Goal: Task Accomplishment & Management: Manage account settings

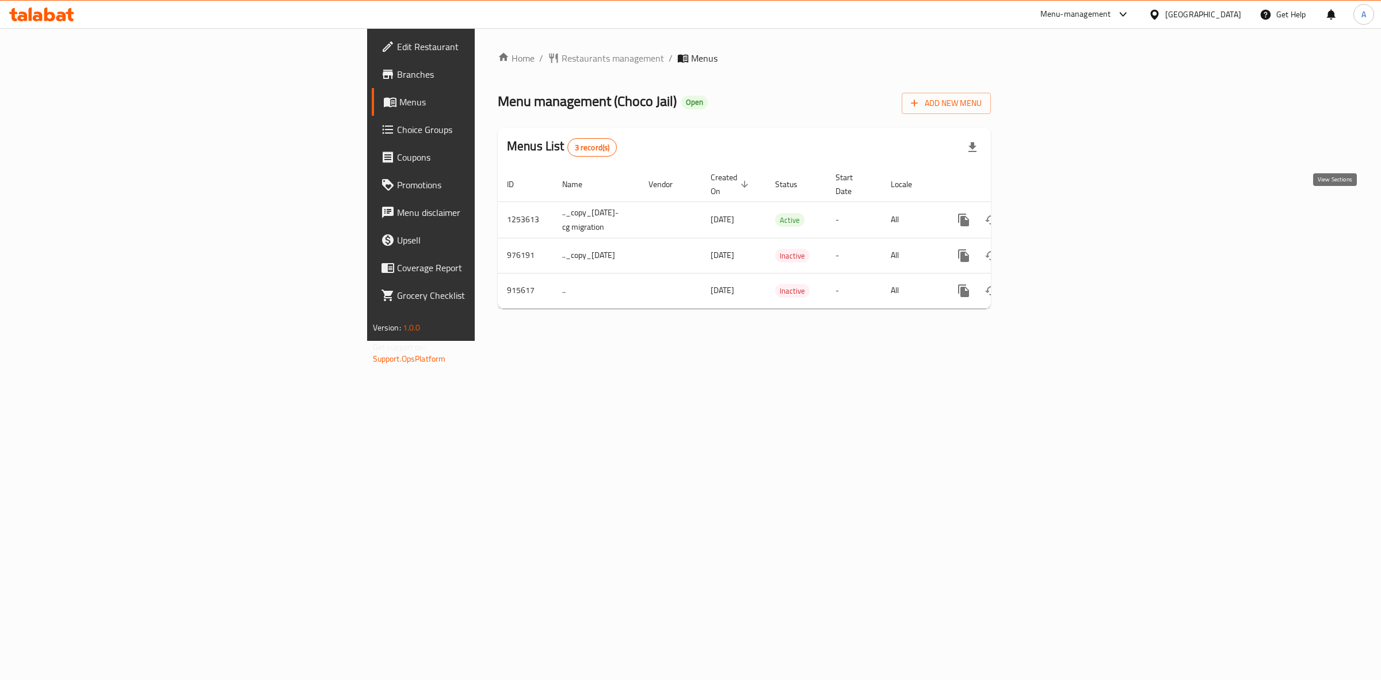
click at [1061, 206] on link "enhanced table" at bounding box center [1047, 220] width 28 height 28
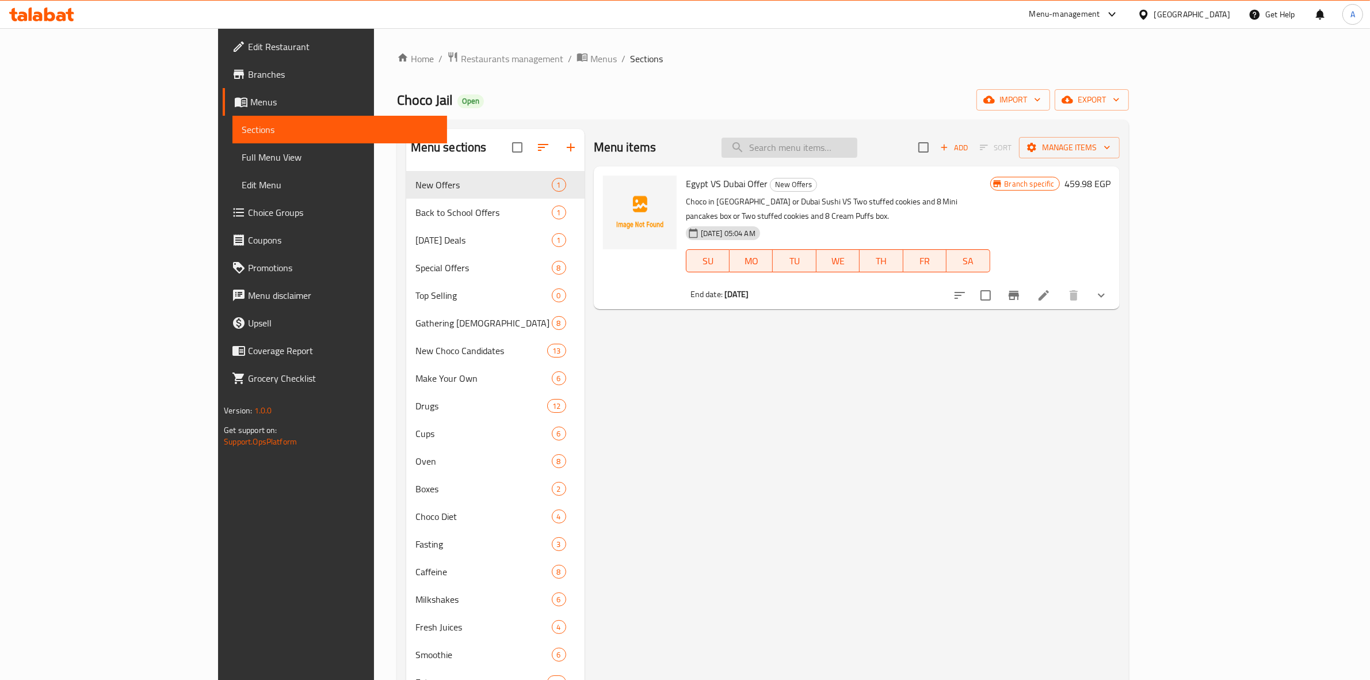
click at [858, 151] on input "search" at bounding box center [790, 148] width 136 height 20
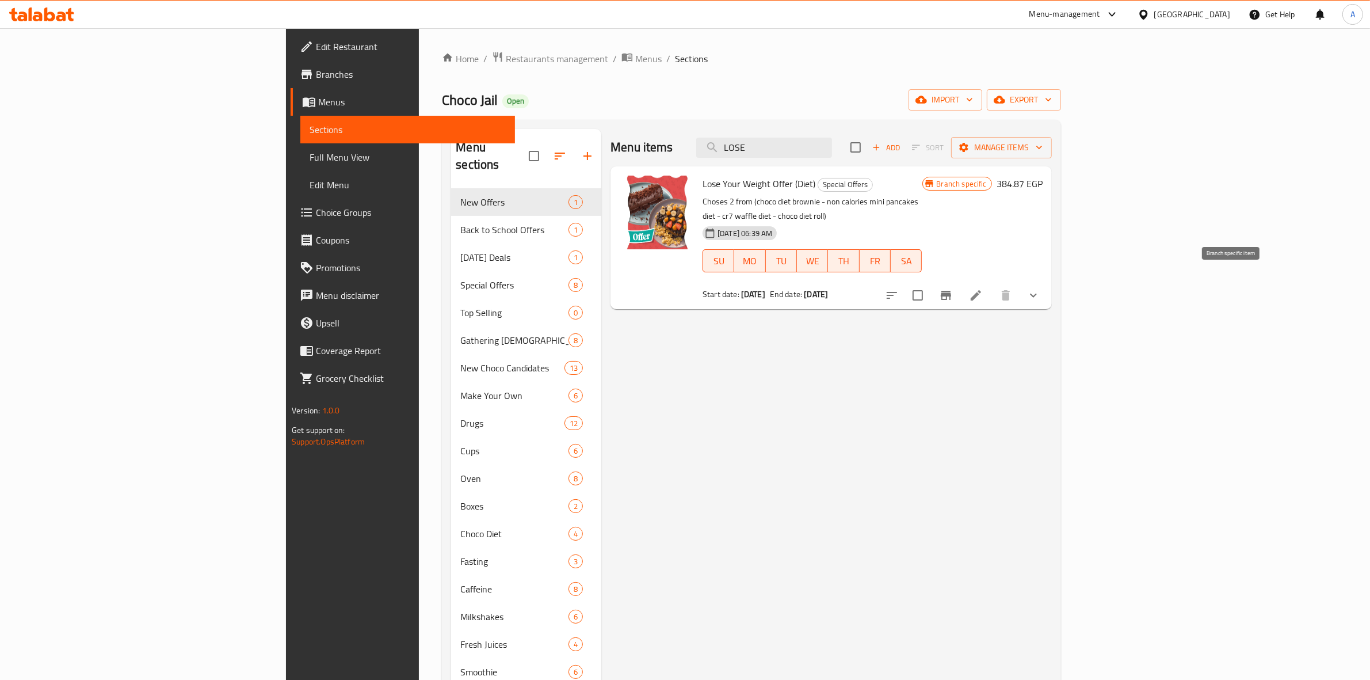
type input "LOSE"
click at [951, 291] on icon "Branch-specific-item" at bounding box center [946, 295] width 10 height 9
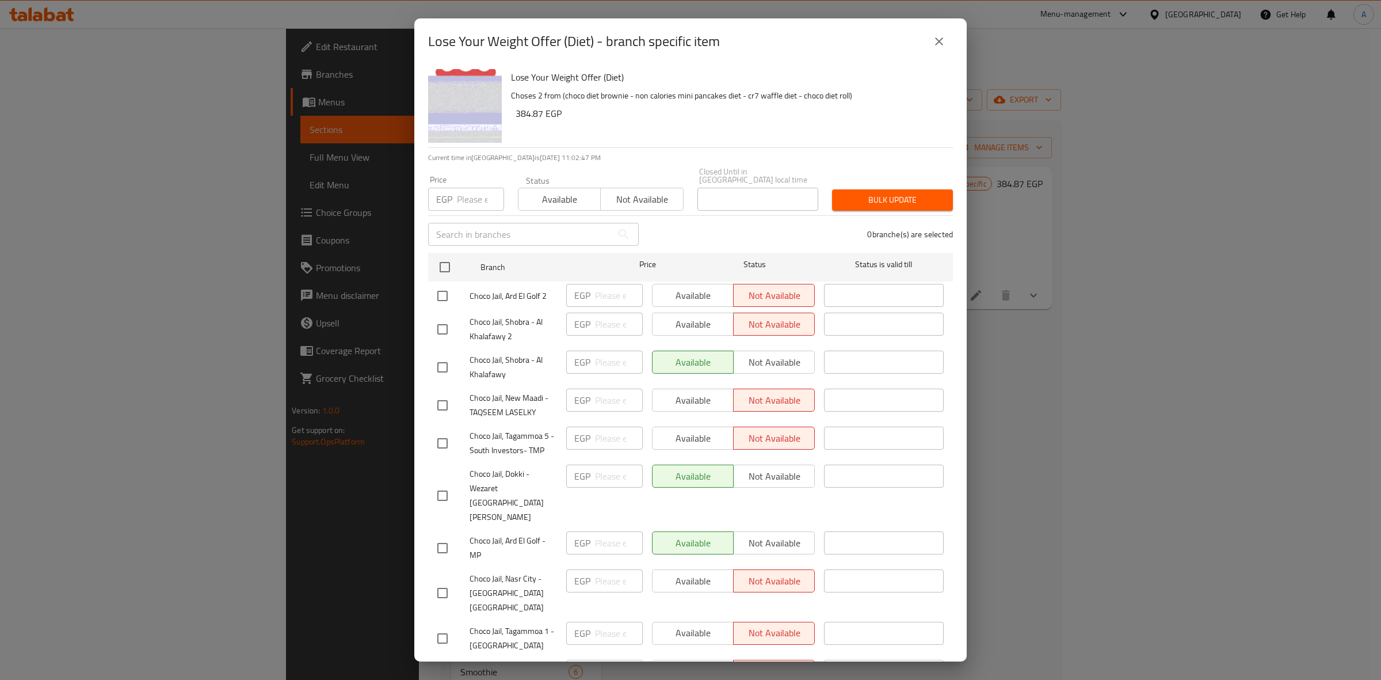
click at [939, 35] on icon "close" at bounding box center [939, 42] width 14 height 14
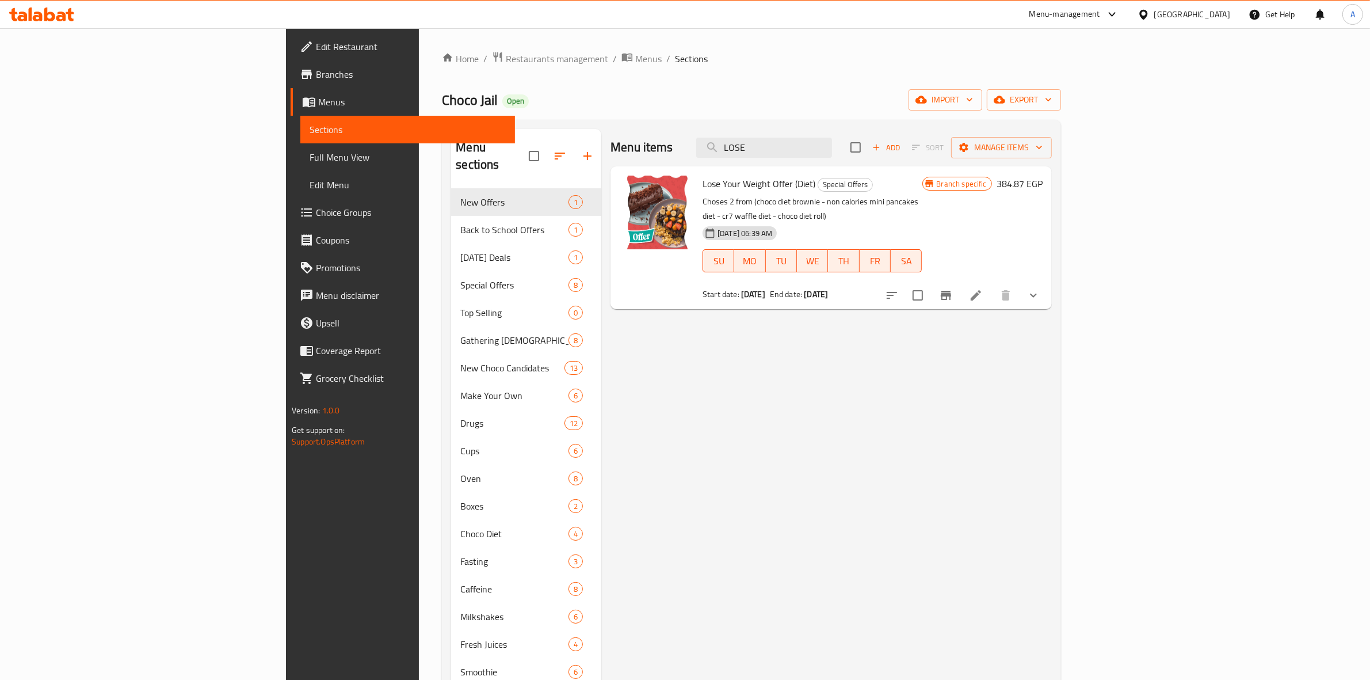
click at [1048, 291] on button "show more" at bounding box center [1034, 295] width 28 height 28
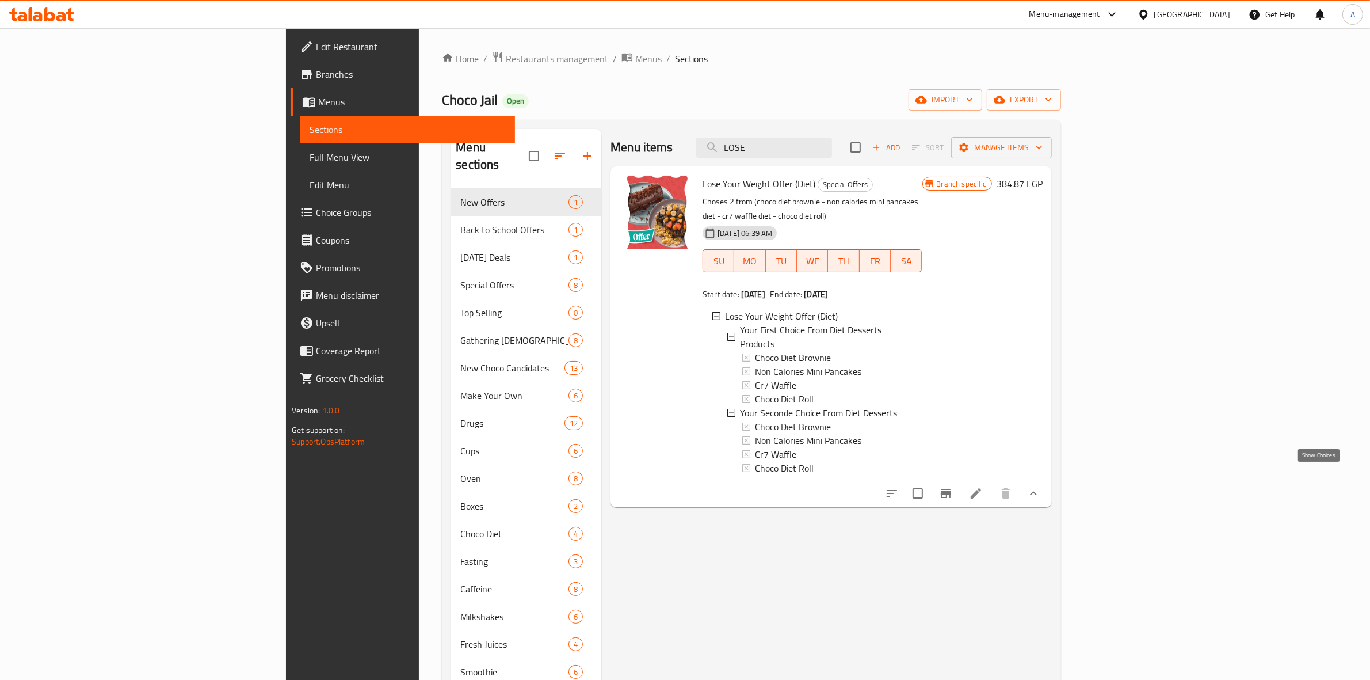
click at [1041, 486] on icon "show more" at bounding box center [1034, 493] width 14 height 14
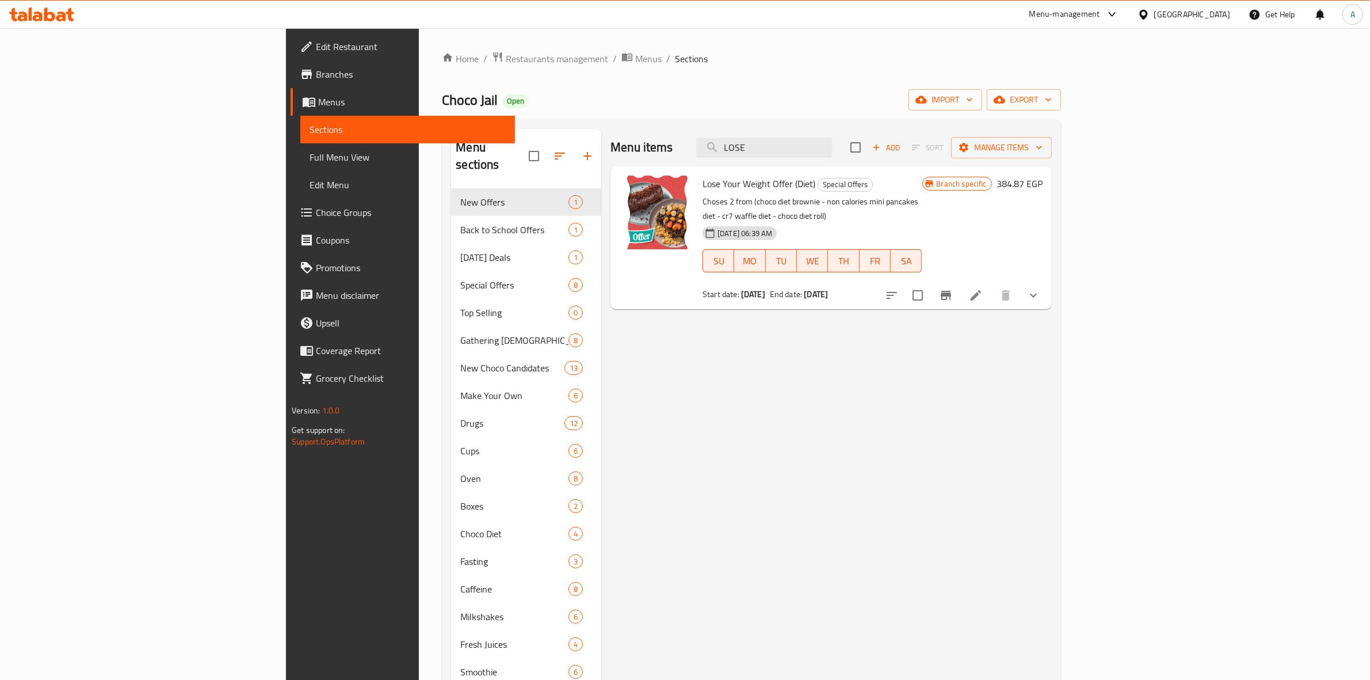
click at [291, 81] on link "Branches" at bounding box center [403, 74] width 224 height 28
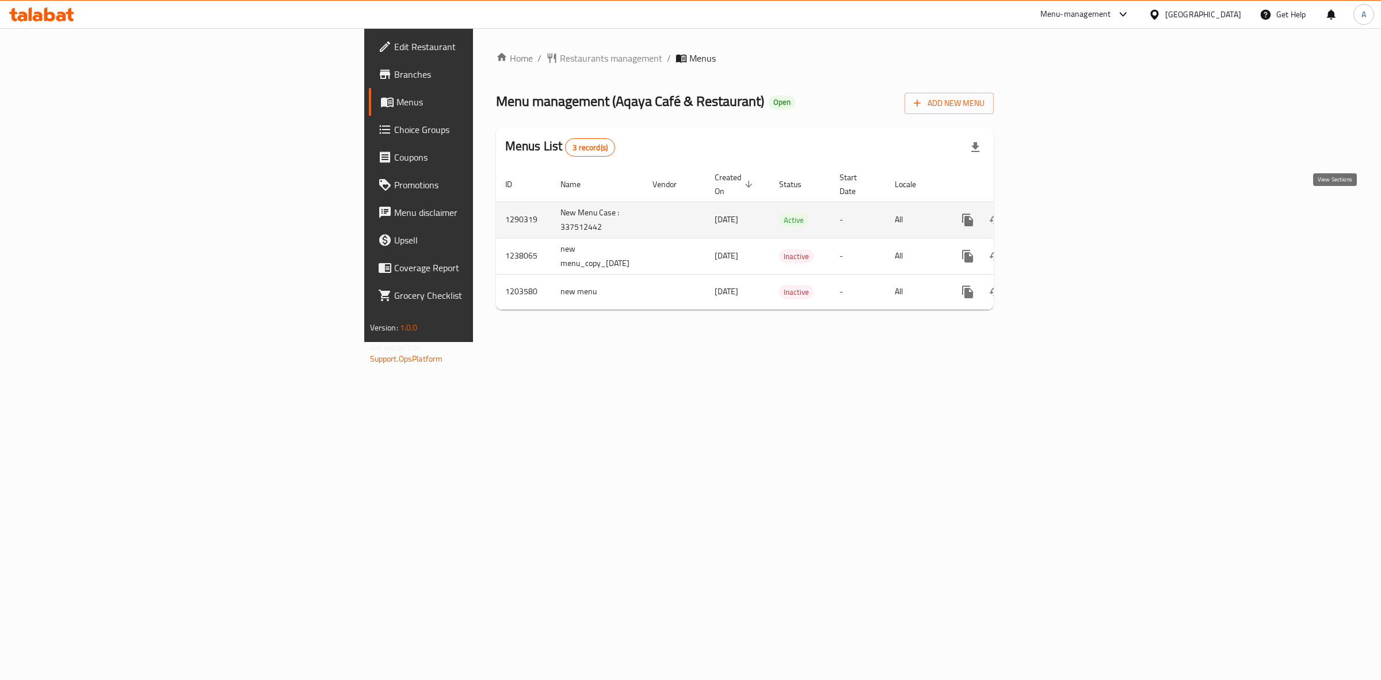
click at [1058, 213] on icon "enhanced table" at bounding box center [1051, 220] width 14 height 14
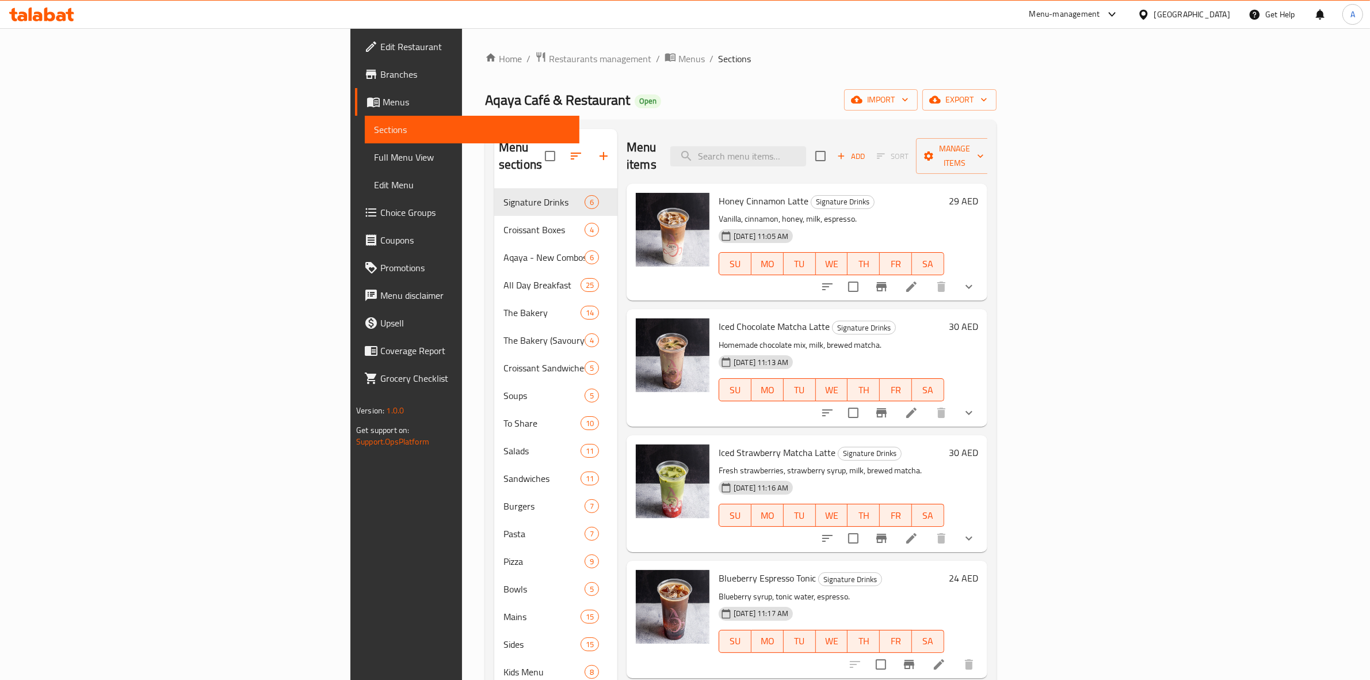
click at [778, 68] on div "Home / Restaurants management / Menus / Sections Aqaya Café & Restaurant Open i…" at bounding box center [741, 554] width 512 height 1007
click at [997, 108] on button "export" at bounding box center [960, 99] width 74 height 21
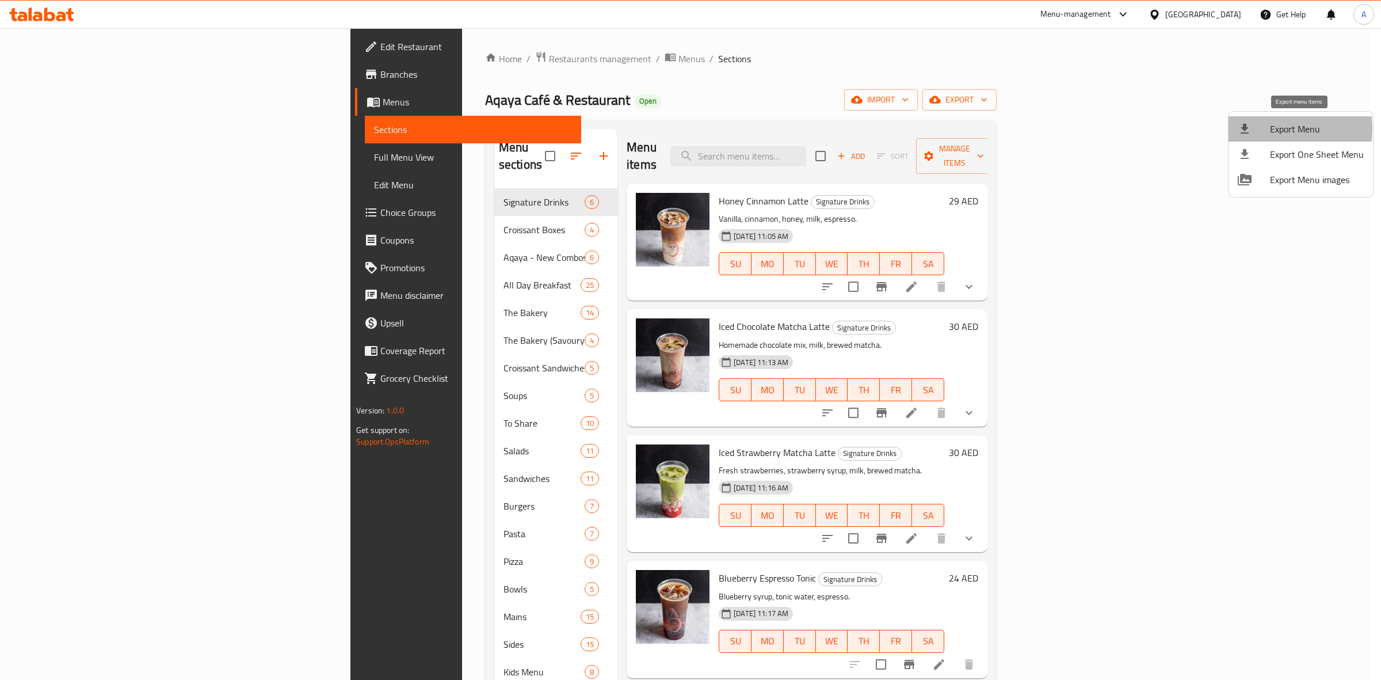
click at [1266, 128] on div at bounding box center [1254, 129] width 32 height 14
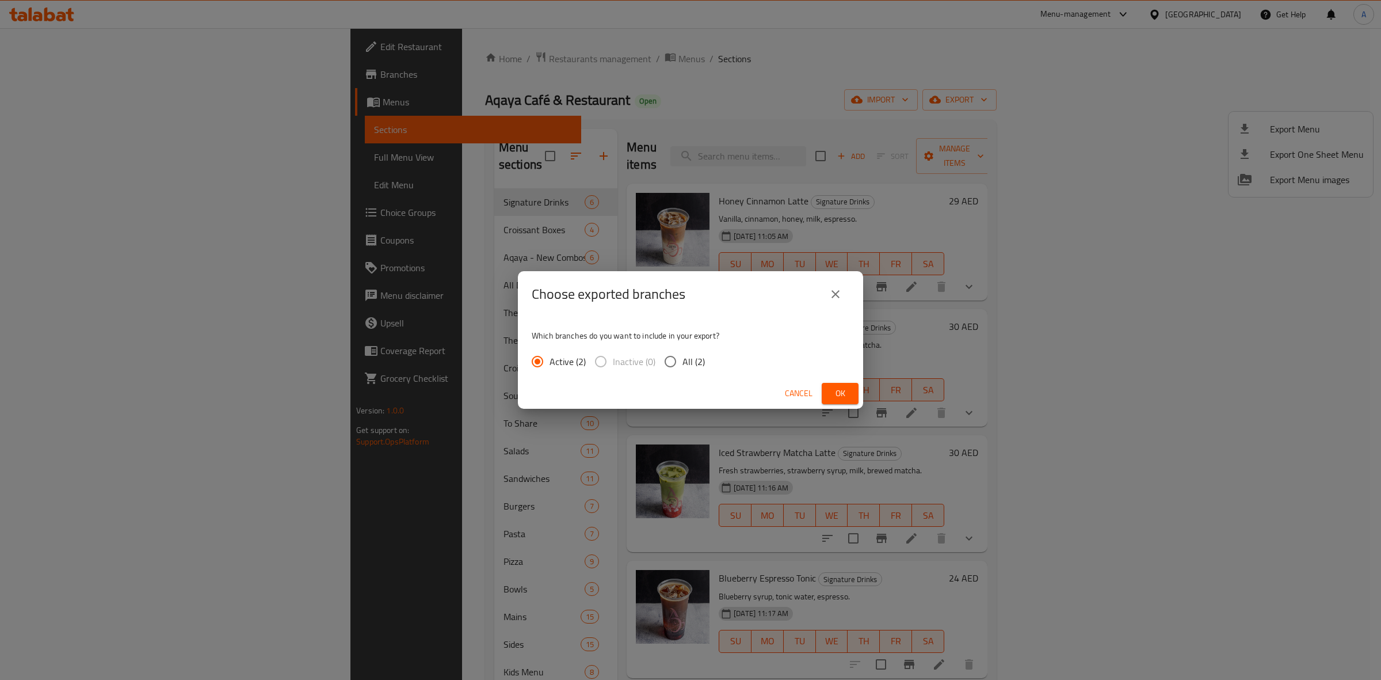
click at [690, 364] on span "All (2)" at bounding box center [694, 362] width 22 height 14
click at [683, 364] on input "All (2)" at bounding box center [670, 361] width 24 height 24
radio input "true"
click at [837, 395] on span "Ok" at bounding box center [840, 393] width 18 height 14
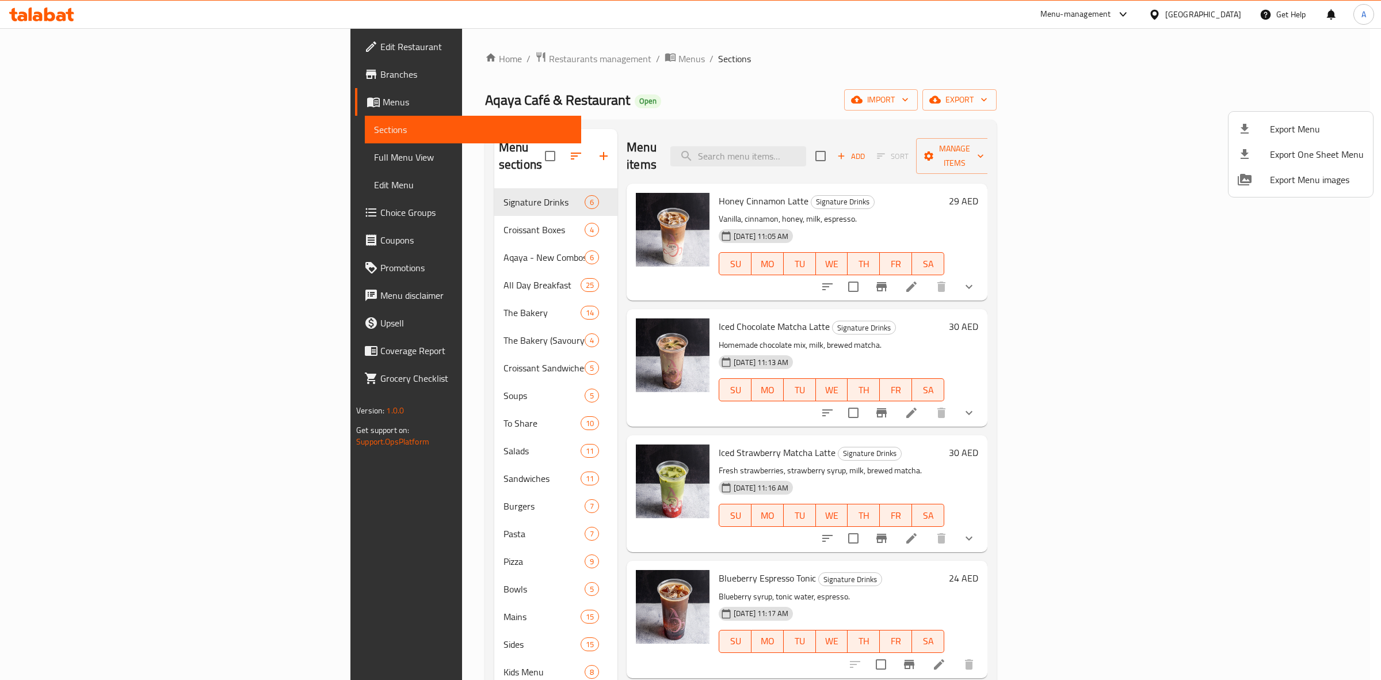
click at [682, 96] on div at bounding box center [690, 340] width 1381 height 680
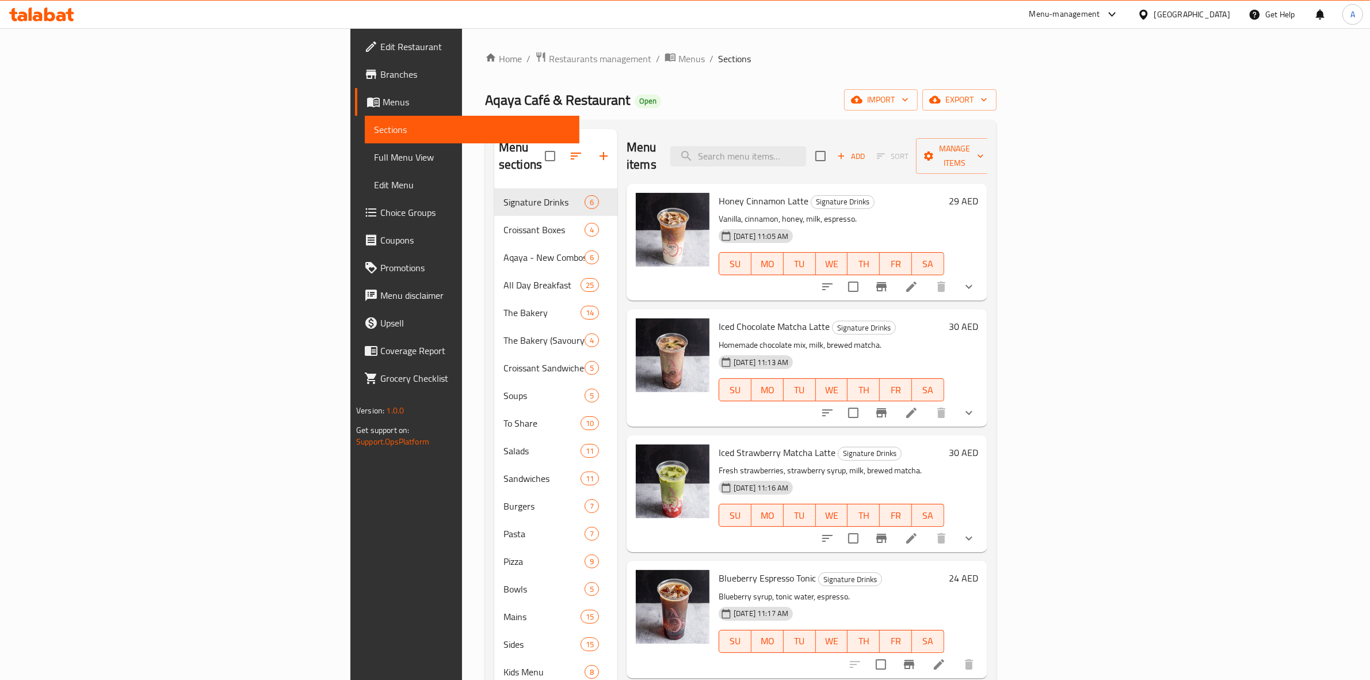
click at [462, 521] on div "Home / Restaurants management / Menus / Sections Aqaya Café & Restaurant Open i…" at bounding box center [741, 554] width 558 height 1053
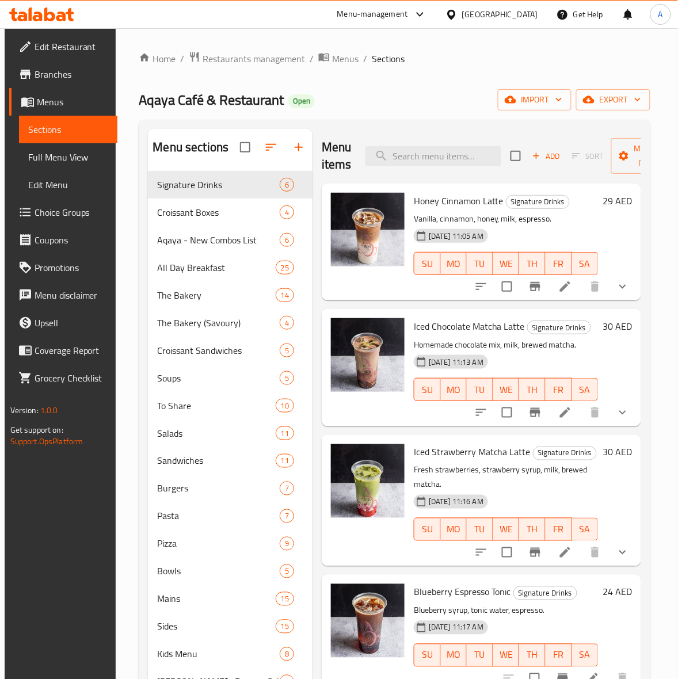
click at [630, 285] on icon "show more" at bounding box center [623, 287] width 14 height 14
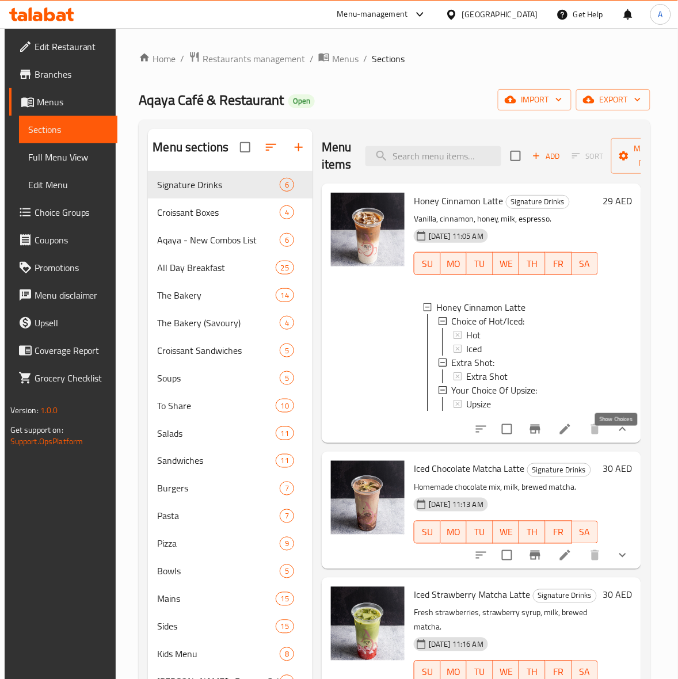
click at [616, 435] on icon "show more" at bounding box center [623, 429] width 14 height 14
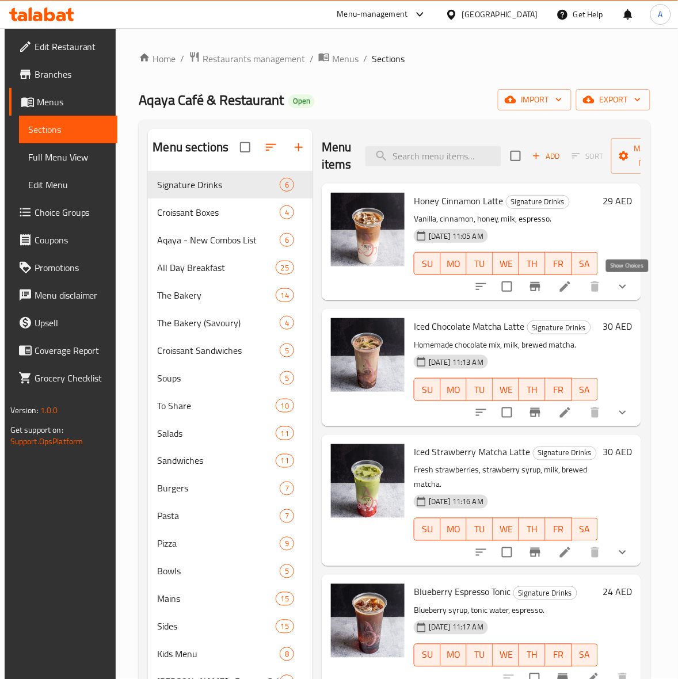
click at [630, 287] on icon "show more" at bounding box center [623, 287] width 14 height 14
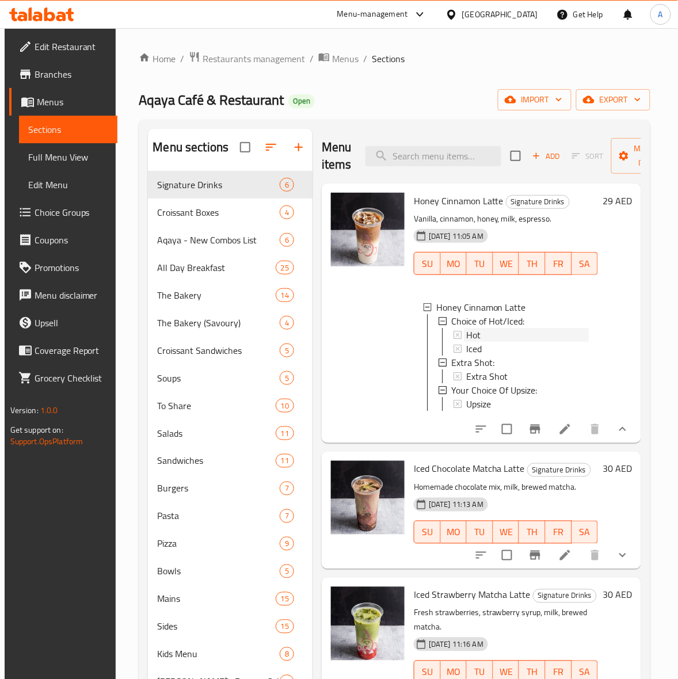
click at [508, 340] on div "Hot" at bounding box center [527, 335] width 123 height 14
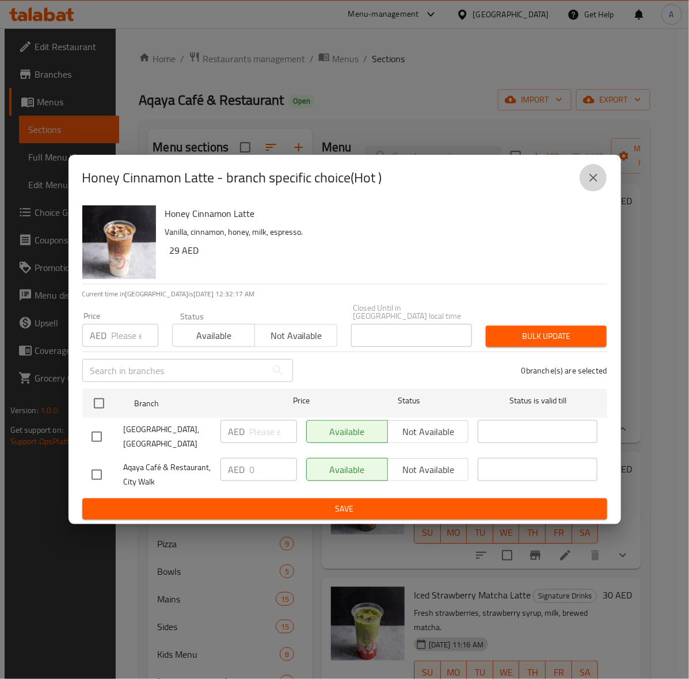
click at [596, 177] on icon "close" at bounding box center [594, 178] width 14 height 14
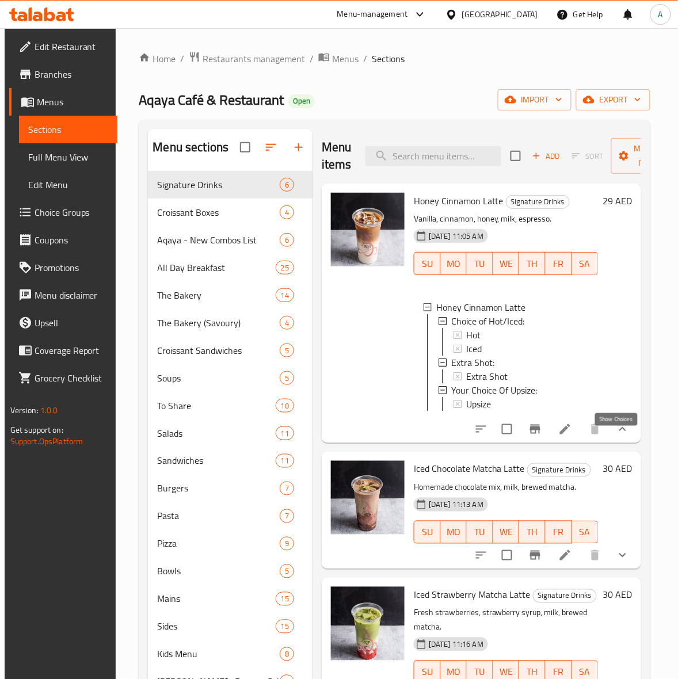
click at [616, 436] on icon "show more" at bounding box center [623, 429] width 14 height 14
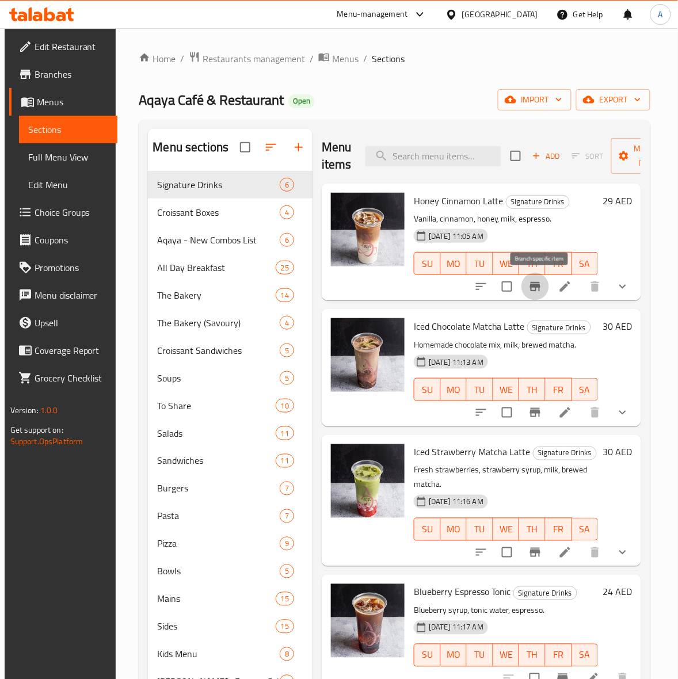
click at [538, 291] on icon "Branch-specific-item" at bounding box center [535, 287] width 14 height 14
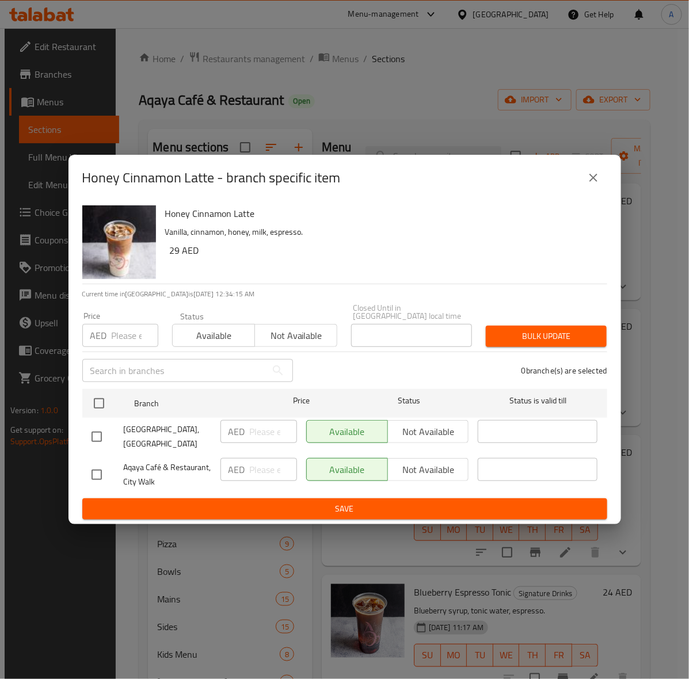
click at [99, 438] on input "checkbox" at bounding box center [97, 437] width 24 height 24
checkbox input "true"
click at [117, 334] on input "number" at bounding box center [135, 335] width 47 height 23
type input "30"
click at [545, 337] on span "Bulk update" at bounding box center [546, 336] width 102 height 14
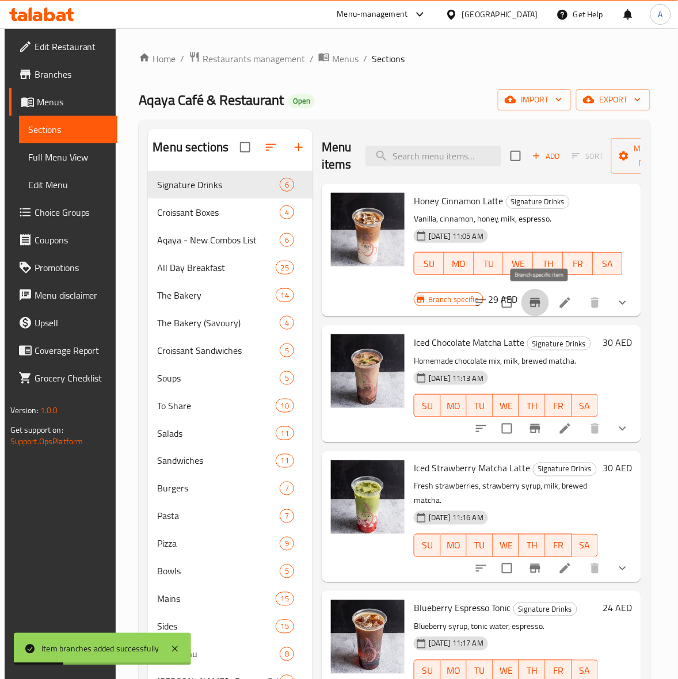
click at [539, 306] on icon "Branch-specific-item" at bounding box center [535, 303] width 14 height 14
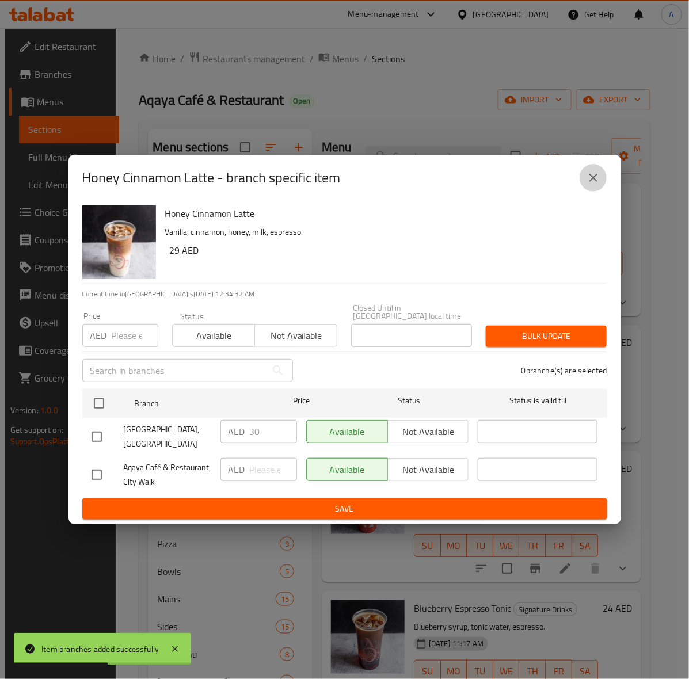
click at [587, 176] on icon "close" at bounding box center [594, 178] width 14 height 14
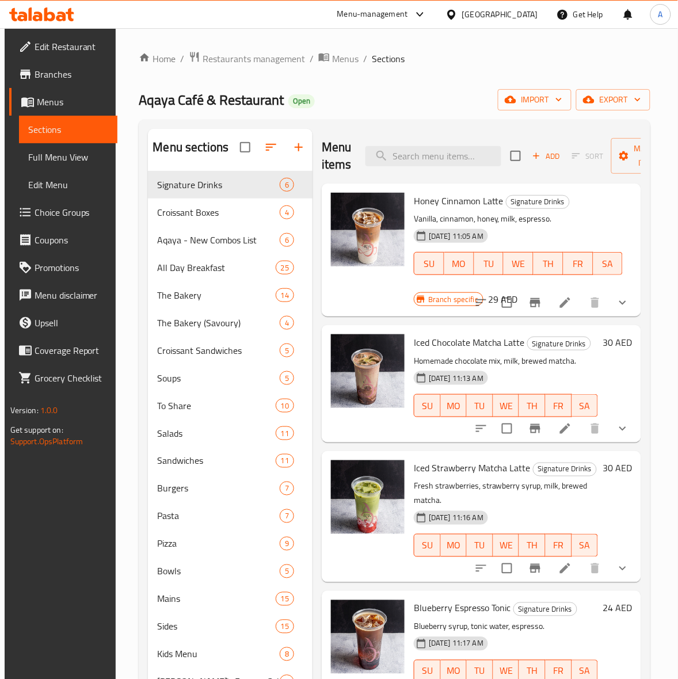
click at [535, 431] on icon "Branch-specific-item" at bounding box center [535, 429] width 14 height 14
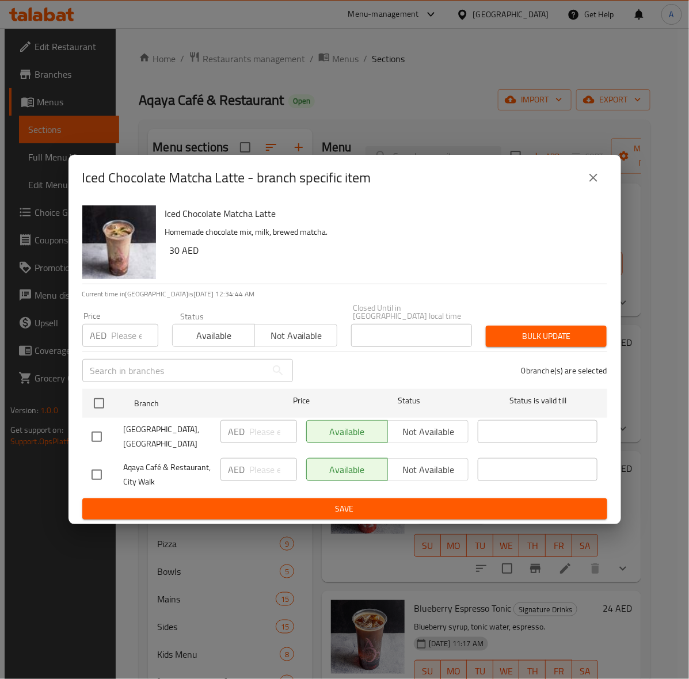
click at [95, 439] on input "checkbox" at bounding box center [97, 437] width 24 height 24
checkbox input "true"
click at [116, 334] on input "number" at bounding box center [135, 335] width 47 height 23
type input "32"
click at [546, 337] on span "Bulk update" at bounding box center [546, 336] width 102 height 14
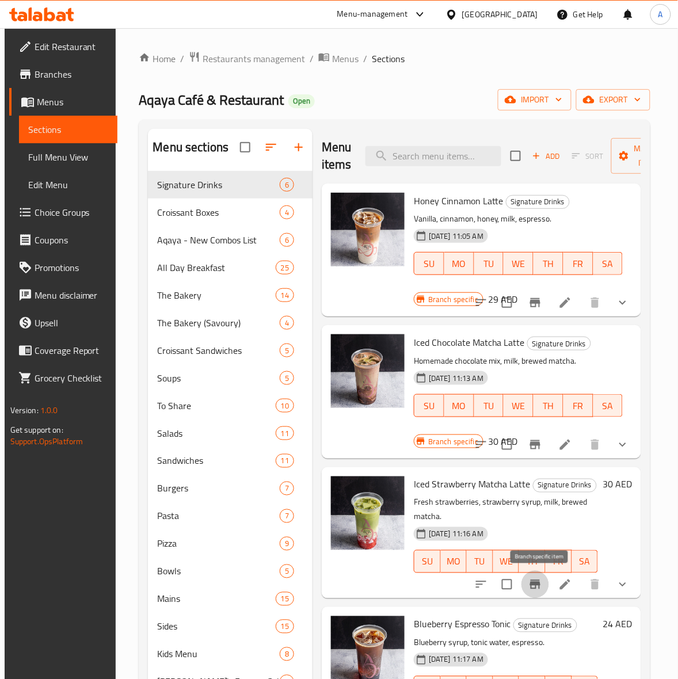
click at [541, 582] on icon "Branch-specific-item" at bounding box center [535, 585] width 14 height 14
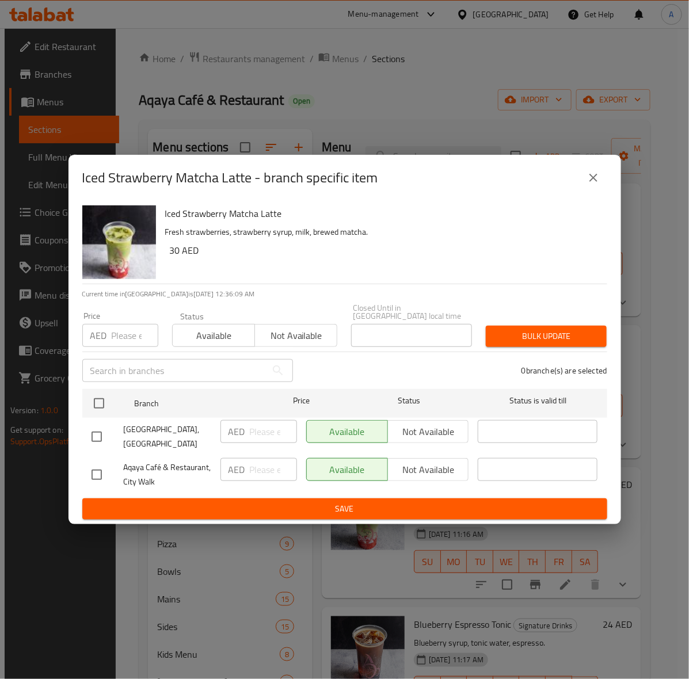
click at [97, 439] on input "checkbox" at bounding box center [97, 437] width 24 height 24
checkbox input "true"
click at [120, 340] on input "number" at bounding box center [135, 335] width 47 height 23
type input "32"
click at [570, 337] on span "Bulk update" at bounding box center [546, 336] width 102 height 14
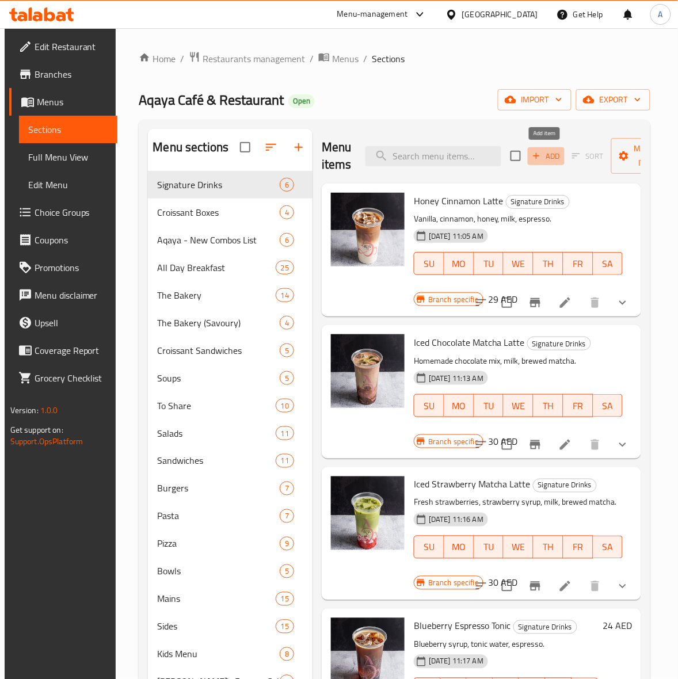
click at [539, 156] on icon "button" at bounding box center [536, 156] width 10 height 10
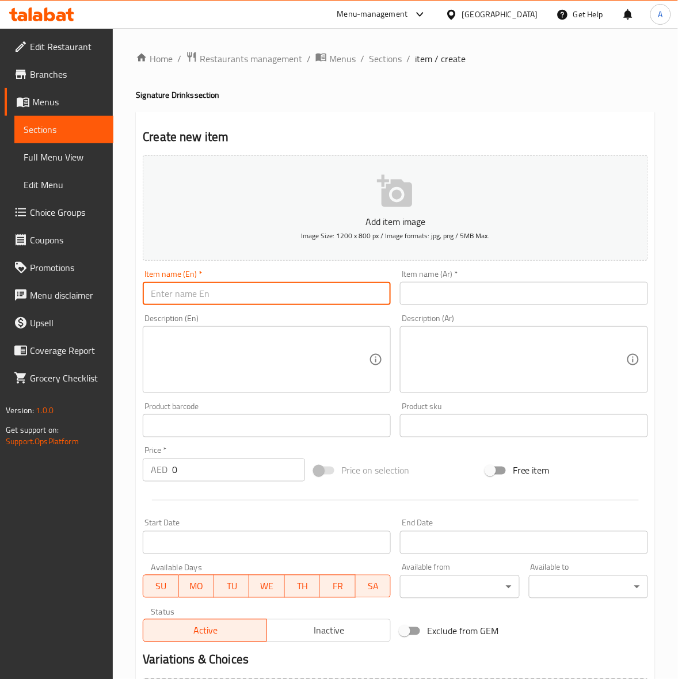
click at [214, 298] on input "text" at bounding box center [267, 293] width 248 height 23
paste input "Iced Mango Matcha Latte"
type input "Iced Mango Matcha Latte"
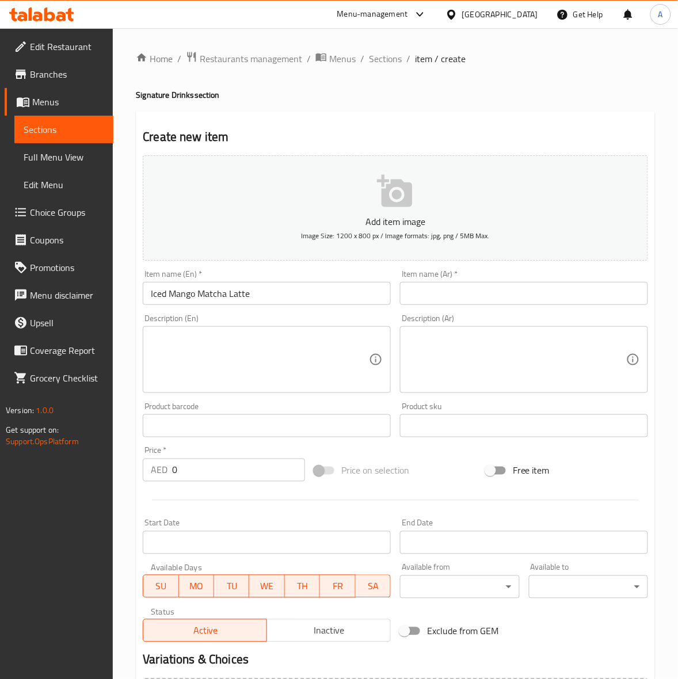
click at [120, 332] on div "Home / Restaurants management / Menus / Sections / item / create Signature Drin…" at bounding box center [395, 420] width 565 height 785
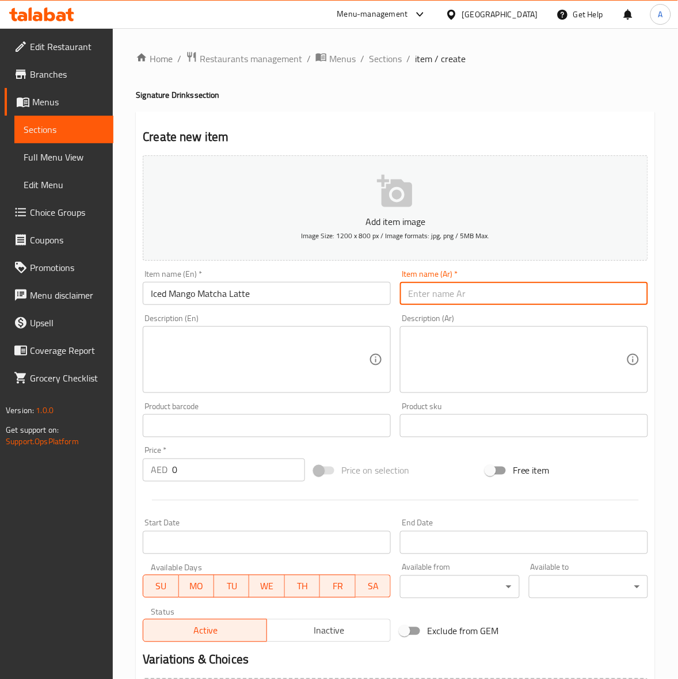
click at [474, 291] on input "text" at bounding box center [524, 293] width 248 height 23
paste input "لاتيه مانجو وماتشا مثلج"
type input "لاتيه مانجو وماتشا مثلج"
click at [505, 119] on div "Create new item Add item image Image Size: 1200 x 800 px / Image formats: jpg, …" at bounding box center [395, 447] width 519 height 670
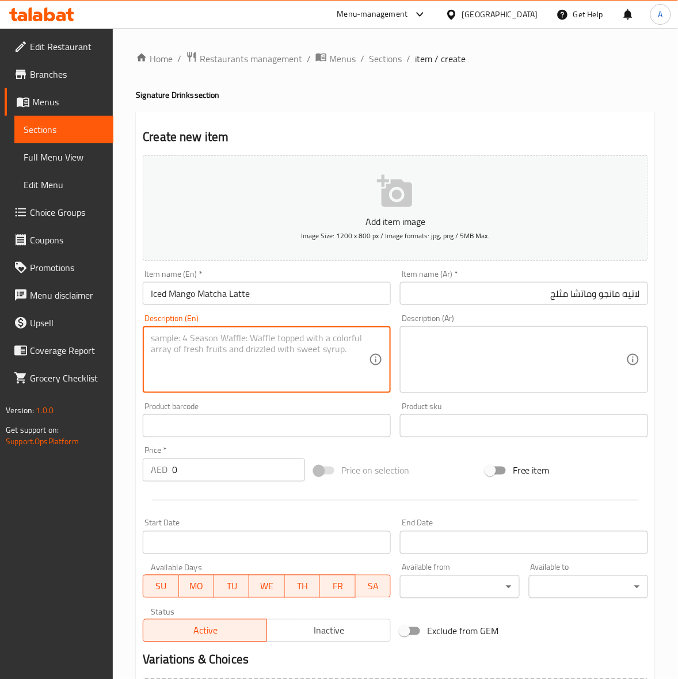
click at [194, 361] on textarea at bounding box center [260, 360] width 218 height 55
paste textarea "Mango pulp, mango syrup, milk, brewed matcha."
type textarea "Mango pulp, mango syrup, milk, brewed matcha."
click at [116, 405] on div "Home / Restaurants management / Menus / Sections / item / create Signature Drin…" at bounding box center [395, 420] width 565 height 785
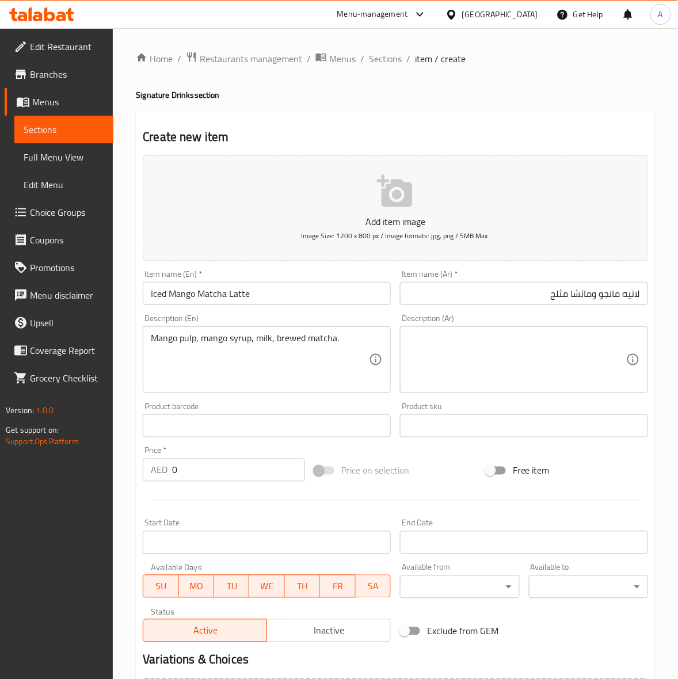
click at [473, 330] on div "Description (Ar)" at bounding box center [524, 359] width 248 height 67
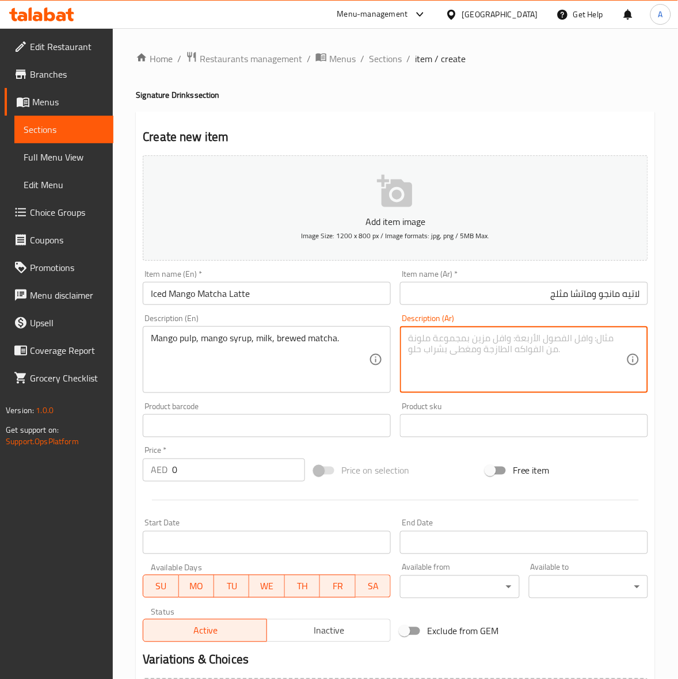
paste textarea "لب المانجو، شراب المانجو، الحليب، الماتشا المخمر."
type textarea "لب المانجو، شراب المانجو، الحليب، الماتشا المخمر."
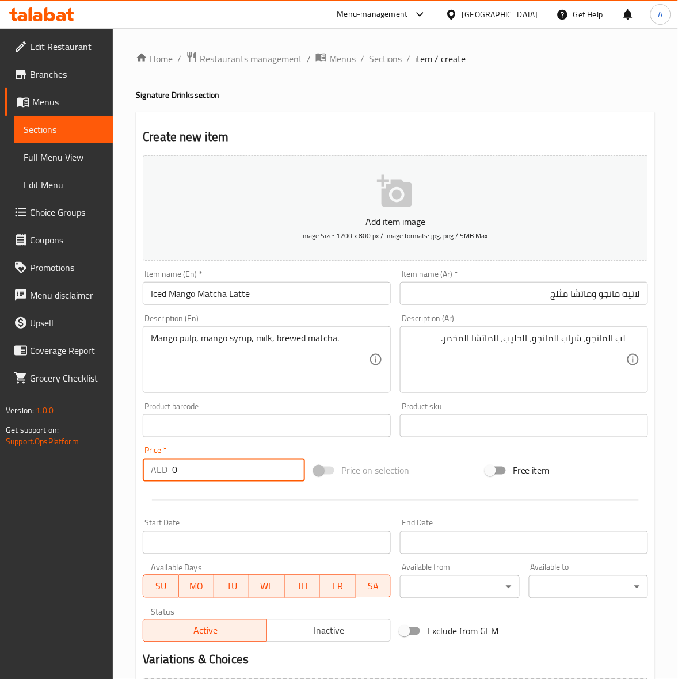
click at [154, 470] on div "AED 0 Price *" at bounding box center [224, 470] width 162 height 23
type input "32"
click at [227, 491] on div at bounding box center [395, 500] width 515 height 28
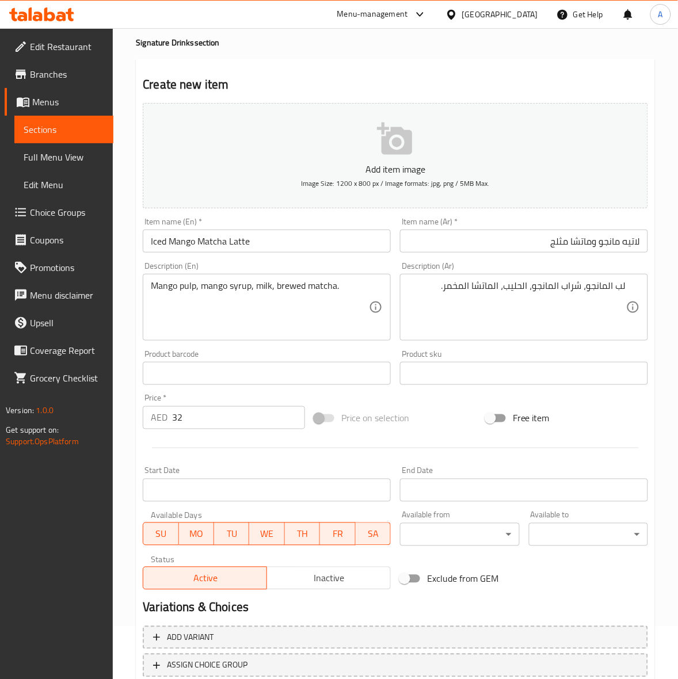
scroll to position [132, 0]
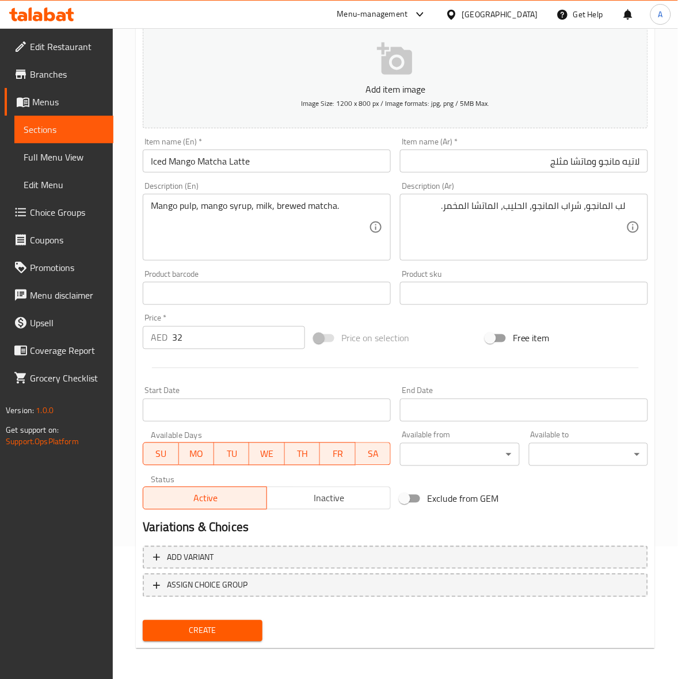
click at [191, 629] on span "Create" at bounding box center [202, 631] width 101 height 14
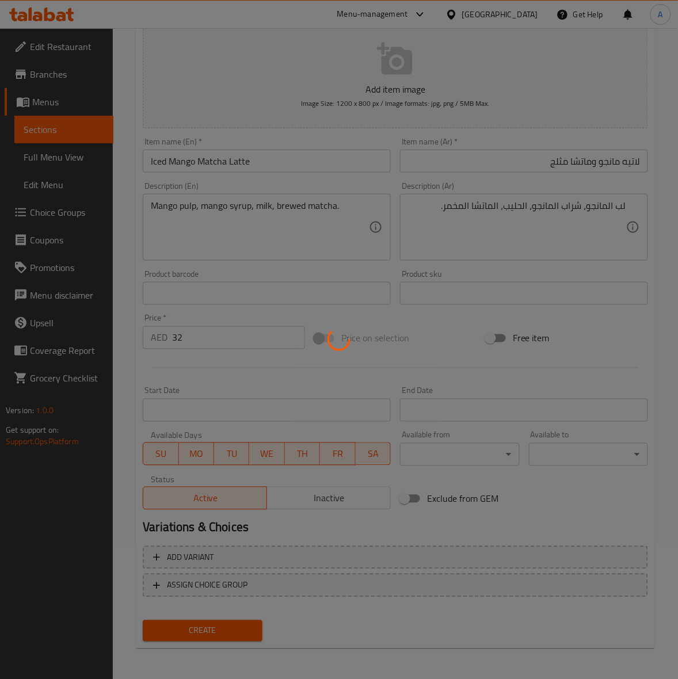
type input "0"
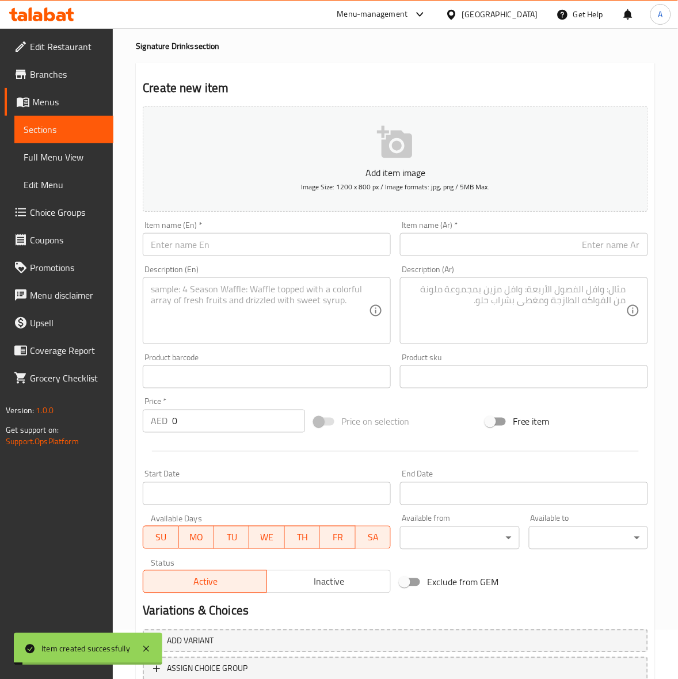
scroll to position [0, 0]
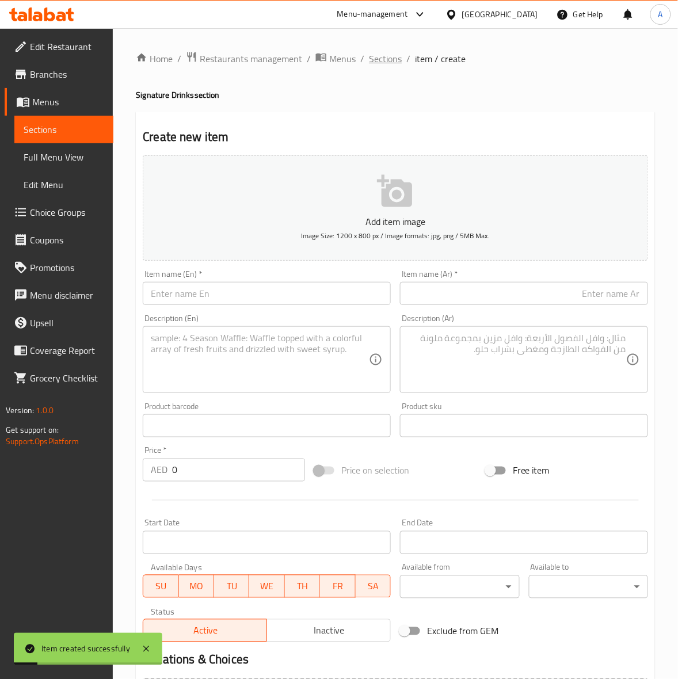
click at [393, 56] on span "Sections" at bounding box center [385, 59] width 33 height 14
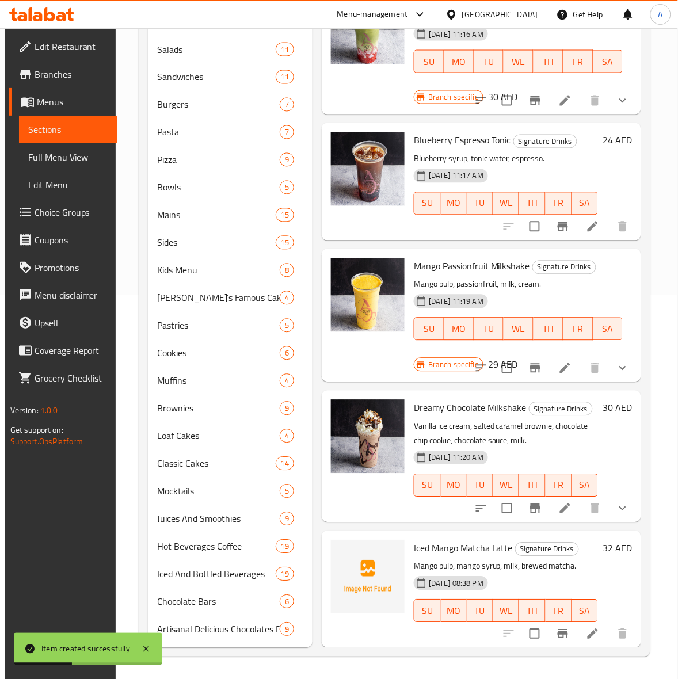
scroll to position [113, 0]
click at [549, 625] on button "Branch-specific-item" at bounding box center [563, 634] width 28 height 28
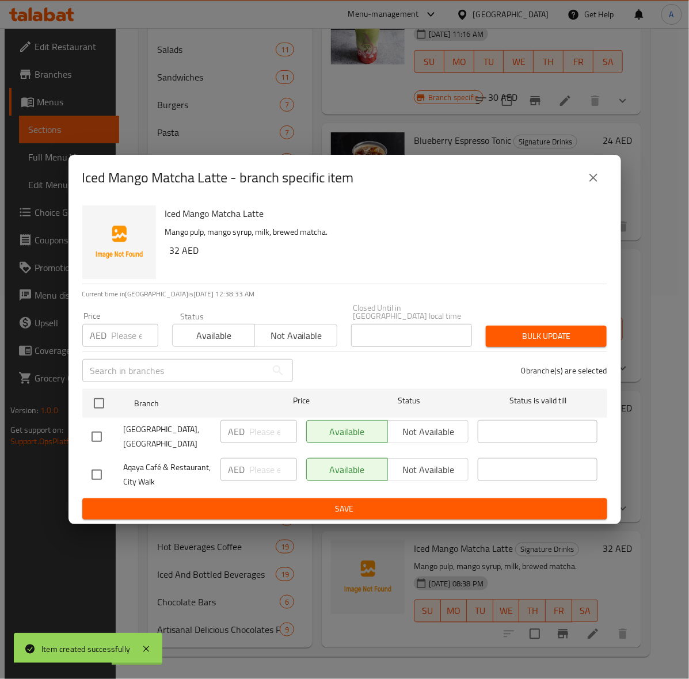
click at [86, 431] on input "checkbox" at bounding box center [97, 437] width 24 height 24
checkbox input "true"
click at [116, 346] on input "number" at bounding box center [135, 335] width 47 height 23
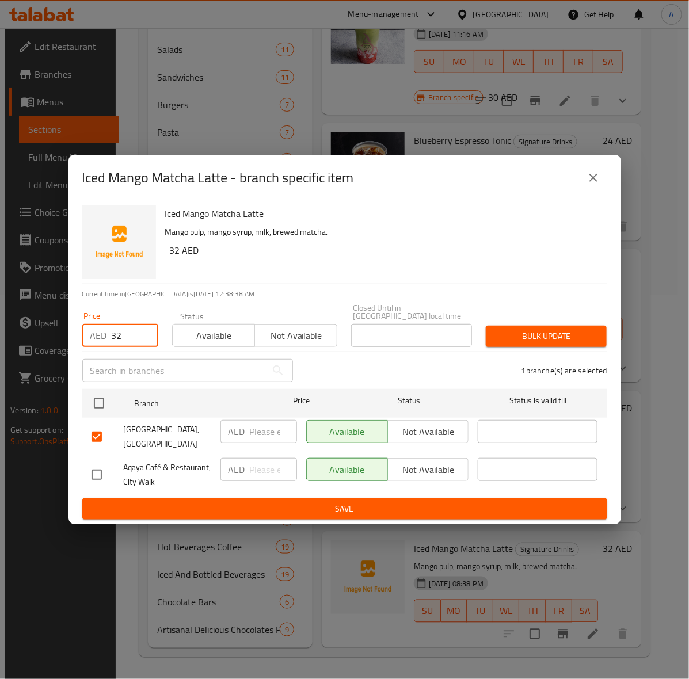
type input "32"
click at [569, 333] on span "Bulk update" at bounding box center [546, 336] width 102 height 14
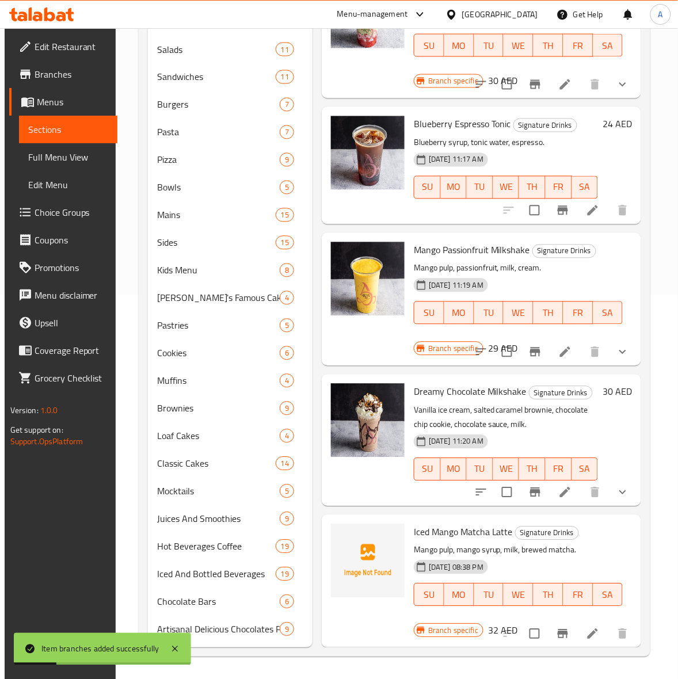
scroll to position [130, 0]
click at [559, 630] on icon "Branch-specific-item" at bounding box center [563, 634] width 10 height 9
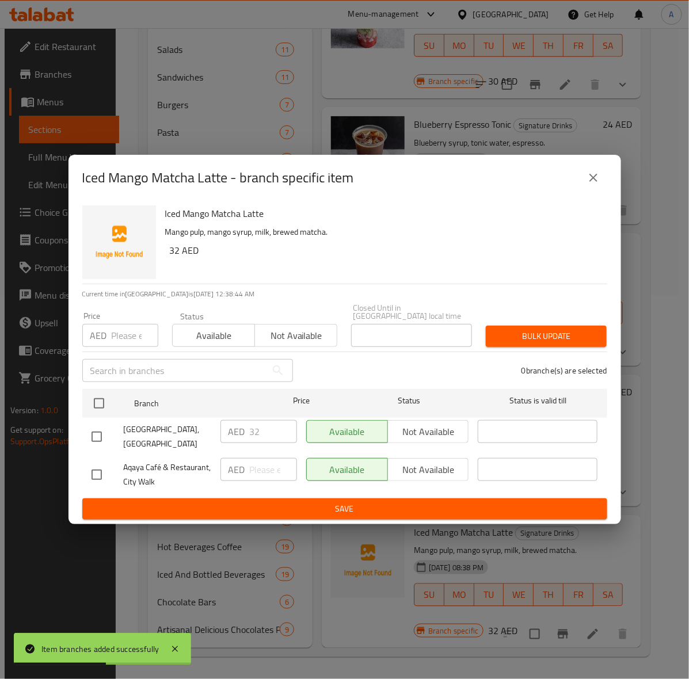
click at [100, 473] on input "checkbox" at bounding box center [97, 475] width 24 height 24
click at [420, 469] on span "Not available" at bounding box center [429, 470] width 72 height 17
click at [363, 467] on span "Available" at bounding box center [347, 470] width 72 height 17
click at [98, 479] on input "checkbox" at bounding box center [97, 475] width 24 height 24
checkbox input "false"
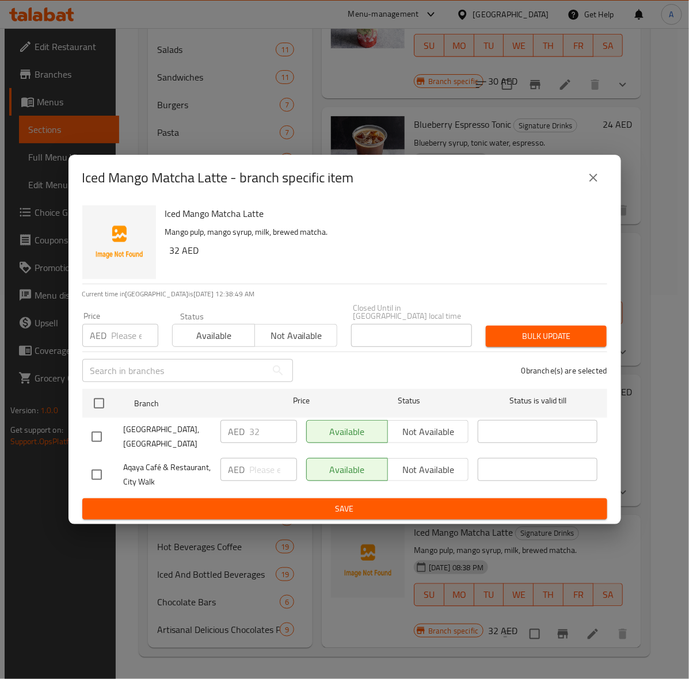
click at [593, 182] on icon "close" at bounding box center [594, 178] width 14 height 14
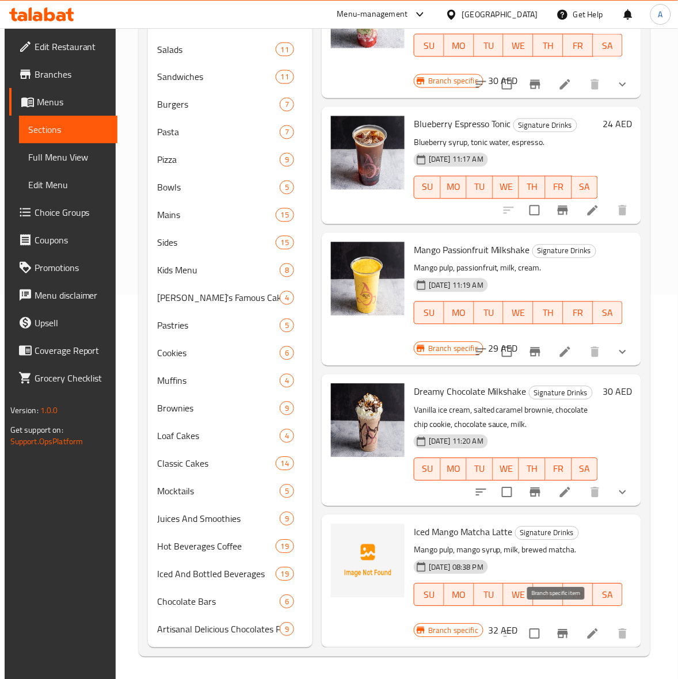
click at [556, 627] on icon "Branch-specific-item" at bounding box center [563, 634] width 14 height 14
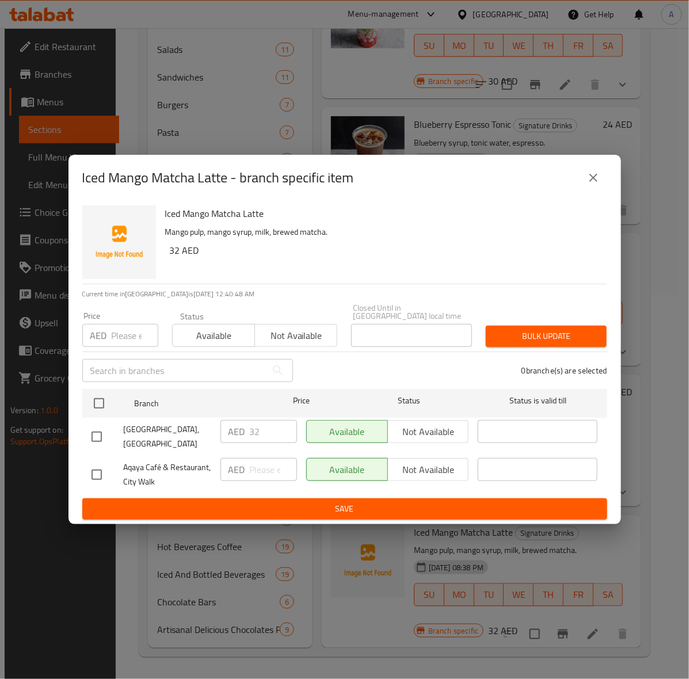
click at [594, 178] on icon "close" at bounding box center [593, 178] width 8 height 8
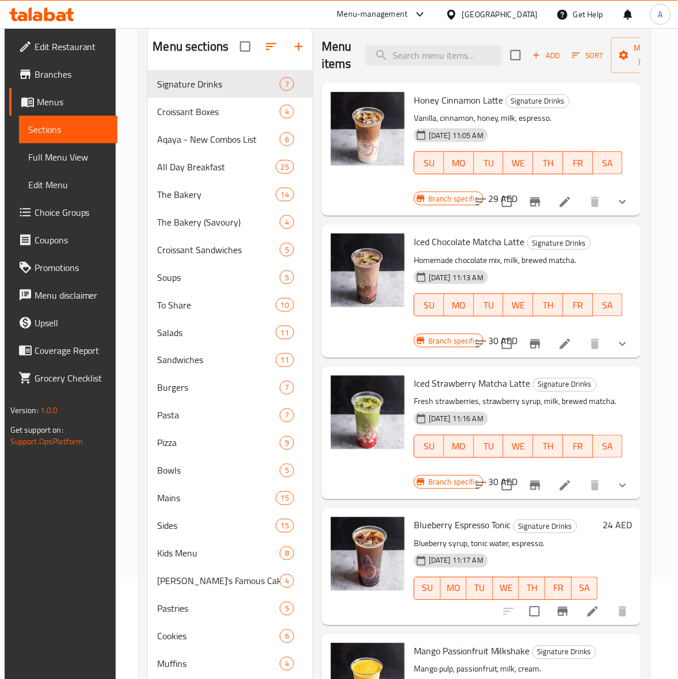
scroll to position [0, 0]
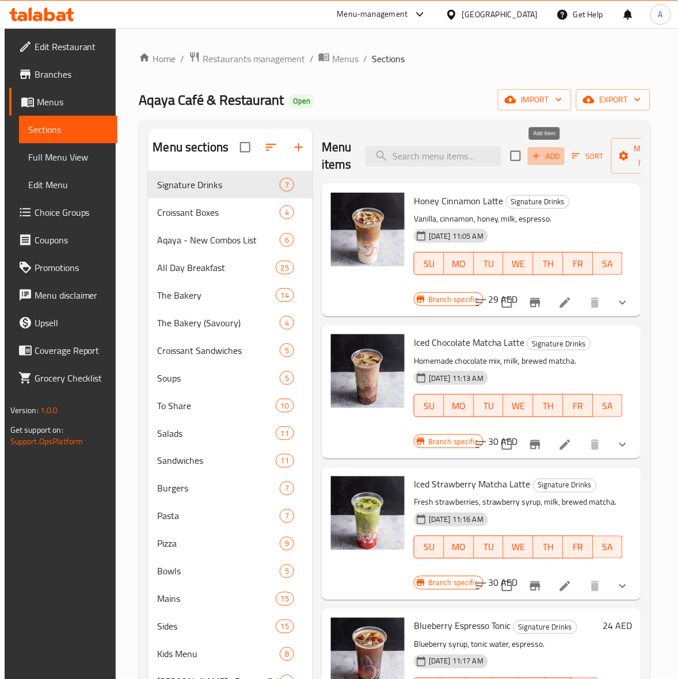
click at [535, 159] on icon "button" at bounding box center [537, 156] width 6 height 6
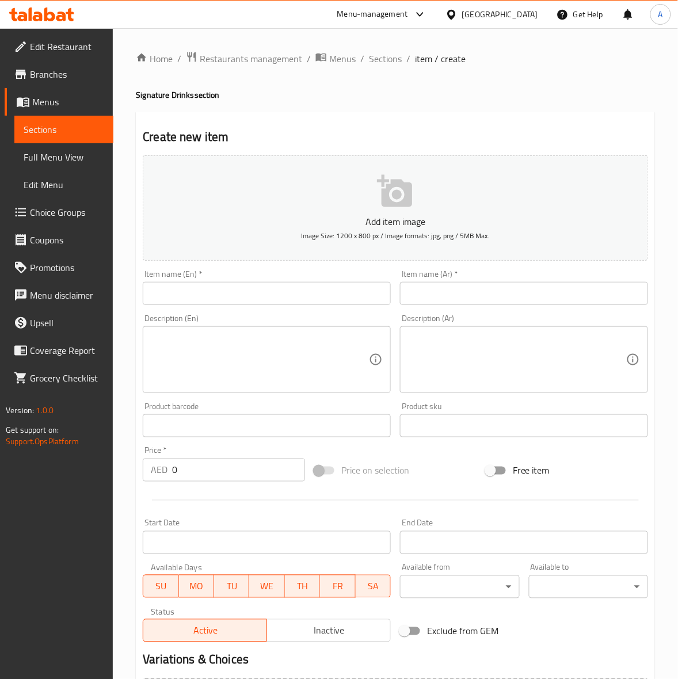
click at [222, 296] on input "text" at bounding box center [267, 293] width 248 height 23
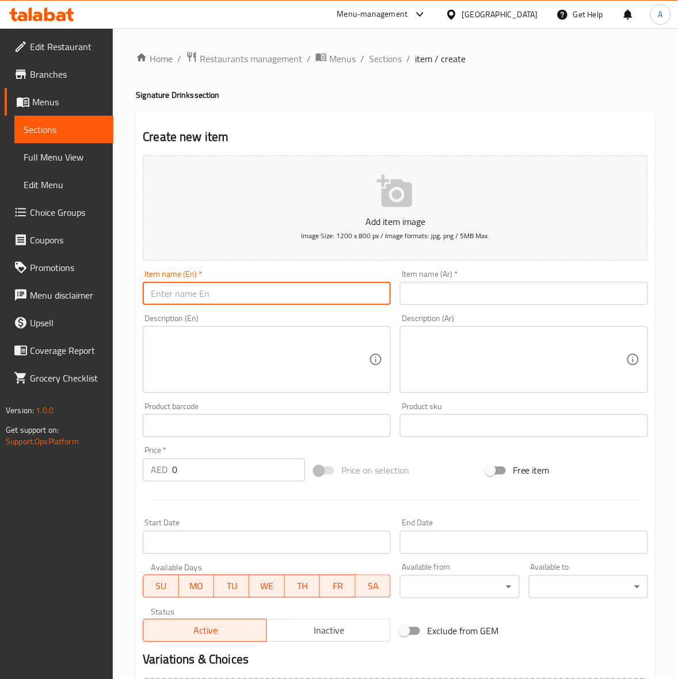
paste input "Iced Blueberry Matcha Latte"
type input "Iced Blueberry Matcha Latte"
click at [136, 340] on div "Create new item Add item image Image Size: 1200 x 800 px / Image formats: jpg, …" at bounding box center [395, 447] width 519 height 670
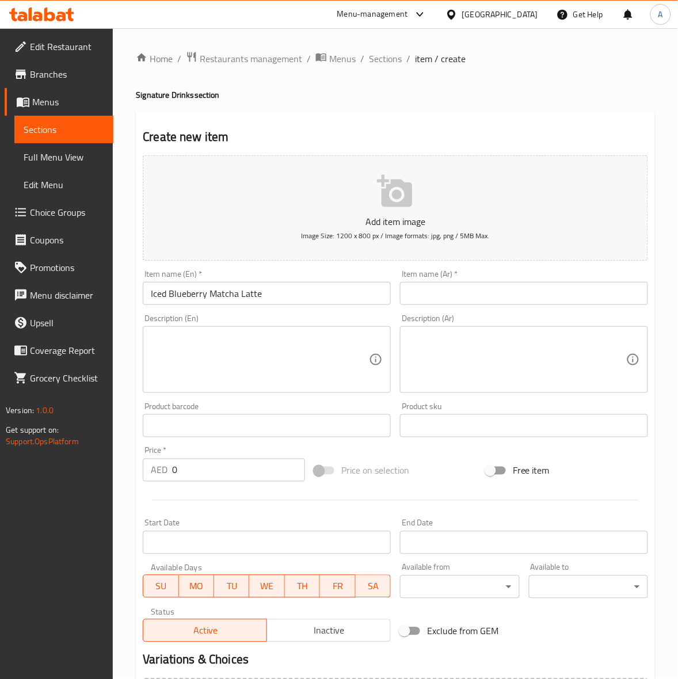
click at [177, 369] on textarea at bounding box center [260, 360] width 218 height 55
paste textarea "Fresh blueberries, blueberry syrup, milk, brewed matcha."
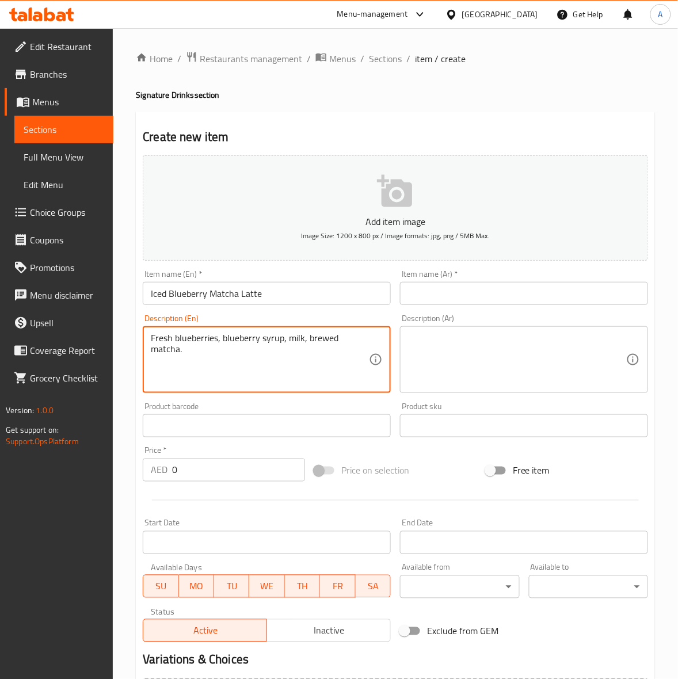
type textarea "Fresh blueberries, blueberry syrup, milk, brewed matcha."
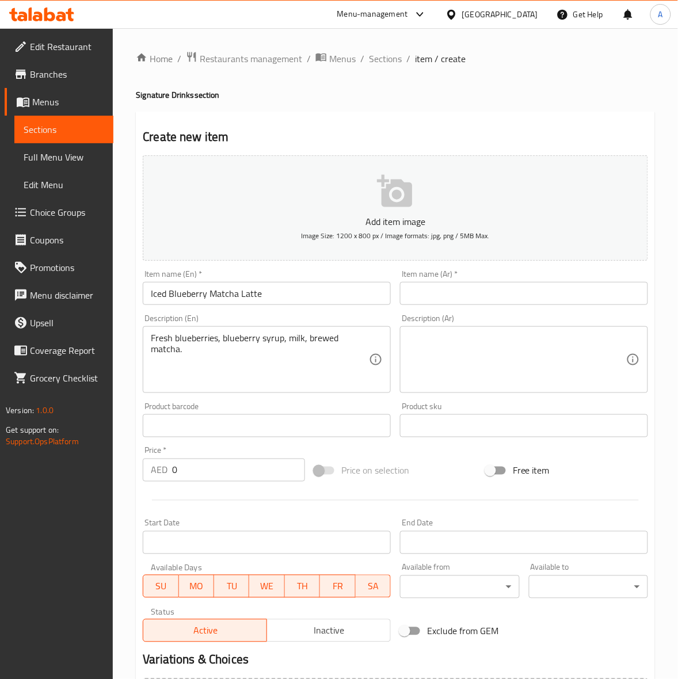
click at [523, 355] on textarea at bounding box center [517, 360] width 218 height 55
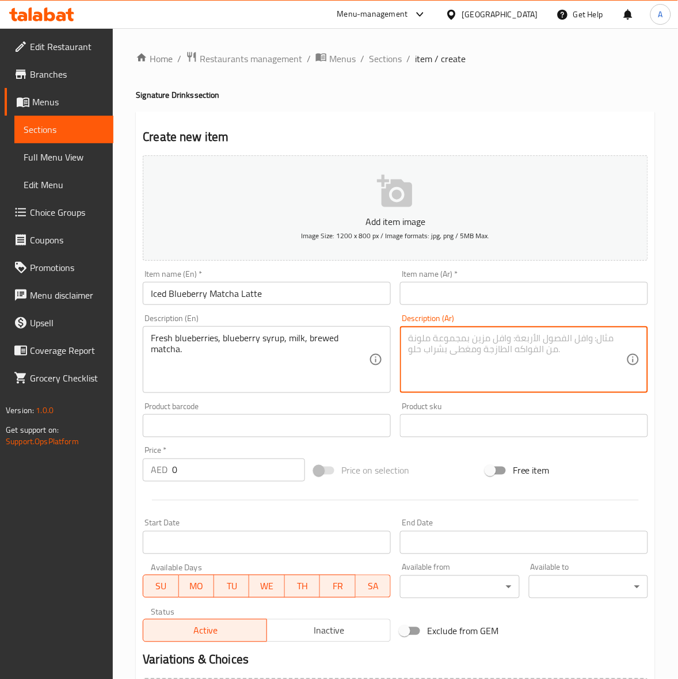
paste textarea "توت أزرق طازج، شراب توت أزرق، حليب، ماتشا مُخمّر."
type textarea "توت أزرق طازج، شراب توت أزرق، حليب، ماتشا مُخمّر."
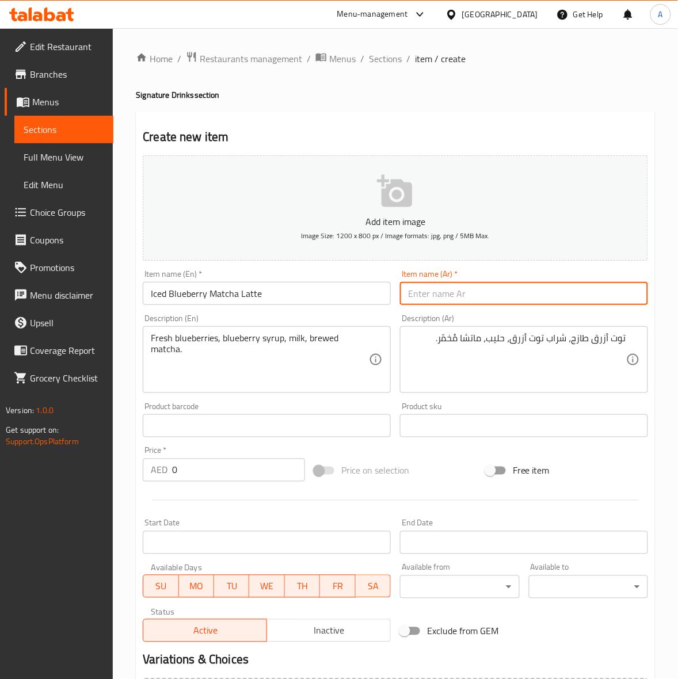
click at [458, 299] on input "text" at bounding box center [524, 293] width 248 height 23
paste input "لاتيه ماتشا وتوت أزرق مثلج"
type input "لاتيه ماتشا وتوت أزرق مثلج"
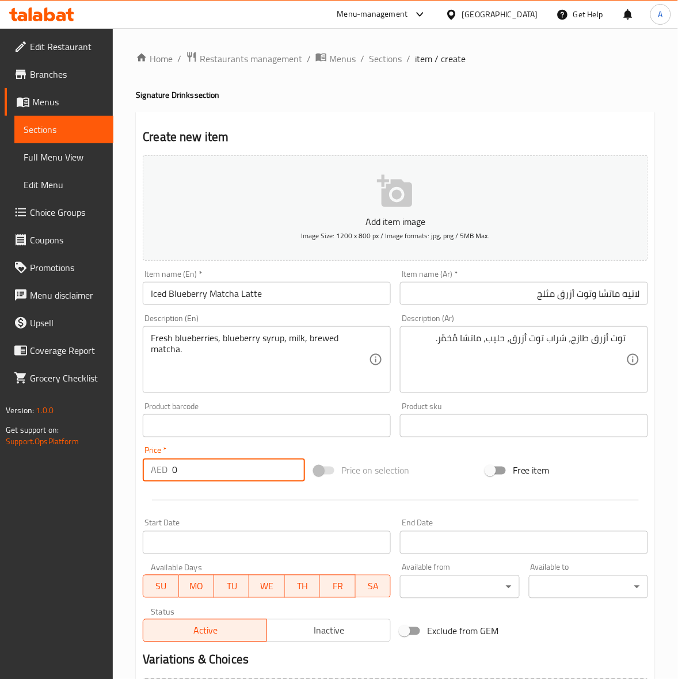
drag, startPoint x: 191, startPoint y: 475, endPoint x: 78, endPoint y: 475, distance: 112.2
click at [78, 475] on div "Edit Restaurant Branches Menus Sections Full Menu View Edit Menu Choice Groups …" at bounding box center [339, 420] width 678 height 785
type input "32"
click at [410, 488] on div at bounding box center [395, 500] width 515 height 28
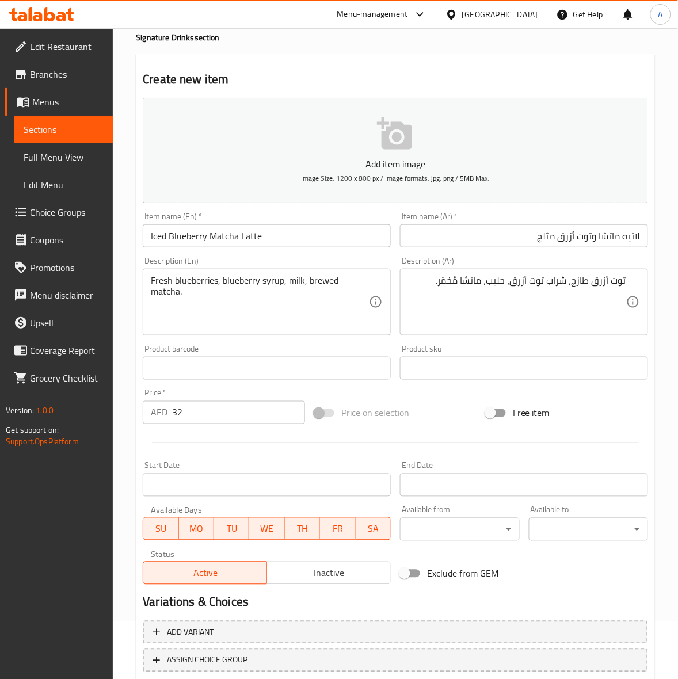
scroll to position [132, 0]
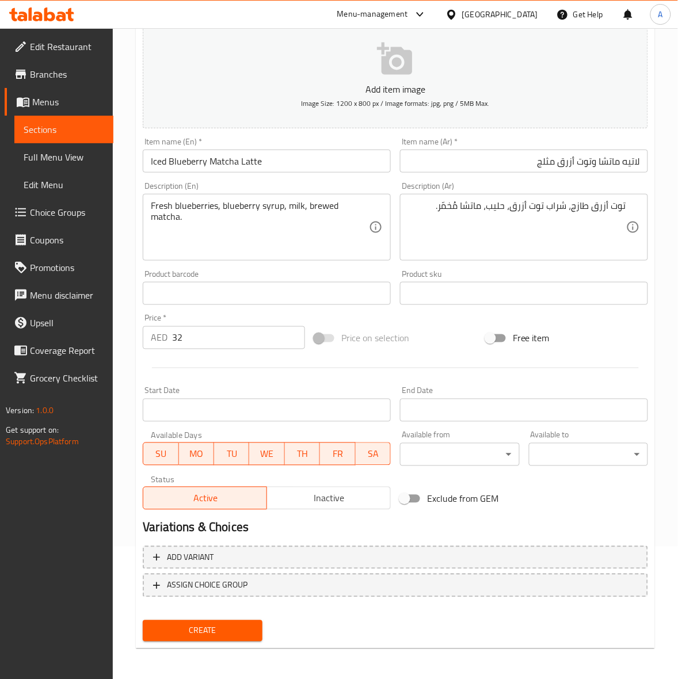
click at [199, 634] on span "Create" at bounding box center [202, 631] width 101 height 14
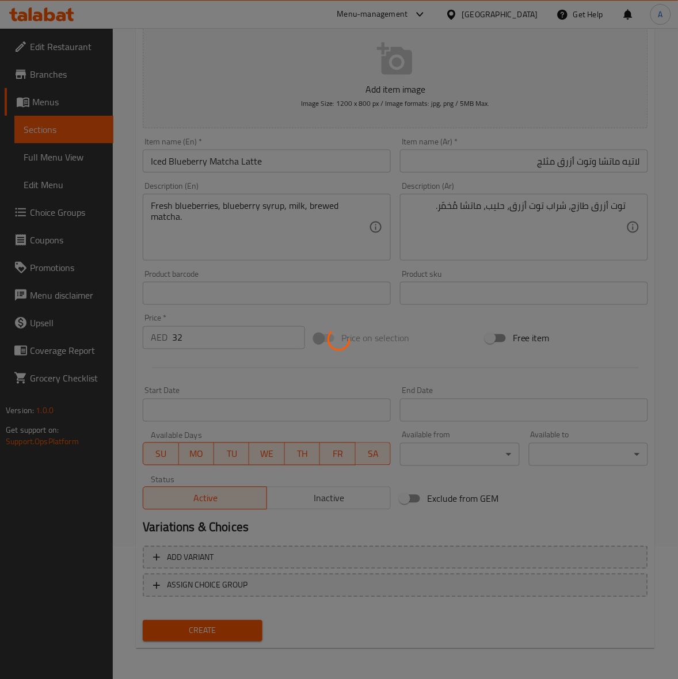
type input "0"
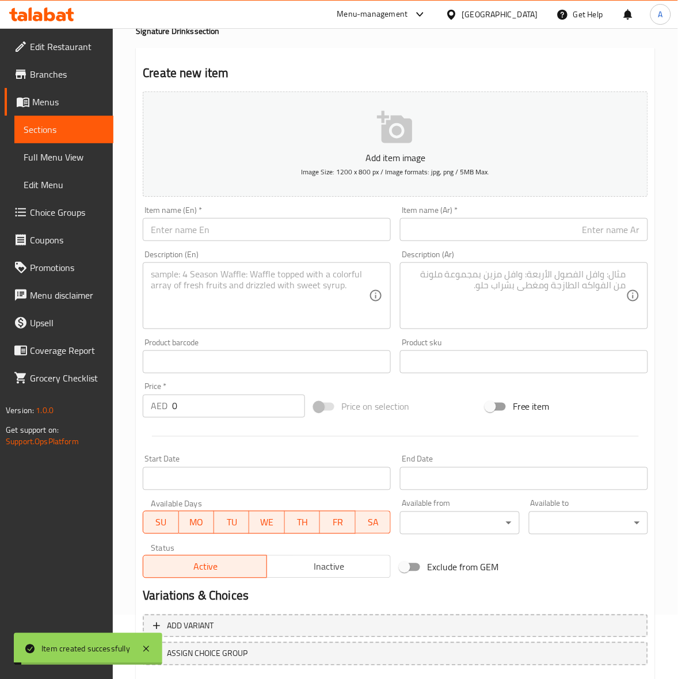
scroll to position [0, 0]
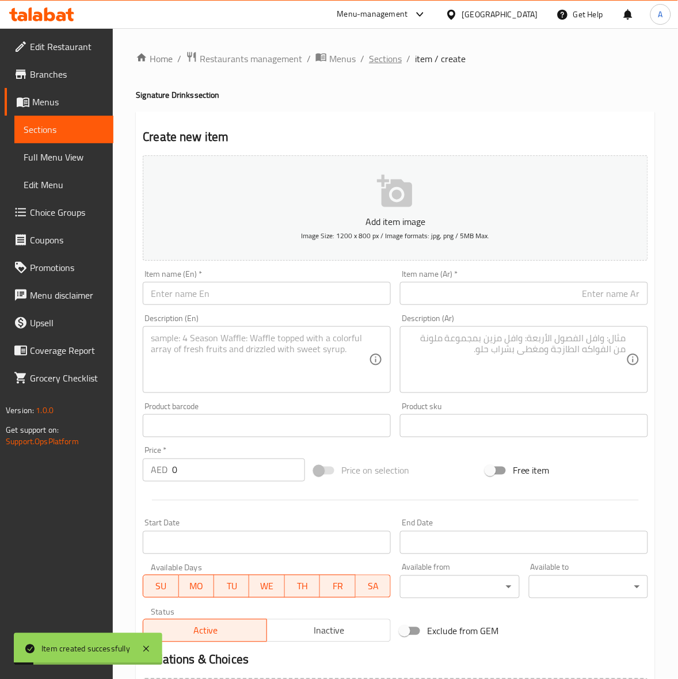
click at [391, 55] on span "Sections" at bounding box center [385, 59] width 33 height 14
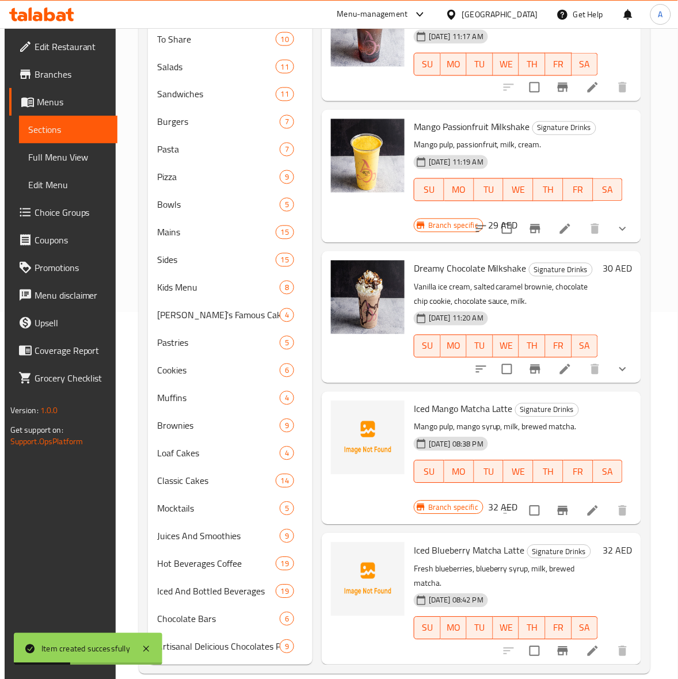
scroll to position [384, 0]
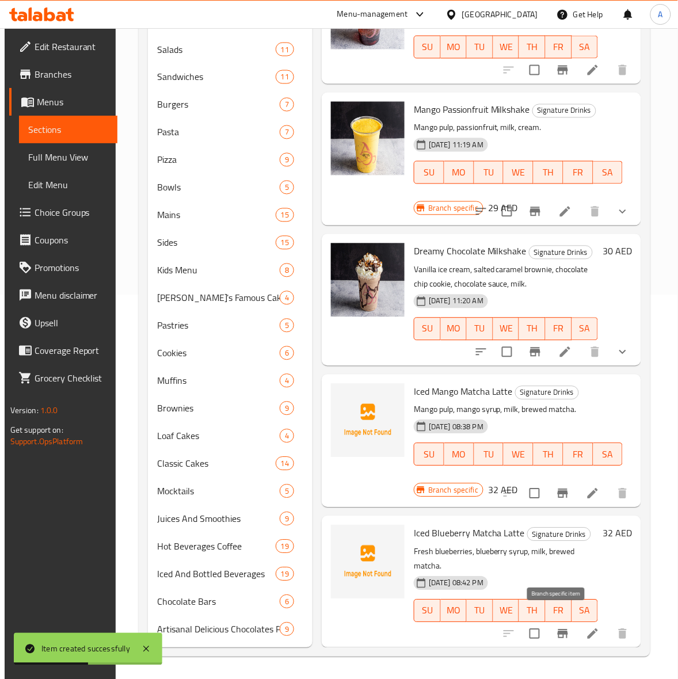
click at [558, 630] on icon "Branch-specific-item" at bounding box center [563, 634] width 10 height 9
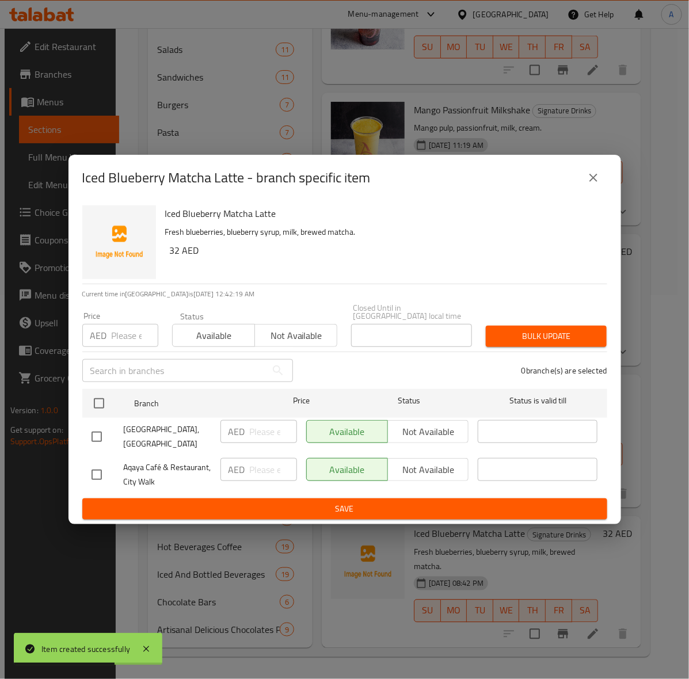
click at [96, 440] on input "checkbox" at bounding box center [97, 437] width 24 height 24
checkbox input "true"
click at [125, 331] on input "number" at bounding box center [135, 335] width 47 height 23
type input "32"
click at [581, 334] on span "Bulk update" at bounding box center [546, 336] width 102 height 14
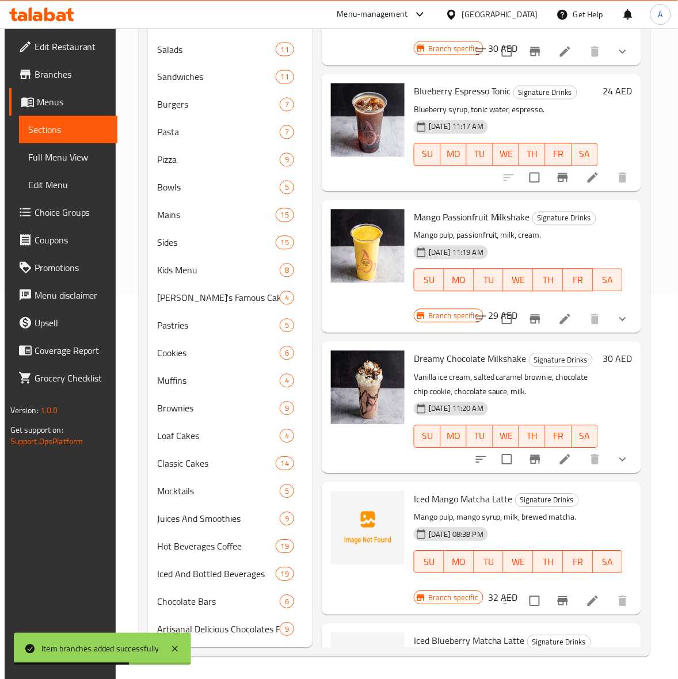
scroll to position [125, 0]
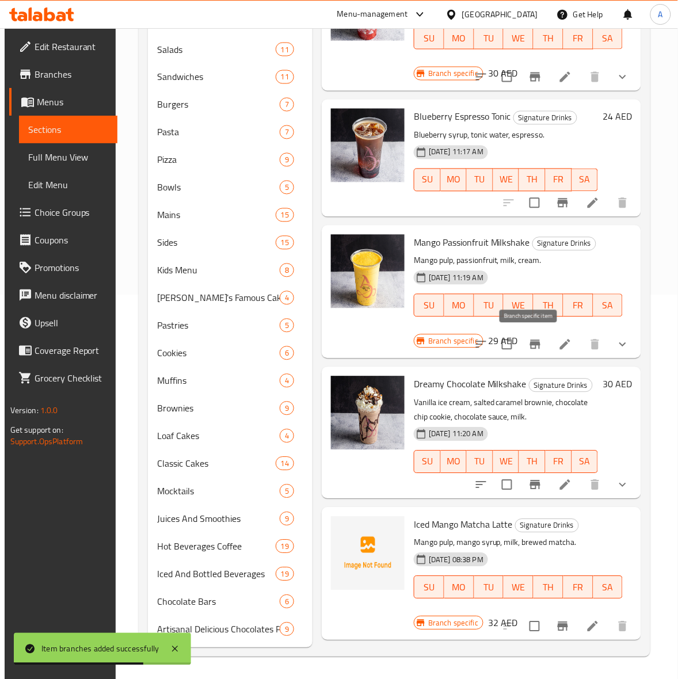
click at [534, 344] on icon "Branch-specific-item" at bounding box center [535, 344] width 10 height 9
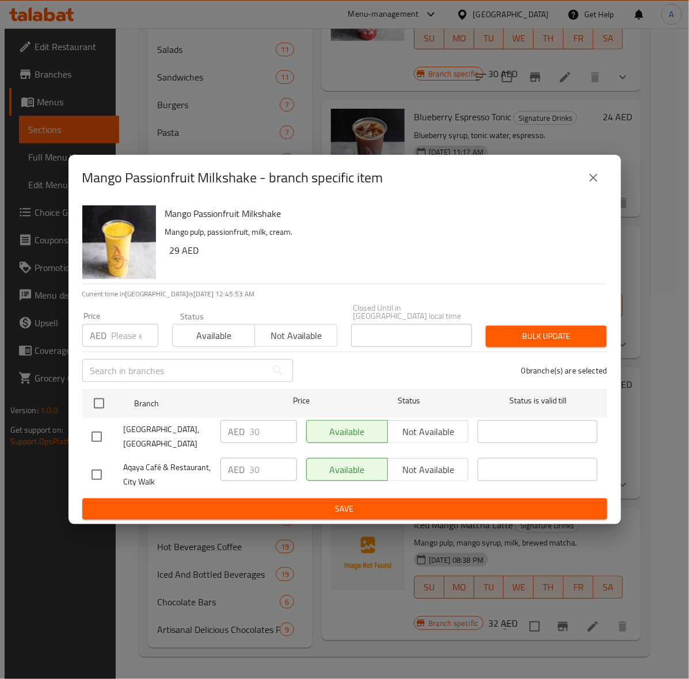
drag, startPoint x: 92, startPoint y: 433, endPoint x: 98, endPoint y: 433, distance: 6.3
click at [92, 433] on input "checkbox" at bounding box center [97, 437] width 24 height 24
checkbox input "true"
click at [118, 341] on input "number" at bounding box center [135, 335] width 47 height 23
type input "32"
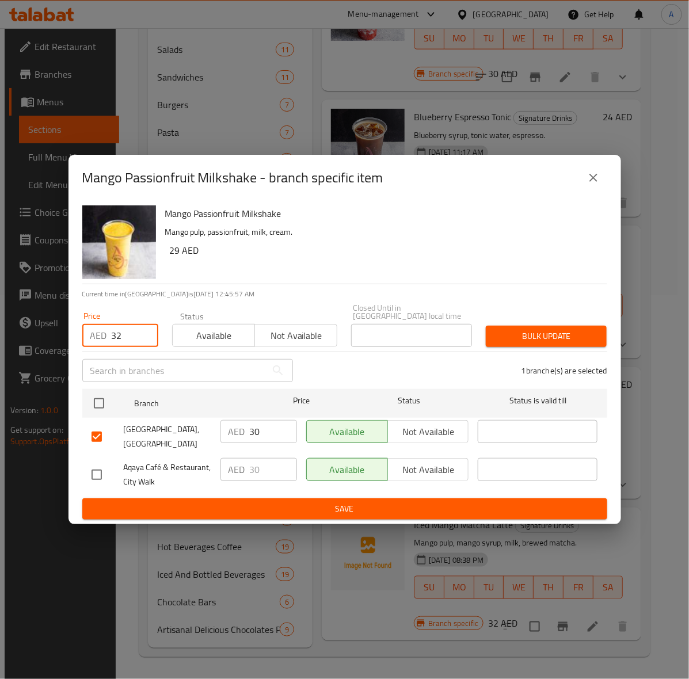
click at [525, 335] on span "Bulk update" at bounding box center [546, 336] width 102 height 14
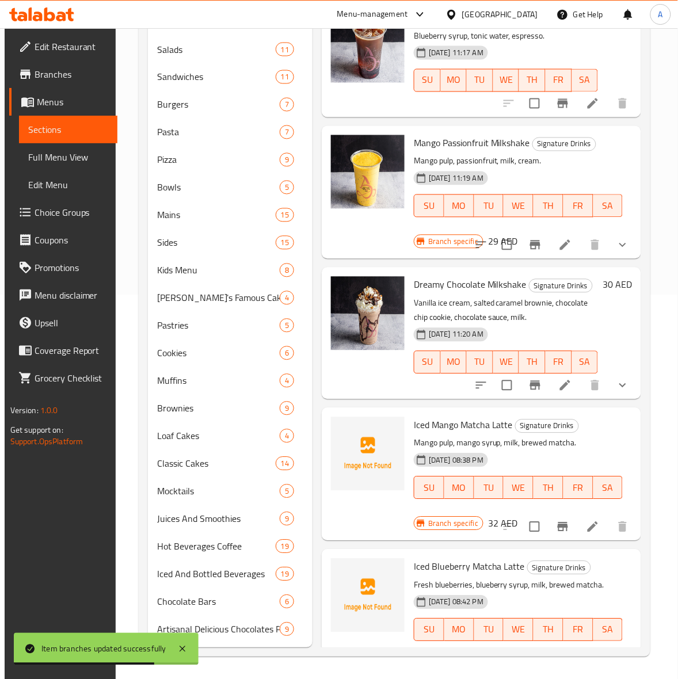
scroll to position [200, 0]
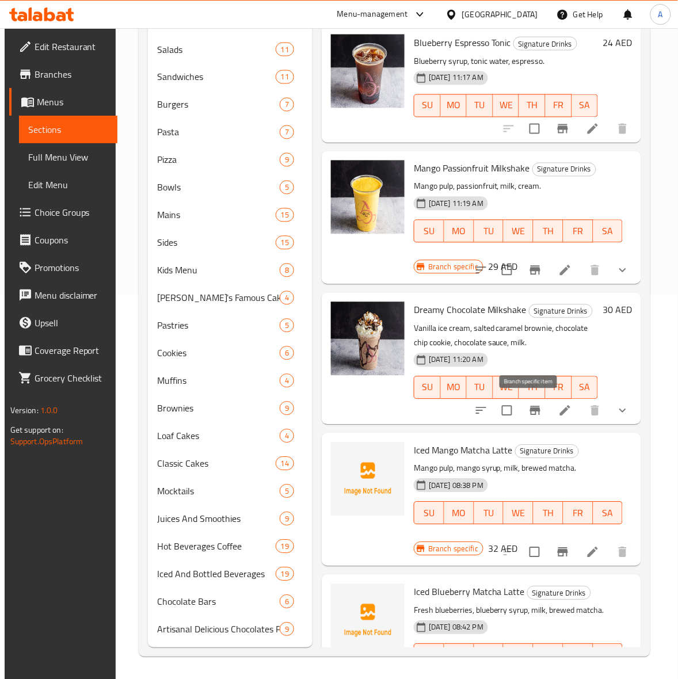
click at [528, 412] on icon "Branch-specific-item" at bounding box center [535, 411] width 14 height 14
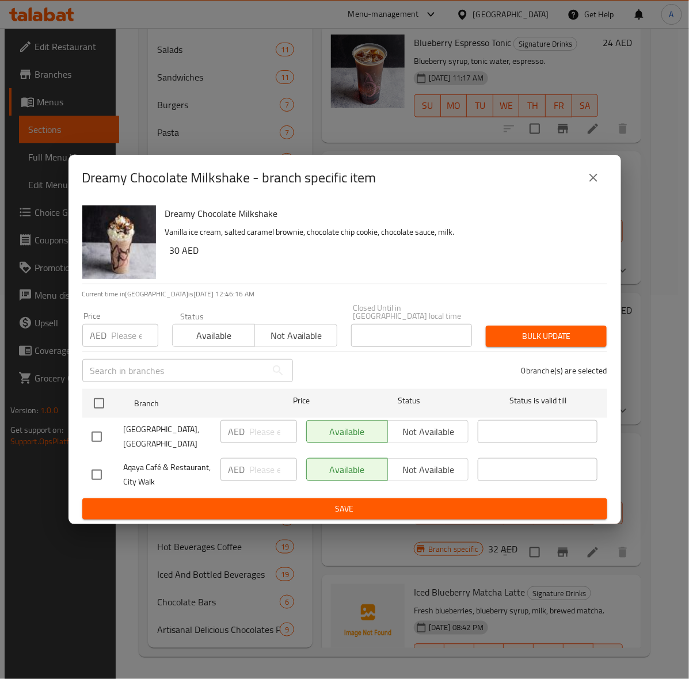
click at [96, 439] on input "checkbox" at bounding box center [97, 437] width 24 height 24
checkbox input "true"
click at [113, 340] on input "number" at bounding box center [135, 335] width 47 height 23
click at [127, 334] on input "number" at bounding box center [135, 335] width 47 height 23
type input "32"
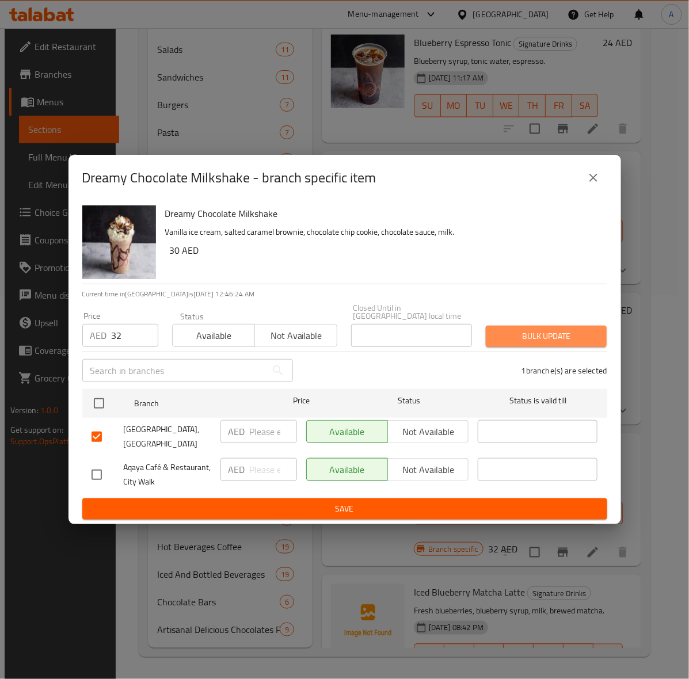
click at [553, 332] on span "Bulk update" at bounding box center [546, 336] width 102 height 14
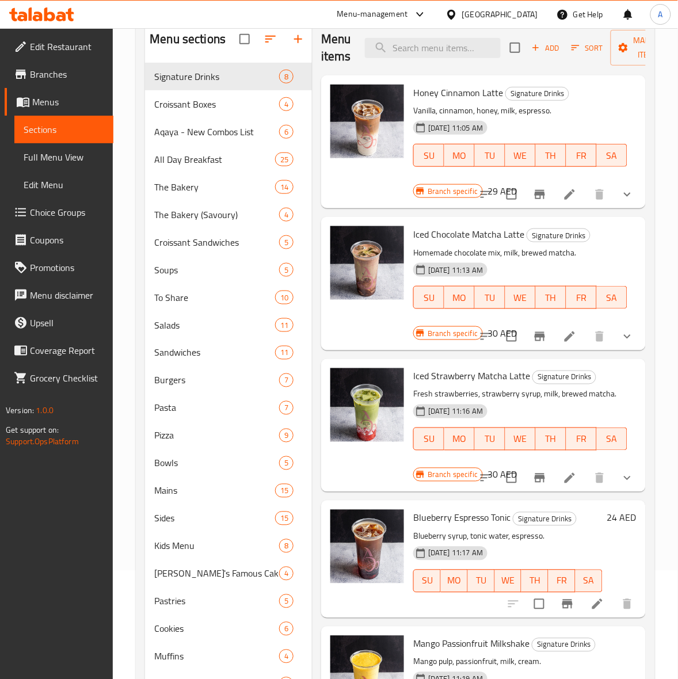
scroll to position [0, 0]
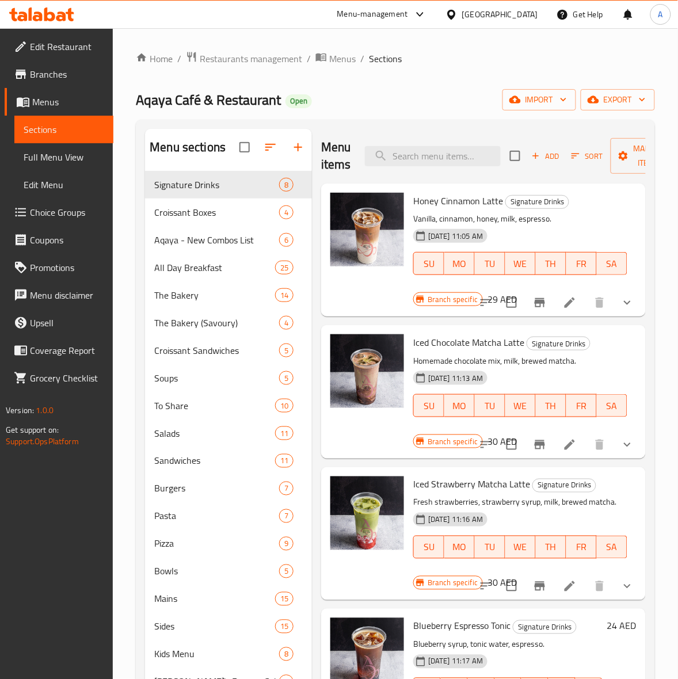
click at [539, 156] on icon "button" at bounding box center [536, 156] width 10 height 10
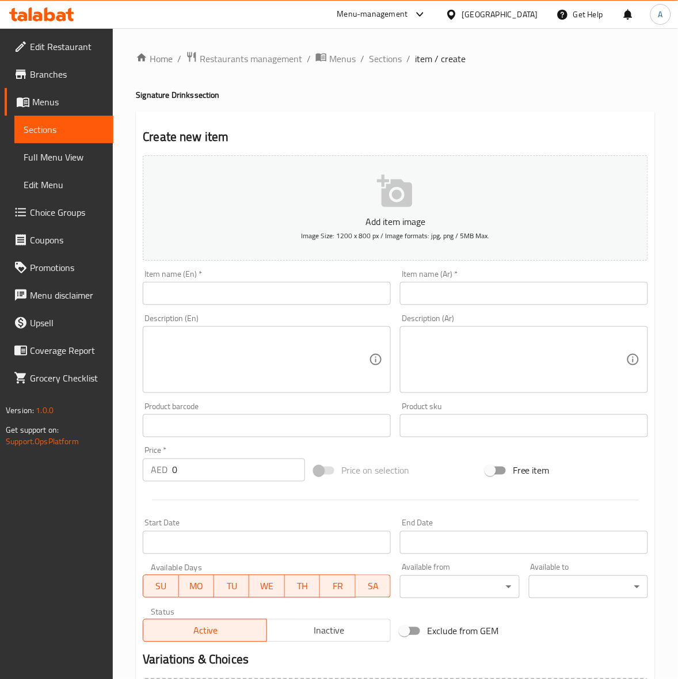
click at [180, 294] on input "text" at bounding box center [267, 293] width 248 height 23
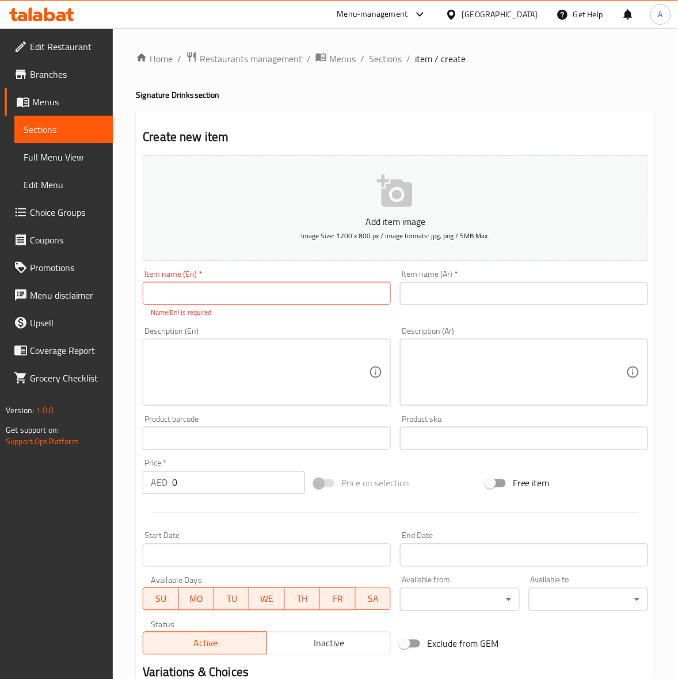
click at [233, 300] on input "text" at bounding box center [267, 293] width 248 height 23
paste input "Strawberries and Cream Shake"
type input "Strawberries and Cream Shake"
click at [249, 326] on div "Description (En) Description (En)" at bounding box center [266, 366] width 257 height 88
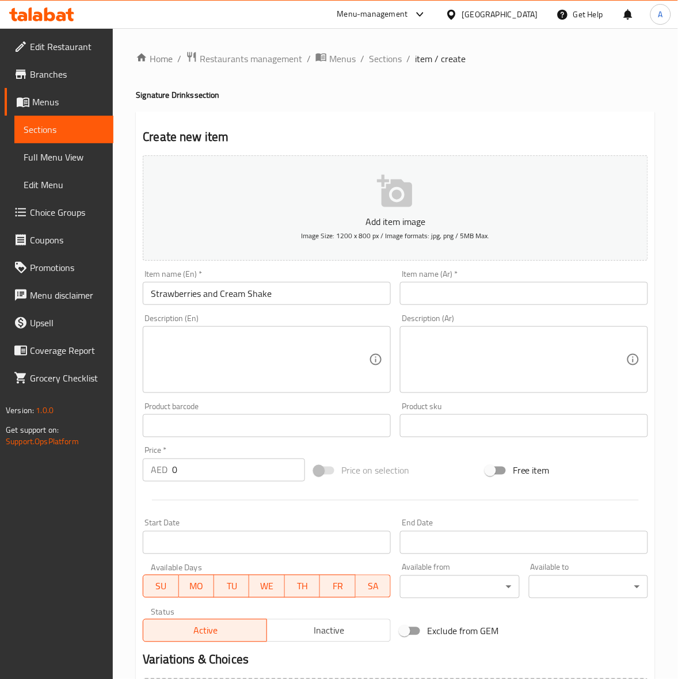
click at [463, 287] on input "text" at bounding box center [524, 293] width 248 height 23
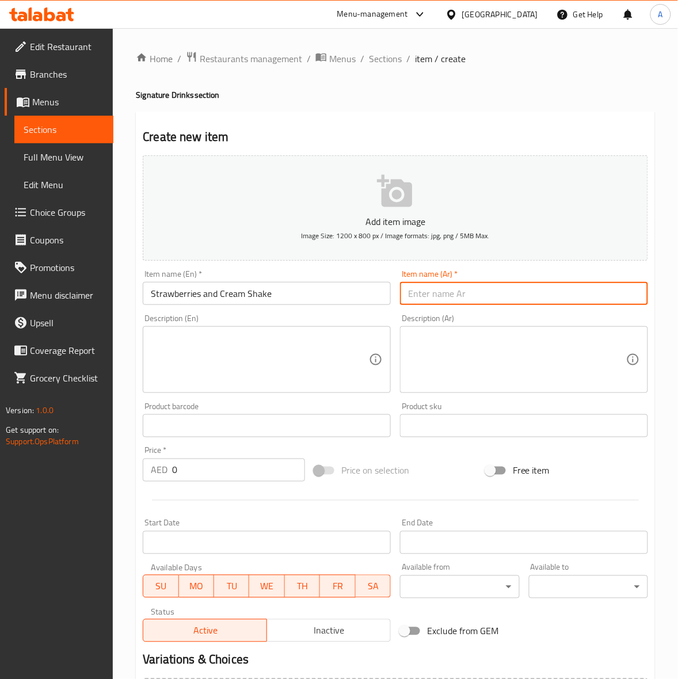
paste input "ميلك شيك الفراولة والكريمة"
type input "ميلك شيك الفراولة والكريمة"
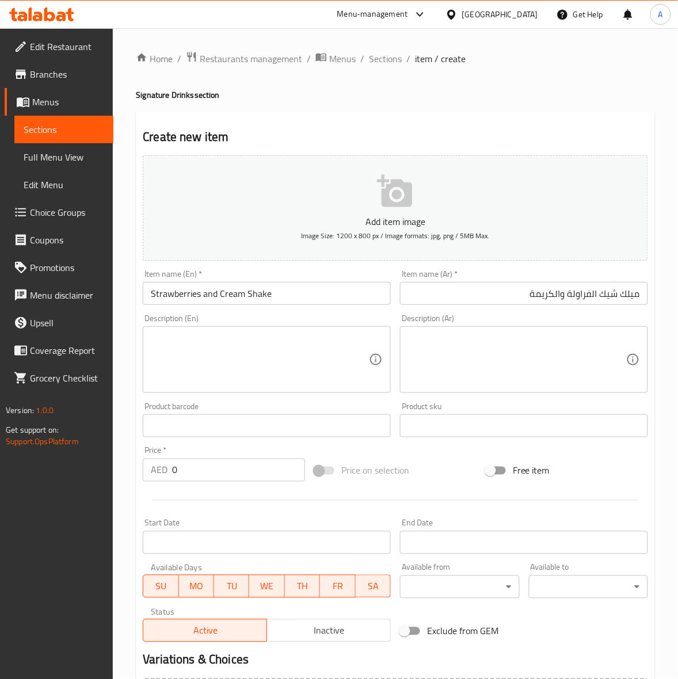
click at [516, 109] on div "Home / Restaurants management / Menus / Sections / item / create Signature Drin…" at bounding box center [395, 420] width 519 height 739
click at [220, 340] on textarea at bounding box center [260, 360] width 218 height 55
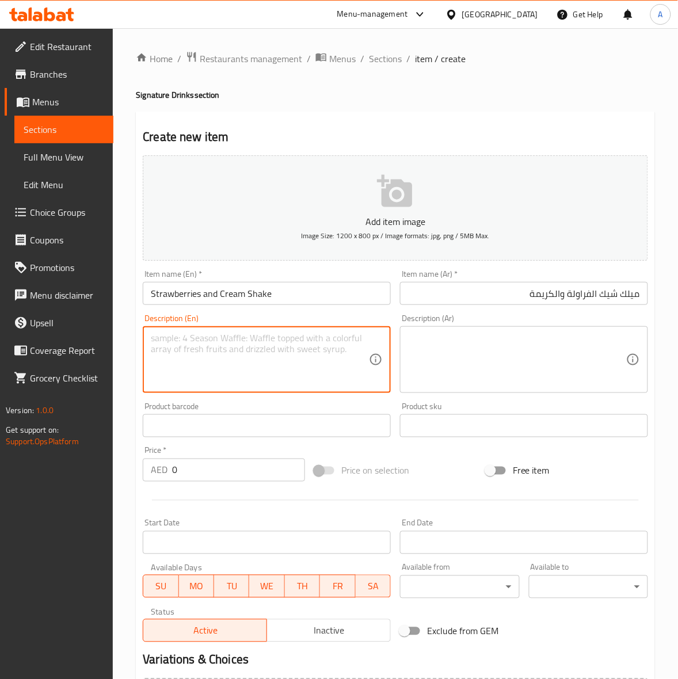
paste textarea "Homemade strawberry filling, vanilla ice cream, strawberry syrup, milk."
type textarea "Homemade strawberry filling, vanilla ice cream, strawberry syrup, milk."
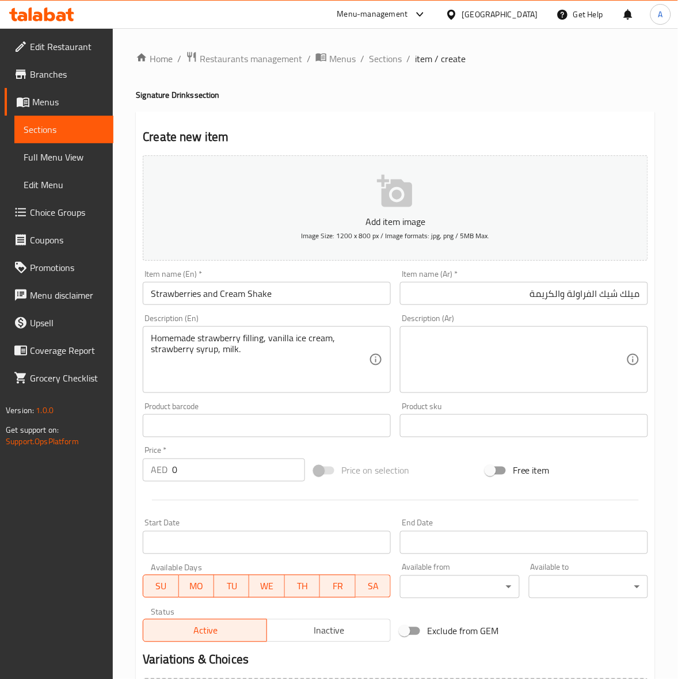
click at [456, 361] on textarea at bounding box center [517, 360] width 218 height 55
paste textarea "الفراولة منزلية الصنع، آيس كريم الفانيليا، شراب الفراولة، حليب."
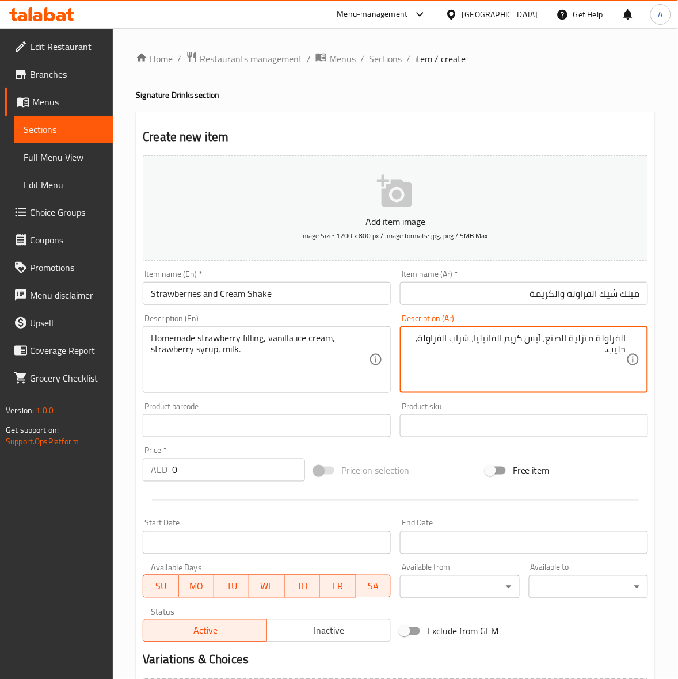
type textarea "الفراولة منزلية الصنع، آيس كريم الفانيليا، شراب الفراولة، حليب."
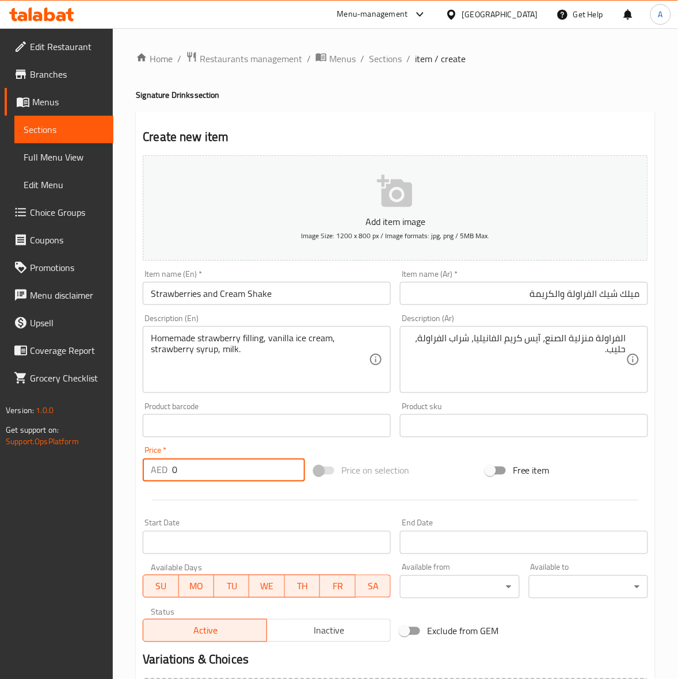
drag, startPoint x: 196, startPoint y: 465, endPoint x: 44, endPoint y: 466, distance: 152.0
click at [44, 467] on div "Edit Restaurant Branches Menus Sections Full Menu View Edit Menu Choice Groups …" at bounding box center [339, 420] width 678 height 785
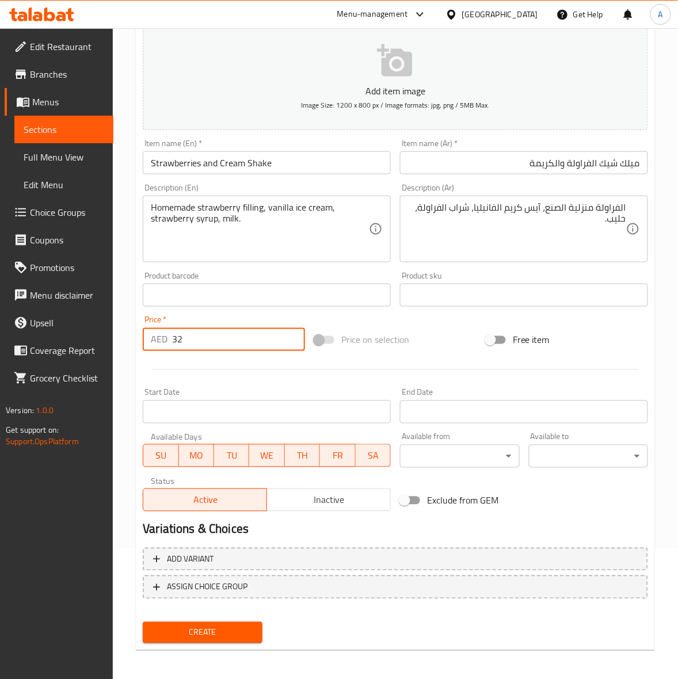
scroll to position [132, 0]
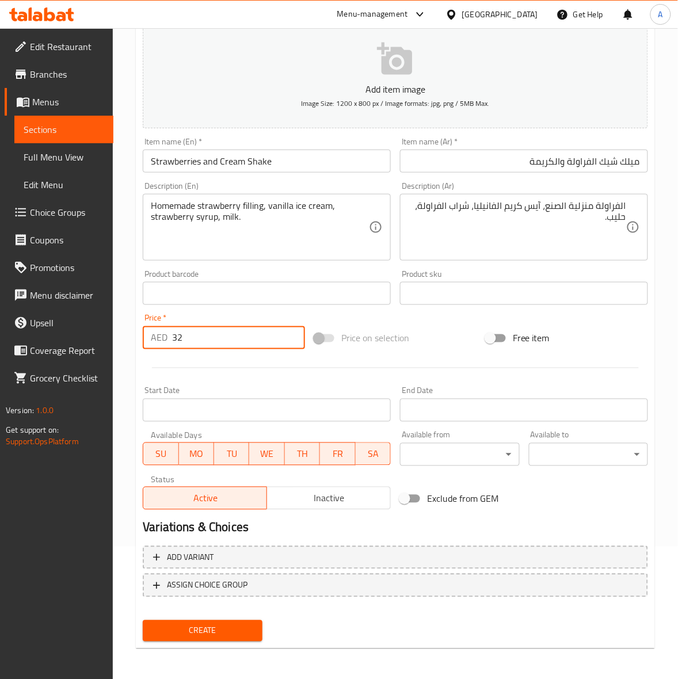
type input "32"
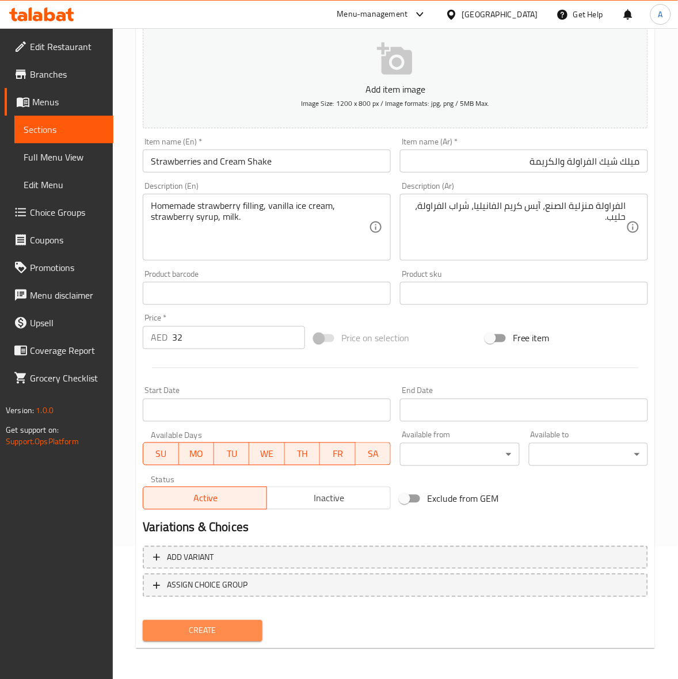
click at [190, 637] on button "Create" at bounding box center [202, 630] width 119 height 21
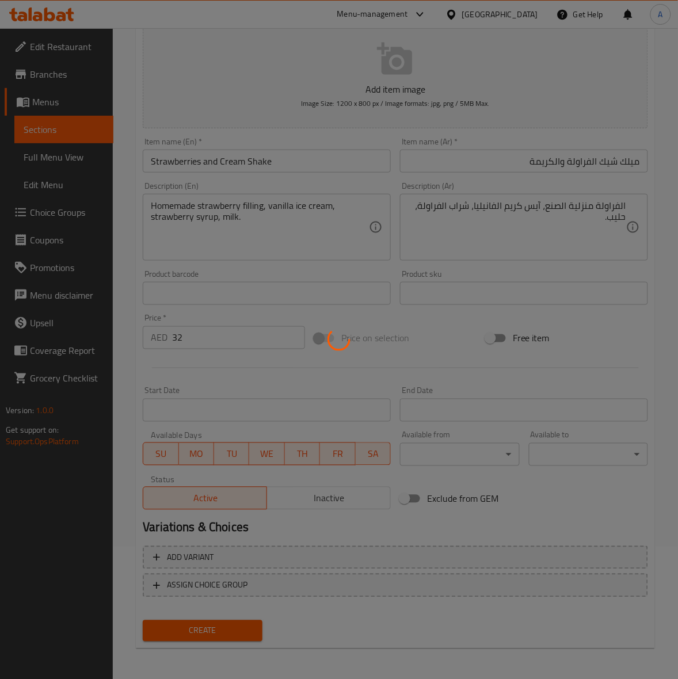
type input "0"
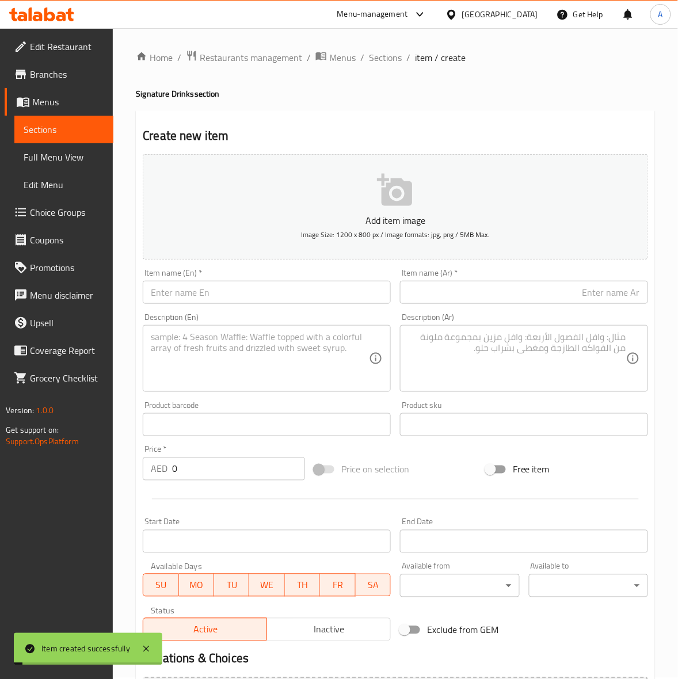
scroll to position [0, 0]
click at [380, 59] on span "Sections" at bounding box center [385, 59] width 33 height 14
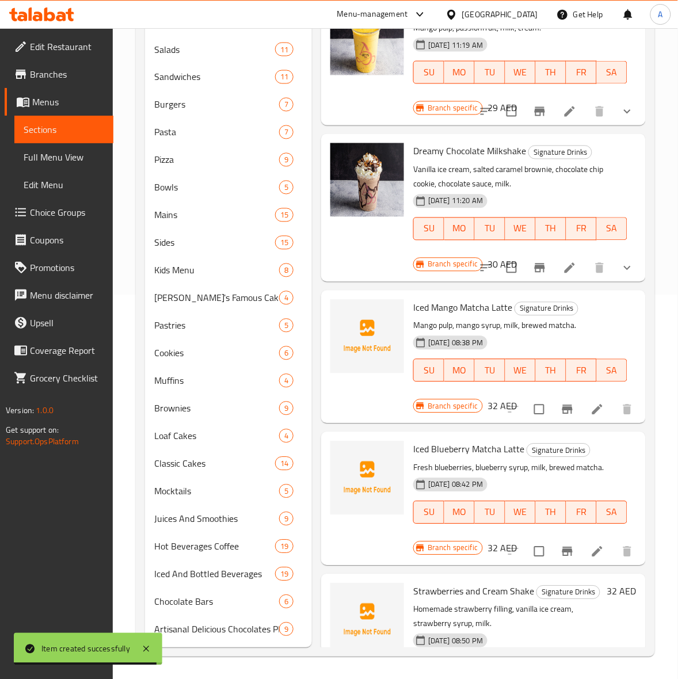
scroll to position [444, 0]
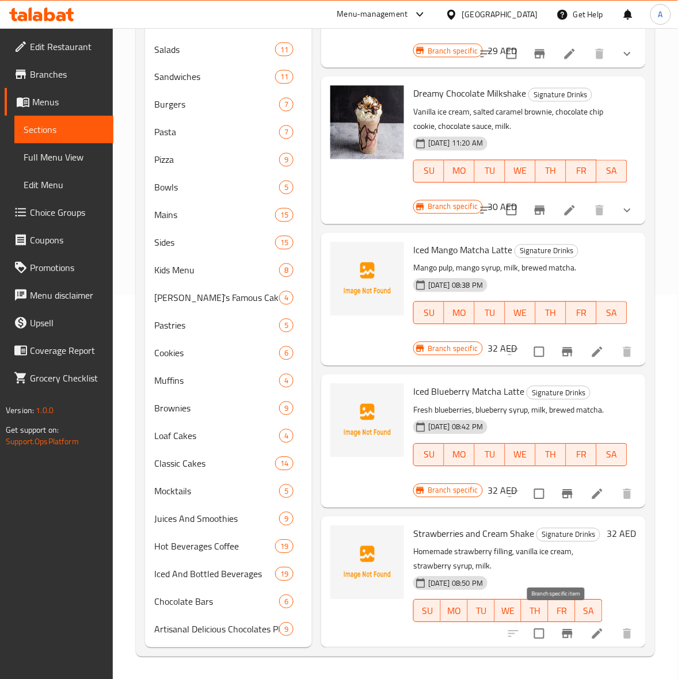
click at [562, 630] on icon "Branch-specific-item" at bounding box center [567, 634] width 10 height 9
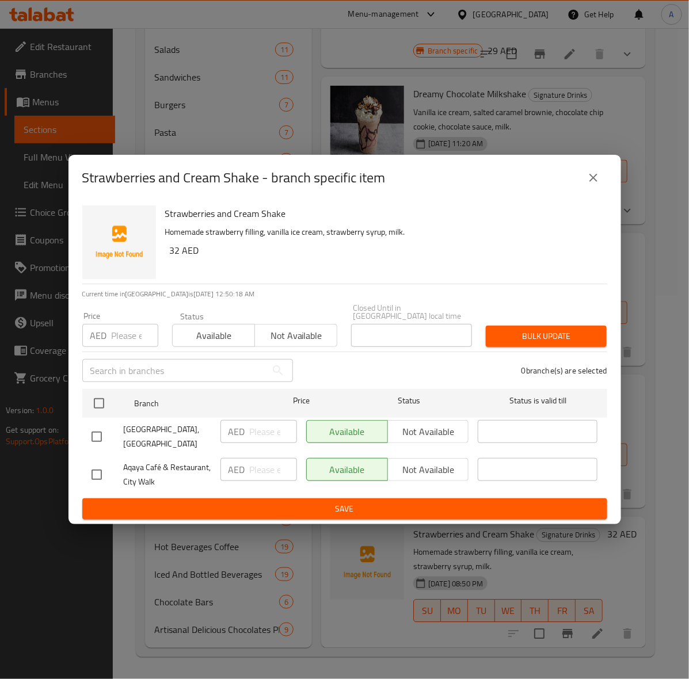
click at [104, 444] on input "checkbox" at bounding box center [97, 437] width 24 height 24
checkbox input "true"
click at [113, 335] on input "number" at bounding box center [135, 335] width 47 height 23
type input "32"
click at [551, 329] on span "Bulk update" at bounding box center [546, 336] width 102 height 14
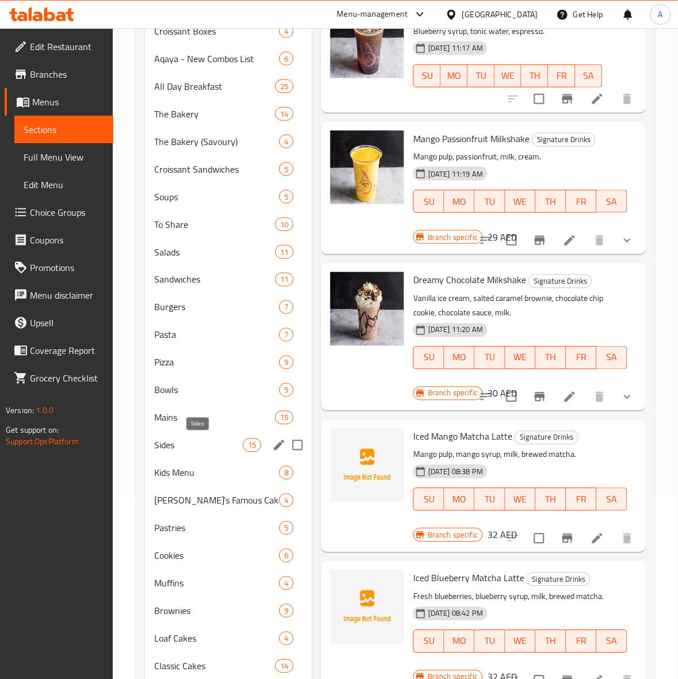
scroll to position [96, 0]
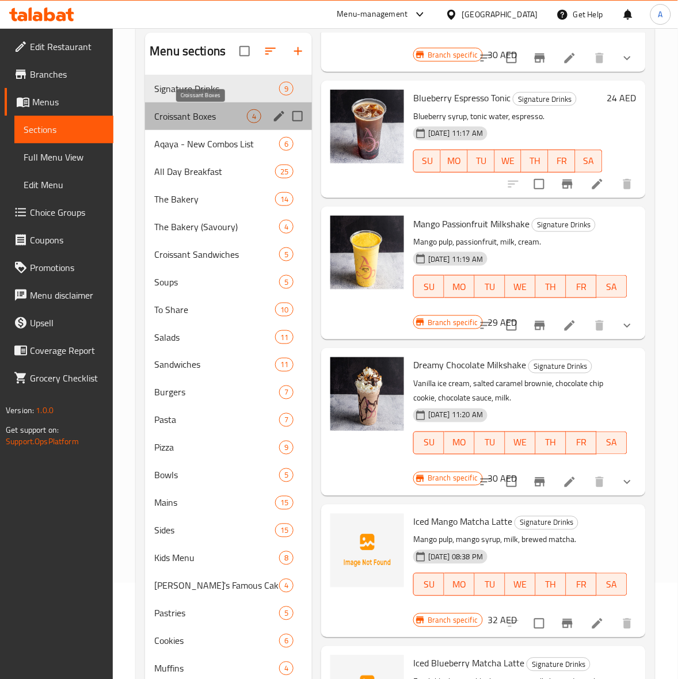
click at [200, 120] on span "Croissant Boxes" at bounding box center [200, 116] width 93 height 14
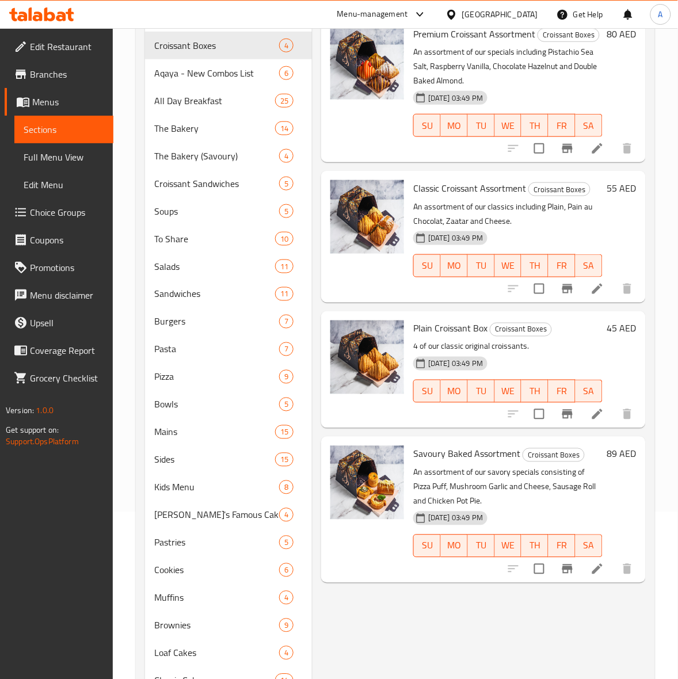
scroll to position [72, 0]
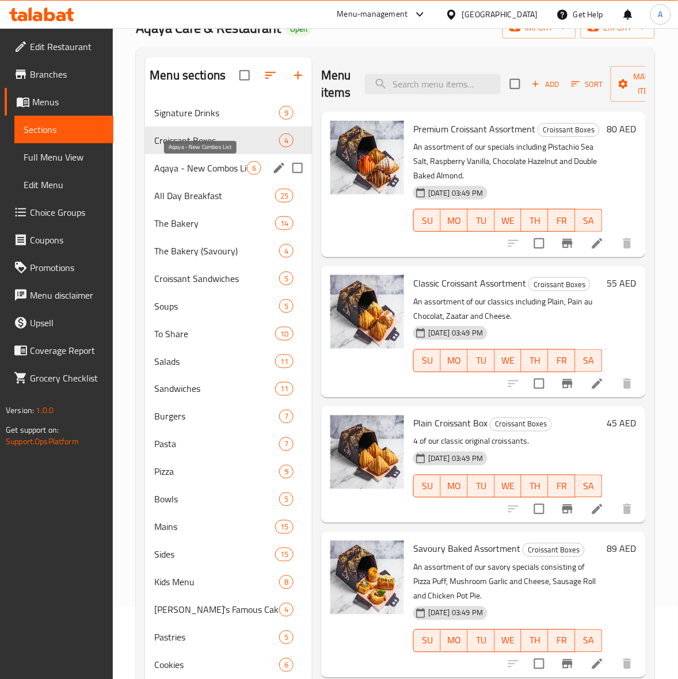
click at [220, 165] on span "Aqaya - New Combos List" at bounding box center [200, 168] width 93 height 14
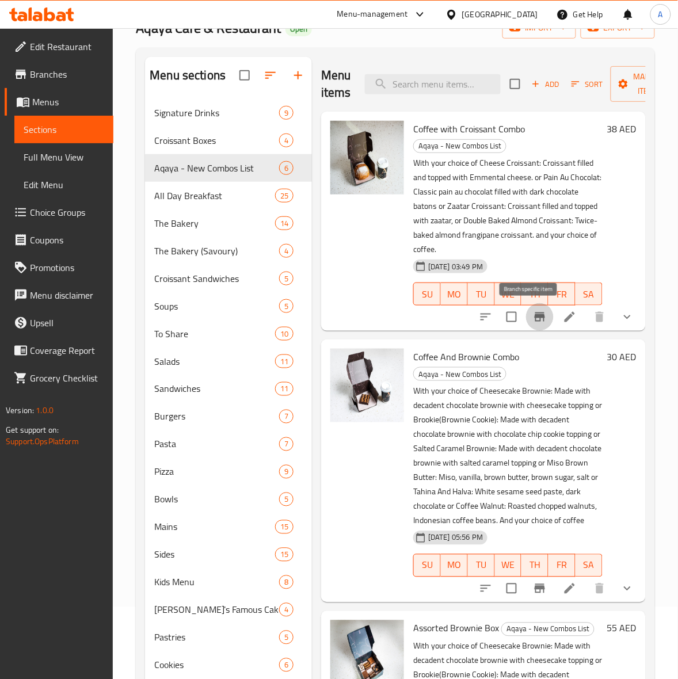
click at [535, 317] on icon "Branch-specific-item" at bounding box center [540, 317] width 10 height 9
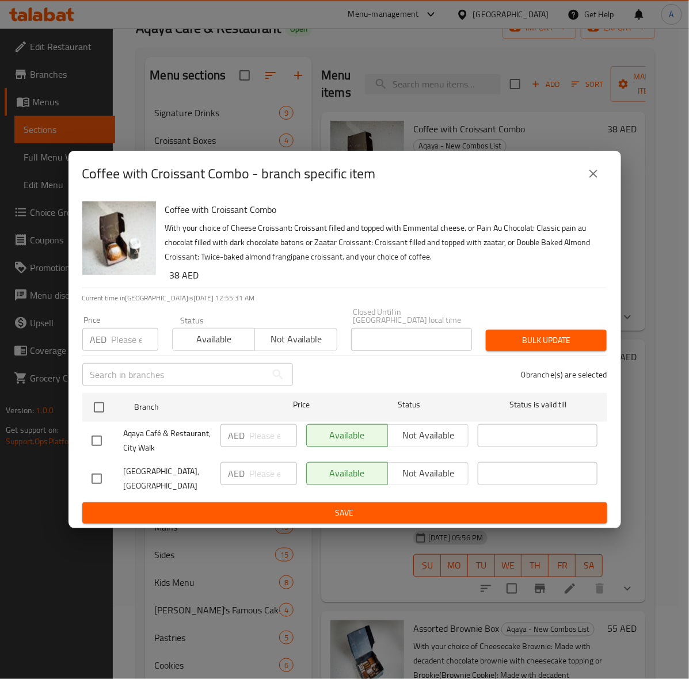
click at [93, 438] on input "checkbox" at bounding box center [97, 441] width 24 height 24
click at [96, 438] on input "checkbox" at bounding box center [97, 441] width 24 height 24
checkbox input "false"
drag, startPoint x: 97, startPoint y: 483, endPoint x: 95, endPoint y: 466, distance: 17.4
click at [96, 483] on input "checkbox" at bounding box center [97, 479] width 24 height 24
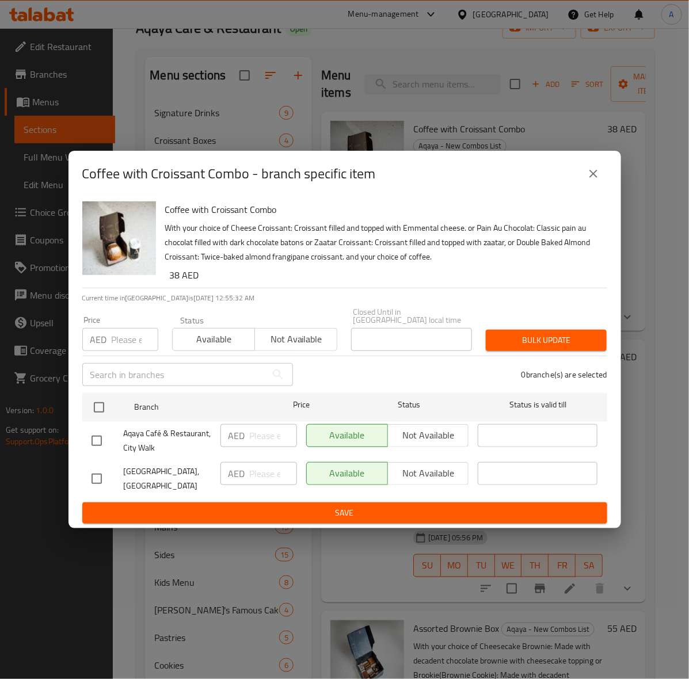
checkbox input "true"
click at [119, 344] on input "number" at bounding box center [135, 339] width 47 height 23
type input "39"
click at [553, 330] on button "Bulk update" at bounding box center [546, 340] width 121 height 21
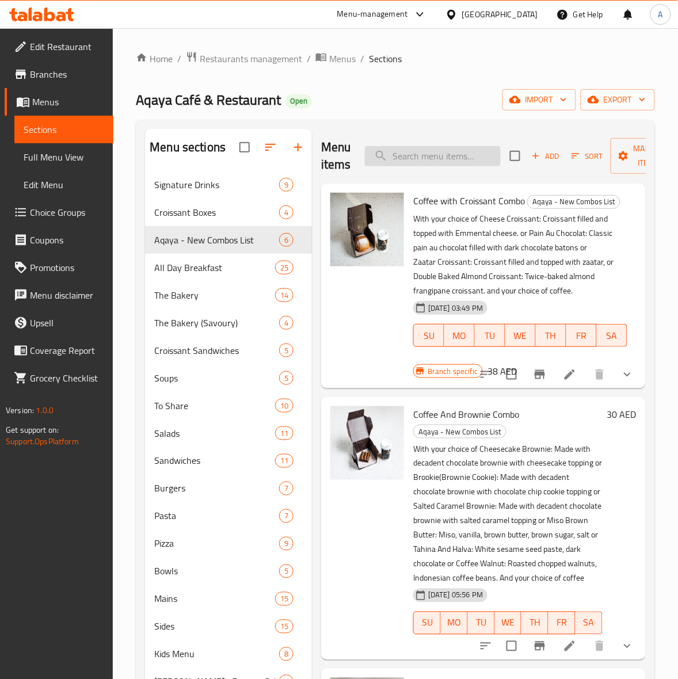
click at [439, 160] on input "search" at bounding box center [433, 156] width 136 height 20
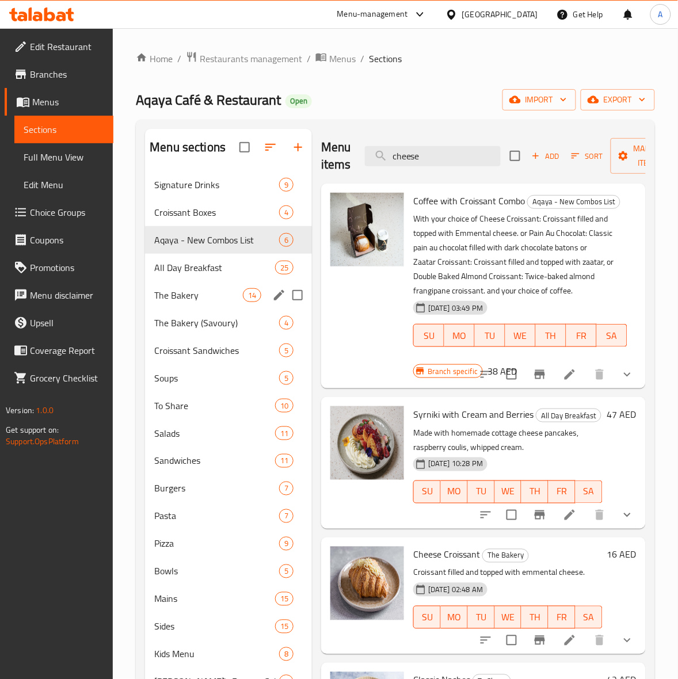
click at [199, 281] on div "The Bakery 14" at bounding box center [228, 295] width 167 height 28
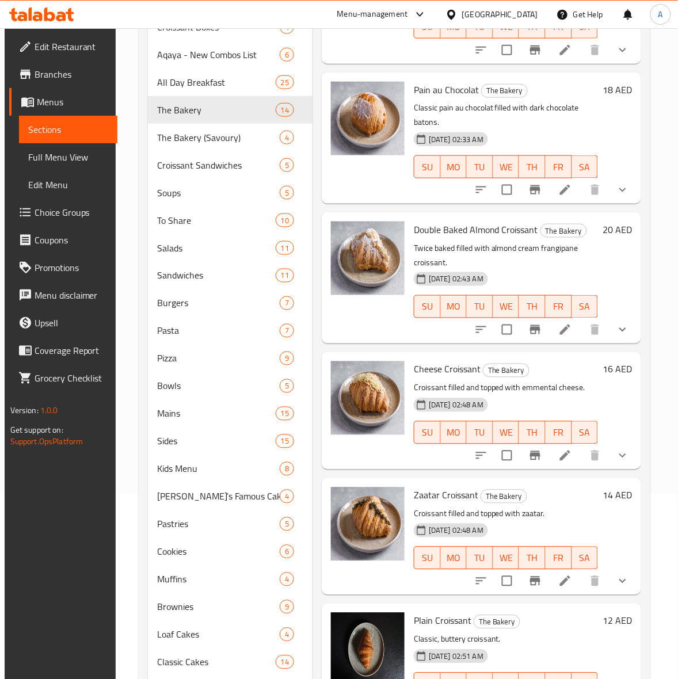
scroll to position [288, 0]
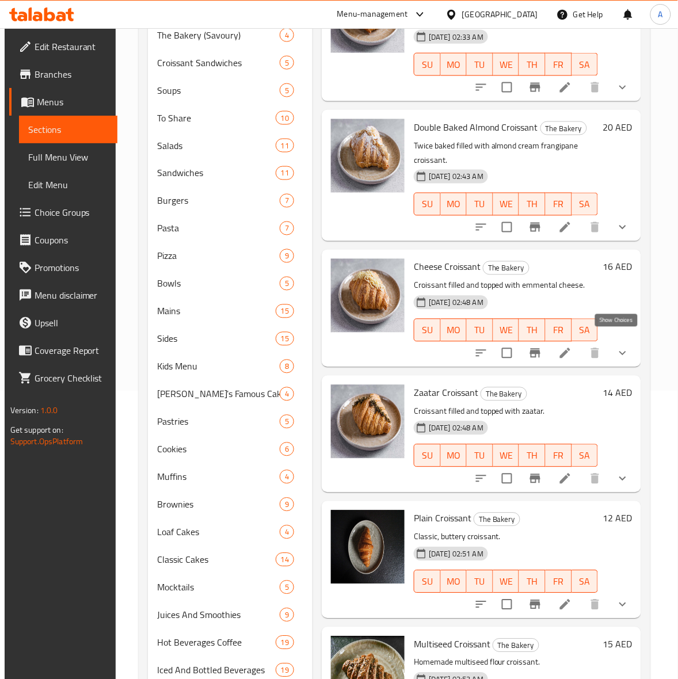
click at [616, 347] on icon "show more" at bounding box center [623, 354] width 14 height 14
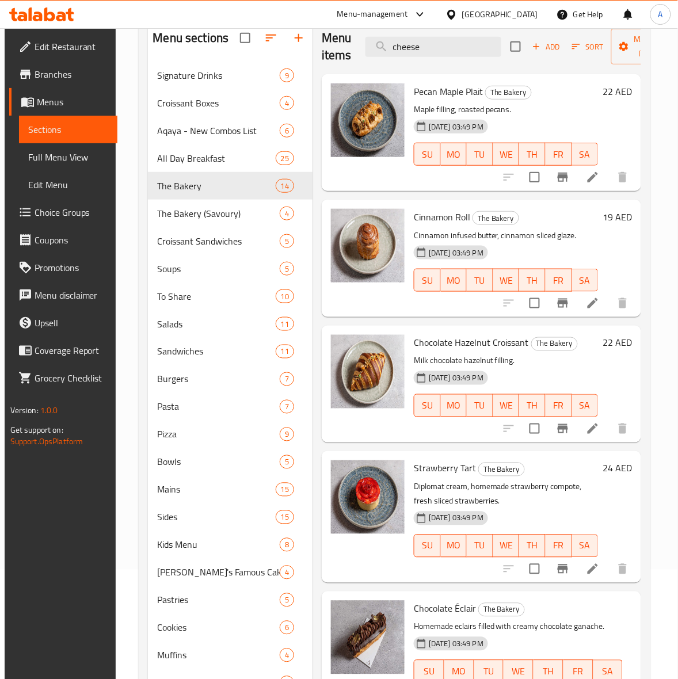
scroll to position [0, 0]
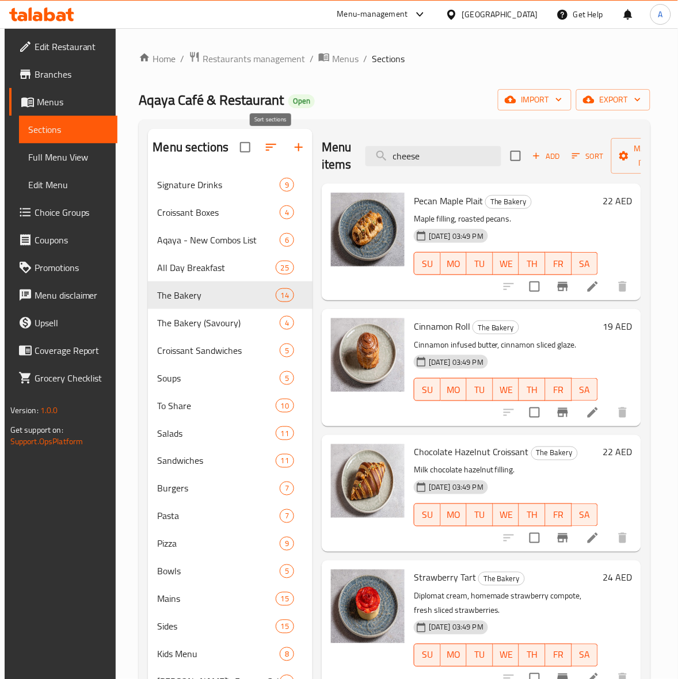
drag, startPoint x: 437, startPoint y: 156, endPoint x: 226, endPoint y: 155, distance: 211.2
click at [226, 155] on div "Menu sections Signature Drinks 9 Croissant Boxes 4 Aqaya - New Combos List 6 Al…" at bounding box center [394, 580] width 493 height 903
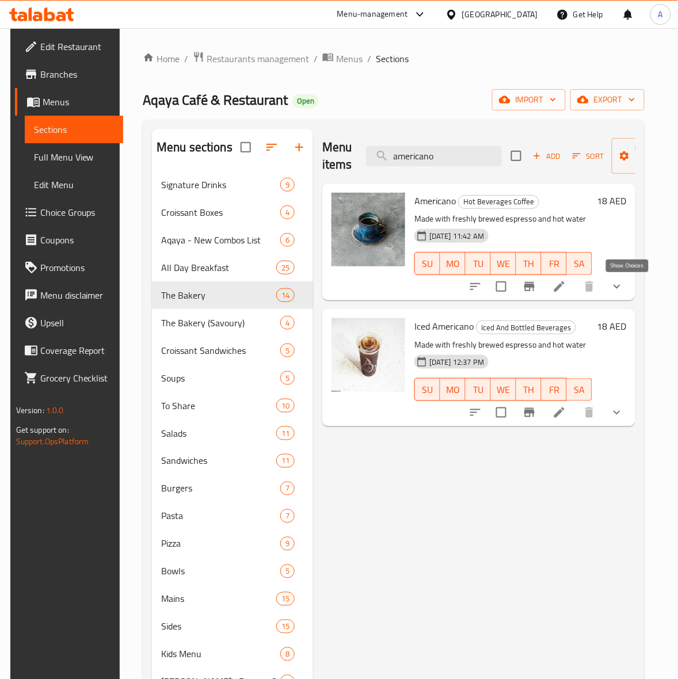
type input "americano"
click at [623, 285] on icon "show more" at bounding box center [617, 287] width 14 height 14
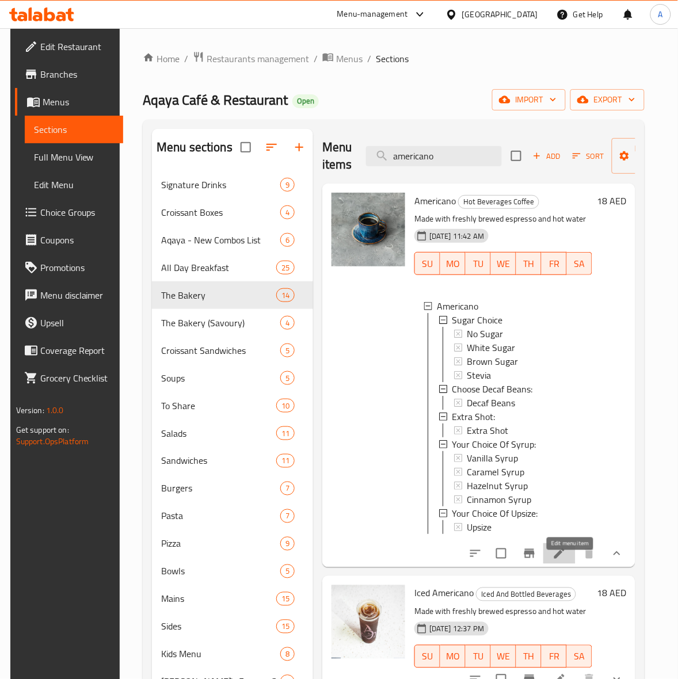
click at [565, 561] on icon at bounding box center [560, 554] width 14 height 14
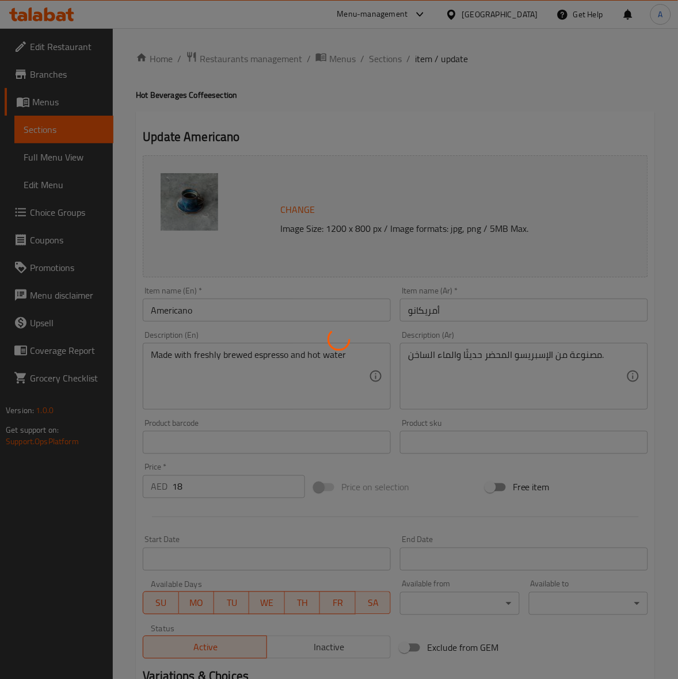
type input "خيار السكر:"
type input "1"
type input "اختر حبوب القهوة منزوعة الكافيين"
type input "0"
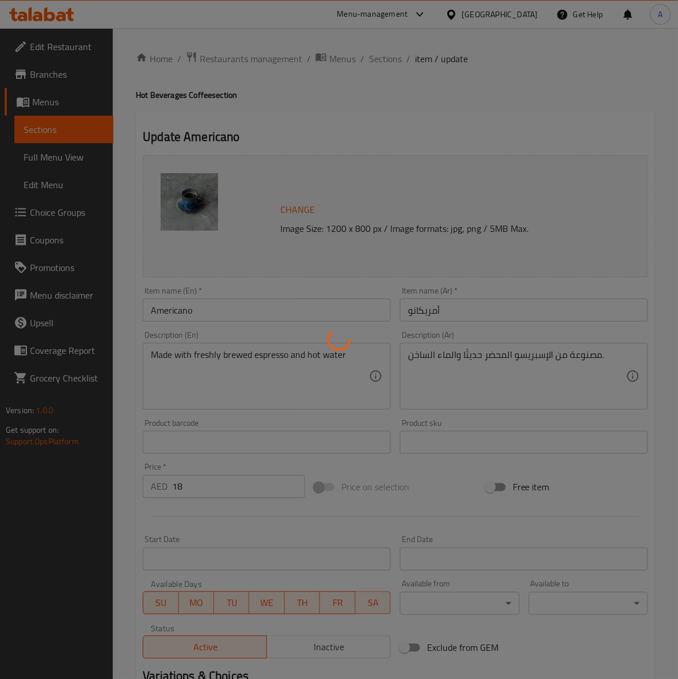
type input "1"
type input "اكسترا شوت:"
type input "0"
type input "اختيارك من الشراب:"
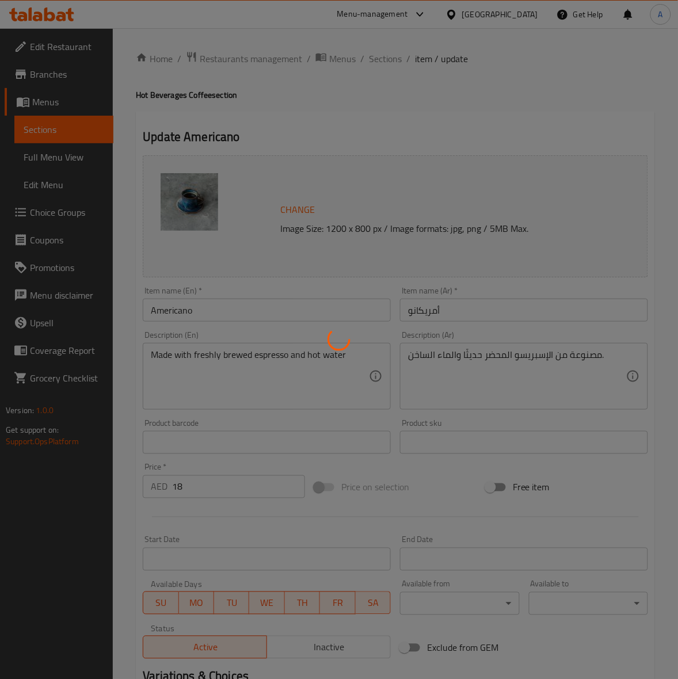
type input "0"
type input "1"
type input "إختيارك من تكبير الحجم:"
type input "0"
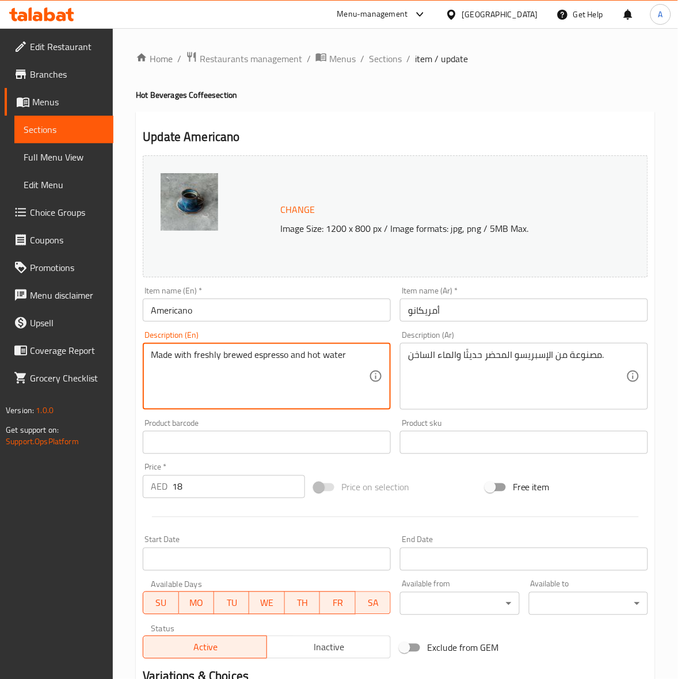
drag, startPoint x: 350, startPoint y: 354, endPoint x: -1, endPoint y: 366, distance: 351.3
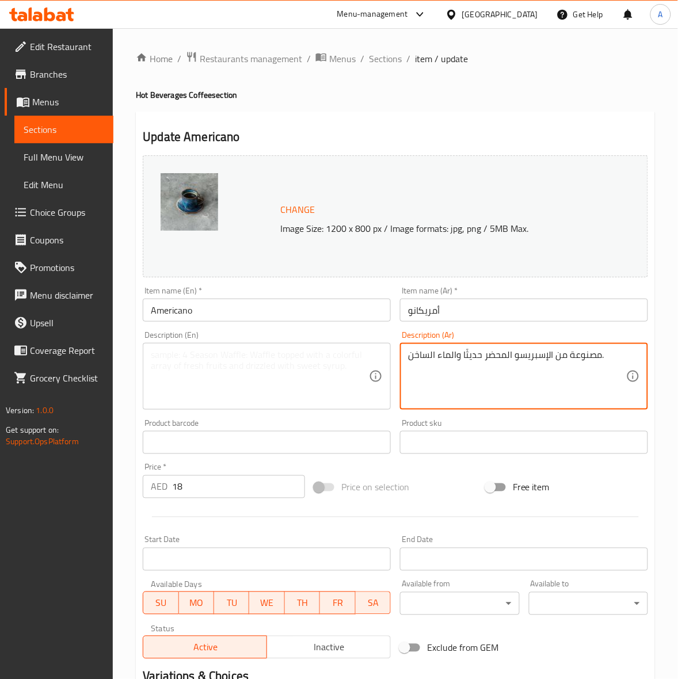
drag, startPoint x: 612, startPoint y: 356, endPoint x: 106, endPoint y: 312, distance: 507.3
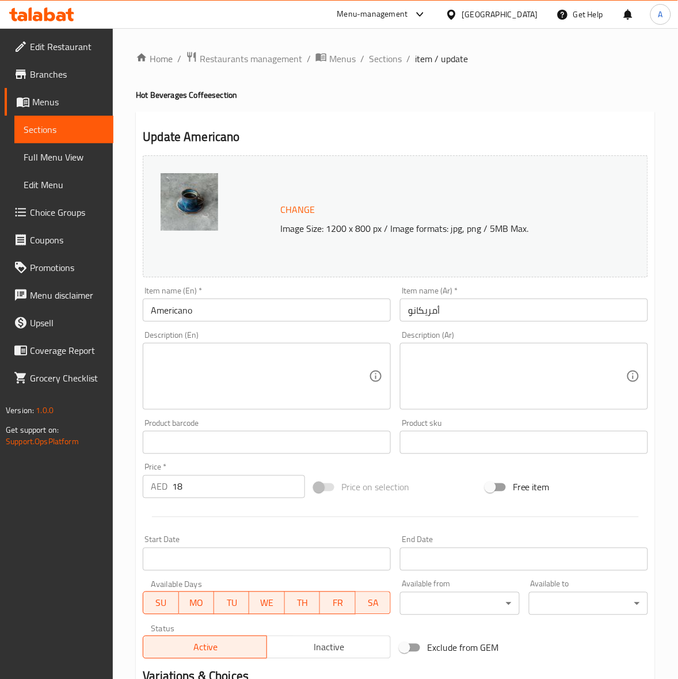
click at [428, 504] on div at bounding box center [395, 517] width 515 height 28
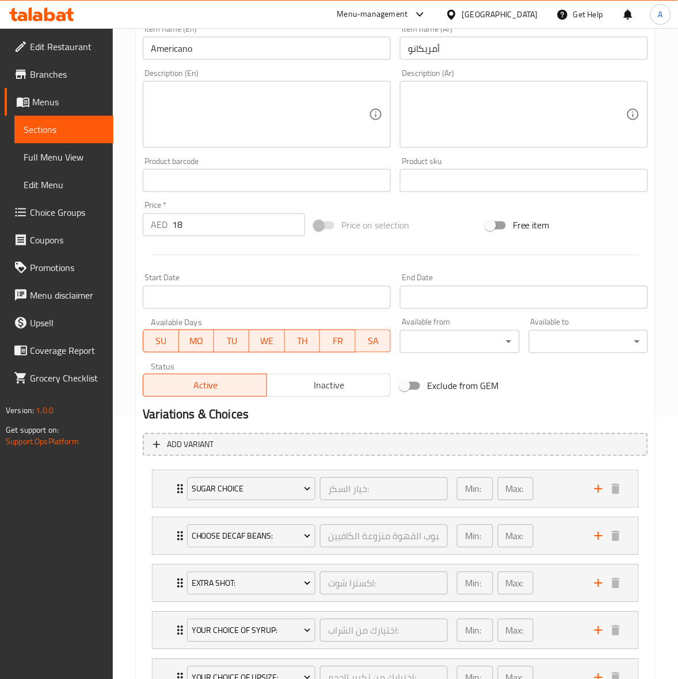
scroll to position [72, 0]
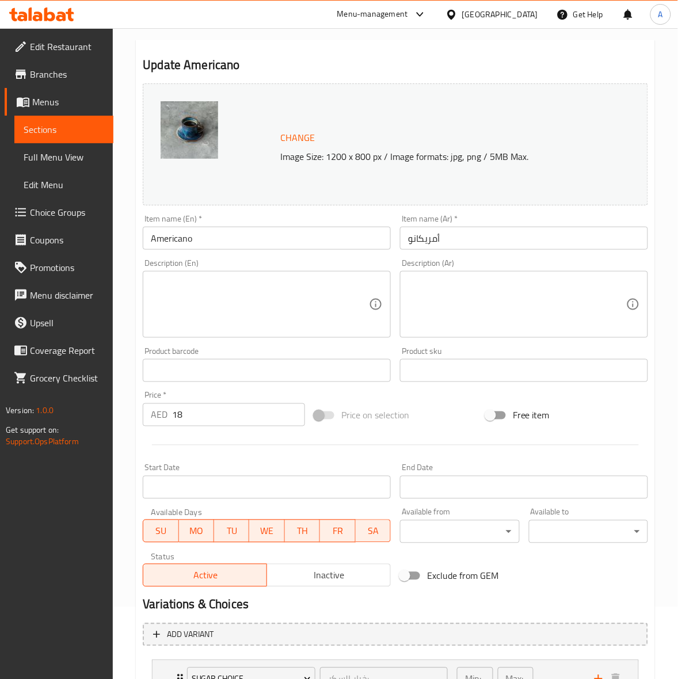
click at [553, 593] on div "Variations & Choices" at bounding box center [395, 605] width 515 height 26
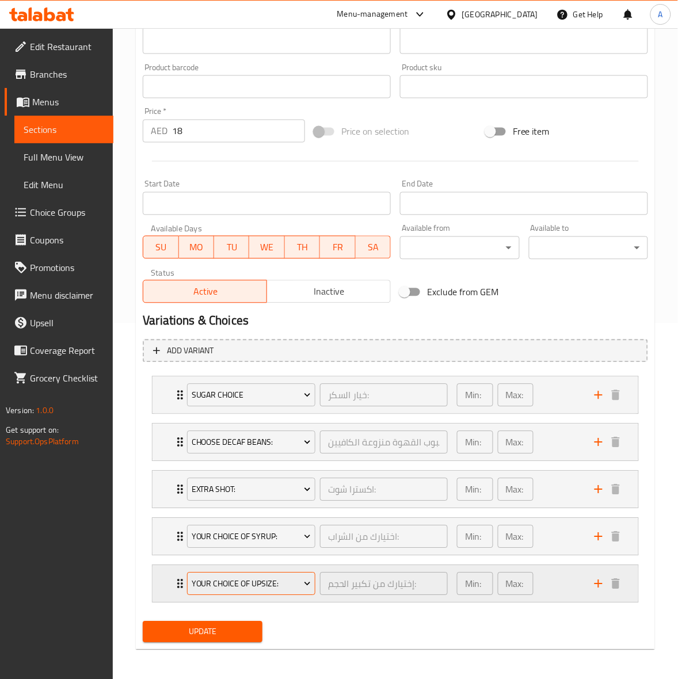
scroll to position [360, 0]
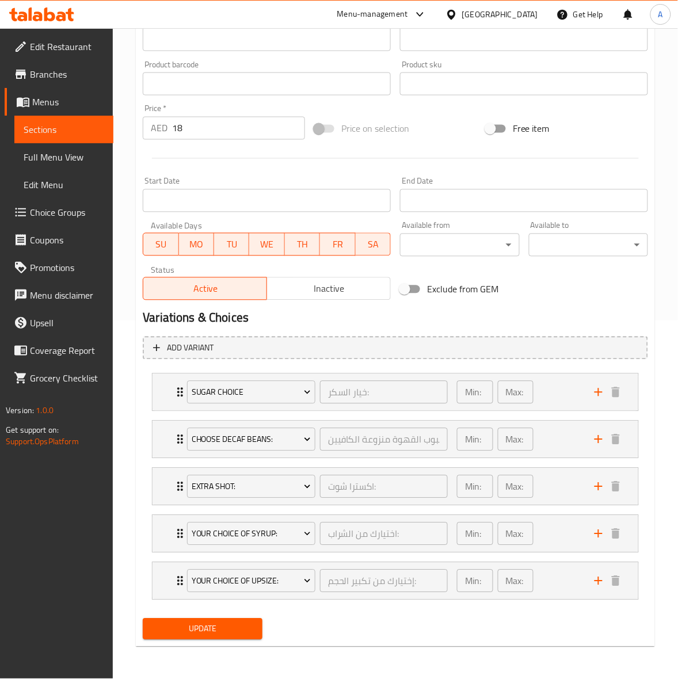
click at [219, 631] on span "Update" at bounding box center [202, 629] width 101 height 14
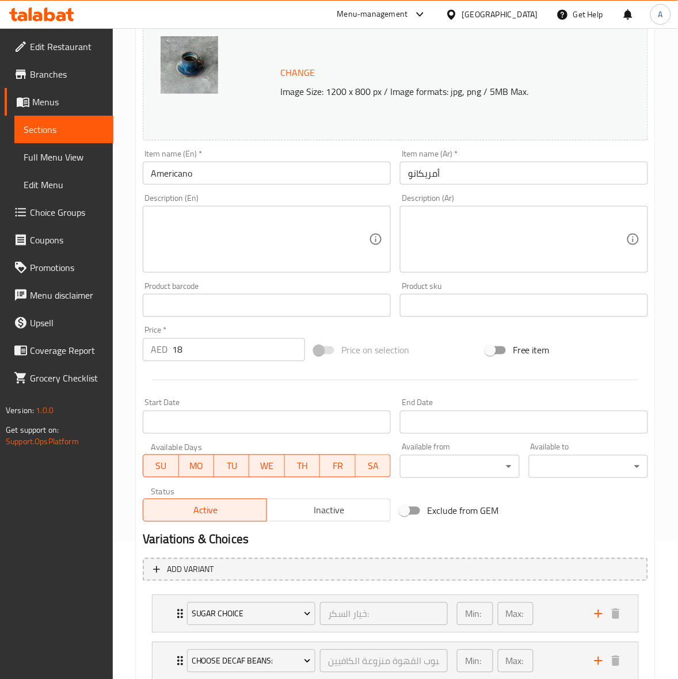
scroll to position [0, 0]
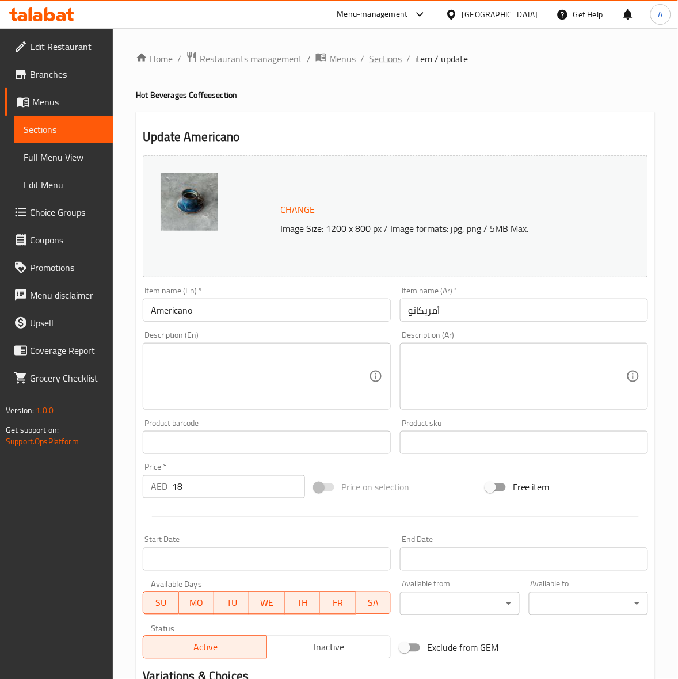
click at [393, 60] on span "Sections" at bounding box center [385, 59] width 33 height 14
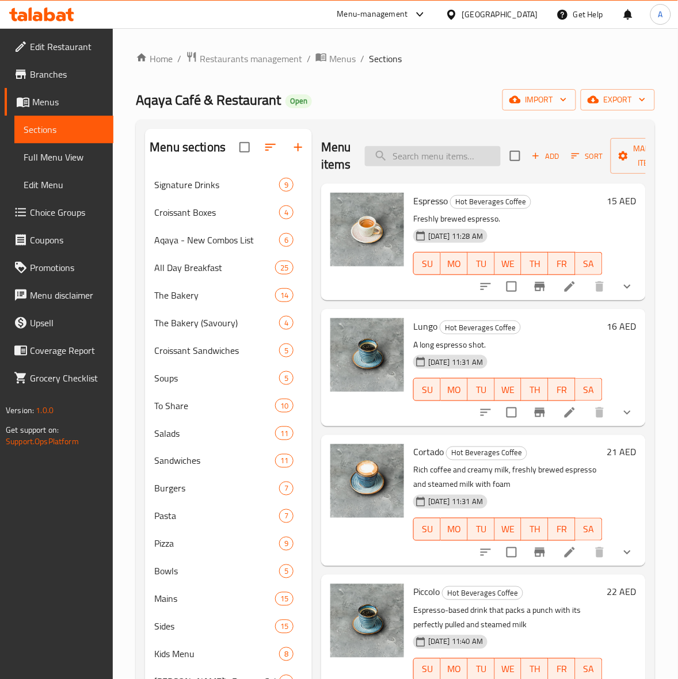
click at [424, 153] on input "search" at bounding box center [433, 156] width 136 height 20
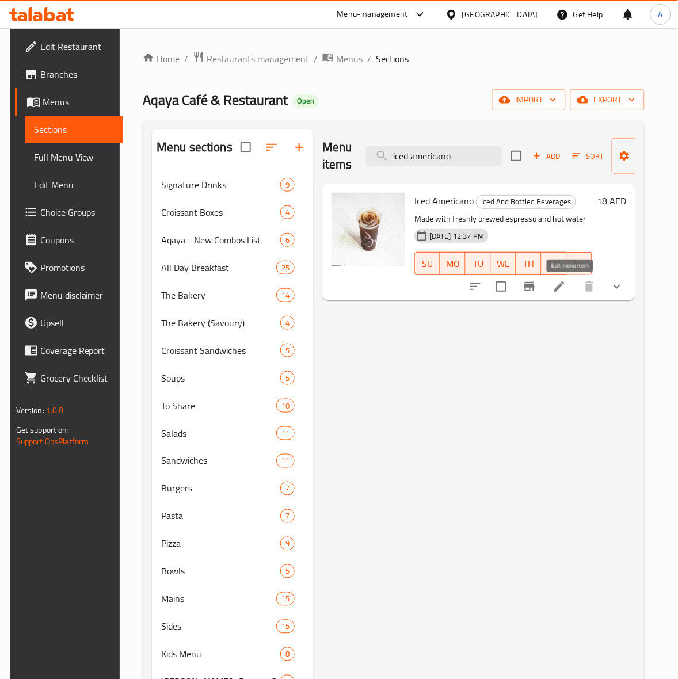
type input "iced americano"
click at [566, 287] on icon at bounding box center [560, 287] width 14 height 14
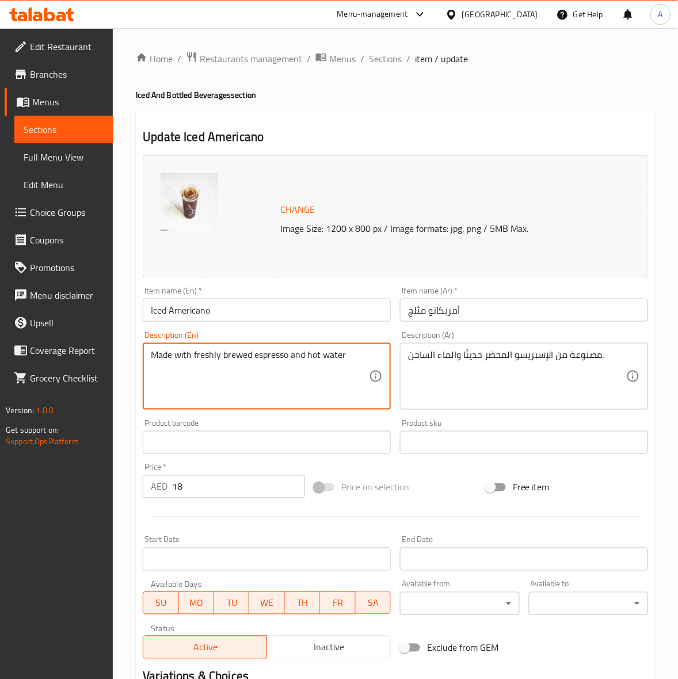
drag, startPoint x: 355, startPoint y: 360, endPoint x: 427, endPoint y: 350, distance: 72.0
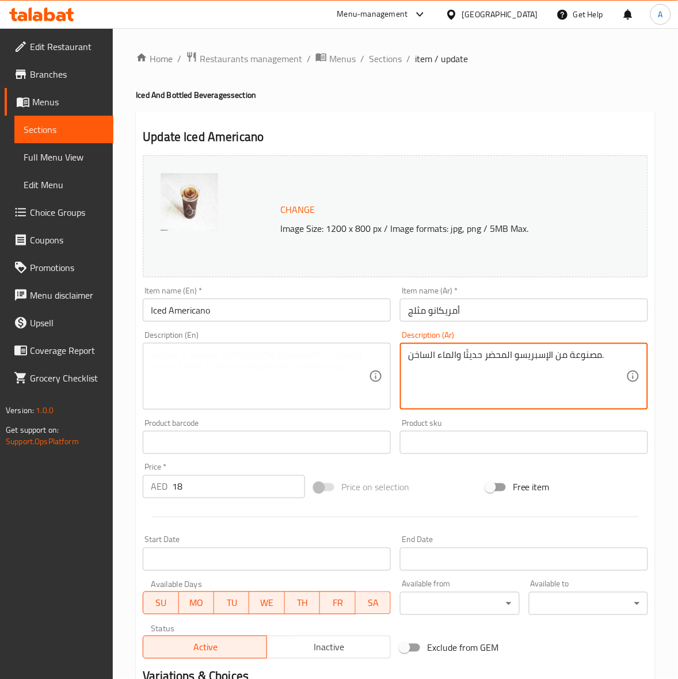
drag, startPoint x: 619, startPoint y: 355, endPoint x: 196, endPoint y: 300, distance: 426.5
click at [577, 106] on div "Home / Restaurants management / Menus / Sections / item / update Iced And Bottl…" at bounding box center [395, 509] width 519 height 916
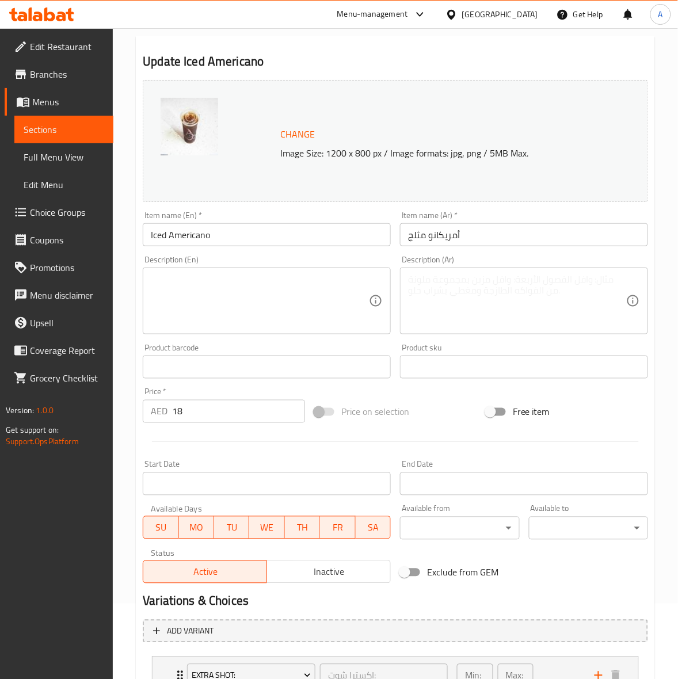
scroll to position [313, 0]
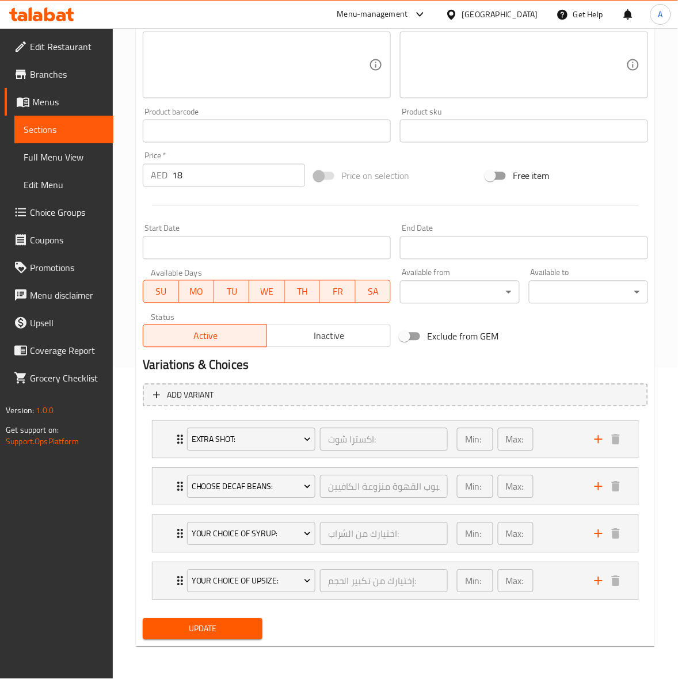
click at [241, 634] on span "Update" at bounding box center [202, 629] width 101 height 14
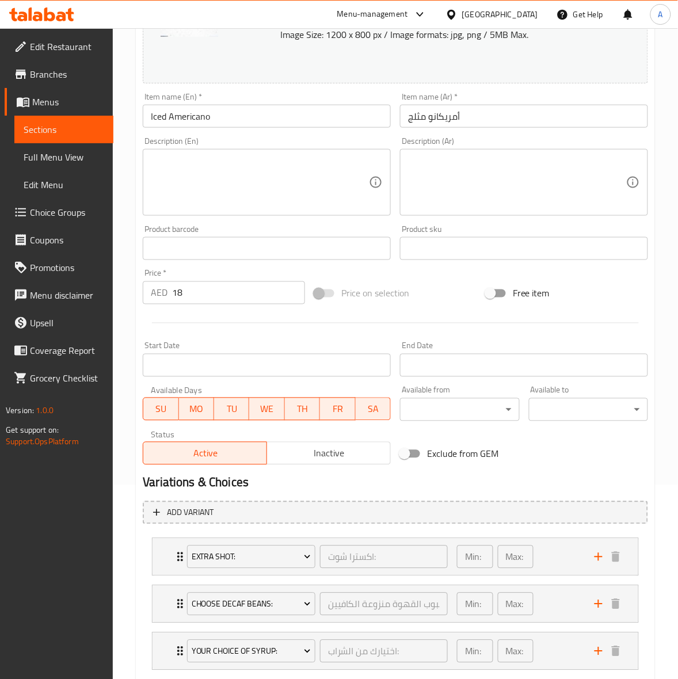
scroll to position [0, 0]
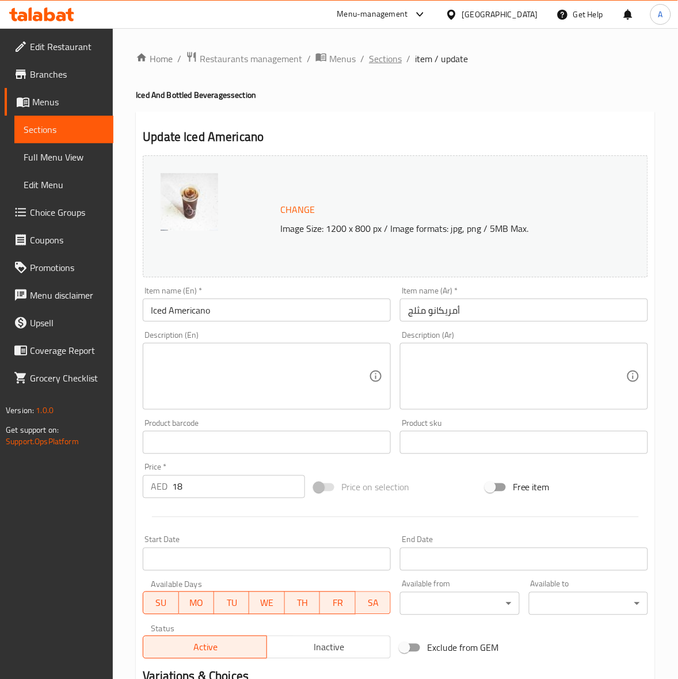
click at [389, 59] on span "Sections" at bounding box center [385, 59] width 33 height 14
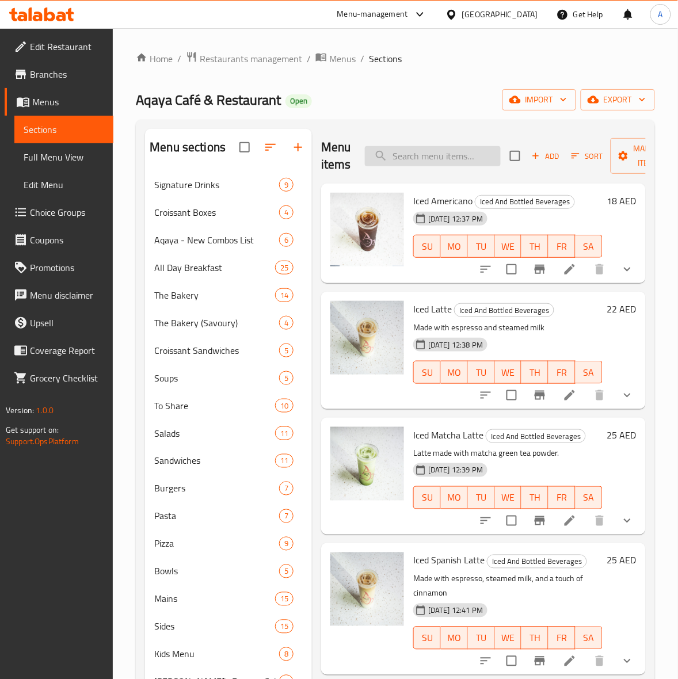
click at [439, 159] on input "search" at bounding box center [433, 156] width 136 height 20
paste input "Latte"
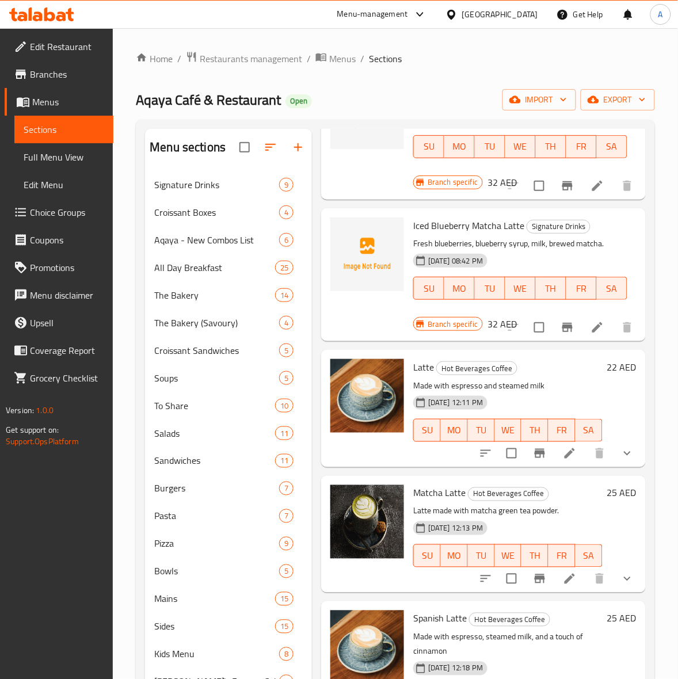
scroll to position [648, 0]
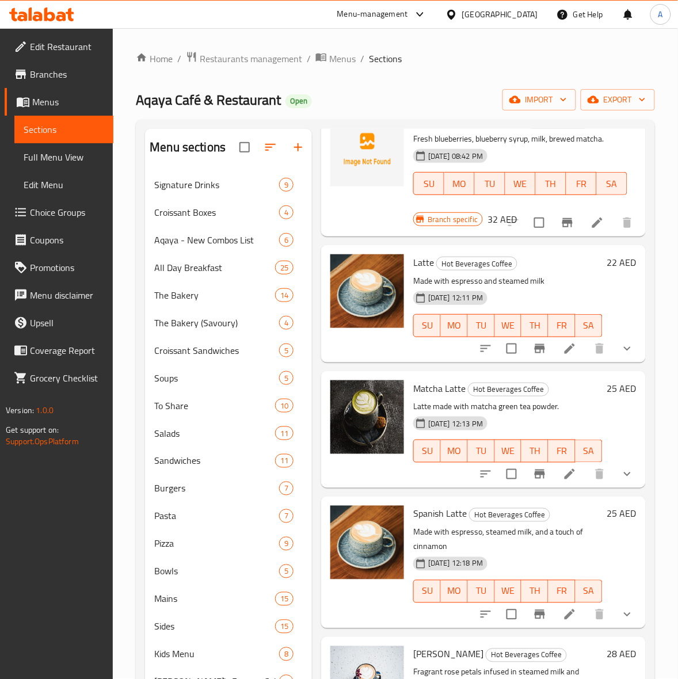
type input "Latte"
click at [565, 347] on icon at bounding box center [570, 349] width 10 height 10
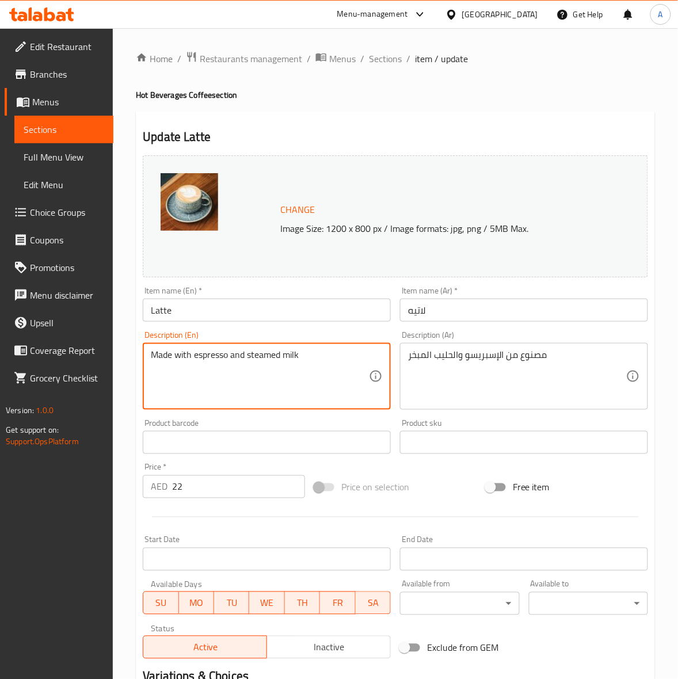
drag, startPoint x: 289, startPoint y: 354, endPoint x: -1, endPoint y: 310, distance: 293.5
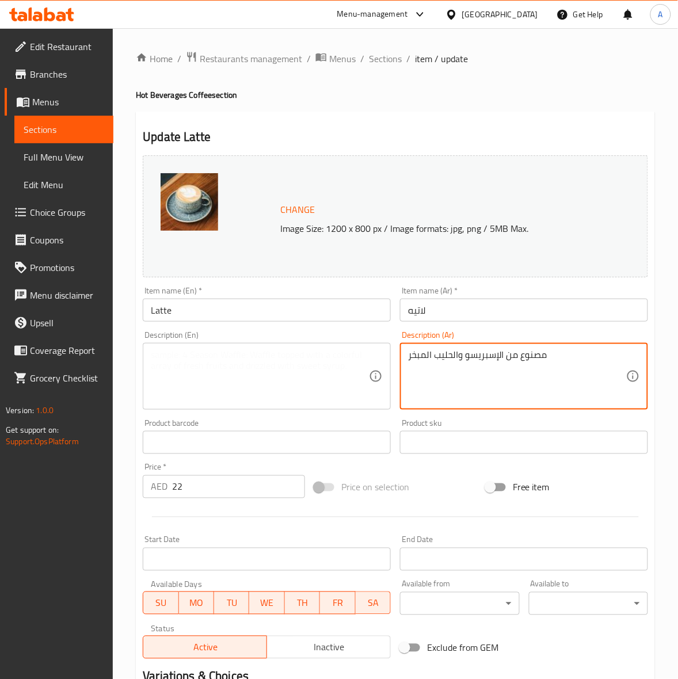
drag, startPoint x: 560, startPoint y: 356, endPoint x: 166, endPoint y: 313, distance: 396.6
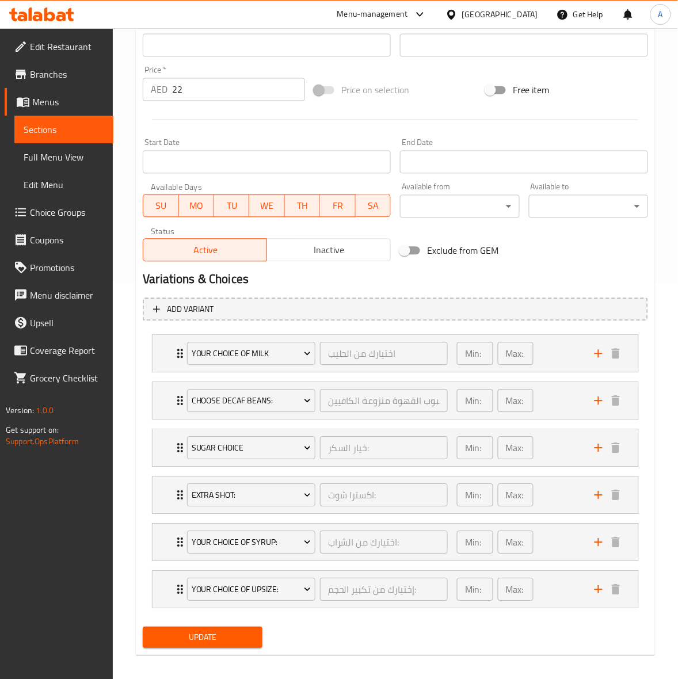
scroll to position [408, 0]
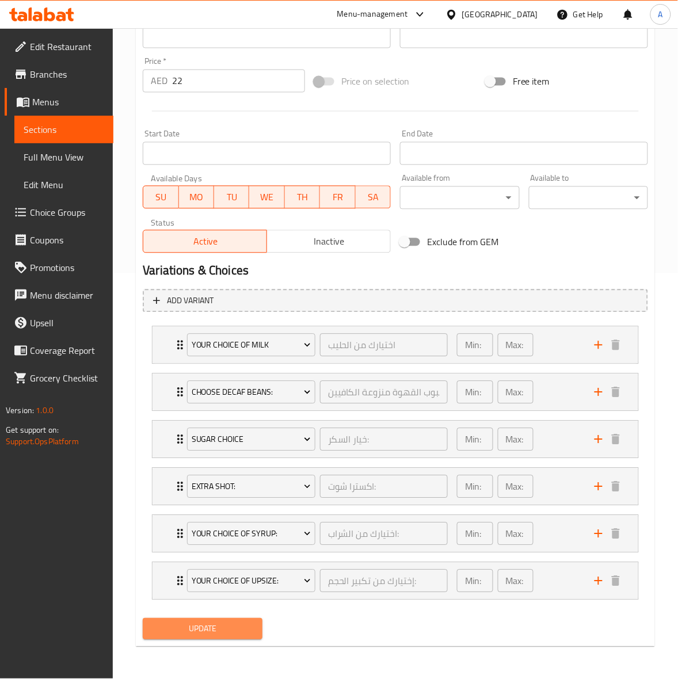
click at [218, 639] on button "Update" at bounding box center [202, 629] width 119 height 21
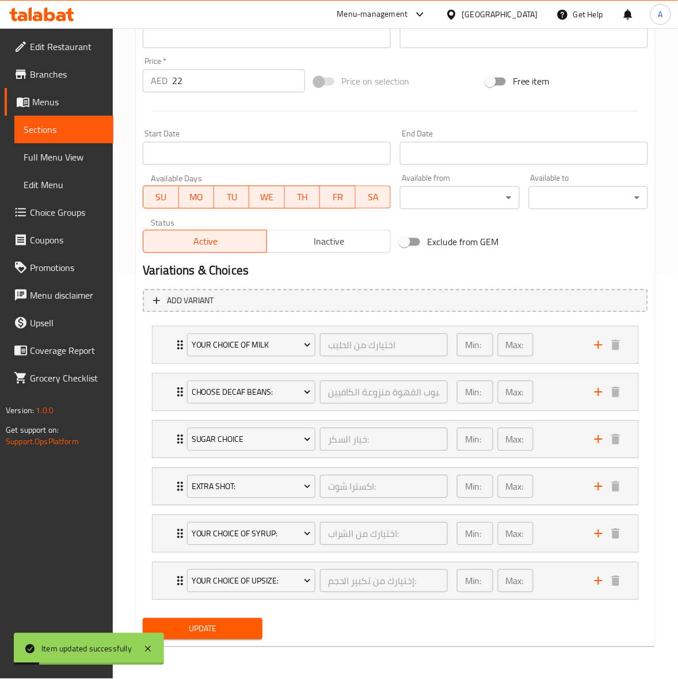
scroll to position [0, 0]
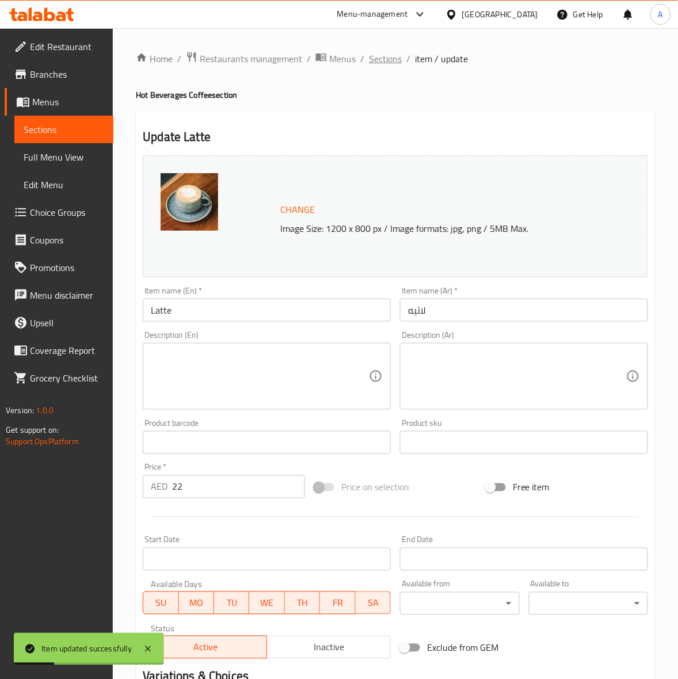
click at [387, 52] on span "Sections" at bounding box center [385, 59] width 33 height 14
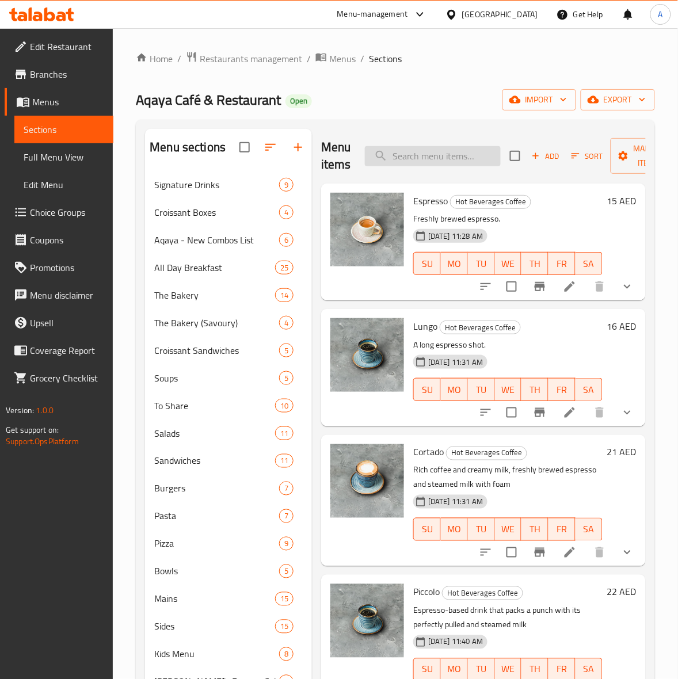
click at [436, 158] on input "search" at bounding box center [433, 156] width 136 height 20
paste input "Coffee and Cake Slice Combo"
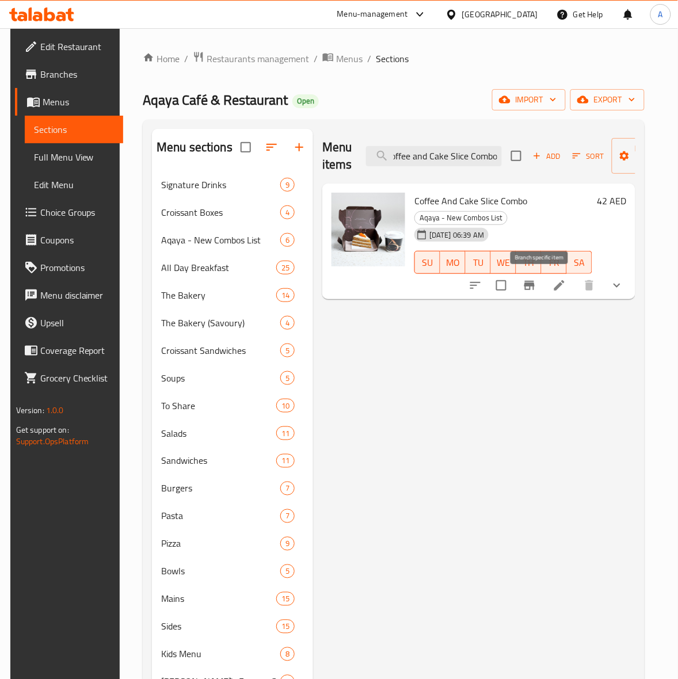
type input "Coffee and Cake Slice Combo"
click at [535, 284] on icon "Branch-specific-item" at bounding box center [529, 285] width 10 height 9
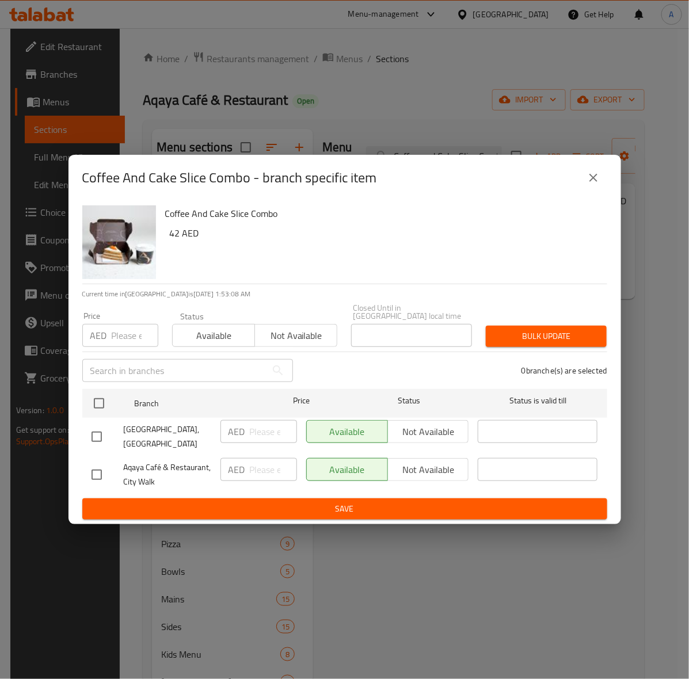
click at [92, 438] on input "checkbox" at bounding box center [97, 437] width 24 height 24
checkbox input "true"
click at [121, 336] on input "number" at bounding box center [135, 335] width 47 height 23
type input "43"
click at [496, 341] on span "Bulk update" at bounding box center [546, 336] width 102 height 14
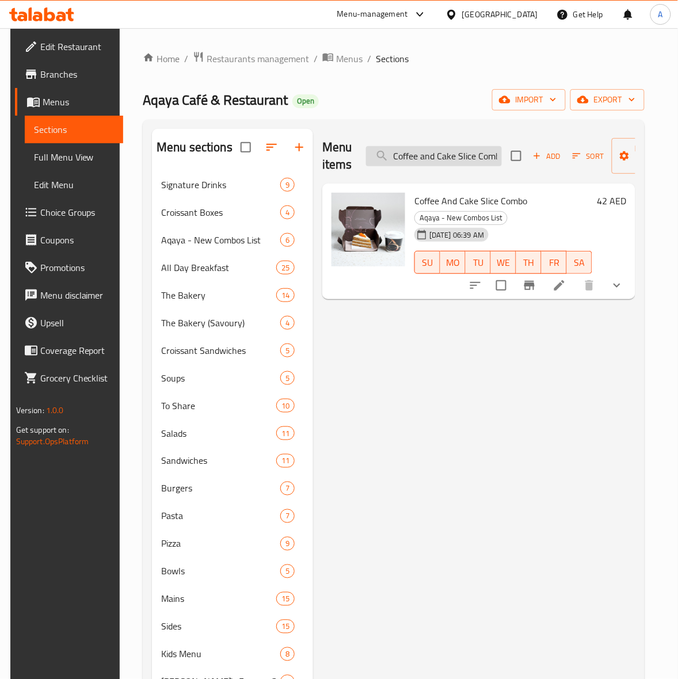
click at [425, 158] on input "Coffee and Cake Slice Combo" at bounding box center [434, 156] width 136 height 20
paste input "Browni"
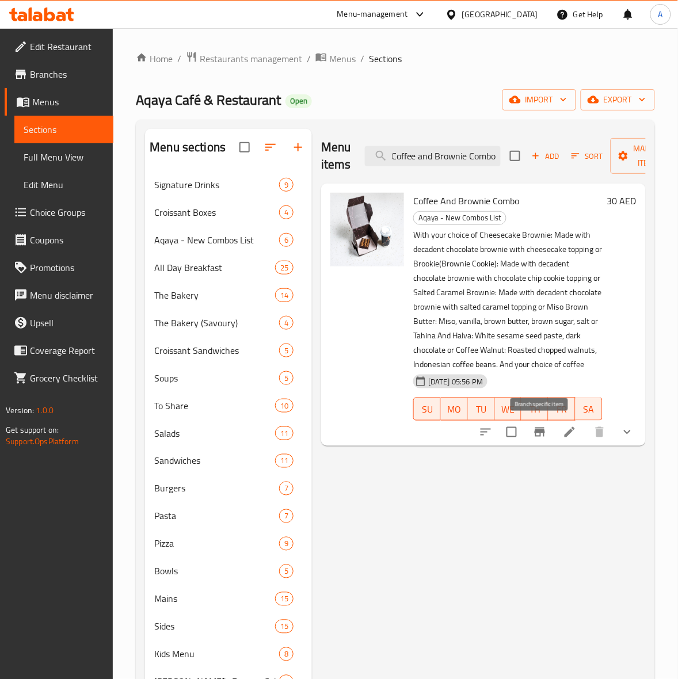
type input "Coffee and Brownie Combo"
click at [542, 432] on icon "Branch-specific-item" at bounding box center [540, 432] width 10 height 9
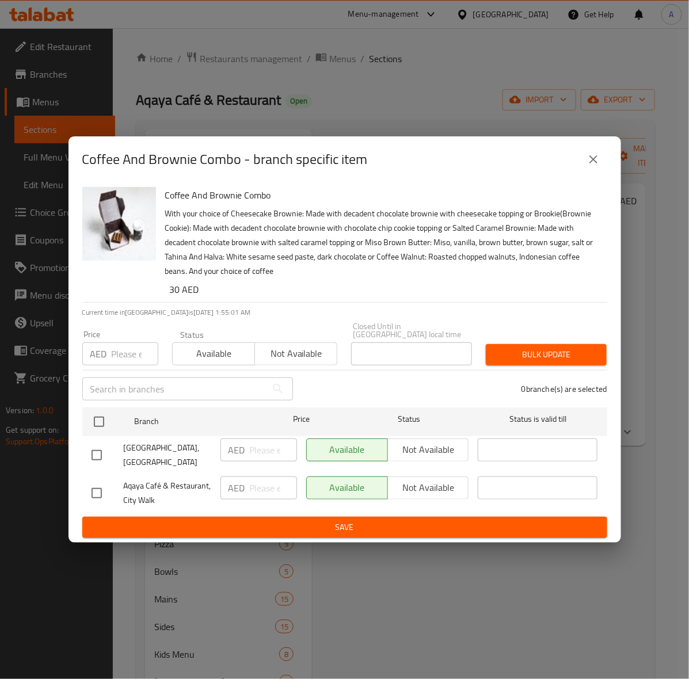
click at [98, 458] on input "checkbox" at bounding box center [97, 455] width 24 height 24
checkbox input "true"
click at [116, 358] on input "number" at bounding box center [135, 353] width 47 height 23
type input "31"
click at [528, 353] on span "Bulk update" at bounding box center [546, 355] width 102 height 14
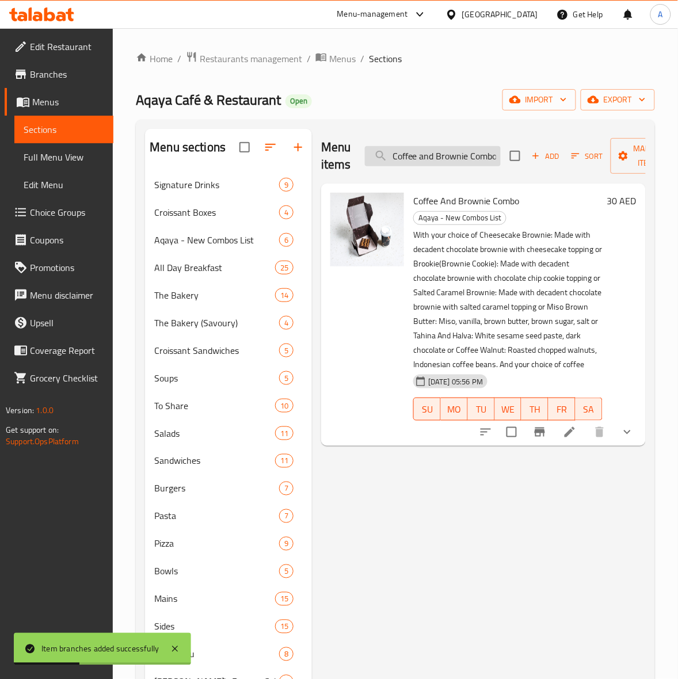
click at [450, 158] on input "Coffee and Brownie Combo" at bounding box center [433, 156] width 136 height 20
paste input "heesecake Brownie"
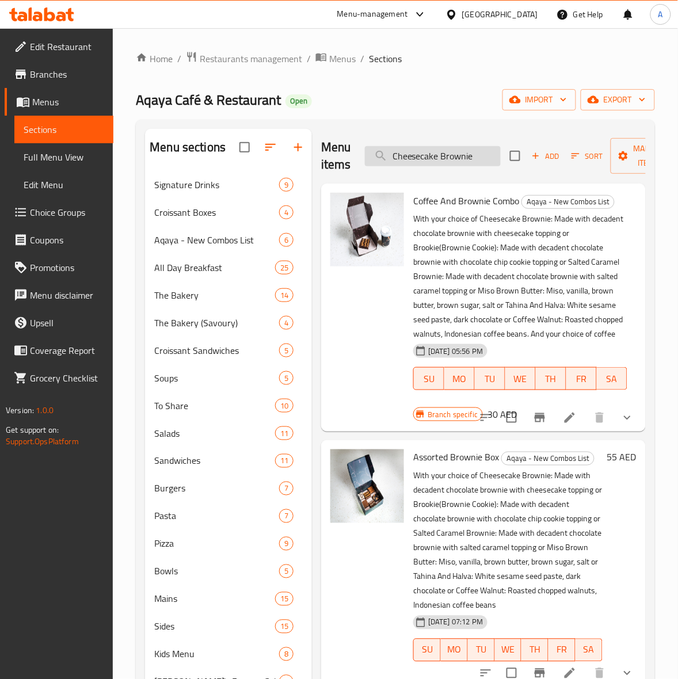
click at [452, 157] on input "Cheesecake Brownie" at bounding box center [433, 156] width 136 height 20
paste input "Assorted Brownie Box"
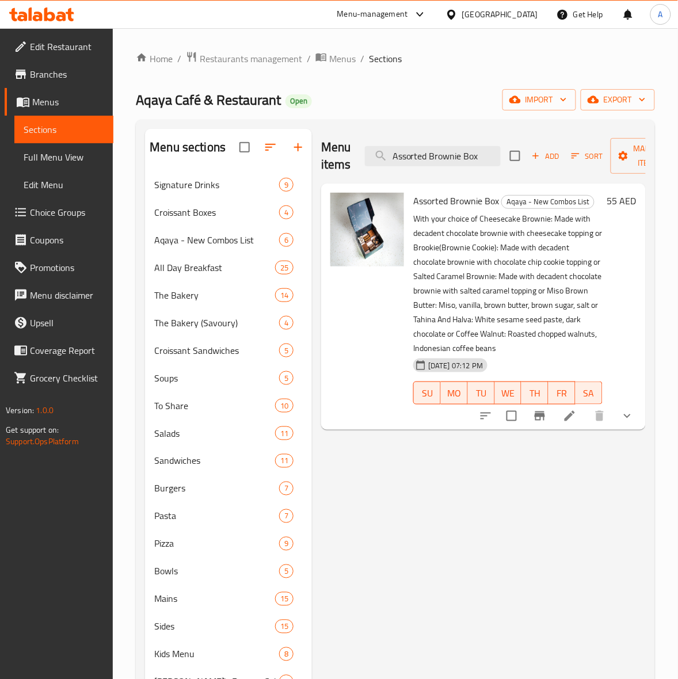
type input "Assorted Brownie Box"
click at [536, 413] on icon "Branch-specific-item" at bounding box center [540, 416] width 10 height 9
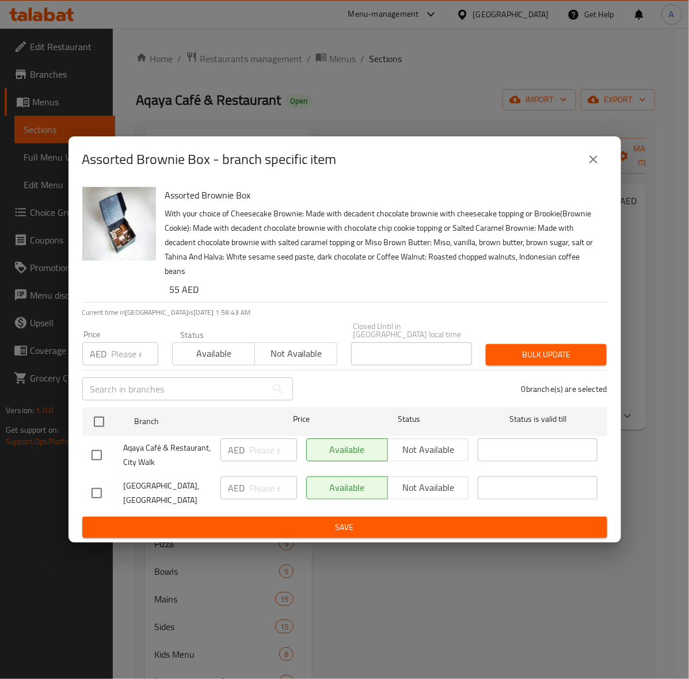
click at [93, 491] on input "checkbox" at bounding box center [97, 493] width 24 height 24
checkbox input "true"
click at [123, 356] on input "number" at bounding box center [135, 353] width 47 height 23
type input "56"
click at [531, 346] on button "Bulk update" at bounding box center [546, 354] width 121 height 21
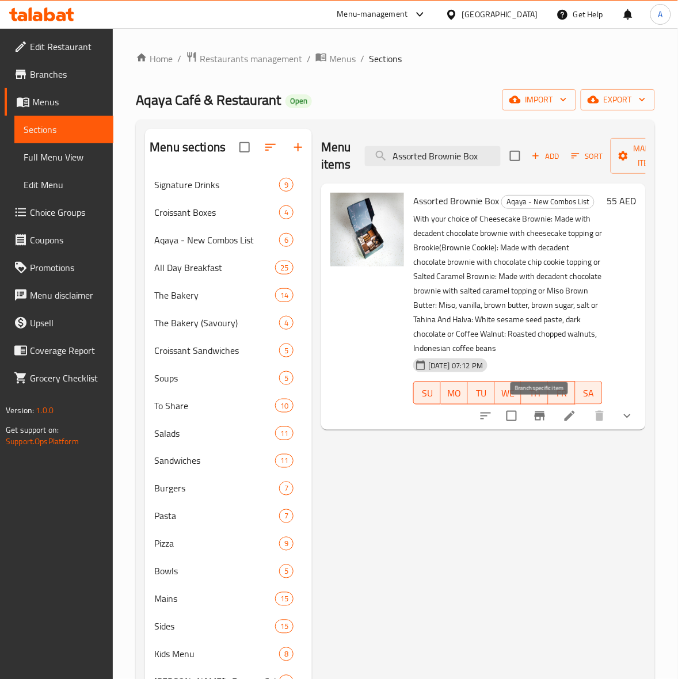
click at [542, 415] on icon "Branch-specific-item" at bounding box center [540, 416] width 10 height 9
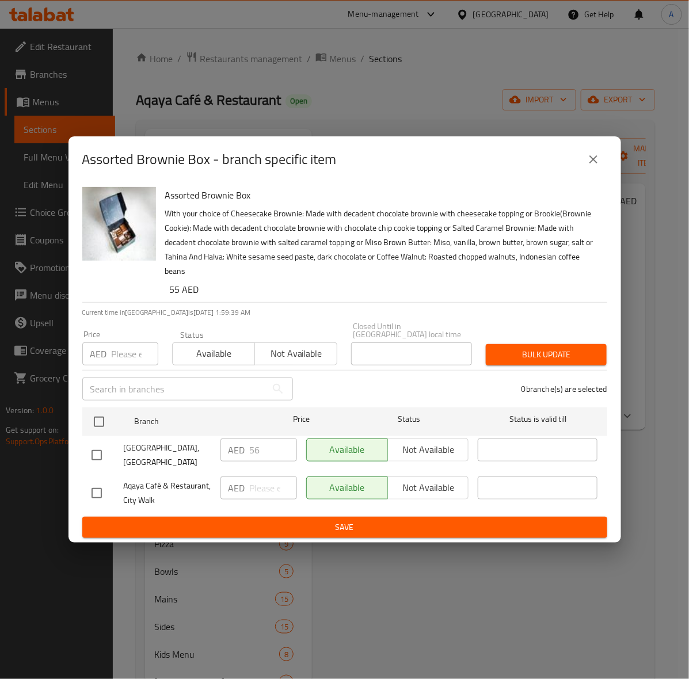
click at [588, 163] on icon "close" at bounding box center [594, 160] width 14 height 14
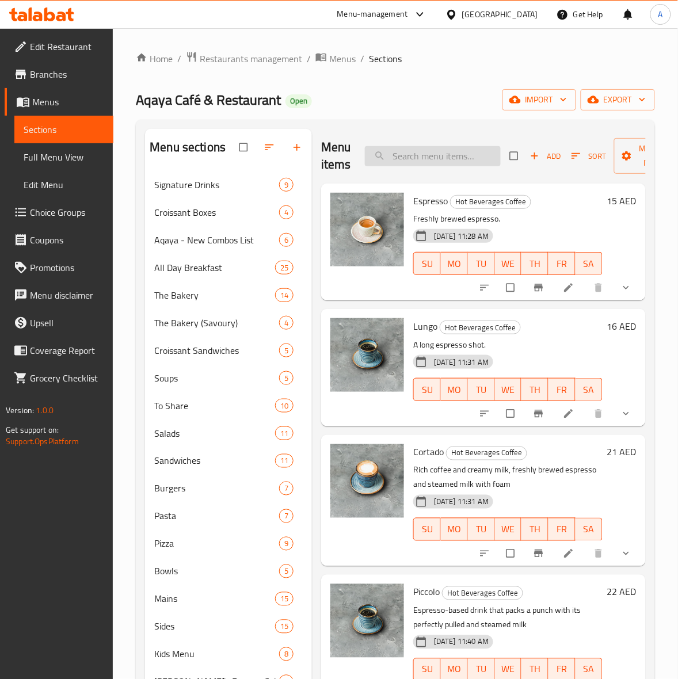
click at [410, 153] on input "search" at bounding box center [433, 156] width 136 height 20
paste input "Assorted Brownie Box"
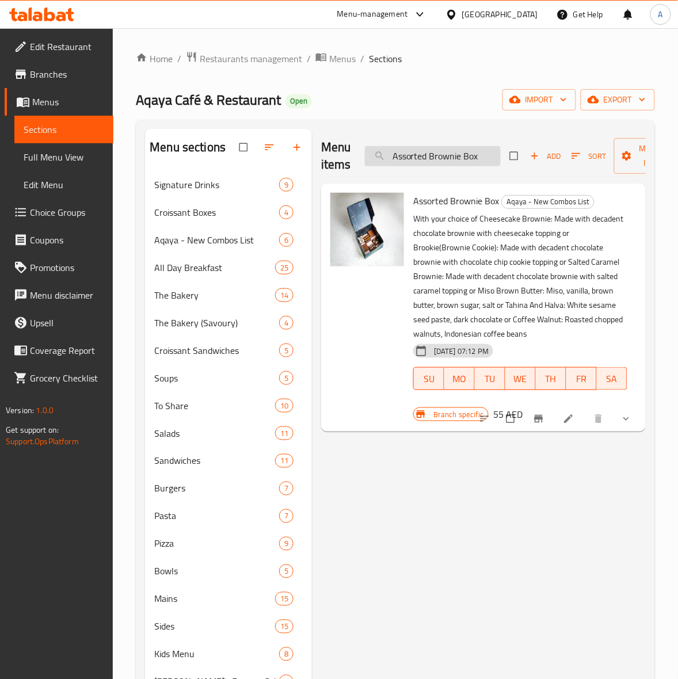
click at [431, 158] on input "Assorted Brownie Box" at bounding box center [433, 156] width 136 height 20
paste input "Coffee and Cookie Combo"
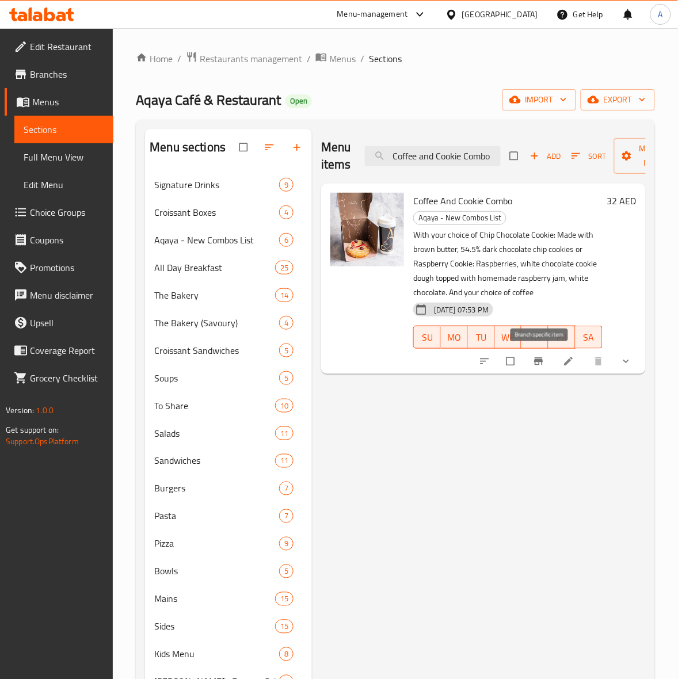
type input "Coffee and Cookie Combo"
click at [541, 363] on icon "Branch-specific-item" at bounding box center [538, 361] width 9 height 7
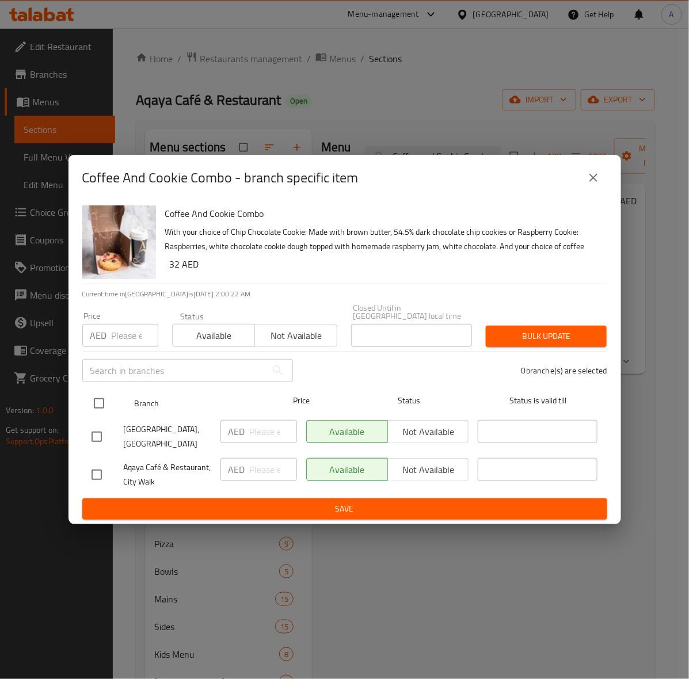
drag, startPoint x: 95, startPoint y: 441, endPoint x: 98, endPoint y: 389, distance: 53.1
click at [95, 441] on input "checkbox" at bounding box center [97, 437] width 24 height 24
checkbox input "true"
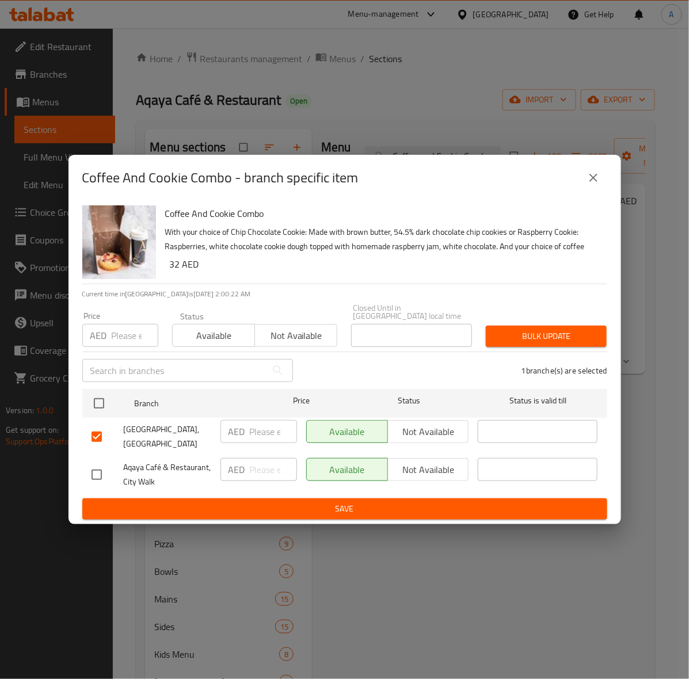
click at [118, 340] on input "number" at bounding box center [135, 335] width 47 height 23
type input "33"
click at [554, 334] on span "Bulk update" at bounding box center [546, 336] width 102 height 14
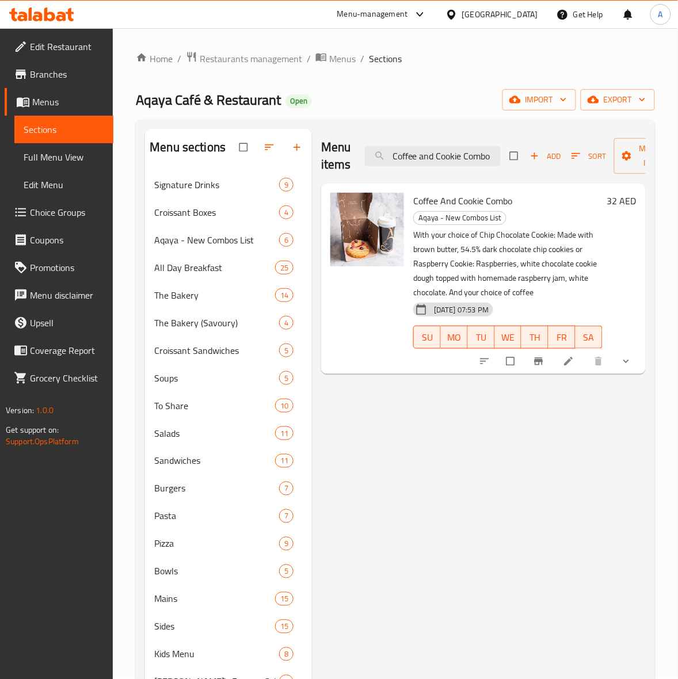
click at [544, 364] on icon "Branch-specific-item" at bounding box center [539, 362] width 12 height 12
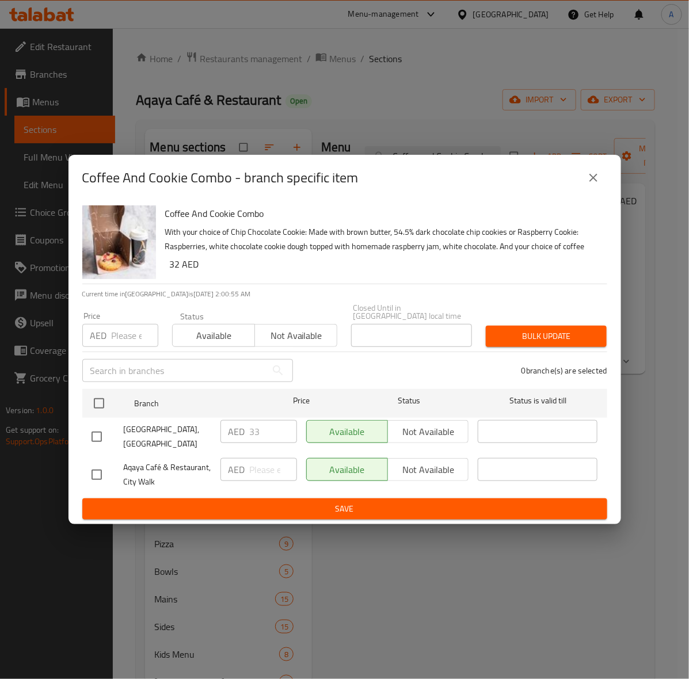
click at [589, 176] on icon "close" at bounding box center [594, 178] width 14 height 14
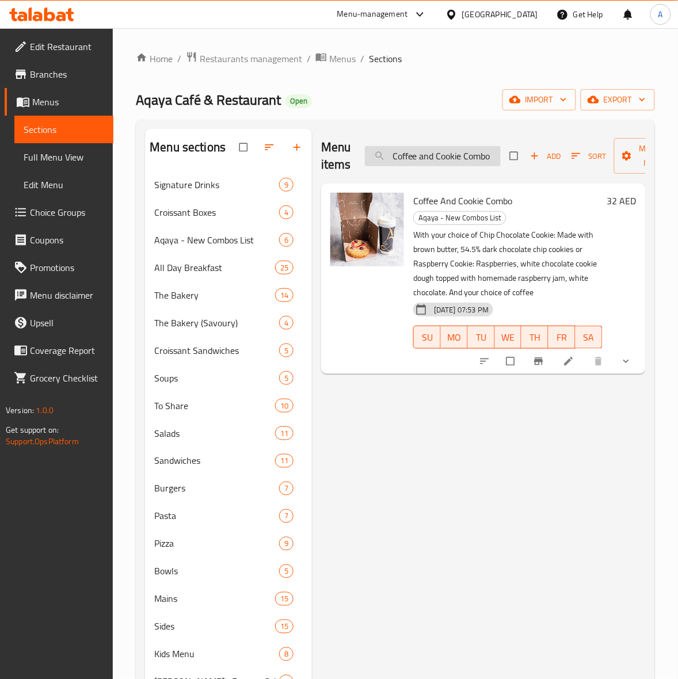
click at [440, 155] on input "Coffee and Cookie Combo" at bounding box center [433, 156] width 136 height 20
paste input "Muffin"
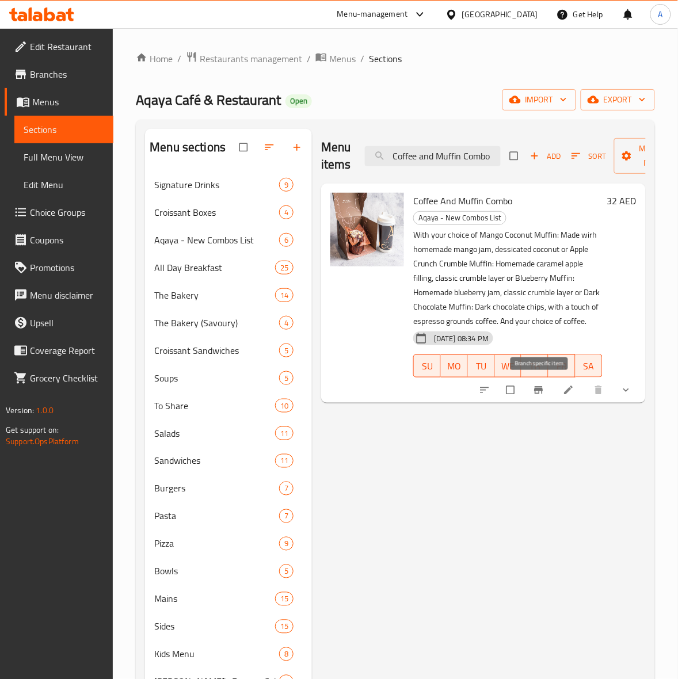
type input "Coffee and Muffin Combo"
click at [540, 393] on icon "Branch-specific-item" at bounding box center [539, 390] width 12 height 12
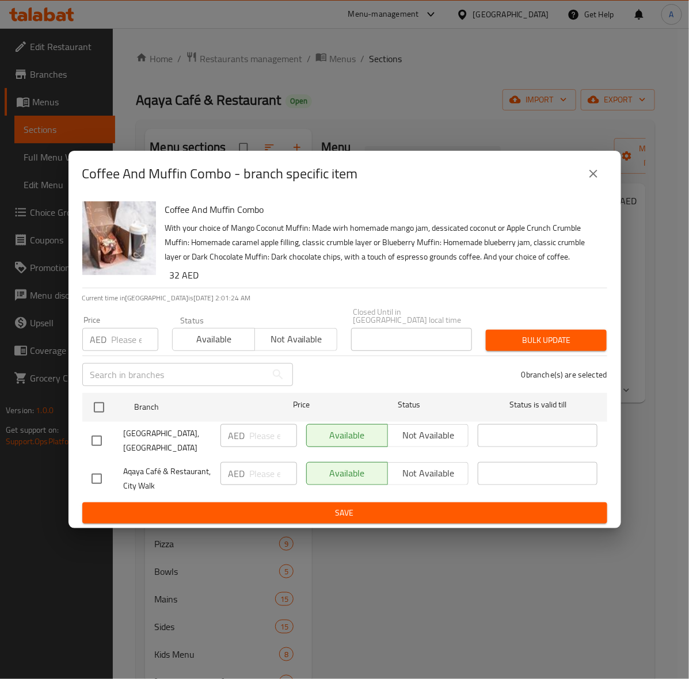
click at [99, 441] on input "checkbox" at bounding box center [97, 441] width 24 height 24
checkbox input "true"
click at [128, 336] on input "number" at bounding box center [135, 339] width 47 height 23
type input "33"
click at [544, 347] on span "Bulk update" at bounding box center [546, 340] width 102 height 14
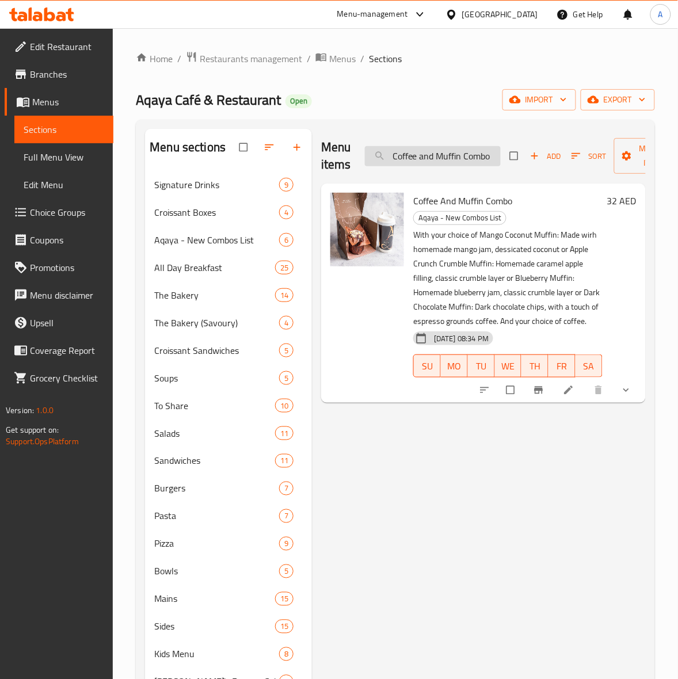
click at [437, 154] on input "Coffee and Muffin Combo" at bounding box center [433, 156] width 136 height 20
paste input "All Day Breakfast"
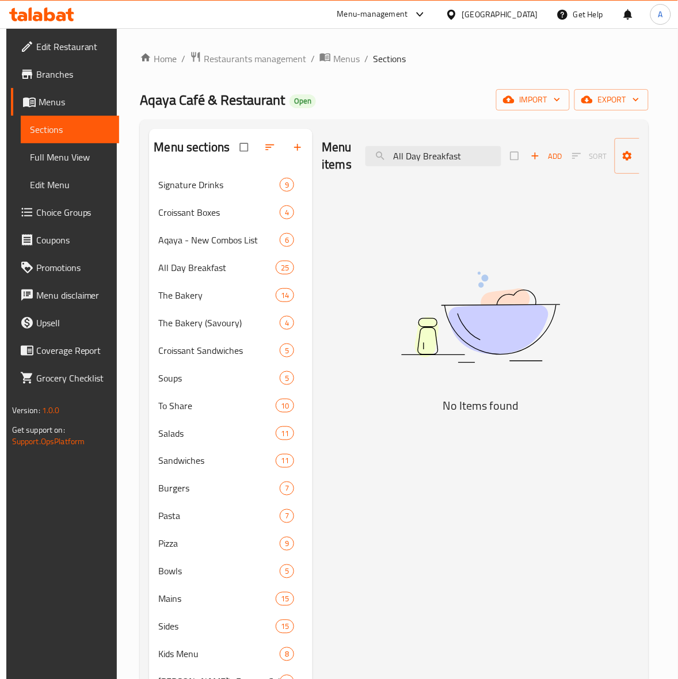
type input "All Day Breakfast"
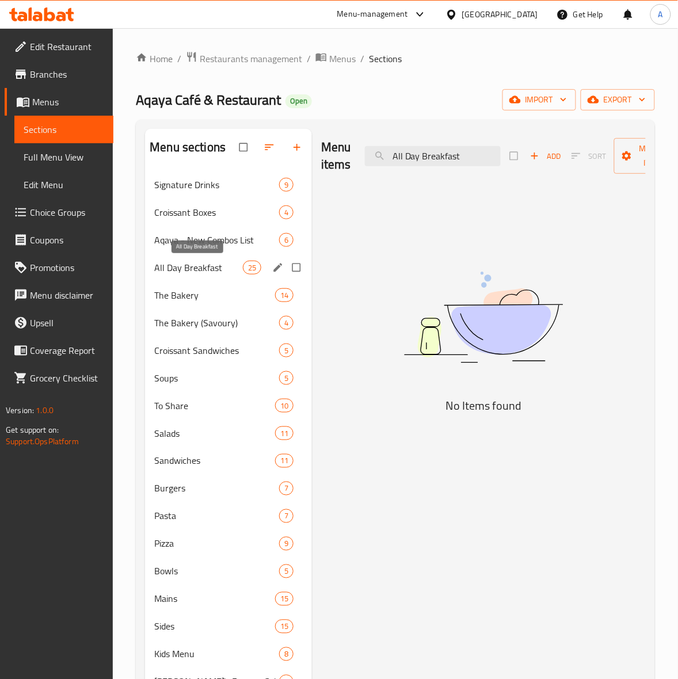
click at [205, 269] on span "All Day Breakfast" at bounding box center [198, 268] width 89 height 14
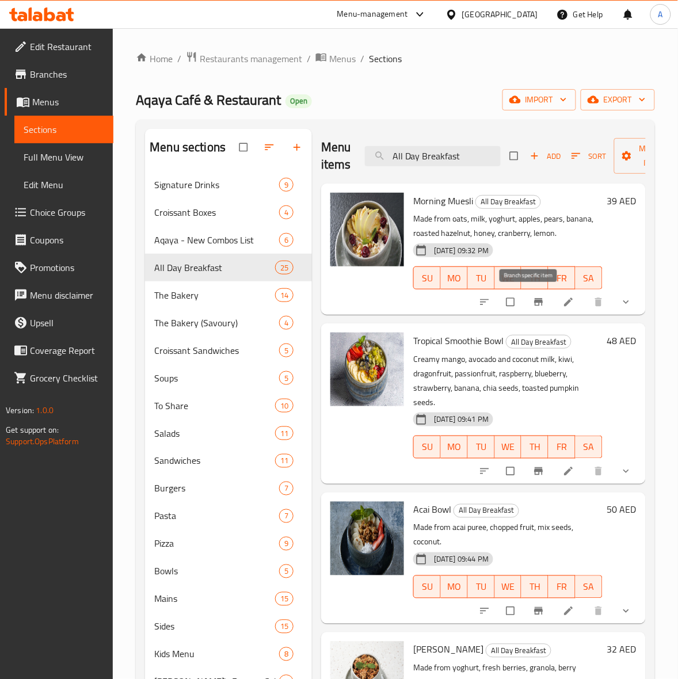
click at [534, 303] on icon "Branch-specific-item" at bounding box center [538, 302] width 9 height 7
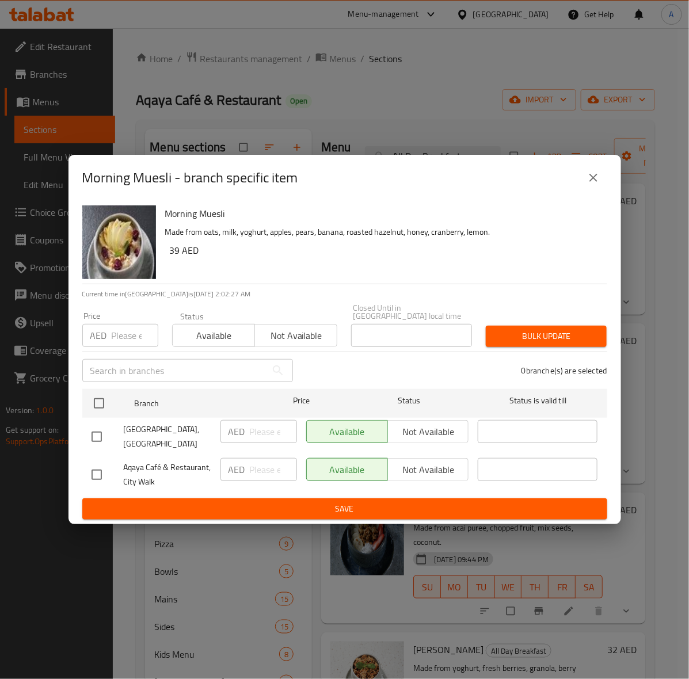
click at [101, 436] on input "checkbox" at bounding box center [97, 437] width 24 height 24
checkbox input "true"
click at [130, 338] on input "number" at bounding box center [135, 335] width 47 height 23
type input "41"
click at [547, 340] on span "Bulk update" at bounding box center [546, 336] width 102 height 14
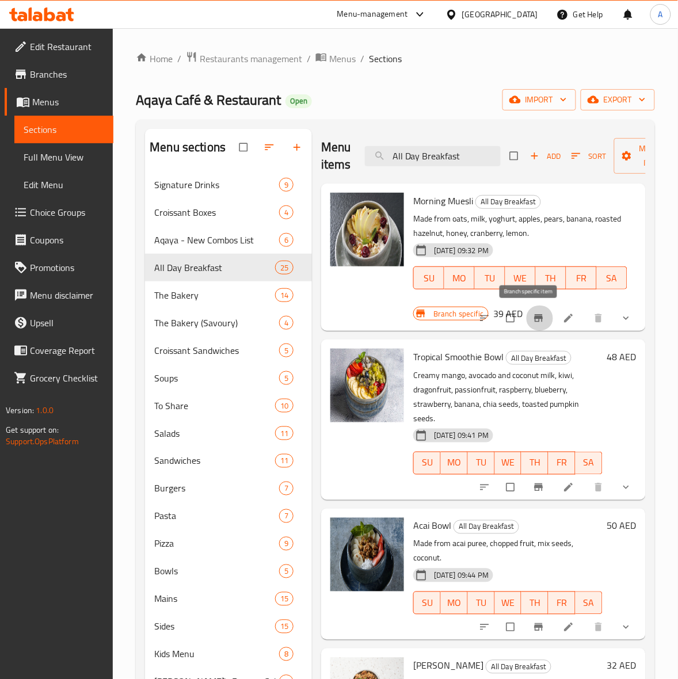
click at [534, 321] on icon "Branch-specific-item" at bounding box center [538, 318] width 9 height 7
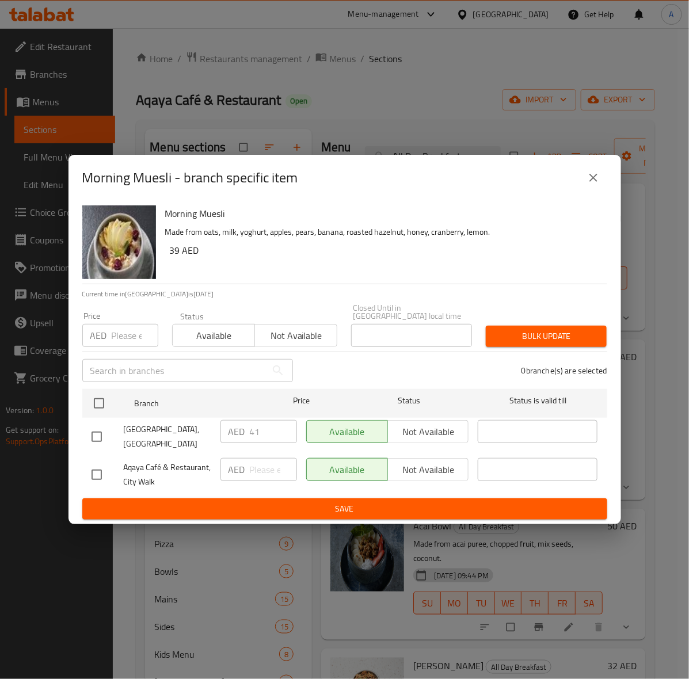
click at [590, 185] on button "close" at bounding box center [594, 178] width 28 height 28
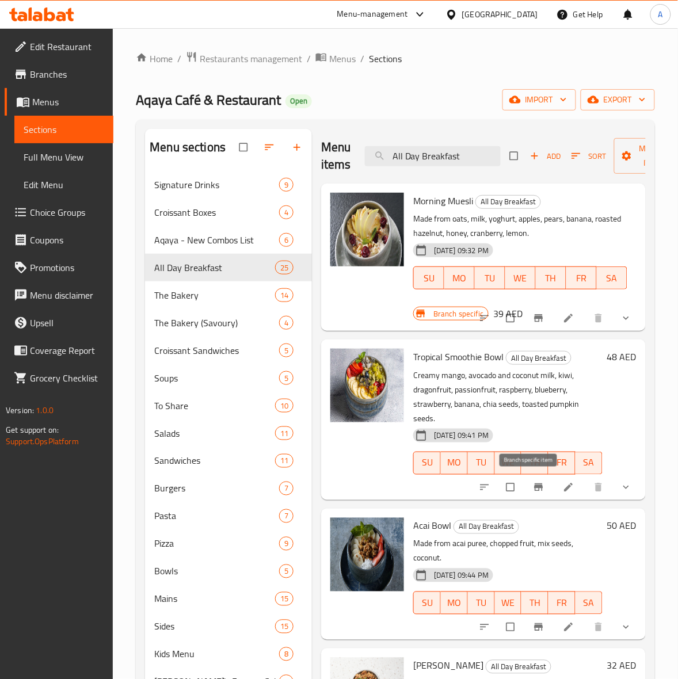
click at [534, 488] on icon "Branch-specific-item" at bounding box center [538, 486] width 9 height 7
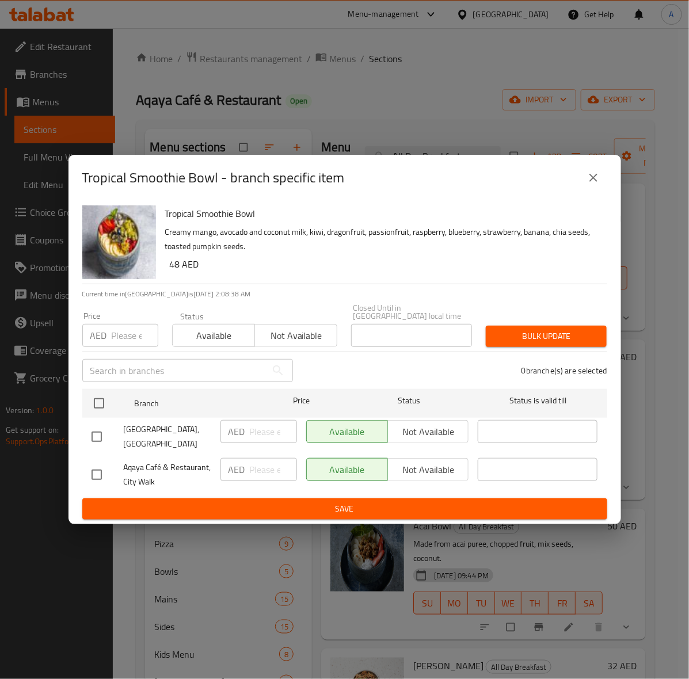
drag, startPoint x: 93, startPoint y: 436, endPoint x: 100, endPoint y: 416, distance: 21.8
click at [93, 436] on input "checkbox" at bounding box center [97, 437] width 24 height 24
checkbox input "true"
click at [134, 338] on input "number" at bounding box center [135, 335] width 47 height 23
type input "50"
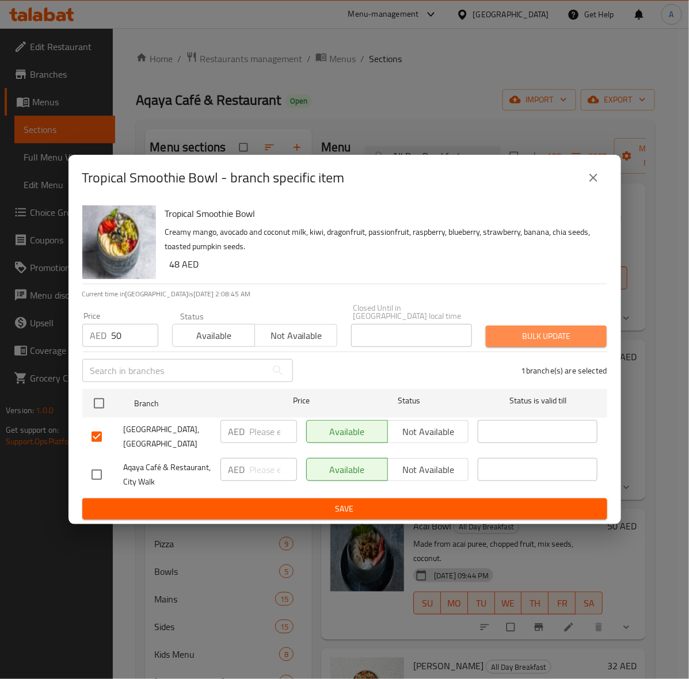
click at [570, 334] on span "Bulk update" at bounding box center [546, 336] width 102 height 14
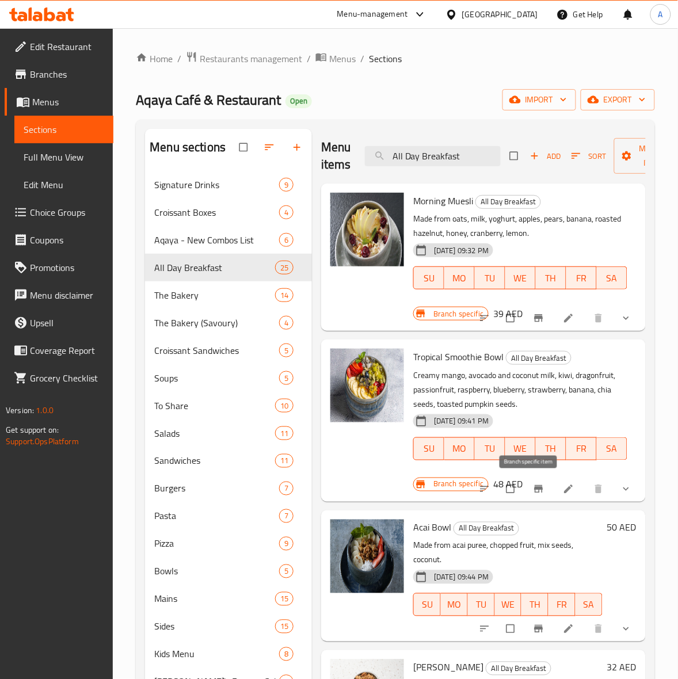
click at [533, 491] on icon "Branch-specific-item" at bounding box center [539, 489] width 12 height 12
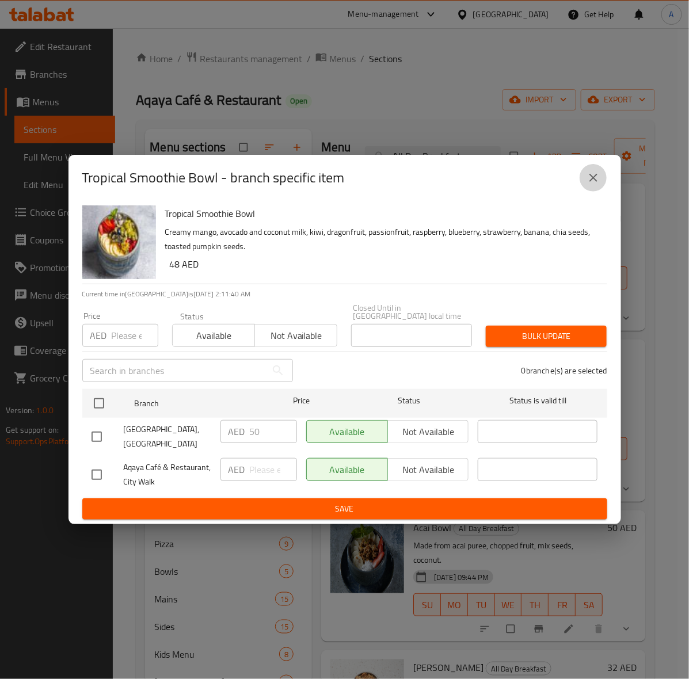
click at [589, 180] on icon "close" at bounding box center [594, 178] width 14 height 14
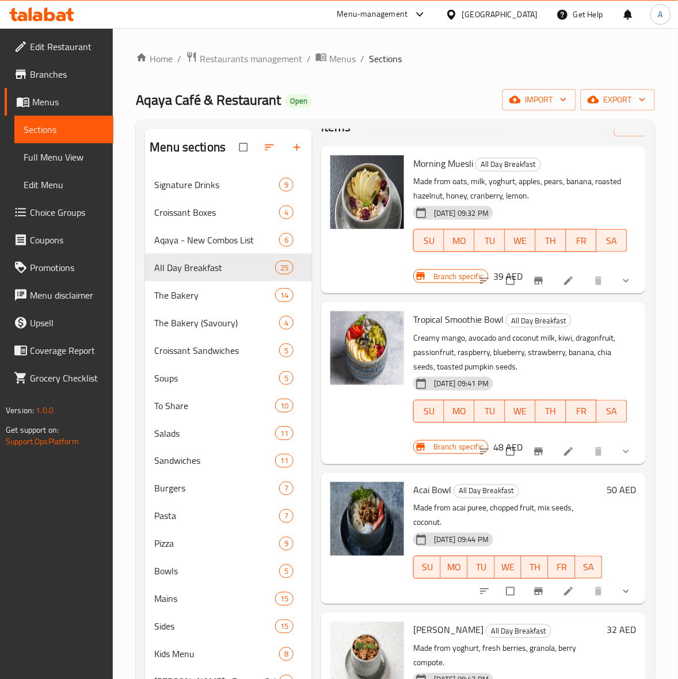
scroll to position [72, 0]
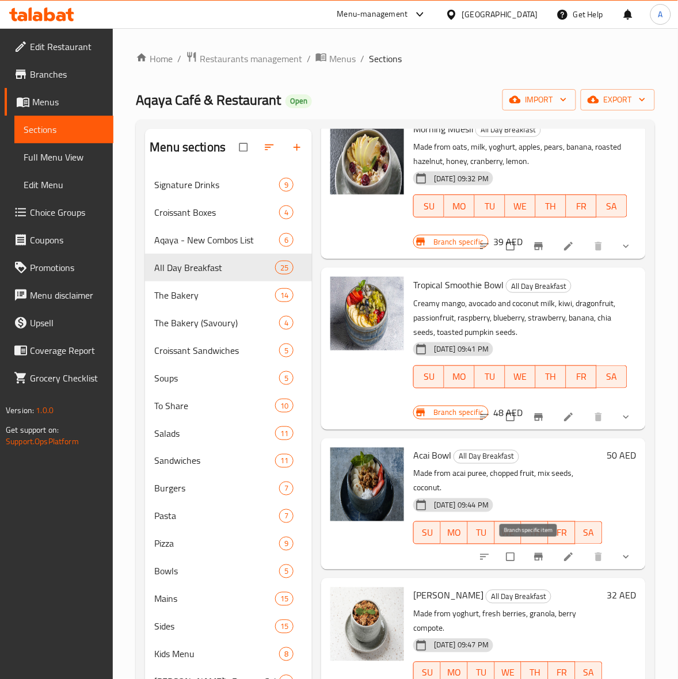
click at [533, 553] on icon "Branch-specific-item" at bounding box center [539, 557] width 12 height 12
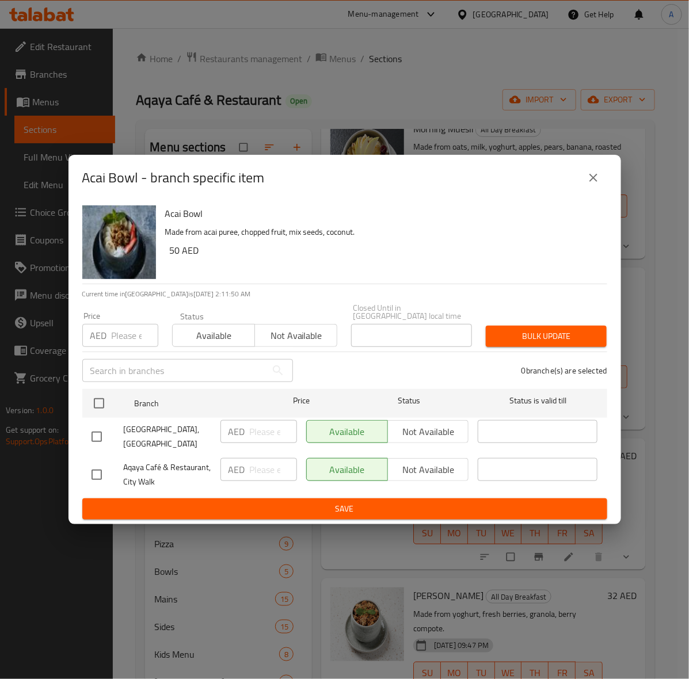
click at [95, 441] on input "checkbox" at bounding box center [97, 437] width 24 height 24
checkbox input "true"
click at [120, 332] on input "number" at bounding box center [135, 335] width 47 height 23
type input "52"
click at [553, 341] on span "Bulk update" at bounding box center [546, 336] width 102 height 14
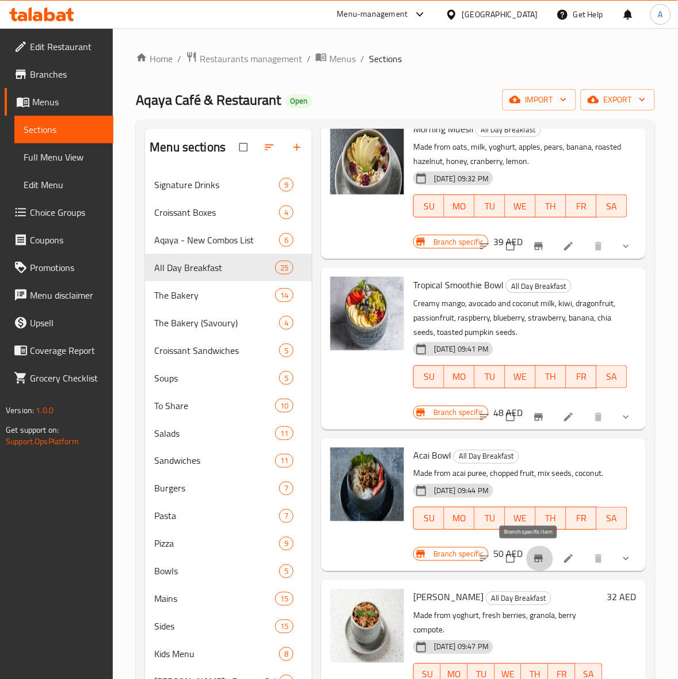
click at [533, 557] on icon "Branch-specific-item" at bounding box center [539, 559] width 12 height 12
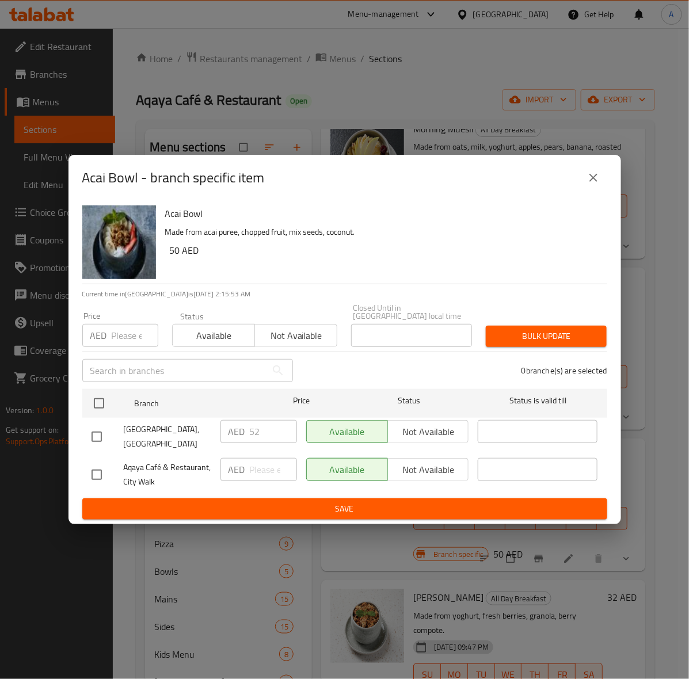
click at [596, 178] on icon "close" at bounding box center [594, 178] width 14 height 14
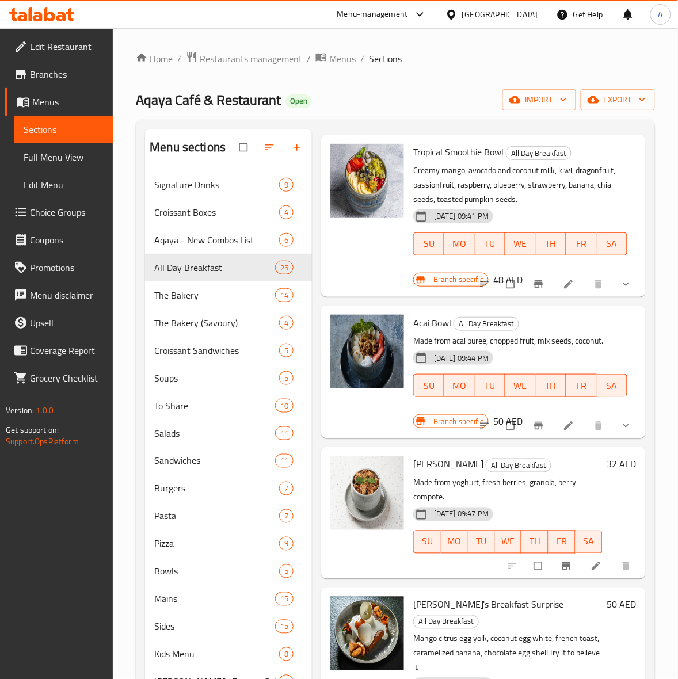
scroll to position [288, 0]
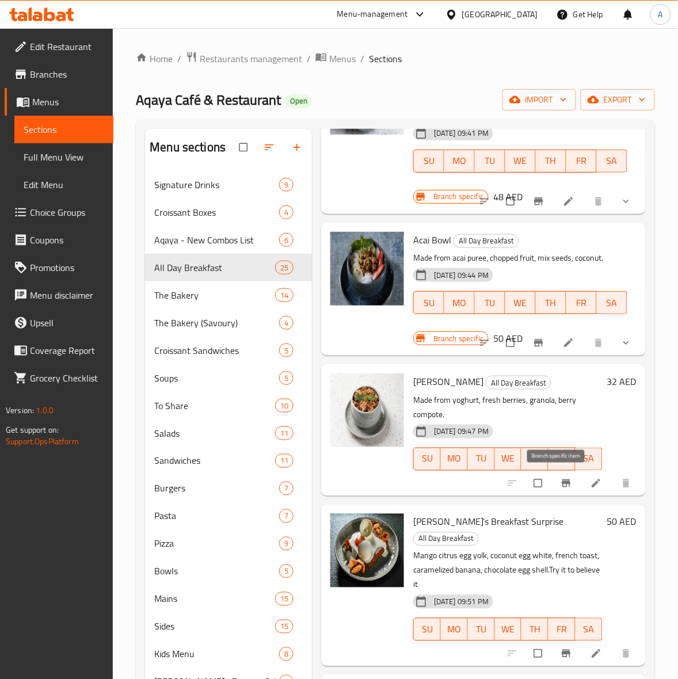
click at [562, 487] on icon "Branch-specific-item" at bounding box center [566, 482] width 9 height 7
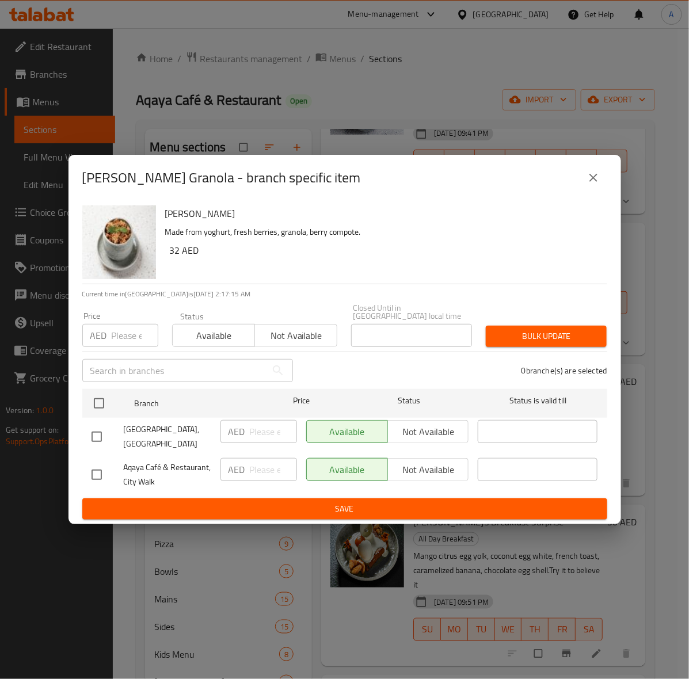
drag, startPoint x: 98, startPoint y: 438, endPoint x: 108, endPoint y: 389, distance: 50.5
click at [99, 437] on input "checkbox" at bounding box center [97, 437] width 24 height 24
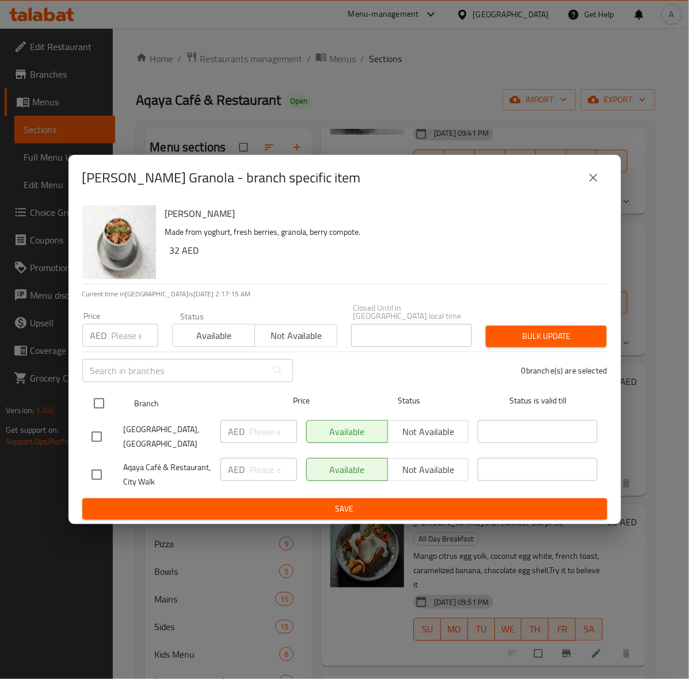
checkbox input "true"
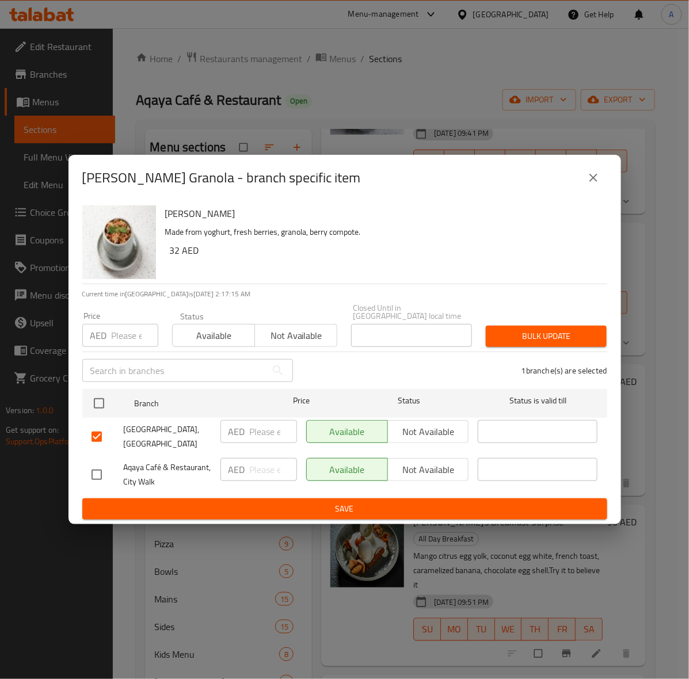
click at [121, 349] on div "Price AED Price" at bounding box center [120, 329] width 90 height 49
click at [123, 340] on input "number" at bounding box center [135, 335] width 47 height 23
type input "34"
click at [543, 340] on span "Bulk update" at bounding box center [546, 336] width 102 height 14
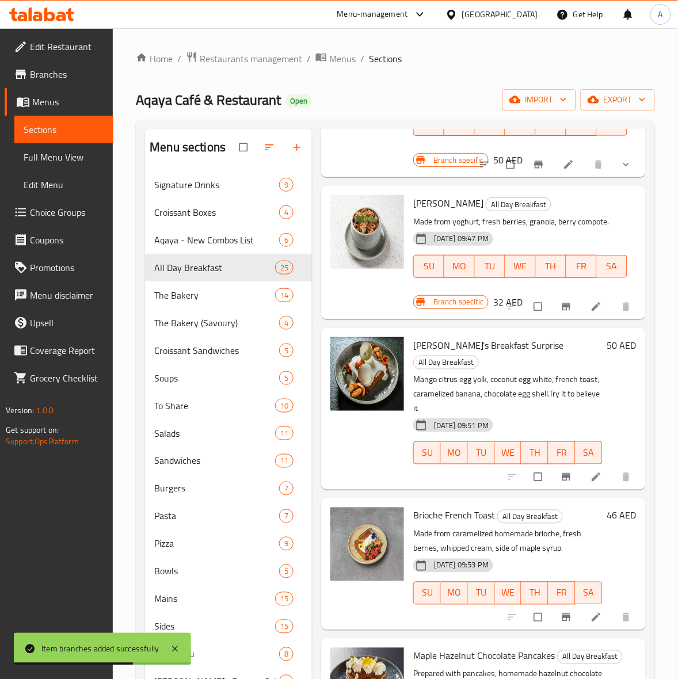
scroll to position [504, 0]
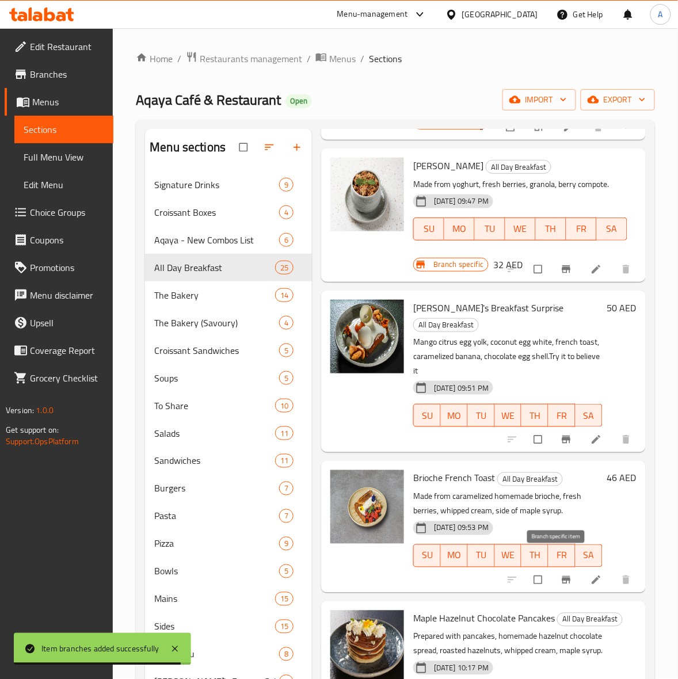
click at [561, 574] on icon "Branch-specific-item" at bounding box center [567, 580] width 12 height 12
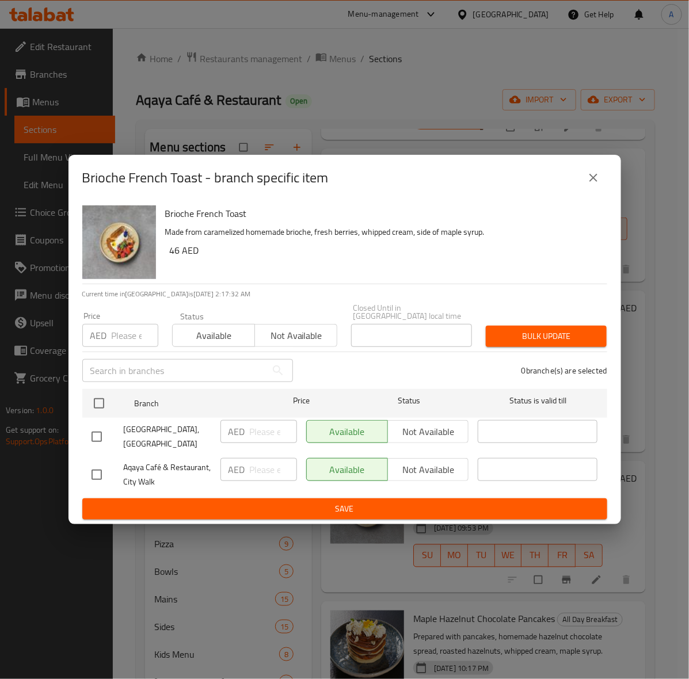
click at [99, 439] on input "checkbox" at bounding box center [97, 437] width 24 height 24
checkbox input "true"
click at [121, 338] on input "number" at bounding box center [135, 335] width 47 height 23
type input "50"
click at [570, 329] on span "Bulk update" at bounding box center [546, 336] width 102 height 14
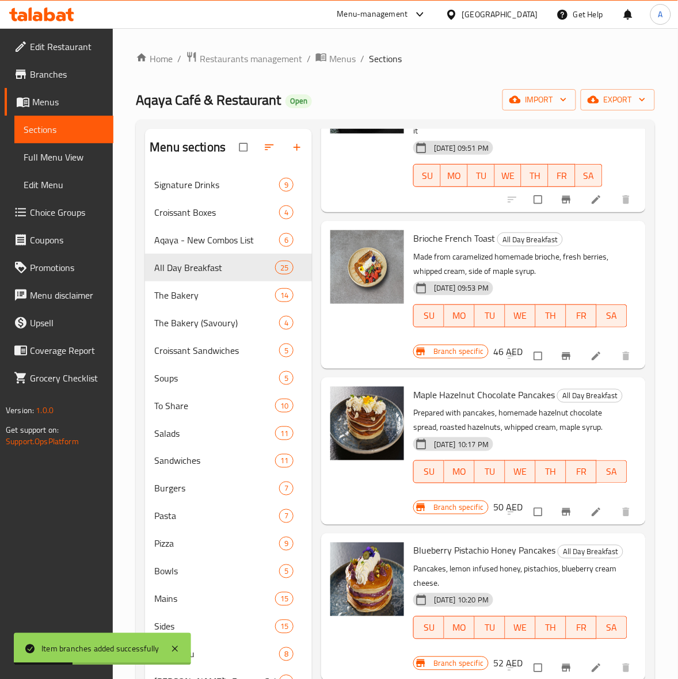
scroll to position [648, 0]
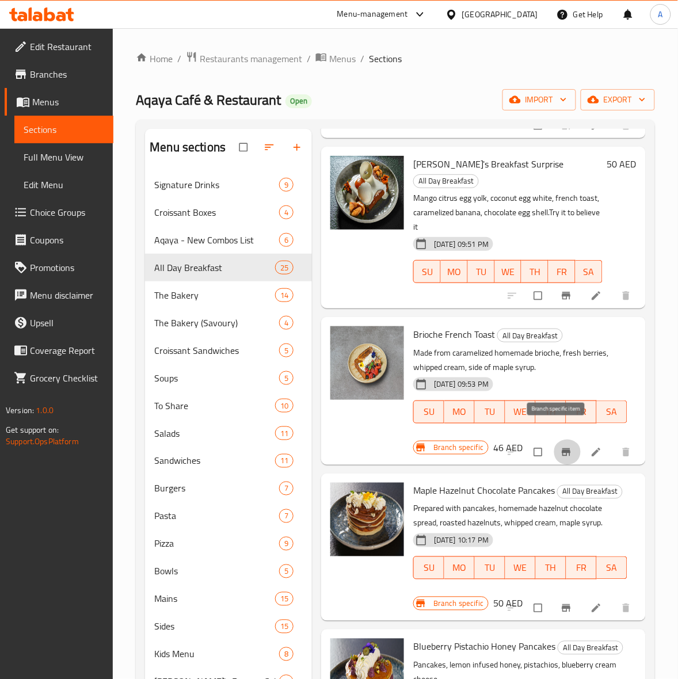
click at [561, 447] on icon "Branch-specific-item" at bounding box center [567, 453] width 12 height 12
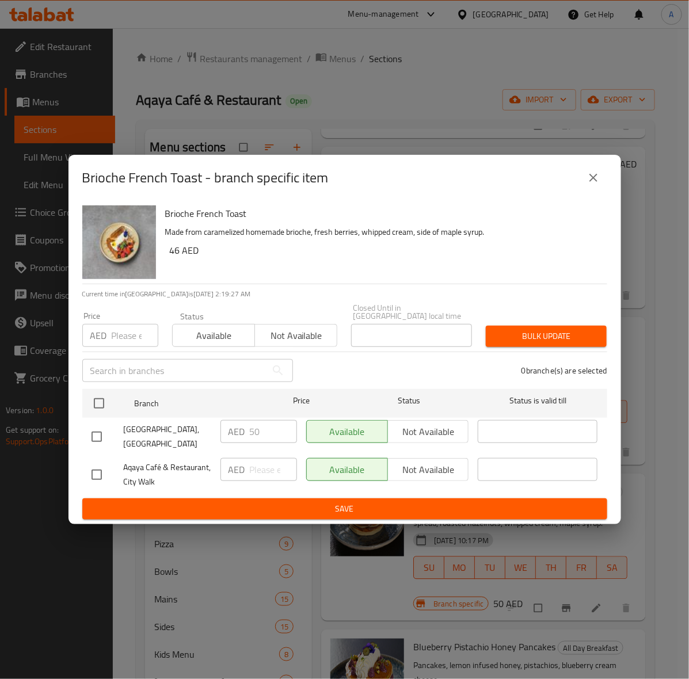
click at [589, 181] on icon "close" at bounding box center [594, 178] width 14 height 14
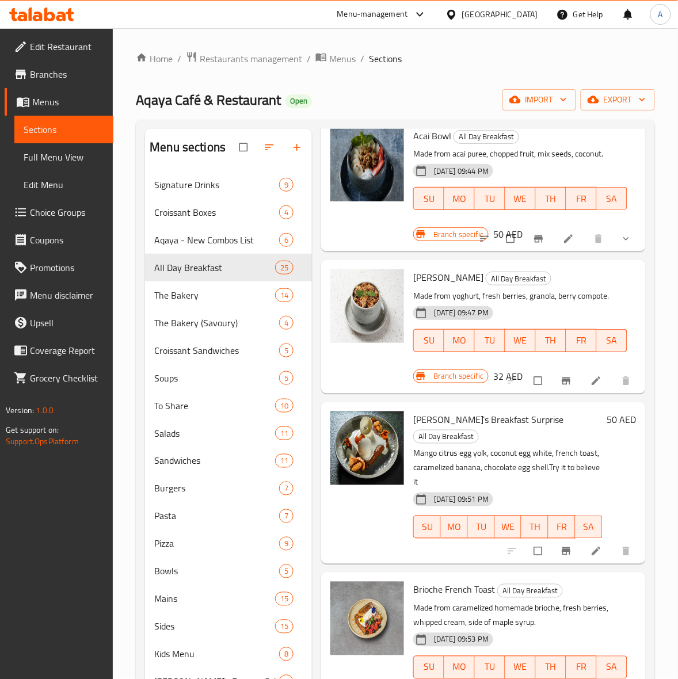
scroll to position [0, 0]
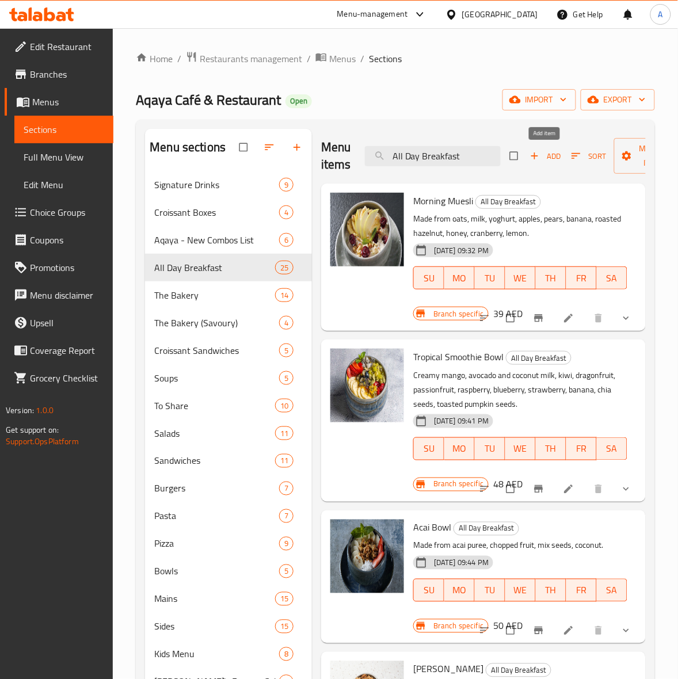
click at [537, 159] on icon "button" at bounding box center [535, 156] width 12 height 12
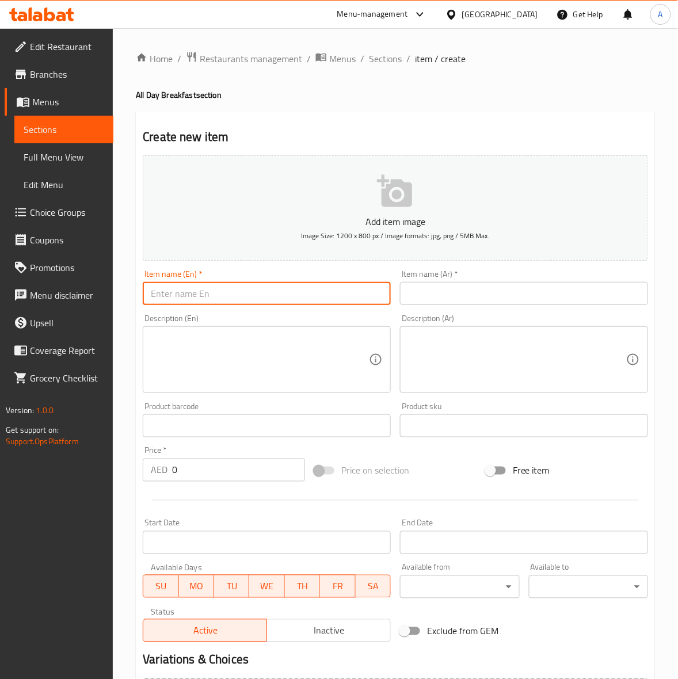
click at [206, 291] on input "text" at bounding box center [267, 293] width 248 height 23
paste input "Classic Pancakes"
drag, startPoint x: 151, startPoint y: 298, endPoint x: 93, endPoint y: 291, distance: 58.5
click at [93, 291] on div "Edit Restaurant Branches Menus Sections Full Menu View Edit Menu Choice Groups …" at bounding box center [339, 420] width 678 height 785
type input "Classic Pancakes"
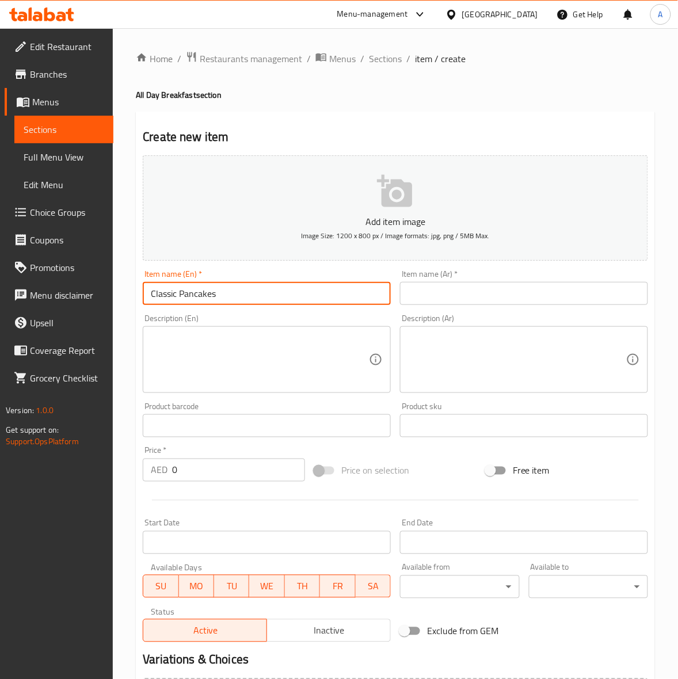
click at [131, 341] on div "Home / Restaurants management / Menus / Sections / item / create All Day Breakf…" at bounding box center [395, 420] width 565 height 785
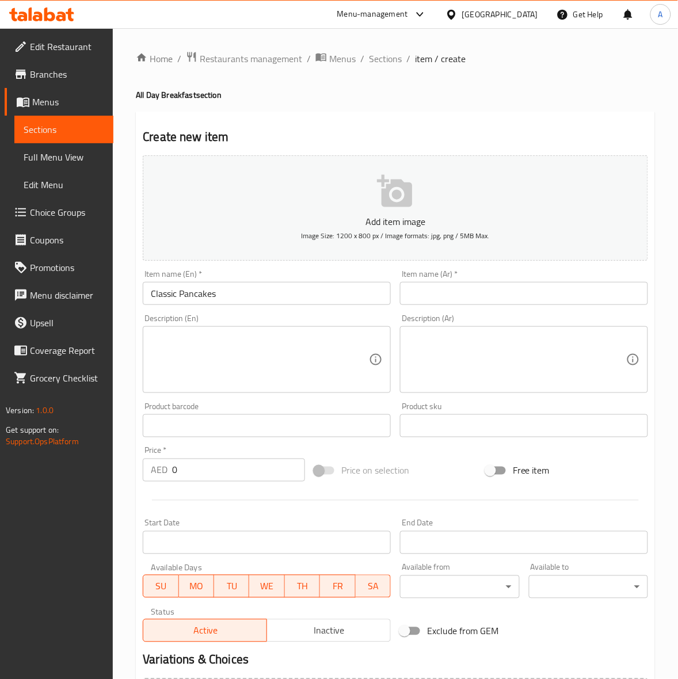
click at [167, 346] on textarea at bounding box center [260, 360] width 218 height 55
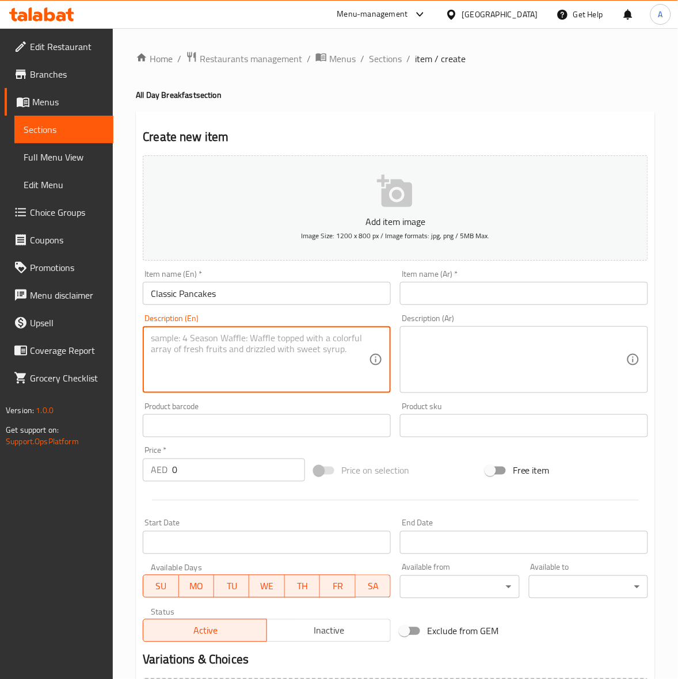
paste textarea "Pancakes, maple syrup, butter, diced fruits."
type textarea "Pancakes, maple syrup, butter, diced fruits."
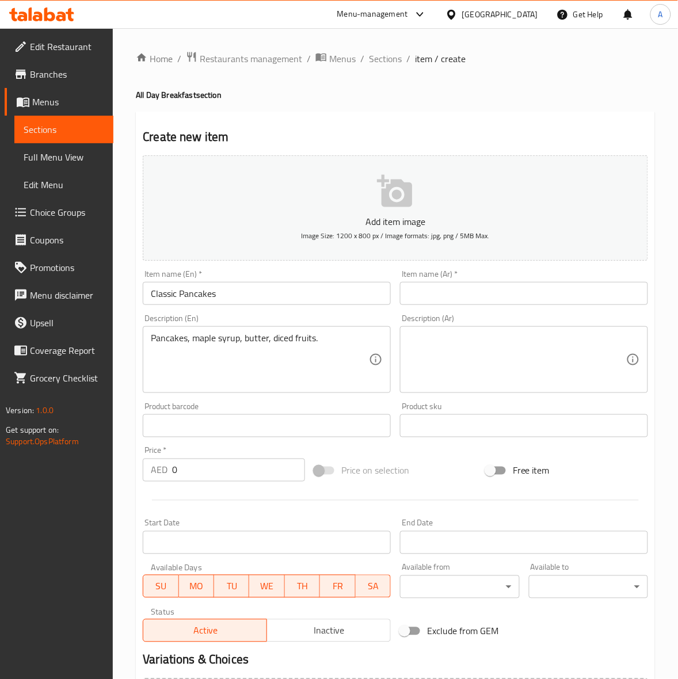
click at [122, 419] on div "Home / Restaurants management / Menus / Sections / item / create All Day Breakf…" at bounding box center [395, 420] width 565 height 785
click at [471, 321] on div "Description (Ar) Description (Ar)" at bounding box center [524, 353] width 248 height 79
click at [473, 349] on textarea at bounding box center [517, 360] width 218 height 55
paste textarea "بان كيك، شراب القيقب، الزبدة، الفواكه المقطعة."
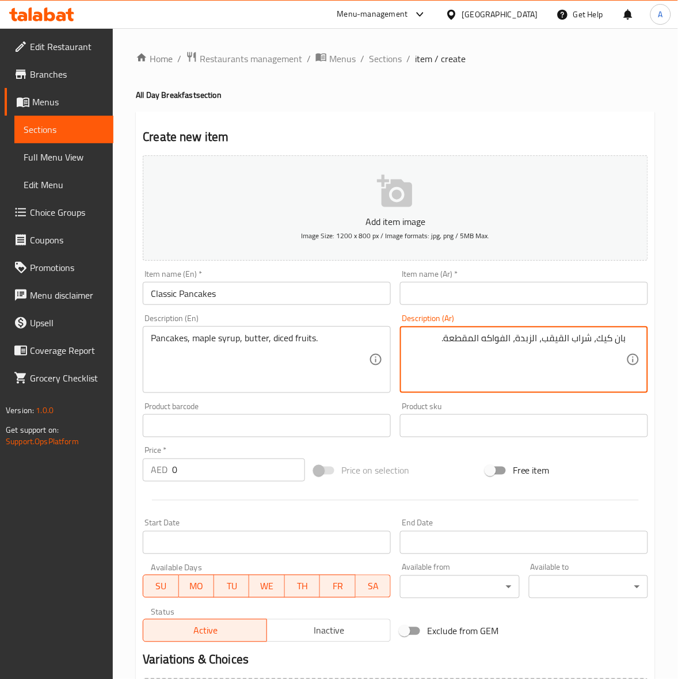
type textarea "بان كيك، شراب القيقب، الزبدة، الفواكه المقطعة."
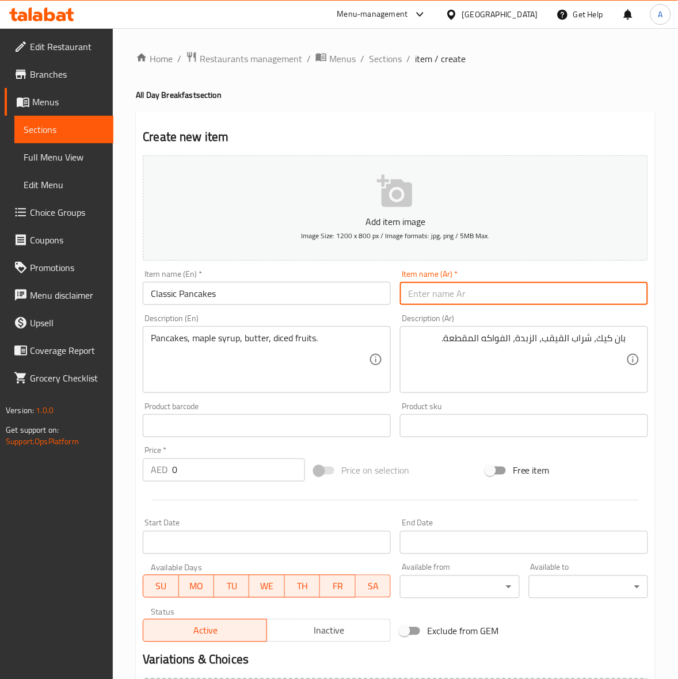
click at [561, 299] on input "text" at bounding box center [524, 293] width 248 height 23
paste input "بان كيك كلاسيكية"
type input "بان كيك كلاسيكية"
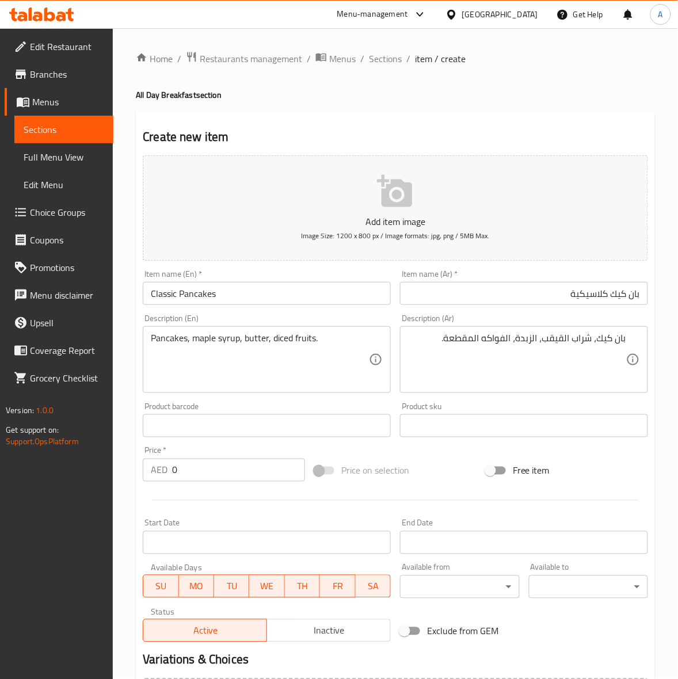
drag, startPoint x: 191, startPoint y: 470, endPoint x: 70, endPoint y: 450, distance: 123.0
click at [70, 450] on div "Edit Restaurant Branches Menus Sections Full Menu View Edit Menu Choice Groups …" at bounding box center [339, 420] width 678 height 785
type input "48"
click at [245, 513] on div at bounding box center [395, 500] width 515 height 28
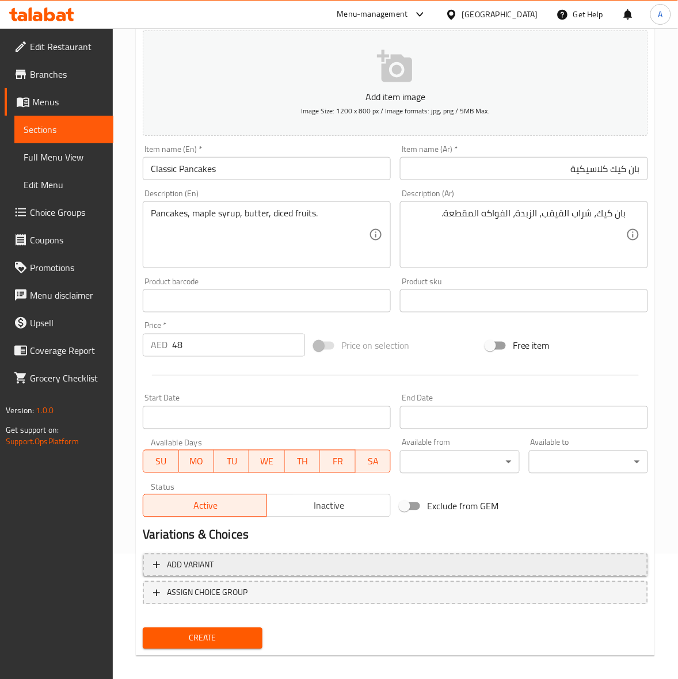
scroll to position [132, 0]
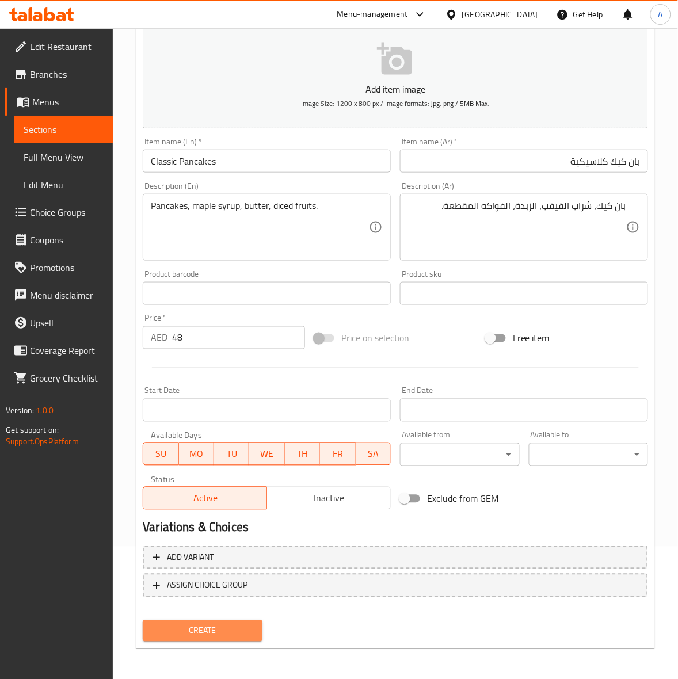
click at [212, 625] on span "Create" at bounding box center [202, 631] width 101 height 14
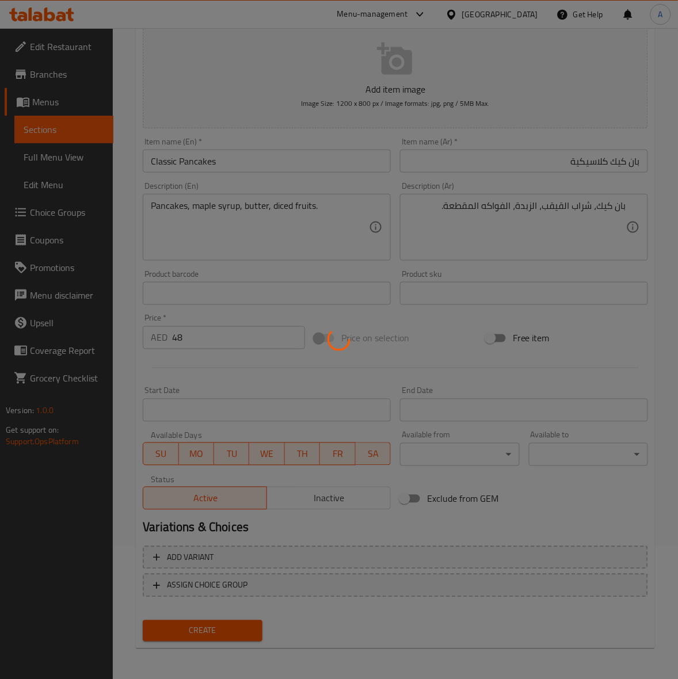
type input "0"
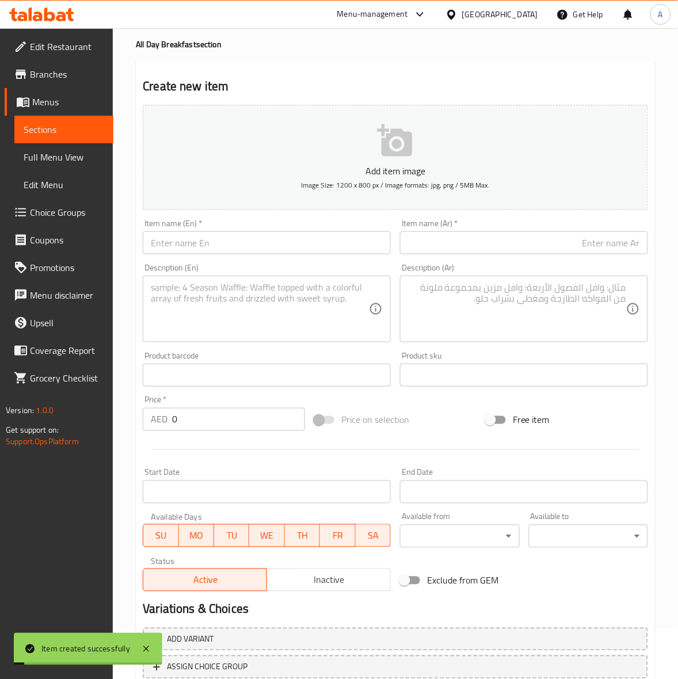
scroll to position [0, 0]
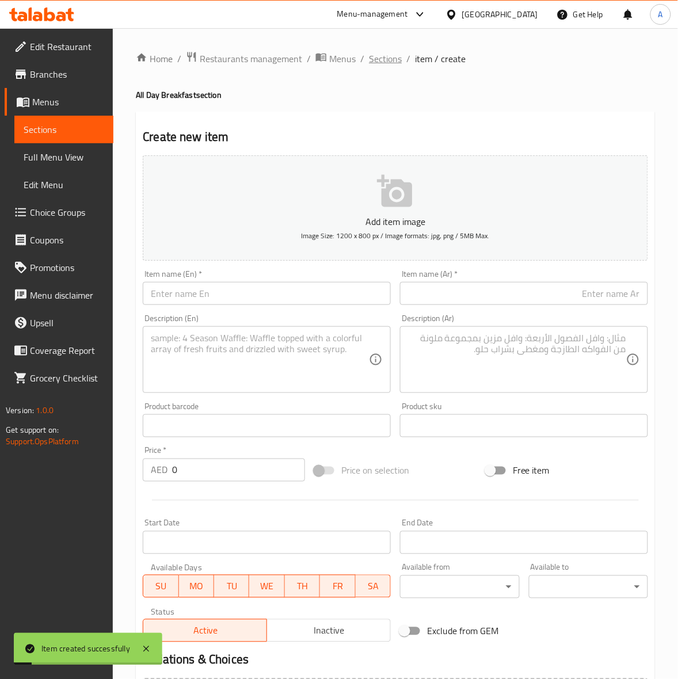
click at [379, 56] on span "Sections" at bounding box center [385, 59] width 33 height 14
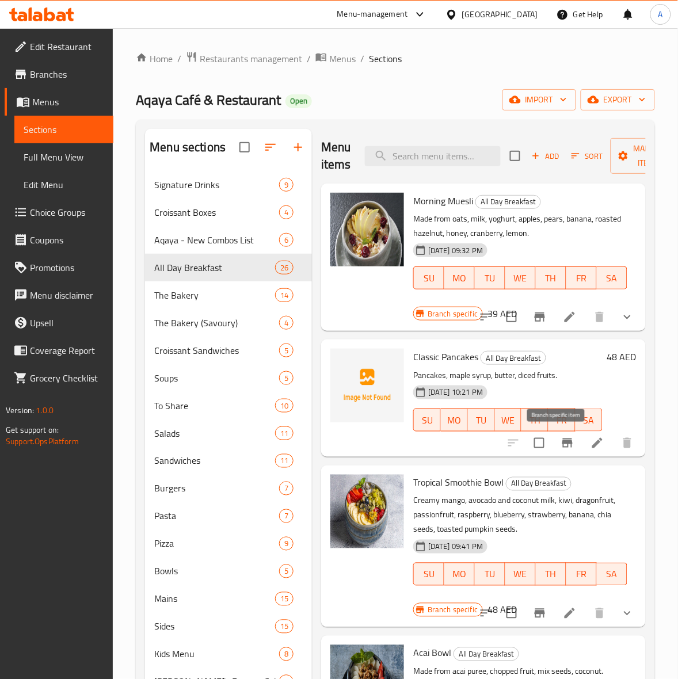
click at [556, 453] on button "Branch-specific-item" at bounding box center [568, 443] width 28 height 28
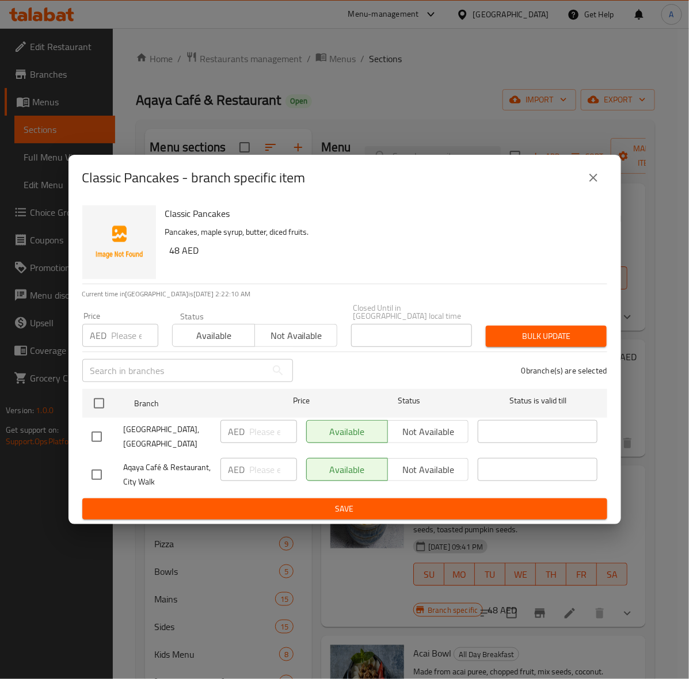
click at [98, 436] on input "checkbox" at bounding box center [97, 437] width 24 height 24
checkbox input "true"
click at [124, 333] on input "number" at bounding box center [135, 335] width 47 height 23
type input "48"
click at [548, 340] on span "Bulk update" at bounding box center [546, 336] width 102 height 14
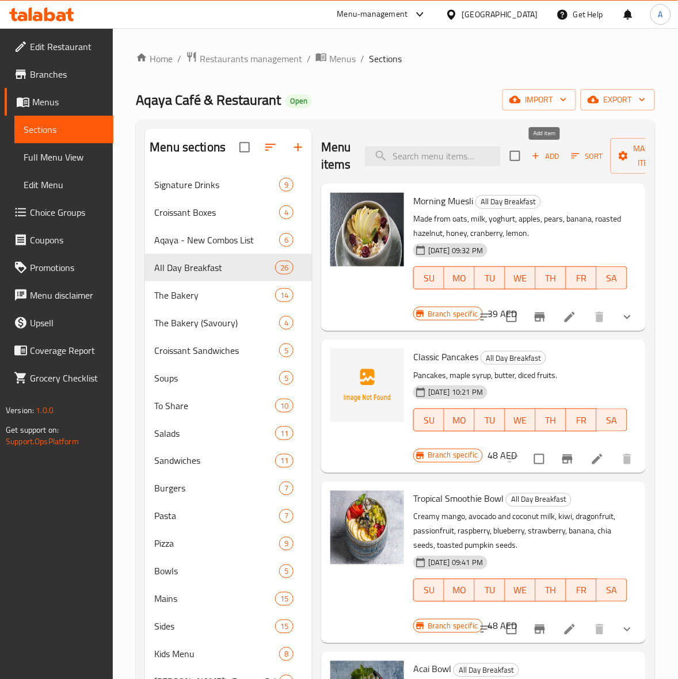
click at [554, 162] on span "Add" at bounding box center [545, 156] width 31 height 13
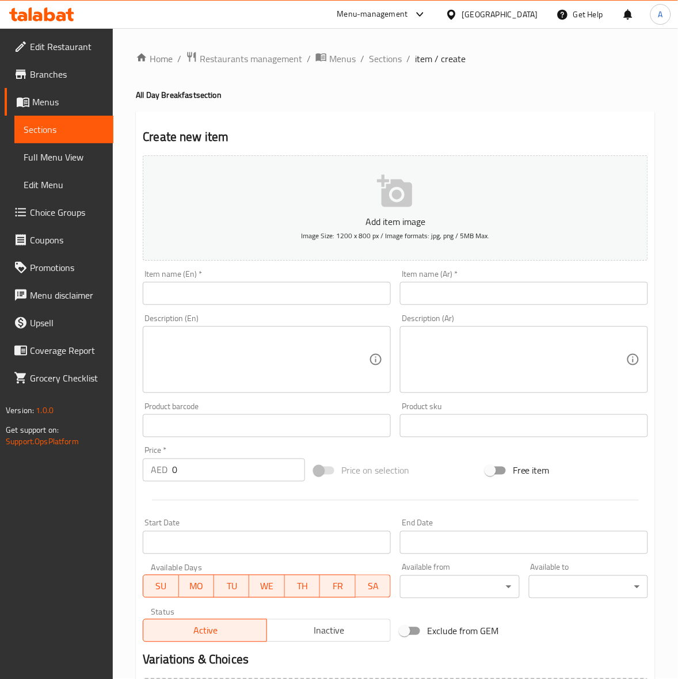
click at [213, 301] on input "text" at bounding box center [267, 293] width 248 height 23
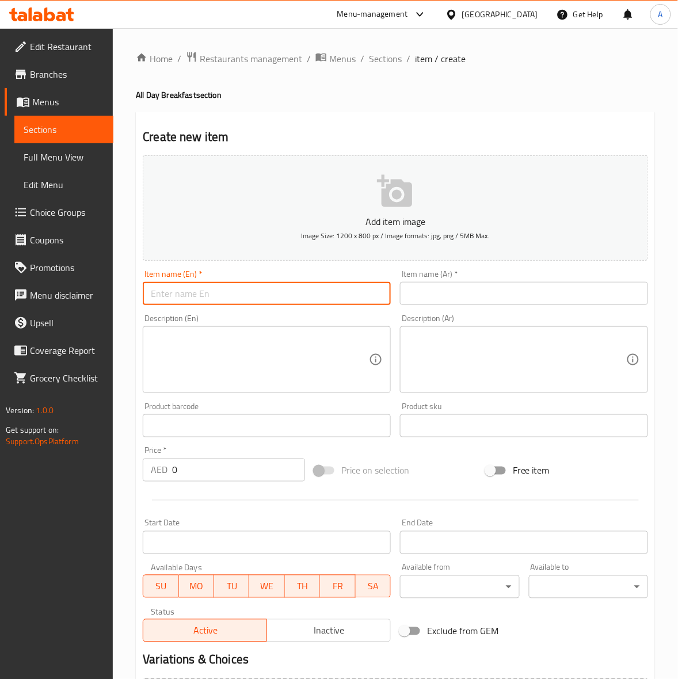
paste input "Chebab Pancakes"
type input "Chebab Pancakes"
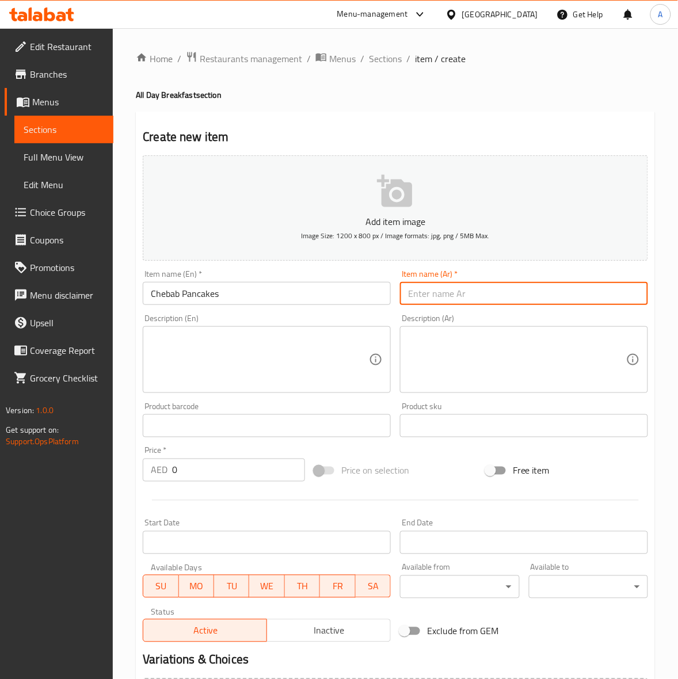
click at [453, 291] on input "text" at bounding box center [524, 293] width 248 height 23
paste input "بان كيك الشباب"
type input "بان كيك الشباب"
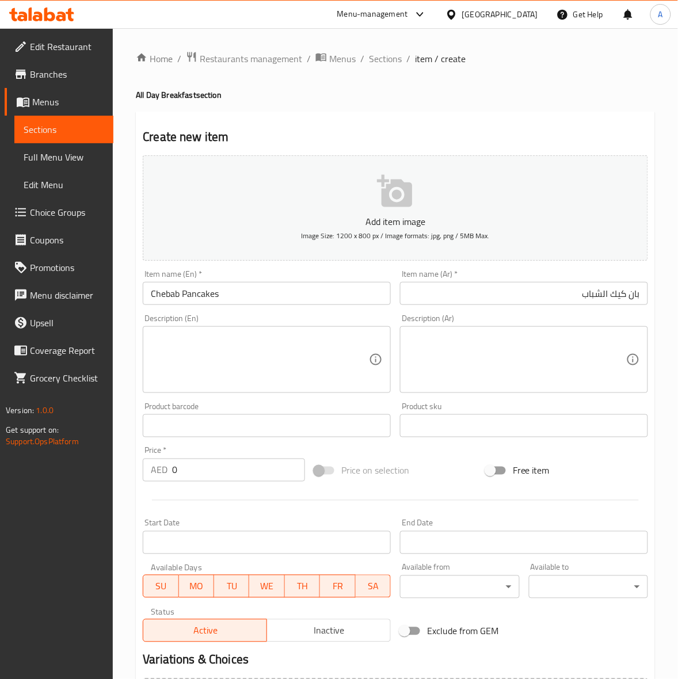
click at [215, 354] on textarea at bounding box center [260, 360] width 218 height 55
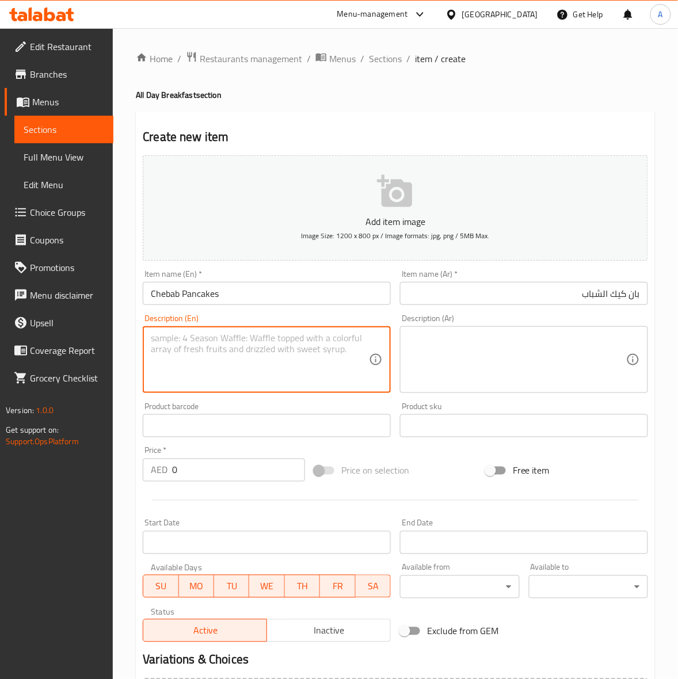
paste textarea "Saffron & cardamom infused pancakes, date syrup, sesame seeds."
drag, startPoint x: 188, startPoint y: 341, endPoint x: 181, endPoint y: 340, distance: 6.4
click at [181, 340] on textarea "Saffron & cardamom infused pancakes, date syrup, sesame seeds." at bounding box center [260, 360] width 218 height 55
type textarea "Saffron and cardamom infused pancakes, date syrup, sesame seeds."
click at [441, 484] on div "Price on selection" at bounding box center [396, 470] width 172 height 31
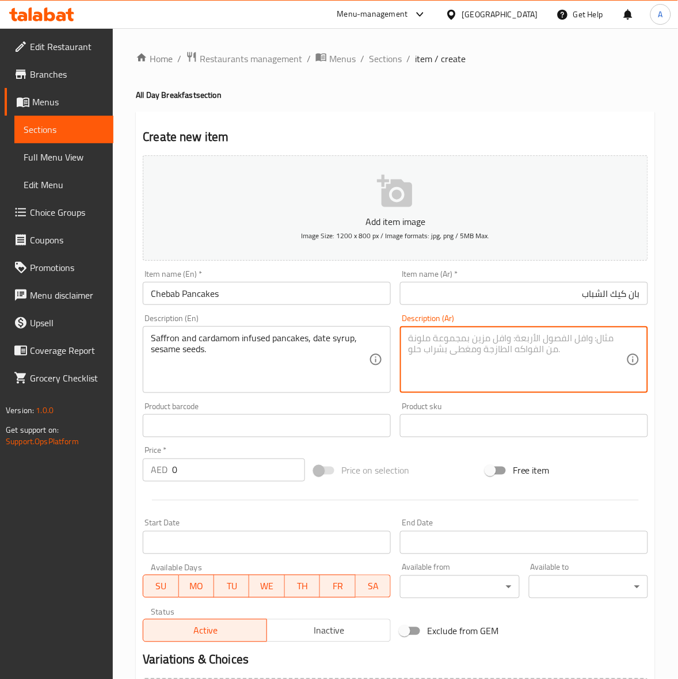
click at [530, 364] on textarea at bounding box center [517, 360] width 218 height 55
paste textarea "بان كيك الزعفران والهيل، دبس التمر، بذور السمسم."
type textarea "بان كيك الزعفران والهيل، دبس التمر، بذور السمسم."
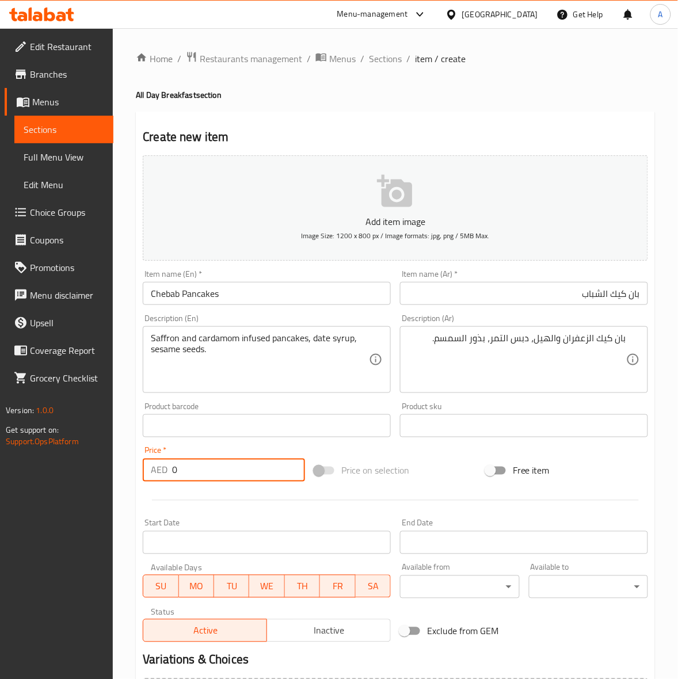
drag, startPoint x: 229, startPoint y: 475, endPoint x: 76, endPoint y: 470, distance: 152.6
click at [76, 470] on div "Edit Restaurant Branches Menus Sections Full Menu View Edit Menu Choice Groups …" at bounding box center [339, 420] width 678 height 785
type input "54"
click at [162, 507] on div at bounding box center [395, 500] width 515 height 28
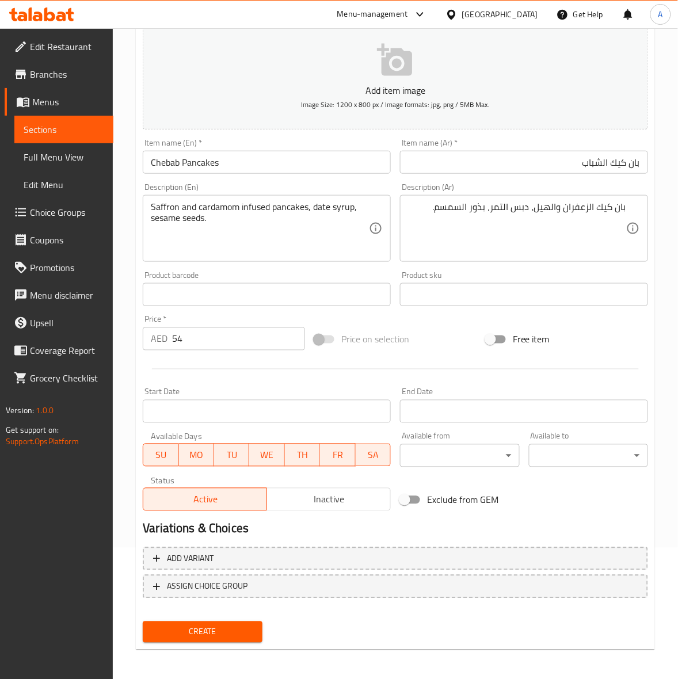
scroll to position [132, 0]
click at [208, 631] on span "Create" at bounding box center [202, 631] width 101 height 14
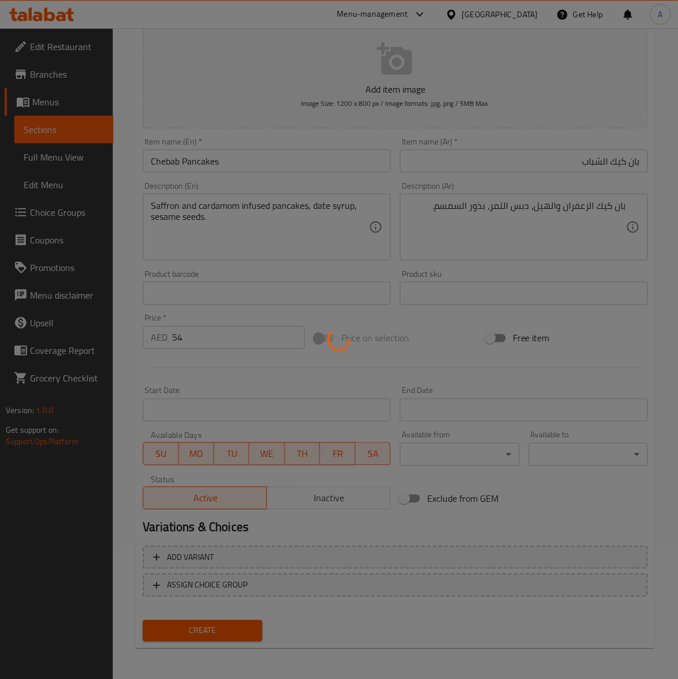
type input "0"
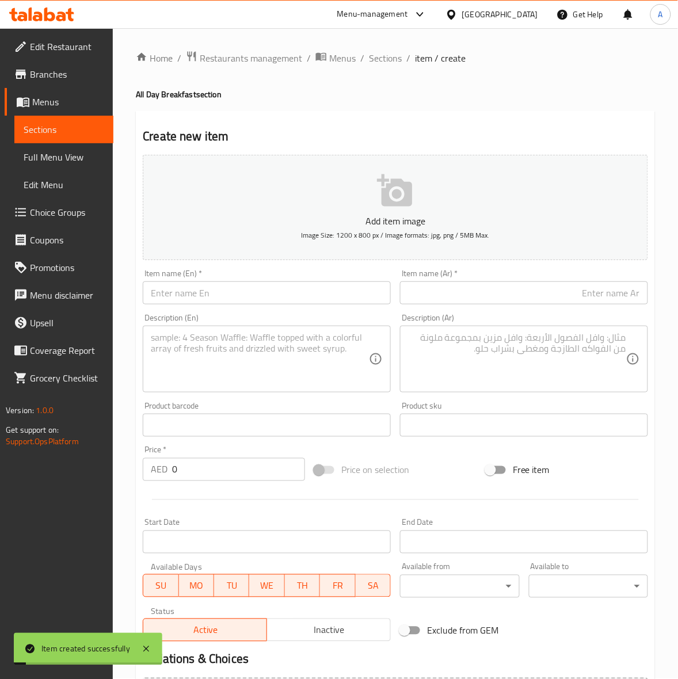
scroll to position [0, 0]
click at [384, 61] on span "Sections" at bounding box center [385, 59] width 33 height 14
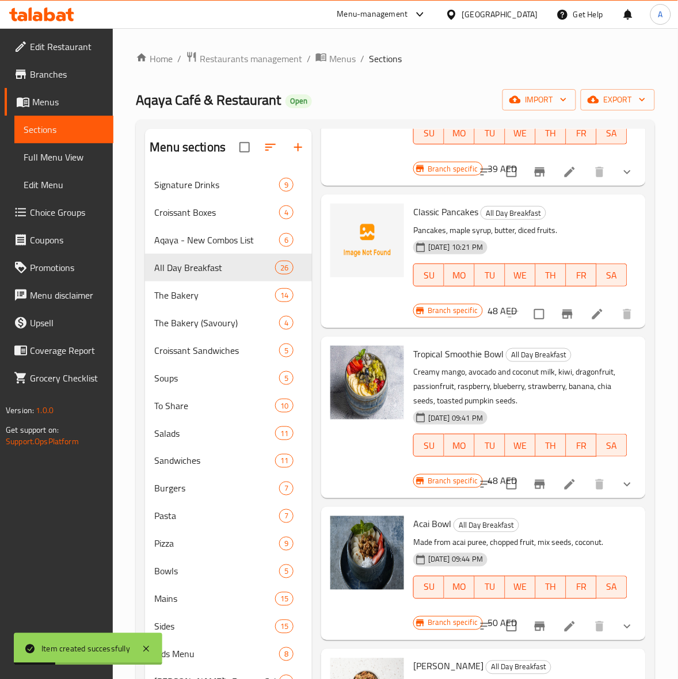
scroll to position [144, 0]
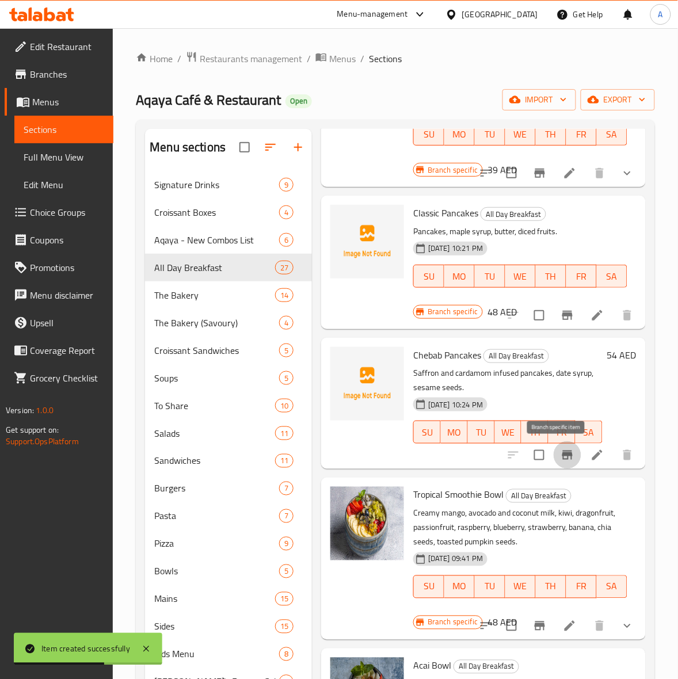
click at [561, 461] on icon "Branch-specific-item" at bounding box center [568, 455] width 14 height 14
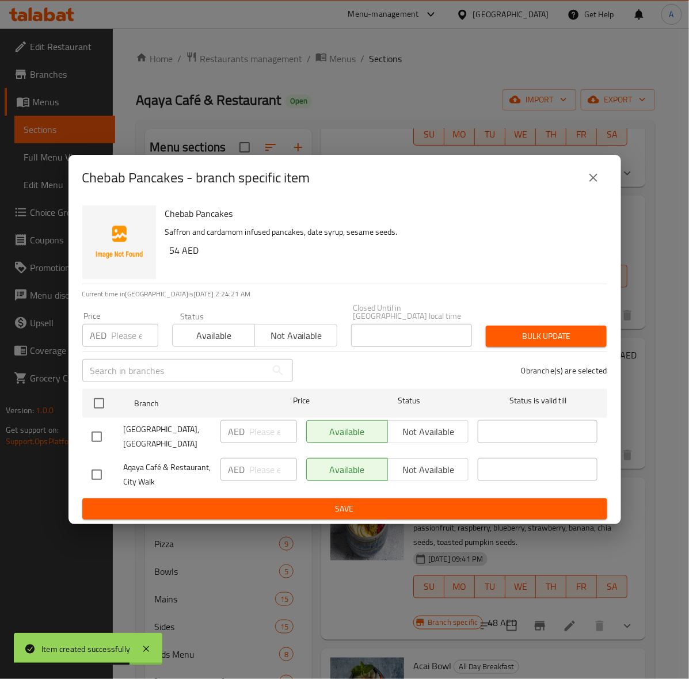
click at [101, 439] on input "checkbox" at bounding box center [97, 437] width 24 height 24
checkbox input "true"
click at [122, 340] on input "number" at bounding box center [135, 335] width 47 height 23
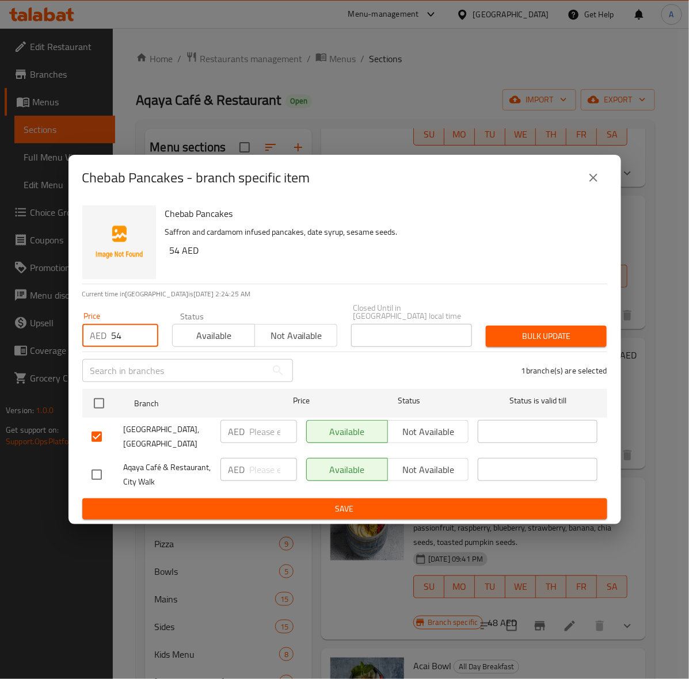
type input "54"
click at [557, 342] on span "Bulk update" at bounding box center [546, 336] width 102 height 14
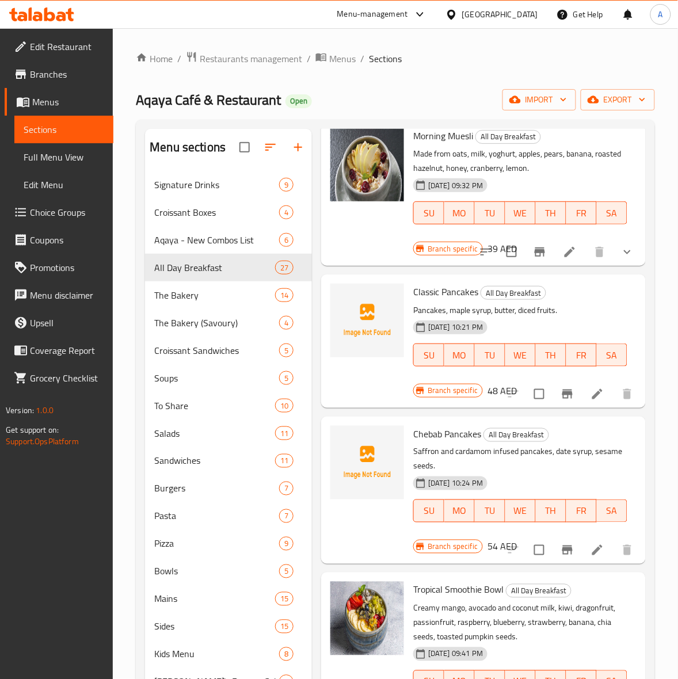
scroll to position [0, 0]
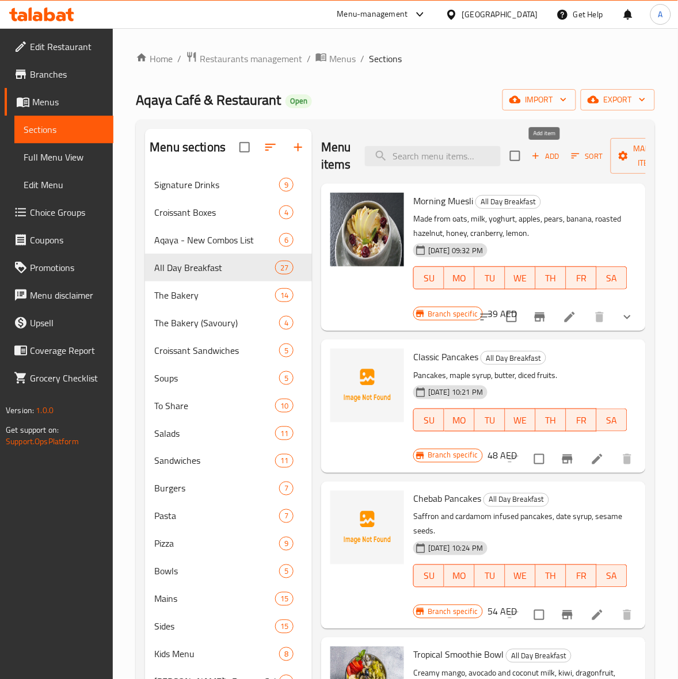
click at [539, 153] on icon "button" at bounding box center [536, 156] width 10 height 10
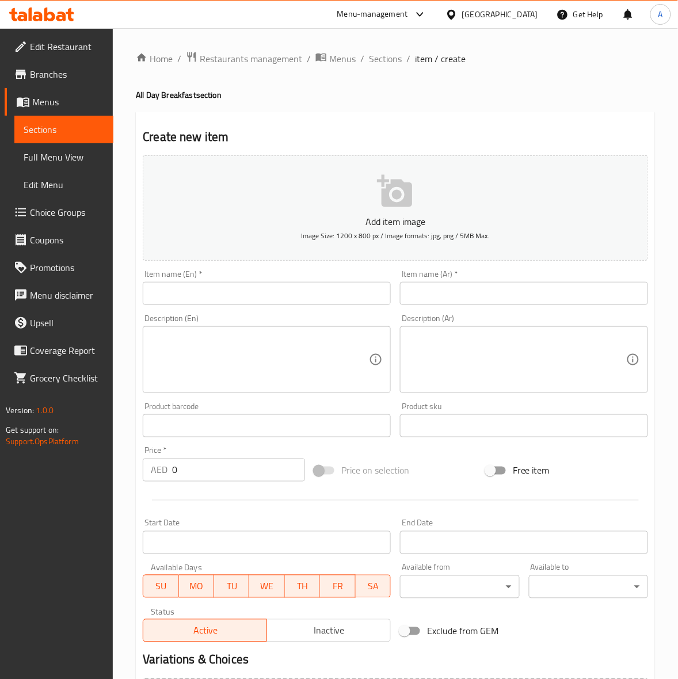
click at [211, 291] on input "text" at bounding box center [267, 293] width 248 height 23
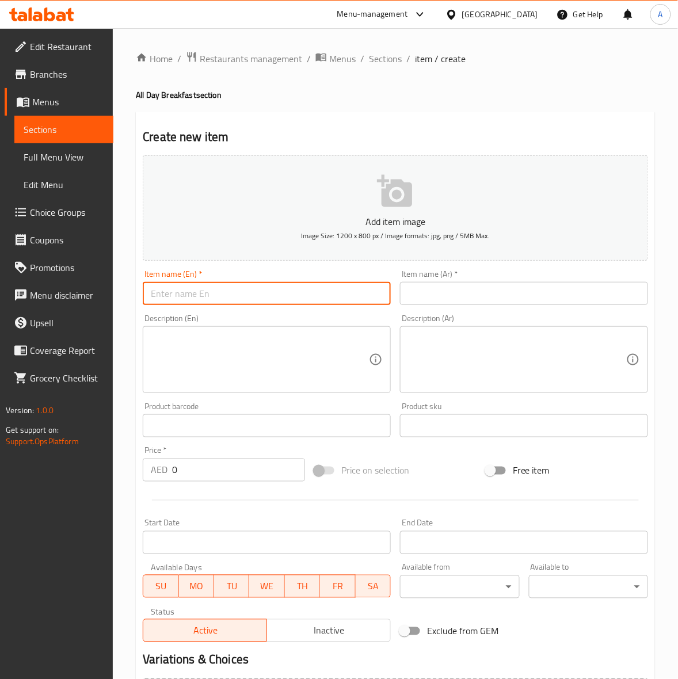
paste input "Matcha Pancakes"
type input "Matcha Pancakes"
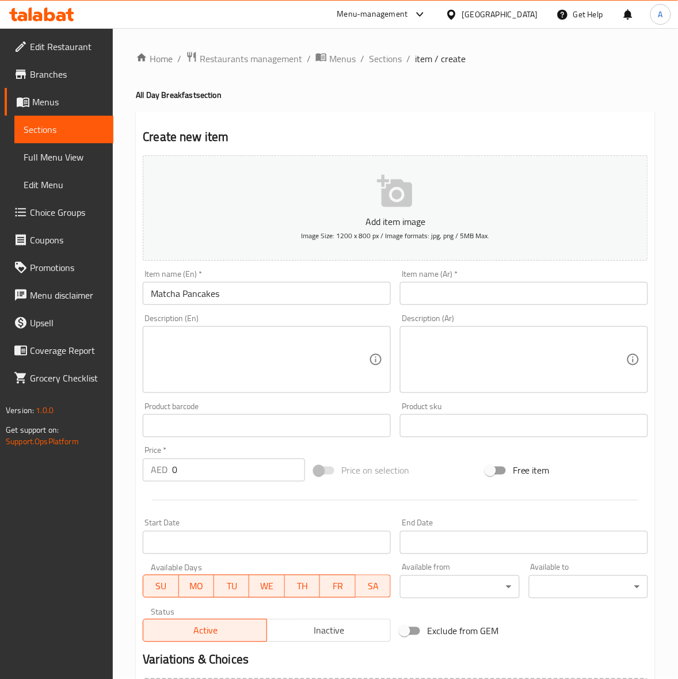
click at [215, 314] on div "Description (En) Description (En)" at bounding box center [266, 354] width 257 height 88
click at [501, 288] on input "text" at bounding box center [524, 293] width 248 height 23
paste input "بان كيك الماتشا"
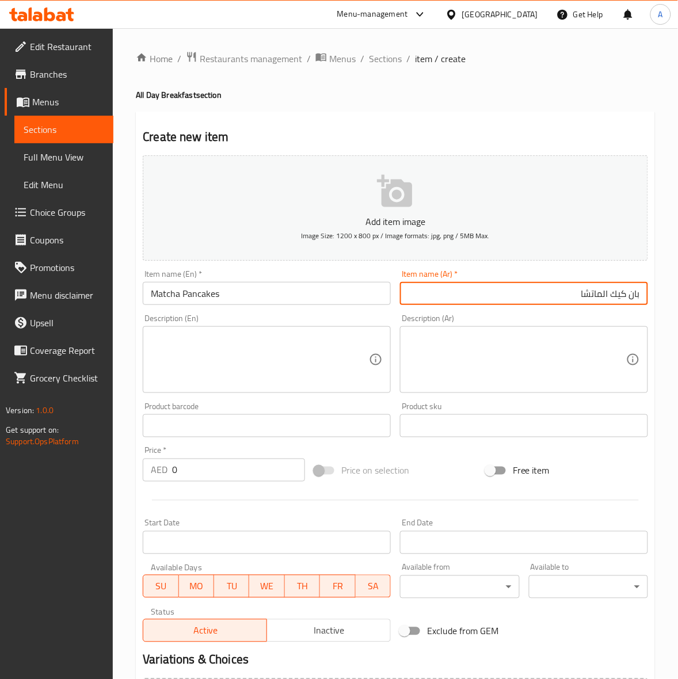
type input "بان كيك الماتشا"
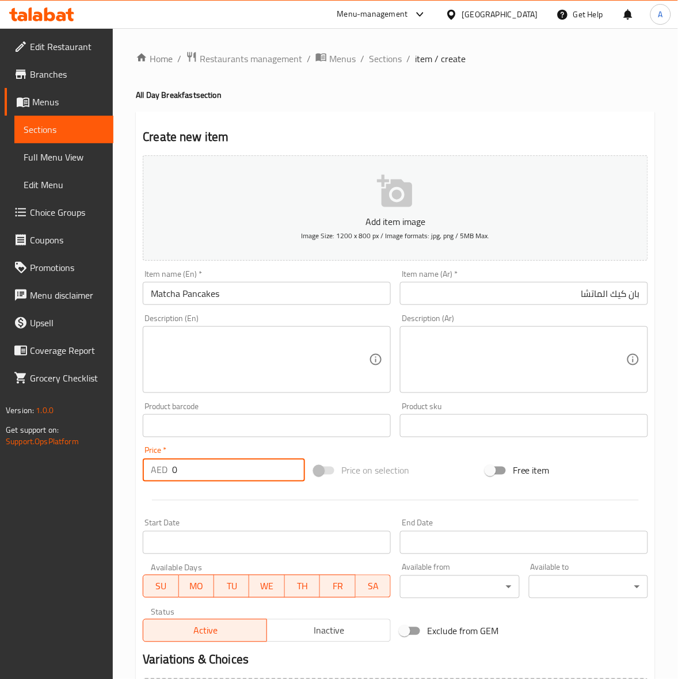
drag, startPoint x: 179, startPoint y: 473, endPoint x: 118, endPoint y: 476, distance: 61.1
click at [118, 476] on div "Home / Restaurants management / Menus / Sections / item / create All Day Breakf…" at bounding box center [395, 420] width 565 height 785
type input "60"
click at [229, 498] on div at bounding box center [395, 500] width 515 height 28
click at [534, 341] on textarea at bounding box center [517, 360] width 218 height 55
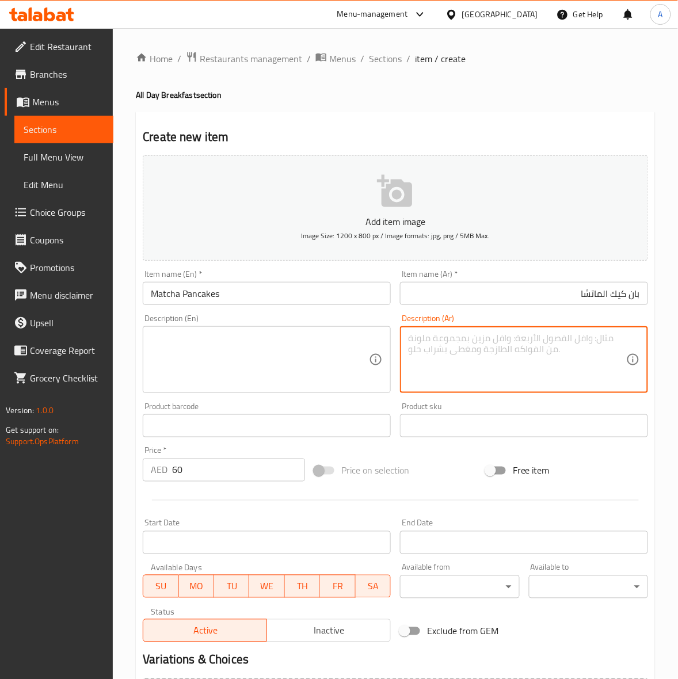
paste textarea "بان كيك ماتشا سيرمونيال الغنية، كاسترد ماتشا، كريمة شانتيه ماتشا، كوليس فراولة …"
type textarea "بان كيك ماتشا سيرمونيال الغنية، كاسترد ماتشا، كريمة شانتيه ماتشا، كوليس فراولة …"
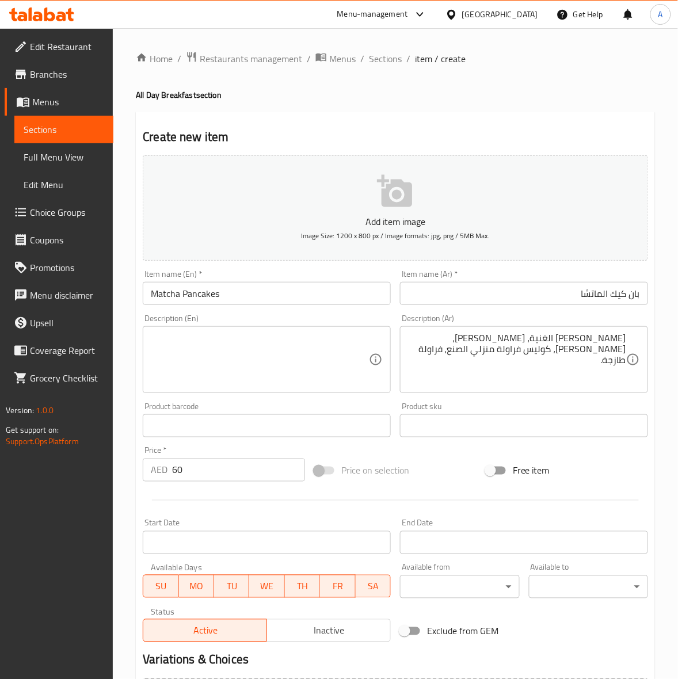
click at [169, 332] on div "Description (En)" at bounding box center [267, 359] width 248 height 67
paste textarea "Ceremonial matcha infused pancakes, matcha custard, matcha crème chantilly, hom…"
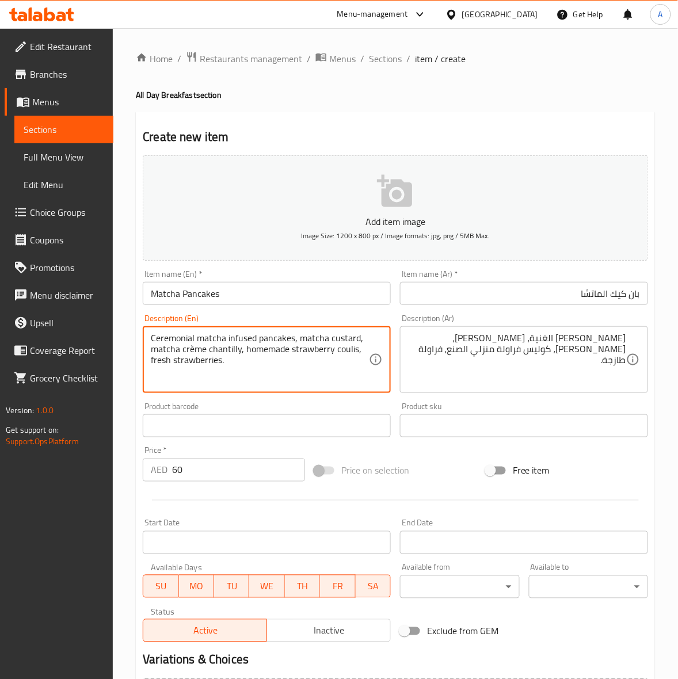
click at [134, 375] on div "Home / Restaurants management / Menus / Sections / item / create All Day Breakf…" at bounding box center [395, 420] width 565 height 785
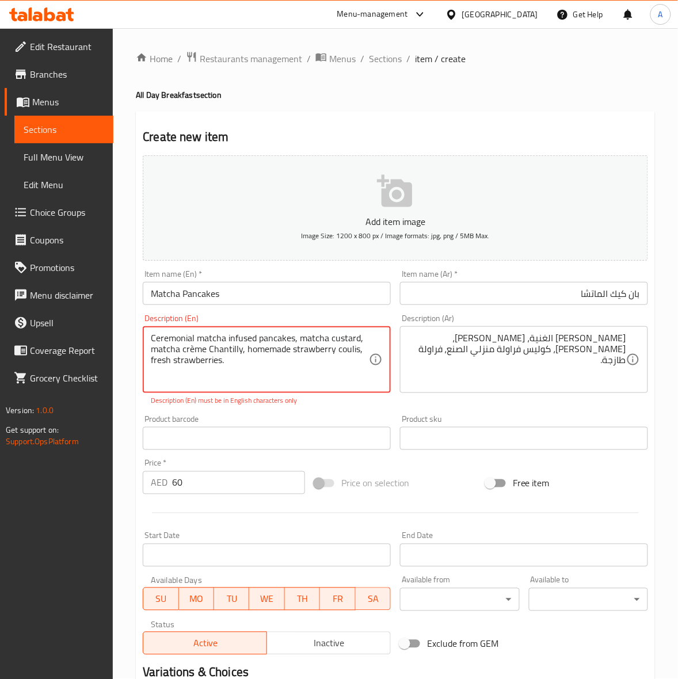
click at [327, 413] on div "Product barcode Product barcode" at bounding box center [266, 432] width 257 height 44
click at [190, 351] on textarea "Ceremonial matcha infused pancakes, matcha custard, matcha crème Chantilly, hom…" at bounding box center [260, 360] width 218 height 55
type textarea "Ceremonial matcha infused pancakes, matcha custard, matcha creme Chantilly, hom…"
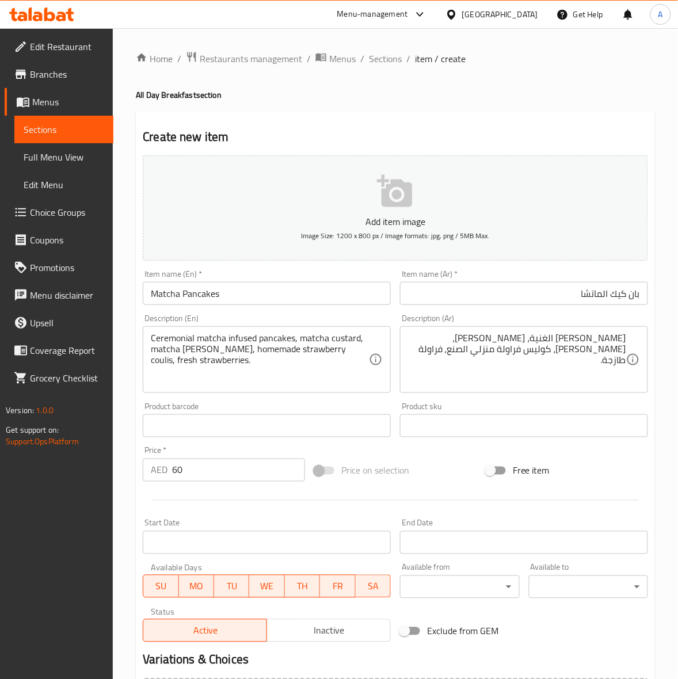
click at [277, 413] on div "Product barcode Product barcode" at bounding box center [266, 420] width 257 height 44
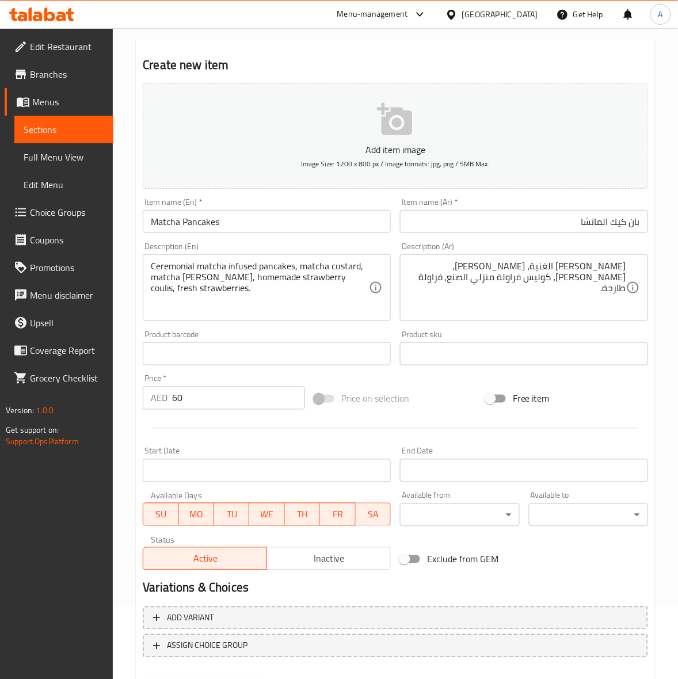
scroll to position [132, 0]
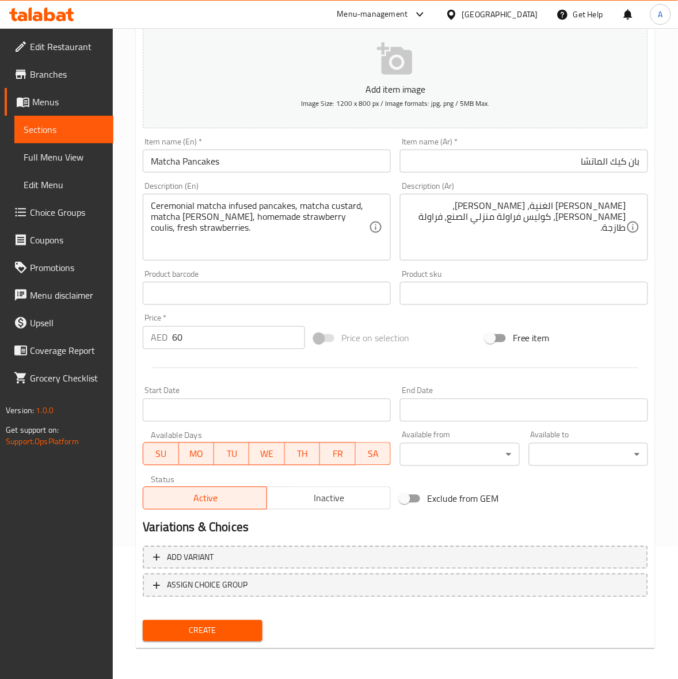
drag, startPoint x: 211, startPoint y: 629, endPoint x: 124, endPoint y: 603, distance: 90.0
click at [124, 603] on div "Home / Restaurants management / Menus / Sections / item / create All Day Breakf…" at bounding box center [395, 288] width 565 height 785
click at [190, 625] on span "Create" at bounding box center [202, 631] width 101 height 14
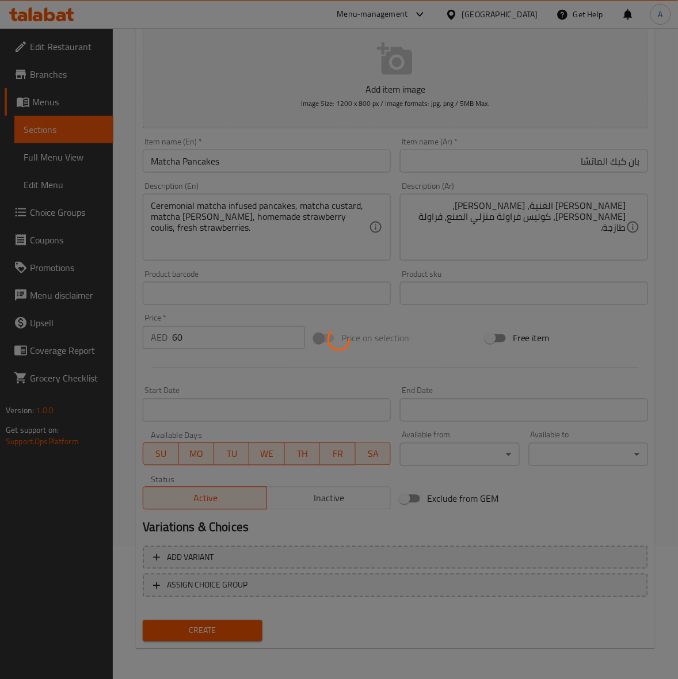
type input "0"
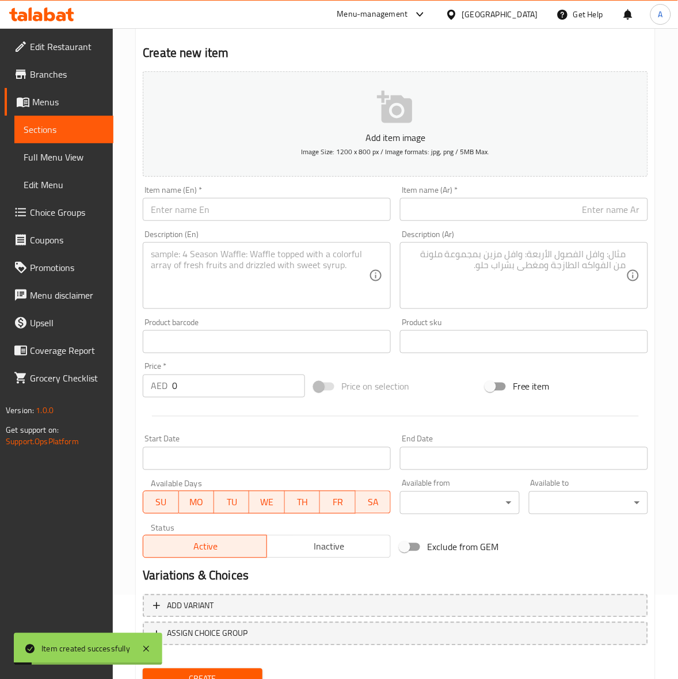
scroll to position [0, 0]
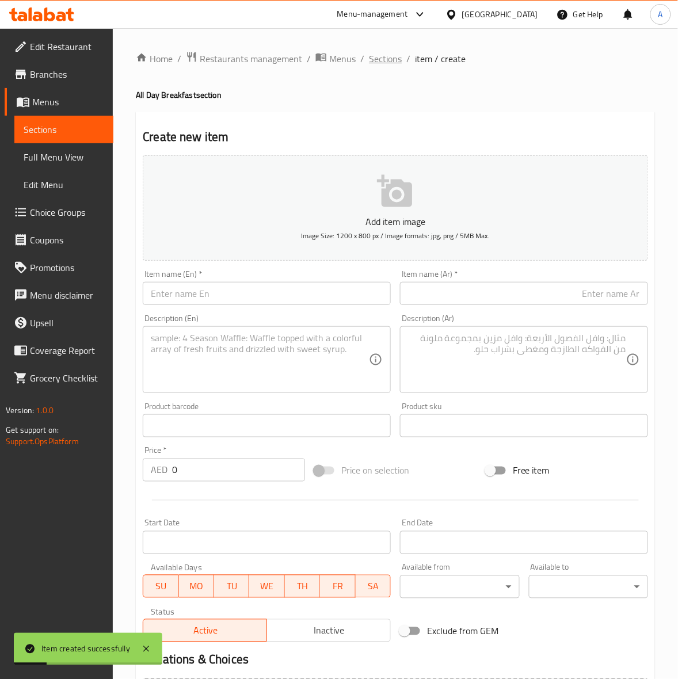
click at [379, 55] on span "Sections" at bounding box center [385, 59] width 33 height 14
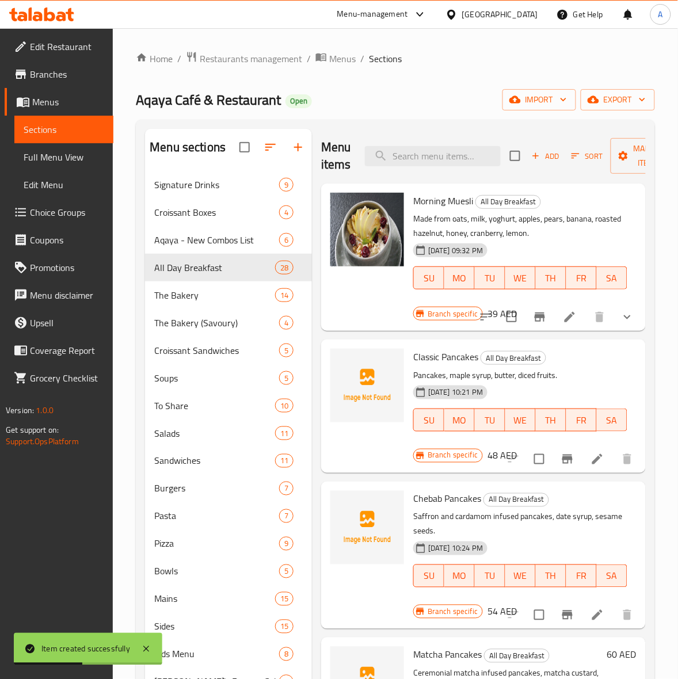
scroll to position [288, 0]
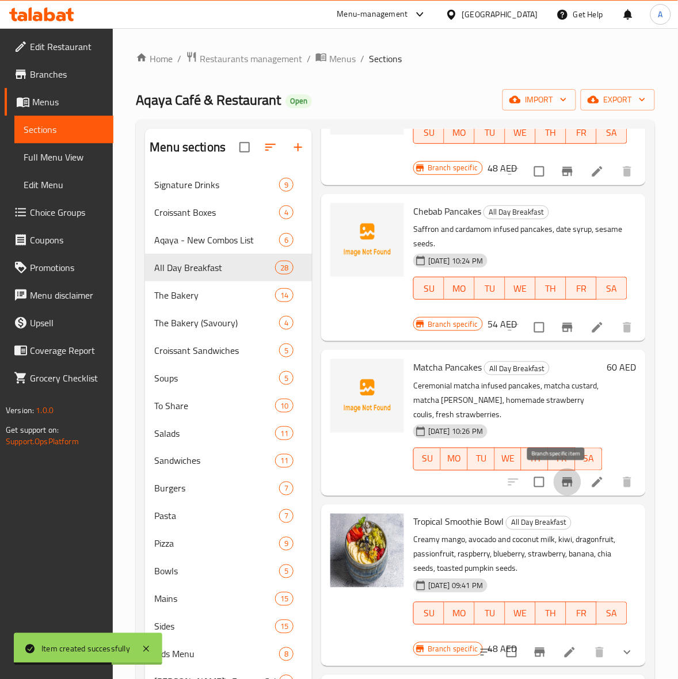
click at [561, 485] on icon "Branch-specific-item" at bounding box center [568, 482] width 14 height 14
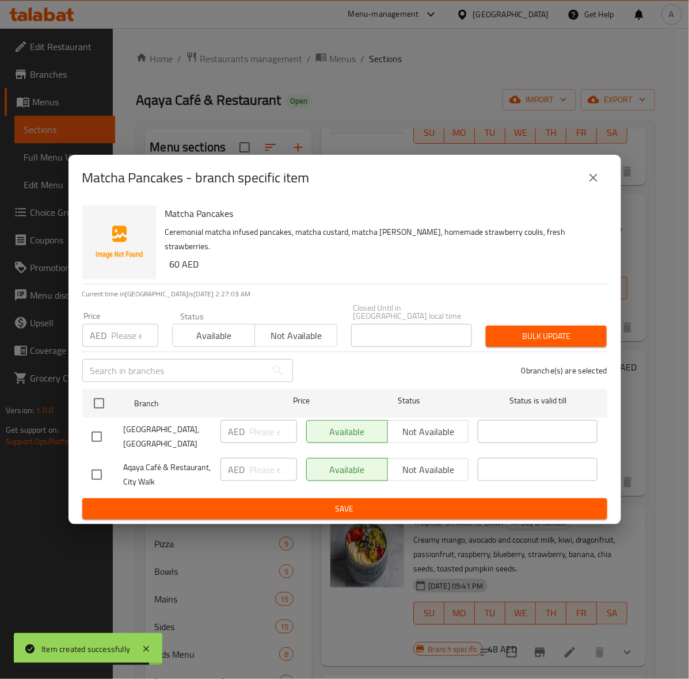
click at [105, 437] on input "checkbox" at bounding box center [97, 437] width 24 height 24
checkbox input "true"
click at [131, 336] on input "number" at bounding box center [135, 335] width 47 height 23
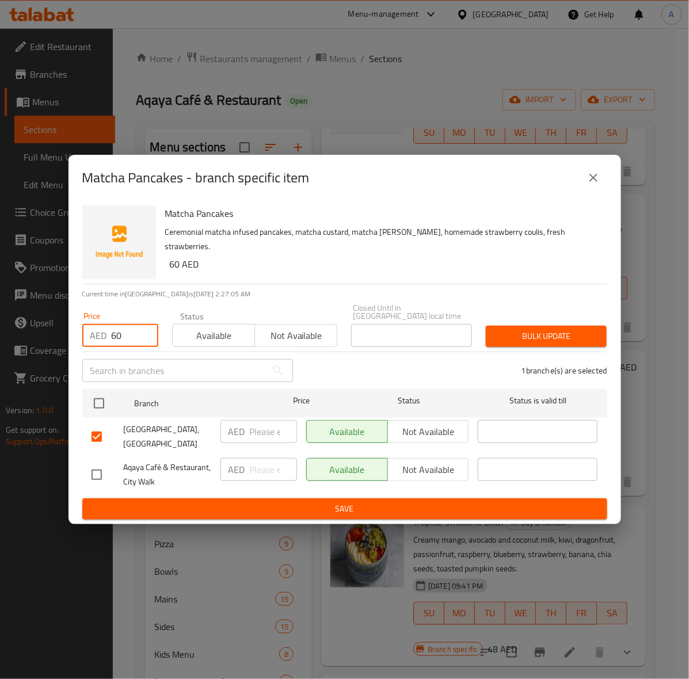
type input "60"
click at [540, 335] on span "Bulk update" at bounding box center [546, 336] width 102 height 14
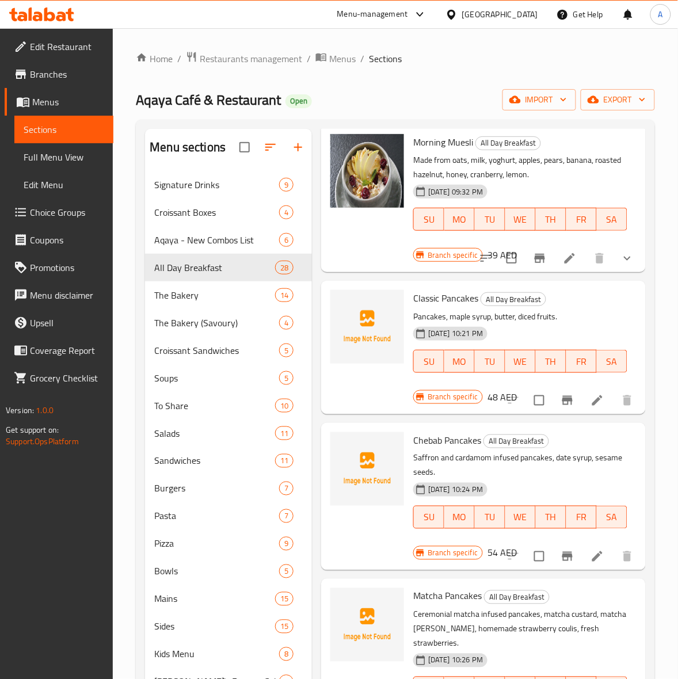
scroll to position [0, 0]
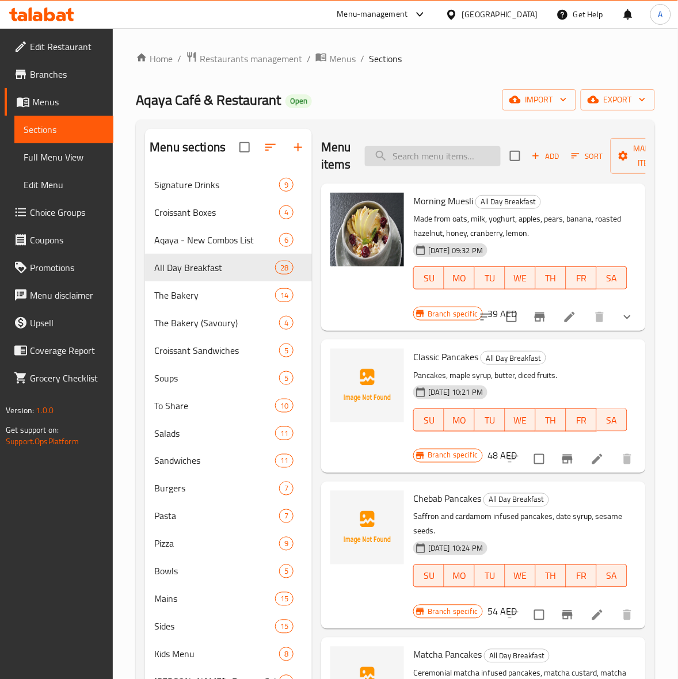
click at [429, 164] on input "search" at bounding box center [433, 156] width 136 height 20
paste input "Apple Cinnamon Waffles"
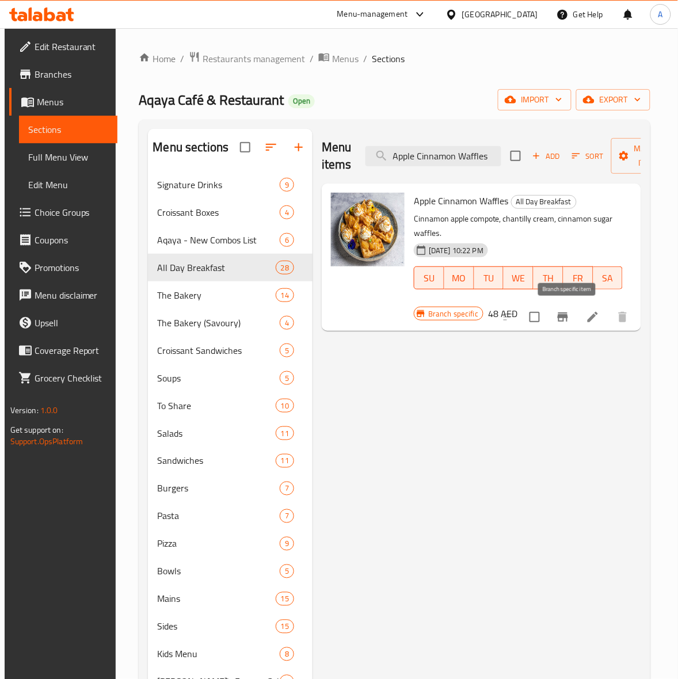
type input "Apple Cinnamon Waffles"
click at [566, 314] on icon "Branch-specific-item" at bounding box center [563, 317] width 14 height 14
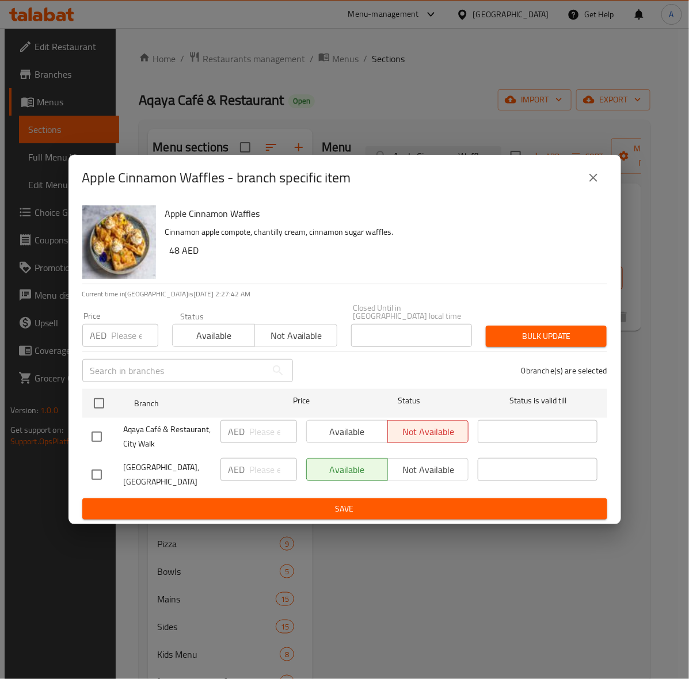
click at [101, 468] on input "checkbox" at bounding box center [97, 475] width 24 height 24
checkbox input "true"
click at [119, 340] on input "number" at bounding box center [135, 335] width 47 height 23
type input "50"
click at [572, 336] on span "Bulk update" at bounding box center [546, 336] width 102 height 14
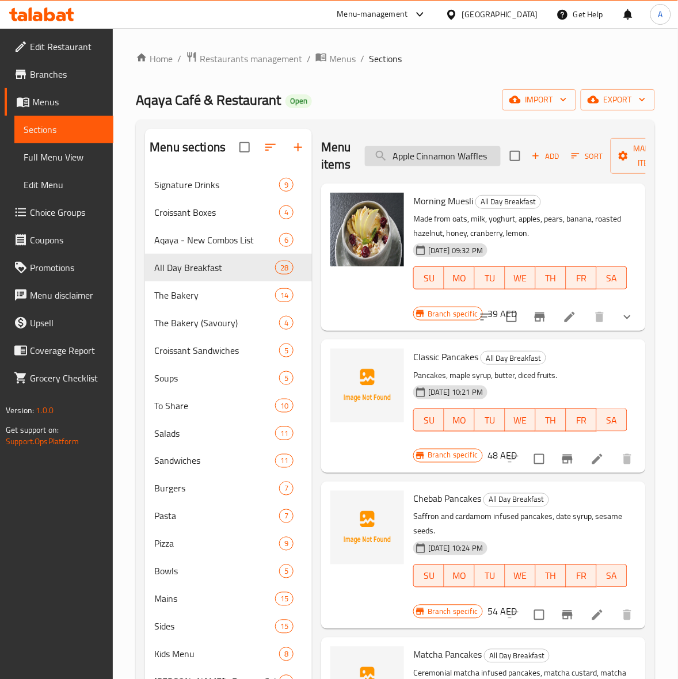
click at [432, 161] on input "Apple Cinnamon Waffles" at bounding box center [433, 156] width 136 height 20
paste input "Syrniki with Cream and Berri"
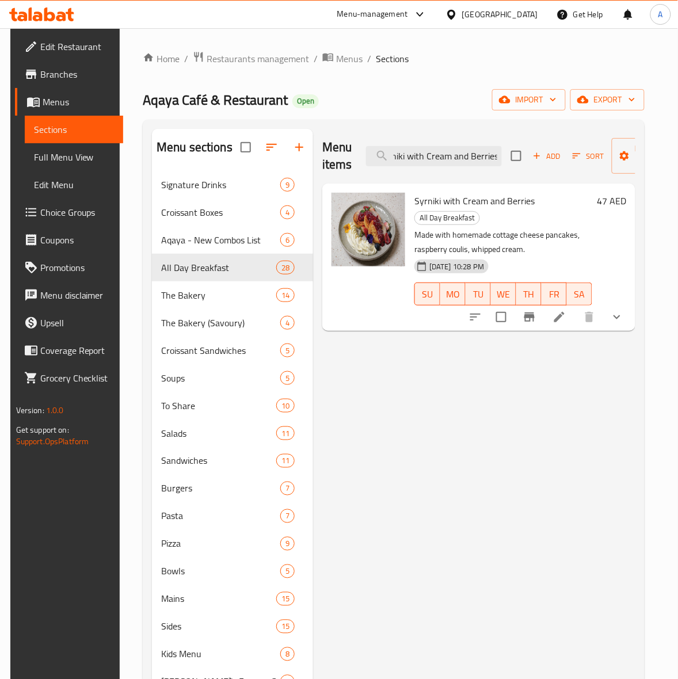
type input "Syrniki with Cream and Berries"
click at [535, 313] on icon "Branch-specific-item" at bounding box center [529, 317] width 10 height 9
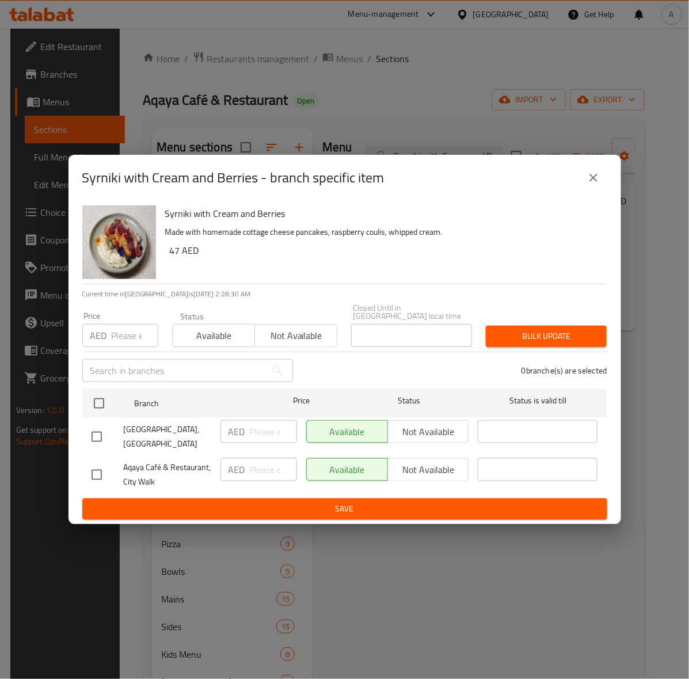
click at [92, 437] on input "checkbox" at bounding box center [97, 437] width 24 height 24
checkbox input "true"
click at [123, 335] on input "number" at bounding box center [135, 335] width 47 height 23
click at [124, 331] on input "number" at bounding box center [135, 335] width 47 height 23
type input "50"
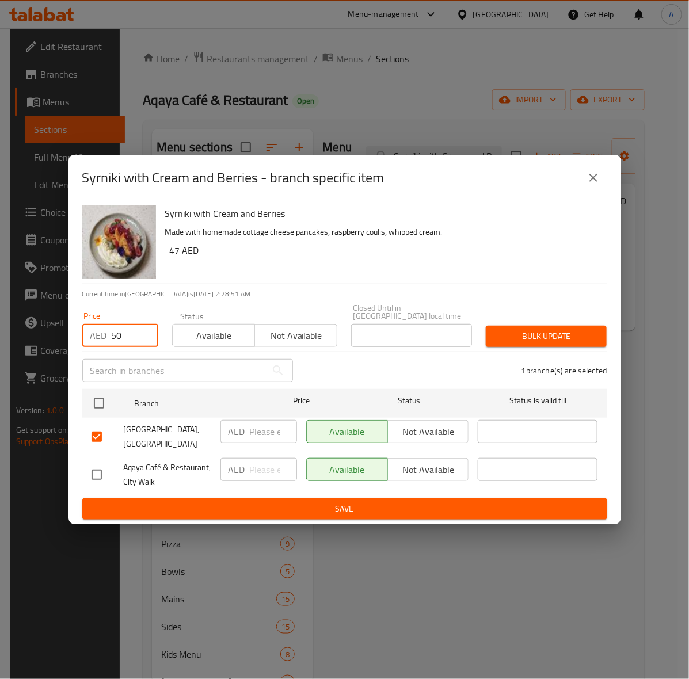
click at [534, 342] on span "Bulk update" at bounding box center [546, 336] width 102 height 14
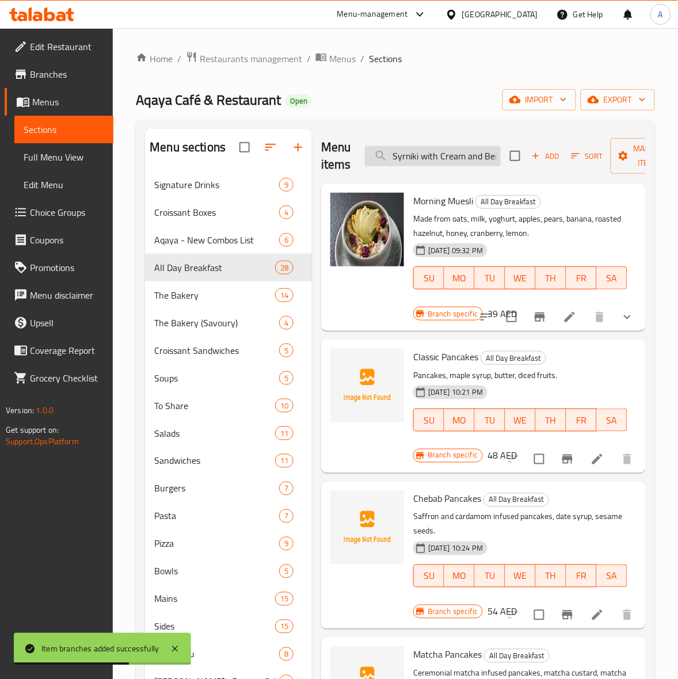
click at [418, 162] on input "Syrniki with Cream and Berries" at bounding box center [433, 156] width 136 height 20
paste input "Avocado Toast"
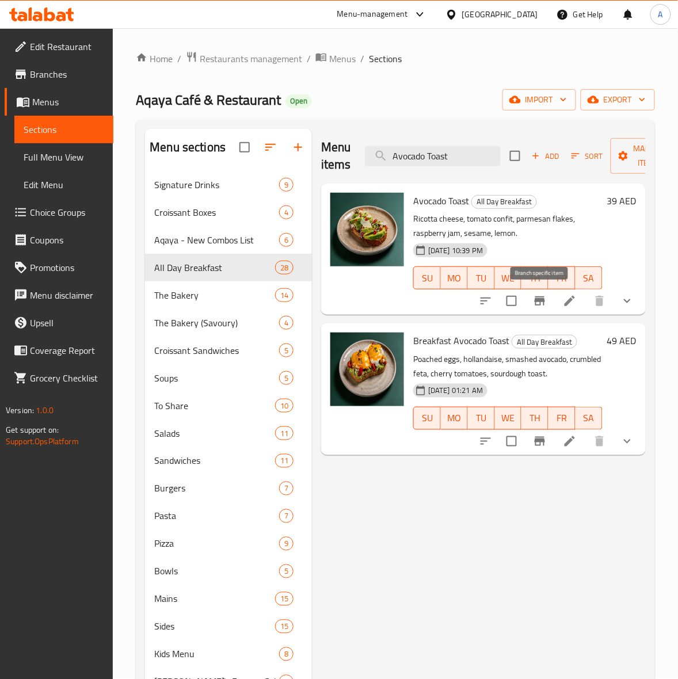
type input "Avocado Toast"
click at [537, 300] on icon "Branch-specific-item" at bounding box center [540, 300] width 10 height 9
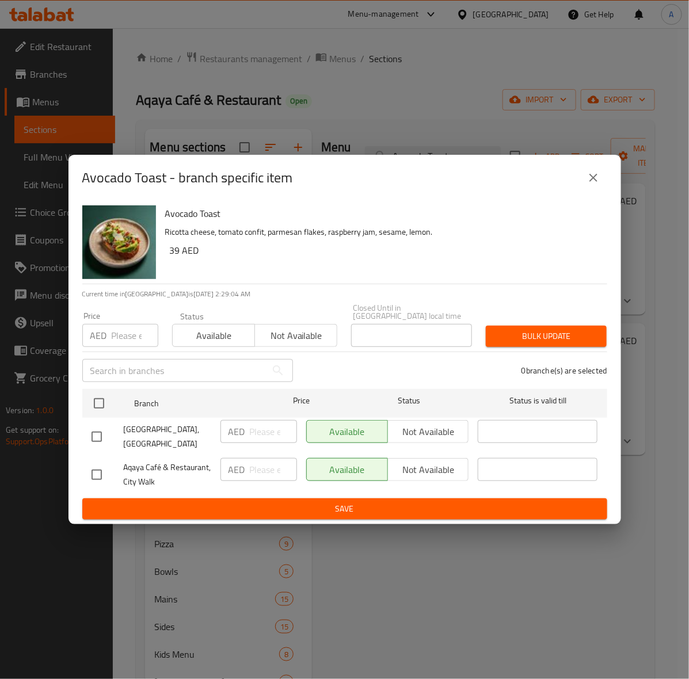
click at [91, 437] on input "checkbox" at bounding box center [97, 437] width 24 height 24
checkbox input "true"
click at [113, 338] on input "number" at bounding box center [135, 335] width 47 height 23
type input "40"
click at [539, 334] on span "Bulk update" at bounding box center [546, 336] width 102 height 14
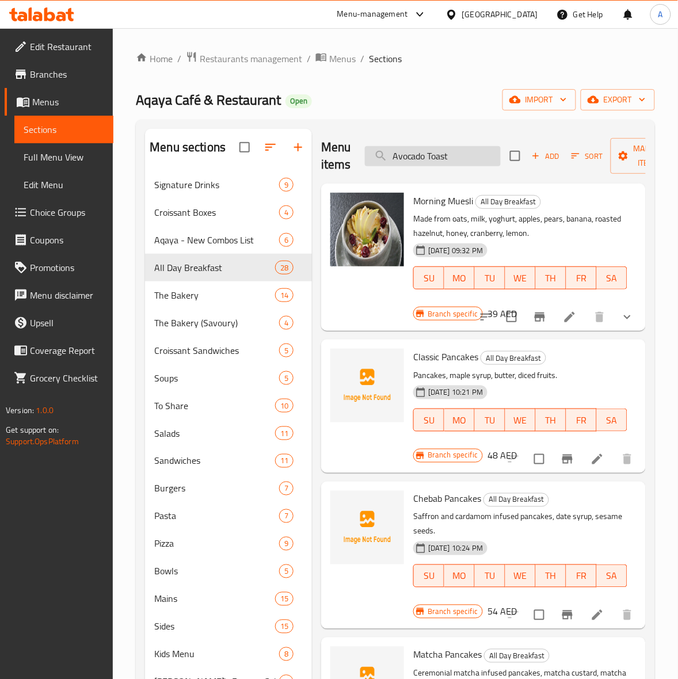
click at [427, 159] on input "Avocado Toast" at bounding box center [433, 156] width 136 height 20
paste input "Cheesy Scramble Croissant Sandwich"
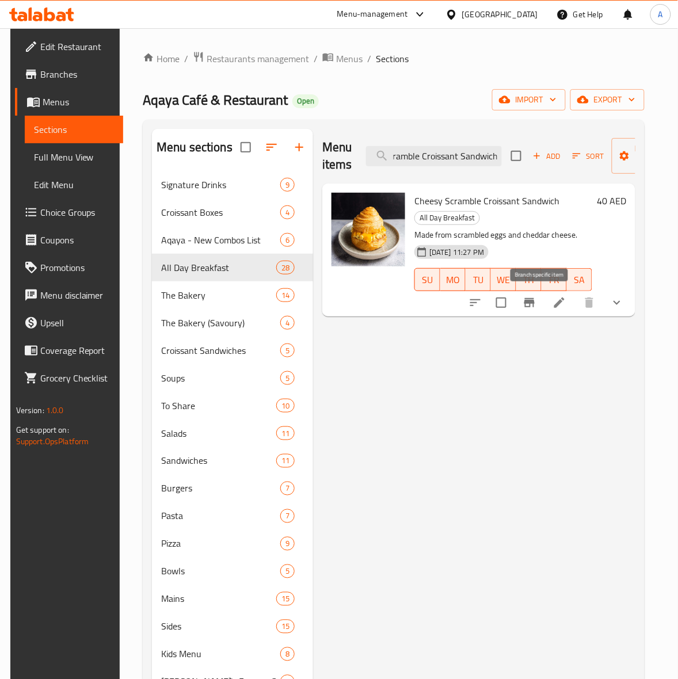
type input "Cheesy Scramble Croissant Sandwich"
click at [536, 308] on icon "Branch-specific-item" at bounding box center [530, 303] width 14 height 14
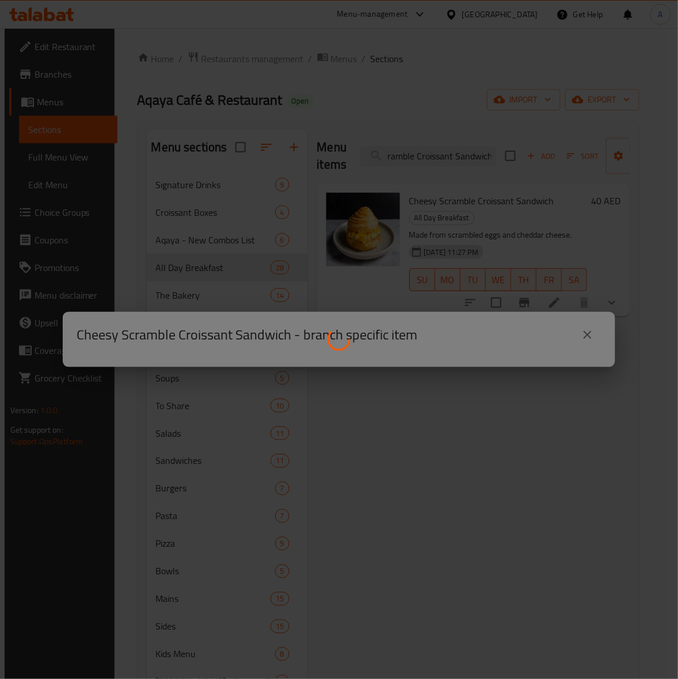
scroll to position [0, 0]
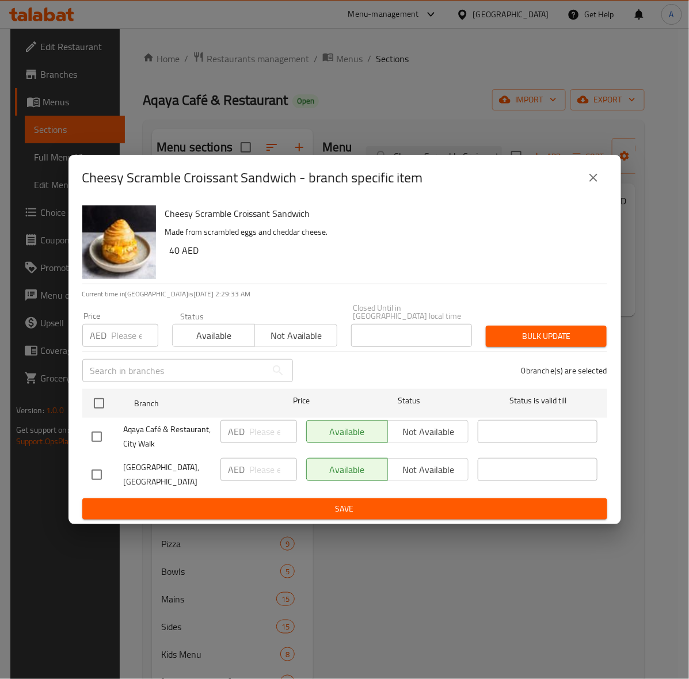
click at [86, 433] on input "checkbox" at bounding box center [97, 437] width 24 height 24
checkbox input "true"
click at [121, 343] on input "number" at bounding box center [135, 335] width 47 height 23
type input "42"
click at [542, 337] on span "Bulk update" at bounding box center [546, 336] width 102 height 14
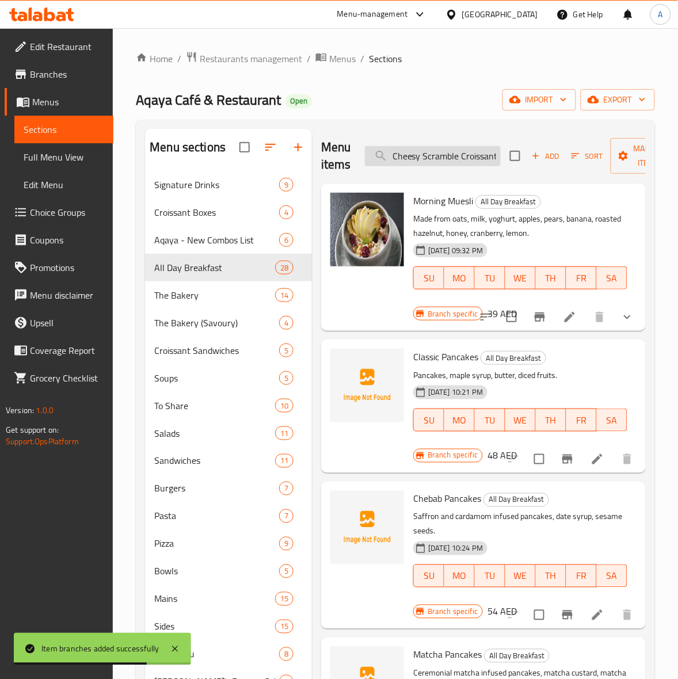
click at [433, 162] on input "Cheesy Scramble Croissant Sandwich" at bounding box center [433, 156] width 136 height 20
paste input "Breakfast Burrito"
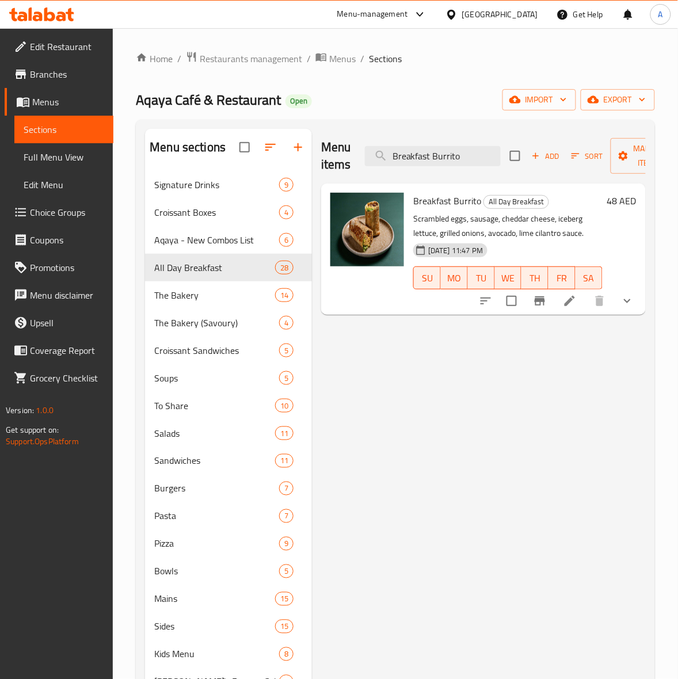
type input "Breakfast Burrito"
click at [532, 303] on button "Branch-specific-item" at bounding box center [540, 301] width 28 height 28
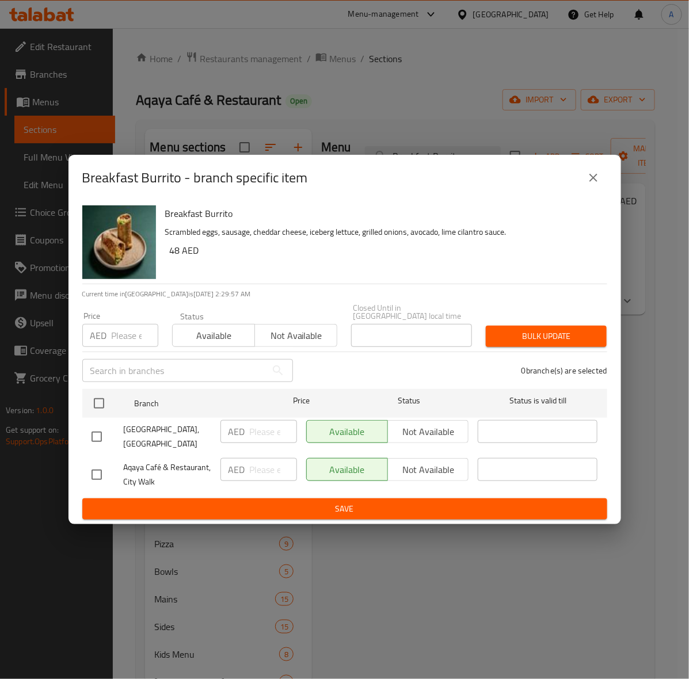
click at [98, 436] on input "checkbox" at bounding box center [97, 437] width 24 height 24
checkbox input "true"
click at [116, 336] on input "number" at bounding box center [135, 335] width 47 height 23
type input "49"
click at [536, 340] on span "Bulk update" at bounding box center [546, 336] width 102 height 14
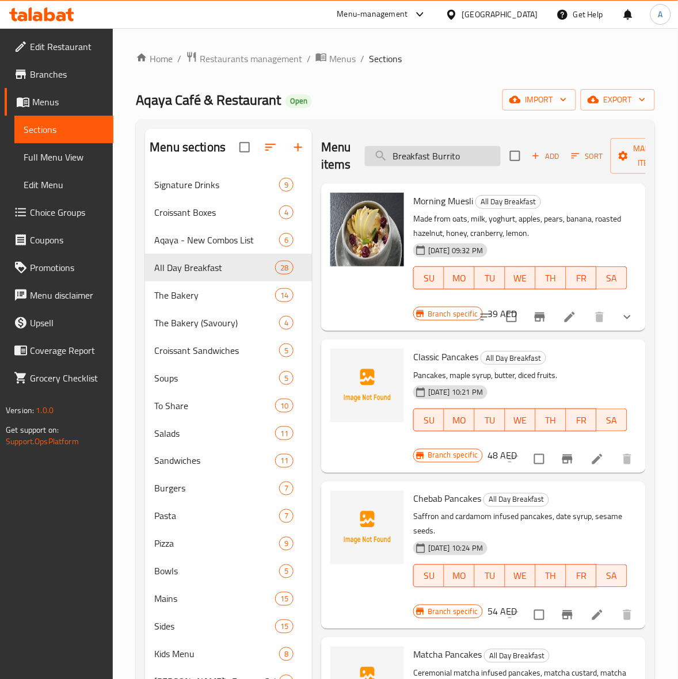
click at [417, 159] on input "Breakfast Burrito" at bounding box center [433, 156] width 136 height 20
drag, startPoint x: 479, startPoint y: 159, endPoint x: 367, endPoint y: 142, distance: 113.0
click at [145, 145] on div "Menu sections Signature Drinks 9 Croissant Boxes 4 Aqaya - New Combos List 6 Al…" at bounding box center [395, 580] width 501 height 903
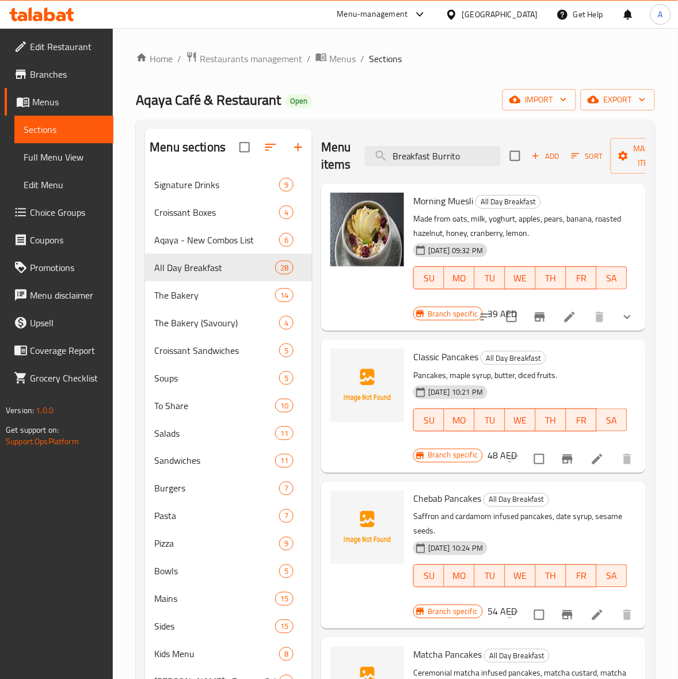
drag, startPoint x: 432, startPoint y: 159, endPoint x: 273, endPoint y: 160, distance: 158.3
click at [275, 162] on div "Menu sections Signature Drinks 9 Croissant Boxes 4 Aqaya - New Combos List 6 Al…" at bounding box center [395, 580] width 501 height 903
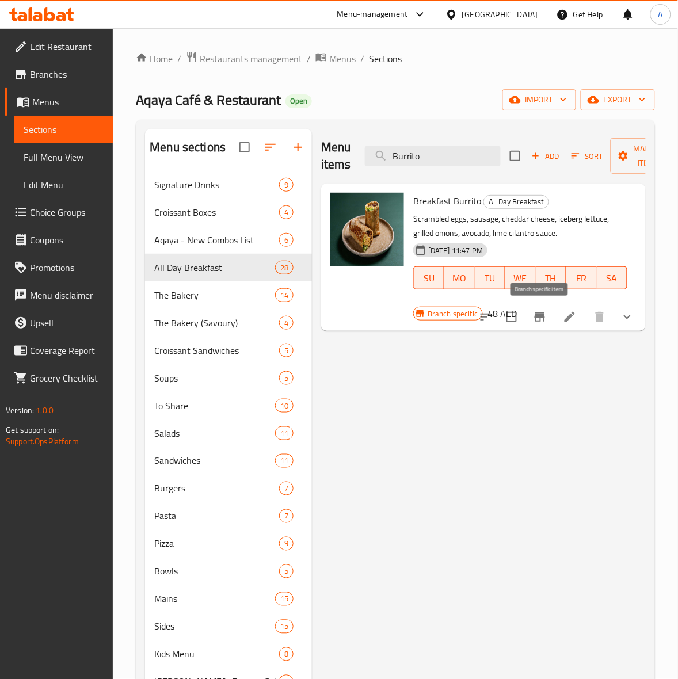
type input "Burrito"
click at [541, 317] on icon "Branch-specific-item" at bounding box center [540, 317] width 10 height 9
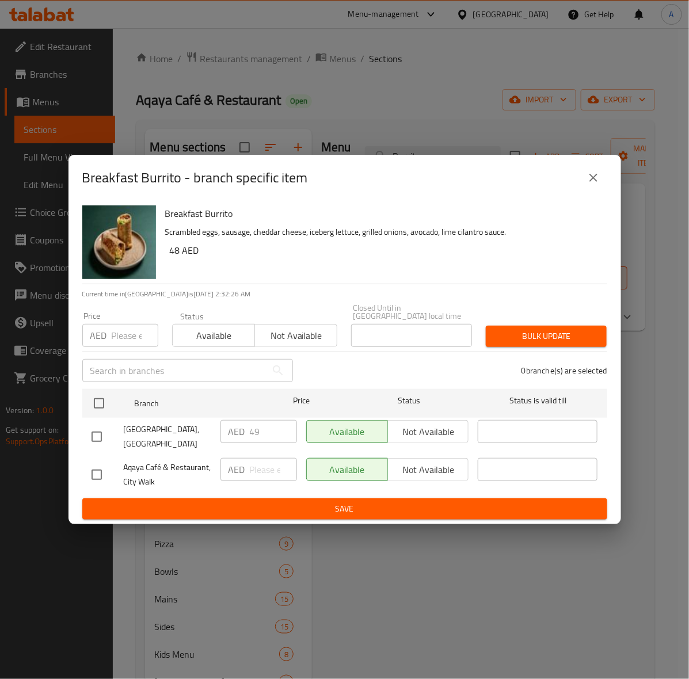
click at [100, 436] on input "checkbox" at bounding box center [97, 437] width 24 height 24
checkbox input "true"
click at [119, 338] on input "number" at bounding box center [135, 335] width 47 height 23
type input "49"
click at [521, 337] on span "Bulk update" at bounding box center [546, 336] width 102 height 14
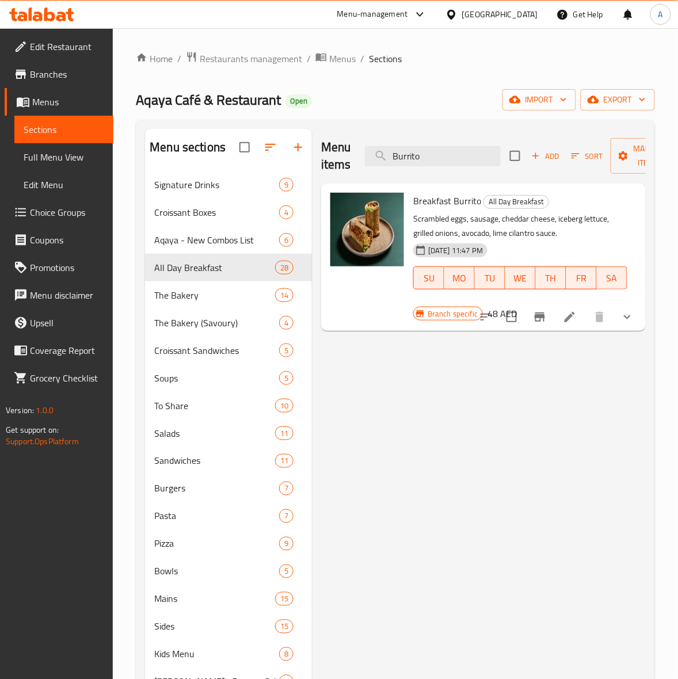
drag, startPoint x: 450, startPoint y: 157, endPoint x: 38, endPoint y: 122, distance: 413.6
click at [7, 140] on div "Edit Restaurant Branches Menus Sections Full Menu View Edit Menu Choice Groups …" at bounding box center [339, 546] width 678 height 1036
paste input "ig Breakfast Sandwich"
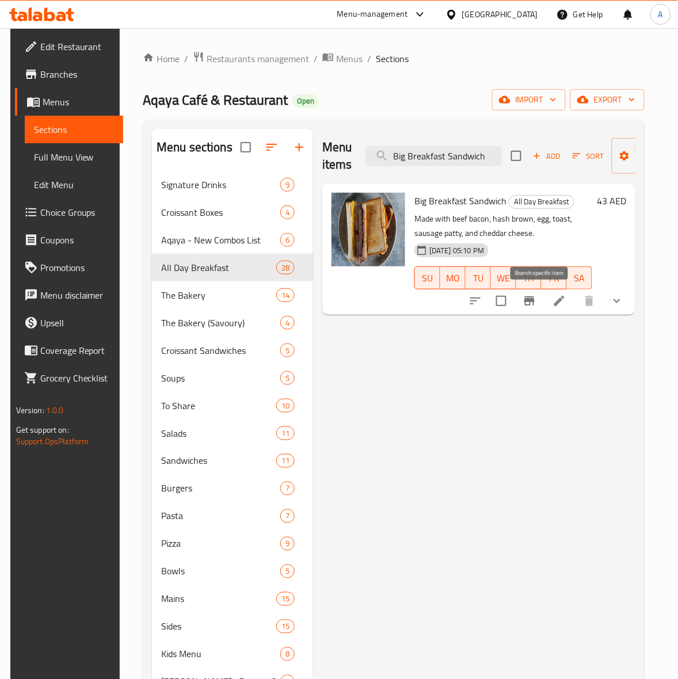
type input "Big Breakfast Sandwich"
click at [536, 303] on icon "Branch-specific-item" at bounding box center [530, 301] width 14 height 14
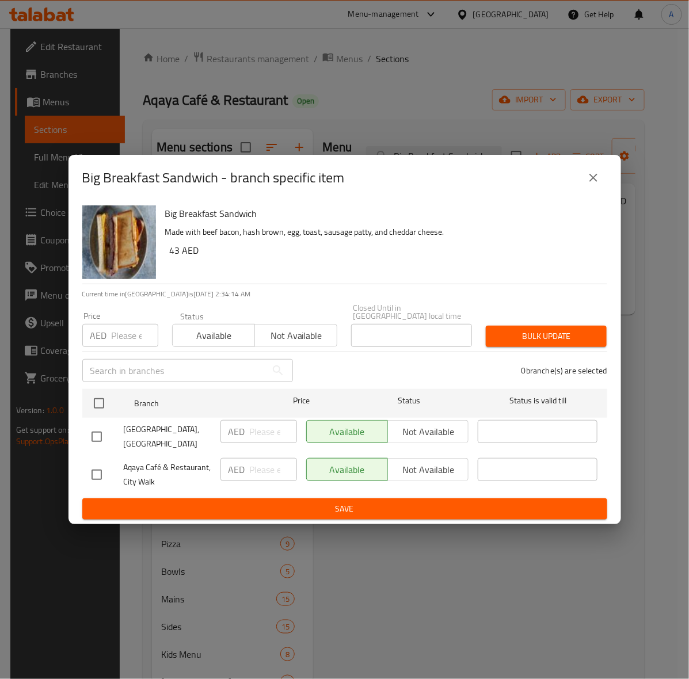
click at [93, 439] on input "checkbox" at bounding box center [97, 437] width 24 height 24
checkbox input "true"
click at [120, 330] on input "number" at bounding box center [135, 335] width 47 height 23
type input "48"
click at [578, 341] on span "Bulk update" at bounding box center [546, 336] width 102 height 14
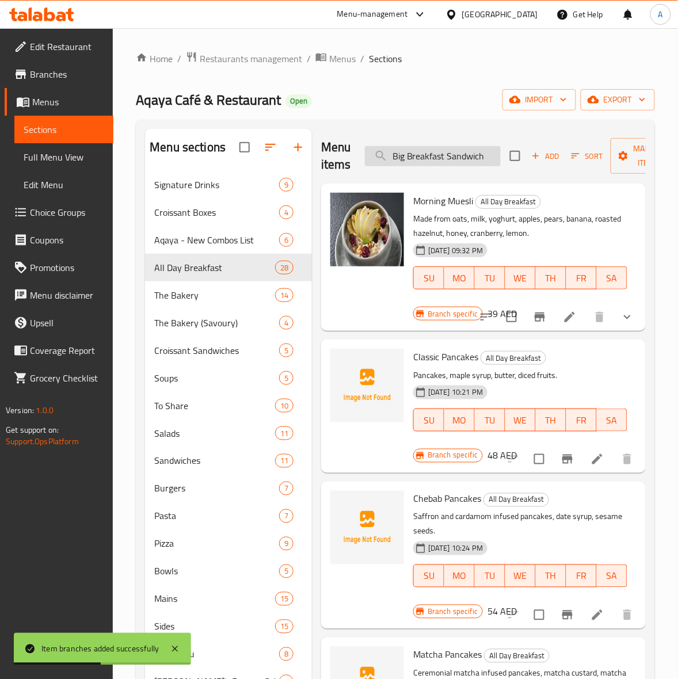
click at [433, 162] on input "Big Breakfast Sandwich" at bounding box center [433, 156] width 136 height 20
paste input "Eggs Benedict"
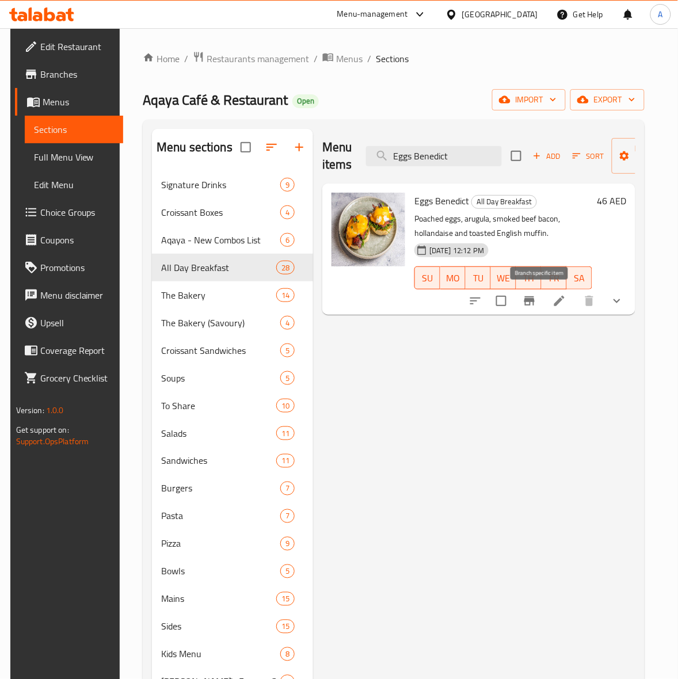
type input "Eggs Benedict"
click at [535, 301] on icon "Branch-specific-item" at bounding box center [529, 300] width 10 height 9
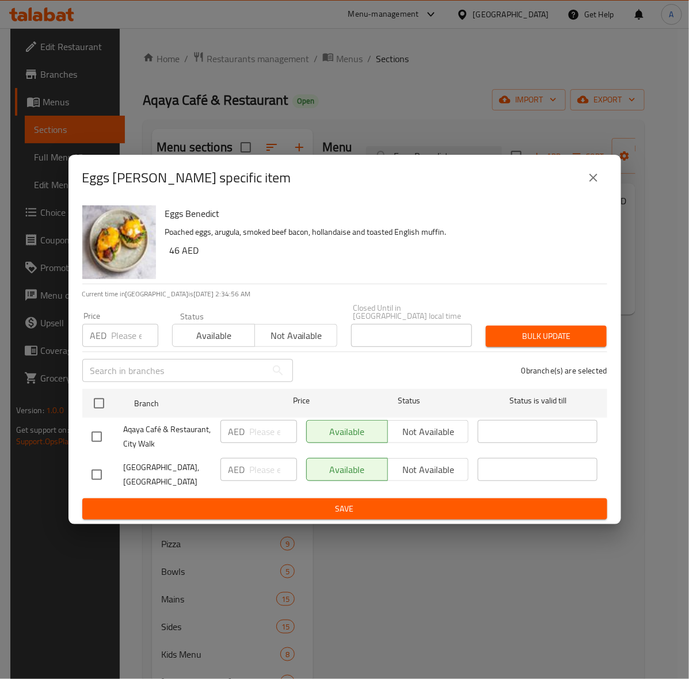
click at [98, 473] on input "checkbox" at bounding box center [97, 475] width 24 height 24
checkbox input "true"
click at [122, 332] on input "number" at bounding box center [135, 335] width 47 height 23
type input "50"
click at [553, 334] on span "Bulk update" at bounding box center [546, 336] width 102 height 14
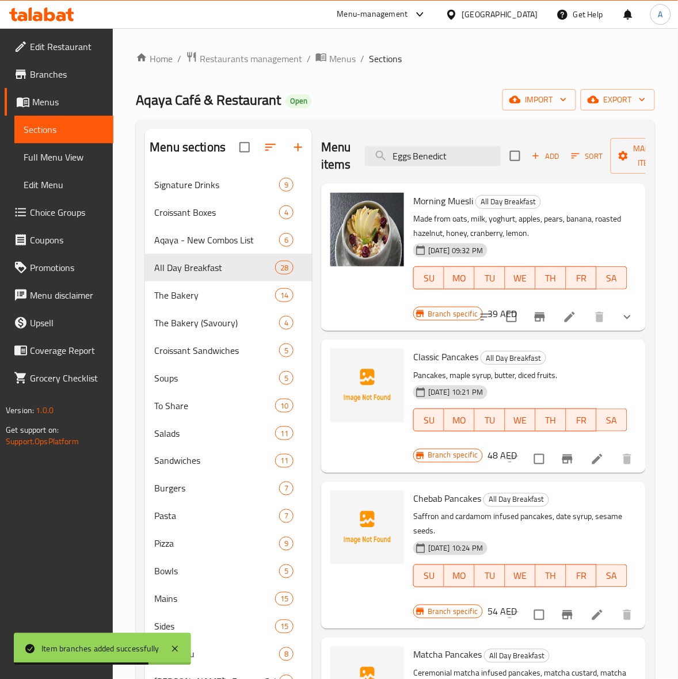
drag, startPoint x: 466, startPoint y: 162, endPoint x: 669, endPoint y: 146, distance: 203.8
click at [0, 52] on html "Item branches added successfully ​ Menu-management United Arab Emirates Get Hel…" at bounding box center [339, 339] width 678 height 679
paste input "Croissant Mushroom"
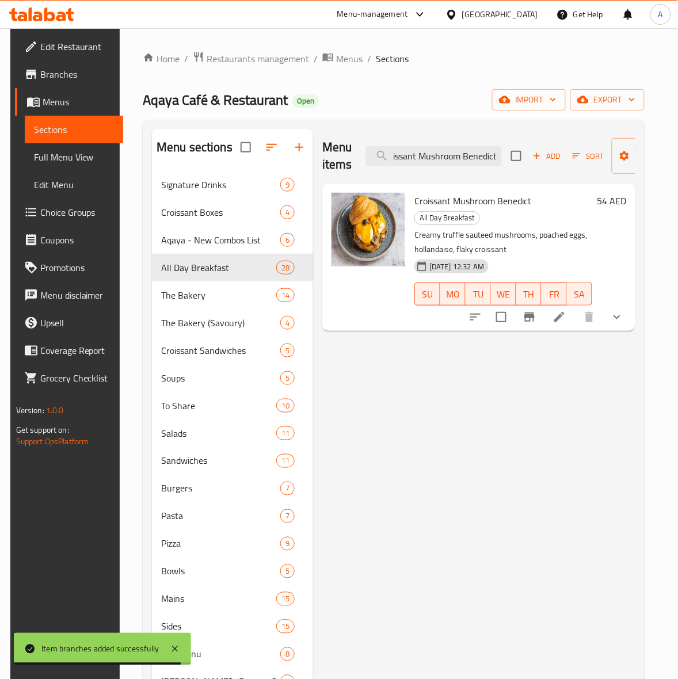
type input "Croissant Mushroom Benedict"
click at [536, 310] on icon "Branch-specific-item" at bounding box center [530, 317] width 14 height 14
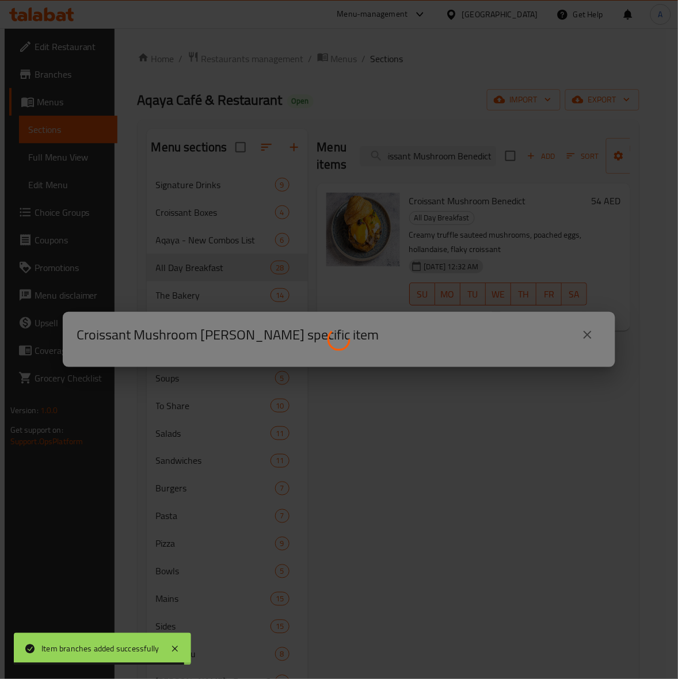
scroll to position [0, 0]
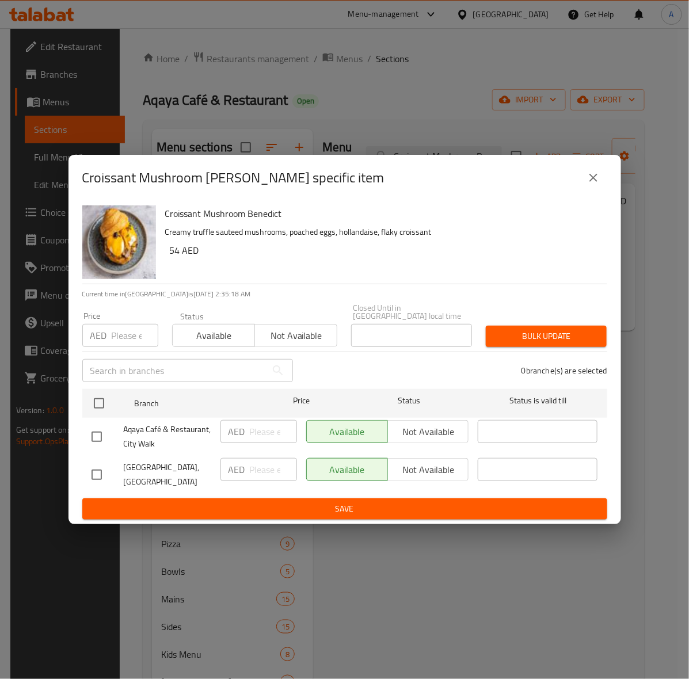
click at [98, 478] on input "checkbox" at bounding box center [97, 475] width 24 height 24
checkbox input "true"
click at [121, 328] on input "number" at bounding box center [135, 335] width 47 height 23
type input "58"
click at [532, 330] on span "Bulk update" at bounding box center [546, 336] width 102 height 14
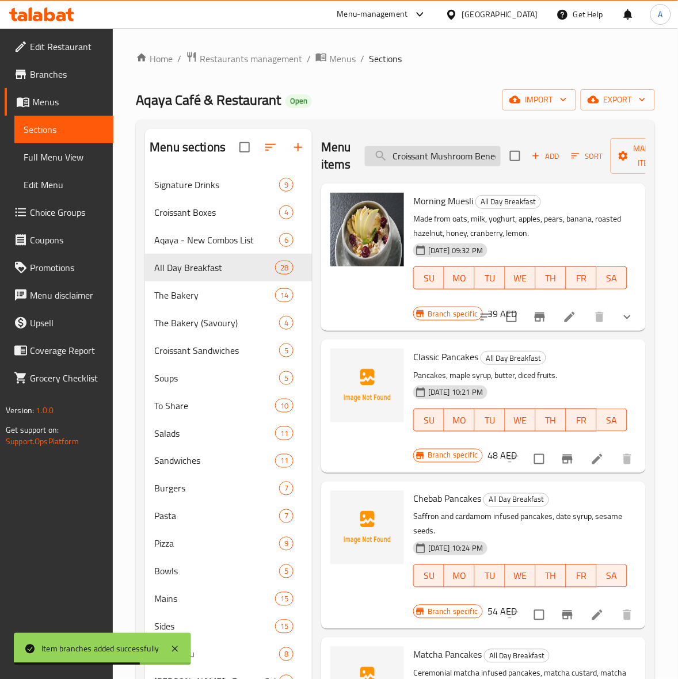
click at [436, 161] on input "Croissant Mushroom Benedict" at bounding box center [433, 156] width 136 height 20
paste input "Eggs Royale"
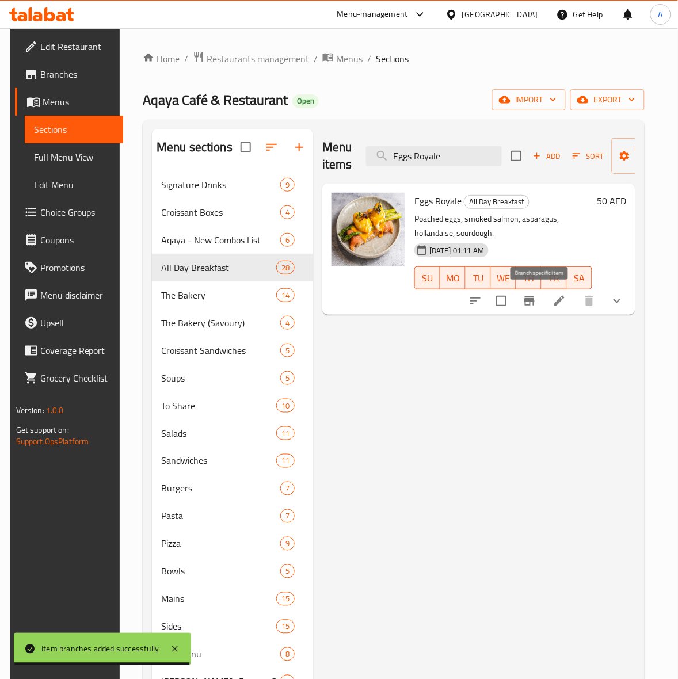
type input "Eggs Royale"
click at [534, 303] on icon "Branch-specific-item" at bounding box center [530, 301] width 14 height 14
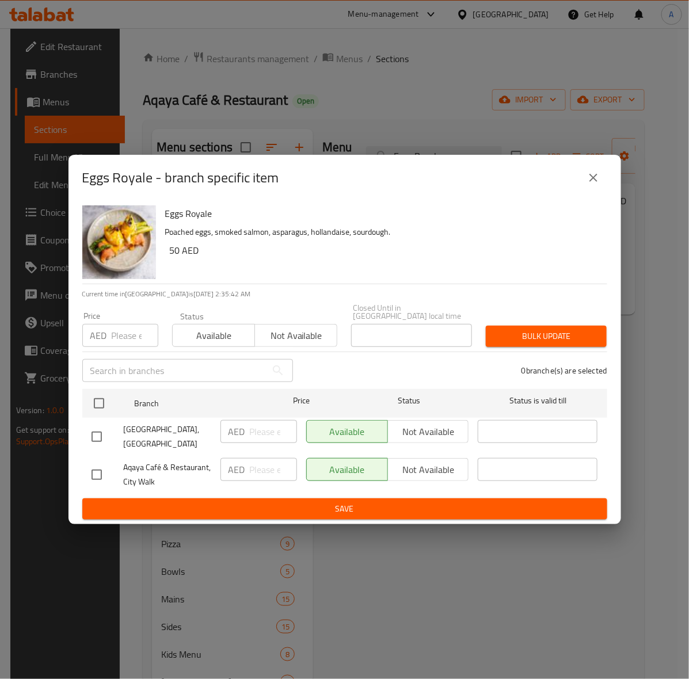
click at [92, 438] on input "checkbox" at bounding box center [97, 437] width 24 height 24
checkbox input "true"
click at [116, 344] on input "number" at bounding box center [135, 335] width 47 height 23
type input "54"
click at [501, 341] on span "Bulk update" at bounding box center [546, 336] width 102 height 14
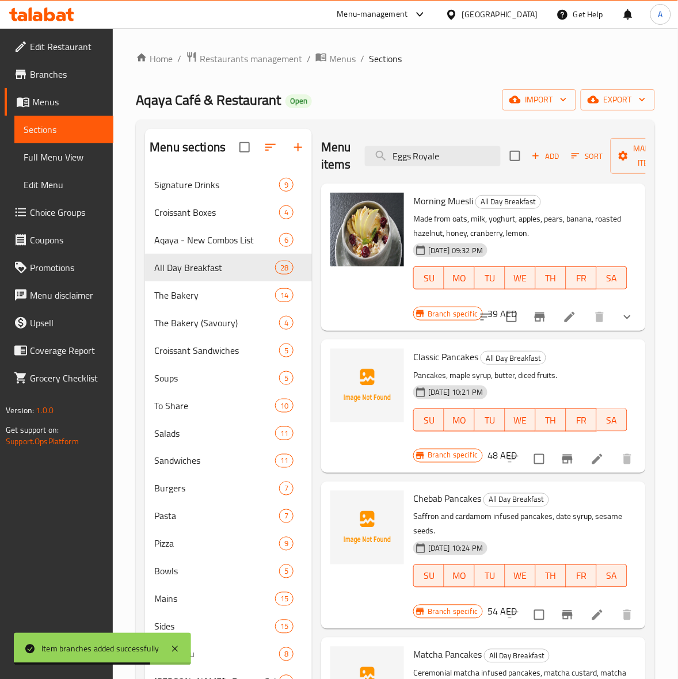
drag, startPoint x: 305, startPoint y: 154, endPoint x: 51, endPoint y: 98, distance: 260.5
click at [9, 98] on div "Edit Restaurant Branches Menus Sections Full Menu View Edit Menu Choice Groups …" at bounding box center [339, 546] width 678 height 1036
paste input "Breakfast Avocado Toast"
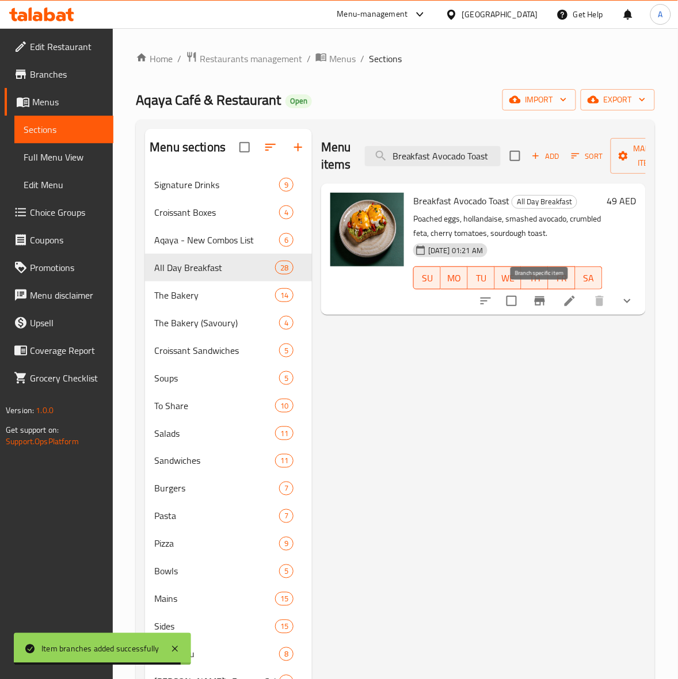
type input "Breakfast Avocado Toast"
click at [537, 294] on icon "Branch-specific-item" at bounding box center [540, 301] width 14 height 14
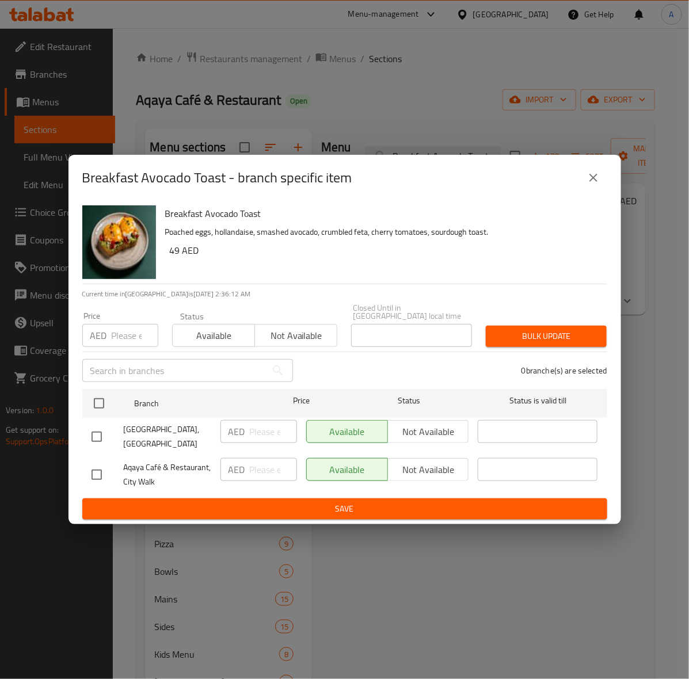
click at [90, 437] on input "checkbox" at bounding box center [97, 437] width 24 height 24
checkbox input "true"
click at [131, 340] on input "number" at bounding box center [135, 335] width 47 height 23
type input "51"
click at [557, 335] on span "Bulk update" at bounding box center [546, 336] width 102 height 14
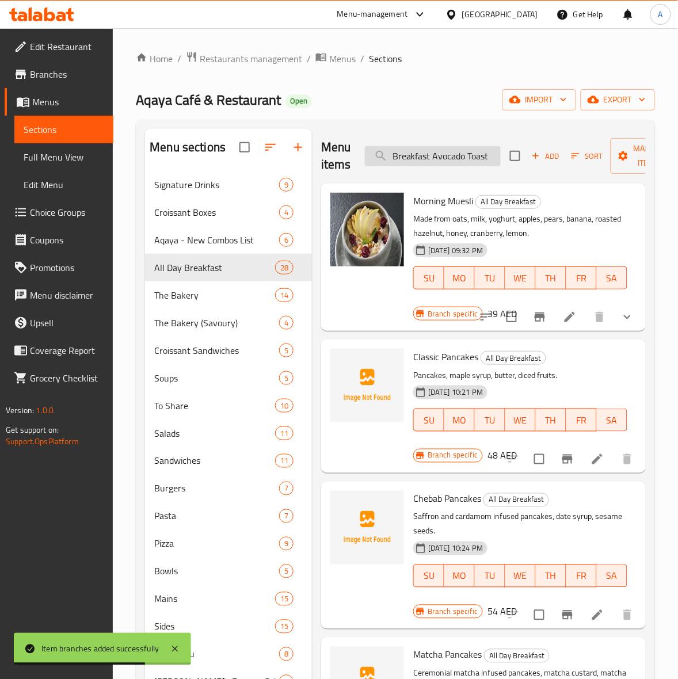
click at [444, 161] on input "Breakfast Avocado Toast" at bounding box center [433, 156] width 136 height 20
paste input "Shakshuka"
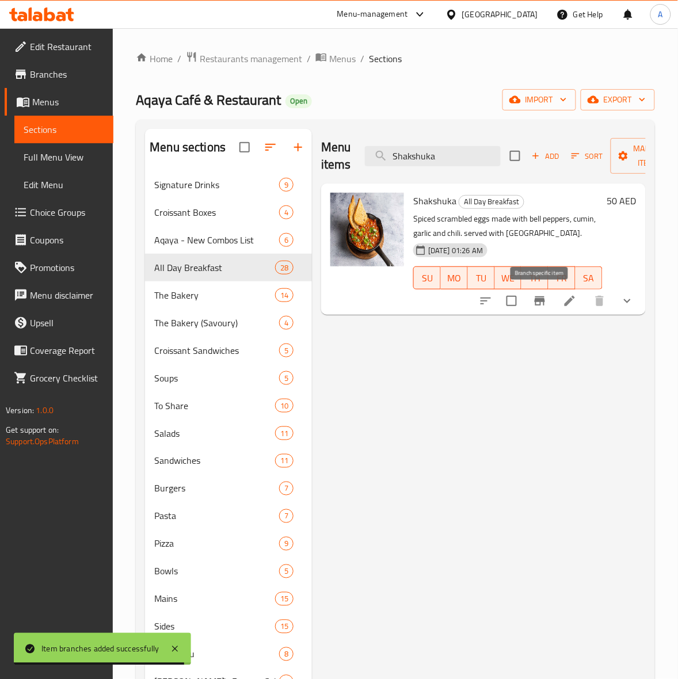
type input "Shakshuka"
click at [534, 306] on icon "Branch-specific-item" at bounding box center [540, 301] width 14 height 14
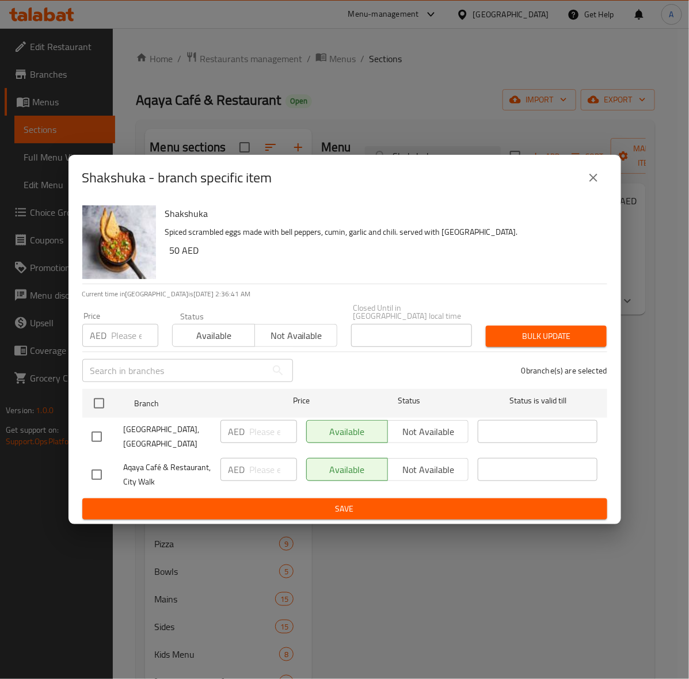
click at [102, 433] on input "checkbox" at bounding box center [97, 437] width 24 height 24
checkbox input "true"
click at [128, 341] on input "number" at bounding box center [135, 335] width 47 height 23
type input "52"
click at [534, 341] on span "Bulk update" at bounding box center [546, 336] width 102 height 14
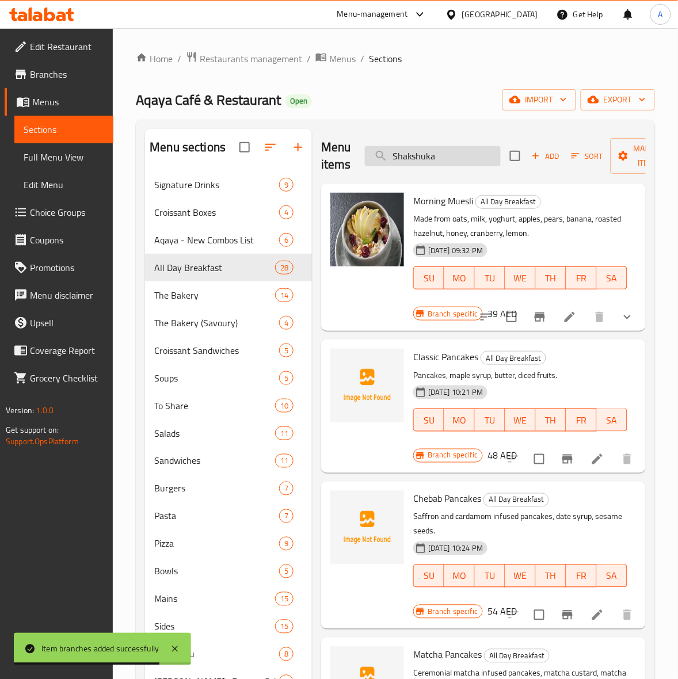
click at [418, 159] on input "Shakshuka" at bounding box center [433, 156] width 136 height 20
paste input "Feta and Kale Frittat"
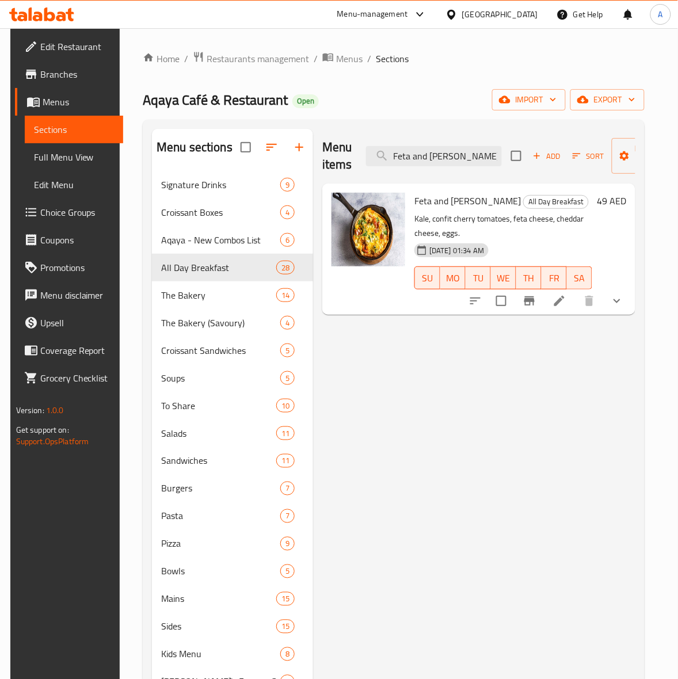
type input "Feta and Kale Frittata"
click at [536, 303] on icon "Branch-specific-item" at bounding box center [530, 301] width 14 height 14
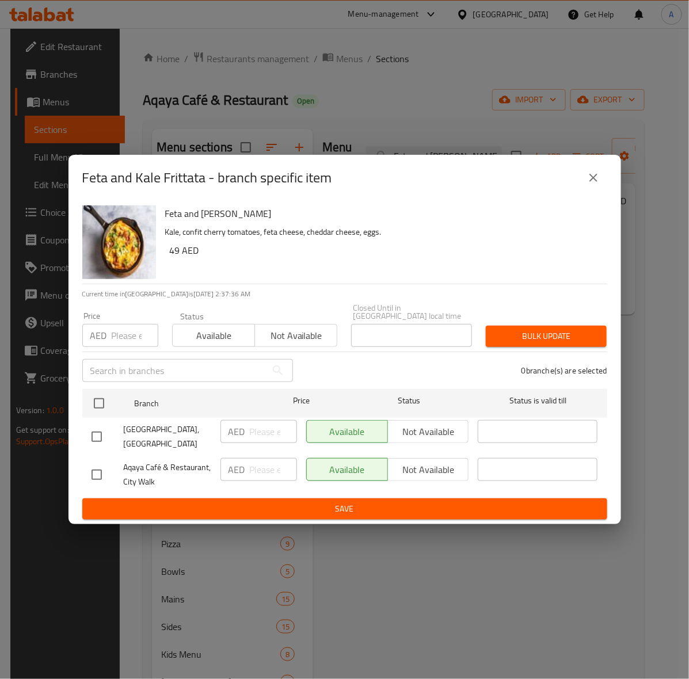
click at [102, 439] on input "checkbox" at bounding box center [97, 437] width 24 height 24
checkbox input "true"
click at [125, 336] on input "number" at bounding box center [135, 335] width 47 height 23
type input "50"
click at [521, 338] on span "Bulk update" at bounding box center [546, 336] width 102 height 14
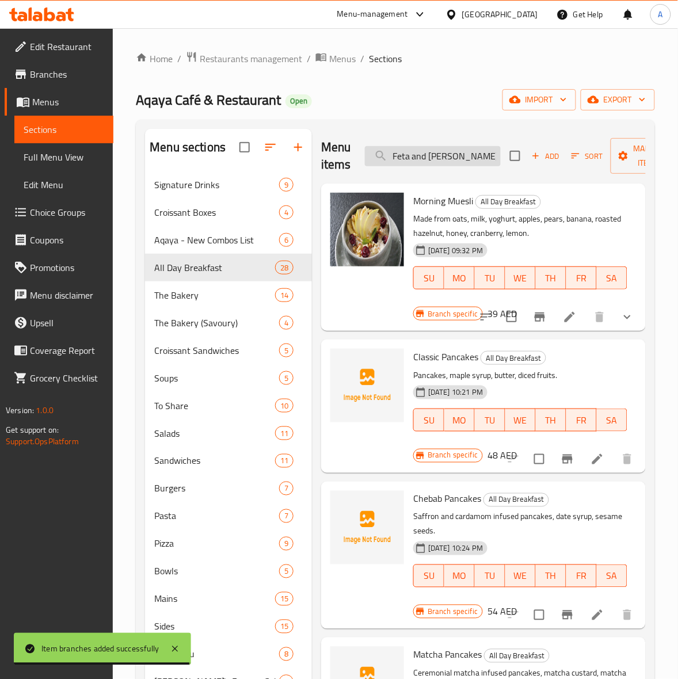
click at [433, 158] on input "Feta and Kale Frittata" at bounding box center [433, 156] width 136 height 20
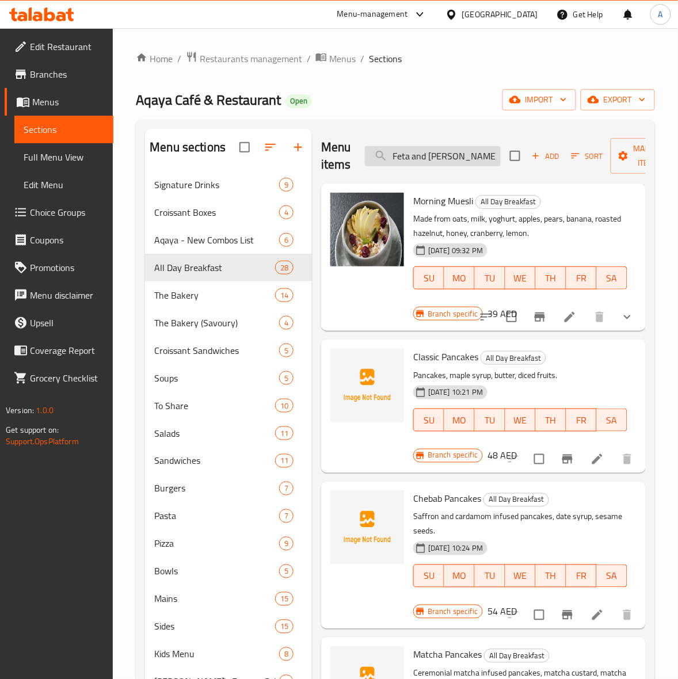
click at [433, 158] on input "Feta and Kale Frittata" at bounding box center [433, 156] width 136 height 20
paste input "Classic Omelette"
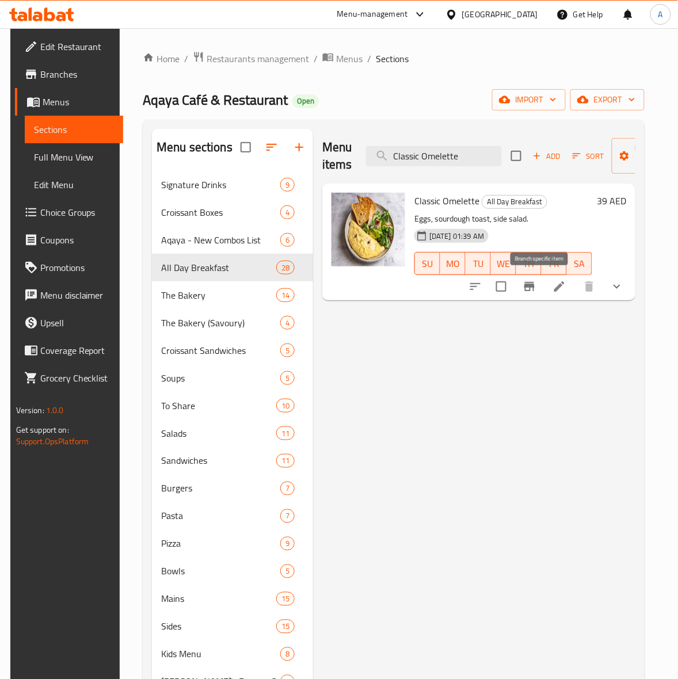
type input "Classic Omelette"
click at [534, 291] on icon "Branch-specific-item" at bounding box center [530, 287] width 14 height 14
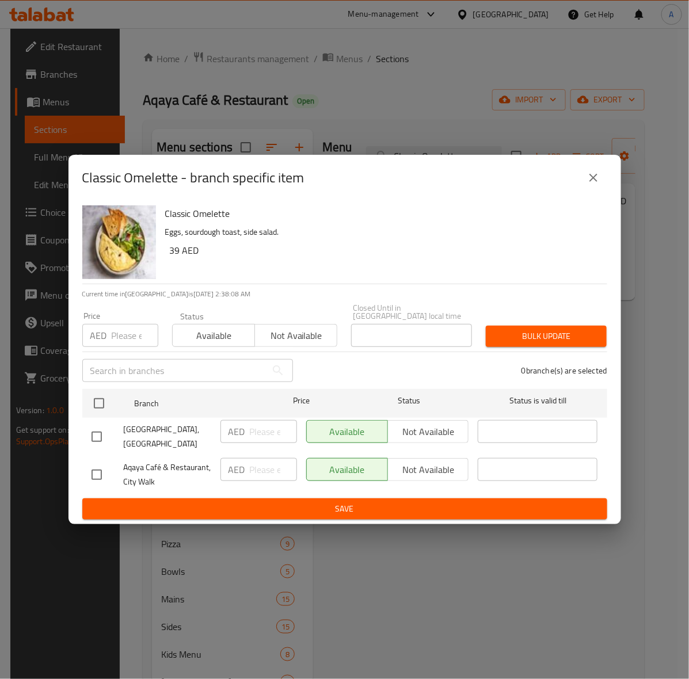
click at [98, 439] on input "checkbox" at bounding box center [97, 437] width 24 height 24
checkbox input "true"
click at [130, 340] on input "number" at bounding box center [135, 335] width 47 height 23
type input "40"
click at [508, 343] on span "Bulk update" at bounding box center [546, 336] width 102 height 14
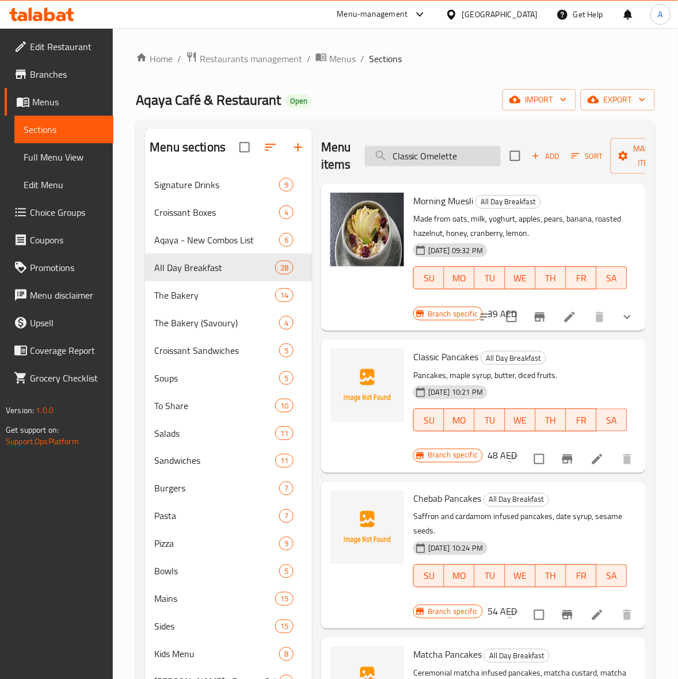
click at [425, 161] on input "Classic Omelette" at bounding box center [433, 156] width 136 height 20
paste input "Aqaya"
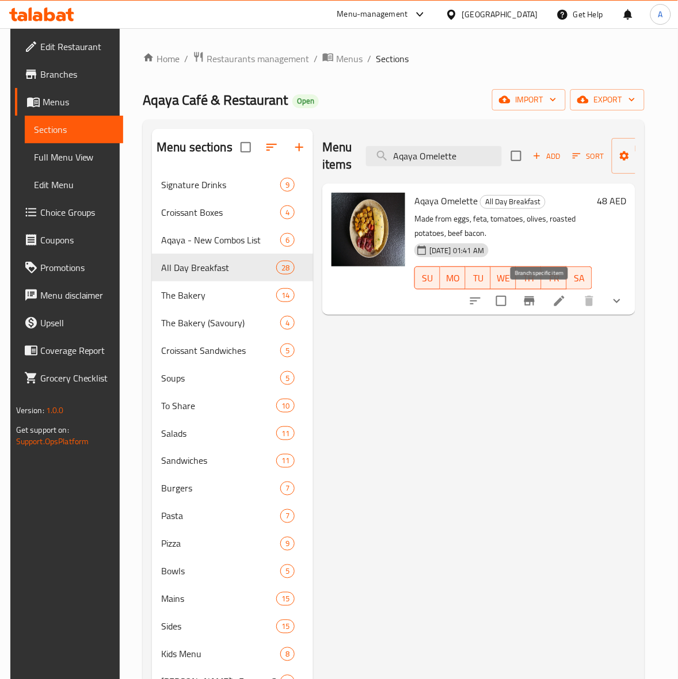
type input "Aqaya Omelette"
click at [535, 303] on icon "Branch-specific-item" at bounding box center [529, 300] width 10 height 9
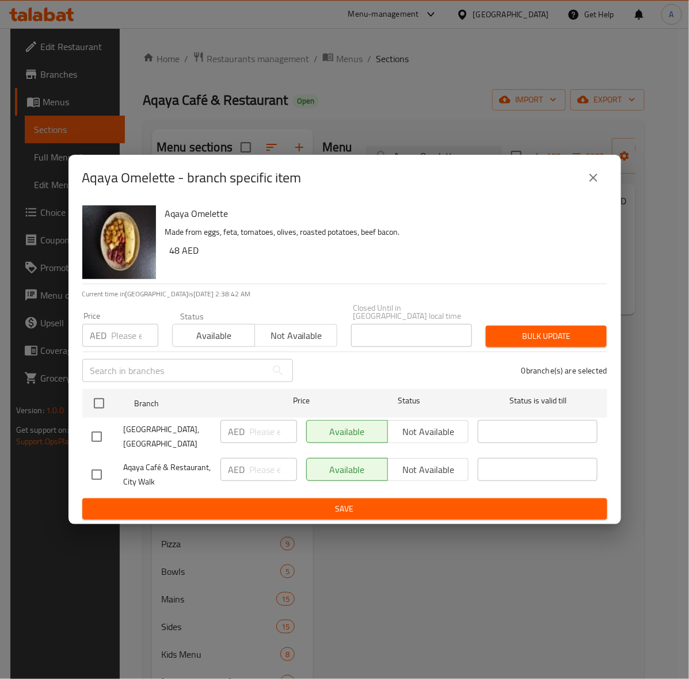
click at [95, 437] on input "checkbox" at bounding box center [97, 437] width 24 height 24
checkbox input "true"
click at [123, 338] on input "number" at bounding box center [135, 335] width 47 height 23
type input "50"
click at [538, 334] on span "Bulk update" at bounding box center [546, 336] width 102 height 14
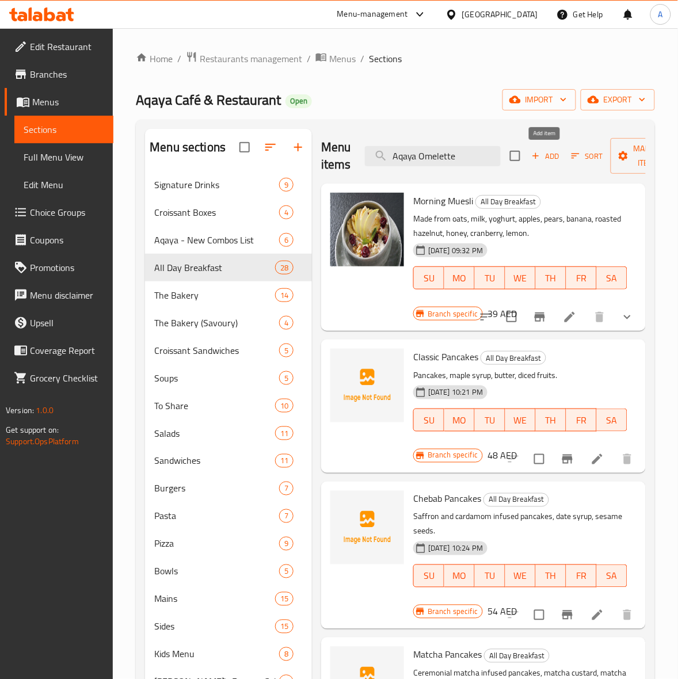
click at [531, 162] on span "Add" at bounding box center [545, 156] width 31 height 13
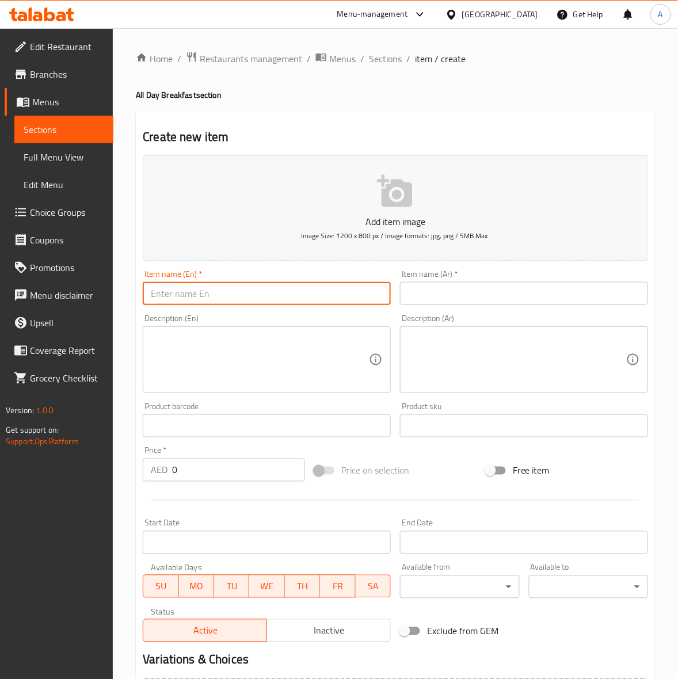
click at [262, 295] on input "text" at bounding box center [267, 293] width 248 height 23
paste input "Shrimp and Asparagus Omelette"
type input "Shrimp and Asparagus Omelette"
click at [121, 329] on div "Home / Restaurants management / Menus / Sections / item / create All Day Breakf…" at bounding box center [395, 420] width 565 height 785
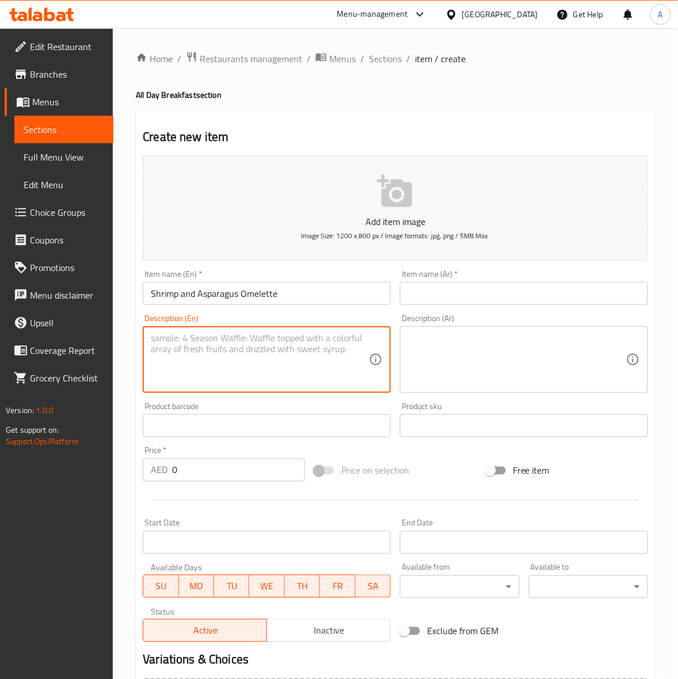
click at [174, 340] on textarea at bounding box center [260, 360] width 218 height 55
paste textarea "Tomato infused eggs, sautéed asparagus, shrimp, mozzarella cheese, toasted foca…"
click at [117, 422] on div "Home / Restaurants management / Menus / Sections / item / create All Day Breakf…" at bounding box center [395, 420] width 565 height 785
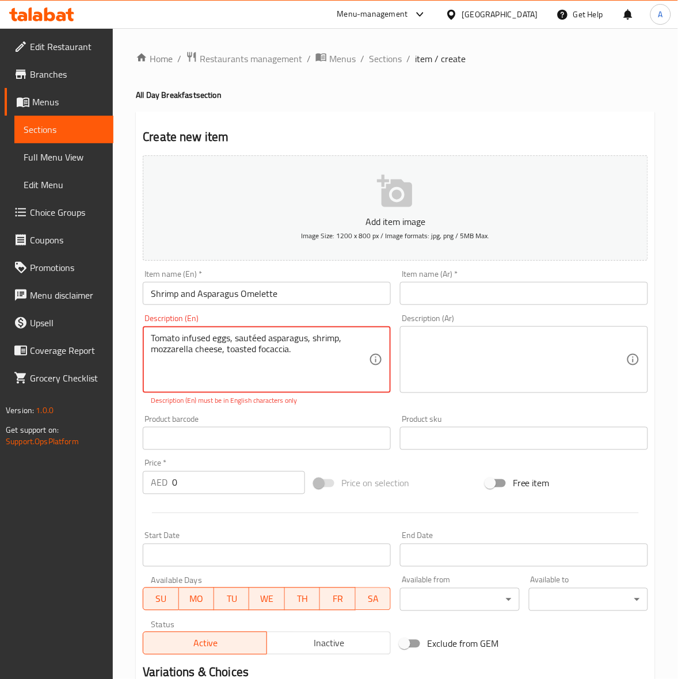
drag, startPoint x: 257, startPoint y: 340, endPoint x: 251, endPoint y: 341, distance: 5.9
click at [307, 367] on textarea "Tomato infused eggs, sauteed asparagus, shrimp, mozzarella cheese, toasted foca…" at bounding box center [260, 360] width 218 height 55
click at [332, 421] on div "Product barcode Product barcode" at bounding box center [267, 432] width 248 height 35
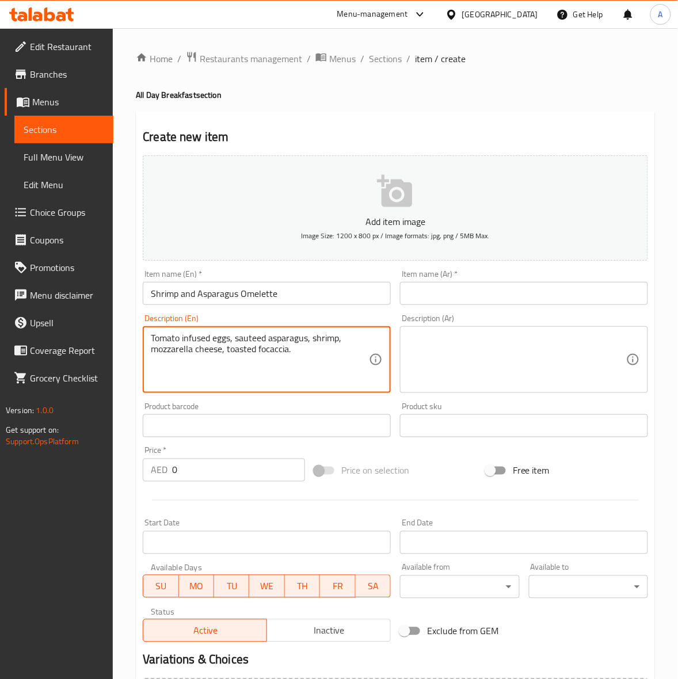
type textarea "Tomato infused eggs, sauteed asparagus, shrimp, mozzarella cheese, toasted foca…"
click at [356, 405] on div "Product barcode Product barcode" at bounding box center [267, 419] width 248 height 35
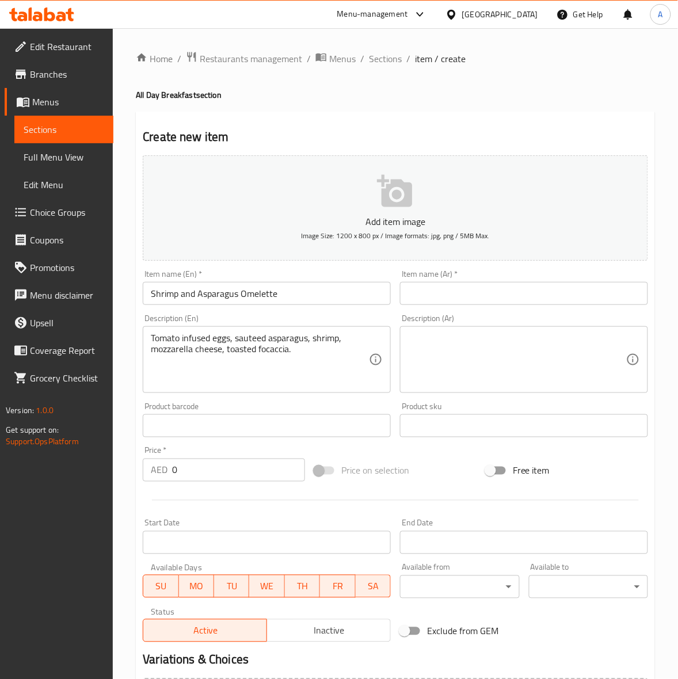
click at [516, 338] on textarea at bounding box center [517, 360] width 218 height 55
paste textarea "بيض بالطماطم، هليون سوتيه، روبيان، جبنة موزاريلا، خبز فوكاشيا محمص."
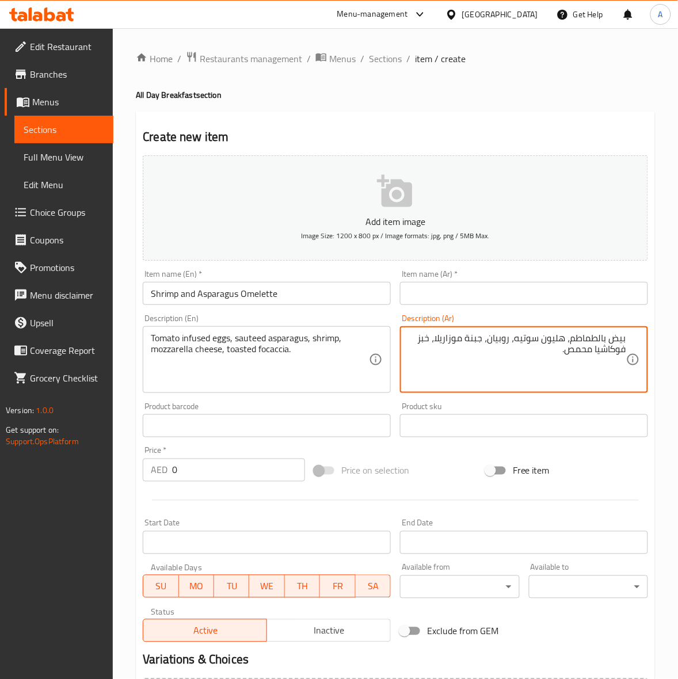
type textarea "بيض بالطماطم، هليون سوتيه، روبيان، جبنة موزاريلا، خبز فوكاشيا محمص."
click at [473, 297] on input "text" at bounding box center [524, 293] width 248 height 23
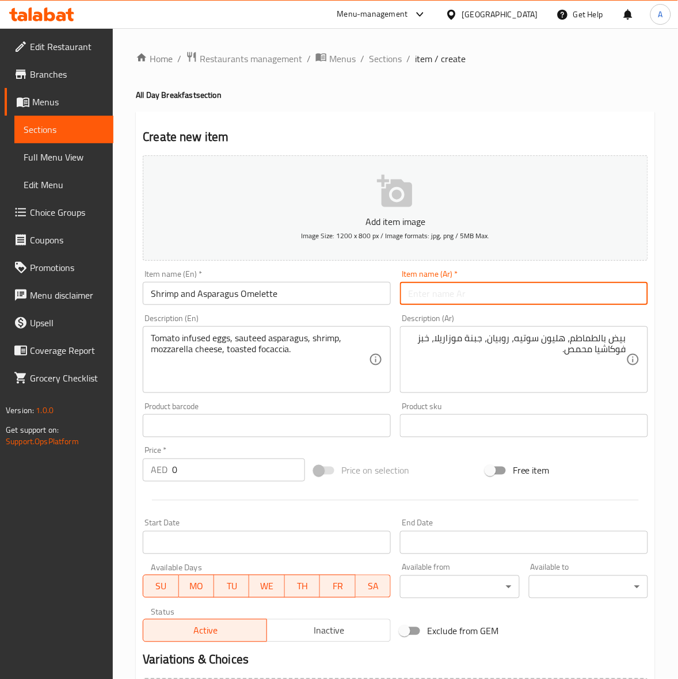
paste input "أومليت الروبيان والهليون"
type input "أومليت الروبيان والهليون"
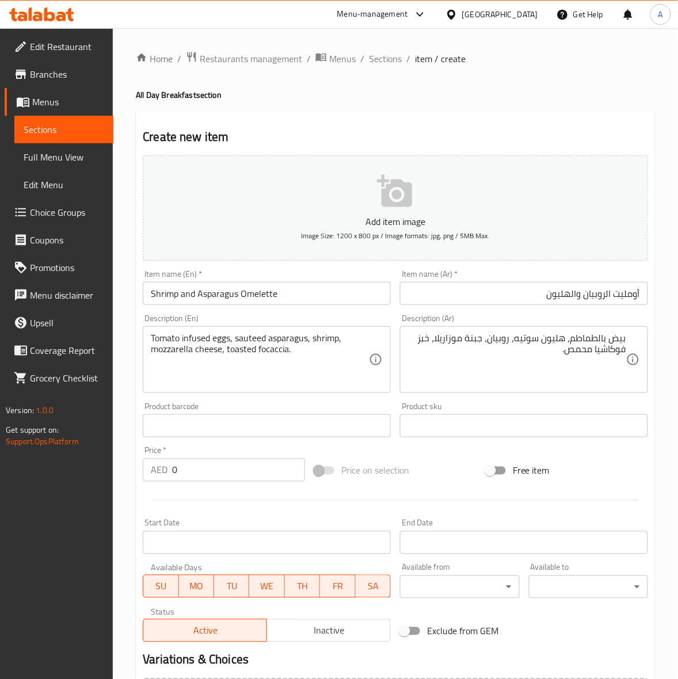
click at [533, 123] on div "Create new item Add item image Image Size: 1200 x 800 px / Image formats: jpg, …" at bounding box center [395, 447] width 519 height 670
drag, startPoint x: 196, startPoint y: 464, endPoint x: 111, endPoint y: 465, distance: 85.8
click at [111, 465] on div "Edit Restaurant Branches Menus Sections Full Menu View Edit Menu Choice Groups …" at bounding box center [339, 420] width 678 height 785
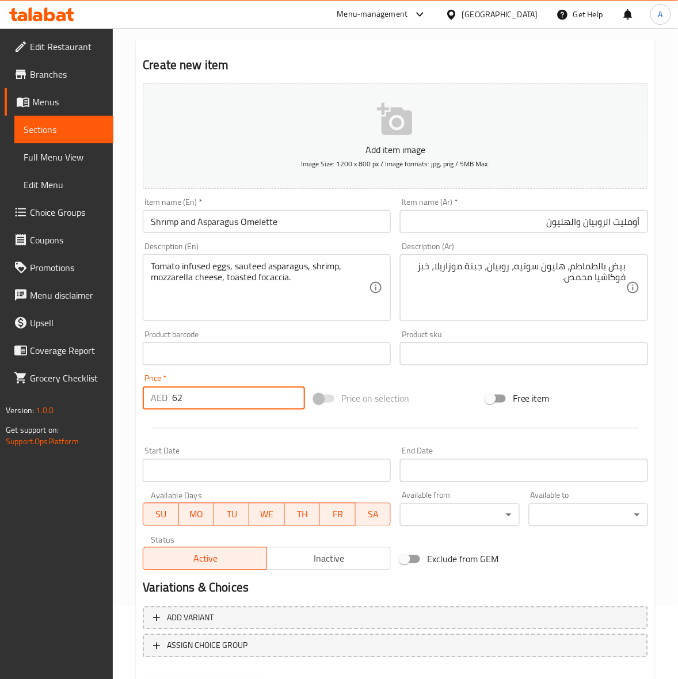
scroll to position [132, 0]
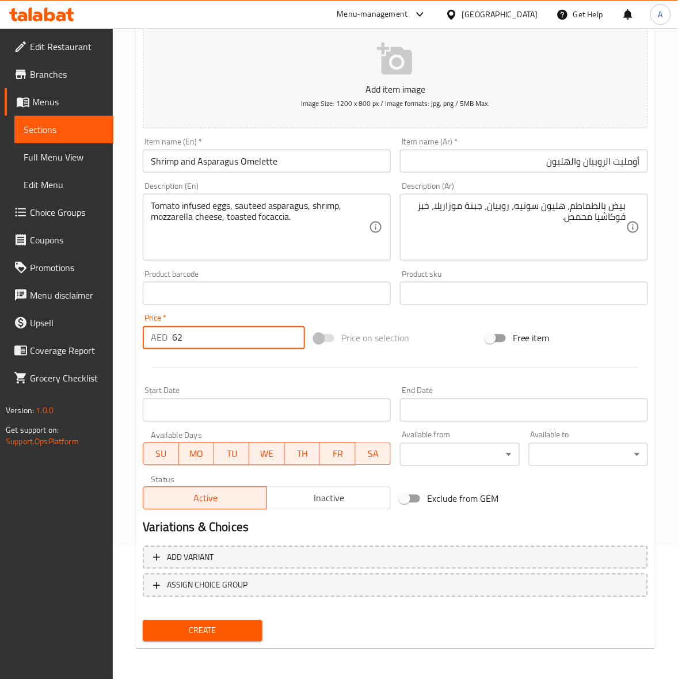
type input "62"
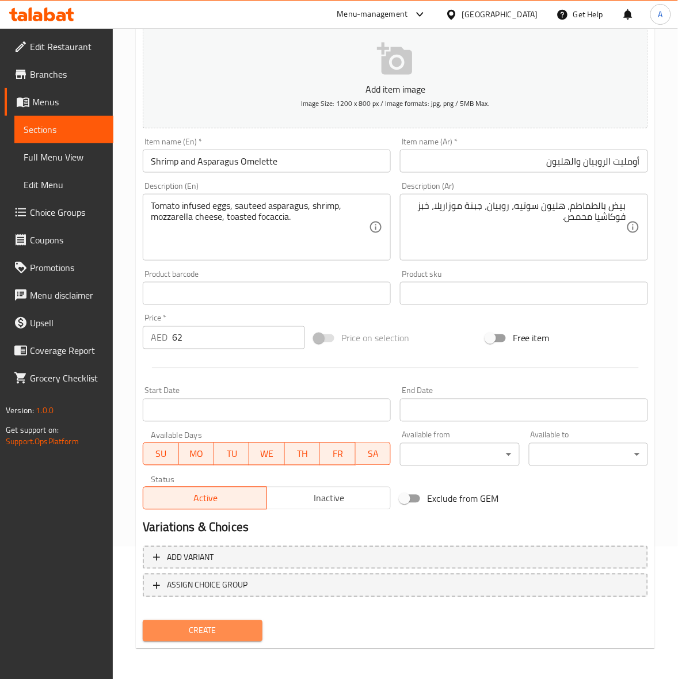
click at [215, 624] on span "Create" at bounding box center [202, 631] width 101 height 14
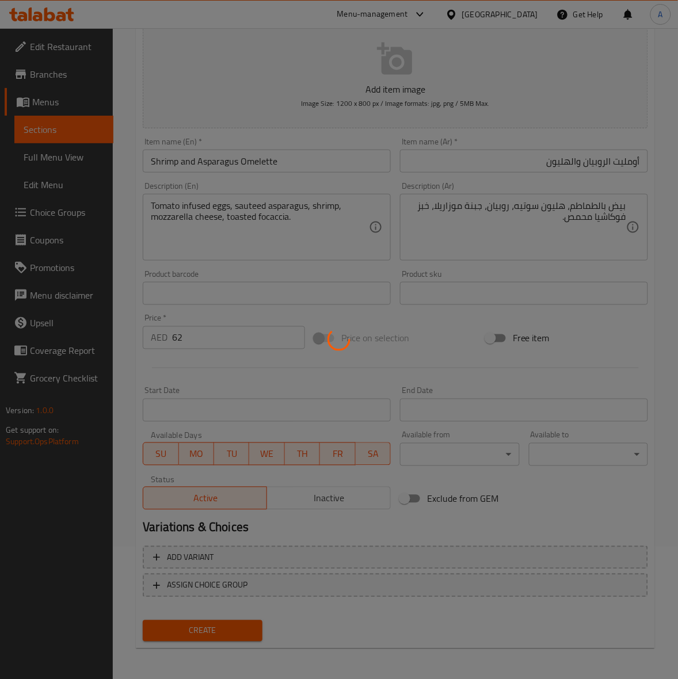
type input "0"
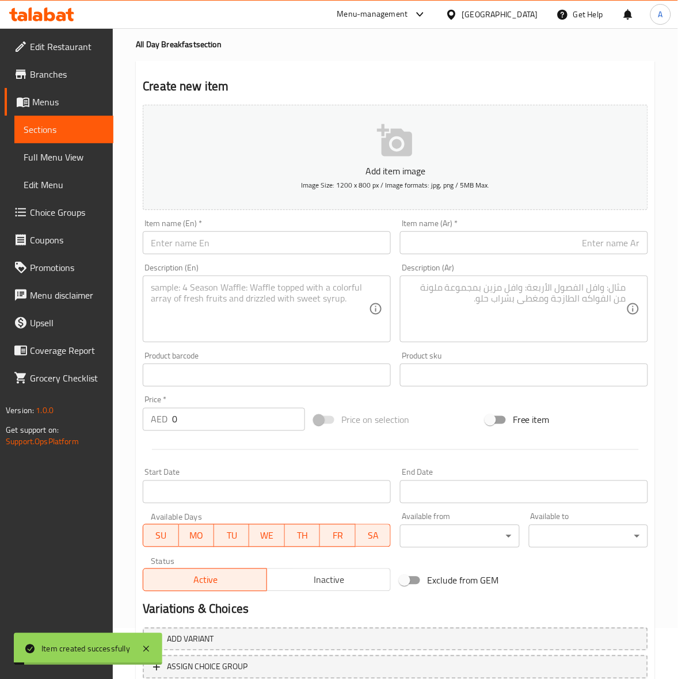
scroll to position [0, 0]
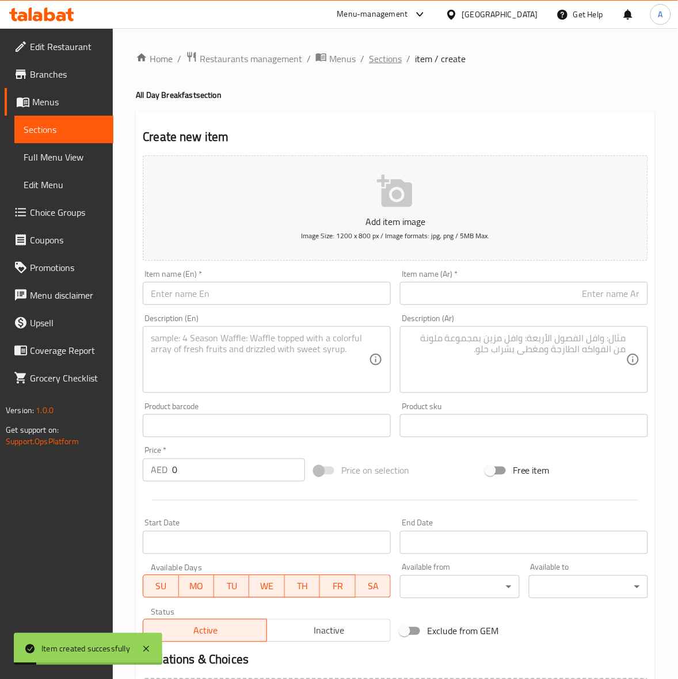
click at [381, 62] on span "Sections" at bounding box center [385, 59] width 33 height 14
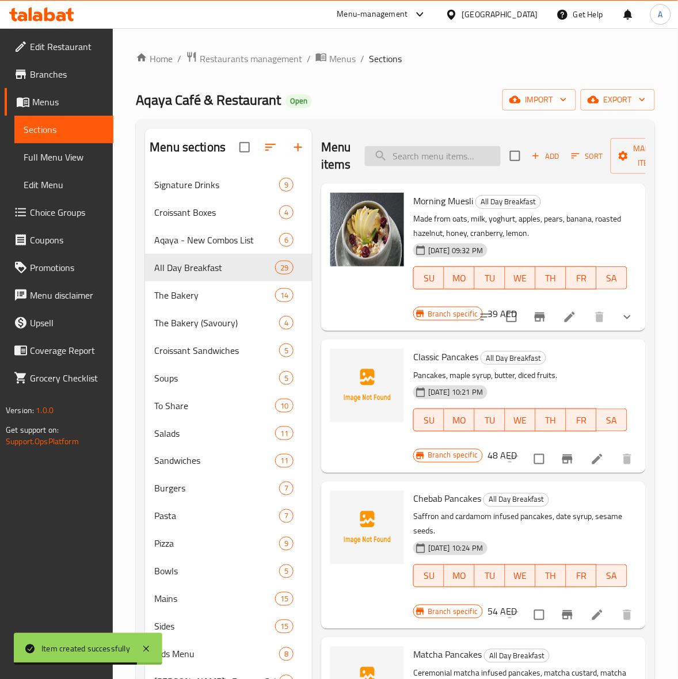
click at [421, 151] on input "search" at bounding box center [433, 156] width 136 height 20
paste input "Shrimp and Asparagus Omelette"
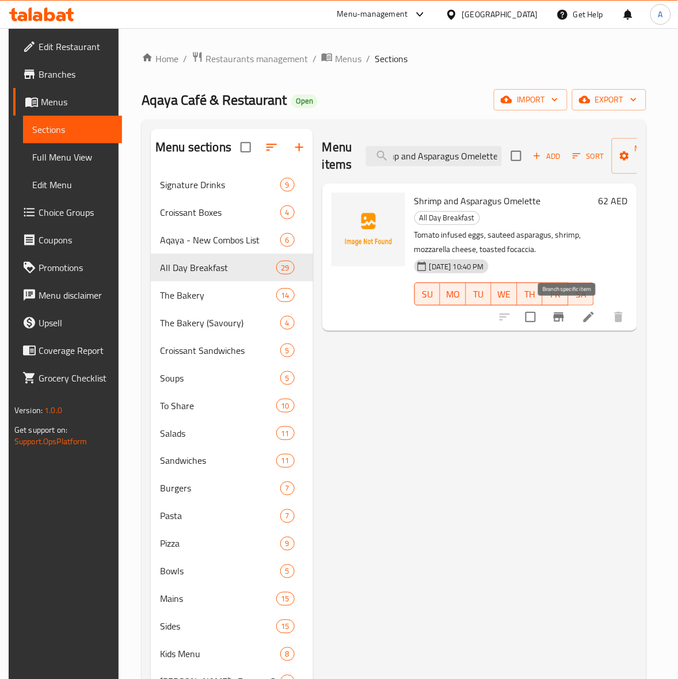
type input "Shrimp and Asparagus Omelette"
click at [561, 321] on icon "Branch-specific-item" at bounding box center [559, 317] width 14 height 14
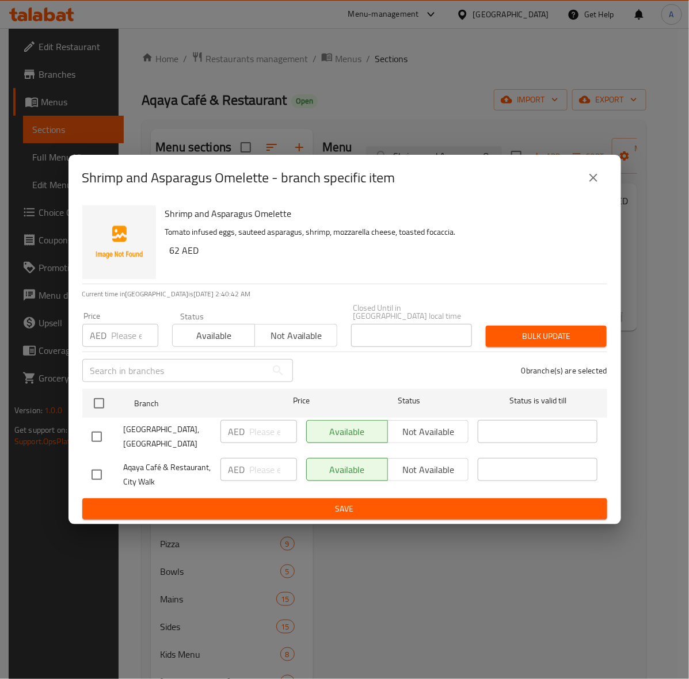
click at [94, 435] on input "checkbox" at bounding box center [97, 437] width 24 height 24
checkbox input "true"
click at [121, 337] on input "number" at bounding box center [135, 335] width 47 height 23
type input "62"
click at [559, 336] on span "Bulk update" at bounding box center [546, 336] width 102 height 14
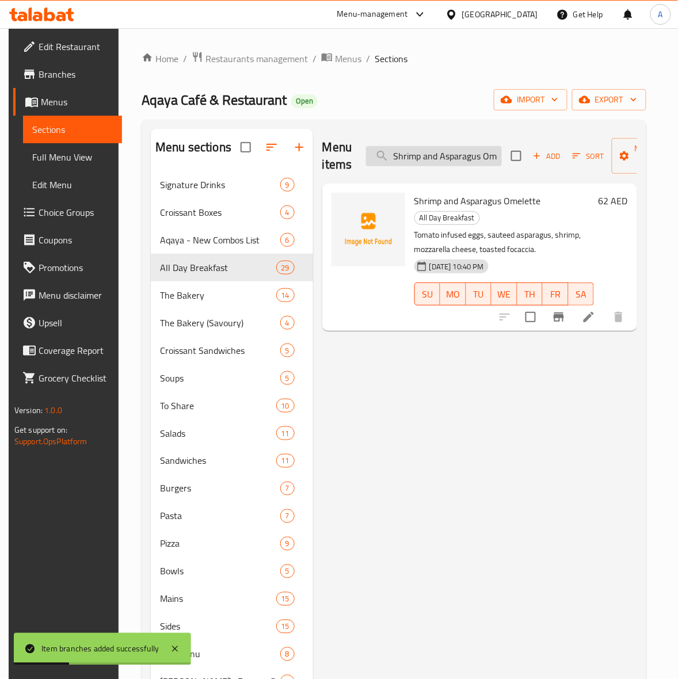
click at [447, 157] on input "Shrimp and Asparagus Omelette" at bounding box center [434, 156] width 136 height 20
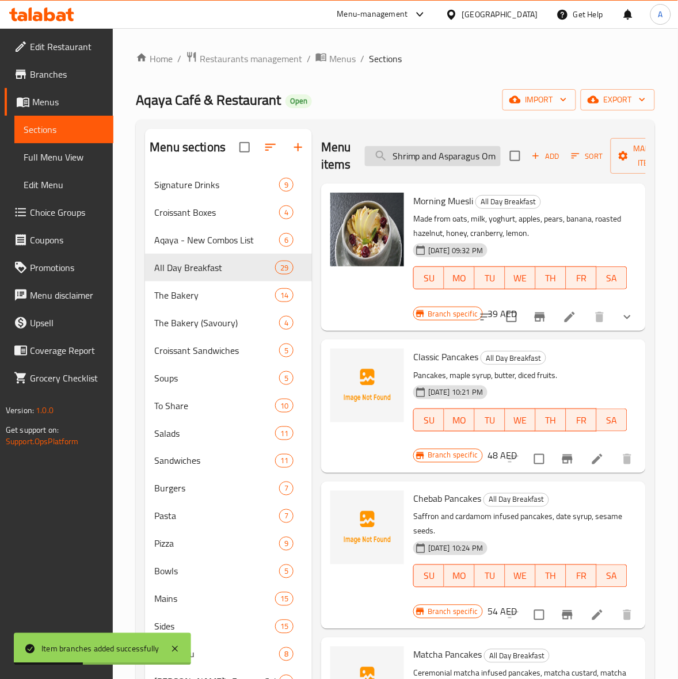
paste input "Breakfast Bowl"
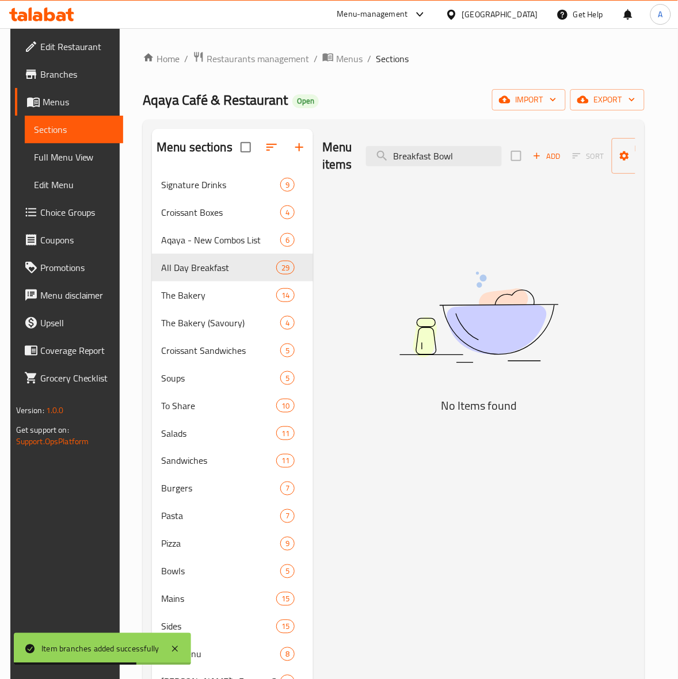
type input "Breakfast Bowl"
click at [492, 255] on img at bounding box center [479, 317] width 288 height 153
drag, startPoint x: 459, startPoint y: 154, endPoint x: 259, endPoint y: 153, distance: 199.7
click at [259, 153] on div "Menu sections Signature Drinks 9 Croissant Boxes 4 Aqaya - New Combos List 6 Al…" at bounding box center [393, 580] width 483 height 903
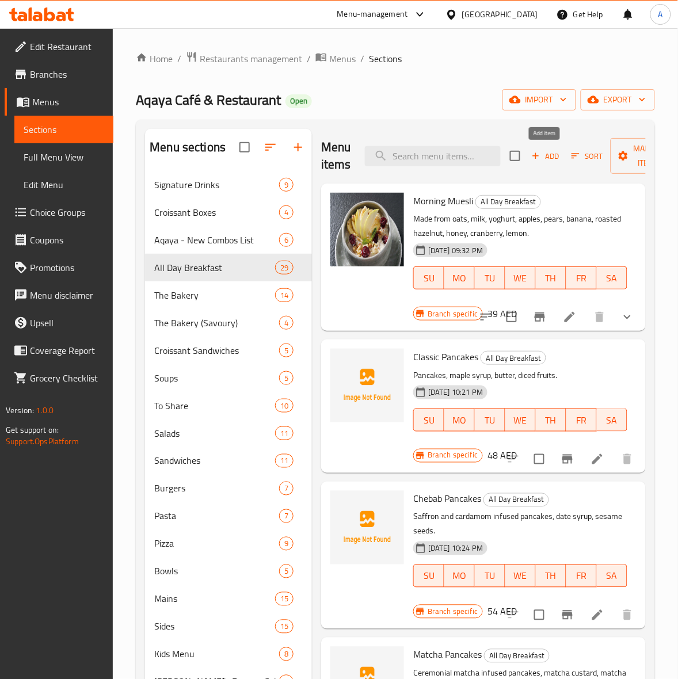
click at [539, 157] on icon "button" at bounding box center [536, 156] width 10 height 10
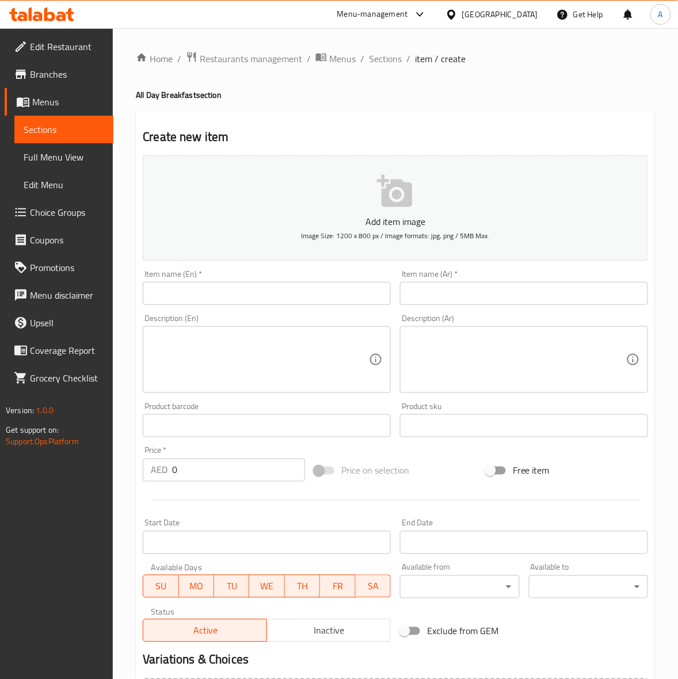
click at [182, 296] on input "text" at bounding box center [267, 293] width 248 height 23
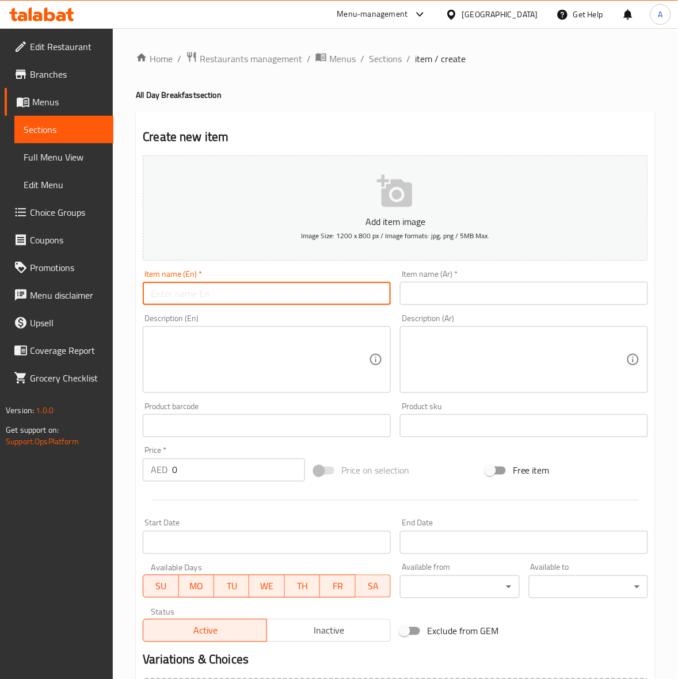
paste input "Breakfast Bowl"
drag, startPoint x: 151, startPoint y: 296, endPoint x: 118, endPoint y: 296, distance: 33.4
click at [118, 296] on div "Home / Restaurants management / Menus / Sections / item / create All Day Breakf…" at bounding box center [395, 420] width 565 height 785
click at [220, 294] on input "Breakfast Bowl" at bounding box center [267, 293] width 248 height 23
type input "Breakfast Bowl"
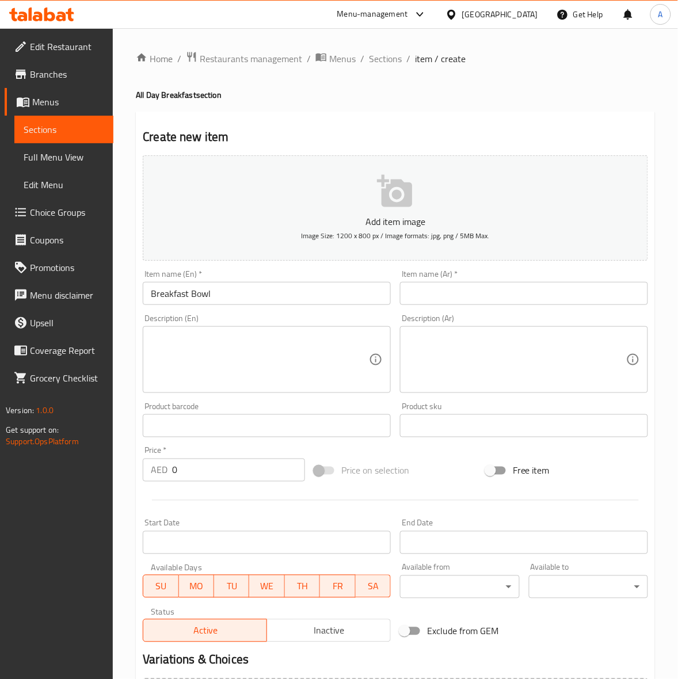
click at [130, 334] on div "Home / Restaurants management / Menus / Sections / item / create All Day Breakf…" at bounding box center [395, 420] width 565 height 785
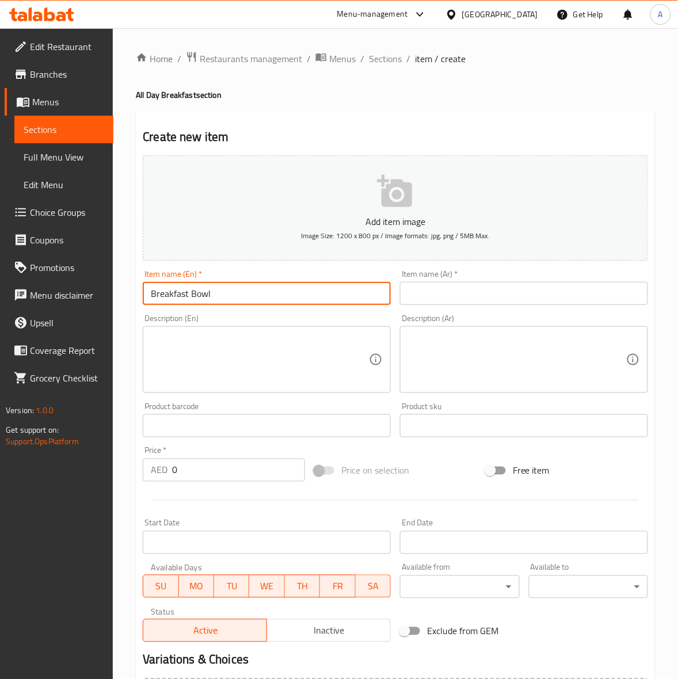
drag, startPoint x: 219, startPoint y: 298, endPoint x: 93, endPoint y: 294, distance: 126.7
click at [93, 294] on div "Edit Restaurant Branches Menus Sections Full Menu View Edit Menu Choice Groups …" at bounding box center [339, 420] width 678 height 785
click at [606, 473] on div "Free item" at bounding box center [567, 470] width 172 height 31
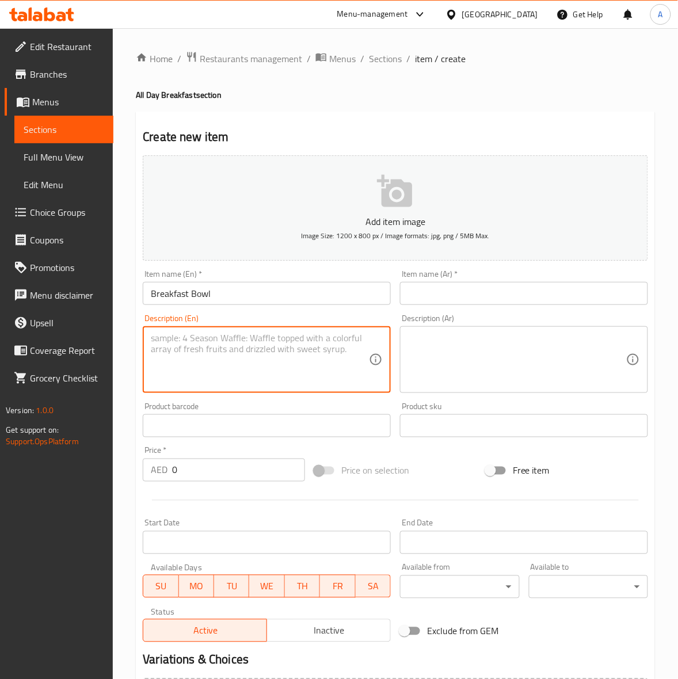
click at [158, 333] on textarea at bounding box center [260, 360] width 218 height 55
paste textarea "Sweet potato mash, grilled halloumi, sautéed kale, roasted cherry tomatoes, poa…"
click at [127, 369] on div "Home / Restaurants management / Menus / Sections / item / create All Day Breakf…" at bounding box center [395, 420] width 565 height 785
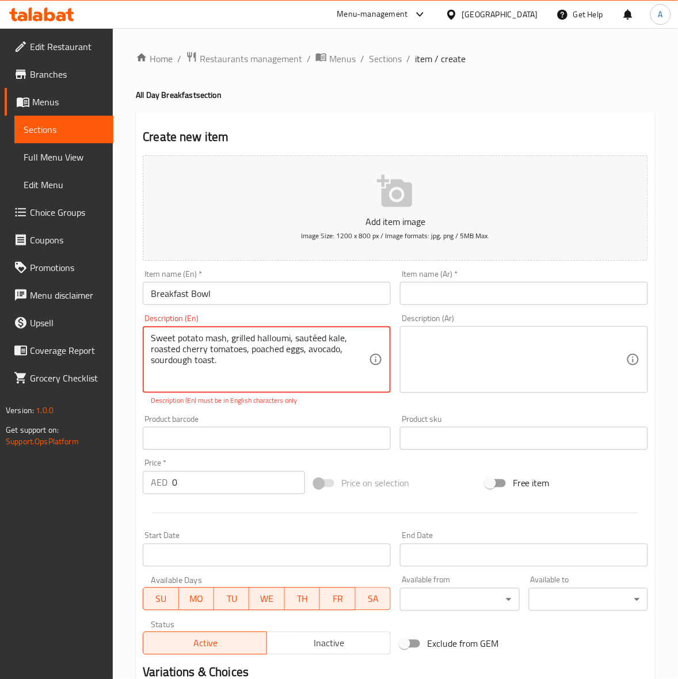
click at [312, 341] on textarea "Sweet potato mash, grilled halloumi, sautéed kale, roasted cherry tomatoes, poa…" at bounding box center [260, 360] width 218 height 55
click at [314, 372] on textarea "Sweet potato mash, grilled halloumi, sauteed kale, roasted cherry tomatoes, poa…" at bounding box center [260, 360] width 218 height 55
type textarea "Sweet potato mash, grilled halloumi, sauteed kale, roasted cherry tomatoes, poa…"
click at [332, 409] on div "Add item image Image Size: 1200 x 800 px / Image formats: jpg, png / 5MB Max. I…" at bounding box center [395, 405] width 515 height 509
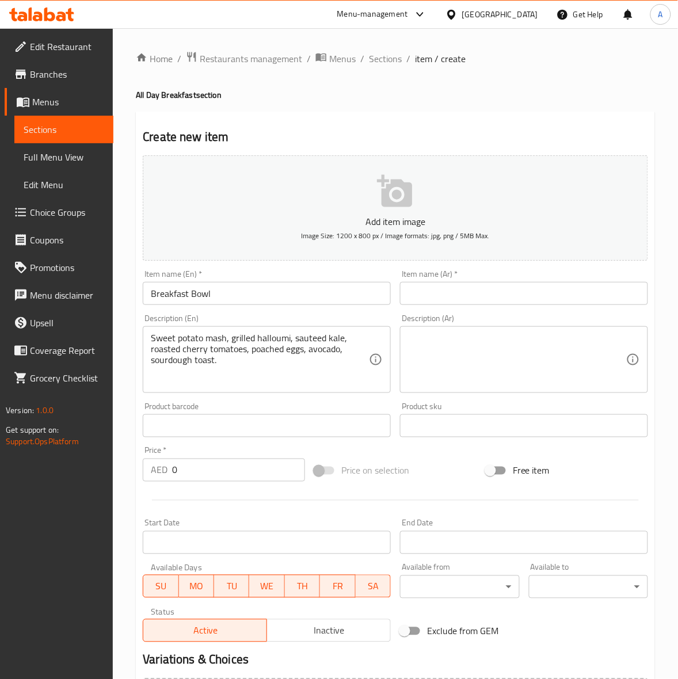
click at [561, 363] on textarea at bounding box center [517, 360] width 218 height 55
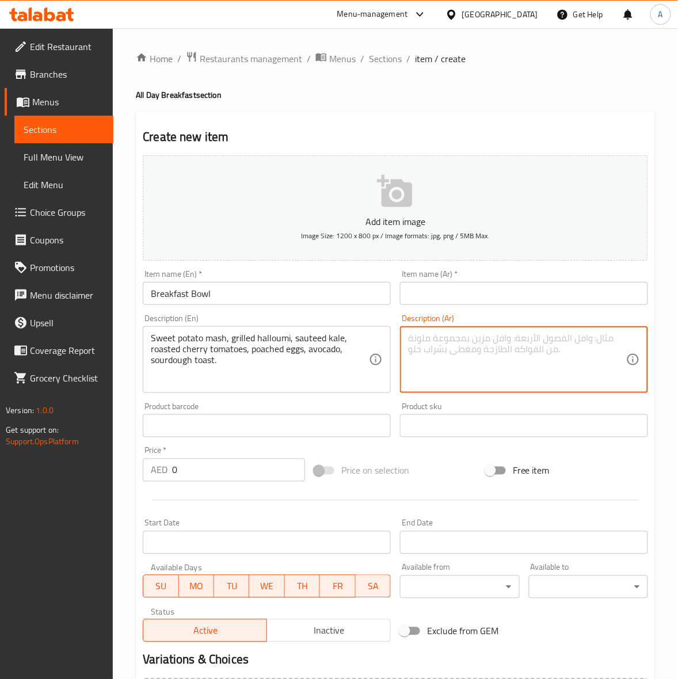
paste textarea "بطاطا حلوة مهروسة، جبن حلومي مشوي، كرنب سوتيه، طماطم كرزية مشوية، بيض مسلوق، أف…"
type textarea "بطاطا حلوة مهروسة، جبن حلومي مشوي، كرنب سوتيه، طماطم كرزية مشوية، بيض مسلوق، أف…"
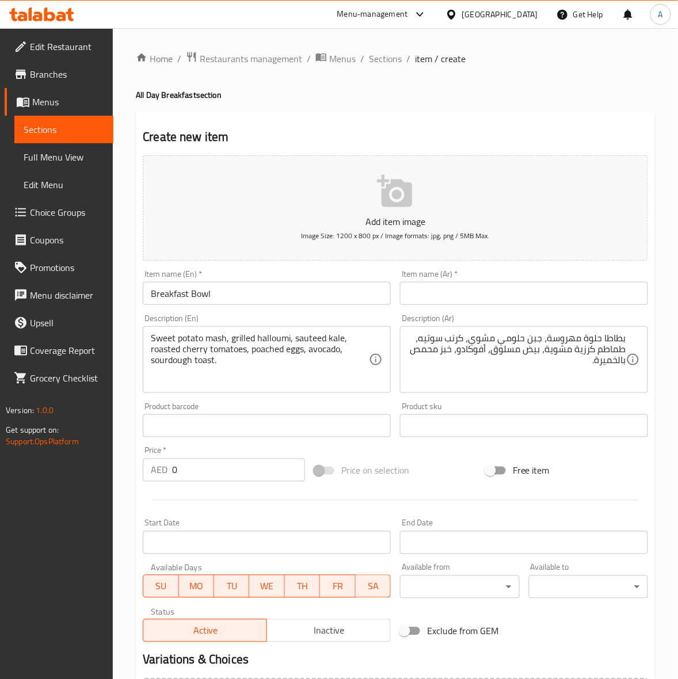
click at [637, 479] on div "Free item" at bounding box center [567, 470] width 172 height 31
click at [502, 284] on input "text" at bounding box center [524, 293] width 248 height 23
paste input "طبق فطور"
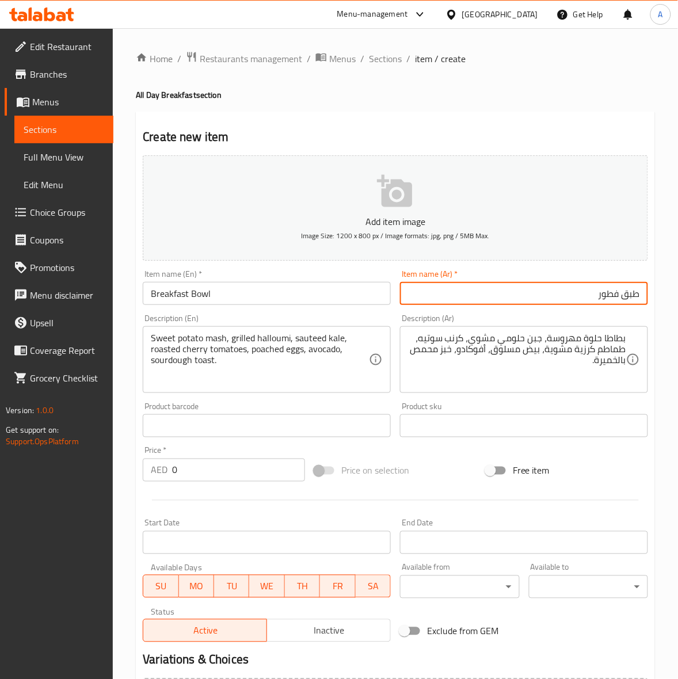
type input "طبق فطور"
click at [553, 89] on h4 "All Day Breakfast section" at bounding box center [395, 95] width 519 height 12
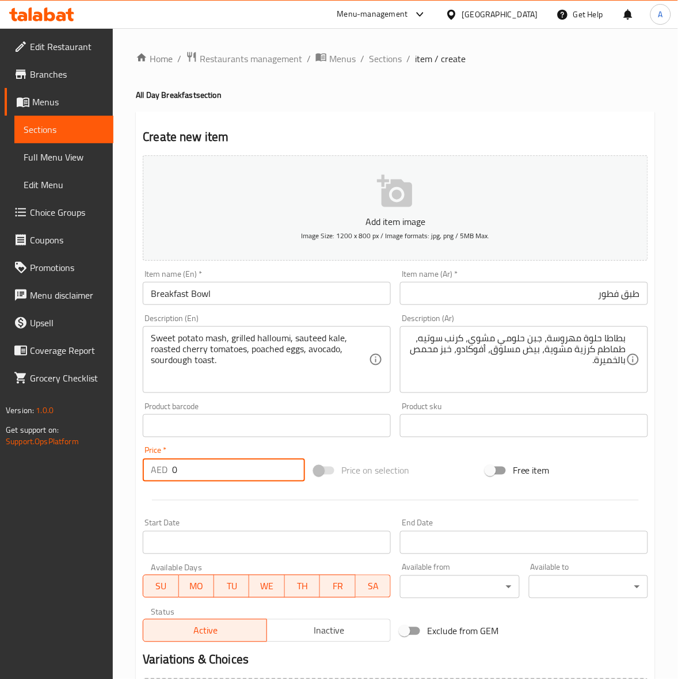
drag, startPoint x: 190, startPoint y: 477, endPoint x: 73, endPoint y: 475, distance: 116.8
click at [73, 475] on div "Edit Restaurant Branches Menus Sections Full Menu View Edit Menu Choice Groups …" at bounding box center [339, 420] width 678 height 785
type input "60"
click at [213, 502] on div at bounding box center [395, 500] width 515 height 28
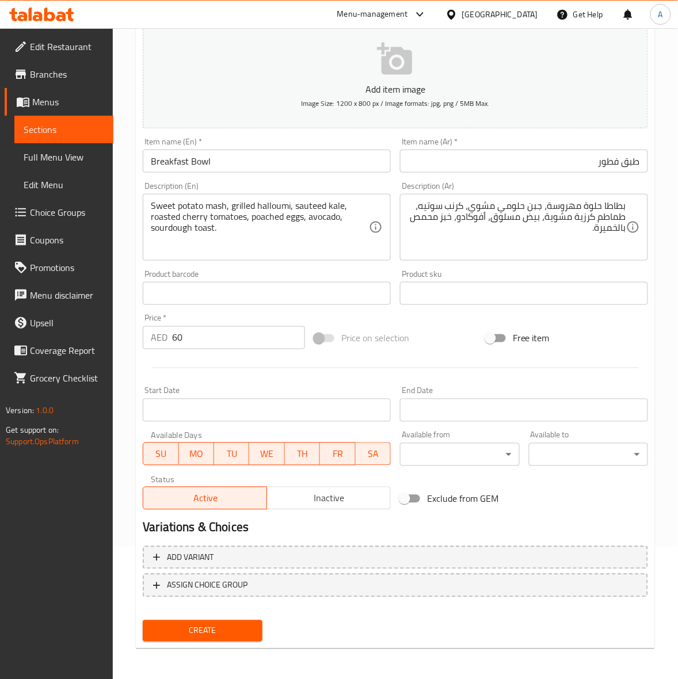
click at [216, 631] on span "Create" at bounding box center [202, 631] width 101 height 14
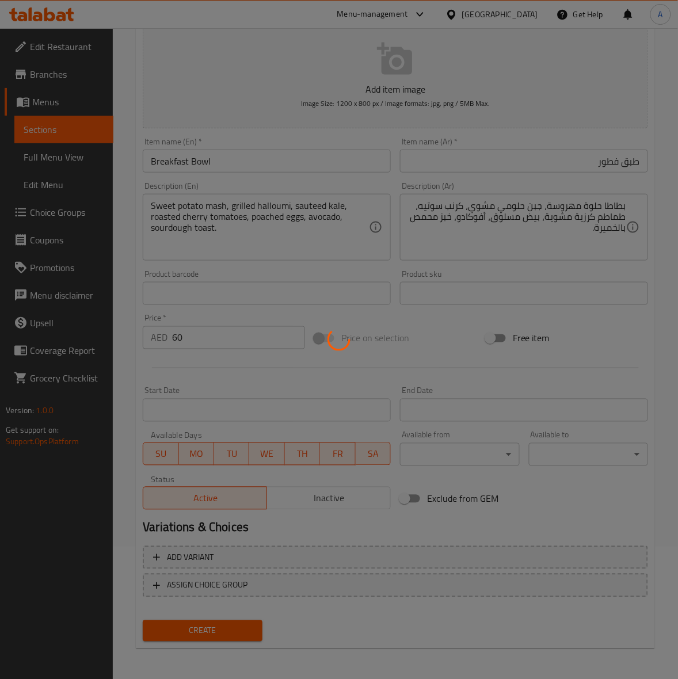
type input "0"
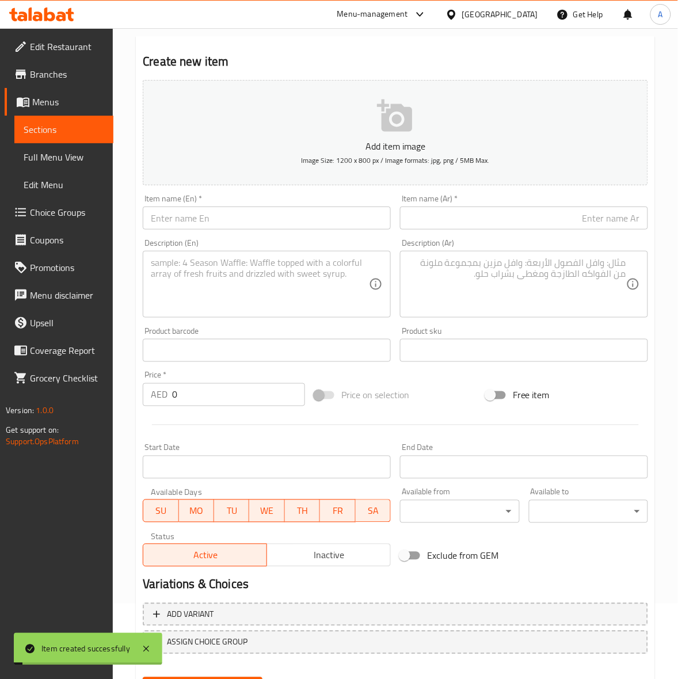
scroll to position [0, 0]
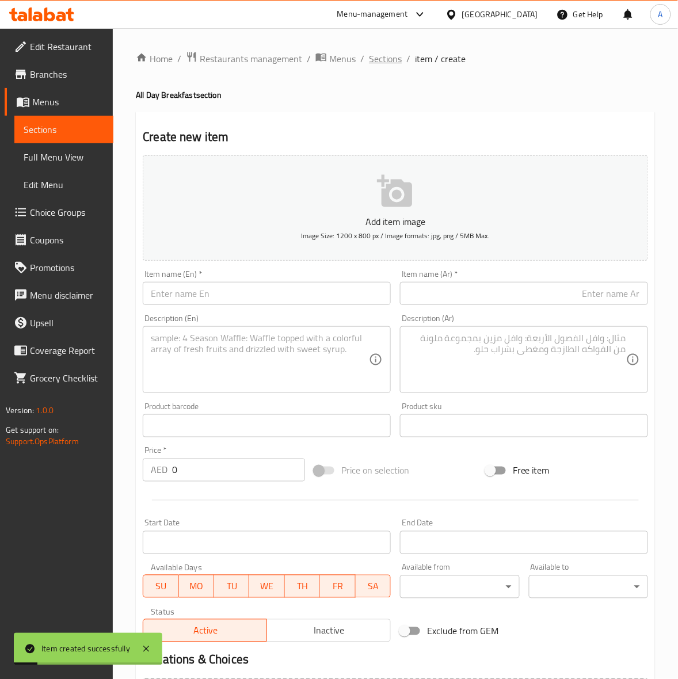
click at [380, 64] on span "Sections" at bounding box center [385, 59] width 33 height 14
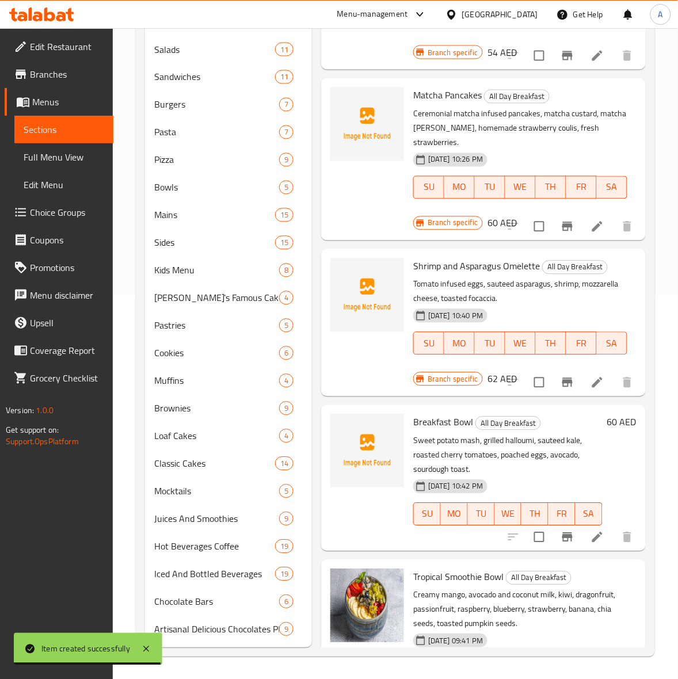
scroll to position [197, 0]
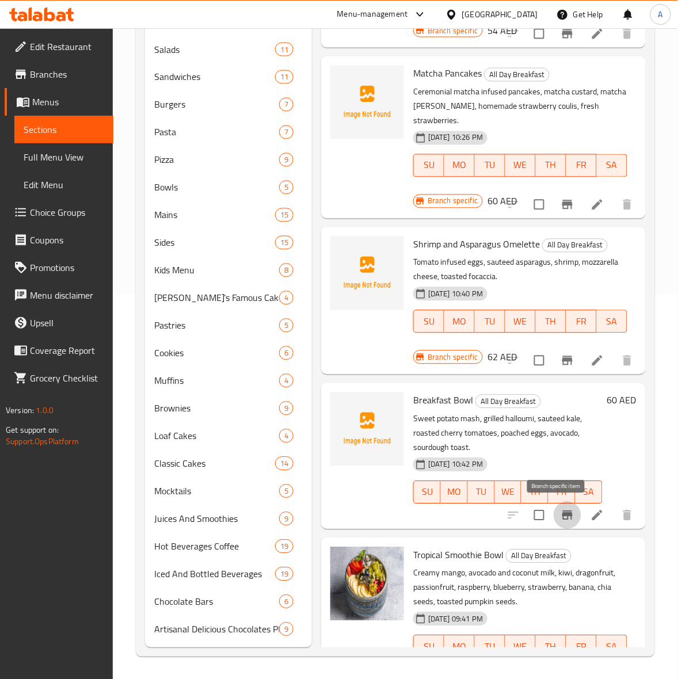
click at [557, 507] on button "Branch-specific-item" at bounding box center [568, 516] width 28 height 28
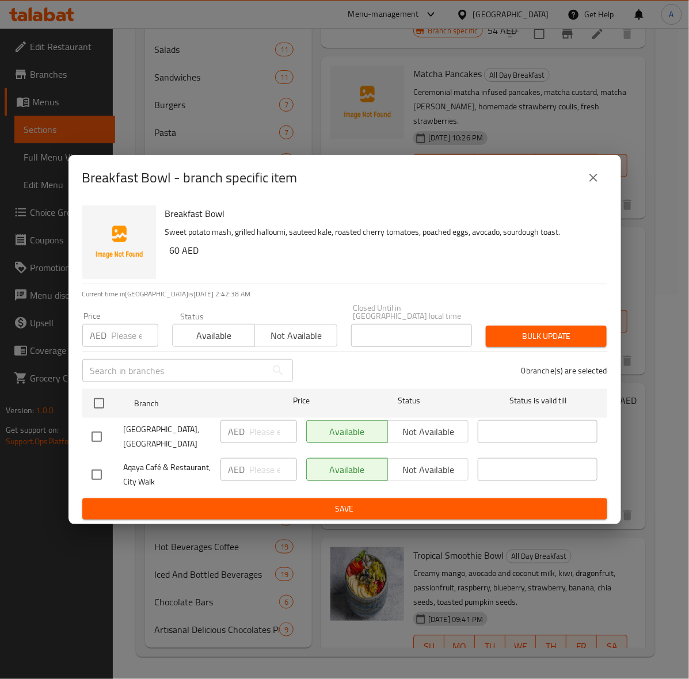
click at [100, 435] on input "checkbox" at bounding box center [97, 437] width 24 height 24
checkbox input "true"
click at [128, 343] on input "number" at bounding box center [135, 335] width 47 height 23
type input "60"
click at [538, 341] on span "Bulk update" at bounding box center [546, 336] width 102 height 14
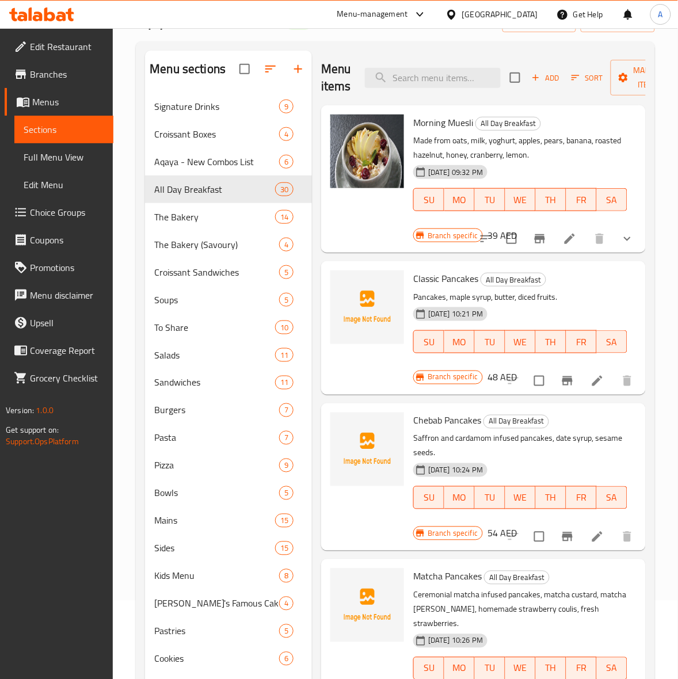
scroll to position [0, 0]
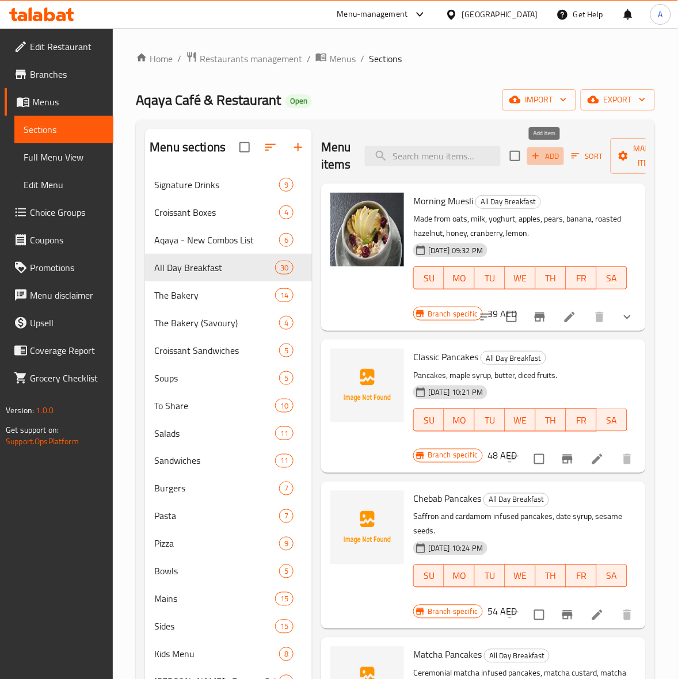
click at [540, 159] on span "Add" at bounding box center [545, 156] width 31 height 13
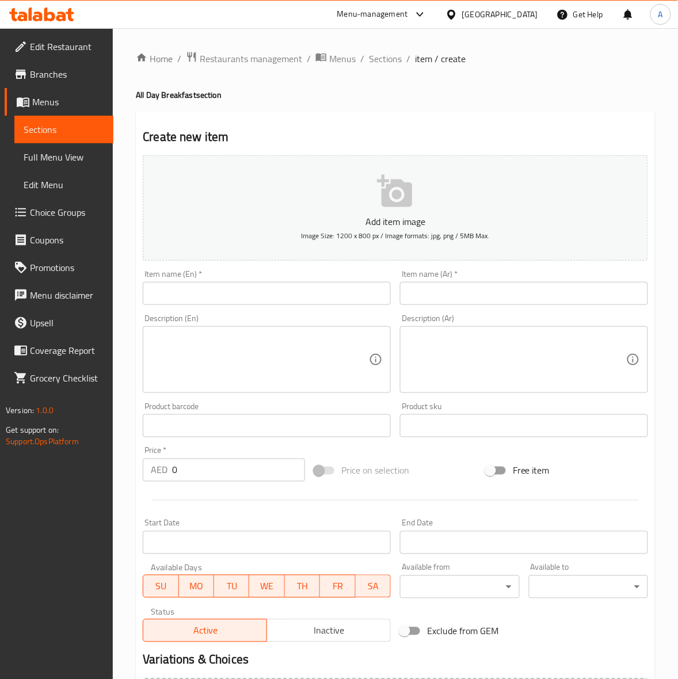
click at [185, 295] on input "text" at bounding box center [267, 293] width 248 height 23
paste input "Chorizo and Potato Hash Skillet"
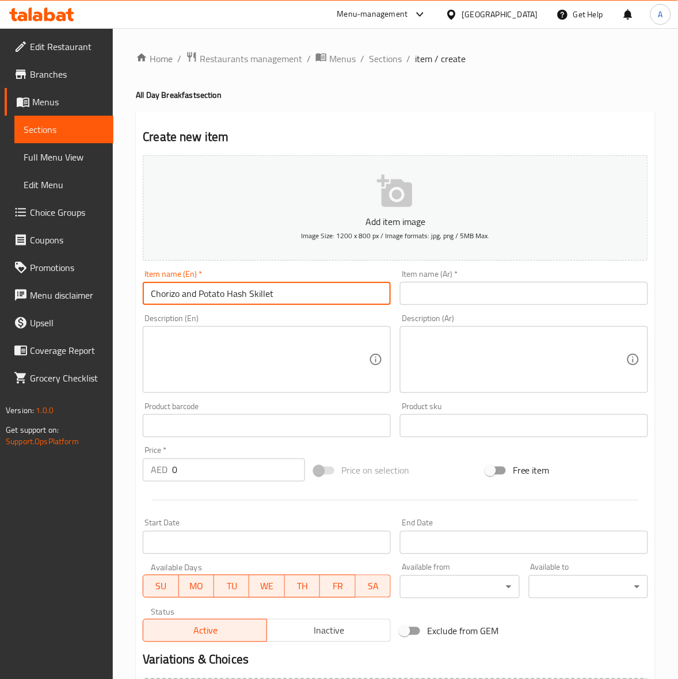
type input "Chorizo and Potato Hash Skillet"
click at [131, 338] on div "Home / Restaurants management / Menus / Sections / item / create All Day Breakf…" at bounding box center [395, 420] width 565 height 785
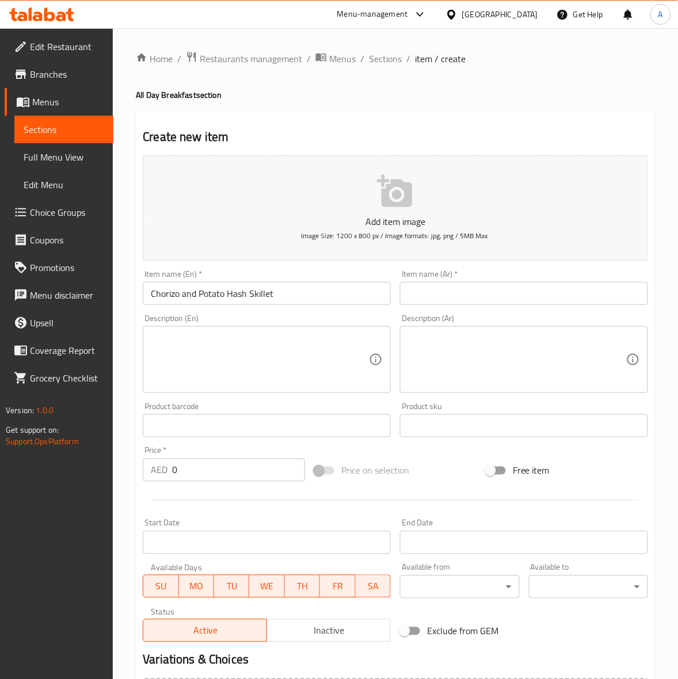
click at [197, 331] on div "Description (En)" at bounding box center [267, 359] width 248 height 67
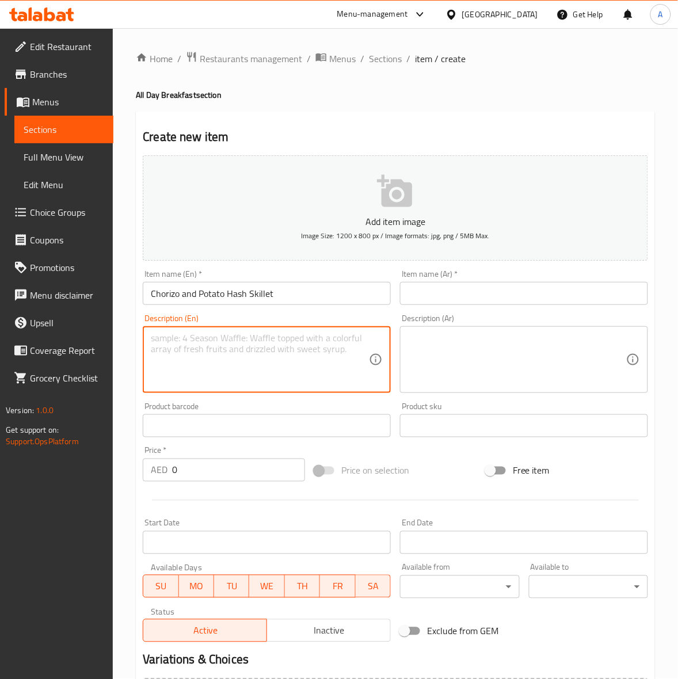
paste textarea "Beef chorizo, diced potatoes, sautéed veg, fried eggs, avocado slices, warmed t…"
click at [124, 401] on div "Home / Restaurants management / Menus / Sections / item / create All Day Breakf…" at bounding box center [395, 420] width 565 height 785
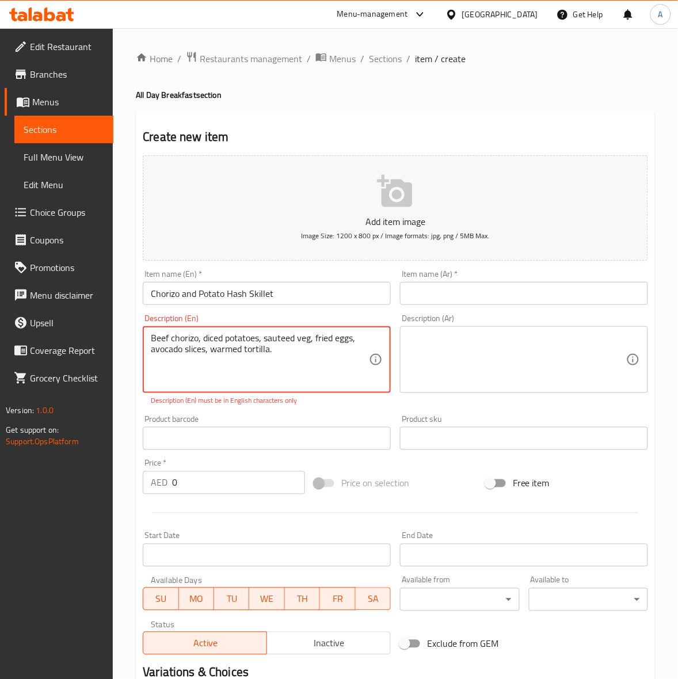
type textarea "Beef chorizo, diced potatoes, sauteed veg, fried eggs, avocado slices, warmed t…"
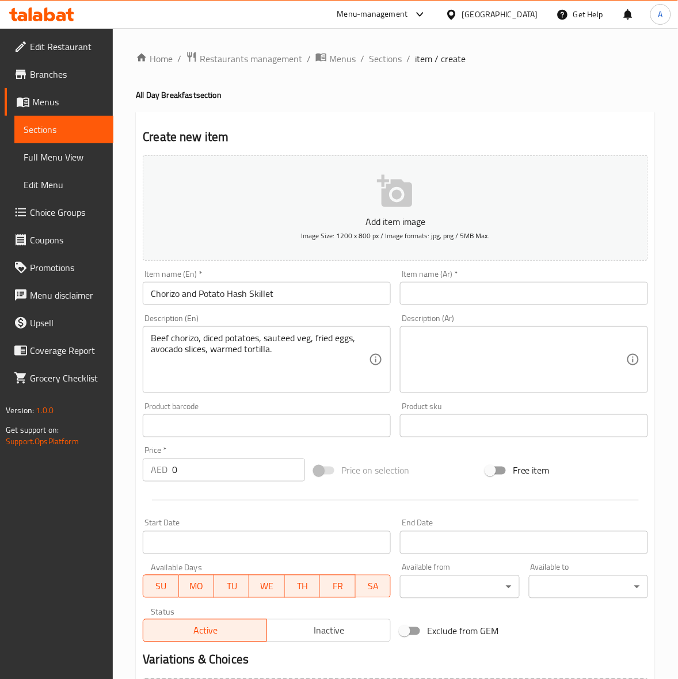
click at [537, 357] on textarea at bounding box center [517, 360] width 218 height 55
paste textarea "تشوريزو لحم بقري، بطاطس مكعبات، خضار سوتيه، بيض مقلي، شرائح أفوكادو، تورتيلا سا…"
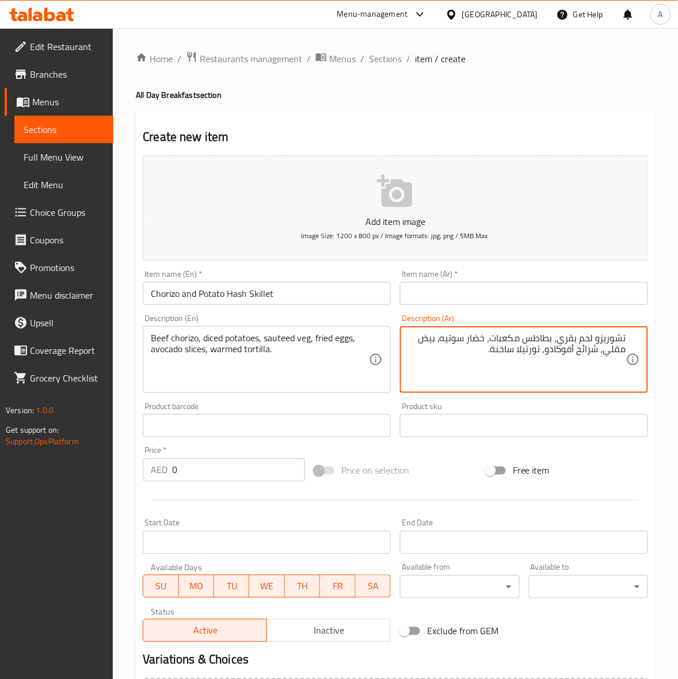
type textarea "تشوريزو لحم بقري، بطاطس مكعبات، خضار سوتيه، بيض مقلي، شرائح أفوكادو، تورتيلا سا…"
click at [524, 291] on input "text" at bounding box center [524, 293] width 248 height 23
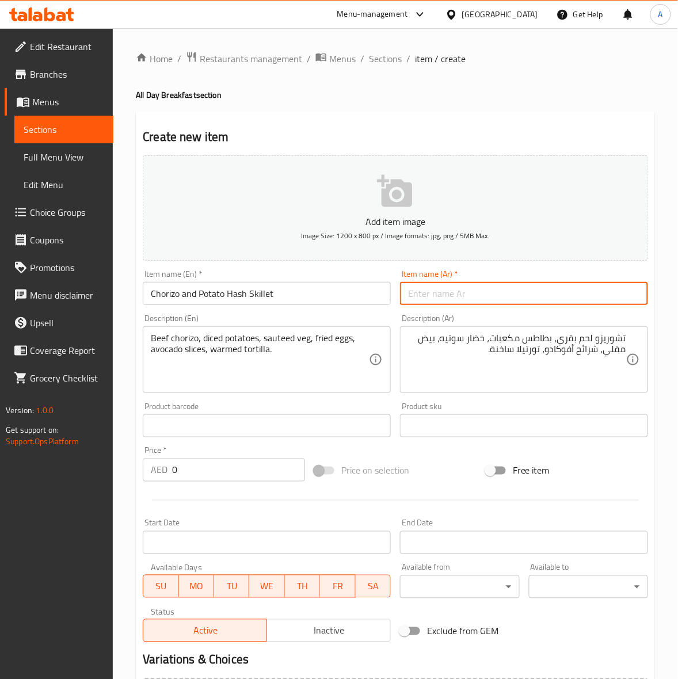
paste input "مقلاة تشوريزو وبطاطس هاش"
type input "مقلاة تشوريزو وبطاطس هاش"
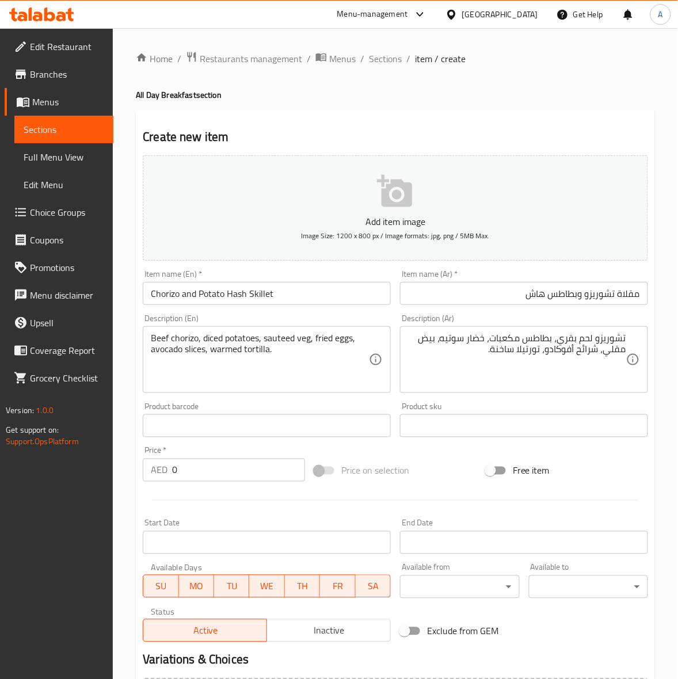
click at [518, 124] on div "Create new item Add item image Image Size: 1200 x 800 px / Image formats: jpg, …" at bounding box center [395, 447] width 519 height 670
drag, startPoint x: 199, startPoint y: 473, endPoint x: 47, endPoint y: 460, distance: 152.4
click at [47, 460] on div "Edit Restaurant Branches Menus Sections Full Menu View Edit Menu Choice Groups …" at bounding box center [339, 420] width 678 height 785
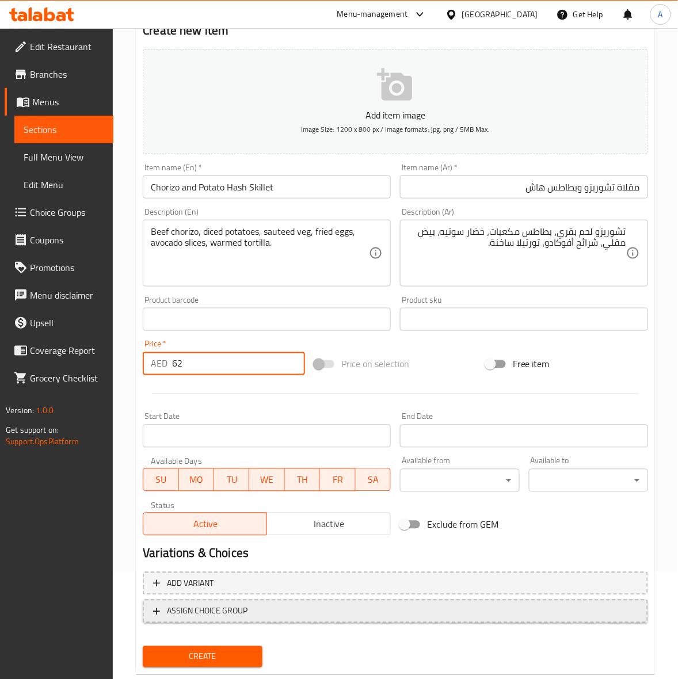
scroll to position [132, 0]
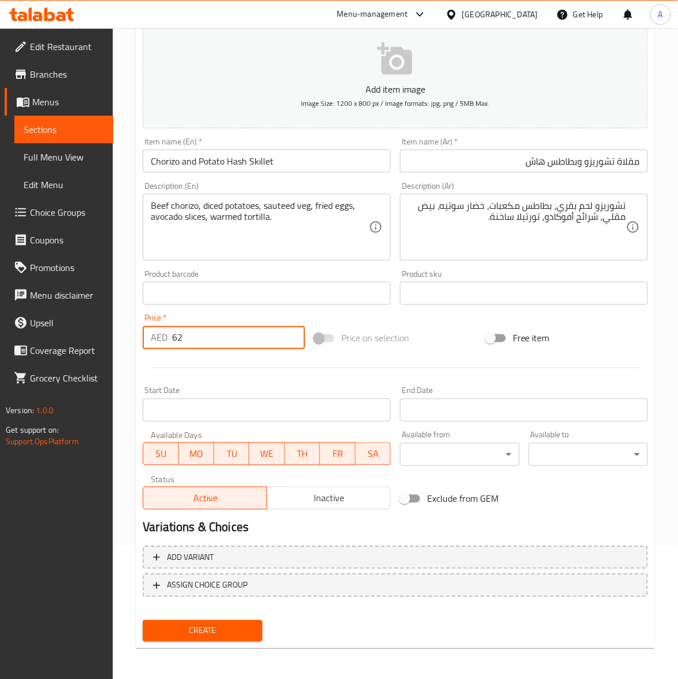
type input "62"
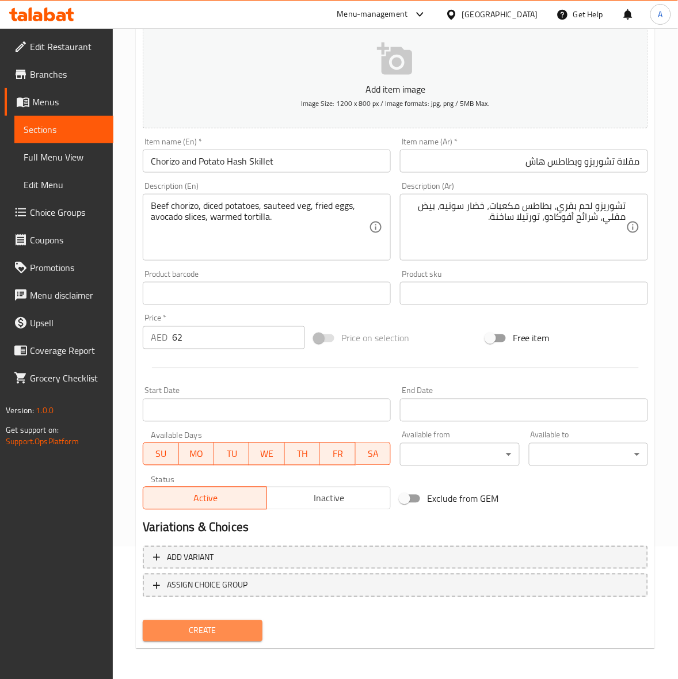
click at [208, 625] on span "Create" at bounding box center [202, 631] width 101 height 14
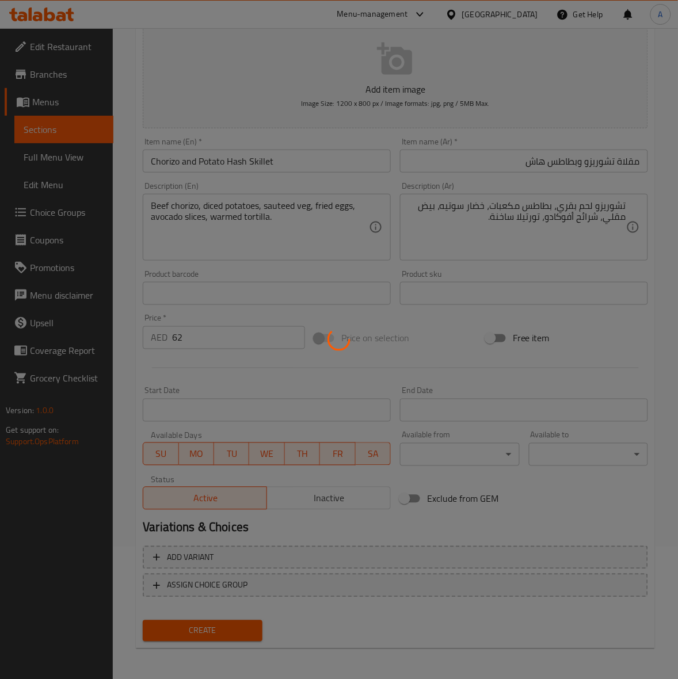
type input "0"
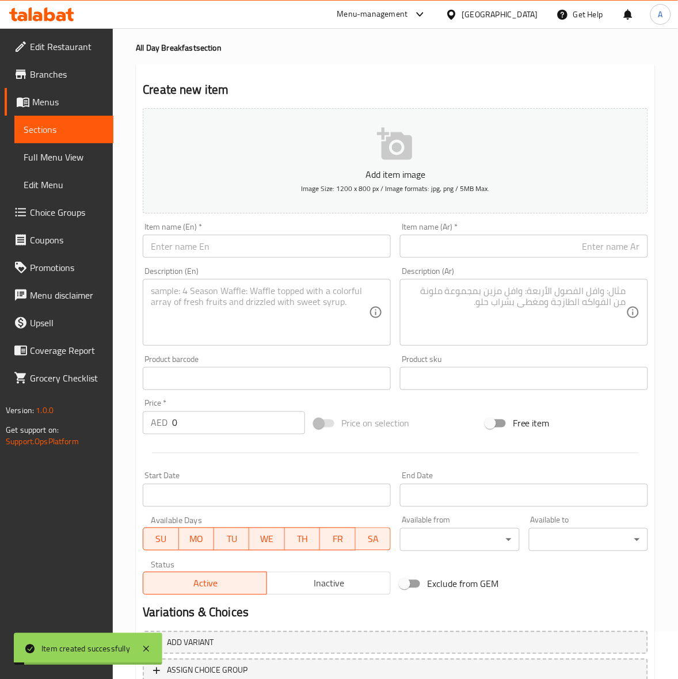
scroll to position [0, 0]
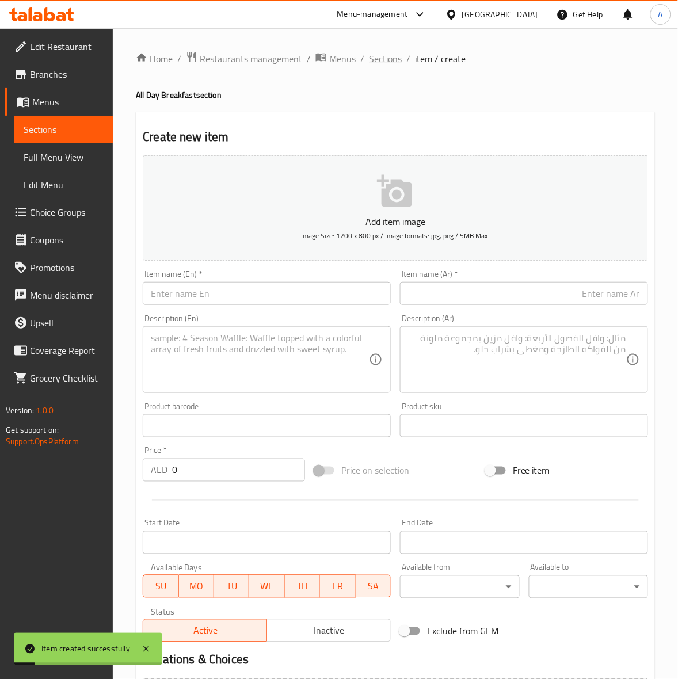
click at [389, 58] on span "Sections" at bounding box center [385, 59] width 33 height 14
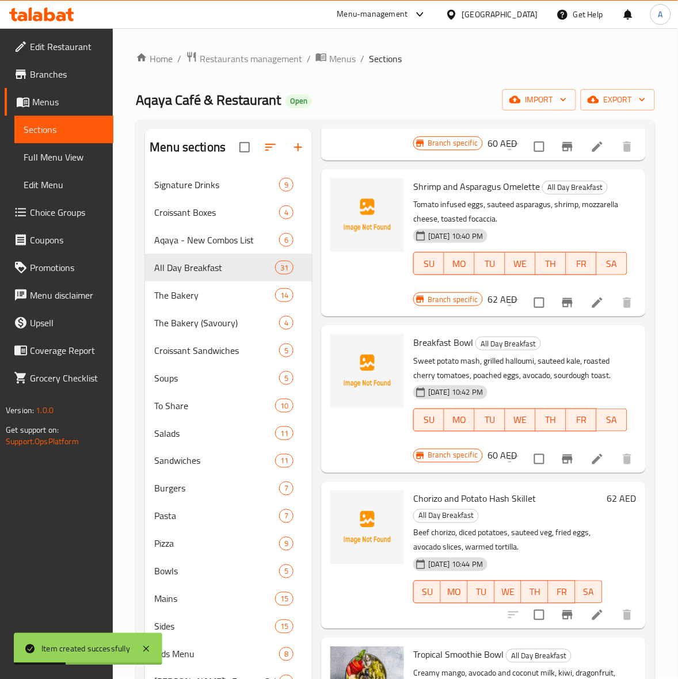
scroll to position [648, 0]
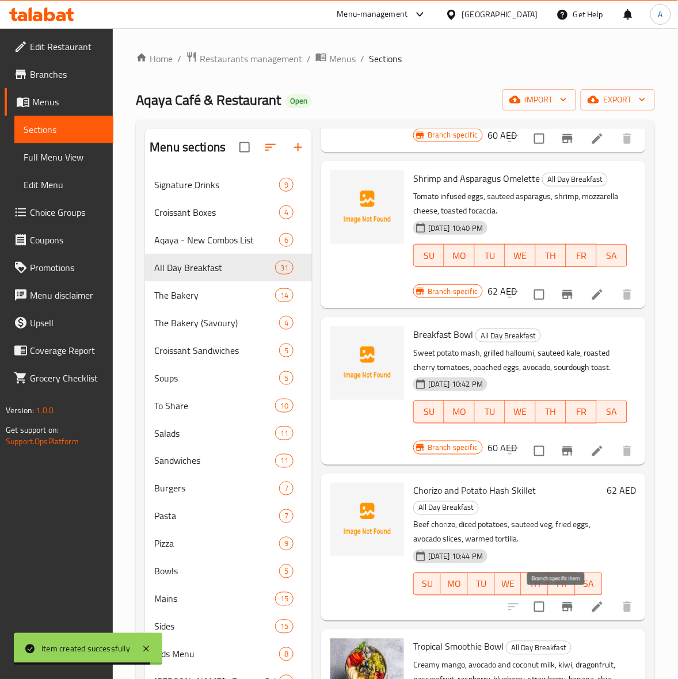
click at [561, 614] on icon "Branch-specific-item" at bounding box center [568, 607] width 14 height 14
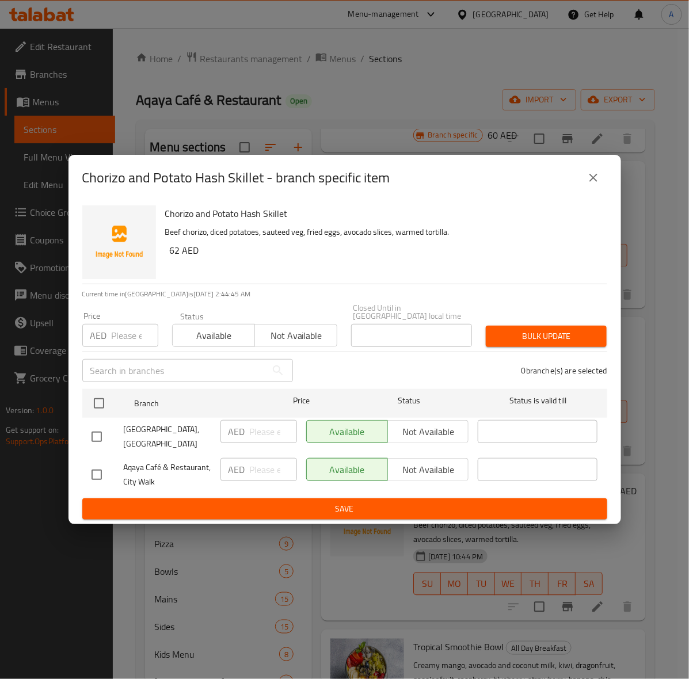
click at [100, 441] on input "checkbox" at bounding box center [97, 437] width 24 height 24
checkbox input "true"
click at [122, 332] on input "number" at bounding box center [135, 335] width 47 height 23
type input "62"
click at [531, 348] on div "Bulk update" at bounding box center [546, 336] width 135 height 35
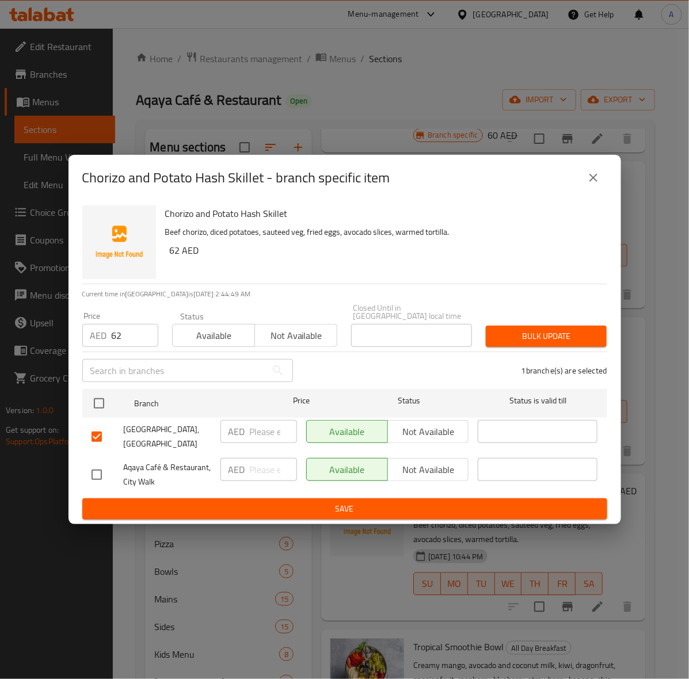
click at [538, 337] on span "Bulk update" at bounding box center [546, 336] width 102 height 14
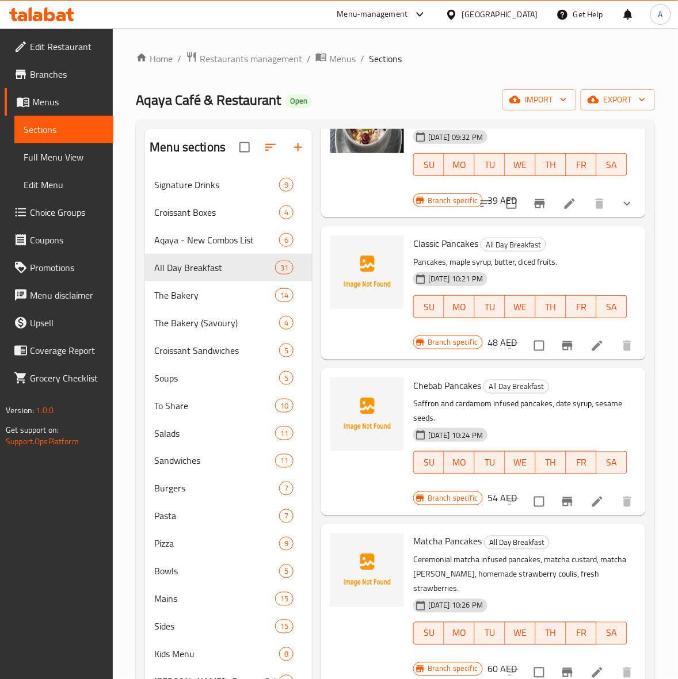
scroll to position [0, 0]
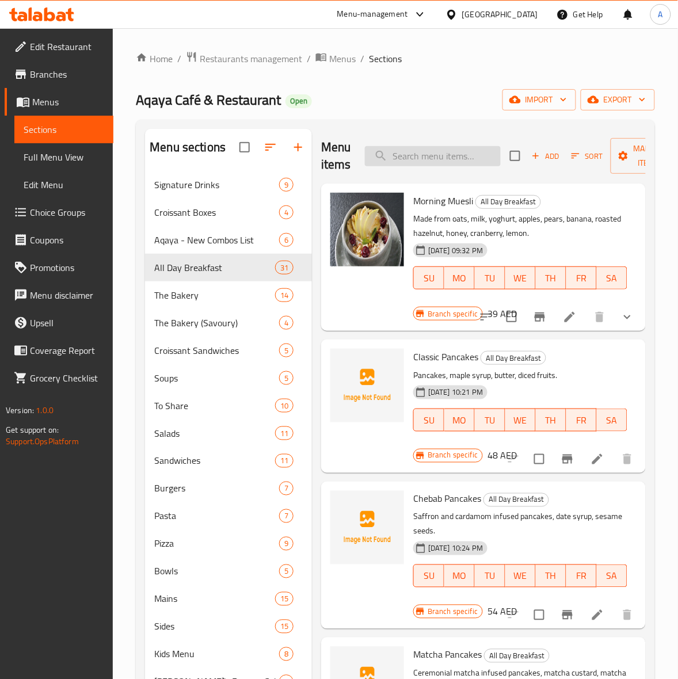
click at [406, 151] on input "search" at bounding box center [433, 156] width 136 height 20
paste input "The Big English Breakfast"
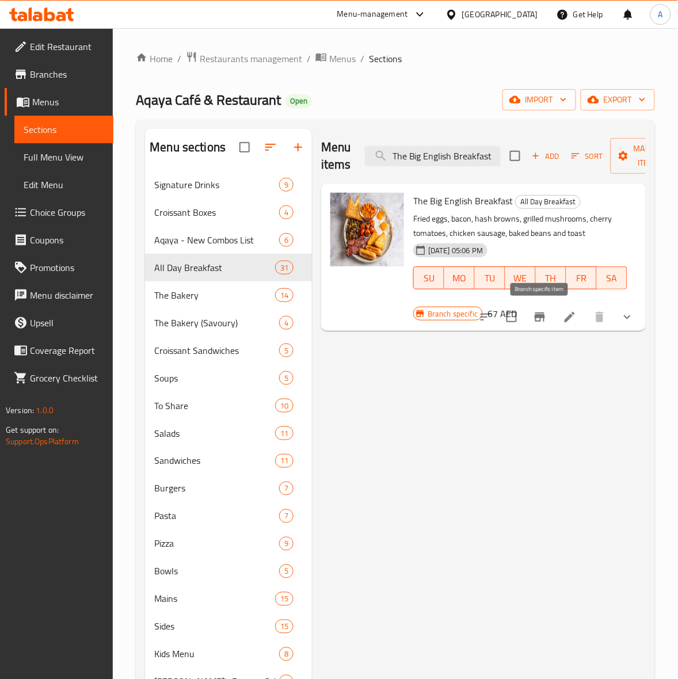
type input "The Big English Breakfast"
click at [536, 314] on icon "Branch-specific-item" at bounding box center [540, 317] width 10 height 9
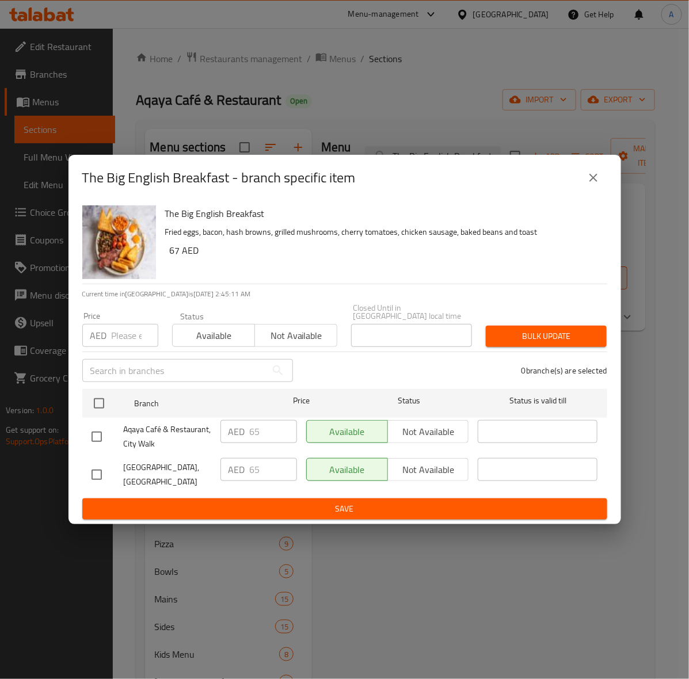
click at [121, 342] on input "number" at bounding box center [135, 335] width 47 height 23
type input "69"
click at [519, 338] on span "Bulk update" at bounding box center [546, 336] width 102 height 14
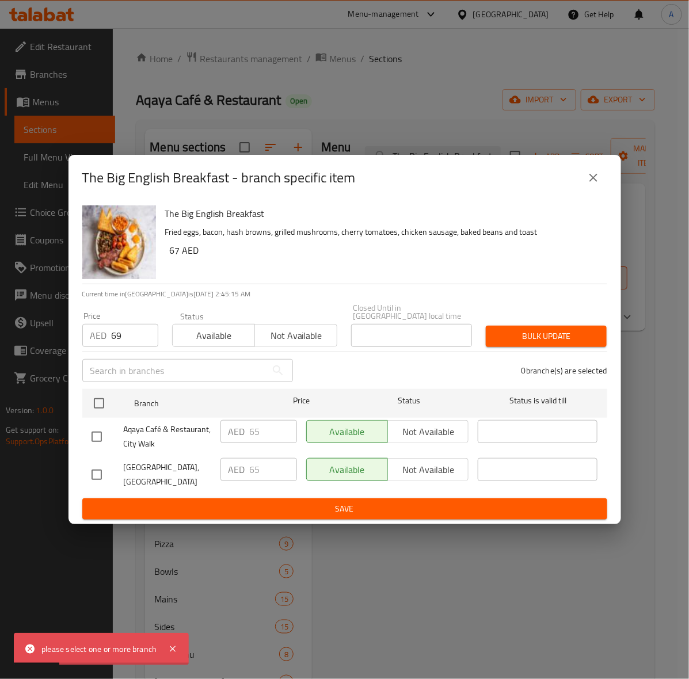
click at [95, 477] on input "checkbox" at bounding box center [97, 475] width 24 height 24
checkbox input "true"
click at [568, 340] on span "Bulk update" at bounding box center [546, 336] width 102 height 14
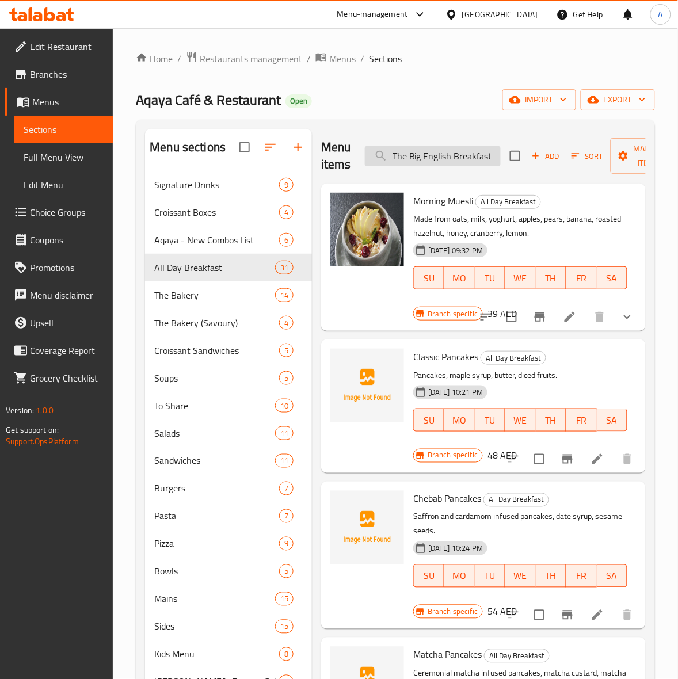
click at [452, 159] on input "The Big English Breakfast" at bounding box center [433, 156] width 136 height 20
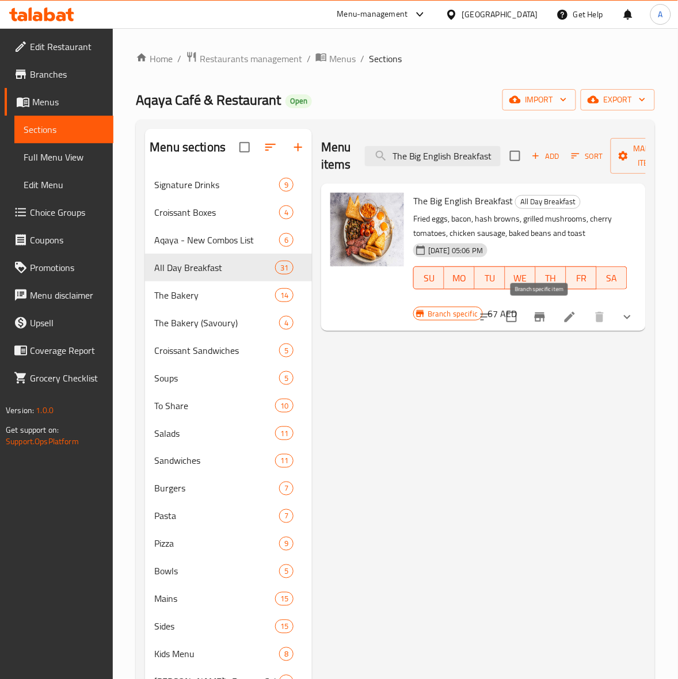
click at [539, 313] on icon "Branch-specific-item" at bounding box center [540, 317] width 14 height 14
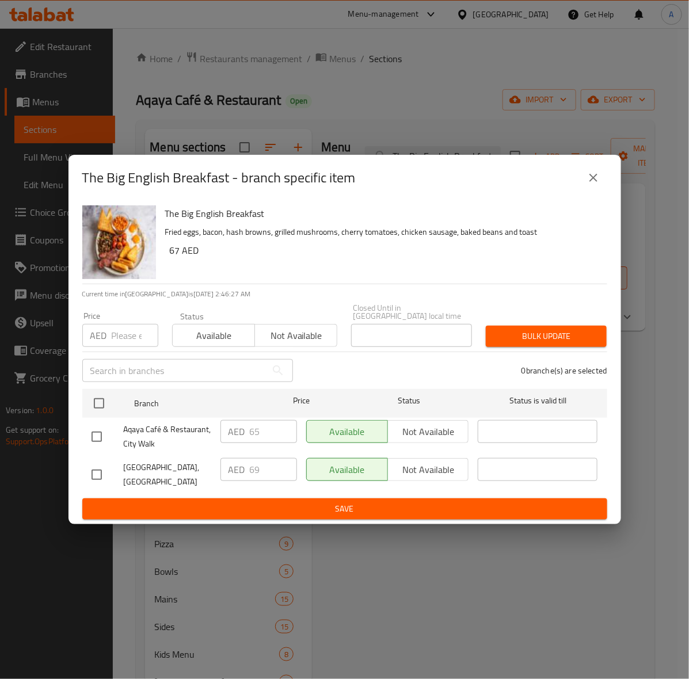
click at [591, 176] on icon "close" at bounding box center [594, 178] width 14 height 14
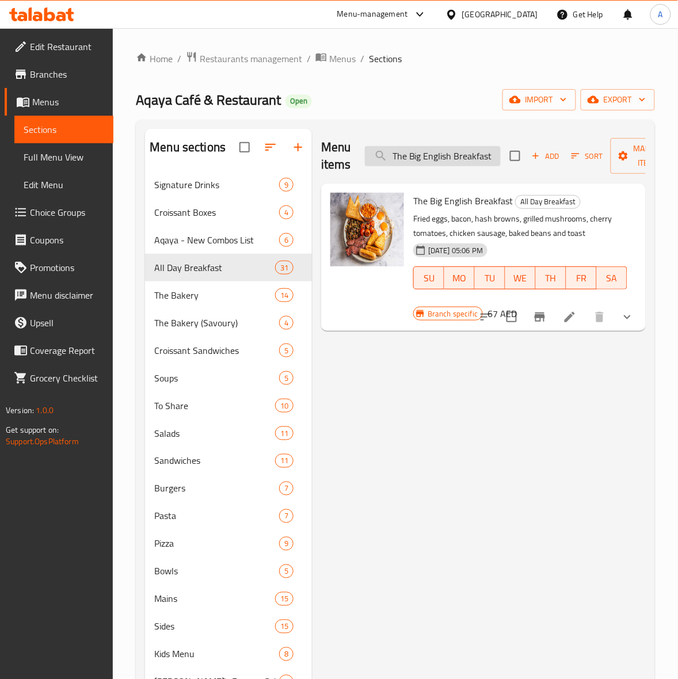
click at [430, 158] on input "The Big English Breakfast" at bounding box center [433, 156] width 136 height 20
paste input "Steak and Eggs"
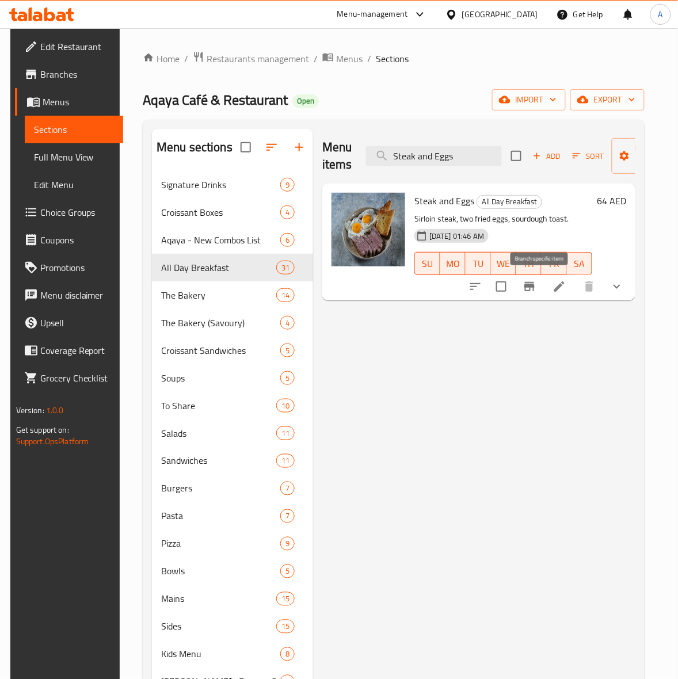
type input "Steak and Eggs"
click at [535, 288] on icon "Branch-specific-item" at bounding box center [529, 286] width 10 height 9
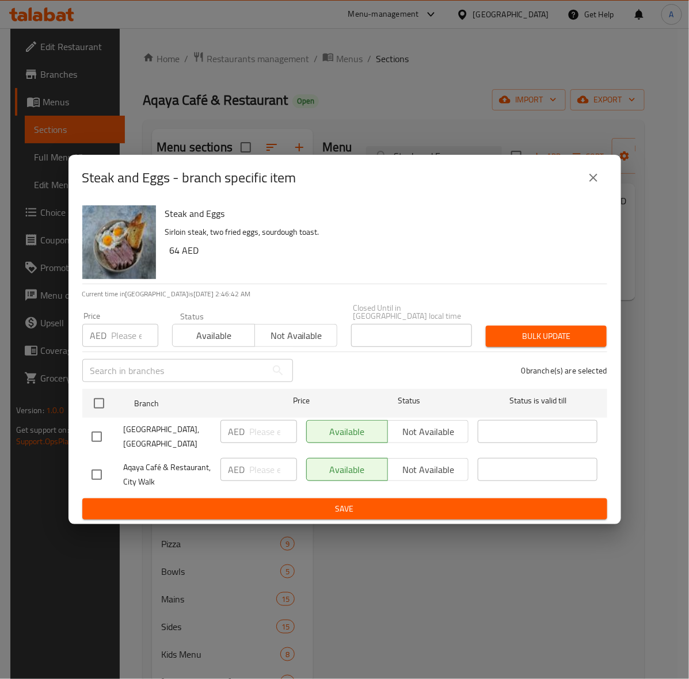
click at [90, 433] on input "checkbox" at bounding box center [97, 437] width 24 height 24
checkbox input "true"
click at [117, 328] on input "number" at bounding box center [135, 335] width 47 height 23
type input "72"
click at [525, 340] on span "Bulk update" at bounding box center [546, 336] width 102 height 14
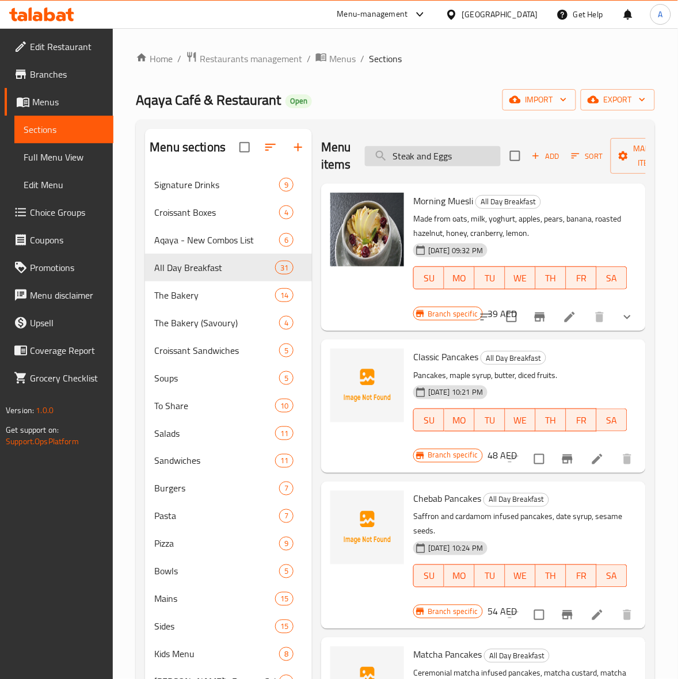
click at [408, 158] on input "Steak and Eggs" at bounding box center [433, 156] width 136 height 20
paste input "search"
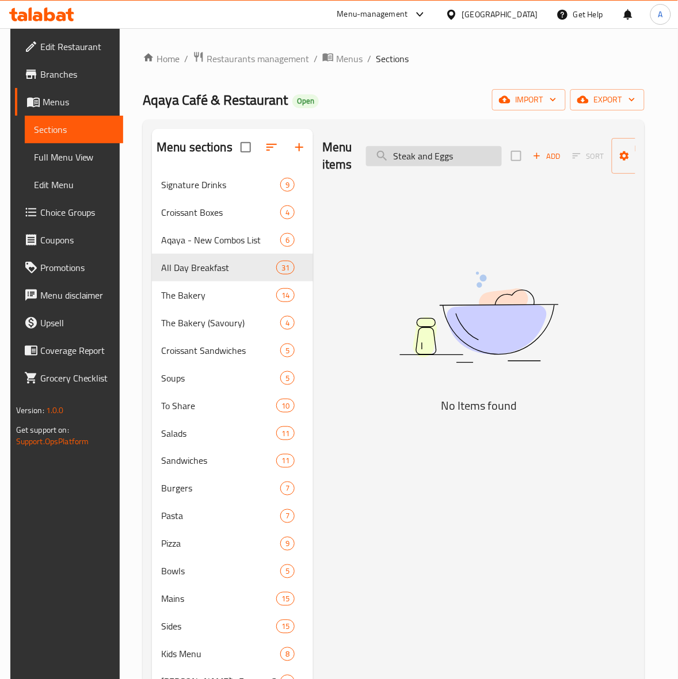
type input "Steak and Eggs"
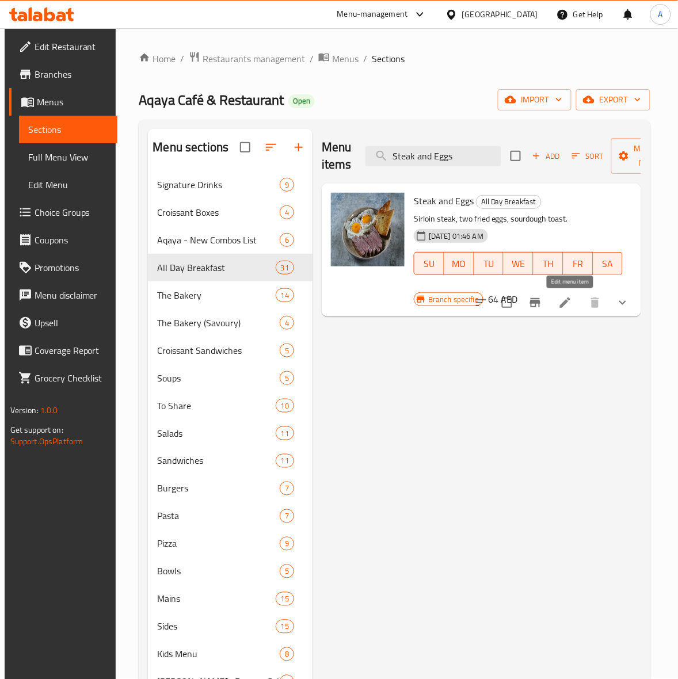
click at [572, 305] on icon at bounding box center [565, 303] width 14 height 14
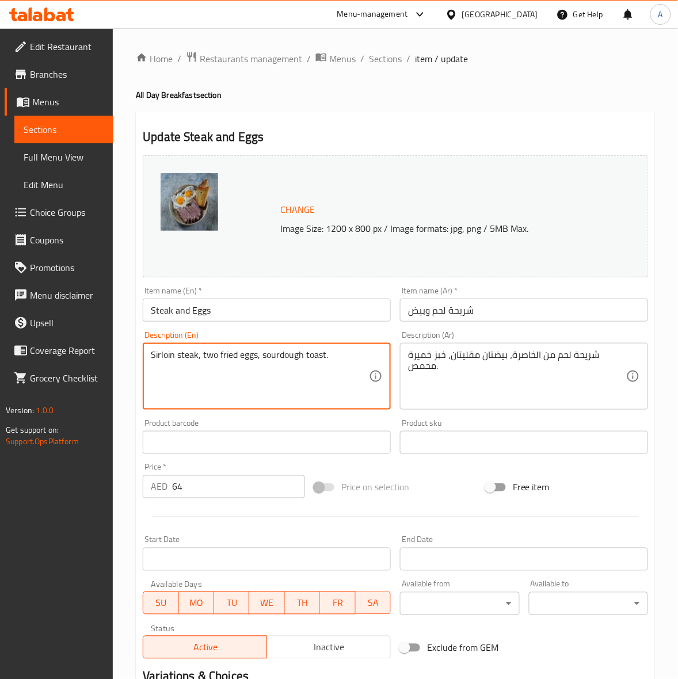
click at [265, 356] on textarea "Sirloin steak, two fried eggs, sourdough toast." at bounding box center [260, 376] width 218 height 55
paste textarea "150 day grain fed Black Angus Sirloin"
type textarea "150 day grain fed Black Angus Sirloin, two fried eggs, sourdough toast."
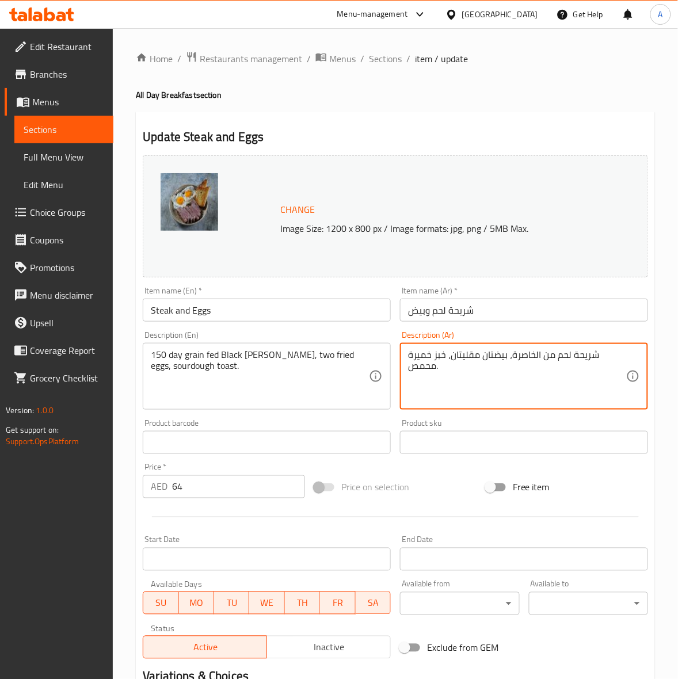
click at [489, 359] on textarea "شريحة لحم من الخاصرة، بيضتان مقليتان، خبز خميرة محمص." at bounding box center [517, 376] width 218 height 55
paste textarea "بقري من لحم أنجوس الأسود تتغذى على الحبوب لمدة 150 يومًا، وبيضتين مقليتين، وخبز…"
type textarea "شريحة لحم بقري من لحم أنجوس الأسود تتغذى على الحبوب لمدة 150 يومًا، وبيضتين مقل…"
click at [444, 491] on div "Price on selection" at bounding box center [396, 487] width 172 height 31
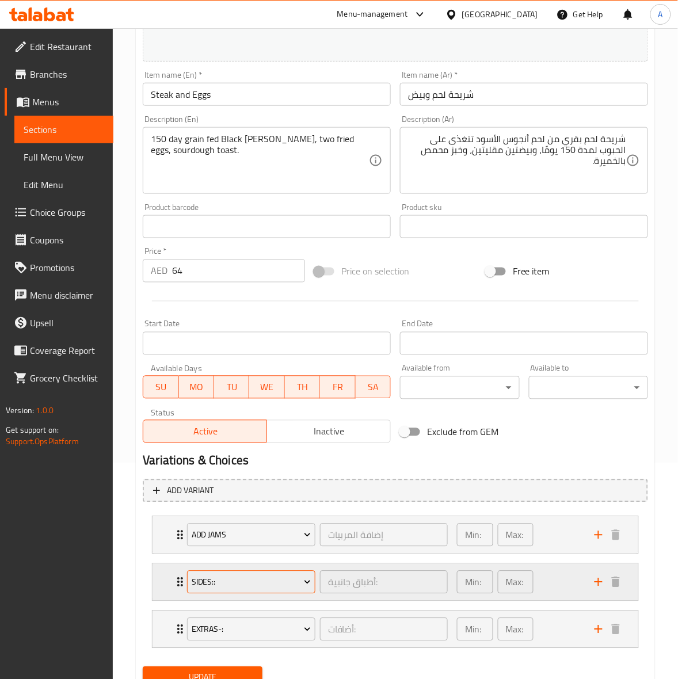
scroll to position [265, 0]
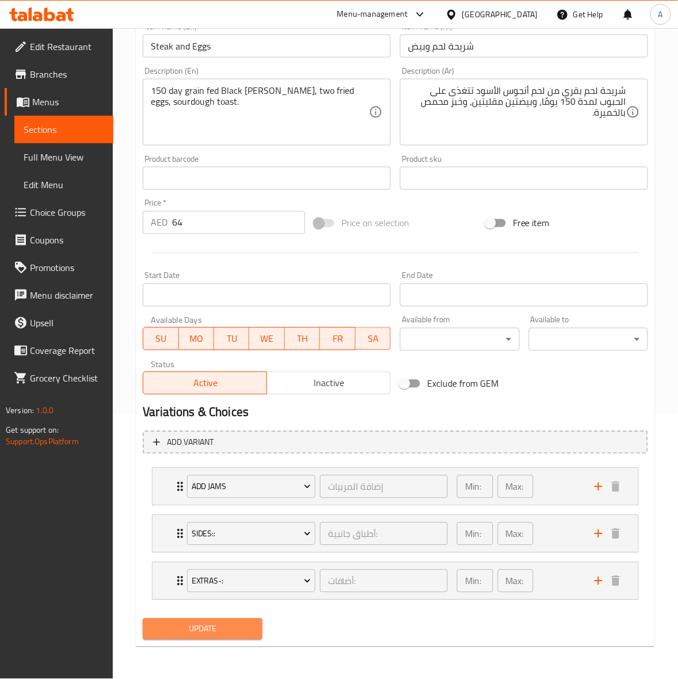
click at [214, 630] on span "Update" at bounding box center [202, 629] width 101 height 14
click at [202, 628] on span "Update" at bounding box center [202, 629] width 101 height 14
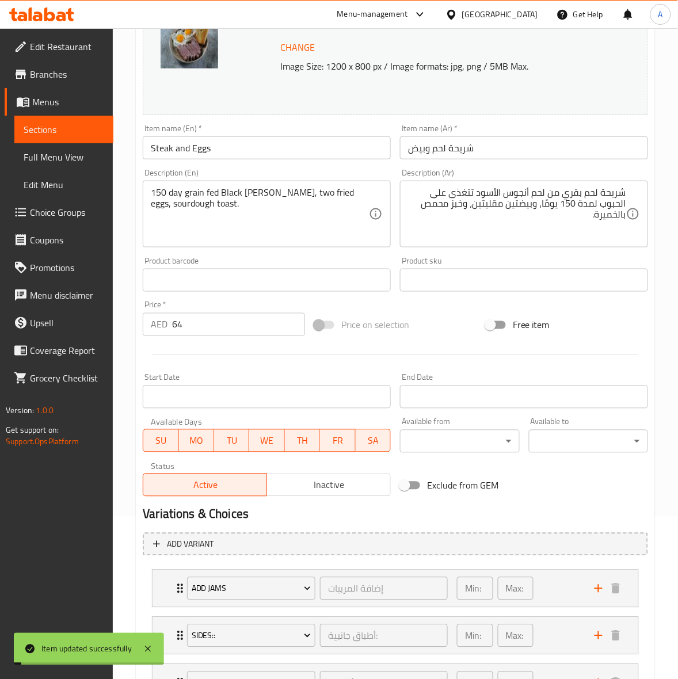
scroll to position [0, 0]
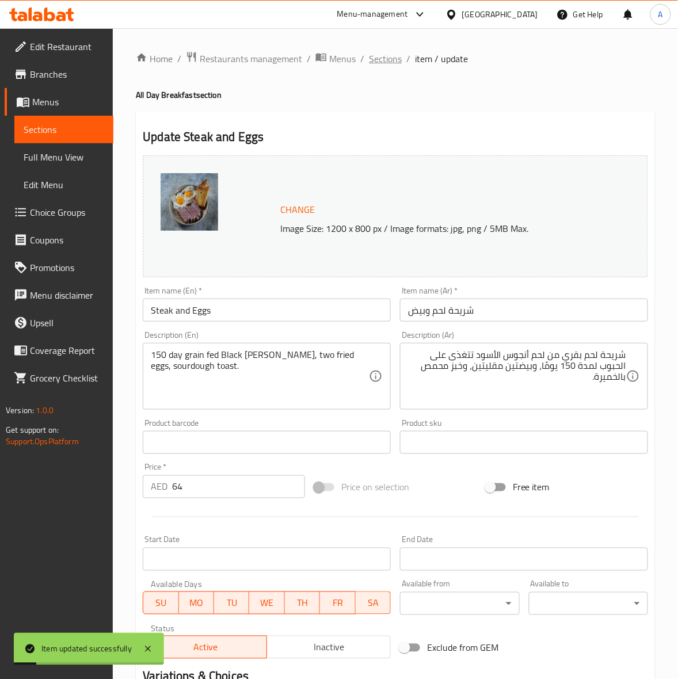
click at [387, 61] on span "Sections" at bounding box center [385, 59] width 33 height 14
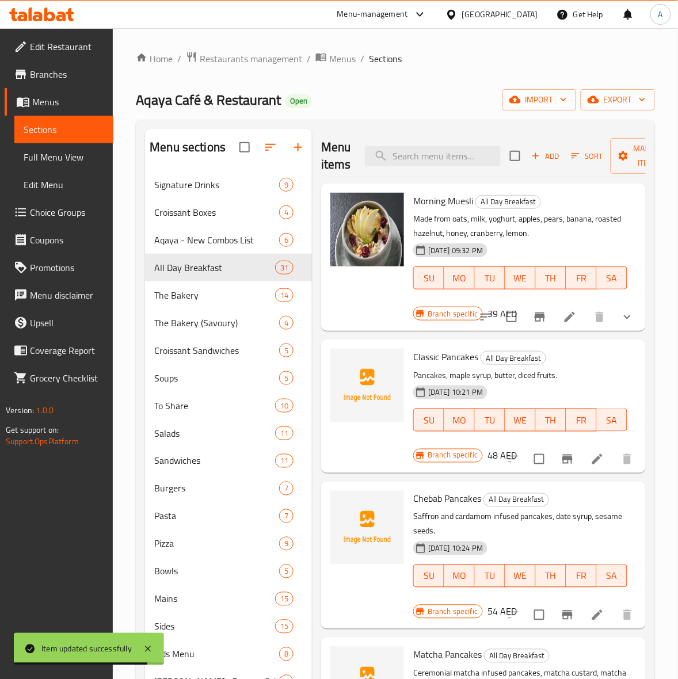
click at [124, 496] on div "Home / Restaurants management / Menus / Sections Aqaya Café & Restaurant Open i…" at bounding box center [395, 546] width 565 height 1036
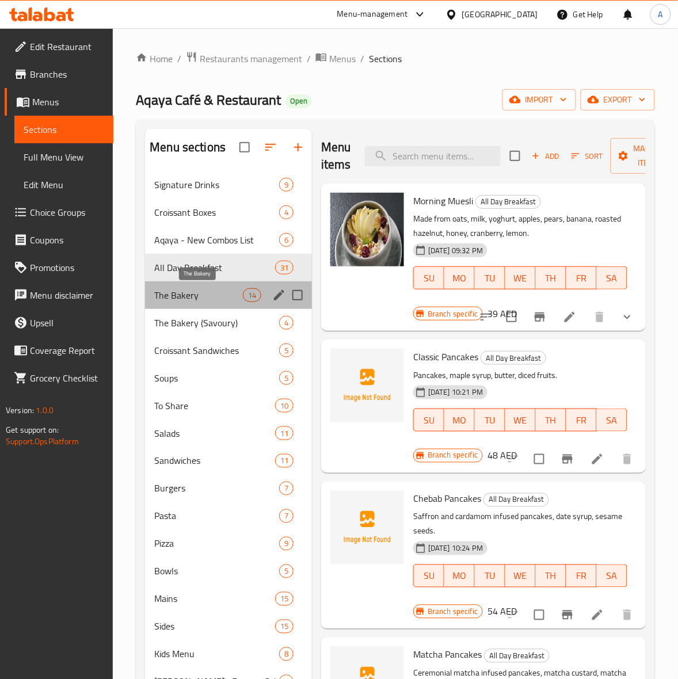
click at [197, 298] on span "The Bakery" at bounding box center [198, 295] width 89 height 14
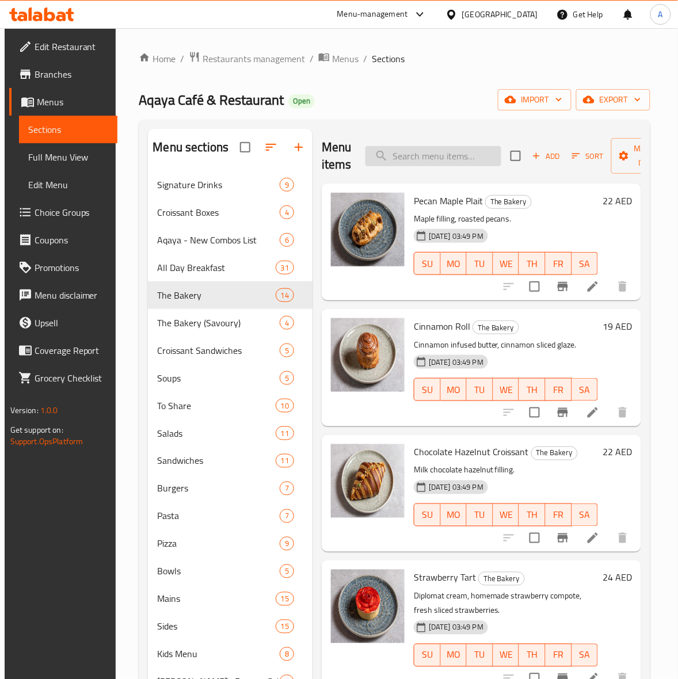
click at [429, 147] on input "search" at bounding box center [433, 156] width 136 height 20
paste input "BBLT"
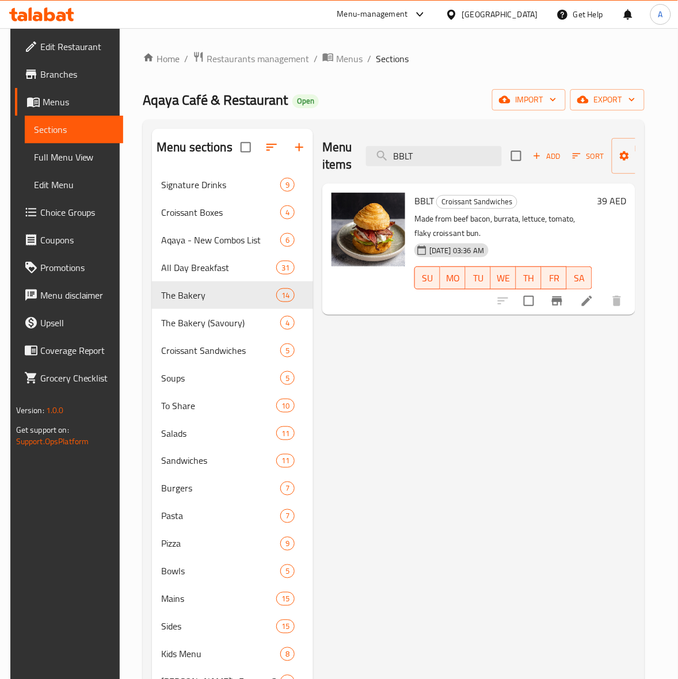
type input "BBLT"
click at [564, 295] on icon "Branch-specific-item" at bounding box center [557, 301] width 14 height 14
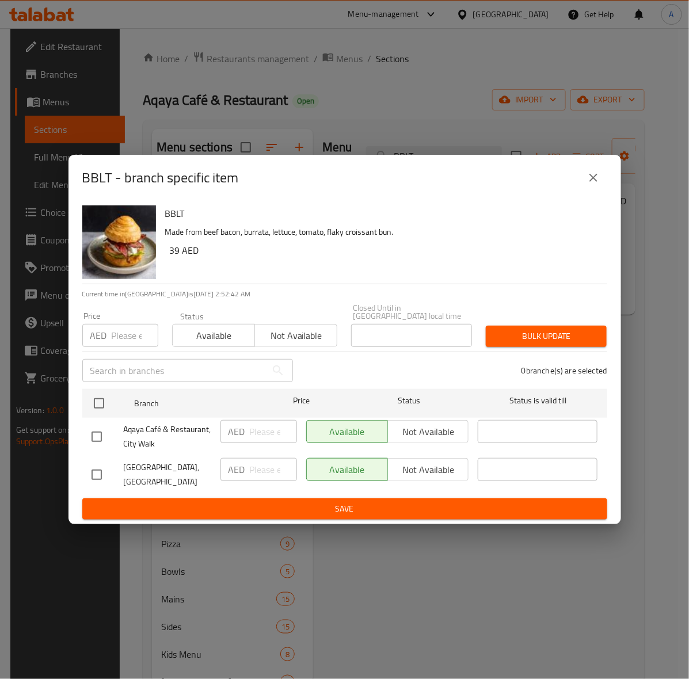
click at [95, 473] on input "checkbox" at bounding box center [97, 475] width 24 height 24
checkbox input "true"
click at [130, 342] on input "number" at bounding box center [135, 335] width 47 height 23
click at [118, 329] on input "number" at bounding box center [135, 335] width 47 height 23
type input "43"
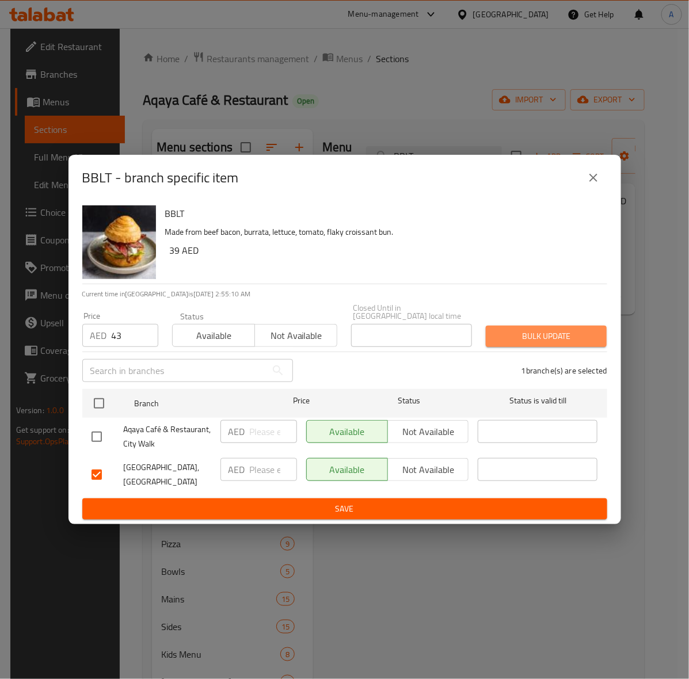
click at [546, 340] on span "Bulk update" at bounding box center [546, 336] width 102 height 14
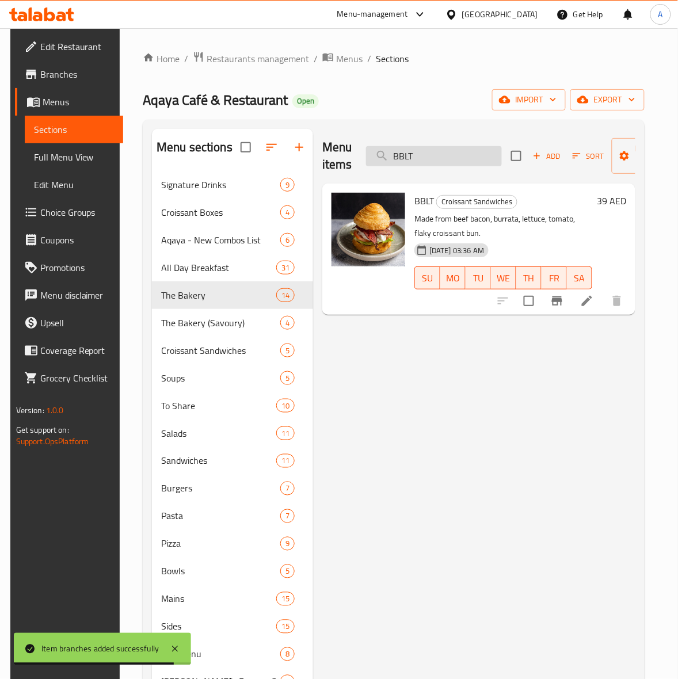
click at [409, 153] on input "BBLT" at bounding box center [434, 156] width 136 height 20
paste input "Salmon Supreme"
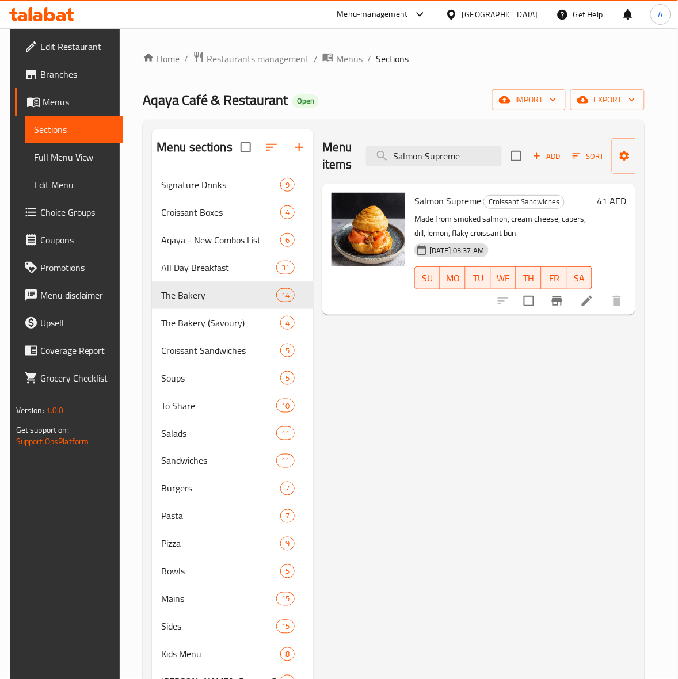
type input "Salmon Supreme"
click at [564, 305] on icon "Branch-specific-item" at bounding box center [557, 301] width 14 height 14
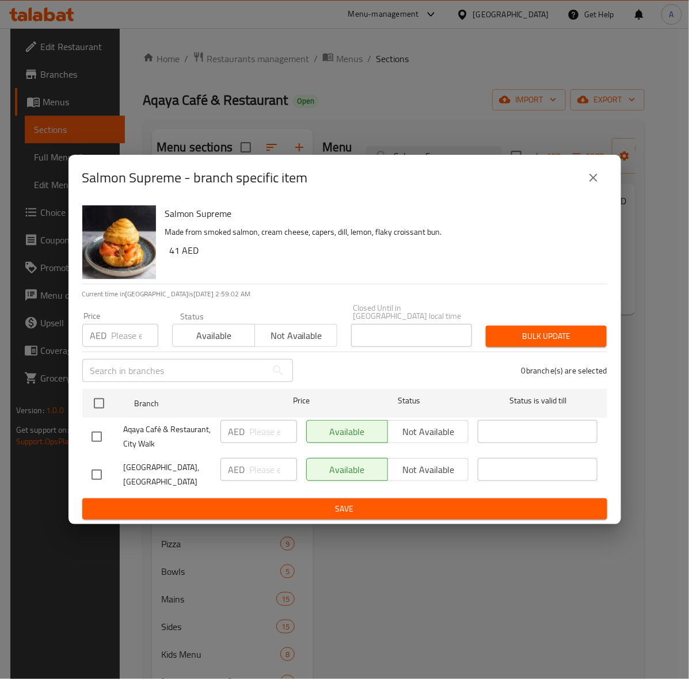
click at [97, 472] on input "checkbox" at bounding box center [97, 475] width 24 height 24
checkbox input "true"
click at [119, 334] on input "number" at bounding box center [135, 335] width 47 height 23
type input "43"
click at [555, 341] on span "Bulk update" at bounding box center [546, 336] width 102 height 14
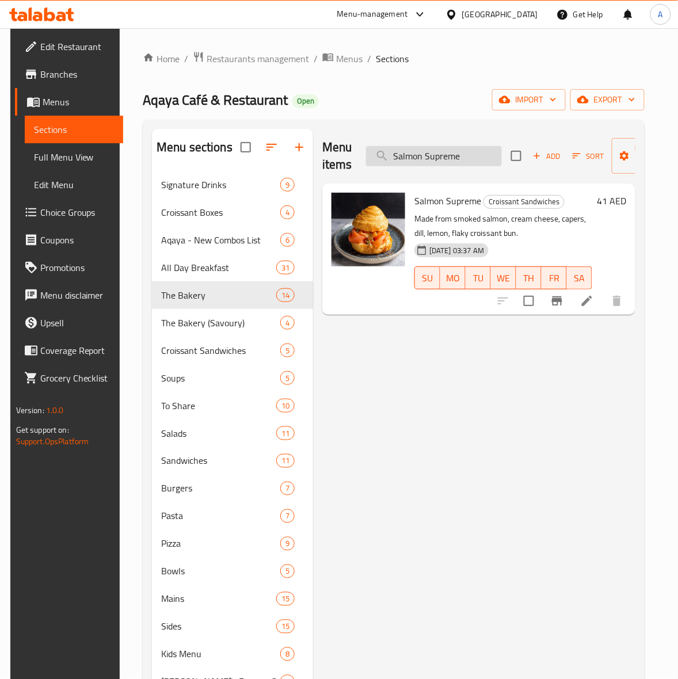
click at [424, 151] on input "Salmon Supreme" at bounding box center [434, 156] width 136 height 20
paste input "Capres"
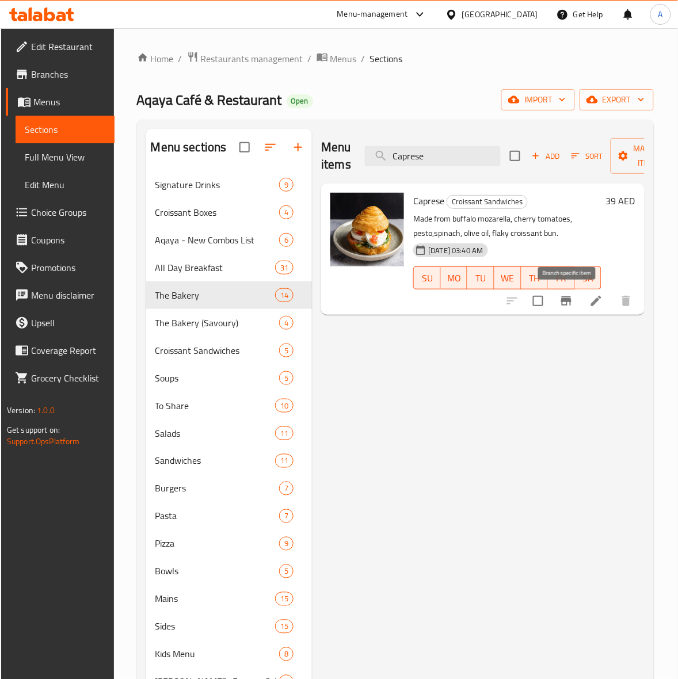
type input "Caprese"
click at [560, 309] on button "Branch-specific-item" at bounding box center [567, 301] width 28 height 28
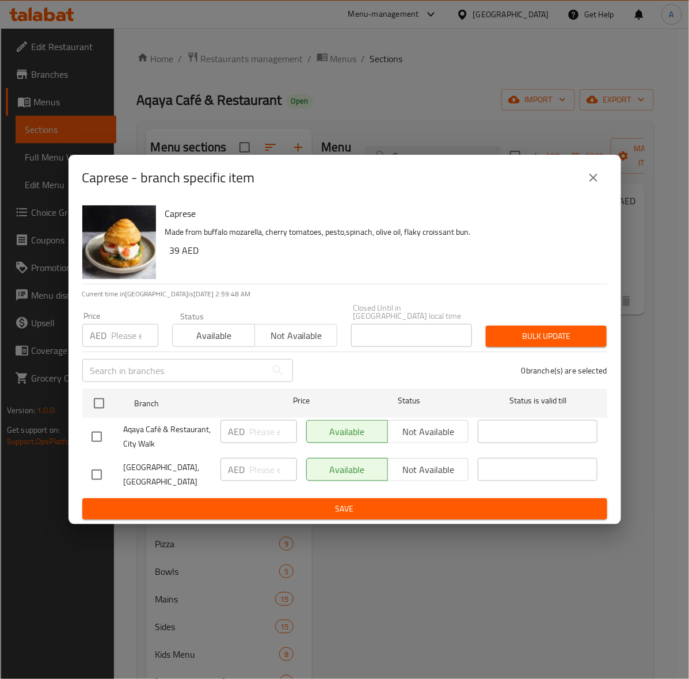
click at [98, 468] on input "checkbox" at bounding box center [97, 475] width 24 height 24
checkbox input "true"
click at [587, 184] on icon "close" at bounding box center [594, 178] width 14 height 14
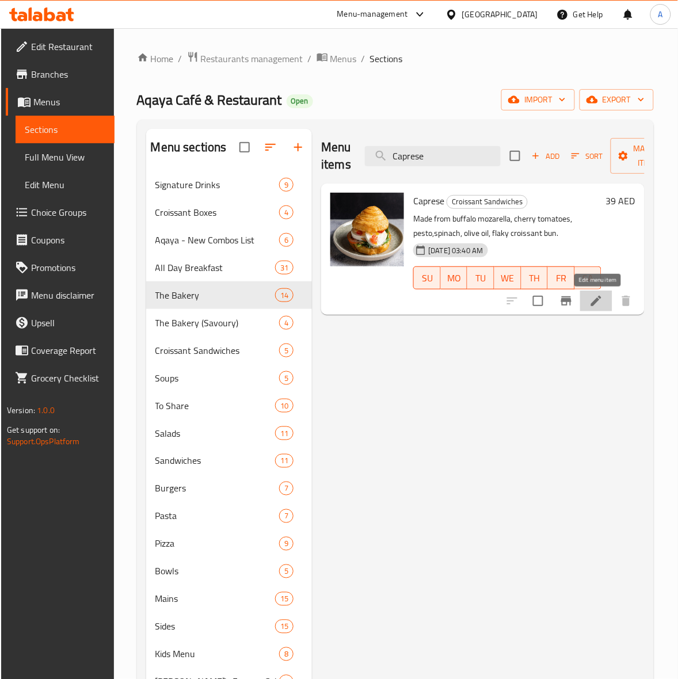
click at [591, 305] on icon at bounding box center [596, 301] width 14 height 14
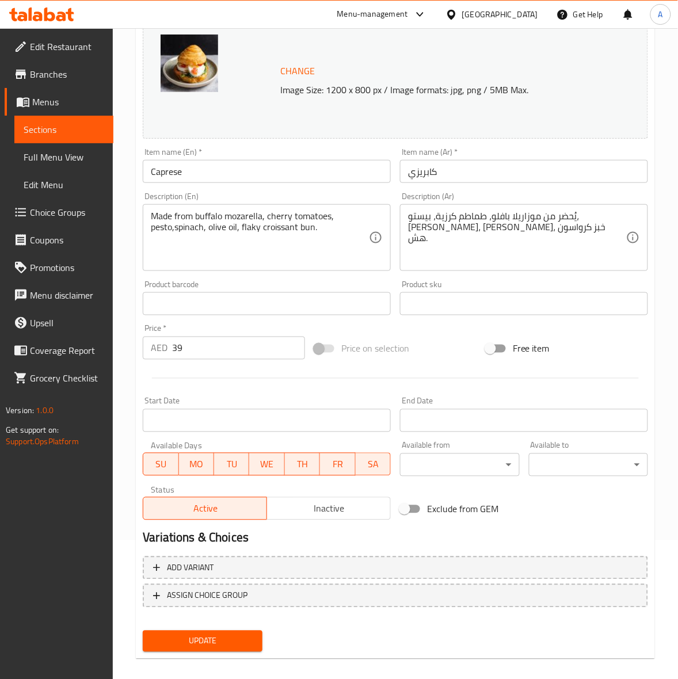
scroll to position [144, 0]
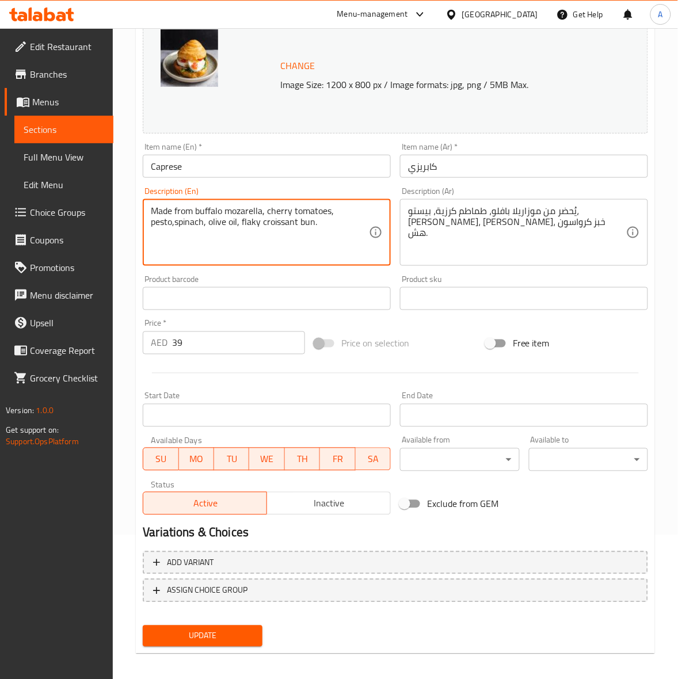
drag, startPoint x: 333, startPoint y: 227, endPoint x: 25, endPoint y: 203, distance: 308.9
paste textarea "Buffalo mozzarella, cherry tomatoes, pesto,"
type textarea "Buffalo mozzarella, cherry tomatoes, pesto, spinach, olive oil, flaky croissant…"
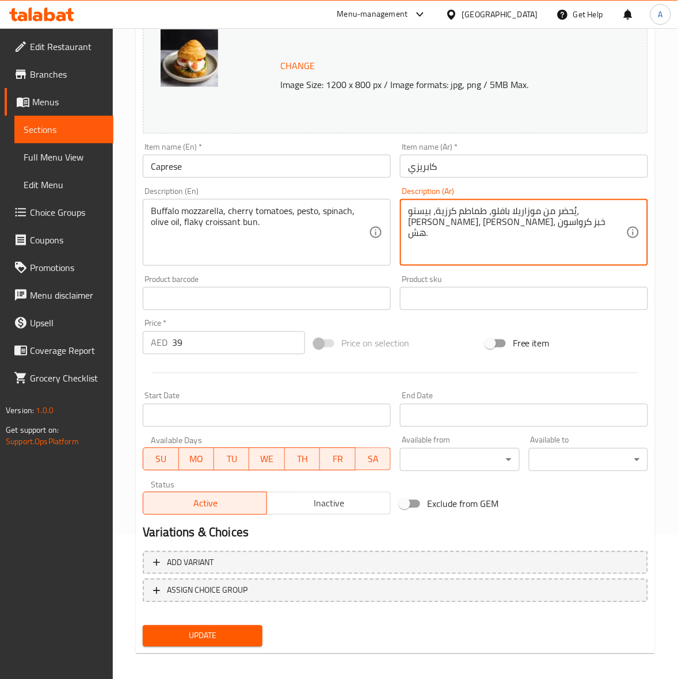
click at [473, 224] on textarea "يُحضر من موزاريلا بافلو، طماطم كرزية، بيستو، سبانخ، زيت زيتون، خبز كرواسون هش." at bounding box center [517, 232] width 218 height 55
paste textarea "جبنة موزاريلا بافلو، طماطم كرزية، بيستو، سبانخ، زيت زيتون، خبز كرواسون مقرم"
type textarea "جبنة موزاريلا بافلو، طماطم كرزية، بيستو، سبانخ، زيت زيتون، خبز كرواسون مقرمش."
click at [620, 330] on div "Free item" at bounding box center [567, 343] width 172 height 31
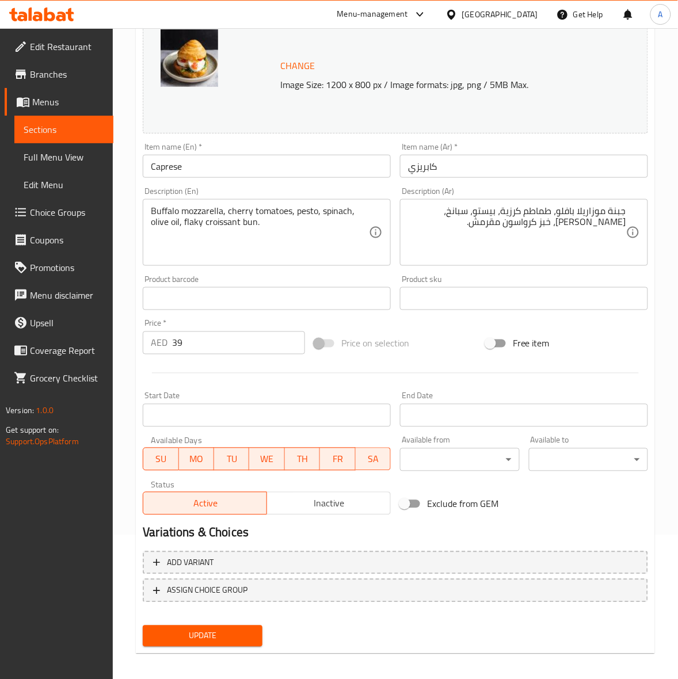
click at [193, 629] on span "Update" at bounding box center [202, 636] width 101 height 14
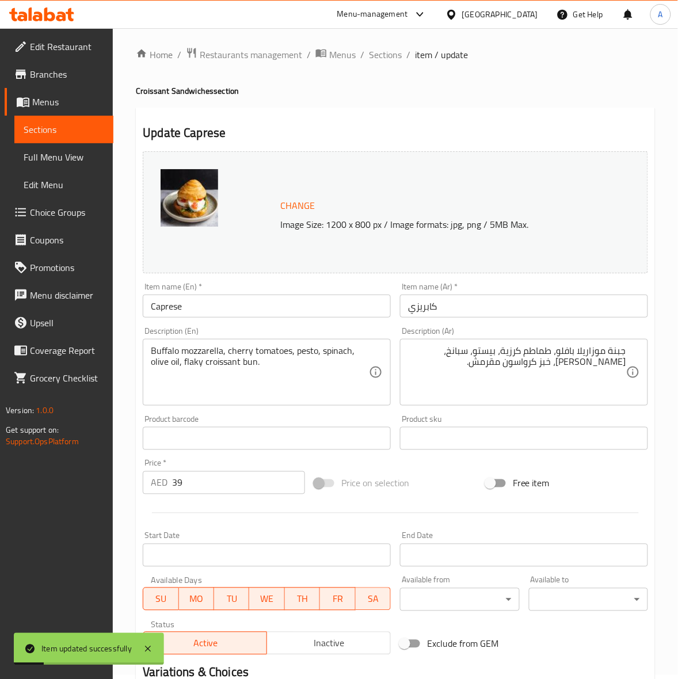
scroll to position [0, 0]
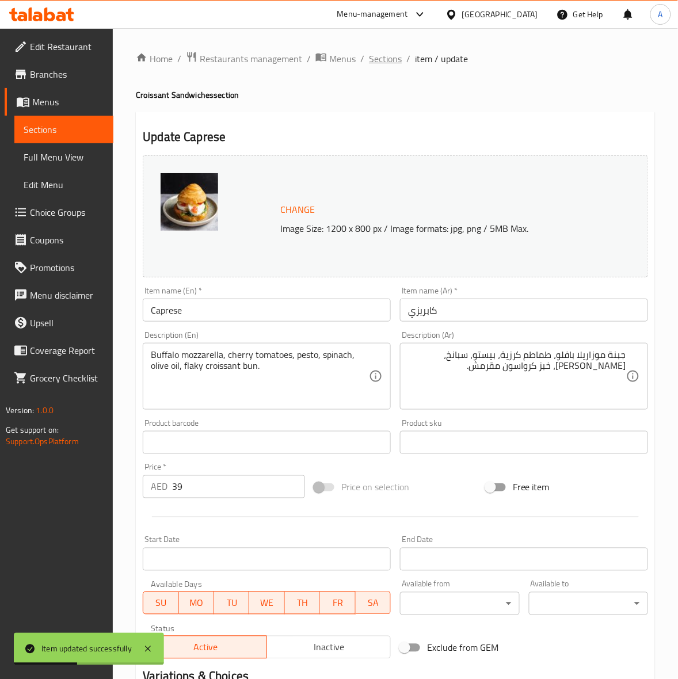
click at [381, 60] on span "Sections" at bounding box center [385, 59] width 33 height 14
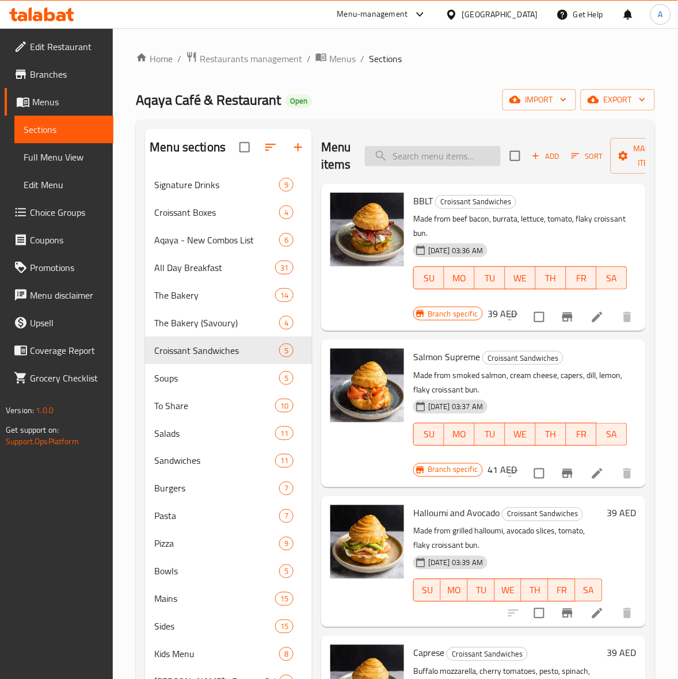
click at [449, 156] on input "search" at bounding box center [433, 156] width 136 height 20
paste input "Roasted Tomato"
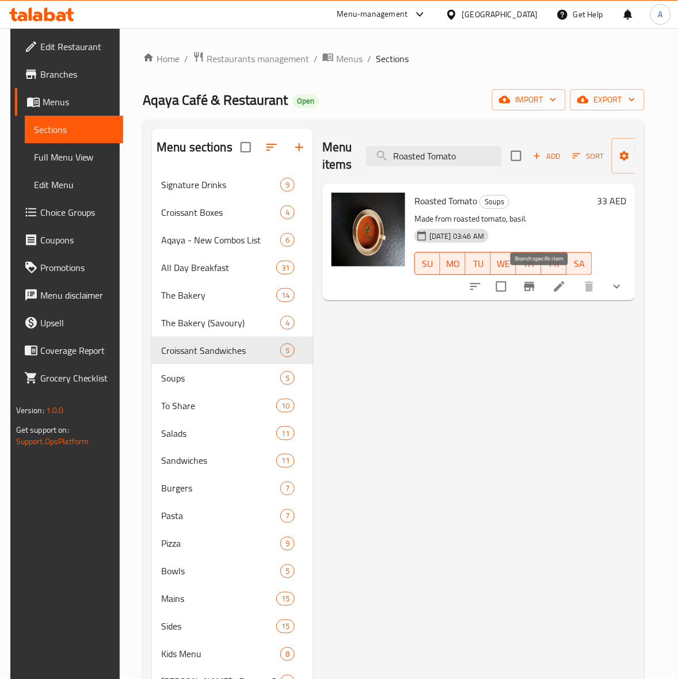
type input "Roasted Tomato"
click at [535, 285] on icon "Branch-specific-item" at bounding box center [529, 286] width 10 height 9
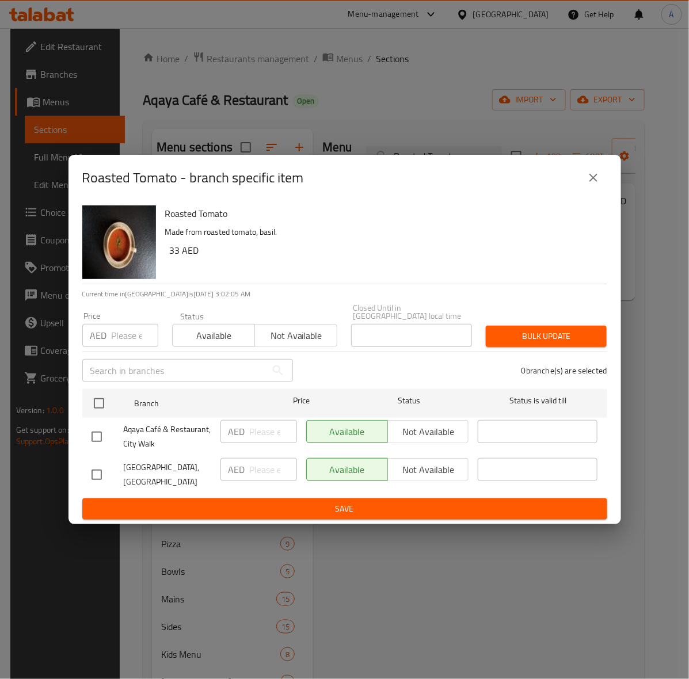
click at [94, 472] on input "checkbox" at bounding box center [97, 475] width 24 height 24
checkbox input "true"
click at [122, 338] on input "number" at bounding box center [135, 335] width 47 height 23
type input "35"
click at [538, 344] on button "Bulk update" at bounding box center [546, 336] width 121 height 21
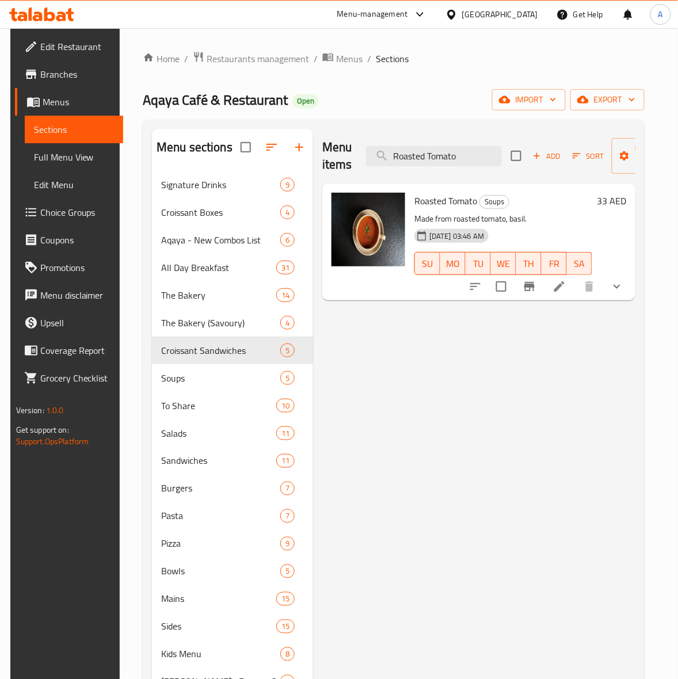
click at [536, 292] on icon "Branch-specific-item" at bounding box center [530, 287] width 14 height 14
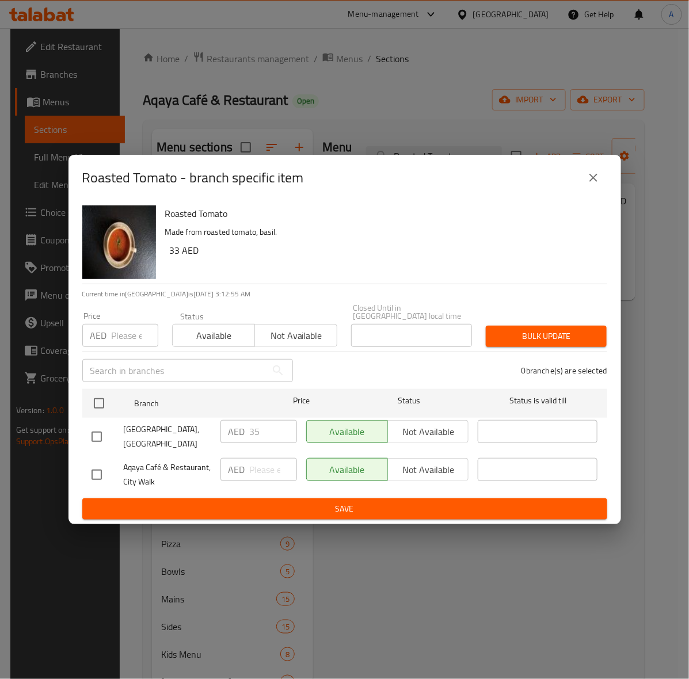
click at [591, 174] on icon "close" at bounding box center [594, 178] width 14 height 14
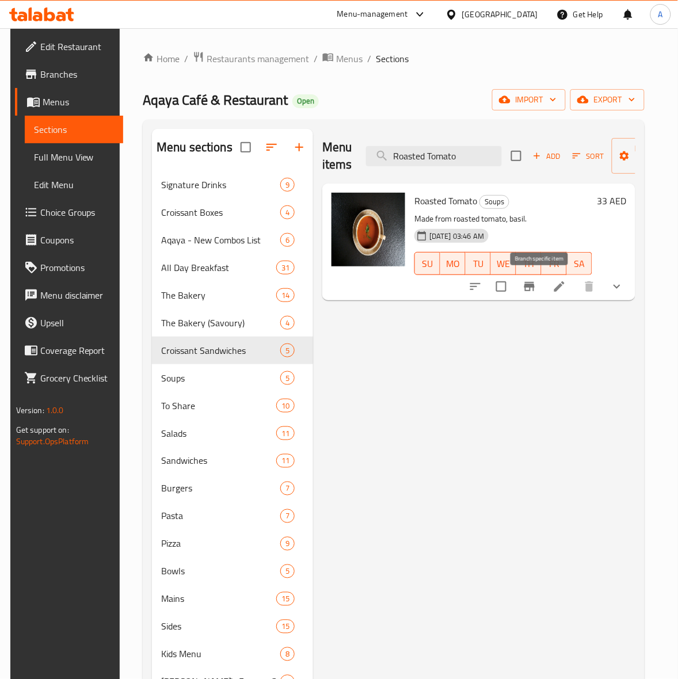
click at [536, 289] on icon "Branch-specific-item" at bounding box center [530, 287] width 14 height 14
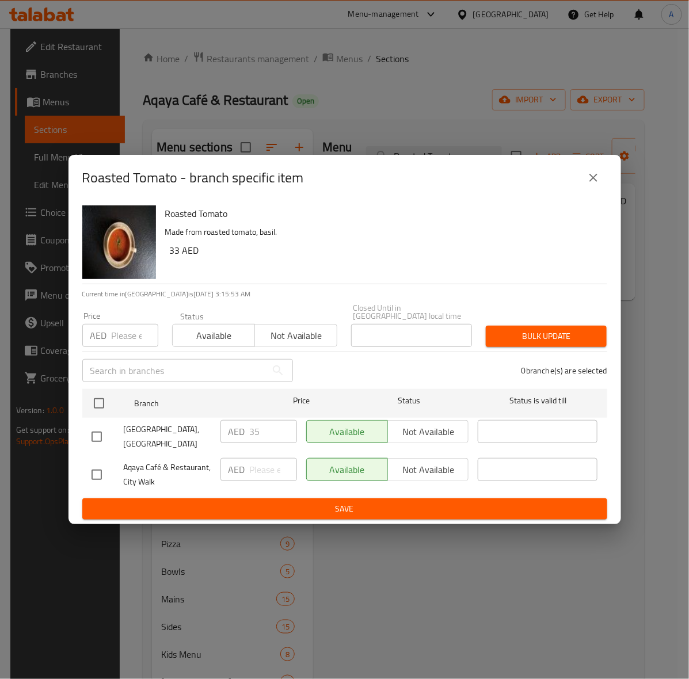
click at [590, 180] on icon "close" at bounding box center [594, 178] width 14 height 14
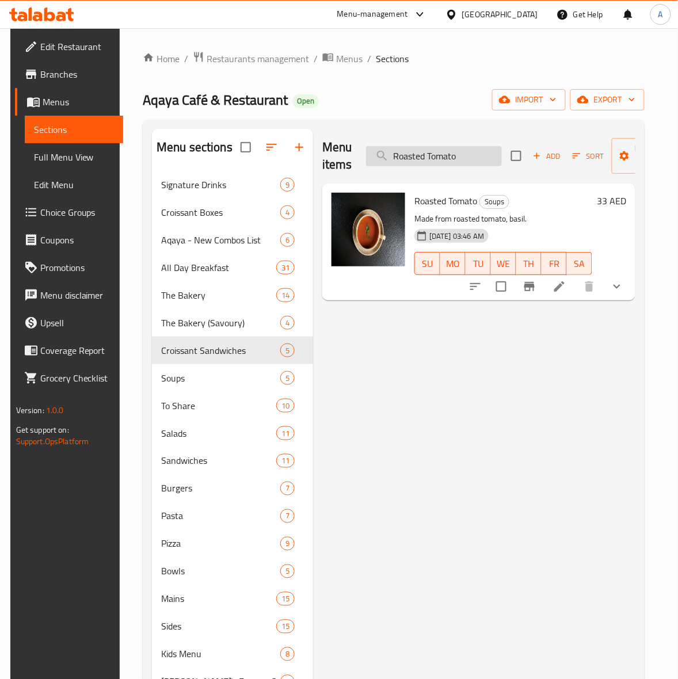
click at [415, 159] on input "Roasted Tomato" at bounding box center [434, 156] width 136 height 20
paste input "Mushroom Melange"
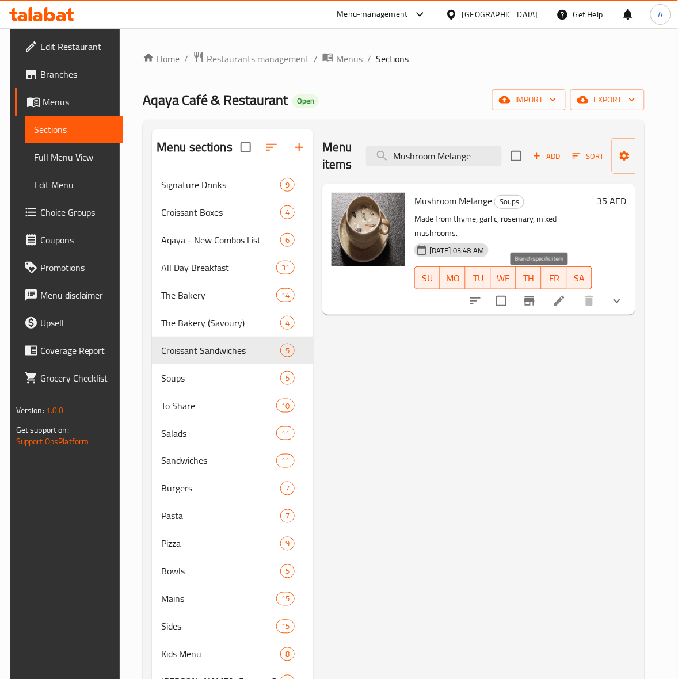
type input "Mushroom Melange"
click at [535, 296] on icon "Branch-specific-item" at bounding box center [529, 300] width 10 height 9
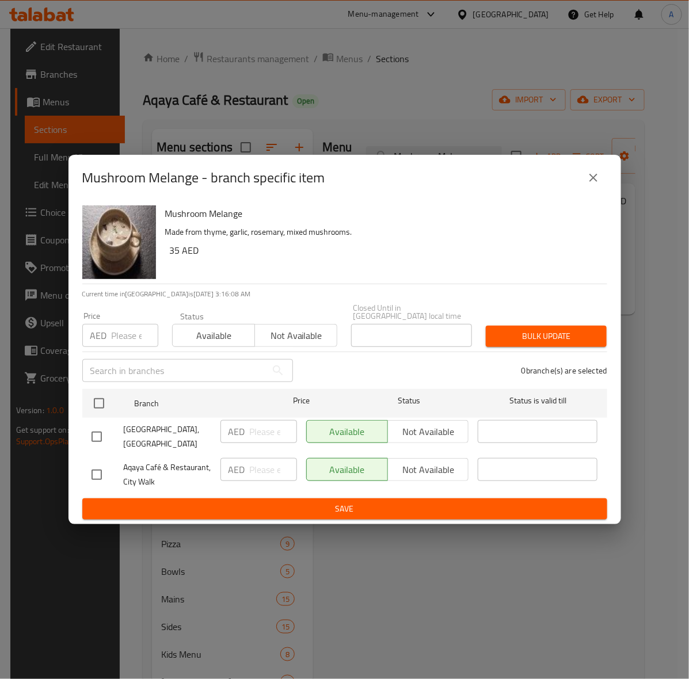
click at [98, 444] on input "checkbox" at bounding box center [97, 437] width 24 height 24
checkbox input "true"
click at [120, 334] on input "number" at bounding box center [135, 335] width 47 height 23
type input "36"
click at [567, 342] on span "Bulk update" at bounding box center [546, 336] width 102 height 14
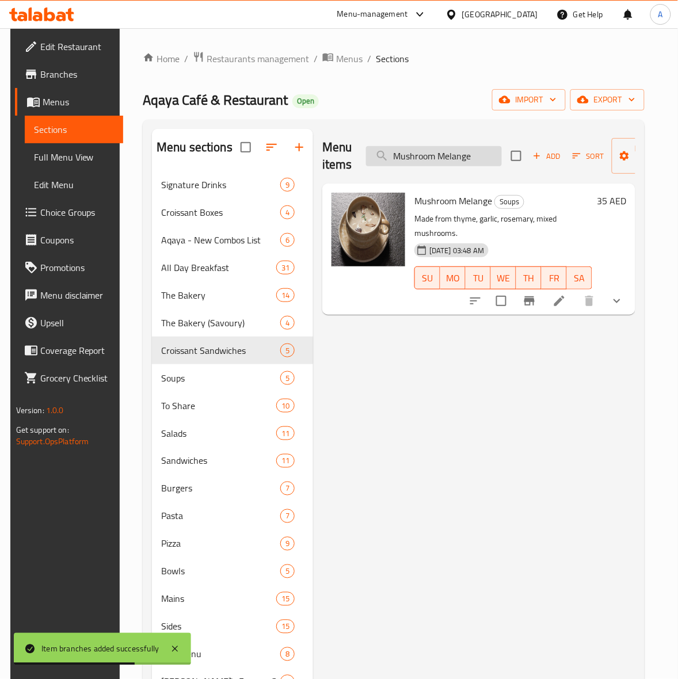
click at [436, 149] on input "Mushroom Melange" at bounding box center [434, 156] width 136 height 20
click at [438, 150] on input "Mushroom Melange" at bounding box center [434, 156] width 136 height 20
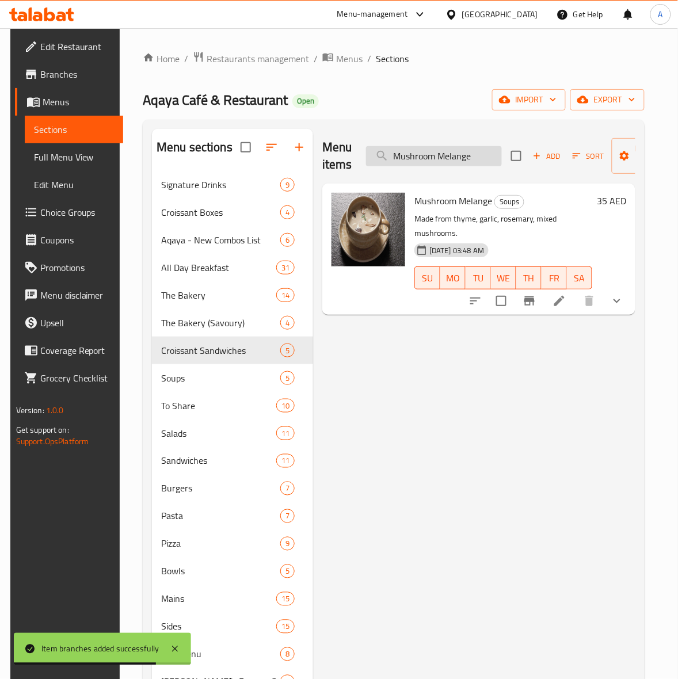
paste input "Red Lentil"
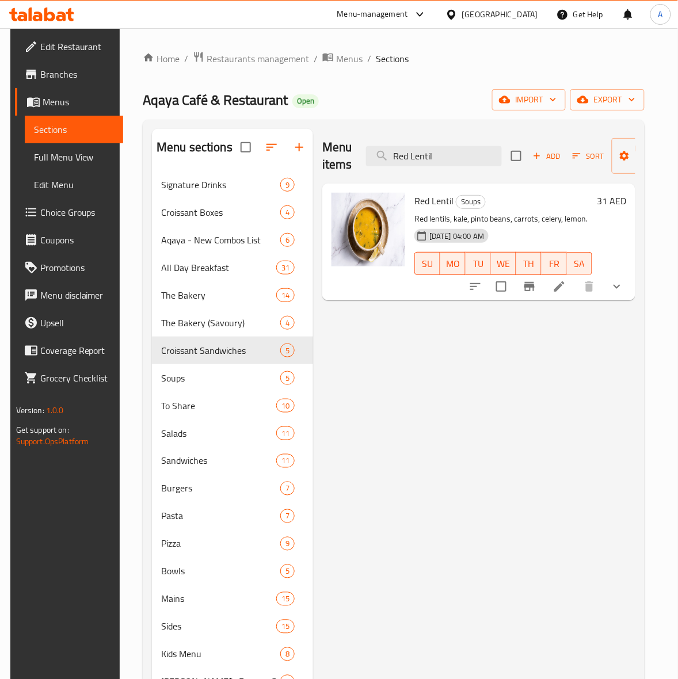
type input "Red Lentil"
click at [535, 286] on icon "Branch-specific-item" at bounding box center [529, 286] width 10 height 9
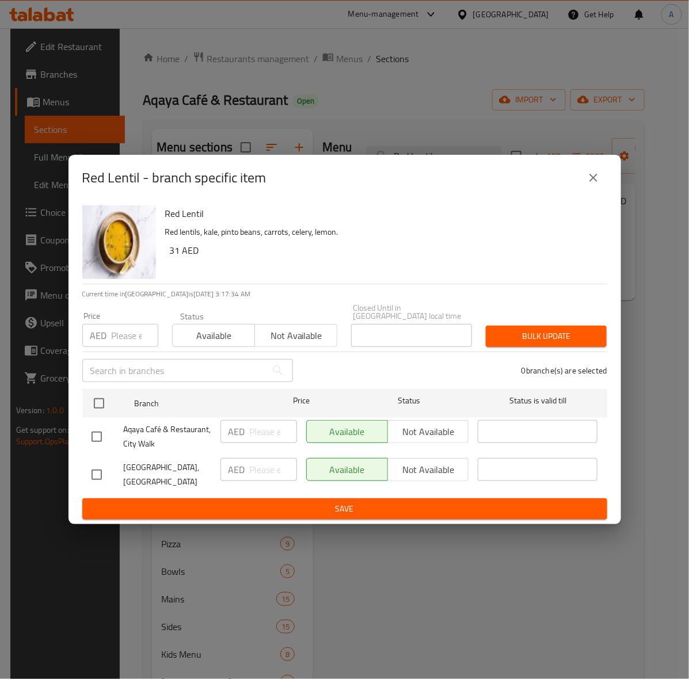
click at [95, 468] on input "checkbox" at bounding box center [97, 475] width 24 height 24
checkbox input "true"
click at [108, 340] on div "AED Price" at bounding box center [120, 335] width 76 height 23
type input "33"
click at [542, 344] on button "Bulk update" at bounding box center [546, 336] width 121 height 21
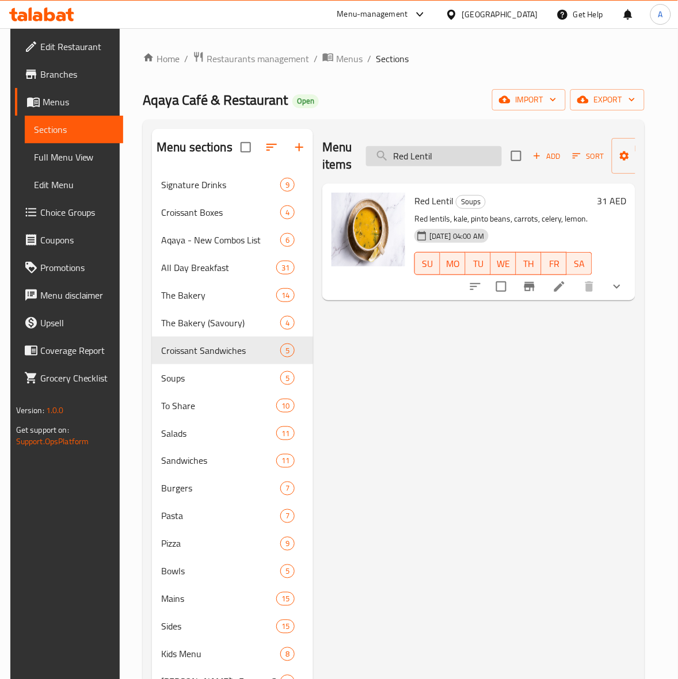
click at [425, 156] on input "Red Lentil" at bounding box center [434, 156] width 136 height 20
paste input "Broccoli Cheddar"
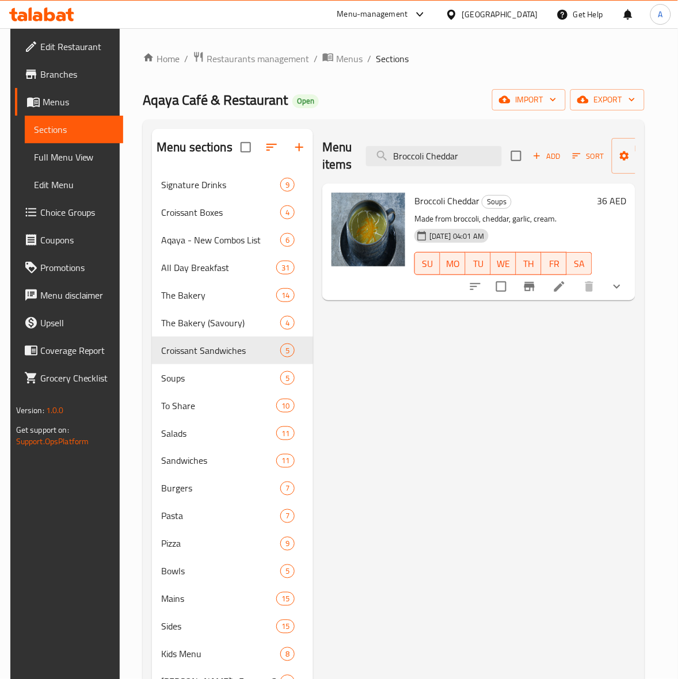
type input "Broccoli Cheddar"
click at [535, 288] on icon "Branch-specific-item" at bounding box center [529, 286] width 10 height 9
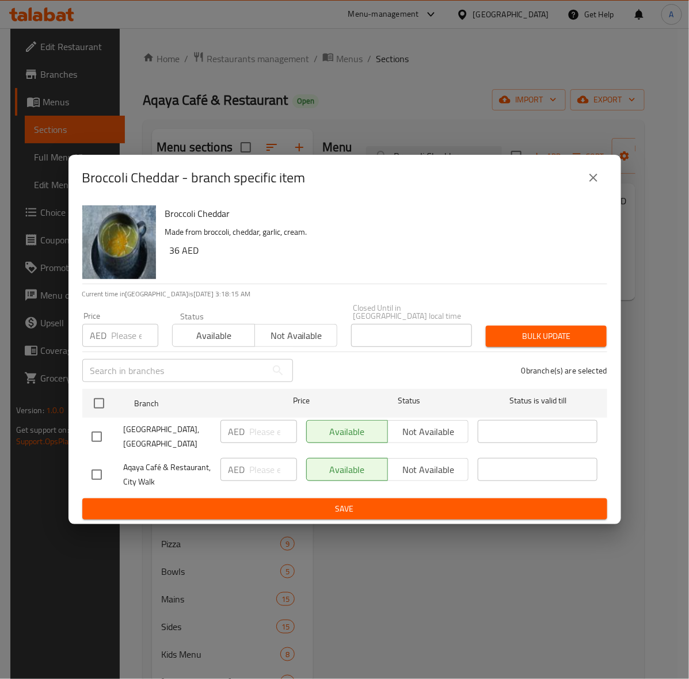
click at [97, 436] on input "checkbox" at bounding box center [97, 437] width 24 height 24
checkbox input "true"
click at [112, 333] on input "number" at bounding box center [135, 335] width 47 height 23
type input "37"
click at [562, 344] on button "Bulk update" at bounding box center [546, 336] width 121 height 21
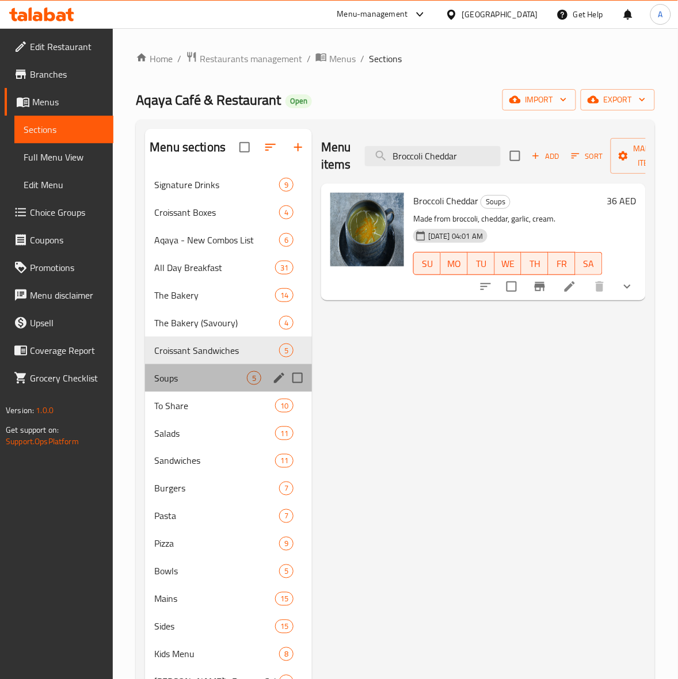
click at [200, 370] on div "Soups 5" at bounding box center [228, 378] width 167 height 28
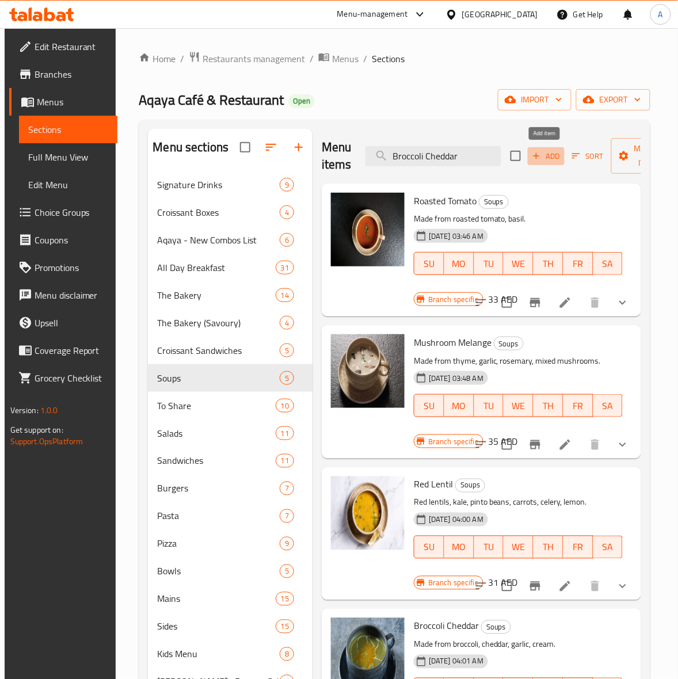
click at [542, 151] on span "Add" at bounding box center [546, 156] width 31 height 13
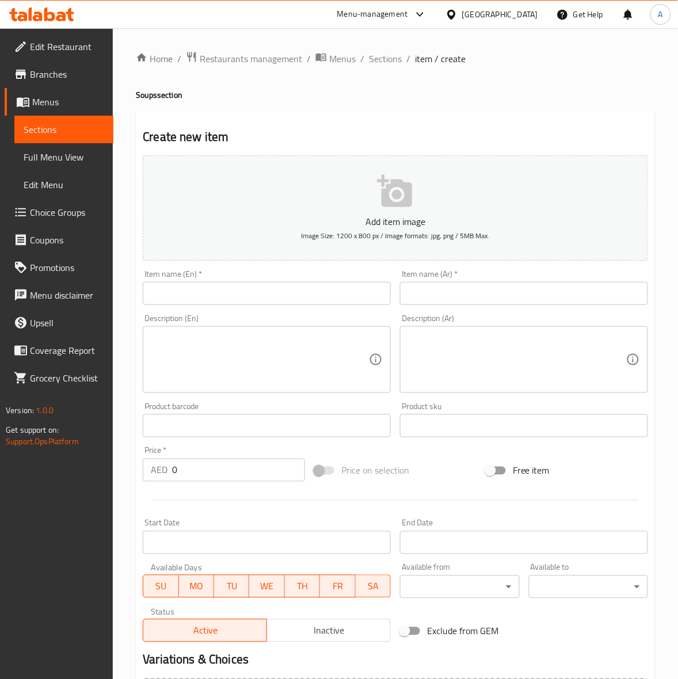
click at [249, 300] on input "text" at bounding box center [267, 293] width 248 height 23
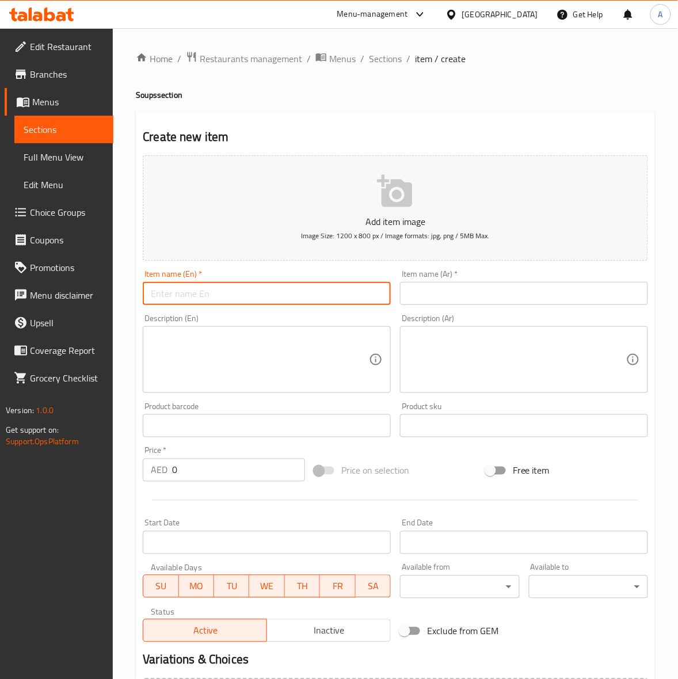
paste input "Borscht"
drag, startPoint x: 150, startPoint y: 296, endPoint x: 110, endPoint y: 307, distance: 41.0
click at [110, 307] on div "Edit Restaurant Branches Menus Sections Full Menu View Edit Menu Choice Groups …" at bounding box center [339, 420] width 678 height 785
type input "Borscht"
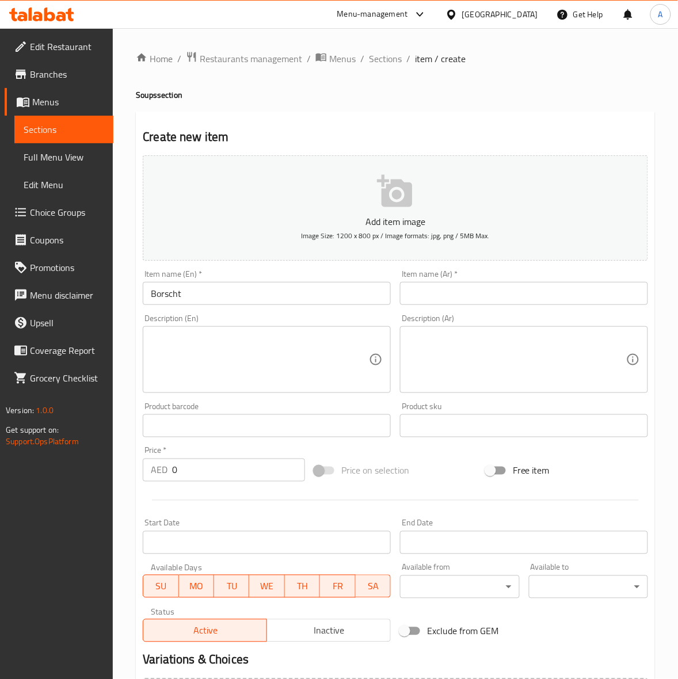
click at [210, 336] on textarea at bounding box center [260, 360] width 218 height 55
paste textarea "Beetroot soup, mixed veg, dill, sour cream."
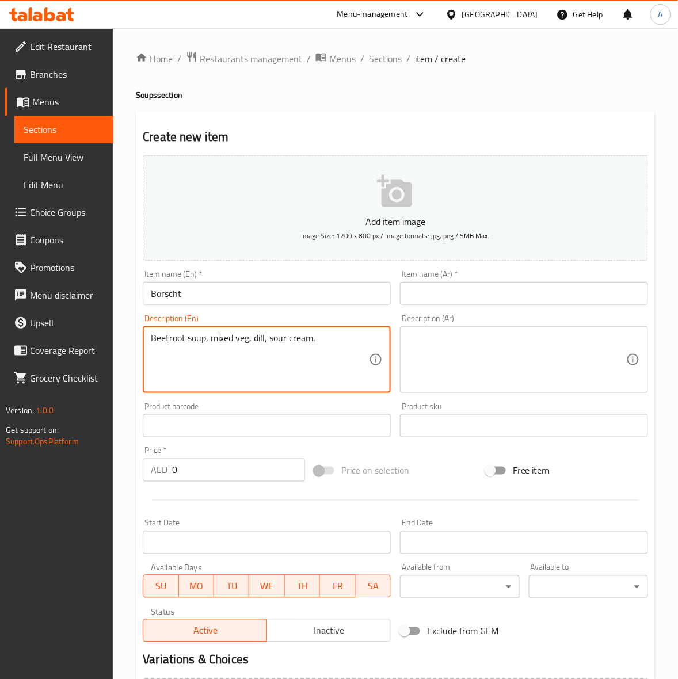
type textarea "Beetroot soup, mixed veg, dill, sour cream."
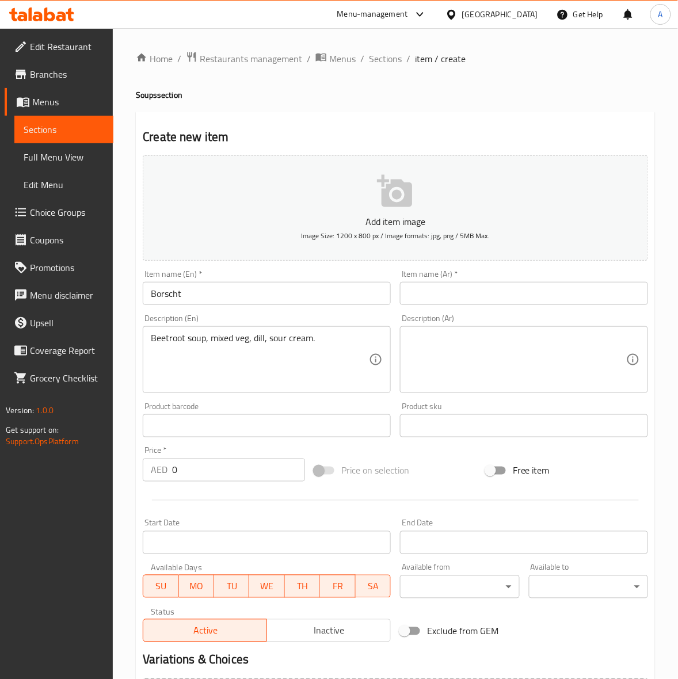
click at [354, 409] on div "Product barcode Product barcode" at bounding box center [267, 419] width 248 height 35
click at [557, 335] on textarea at bounding box center [517, 360] width 218 height 55
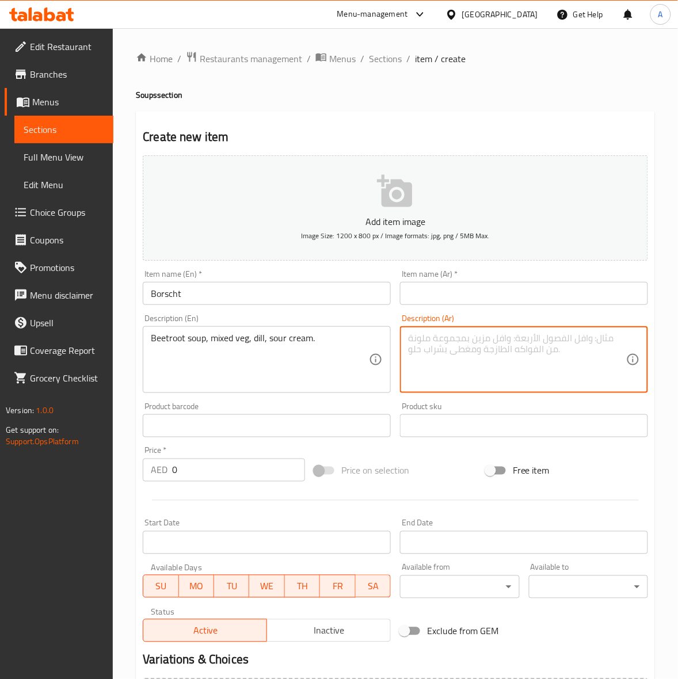
paste textarea "شوربة الشمندر، خضار مشكلة، شبت، كريمة حامضة."
type textarea "شوربة الشمندر، خضار مشكلة، شبت، كريمة حامضة."
click at [581, 296] on input "text" at bounding box center [524, 293] width 248 height 23
paste input "بورشت"
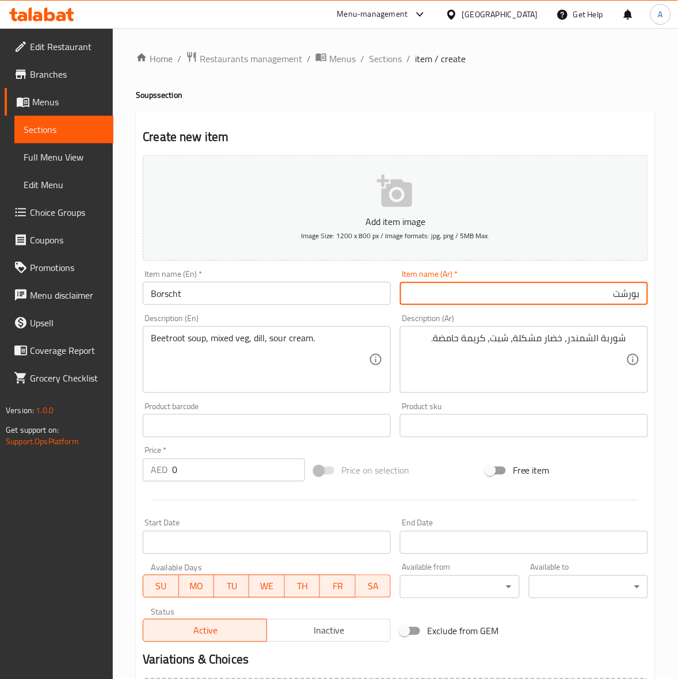
type input "بورشت"
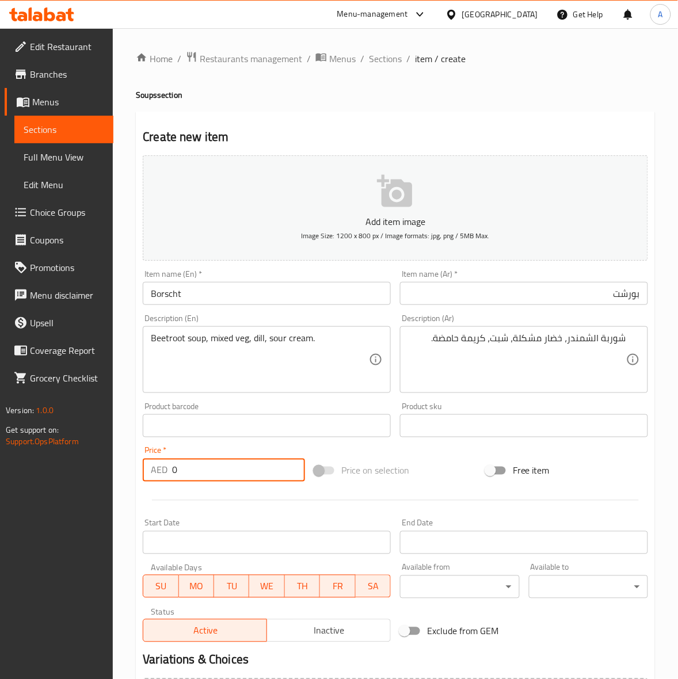
drag, startPoint x: 195, startPoint y: 475, endPoint x: -1, endPoint y: 474, distance: 195.7
click at [0, 474] on html "​ Menu-management United Arab Emirates Get Help A Edit Restaurant Branches Menu…" at bounding box center [339, 339] width 678 height 679
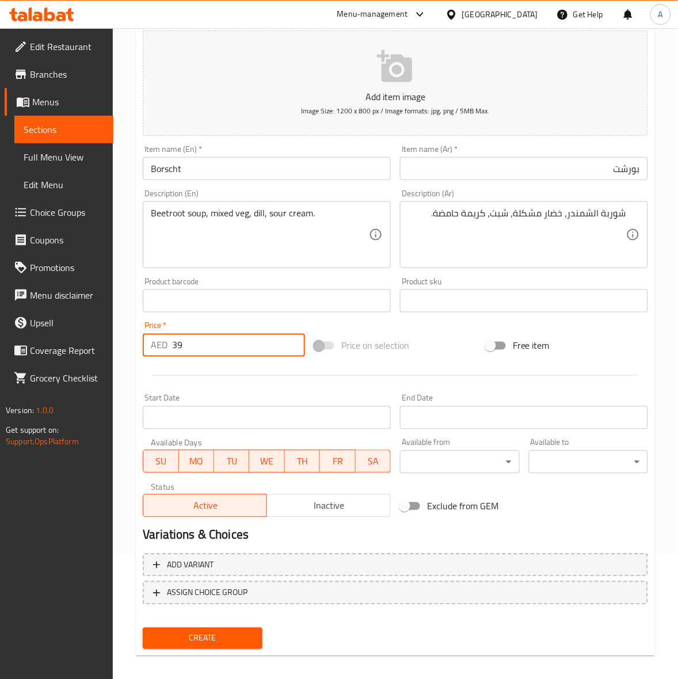
scroll to position [132, 0]
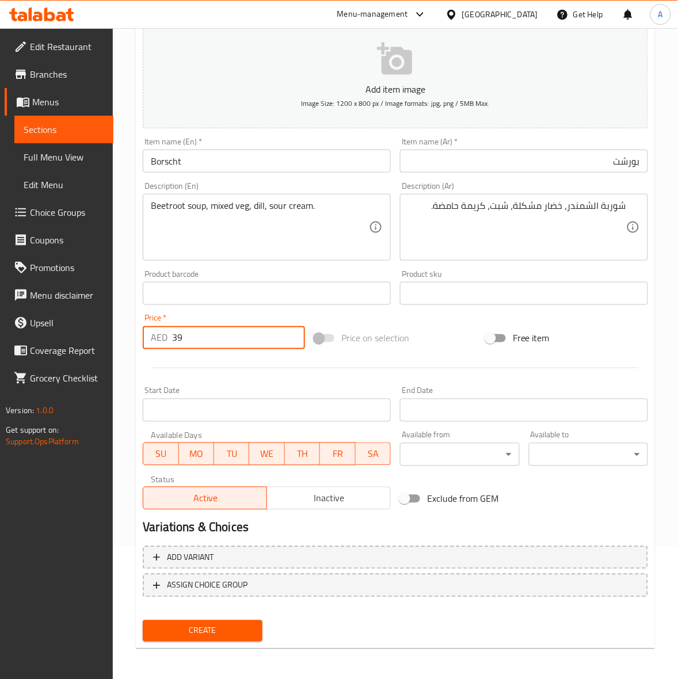
type input "39"
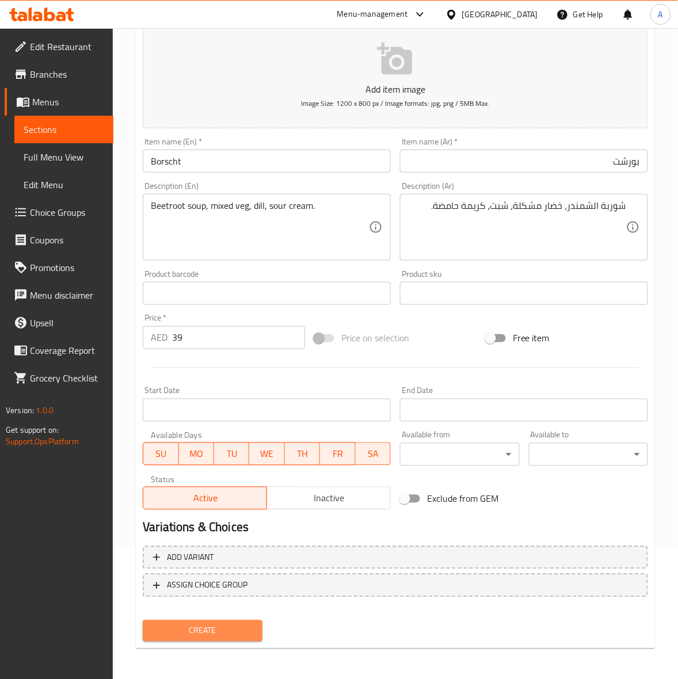
click at [205, 630] on span "Create" at bounding box center [202, 631] width 101 height 14
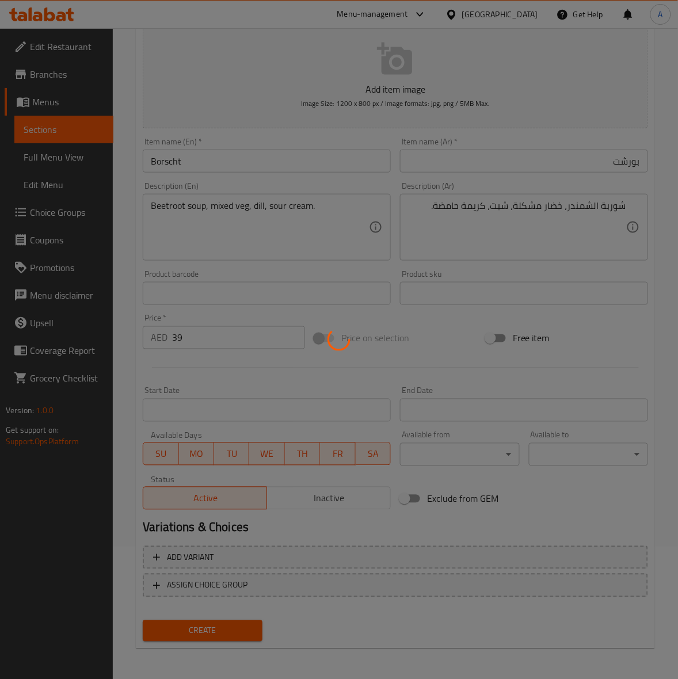
type input "0"
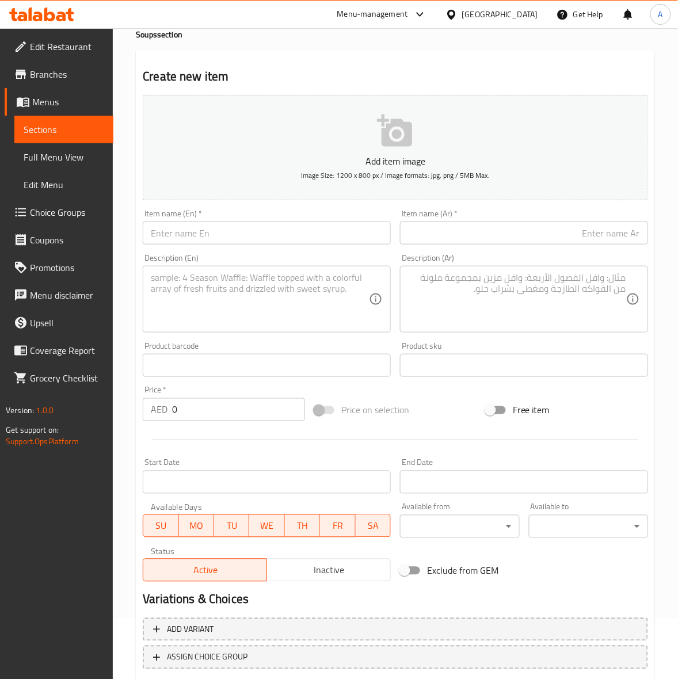
scroll to position [0, 0]
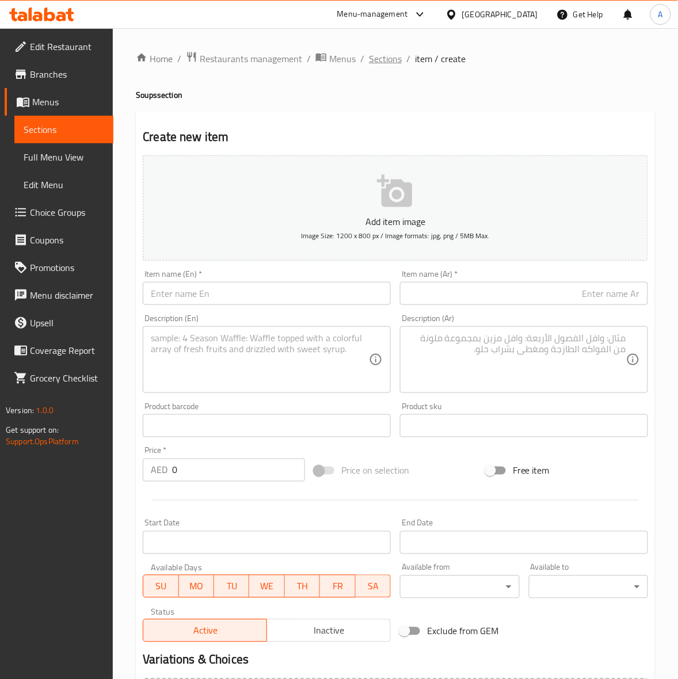
click at [375, 56] on span "Sections" at bounding box center [385, 59] width 33 height 14
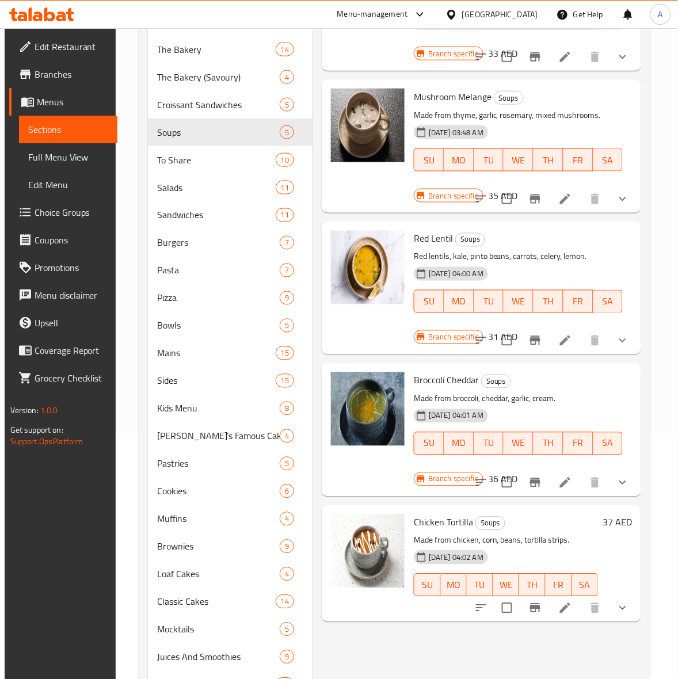
scroll to position [384, 0]
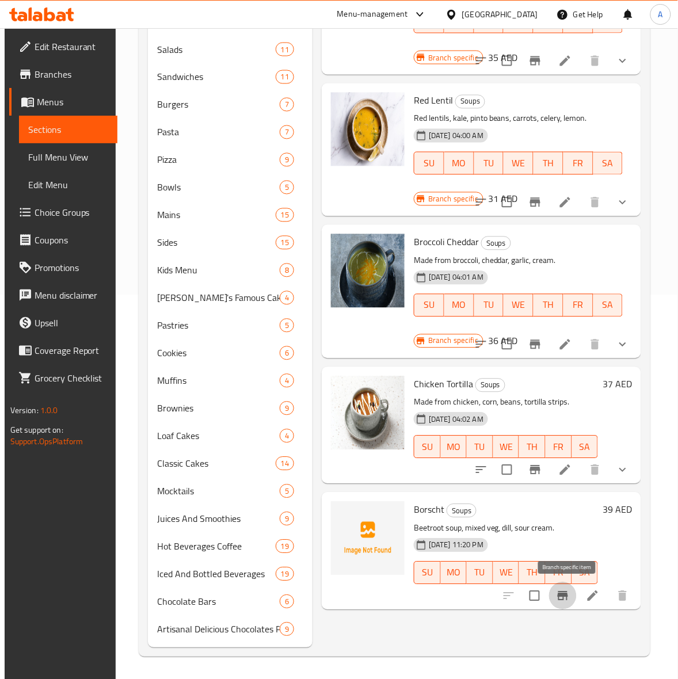
click at [565, 594] on icon "Branch-specific-item" at bounding box center [563, 596] width 10 height 9
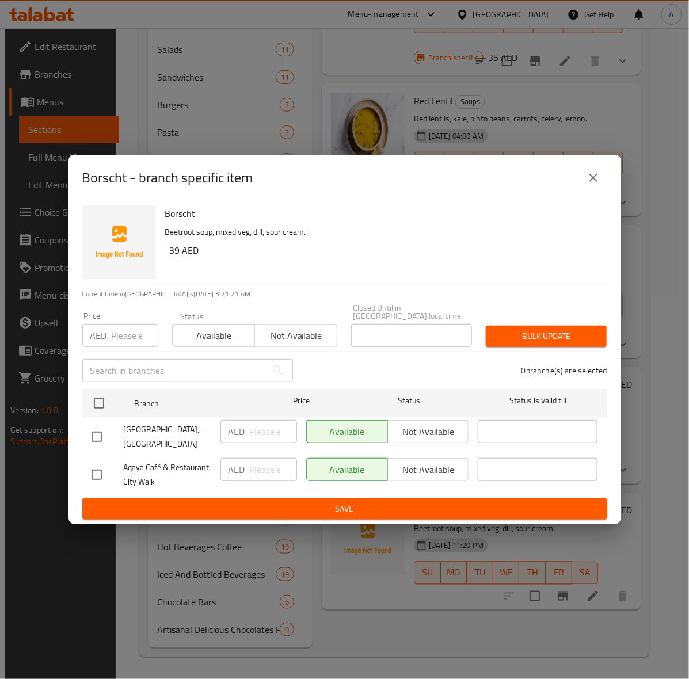
click at [99, 429] on input "checkbox" at bounding box center [97, 437] width 24 height 24
checkbox input "true"
click at [124, 334] on input "number" at bounding box center [135, 335] width 47 height 23
type input "39"
click at [528, 332] on span "Bulk update" at bounding box center [546, 336] width 102 height 14
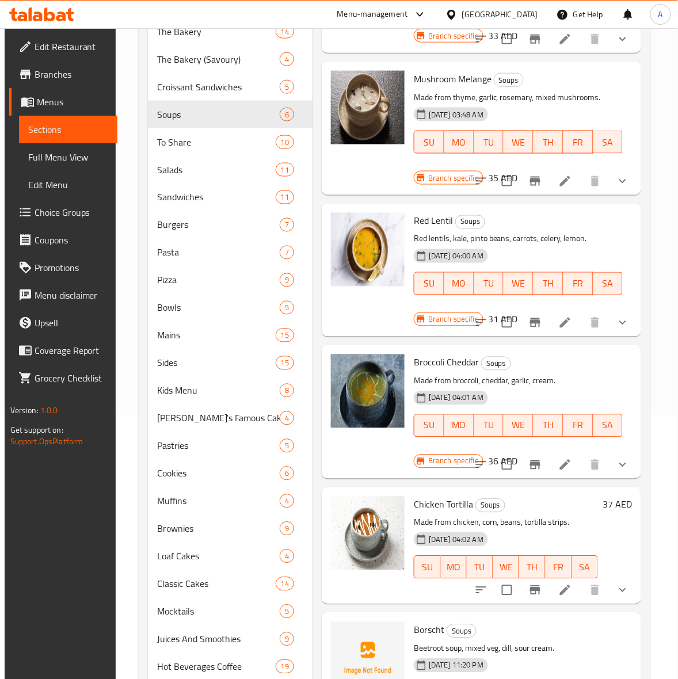
scroll to position [0, 0]
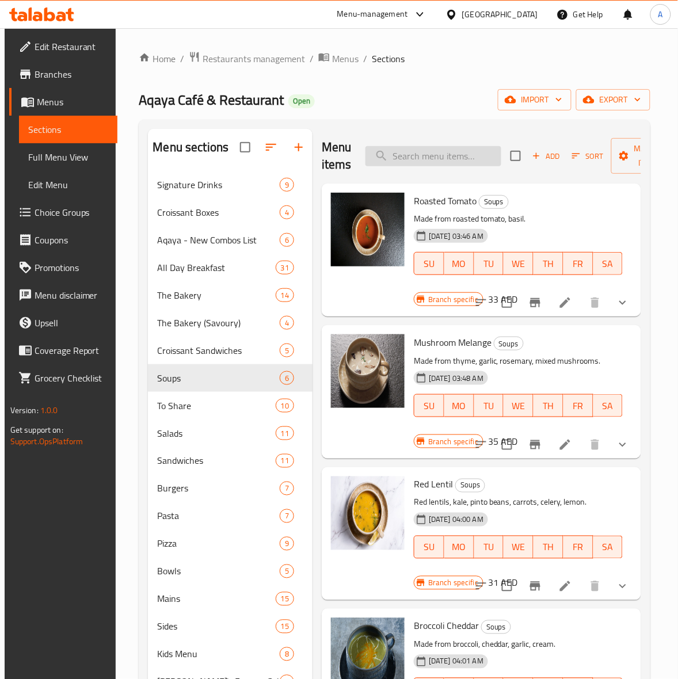
click at [431, 159] on input "search" at bounding box center [433, 156] width 136 height 20
paste input "Gochujang Boneless Wings"
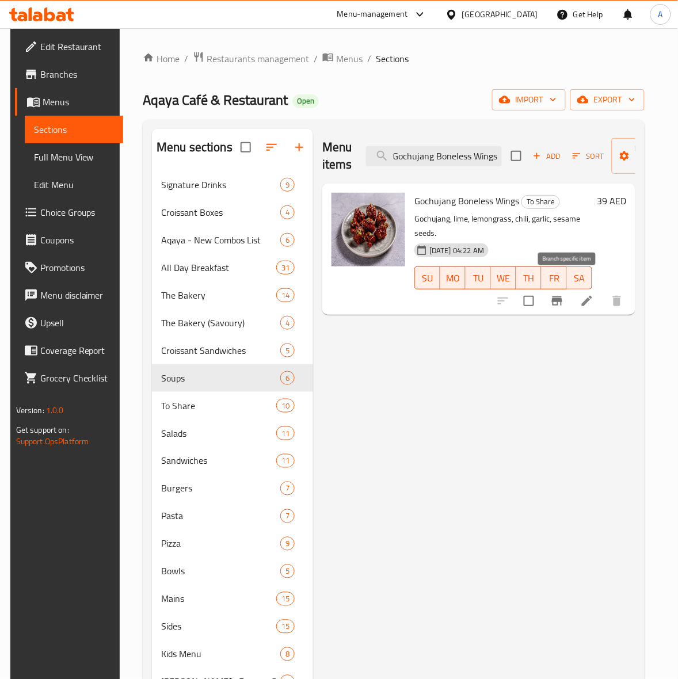
type input "Gochujang Boneless Wings"
click at [562, 296] on icon "Branch-specific-item" at bounding box center [557, 300] width 10 height 9
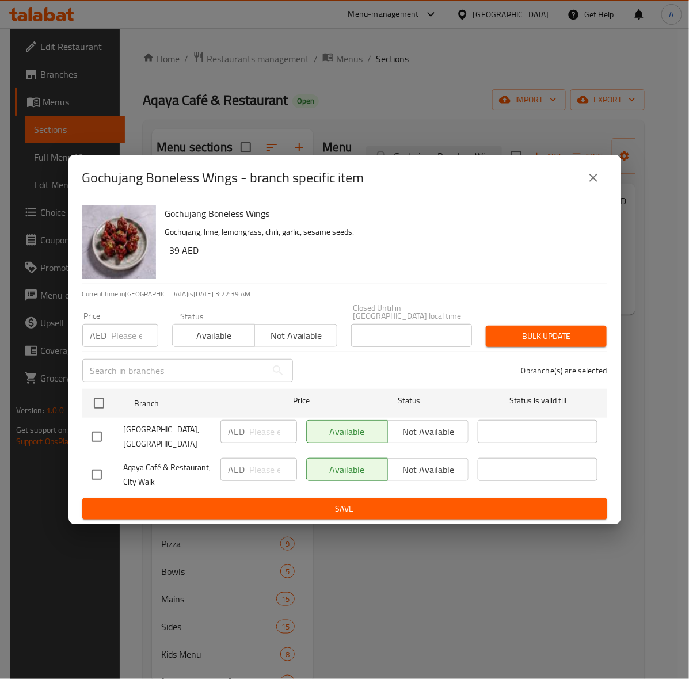
click at [90, 436] on input "checkbox" at bounding box center [97, 437] width 24 height 24
checkbox input "true"
click at [122, 329] on input "number" at bounding box center [135, 335] width 47 height 23
type input "42"
click at [547, 338] on span "Bulk update" at bounding box center [546, 336] width 102 height 14
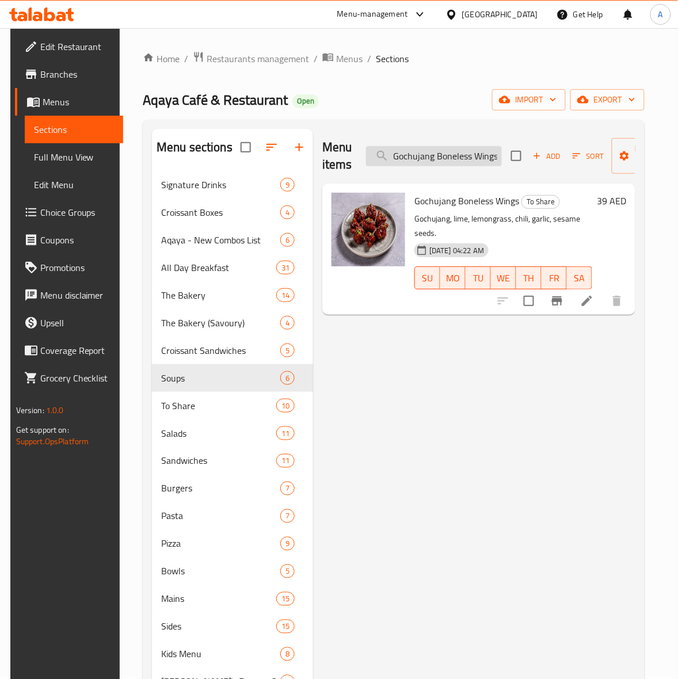
click at [440, 166] on input "Gochujang Boneless Wings" at bounding box center [434, 156] width 136 height 20
paste input "arlic Parmesan"
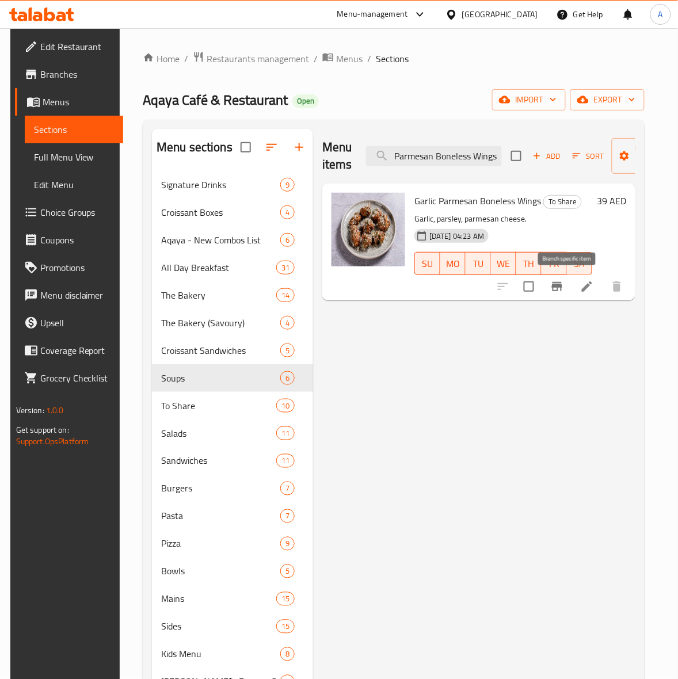
type input "Garlic Parmesan Boneless Wings"
click at [562, 283] on icon "Branch-specific-item" at bounding box center [557, 287] width 14 height 14
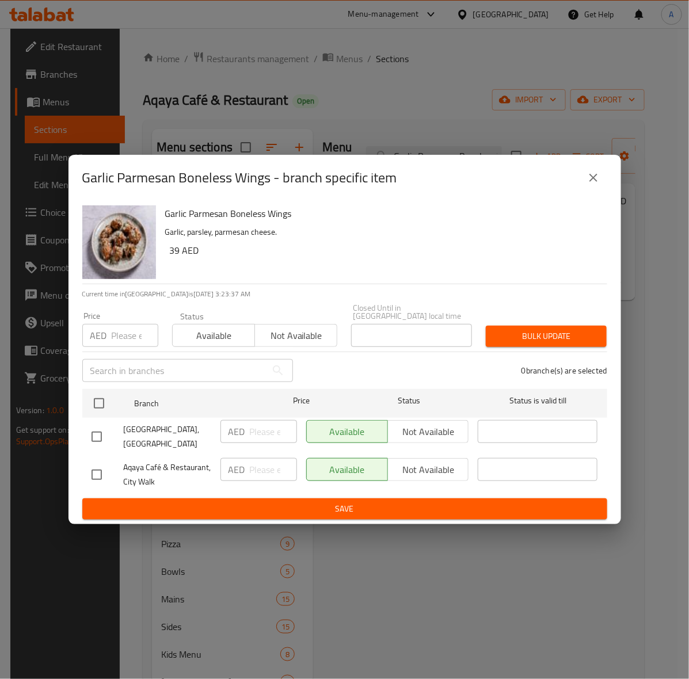
click at [102, 435] on input "checkbox" at bounding box center [97, 437] width 24 height 24
checkbox input "true"
click at [125, 331] on input "number" at bounding box center [135, 335] width 47 height 23
type input "42"
click at [533, 331] on span "Bulk update" at bounding box center [546, 336] width 102 height 14
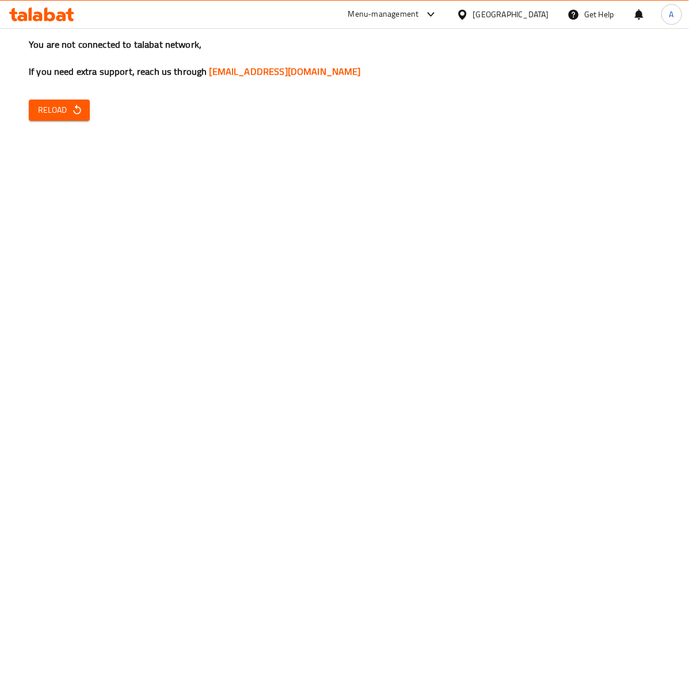
click at [69, 113] on span "Reload" at bounding box center [59, 110] width 43 height 14
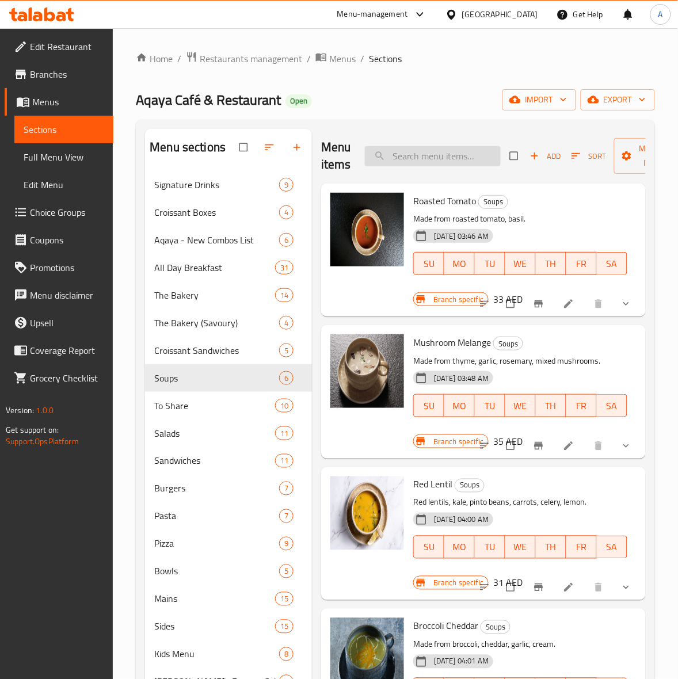
click at [458, 155] on input "search" at bounding box center [433, 156] width 136 height 20
paste input "Gochujang Boneless Wings"
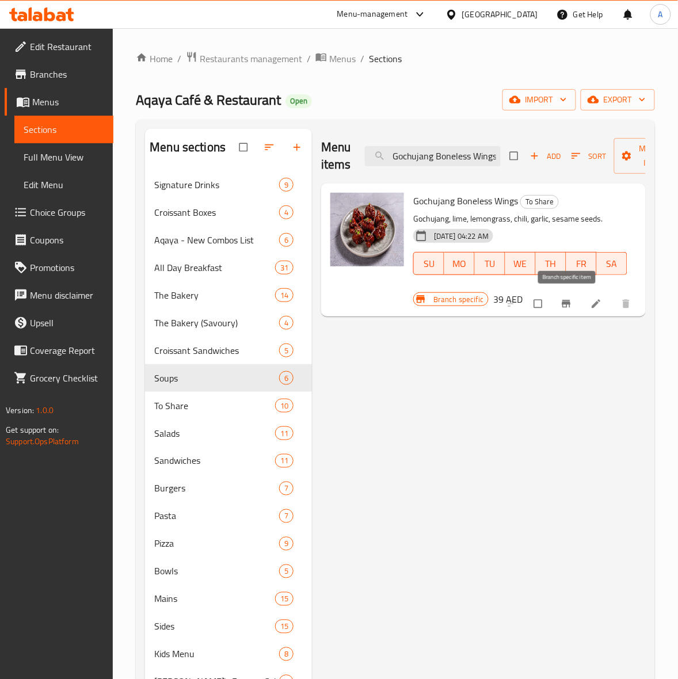
click at [562, 310] on icon "Branch-specific-item" at bounding box center [567, 304] width 12 height 12
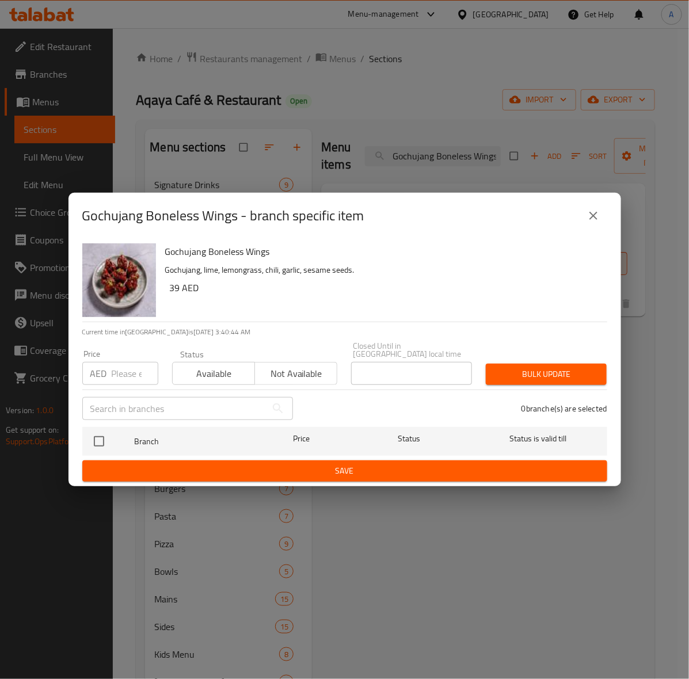
click at [591, 224] on button "close" at bounding box center [594, 216] width 28 height 28
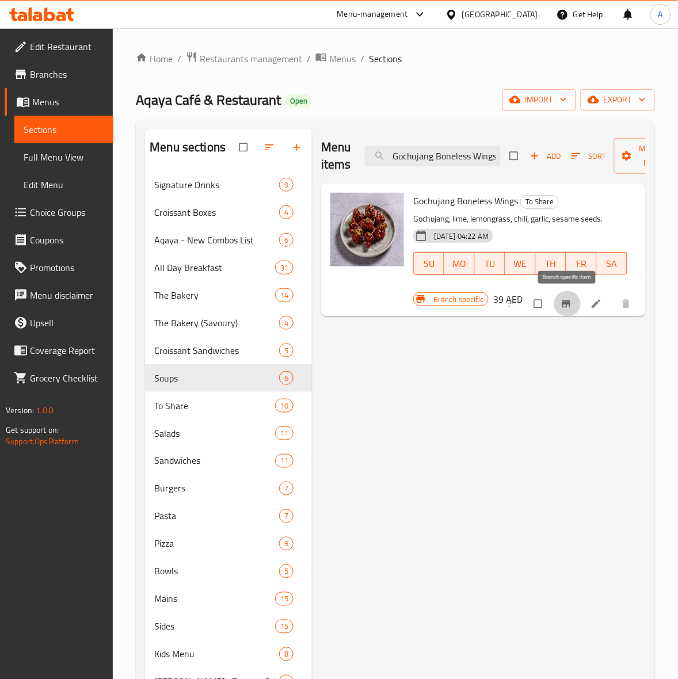
click at [562, 302] on icon "Branch-specific-item" at bounding box center [567, 304] width 12 height 12
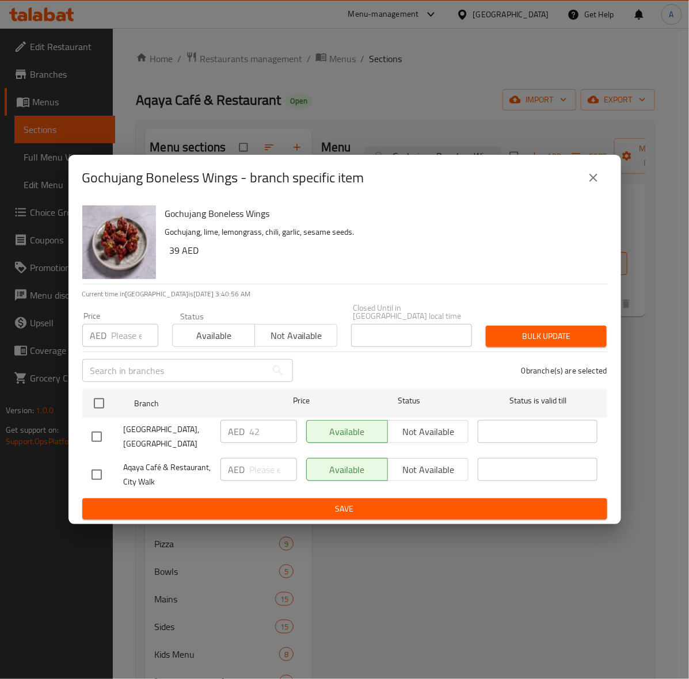
click at [593, 177] on icon "close" at bounding box center [593, 178] width 8 height 8
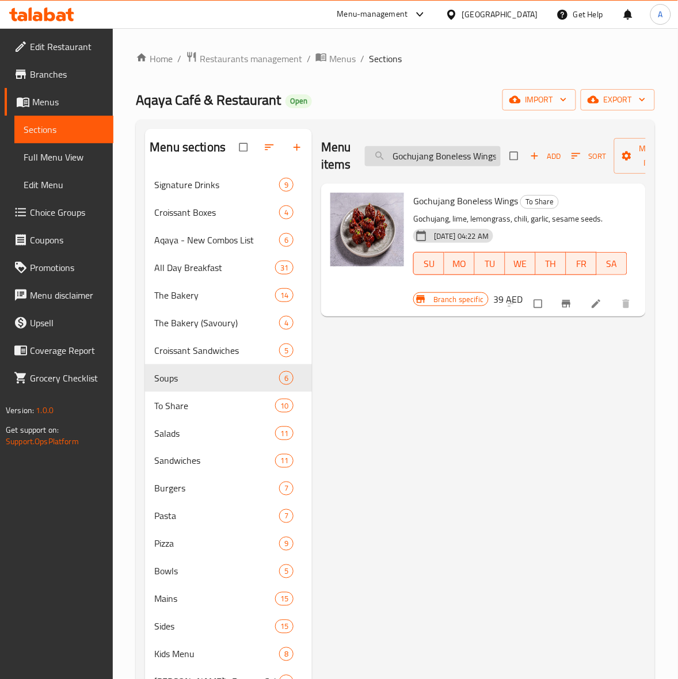
click at [437, 157] on input "Gochujang Boneless Wings" at bounding box center [433, 156] width 136 height 20
paste input "arlic Parmesan"
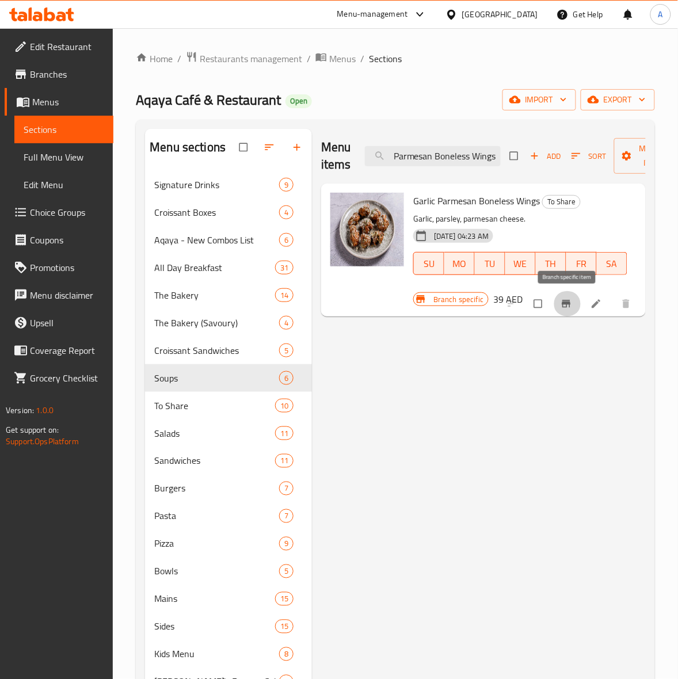
click at [565, 307] on icon "Branch-specific-item" at bounding box center [567, 304] width 12 height 12
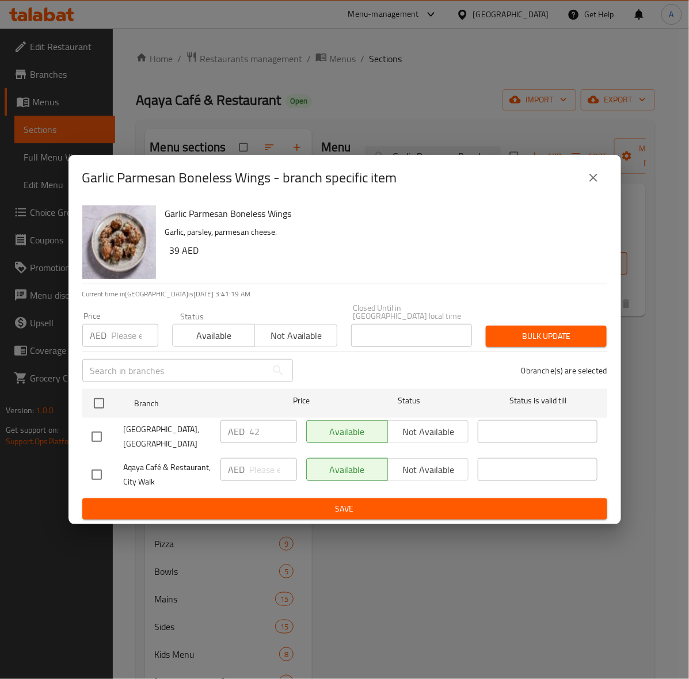
click at [593, 170] on button "close" at bounding box center [594, 178] width 28 height 28
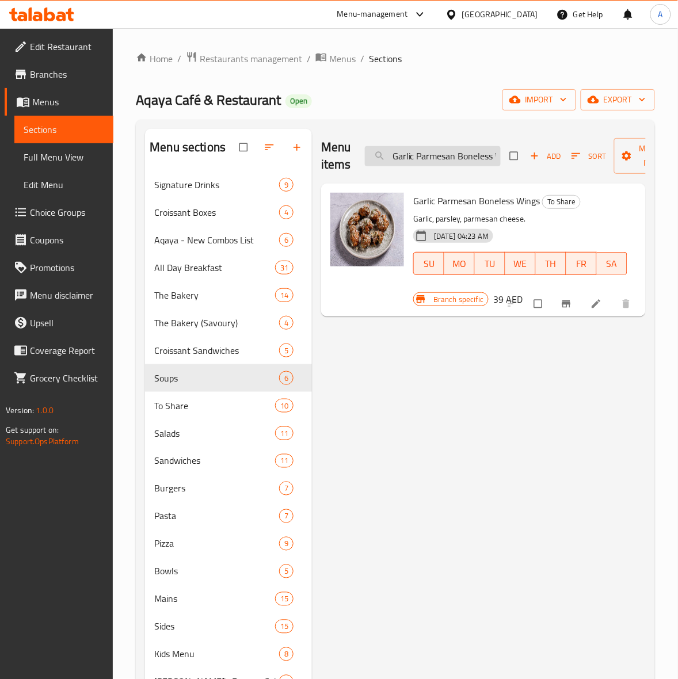
click at [452, 159] on input "Garlic Parmesan Boneless Wings" at bounding box center [433, 156] width 136 height 20
paste input "Spinach Artichoke Dip"
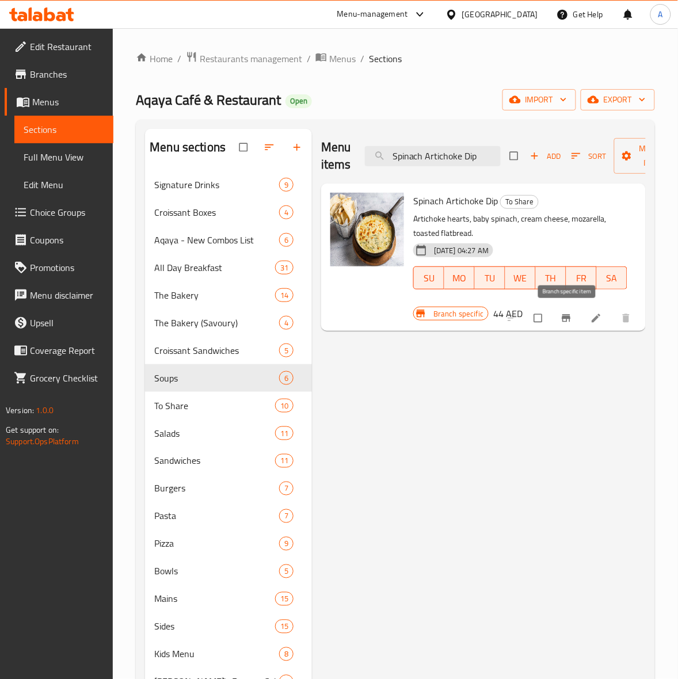
type input "Spinach Artichoke Dip"
click at [559, 317] on button "Branch-specific-item" at bounding box center [568, 318] width 28 height 25
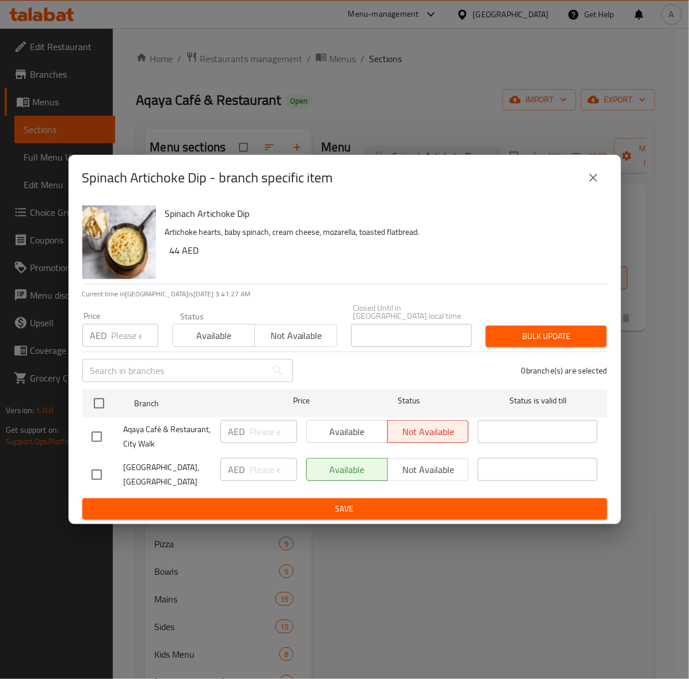
click at [101, 471] on input "checkbox" at bounding box center [97, 475] width 24 height 24
checkbox input "true"
click at [119, 335] on input "number" at bounding box center [135, 335] width 47 height 23
type input "46"
click at [542, 326] on button "Bulk update" at bounding box center [546, 336] width 121 height 21
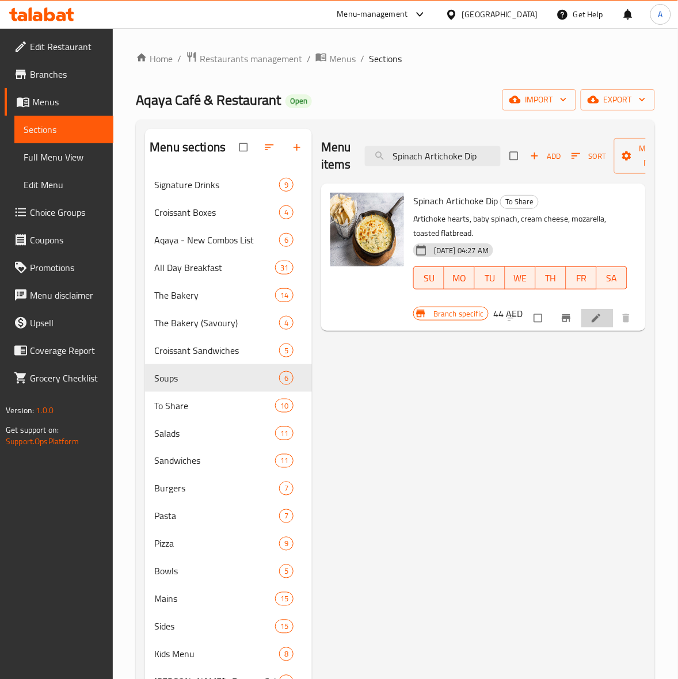
click at [587, 318] on li at bounding box center [597, 318] width 32 height 18
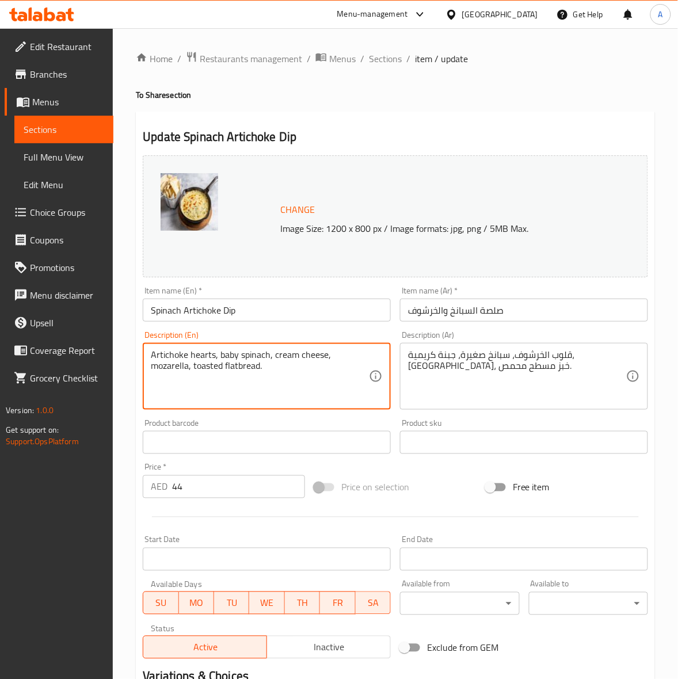
drag, startPoint x: 266, startPoint y: 365, endPoint x: 27, endPoint y: 273, distance: 256.5
paste textarea "z"
type textarea "Artichoke hearts, baby spinach, cream cheese, mozzarella, toasted flatbread."
click at [394, 424] on div "Product barcode Product barcode" at bounding box center [266, 436] width 257 height 44
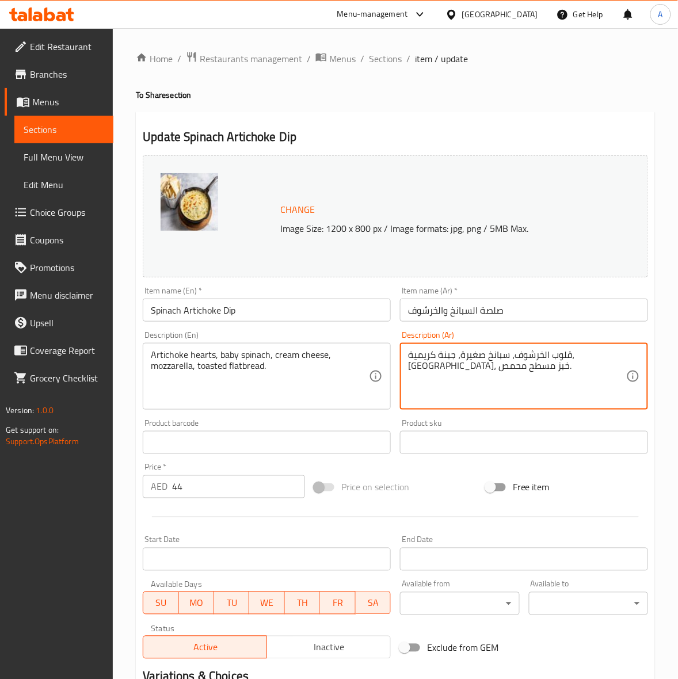
drag, startPoint x: 505, startPoint y: 376, endPoint x: 353, endPoint y: 337, distance: 156.9
click at [450, 369] on textarea "قلوب الخرشوف، سبانخ صغيرة، جبنة كريمية، [GEOGRAPHIC_DATA]، خبز مسطح محمص." at bounding box center [517, 376] width 218 height 55
click at [450, 370] on textarea "قلوب الخرشوف، سبانخ صغيرة، جبنة كريمية، [GEOGRAPHIC_DATA]، خبز مسطح محمص." at bounding box center [517, 376] width 218 height 55
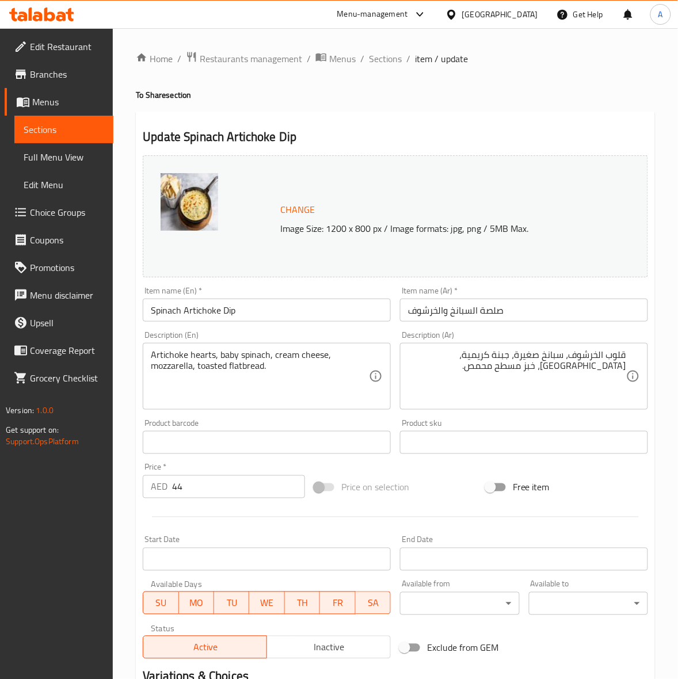
click at [446, 501] on div "Price on selection" at bounding box center [396, 487] width 172 height 31
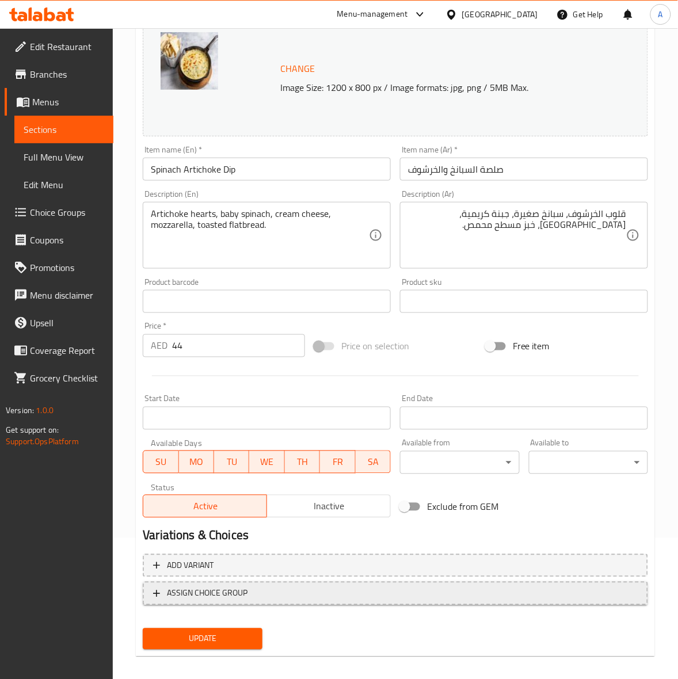
scroll to position [150, 0]
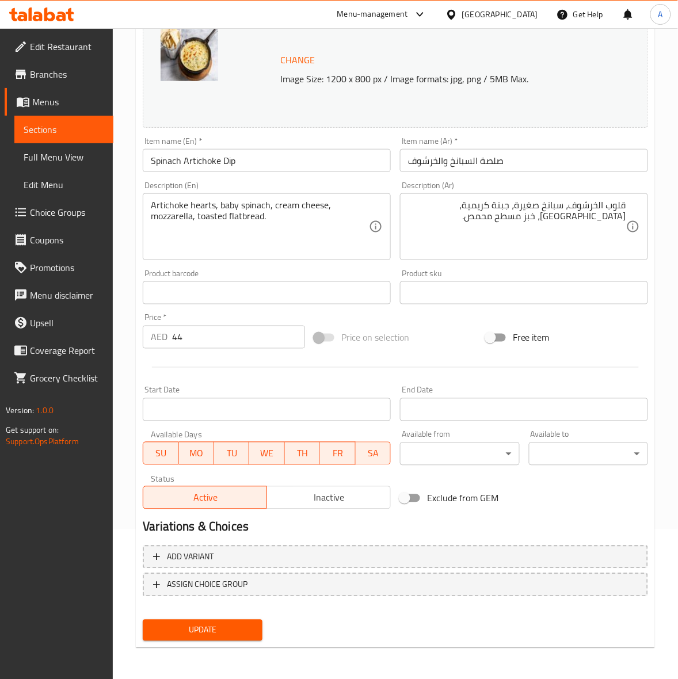
click at [220, 631] on span "Update" at bounding box center [202, 630] width 101 height 14
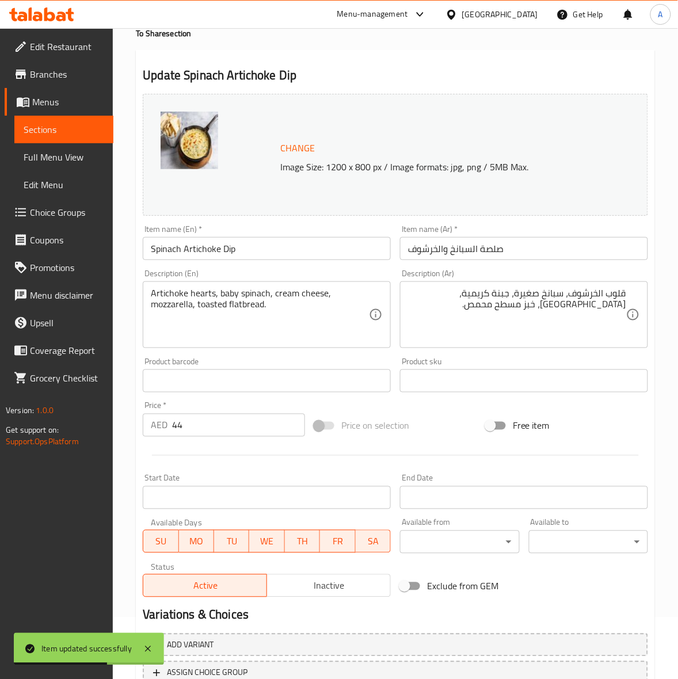
scroll to position [0, 0]
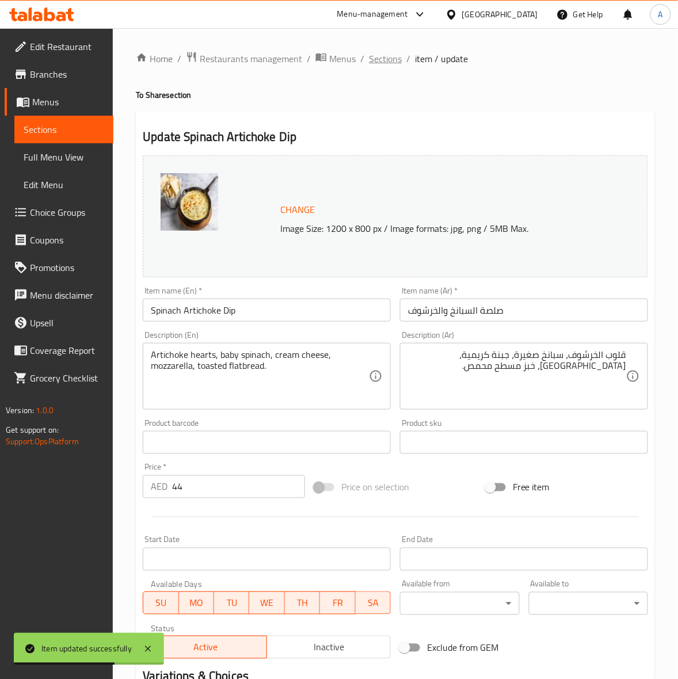
click at [387, 55] on span "Sections" at bounding box center [385, 59] width 33 height 14
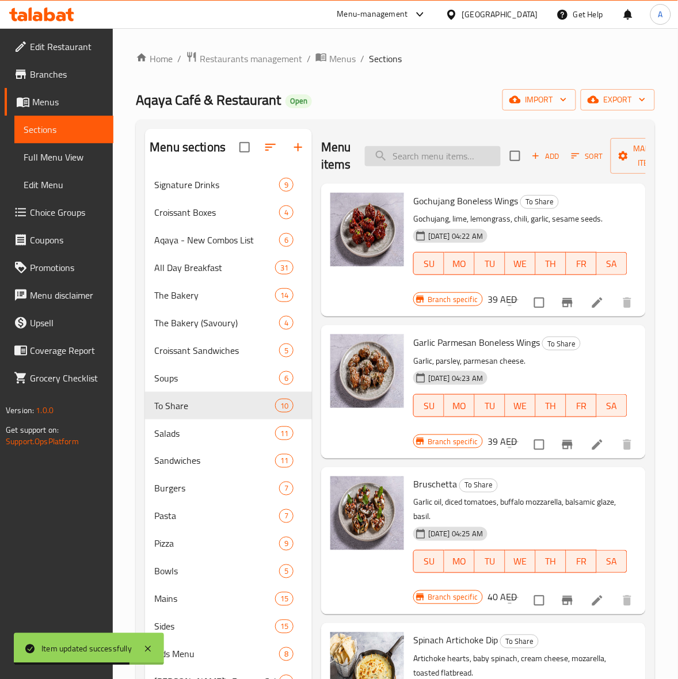
click at [404, 154] on input "search" at bounding box center [433, 156] width 136 height 20
paste input "Corn Ribs"
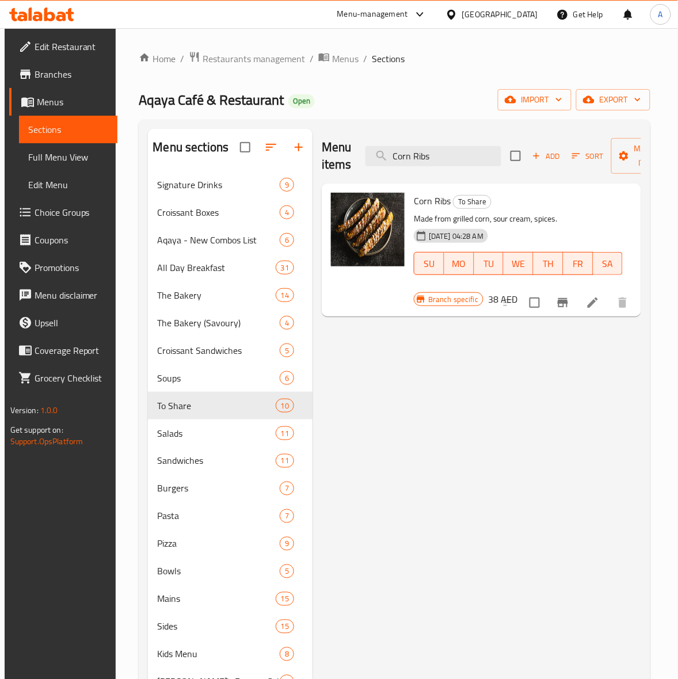
drag, startPoint x: 453, startPoint y: 162, endPoint x: -1, endPoint y: 98, distance: 458.6
click at [0, 98] on html "​ Menu-management [GEOGRAPHIC_DATA] Get Help A Edit Restaurant Branches Menus S…" at bounding box center [339, 339] width 678 height 679
paste input "lassic Nacho"
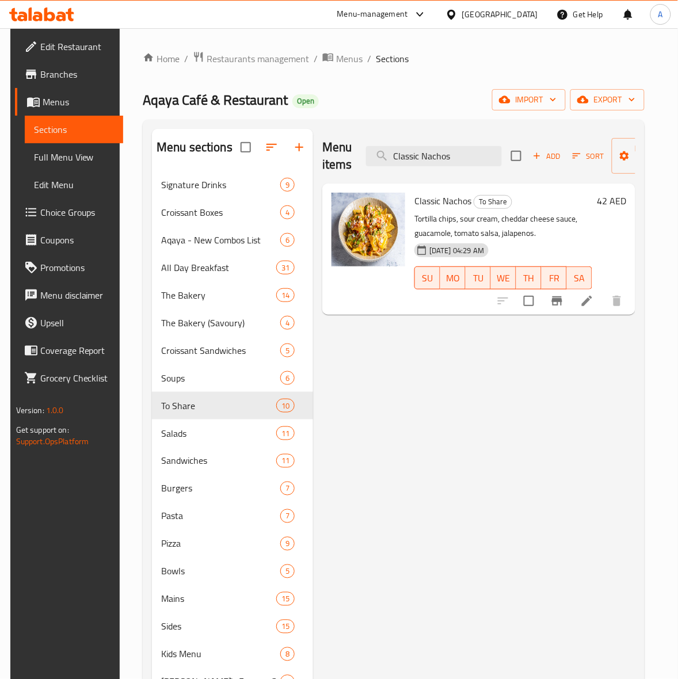
type input "Classic Nachos"
click at [564, 300] on icon "Branch-specific-item" at bounding box center [557, 301] width 14 height 14
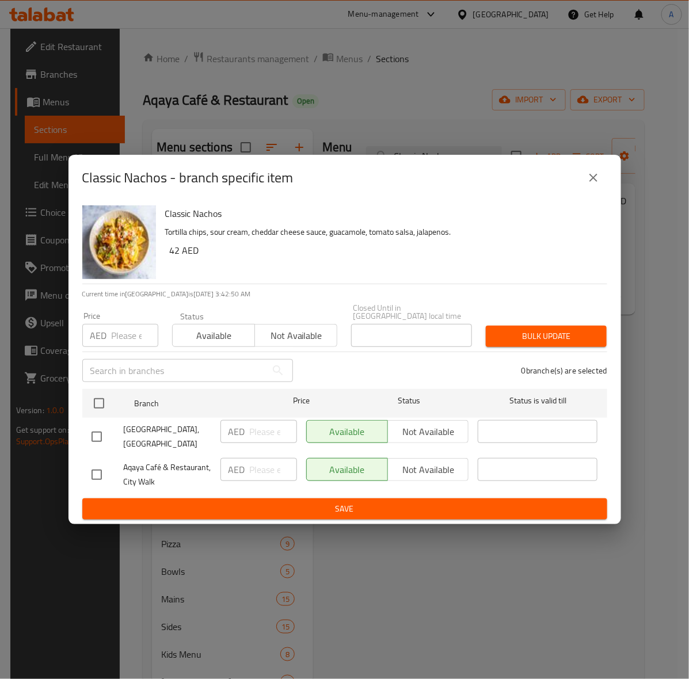
click at [96, 435] on input "checkbox" at bounding box center [97, 437] width 24 height 24
checkbox input "true"
click at [108, 342] on div "AED Price" at bounding box center [120, 335] width 76 height 23
type input "44"
click at [563, 341] on span "Bulk update" at bounding box center [546, 336] width 102 height 14
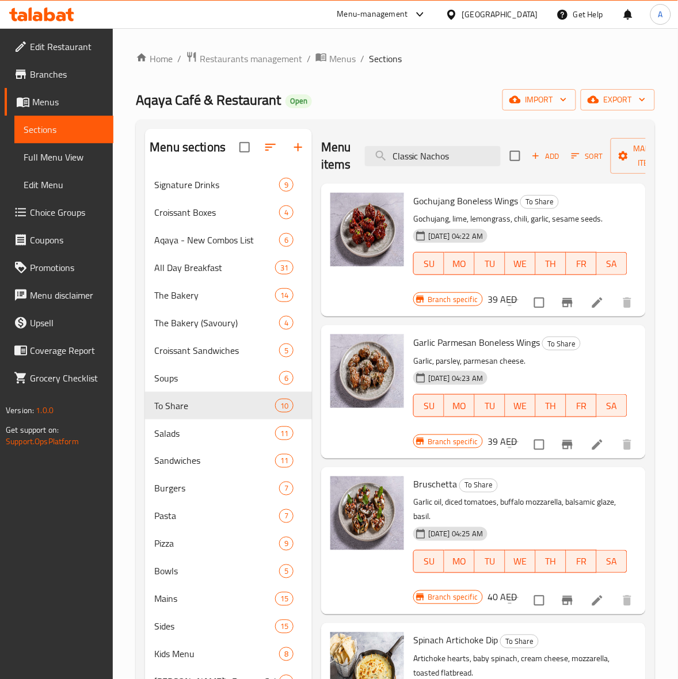
click at [402, 321] on div "Menu items Classic Nachos Add Sort Manage items Gochujang Boneless Wings To Sha…" at bounding box center [479, 580] width 334 height 903
click at [421, 160] on input "Classic Nachos" at bounding box center [433, 156] width 136 height 20
paste input "ottage Pie Skillet"
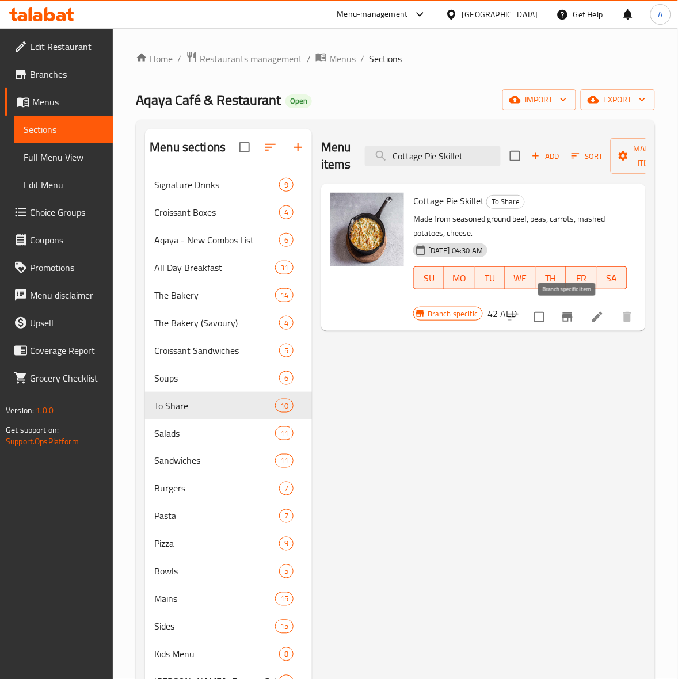
type input "Cottage Pie Skillet"
click at [561, 322] on icon "Branch-specific-item" at bounding box center [568, 317] width 14 height 14
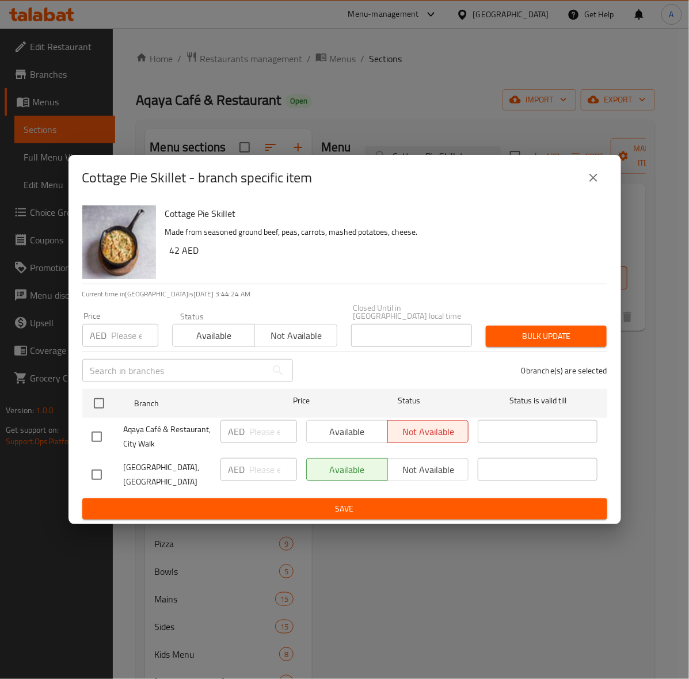
click at [96, 471] on input "checkbox" at bounding box center [97, 475] width 24 height 24
checkbox input "true"
click at [122, 343] on input "number" at bounding box center [135, 335] width 47 height 23
type input "45"
click at [525, 331] on span "Bulk update" at bounding box center [546, 336] width 102 height 14
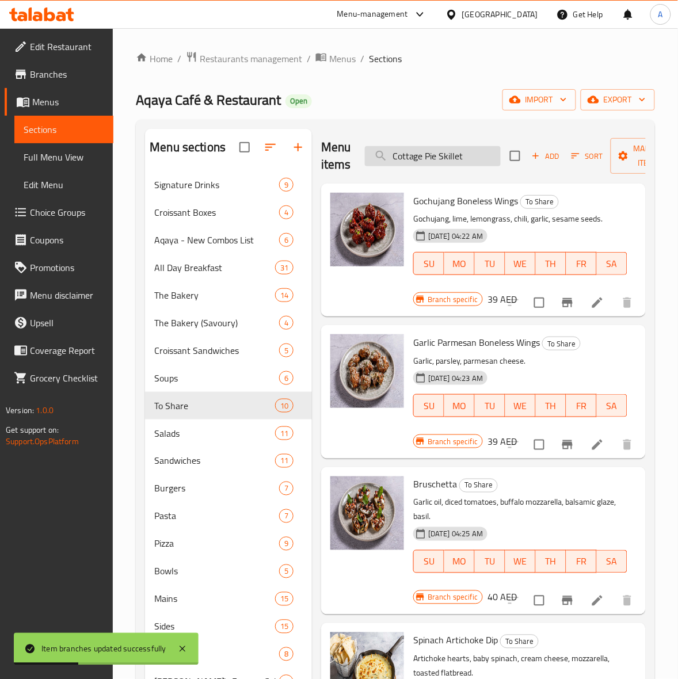
click at [429, 161] on input "Cottage Pie Skillet" at bounding box center [433, 156] width 136 height 20
paste input "Halloumi Fries"
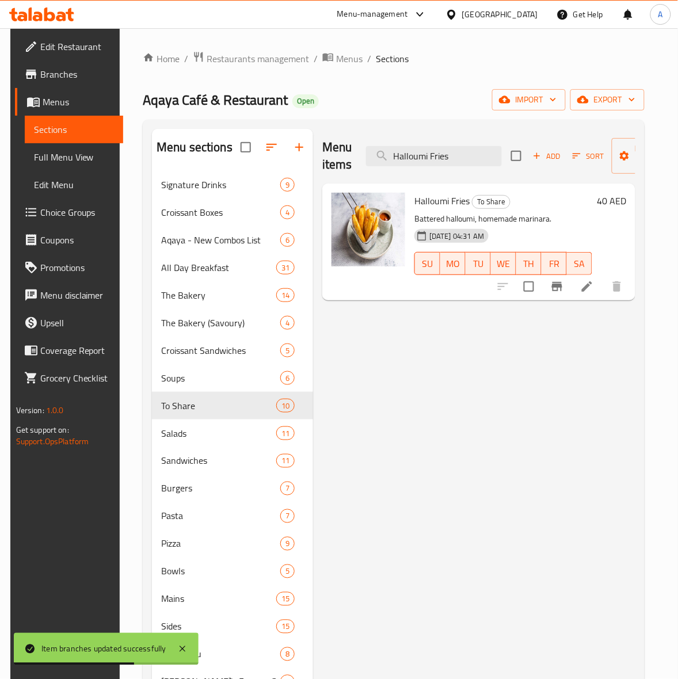
type input "Halloumi Fries"
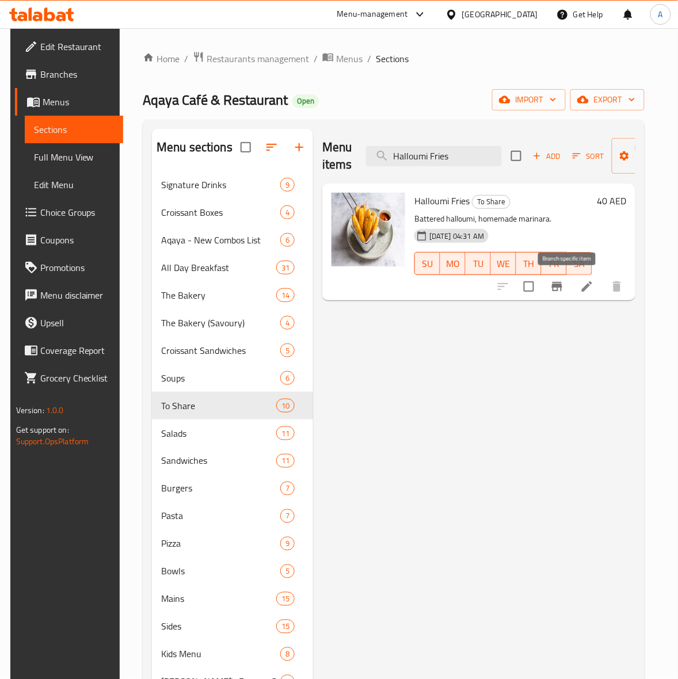
click at [564, 292] on icon "Branch-specific-item" at bounding box center [557, 287] width 14 height 14
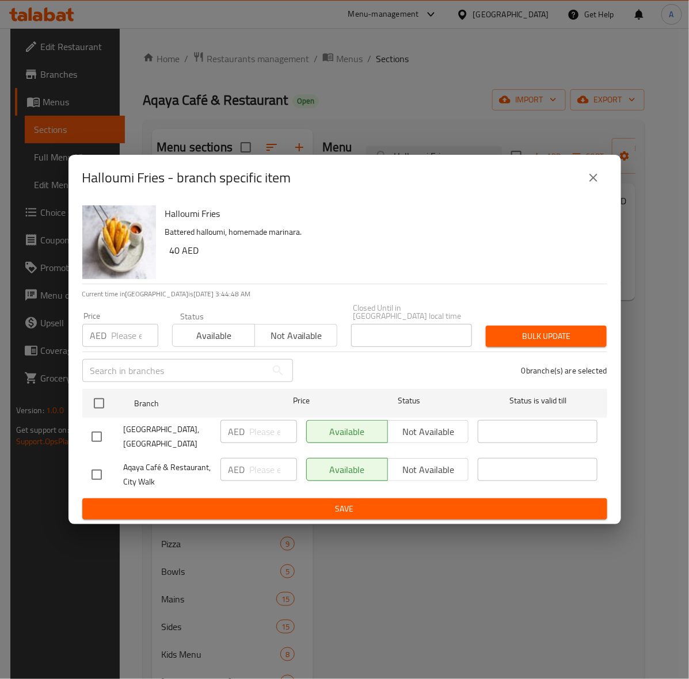
click at [100, 430] on input "checkbox" at bounding box center [97, 437] width 24 height 24
checkbox input "true"
click at [120, 332] on input "number" at bounding box center [135, 335] width 47 height 23
type input "42"
click at [526, 334] on span "Bulk update" at bounding box center [546, 336] width 102 height 14
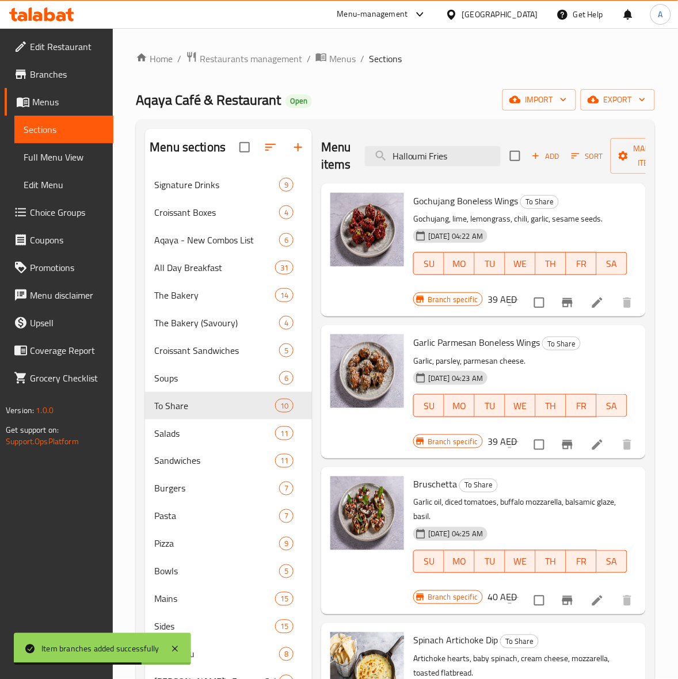
drag, startPoint x: 401, startPoint y: 154, endPoint x: 1, endPoint y: 123, distance: 401.8
click at [5, 128] on div "Edit Restaurant Branches Menus Sections Full Menu View Edit Menu Choice Groups …" at bounding box center [339, 546] width 678 height 1036
paste input "Loaded"
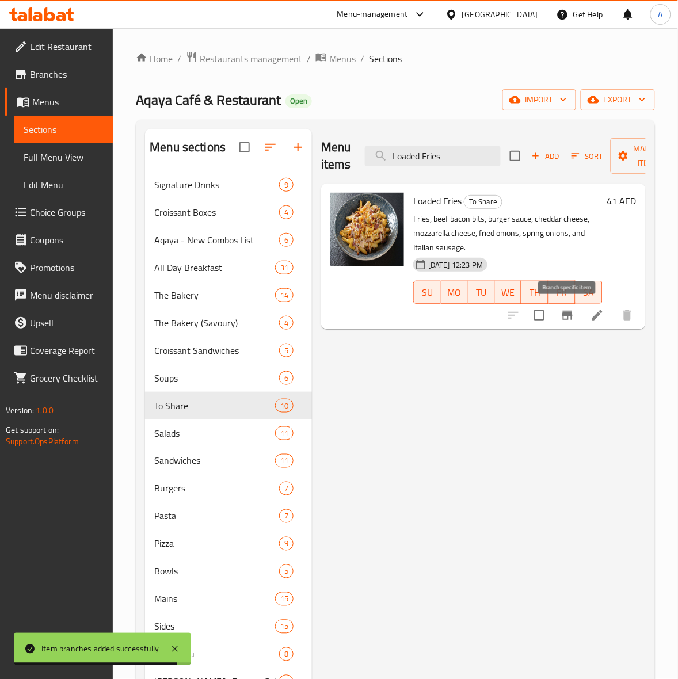
type input "Loaded Fries"
click at [561, 313] on icon "Branch-specific-item" at bounding box center [568, 316] width 14 height 14
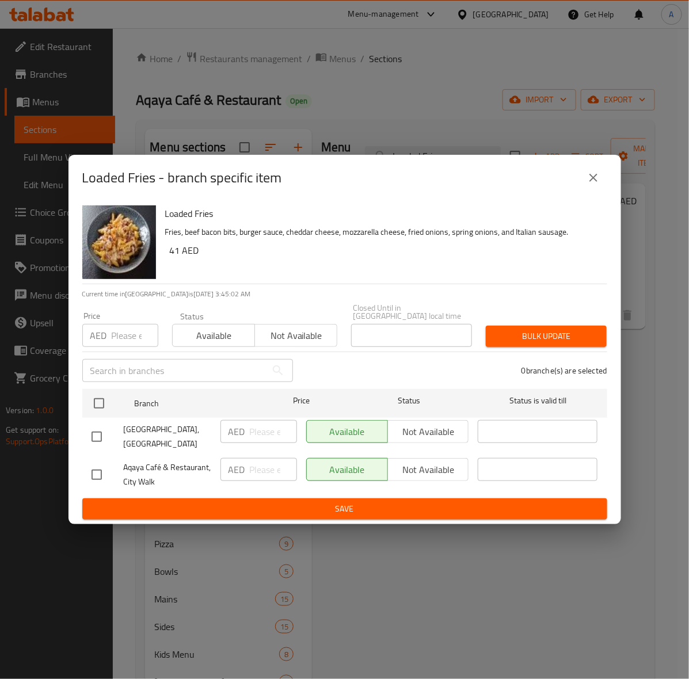
click at [85, 432] on input "checkbox" at bounding box center [97, 437] width 24 height 24
checkbox input "true"
click at [130, 336] on input "number" at bounding box center [135, 335] width 47 height 23
type input "44"
click at [505, 330] on span "Bulk update" at bounding box center [546, 336] width 102 height 14
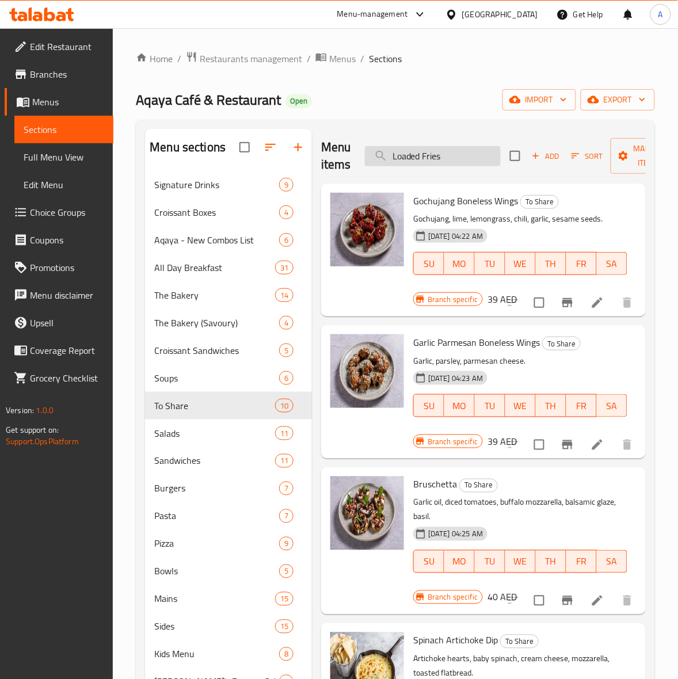
click at [454, 162] on input "Loaded Fries" at bounding box center [433, 156] width 136 height 20
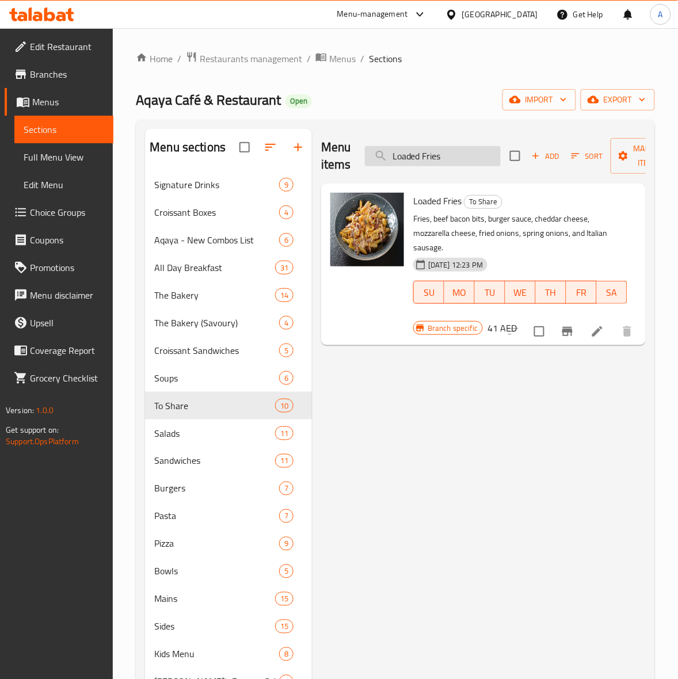
click at [413, 159] on input "Loaded Fries" at bounding box center [433, 156] width 136 height 20
paste input "Truffle Parmesan"
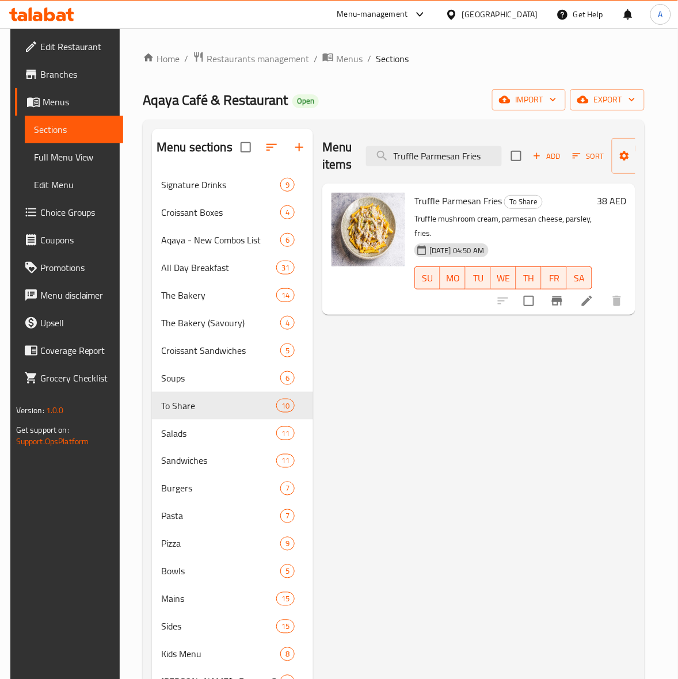
type input "Truffle Parmesan Fries"
click at [564, 303] on icon "Branch-specific-item" at bounding box center [557, 301] width 14 height 14
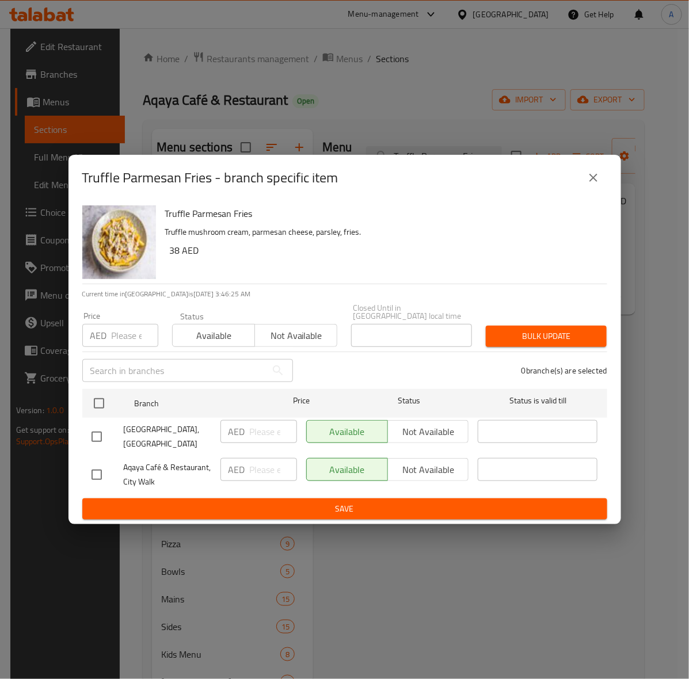
click at [92, 435] on input "checkbox" at bounding box center [97, 437] width 24 height 24
checkbox input "true"
click at [121, 341] on input "number" at bounding box center [135, 335] width 47 height 23
type input "40"
click at [542, 327] on button "Bulk update" at bounding box center [546, 336] width 121 height 21
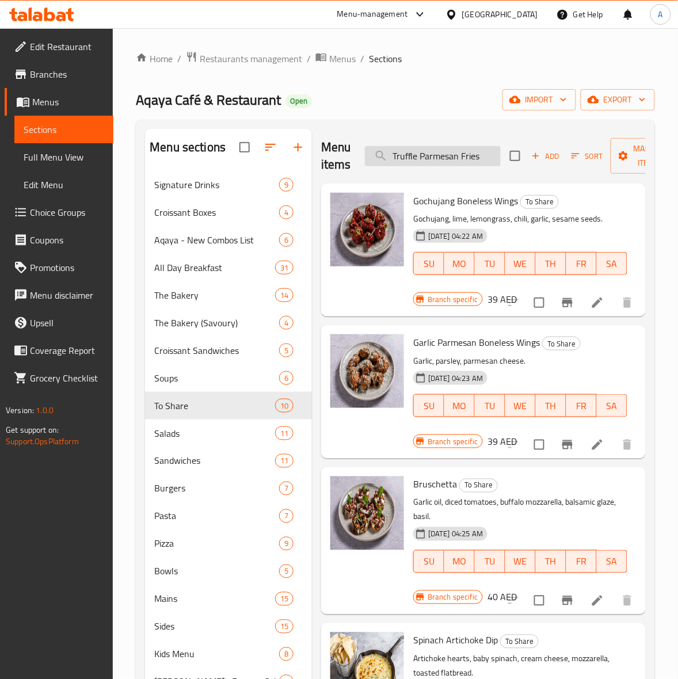
click at [437, 150] on input "Truffle Parmesan Fries" at bounding box center [433, 156] width 136 height 20
paste input "Lettuce Wraps"
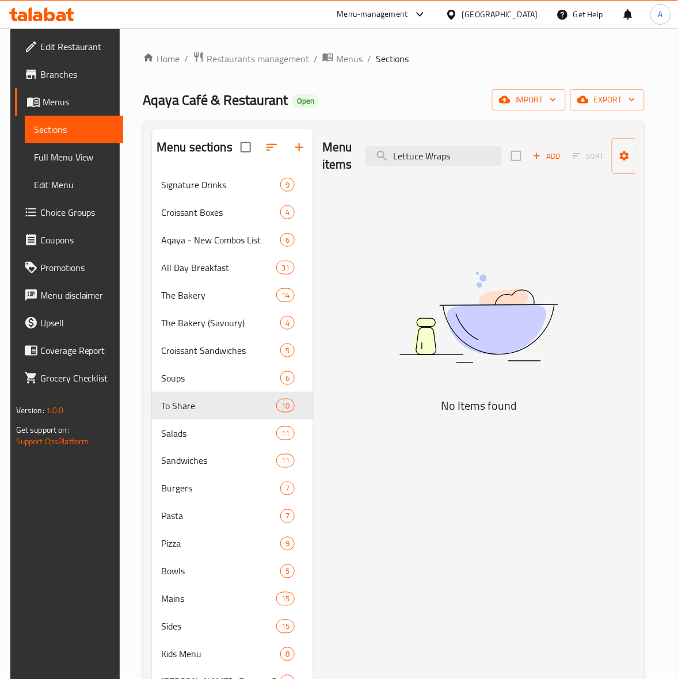
type input "Lettuce Wraps"
click at [476, 242] on img at bounding box center [479, 317] width 288 height 153
drag, startPoint x: 462, startPoint y: 162, endPoint x: 111, endPoint y: 165, distance: 350.5
click at [111, 165] on div "Edit Restaurant Branches Menus Sections Full Menu View Edit Menu Choice Groups …" at bounding box center [339, 546] width 658 height 1036
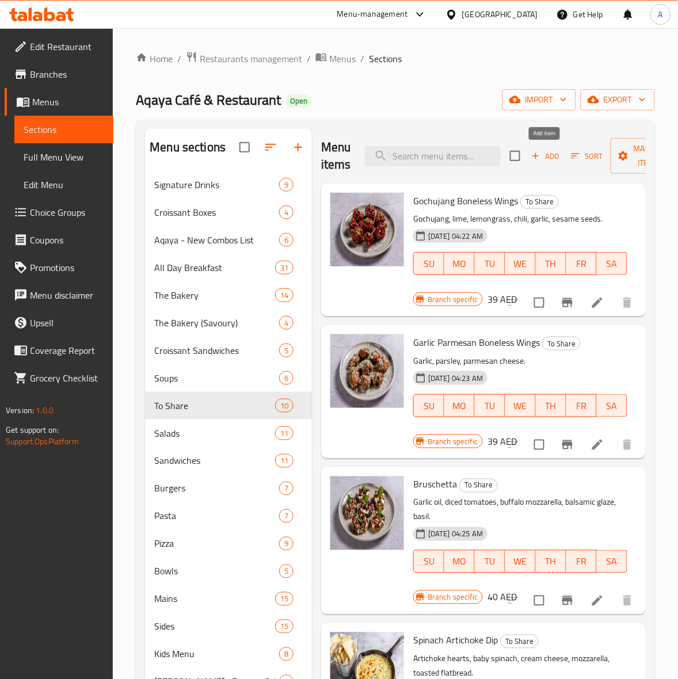
click at [538, 159] on icon "button" at bounding box center [536, 156] width 10 height 10
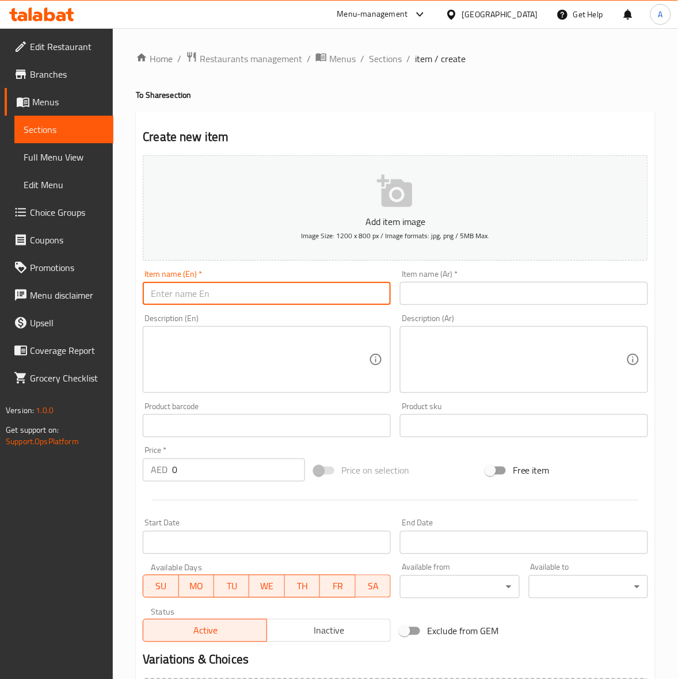
click at [229, 300] on input "text" at bounding box center [267, 293] width 248 height 23
paste input "Lettuce Wraps"
type input "Lettuce Wraps"
click at [334, 108] on div "Home / Restaurants management / Menus / Sections / item / create To Share secti…" at bounding box center [395, 420] width 519 height 739
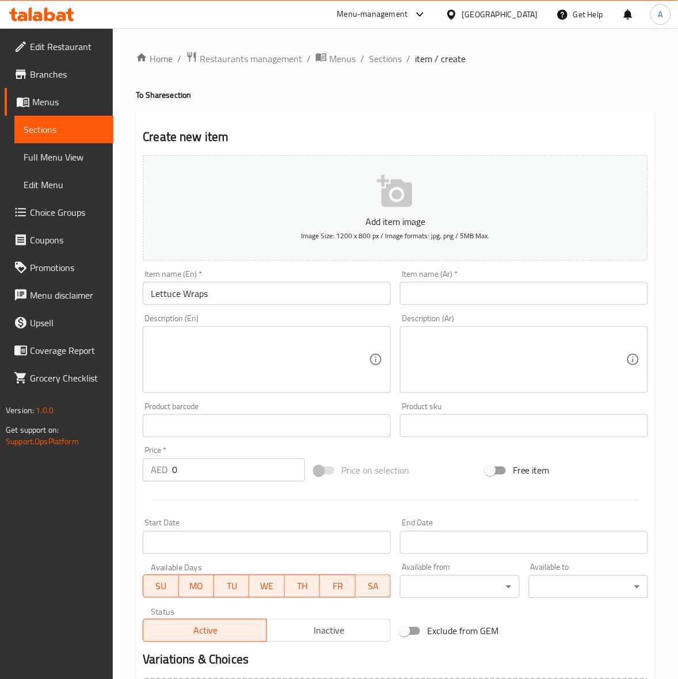
click at [213, 367] on textarea at bounding box center [260, 360] width 218 height 55
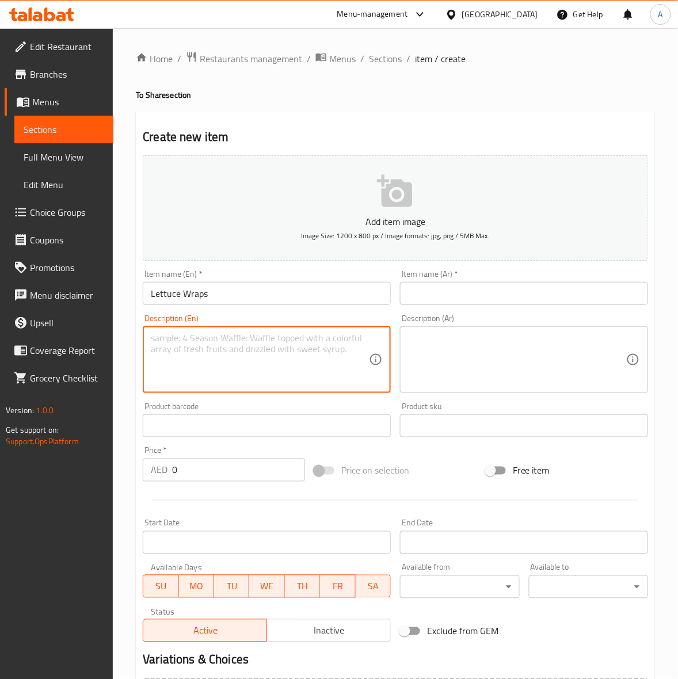
paste textarea "Iceberg lettuce wraps, Thai style minced chicken, sliced vegetables, roasted pe…"
type textarea "Iceberg lettuce wraps, Thai style minced chicken, sliced vegetables, roasted pe…"
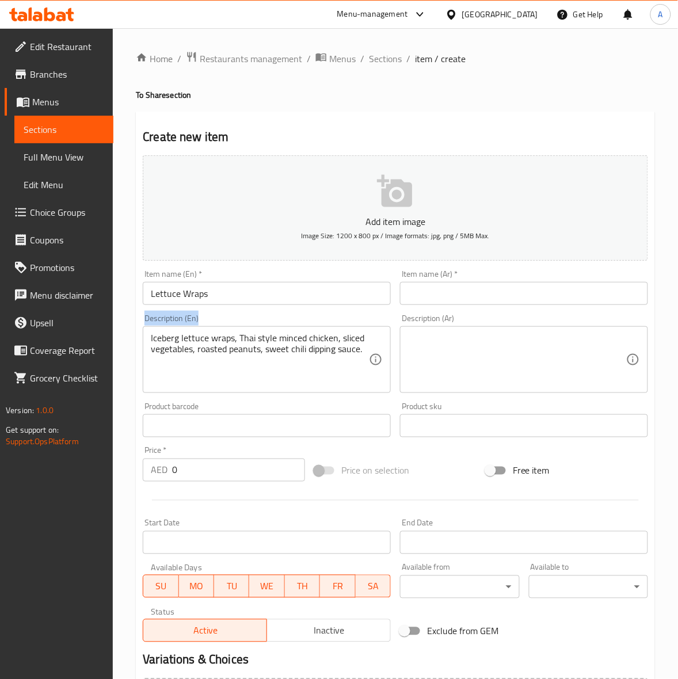
drag, startPoint x: 150, startPoint y: 338, endPoint x: 116, endPoint y: 338, distance: 33.4
click at [116, 338] on div "Home / Restaurants management / Menus / Sections / item / create To Share secti…" at bounding box center [395, 420] width 565 height 785
click at [141, 396] on div "Description (En) Iceberg lettuce wraps, Thai style minced chicken, sliced veget…" at bounding box center [266, 354] width 257 height 88
click at [527, 350] on textarea at bounding box center [517, 360] width 218 height 55
paste textarea "رولز من خس الايس بيرج، دجاج مفروم على الطريقة التايلاندية، خضراوات مقطعة، فول س…"
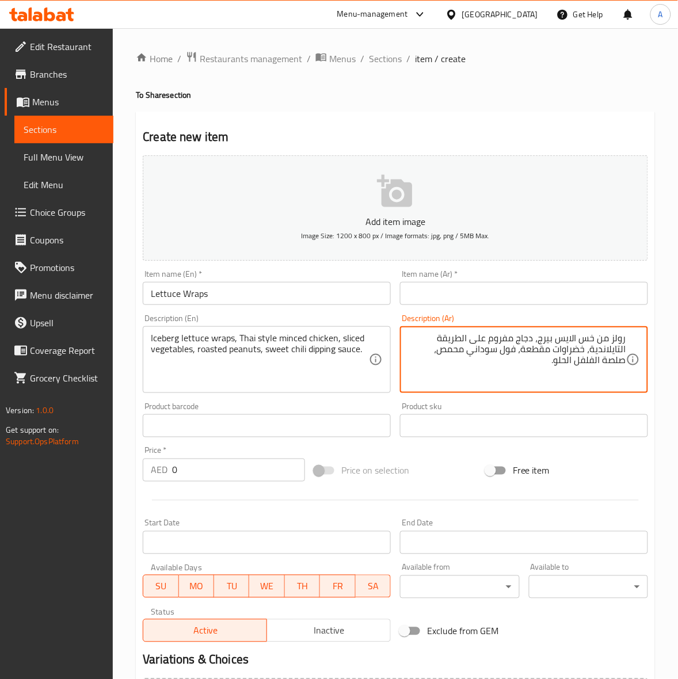
type textarea "رولز من خس الايس بيرج، دجاج مفروم على الطريقة التايلاندية، خضراوات مقطعة، فول س…"
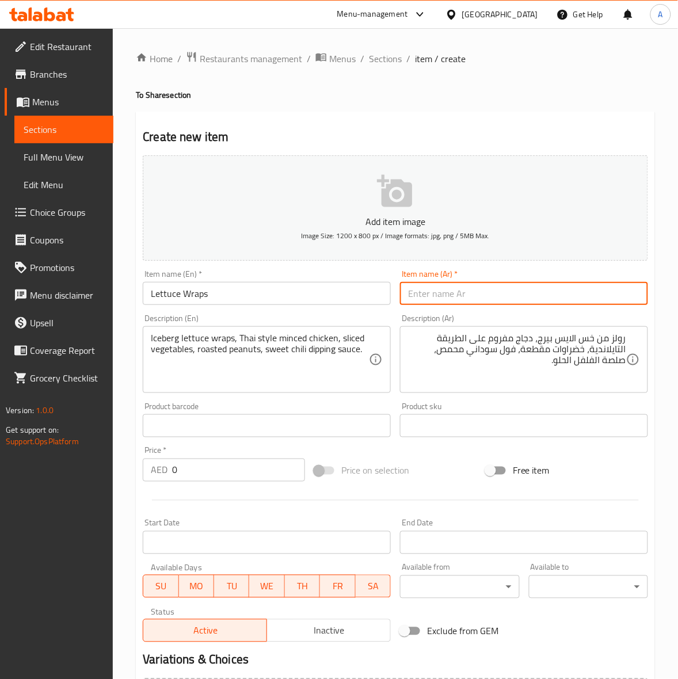
click at [490, 292] on input "text" at bounding box center [524, 293] width 248 height 23
paste input "رولز الخس"
type input "رولز الخس"
click at [573, 110] on div "Home / Restaurants management / Menus / Sections / item / create To Share secti…" at bounding box center [395, 420] width 519 height 739
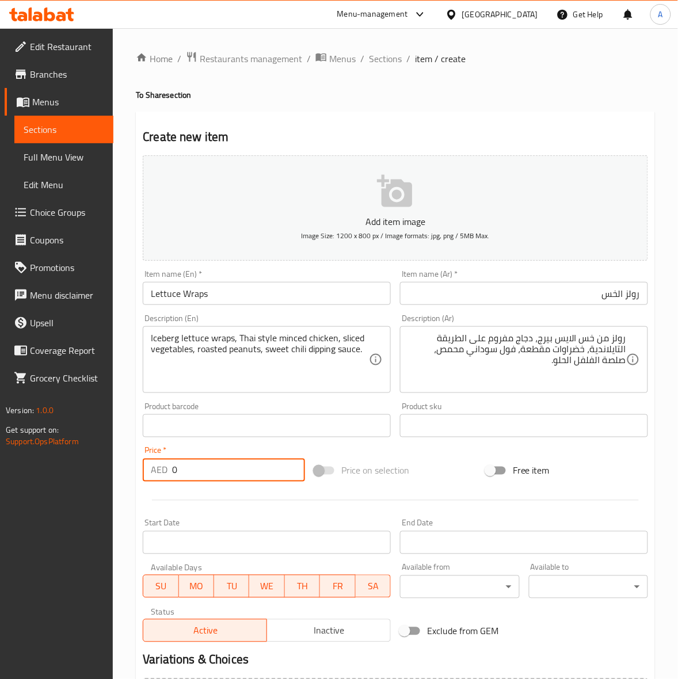
drag, startPoint x: 203, startPoint y: 477, endPoint x: 38, endPoint y: 478, distance: 164.6
click at [38, 478] on div "Edit Restaurant Branches Menus Sections Full Menu View Edit Menu Choice Groups …" at bounding box center [339, 420] width 678 height 785
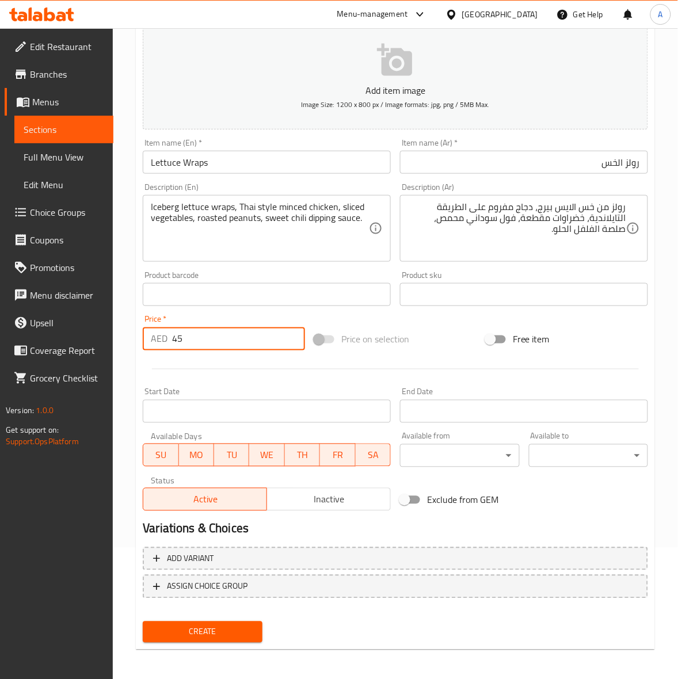
scroll to position [132, 0]
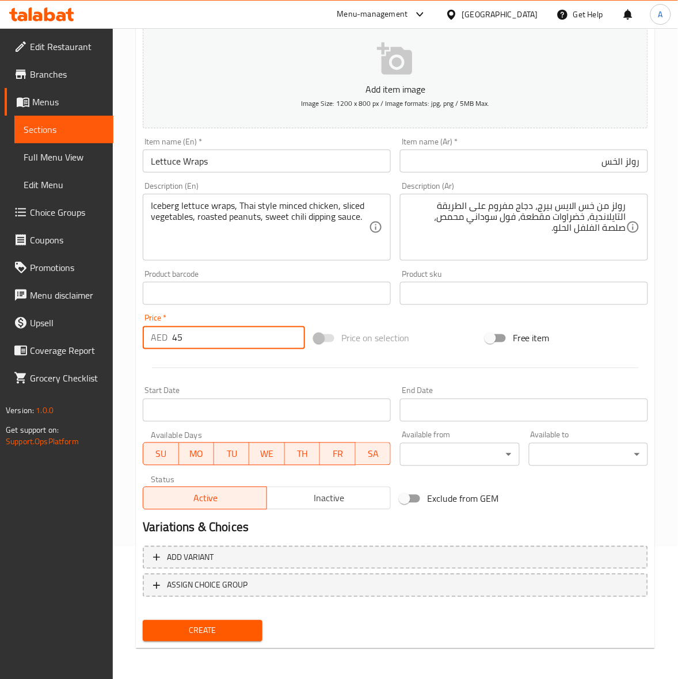
type input "45"
click at [208, 637] on button "Create" at bounding box center [202, 630] width 119 height 21
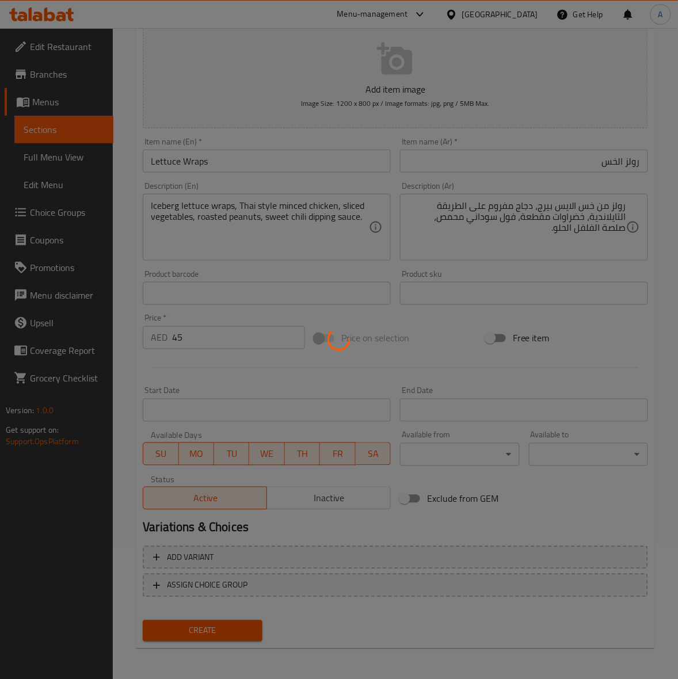
type input "0"
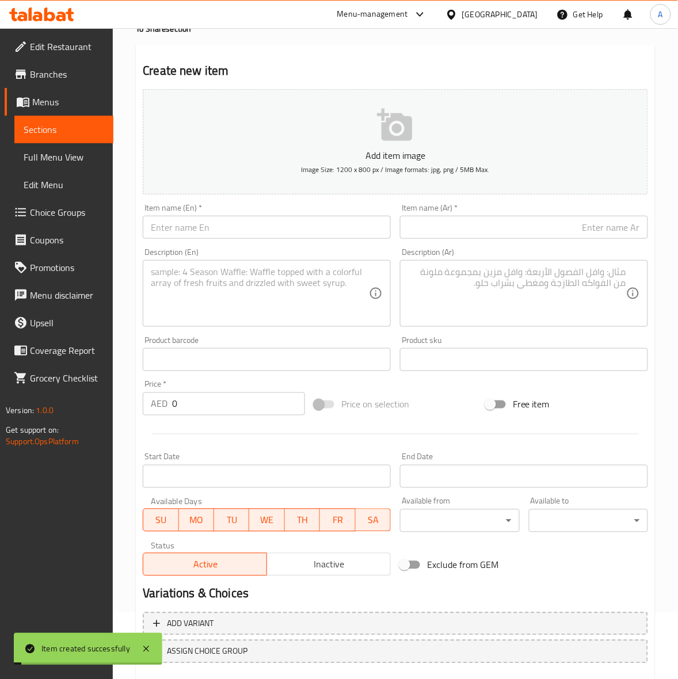
scroll to position [0, 0]
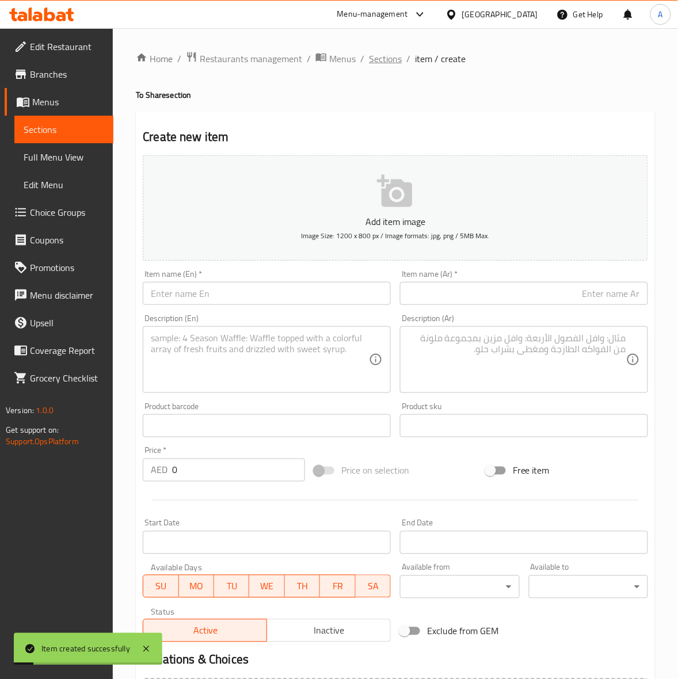
click at [382, 64] on span "Sections" at bounding box center [385, 59] width 33 height 14
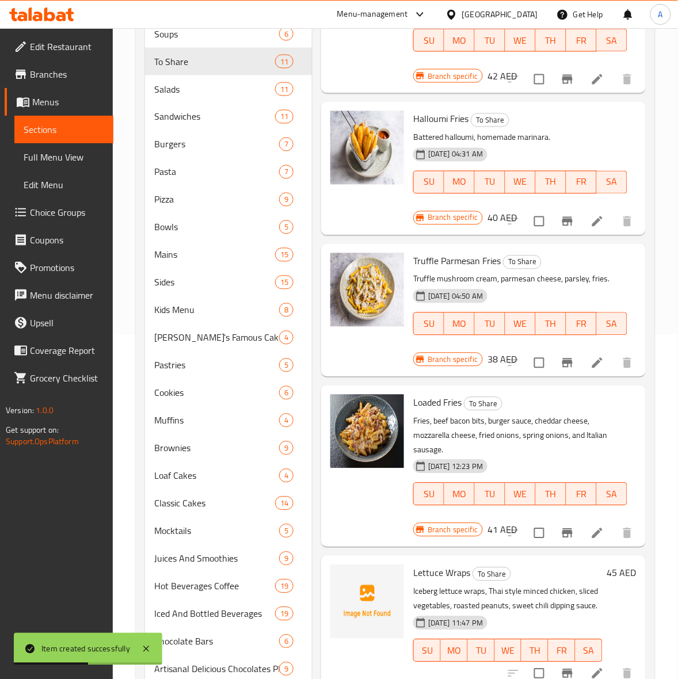
scroll to position [384, 0]
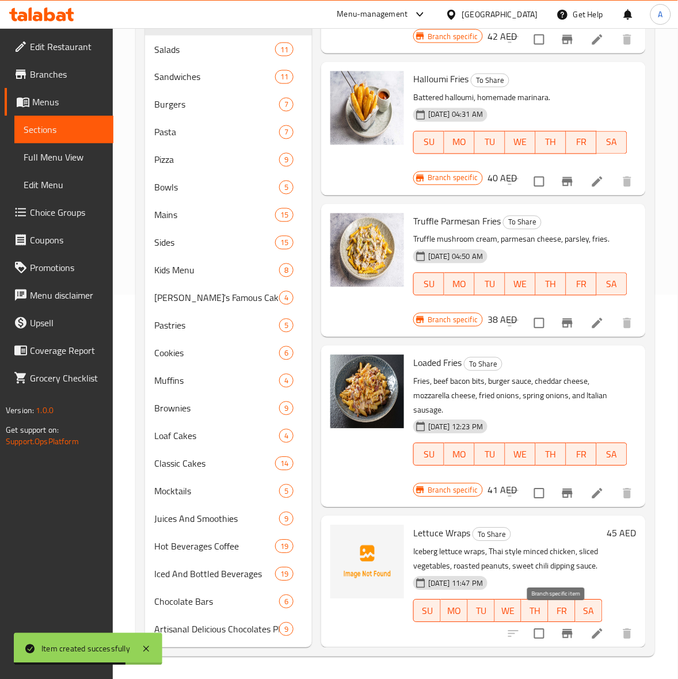
click at [554, 623] on button "Branch-specific-item" at bounding box center [568, 634] width 28 height 28
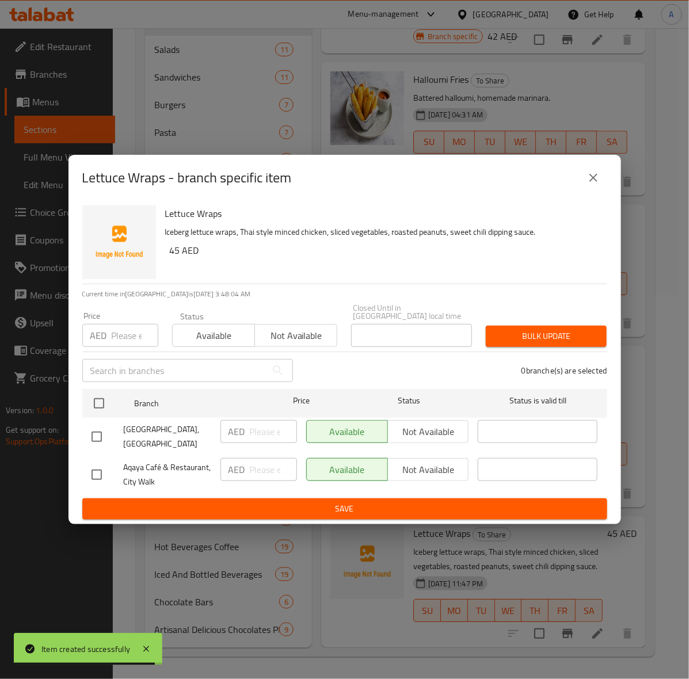
click at [100, 437] on input "checkbox" at bounding box center [97, 437] width 24 height 24
checkbox input "true"
click at [112, 340] on input "number" at bounding box center [135, 335] width 47 height 23
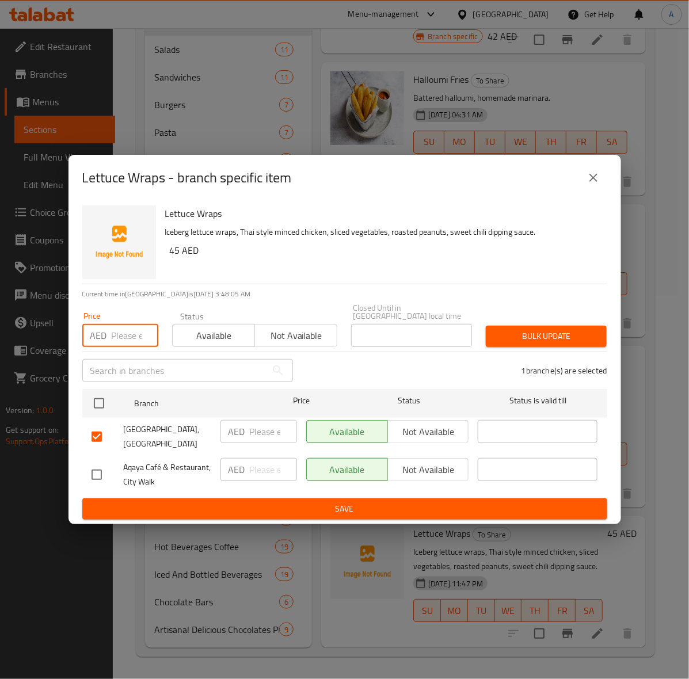
type input "3"
type input "45"
click at [521, 333] on span "Bulk update" at bounding box center [546, 336] width 102 height 14
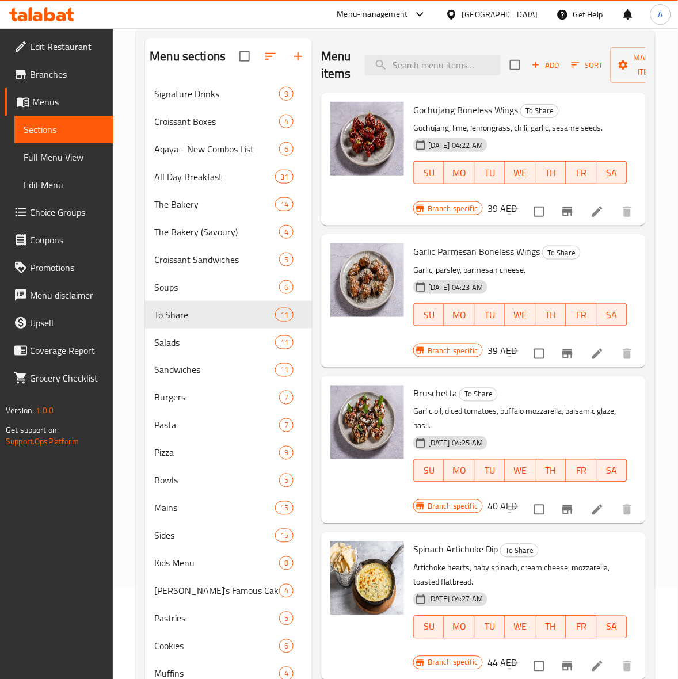
scroll to position [0, 0]
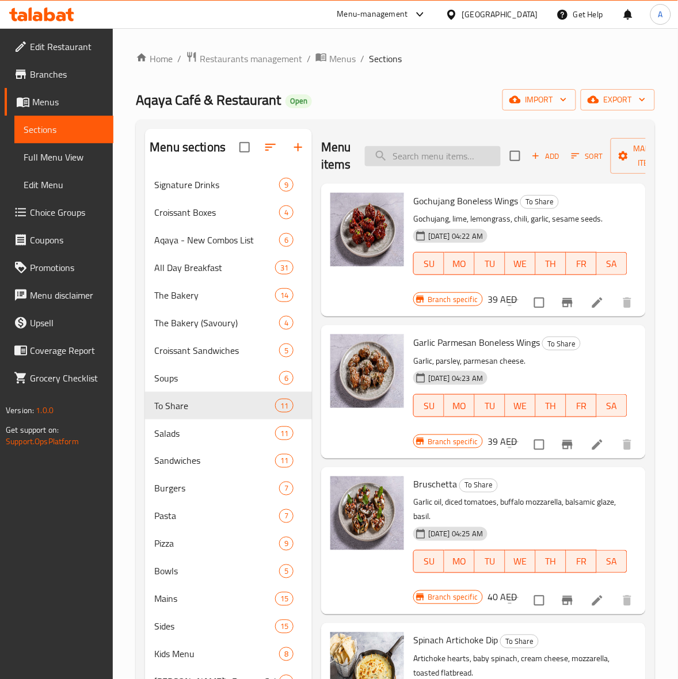
click at [444, 160] on input "search" at bounding box center [433, 156] width 136 height 20
paste input "Feta Melon Salad"
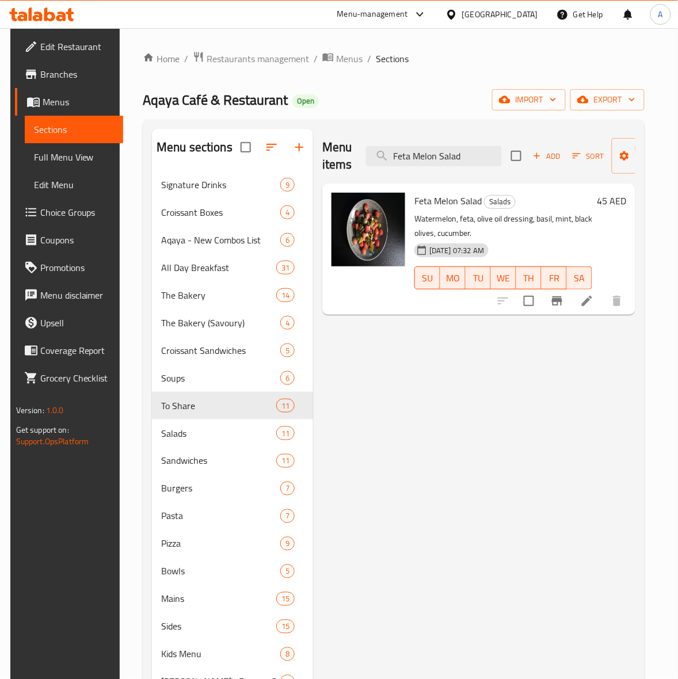
type input "Feta Melon Salad"
click at [564, 298] on icon "Branch-specific-item" at bounding box center [557, 301] width 14 height 14
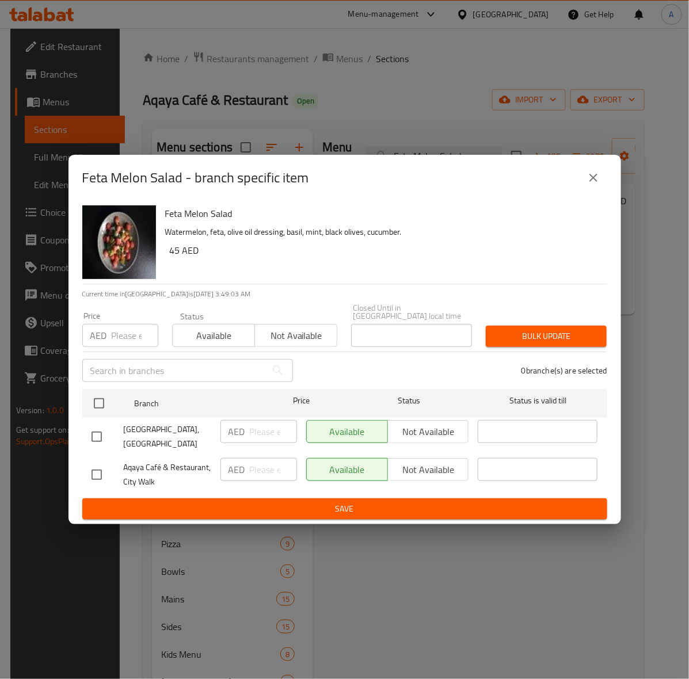
click at [95, 436] on input "checkbox" at bounding box center [97, 437] width 24 height 24
checkbox input "true"
click at [125, 333] on input "number" at bounding box center [135, 335] width 47 height 23
type input "46"
click at [510, 326] on button "Bulk update" at bounding box center [546, 336] width 121 height 21
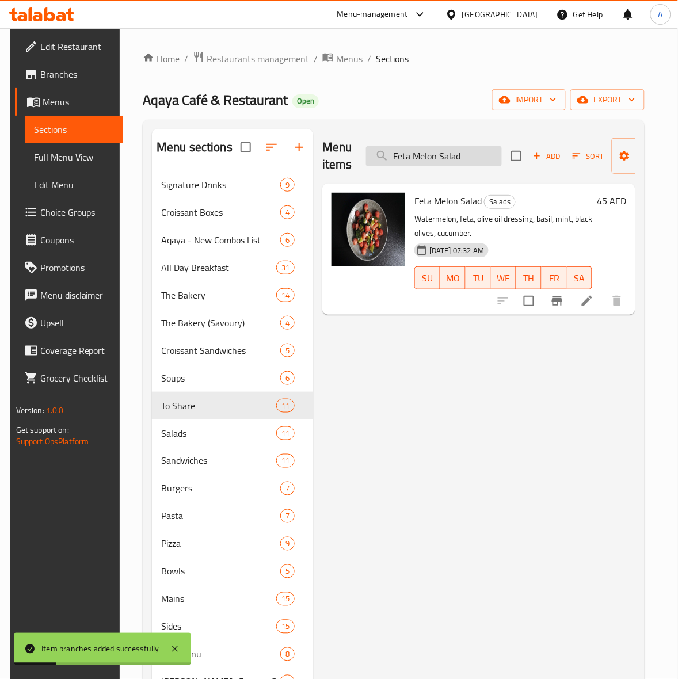
click at [444, 158] on input "Feta Melon Salad" at bounding box center [434, 156] width 136 height 20
paste input "Burrata and Peach"
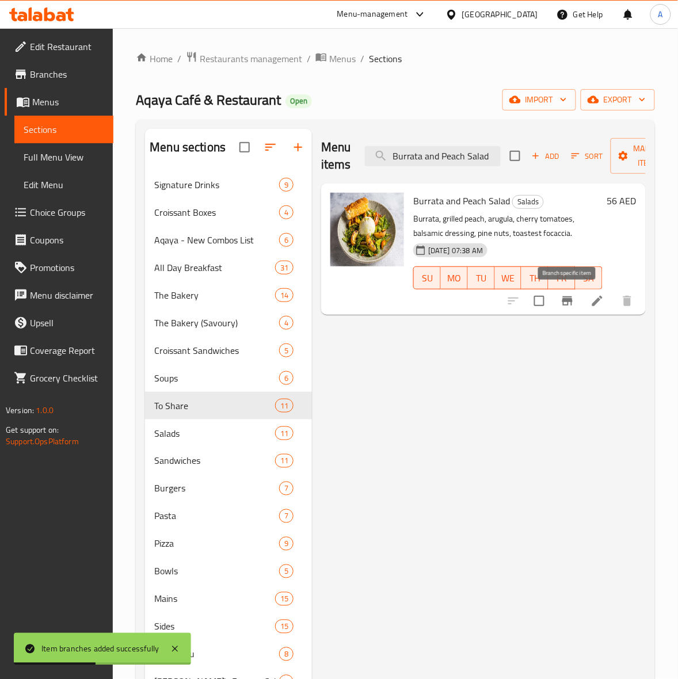
type input "Burrata and Peach Salad"
click at [561, 307] on icon "Branch-specific-item" at bounding box center [568, 301] width 14 height 14
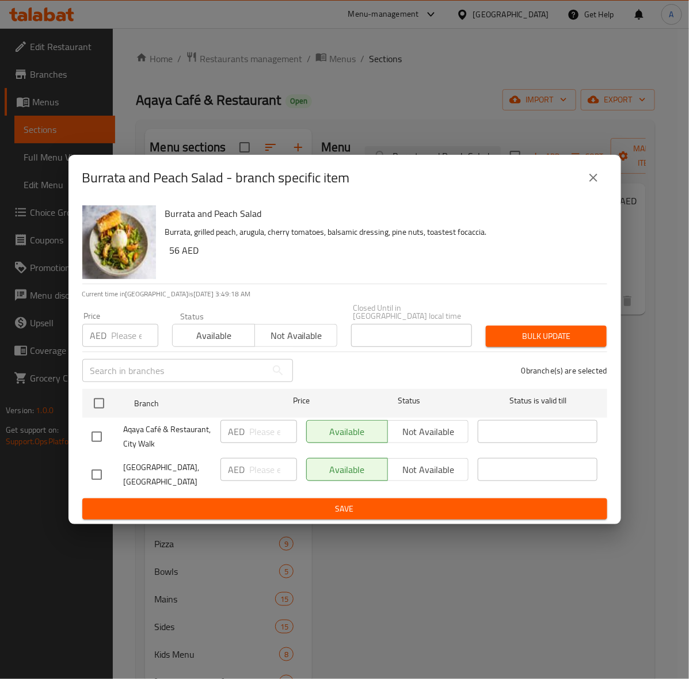
click at [98, 477] on input "checkbox" at bounding box center [97, 475] width 24 height 24
checkbox input "true"
click at [115, 338] on input "number" at bounding box center [135, 335] width 47 height 23
type input "59"
click at [522, 338] on span "Bulk update" at bounding box center [546, 336] width 102 height 14
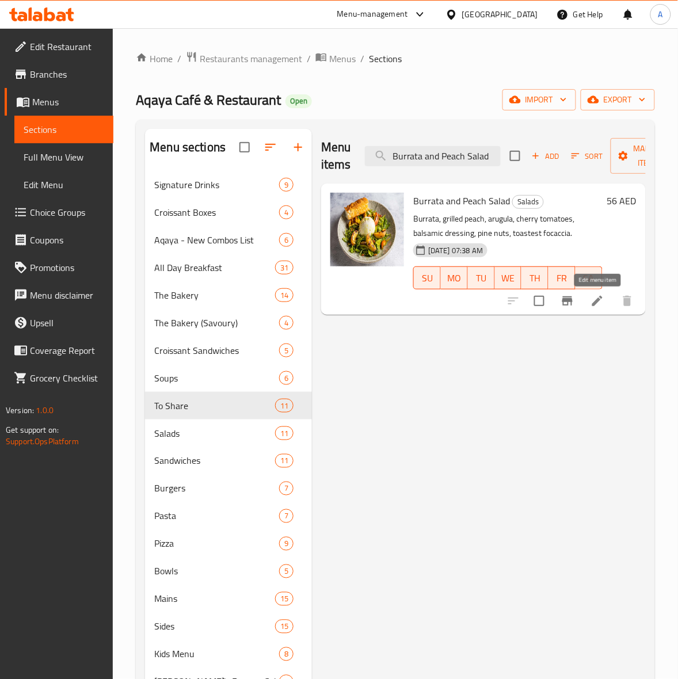
click at [596, 304] on icon at bounding box center [597, 301] width 10 height 10
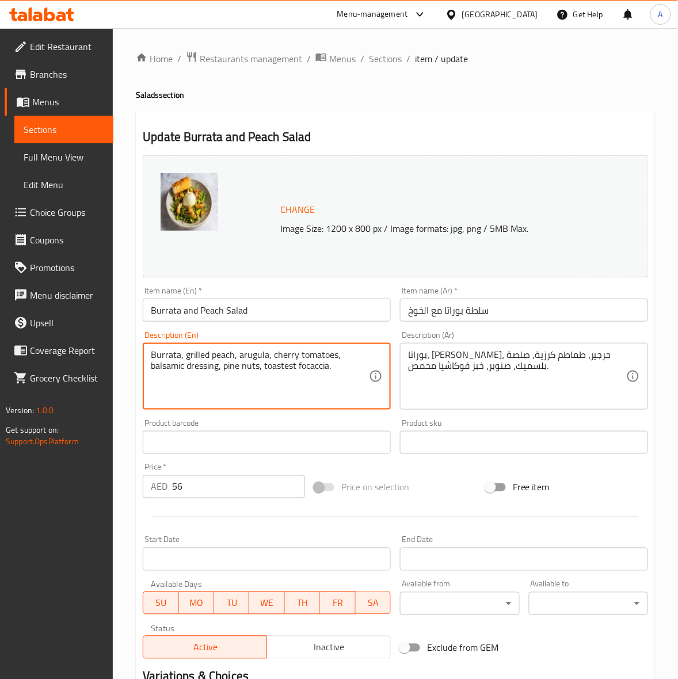
drag, startPoint x: 340, startPoint y: 372, endPoint x: 16, endPoint y: 347, distance: 325.0
paste textarea "d"
type textarea "Burrata, grilled peach, arugula, cherry tomatoes, balsamic dressing, pine nuts,…"
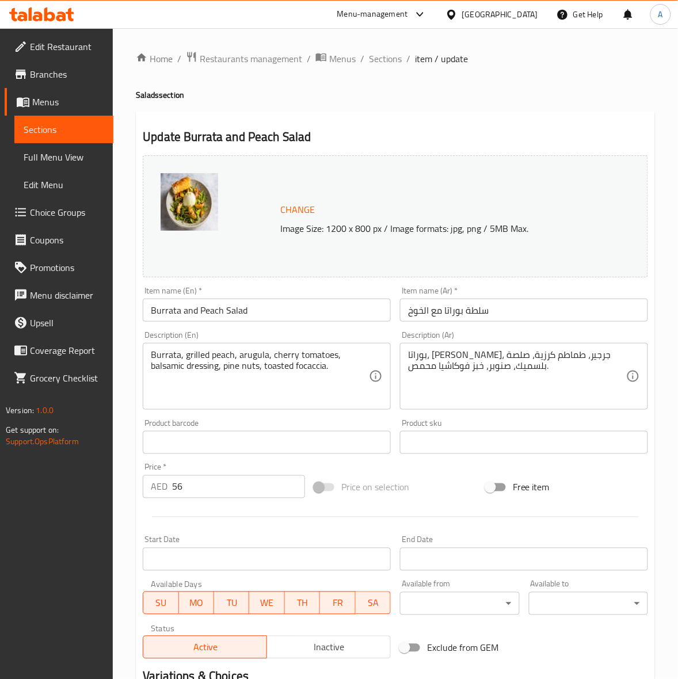
click at [420, 478] on div "Price on selection" at bounding box center [396, 487] width 172 height 31
click at [461, 363] on textarea "بوراتا، [PERSON_NAME]، جرجير، طماطم كرزية، صلصة بلسميك، صنوبر، خبز فوكاشيا محمص." at bounding box center [517, 376] width 218 height 55
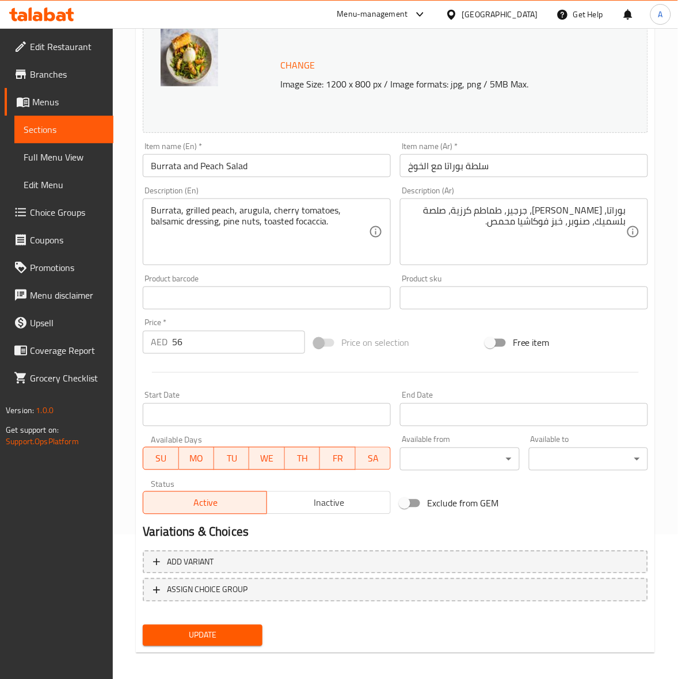
scroll to position [150, 0]
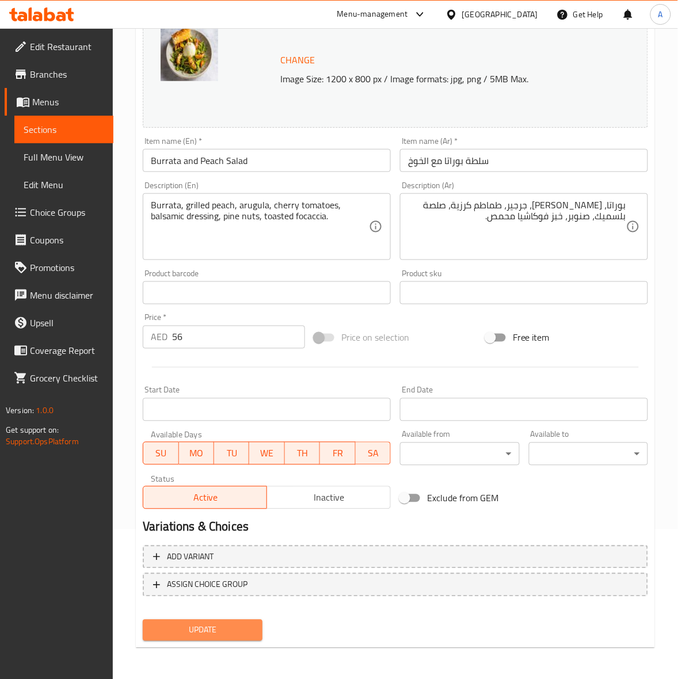
click at [229, 623] on span "Update" at bounding box center [202, 630] width 101 height 14
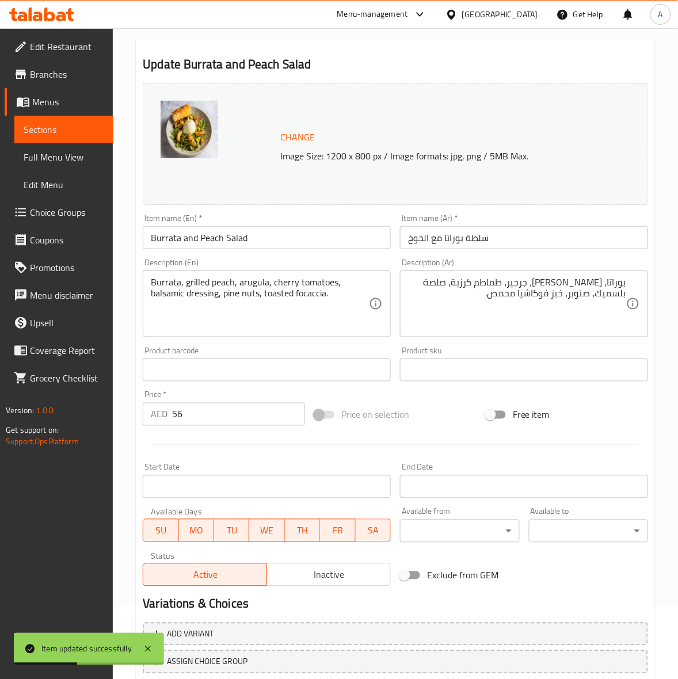
scroll to position [0, 0]
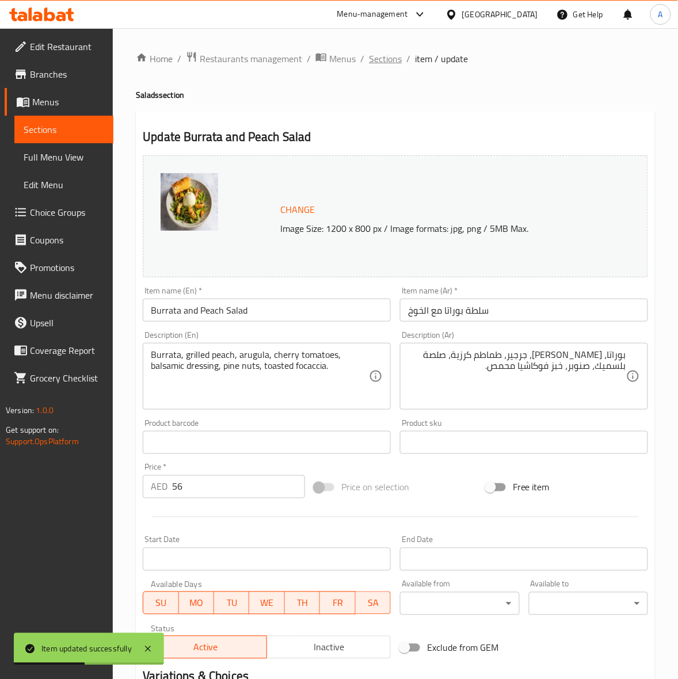
click at [384, 58] on span "Sections" at bounding box center [385, 59] width 33 height 14
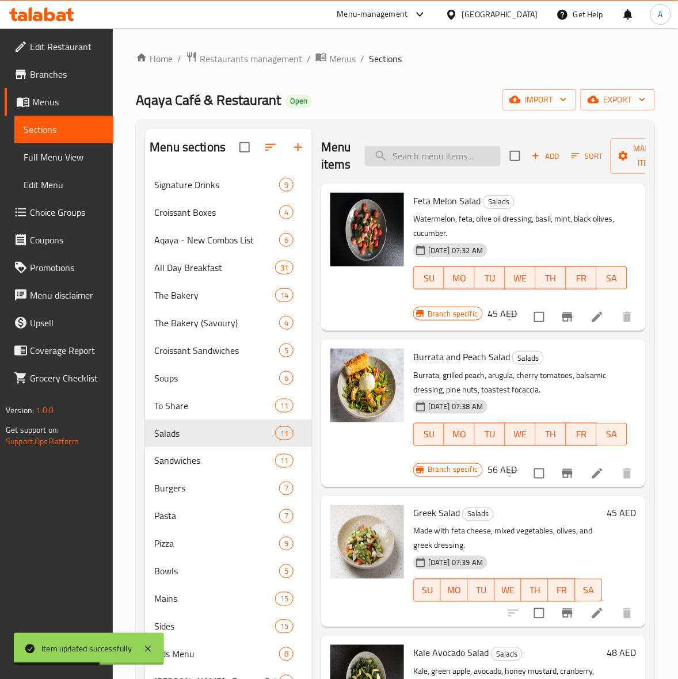
click at [445, 154] on input "search" at bounding box center [433, 156] width 136 height 20
paste input "Burrata and Peach Salad"
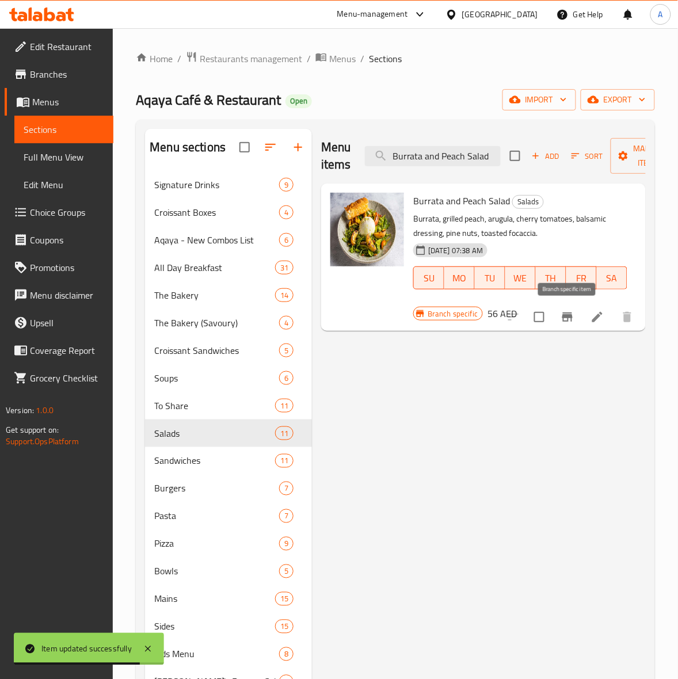
type input "Burrata and Peach Salad"
click at [567, 325] on button "Branch-specific-item" at bounding box center [568, 317] width 28 height 28
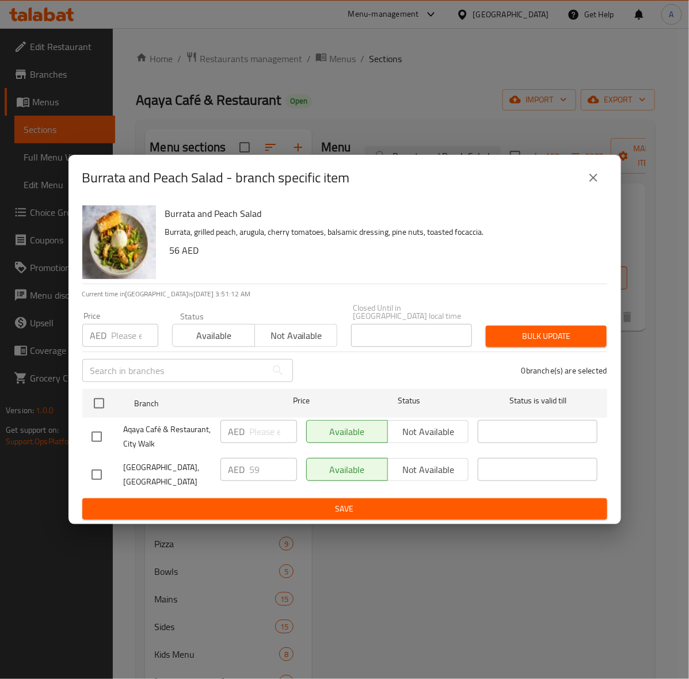
click at [94, 471] on input "checkbox" at bounding box center [97, 475] width 24 height 24
checkbox input "true"
click at [124, 344] on input "number" at bounding box center [135, 335] width 47 height 23
type input "59"
click at [517, 338] on span "Bulk update" at bounding box center [546, 336] width 102 height 14
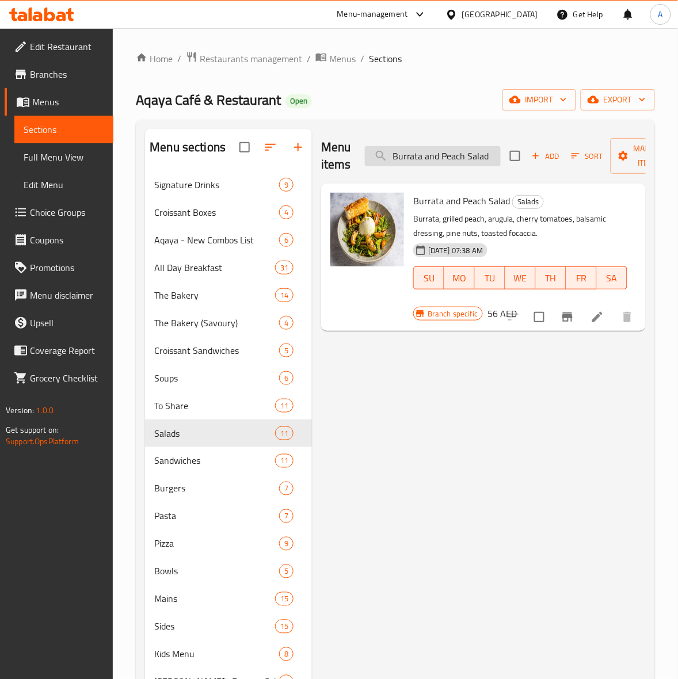
click at [432, 158] on input "Burrata and Peach Salad" at bounding box center [433, 156] width 136 height 20
paste input "Greek"
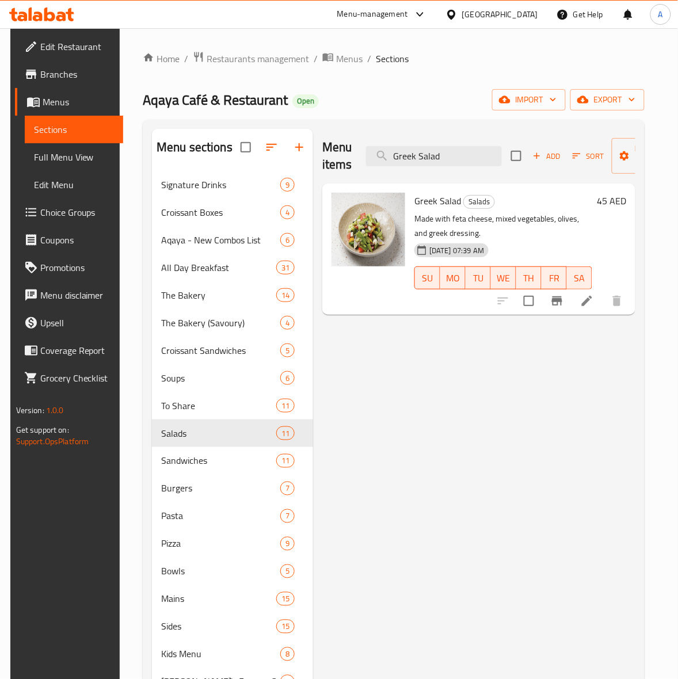
type input "Greek Salad"
click at [562, 302] on icon "Branch-specific-item" at bounding box center [557, 300] width 10 height 9
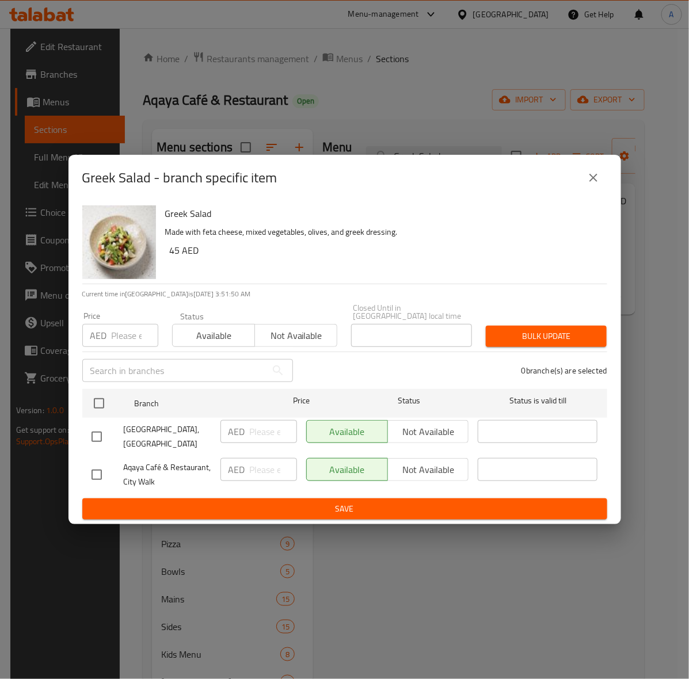
click at [96, 433] on input "checkbox" at bounding box center [97, 437] width 24 height 24
checkbox input "true"
click at [119, 335] on input "number" at bounding box center [135, 335] width 47 height 23
type input "47"
click at [536, 332] on span "Bulk update" at bounding box center [546, 336] width 102 height 14
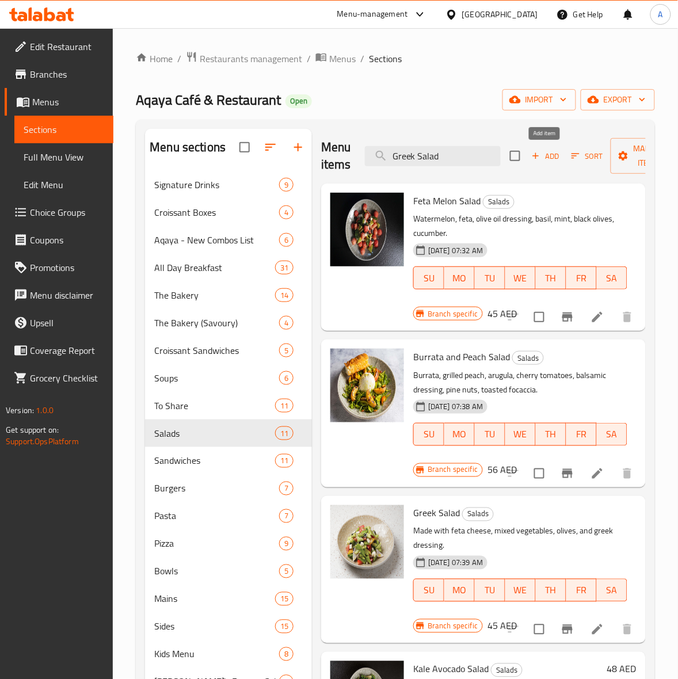
click at [534, 153] on icon "button" at bounding box center [536, 156] width 10 height 10
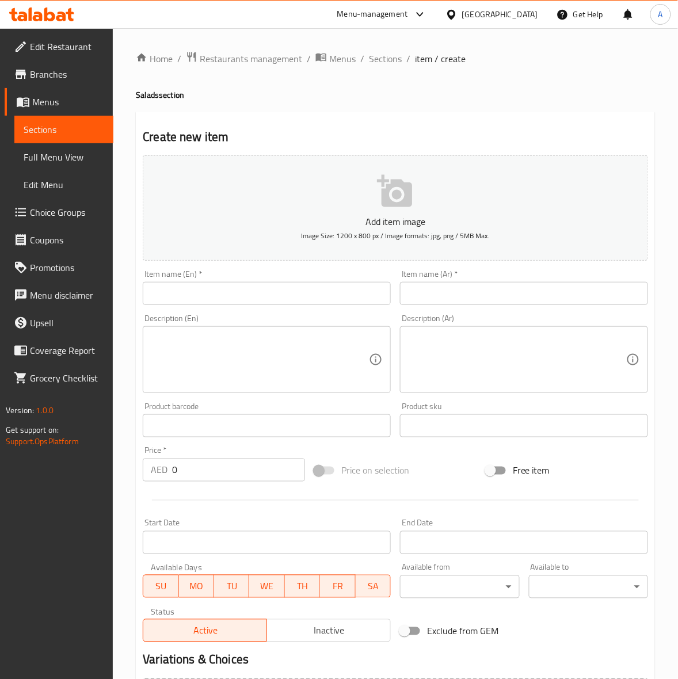
click at [243, 288] on input "text" at bounding box center [267, 293] width 248 height 23
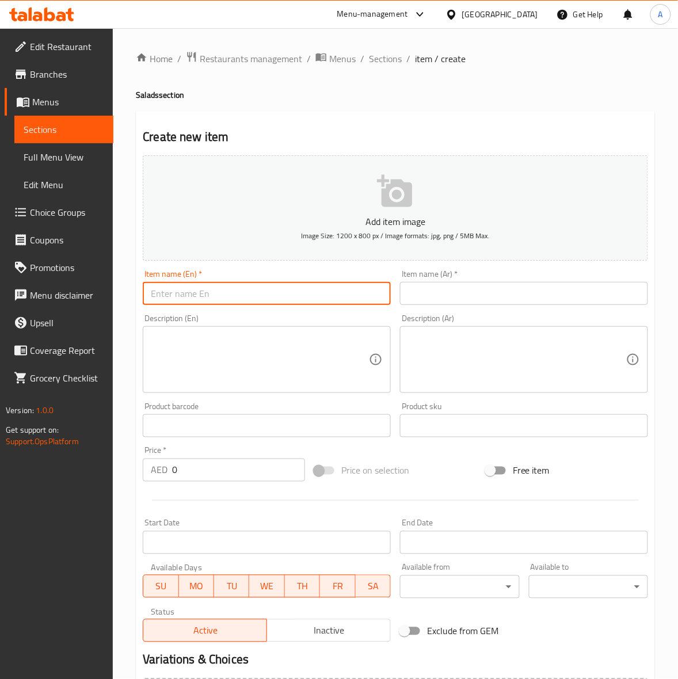
paste input "Halloumi and Kale Salad"
type input "Halloumi and Kale Salad"
click at [124, 333] on div "Home / Restaurants management / Menus / Sections / item / create Salads section…" at bounding box center [395, 420] width 565 height 785
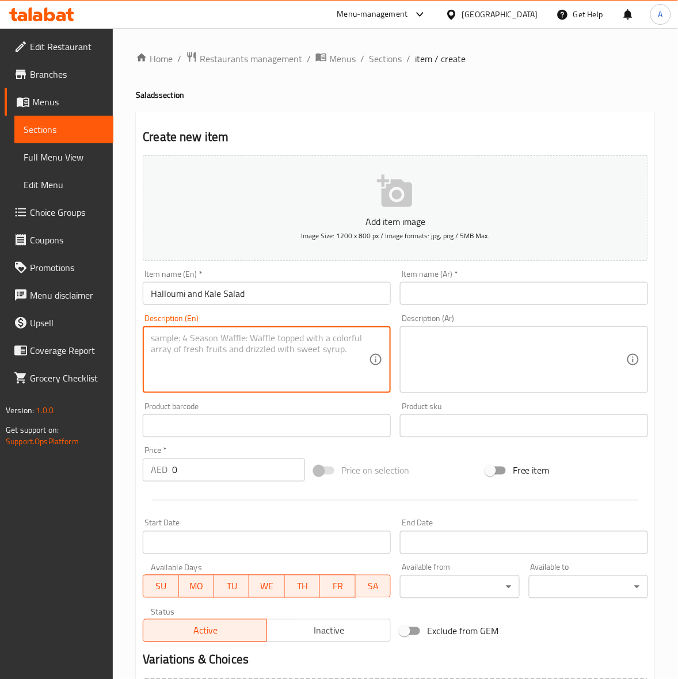
click at [191, 344] on textarea at bounding box center [260, 360] width 218 height 55
paste textarea "Kale, pecans, maple vinegar dressing, grilled halloumi, green apple, avocado."
type textarea "Kale, pecans, maple vinegar dressing, grilled halloumi, green apple, avocado."
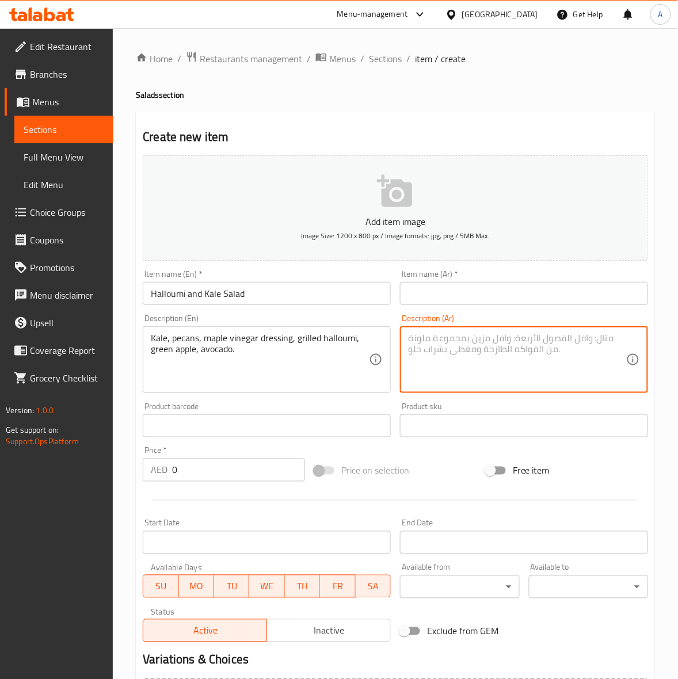
click at [534, 356] on textarea at bounding box center [517, 360] width 218 height 55
paste textarea "الكيل، جوز البقان، صلصة خل القيقب، حلوم مشوي، تفاح أخضر، أفوكادو."
type textarea "الكيل، جوز البقان، صلصة خل القيقب، حلوم مشوي، تفاح أخضر، أفوكادو."
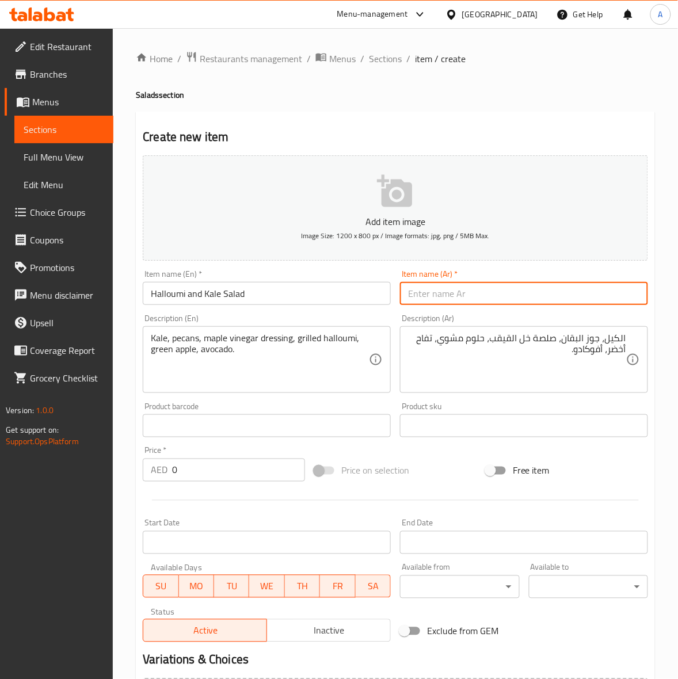
click at [509, 298] on input "text" at bounding box center [524, 293] width 248 height 23
paste input "سلطة الحلوم والكيل"
type input "سلطة الحلوم والكيل"
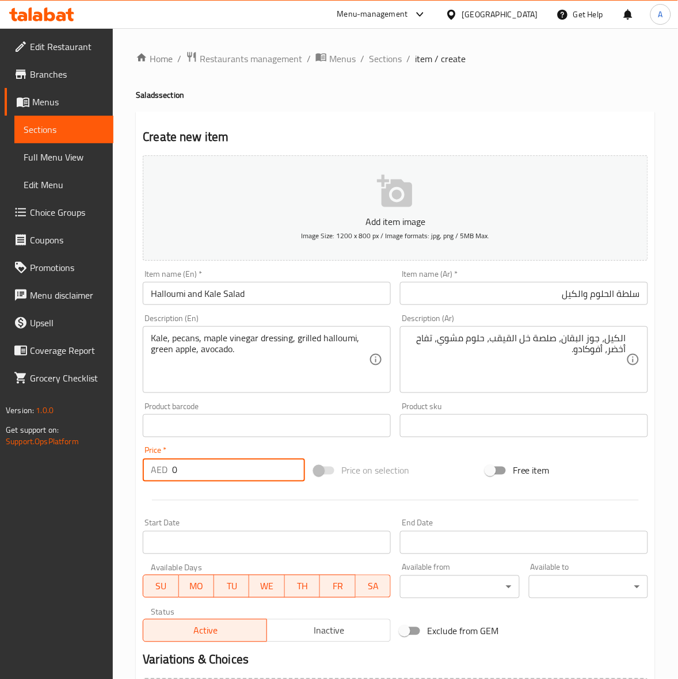
drag, startPoint x: 216, startPoint y: 478, endPoint x: 37, endPoint y: 450, distance: 181.2
click at [37, 450] on div "Edit Restaurant Branches Menus Sections Full Menu View Edit Menu Choice Groups …" at bounding box center [339, 420] width 678 height 785
type input "52"
click at [208, 496] on div at bounding box center [395, 500] width 515 height 28
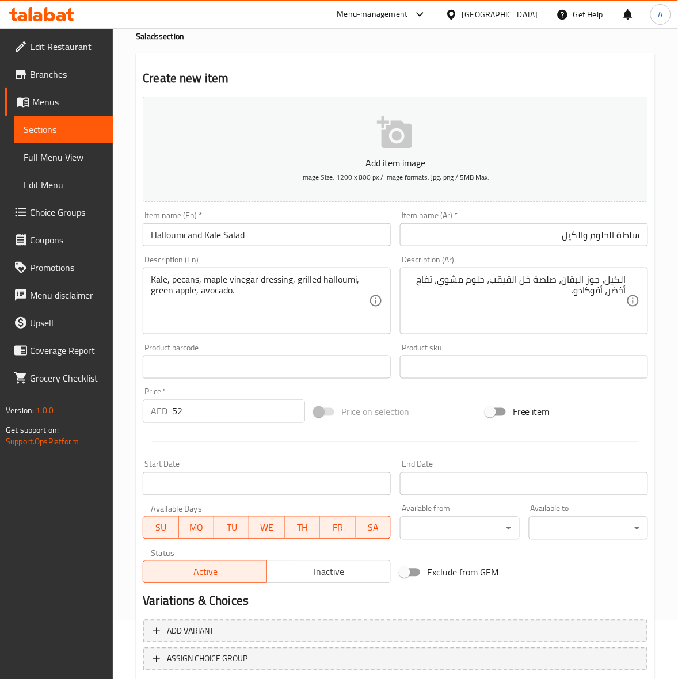
scroll to position [132, 0]
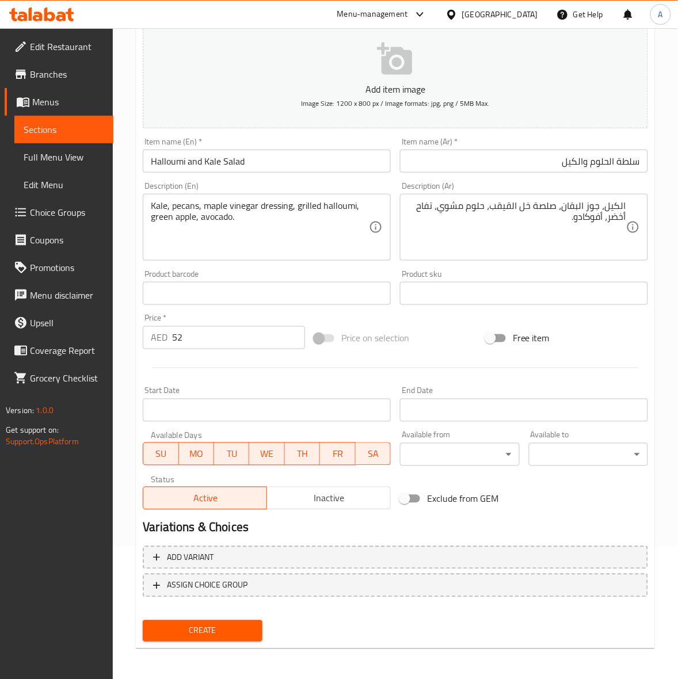
click at [197, 634] on span "Create" at bounding box center [202, 631] width 101 height 14
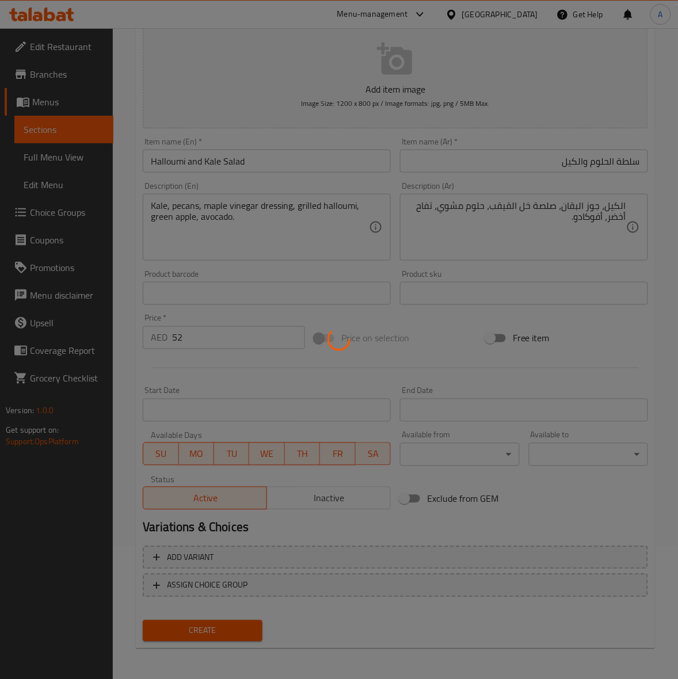
type input "0"
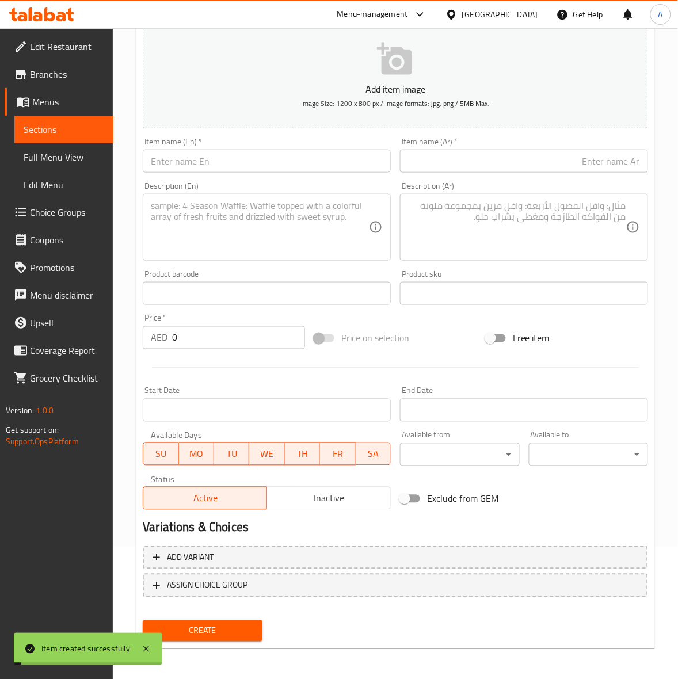
scroll to position [0, 0]
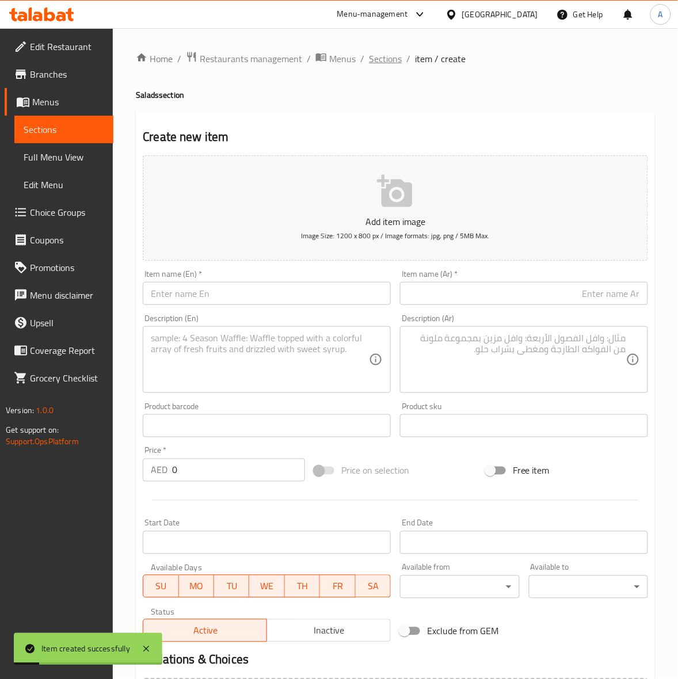
click at [386, 62] on span "Sections" at bounding box center [385, 59] width 33 height 14
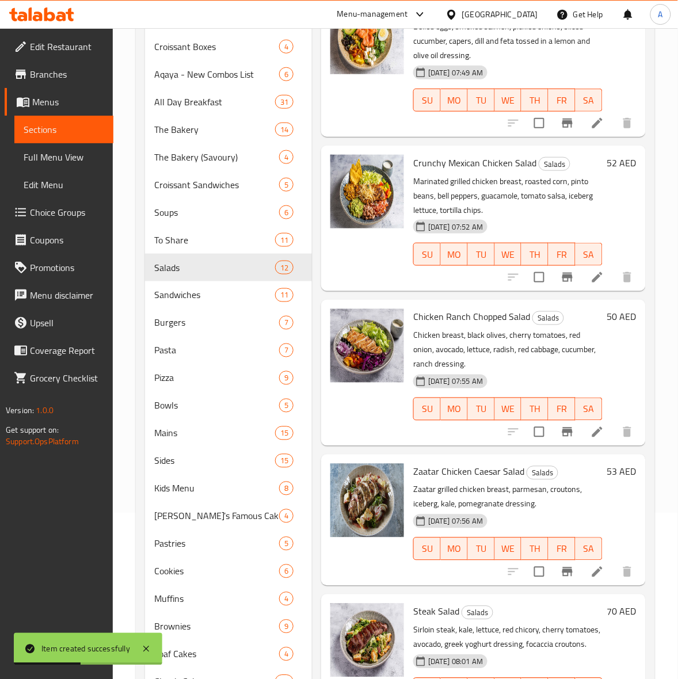
scroll to position [384, 0]
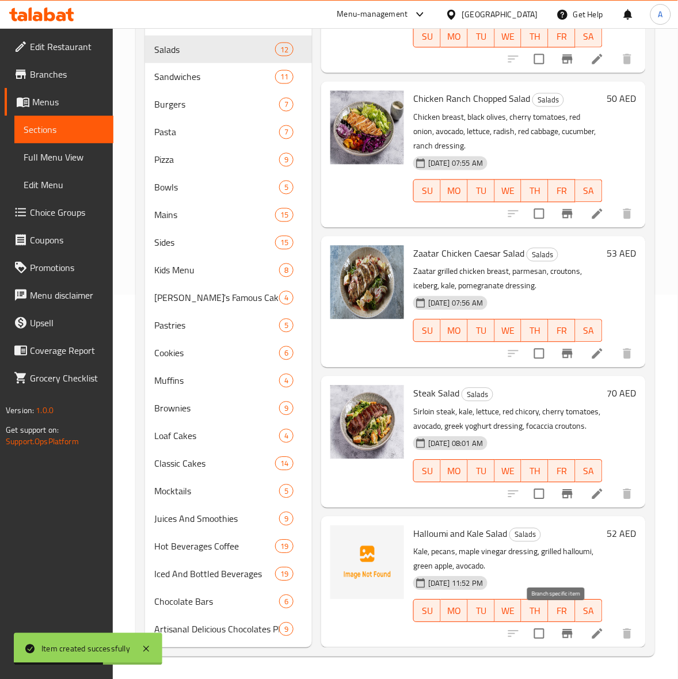
click at [561, 627] on icon "Branch-specific-item" at bounding box center [568, 634] width 14 height 14
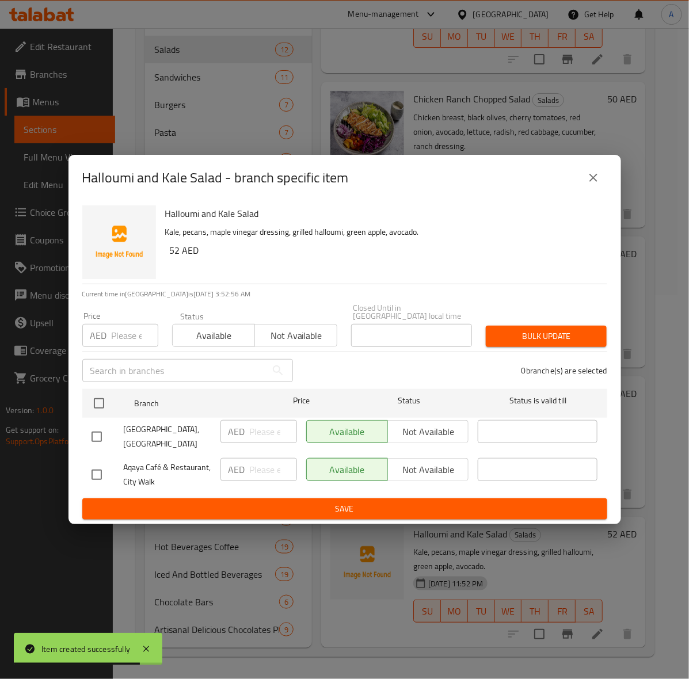
drag, startPoint x: 96, startPoint y: 443, endPoint x: 110, endPoint y: 386, distance: 59.2
click at [96, 441] on input "checkbox" at bounding box center [97, 437] width 24 height 24
checkbox input "true"
click at [121, 340] on input "number" at bounding box center [135, 335] width 47 height 23
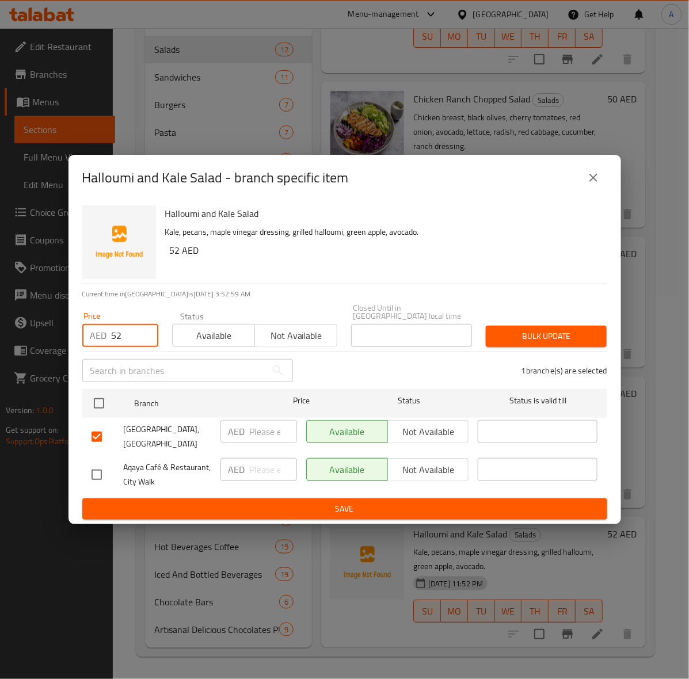
type input "52"
click at [548, 337] on span "Bulk update" at bounding box center [546, 336] width 102 height 14
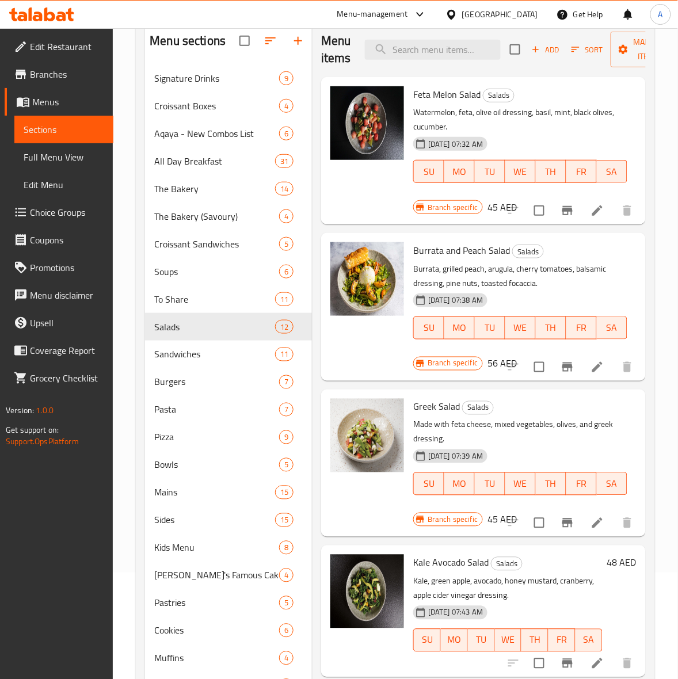
scroll to position [0, 0]
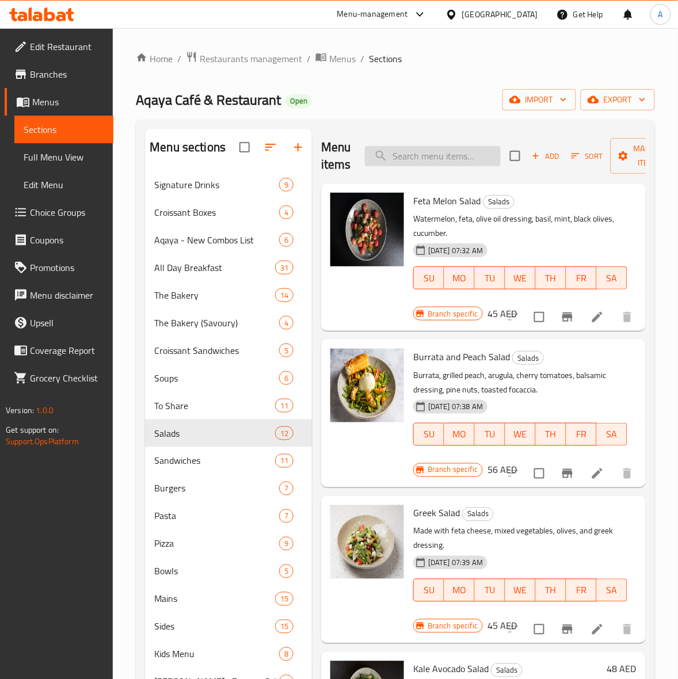
click at [428, 164] on input "search" at bounding box center [433, 156] width 136 height 20
paste input "Citrus Shrimp Salad"
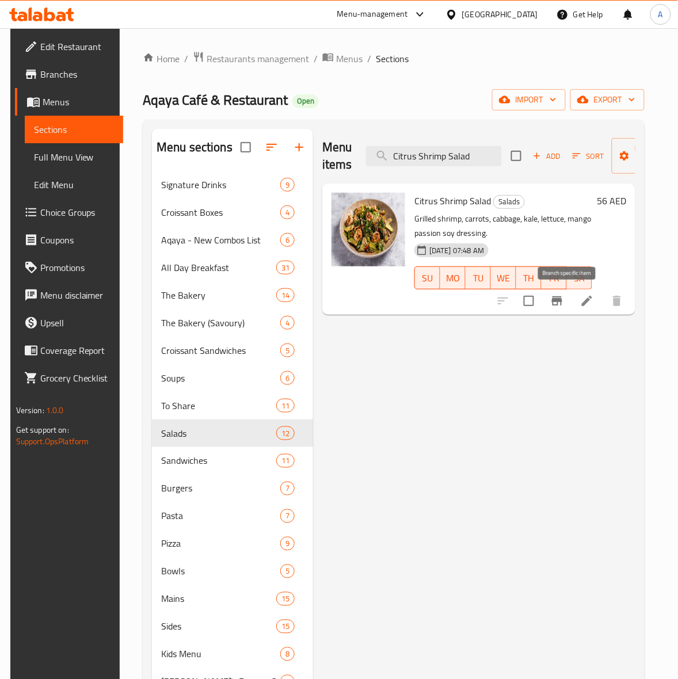
type input "Citrus Shrimp Salad"
click at [562, 299] on icon "Branch-specific-item" at bounding box center [557, 300] width 10 height 9
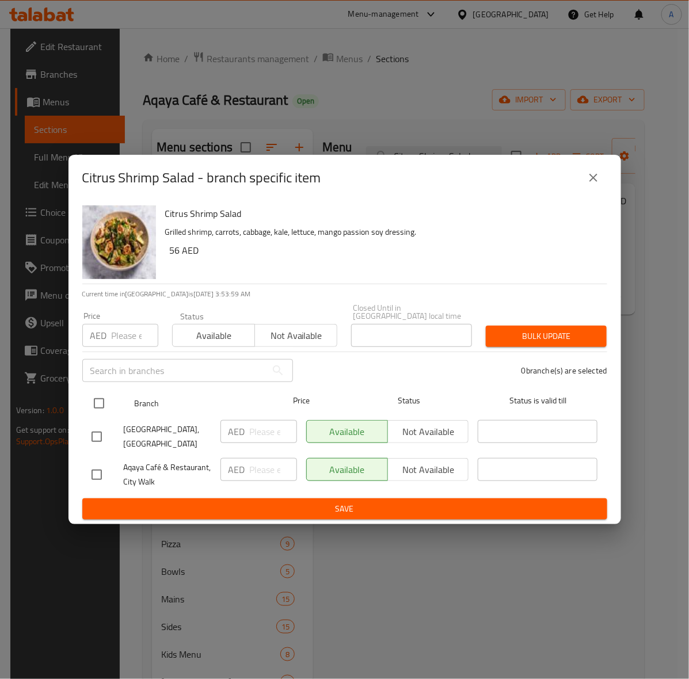
drag, startPoint x: 97, startPoint y: 439, endPoint x: 97, endPoint y: 386, distance: 53.0
click at [97, 439] on input "checkbox" at bounding box center [97, 437] width 24 height 24
checkbox input "true"
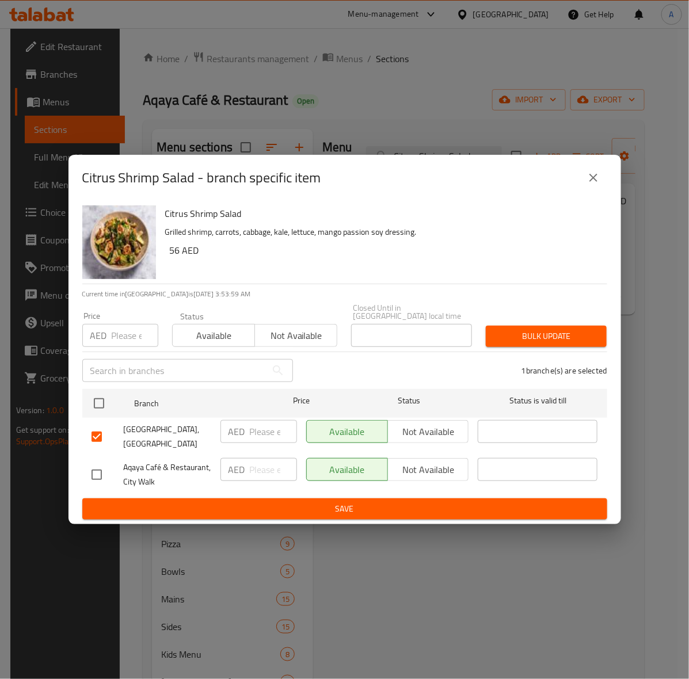
click at [122, 342] on input "number" at bounding box center [135, 335] width 47 height 23
type input "60"
click at [521, 334] on span "Bulk update" at bounding box center [546, 336] width 102 height 14
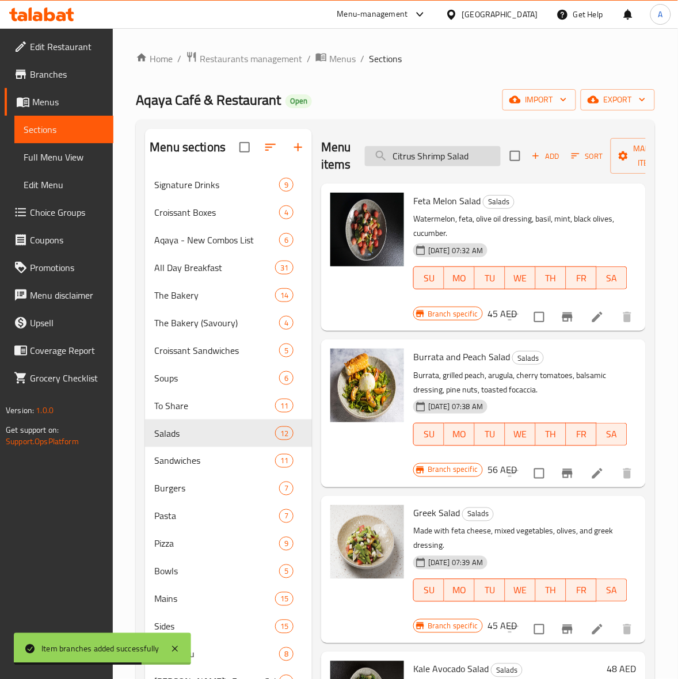
click at [437, 156] on input "Citrus Shrimp Salad" at bounding box center [433, 156] width 136 height 20
paste input "Smoked Salmon"
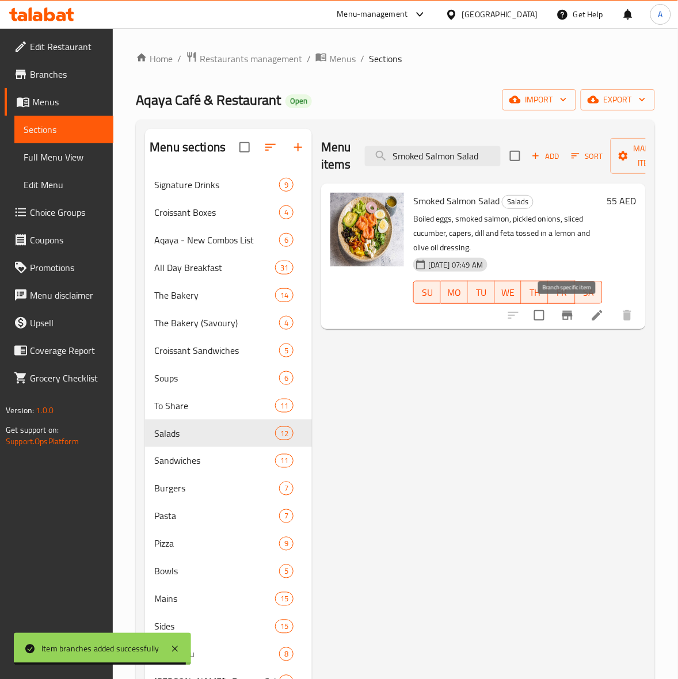
type input "Smoked Salmon Salad"
click at [567, 309] on icon "Branch-specific-item" at bounding box center [568, 316] width 14 height 14
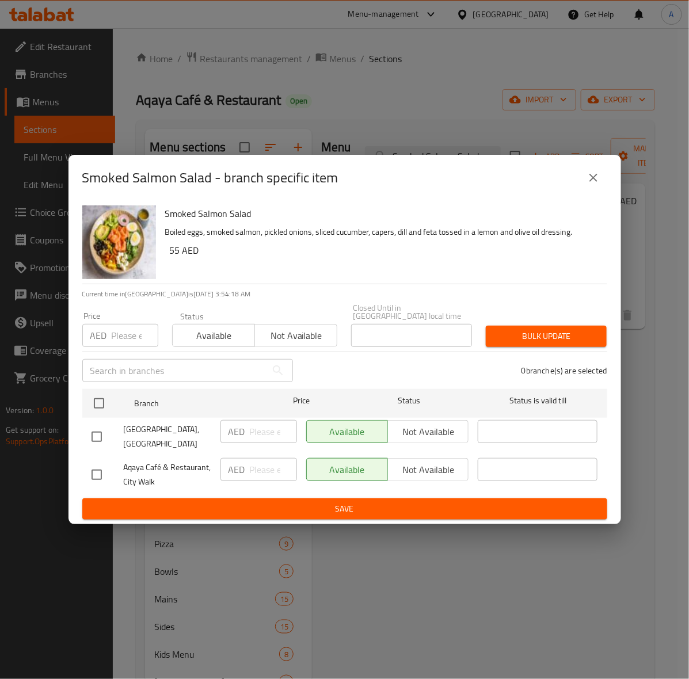
click at [98, 433] on input "checkbox" at bounding box center [97, 437] width 24 height 24
checkbox input "true"
click at [121, 329] on input "number" at bounding box center [135, 335] width 47 height 23
type input "58"
click at [553, 340] on span "Bulk update" at bounding box center [546, 336] width 102 height 14
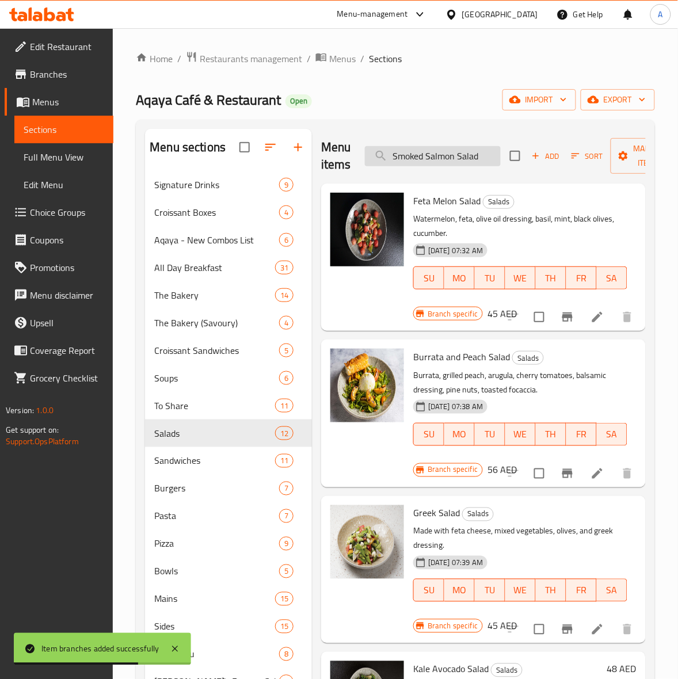
click at [428, 159] on input "Smoked Salmon Salad" at bounding box center [433, 156] width 136 height 20
paste input "Crunchy Mexican Chicke"
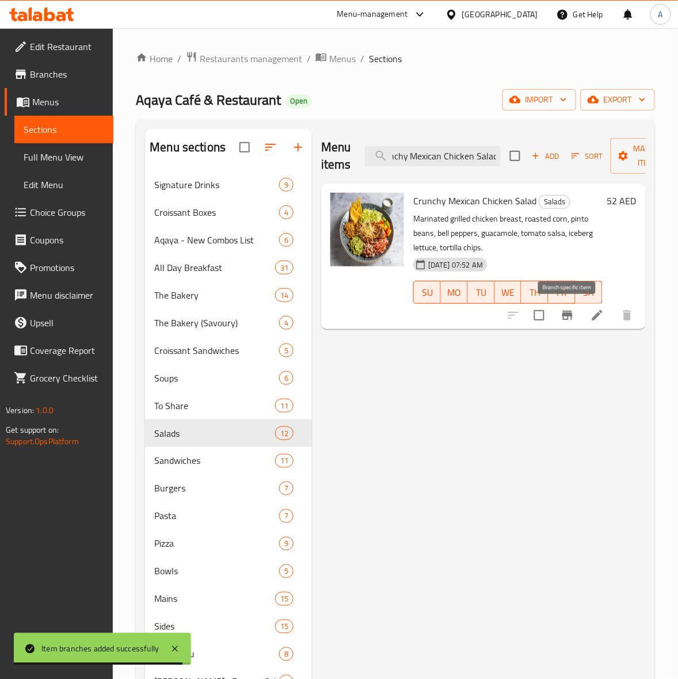
type input "Crunchy Mexican Chicken Salad"
click at [573, 314] on icon "Branch-specific-item" at bounding box center [568, 316] width 14 height 14
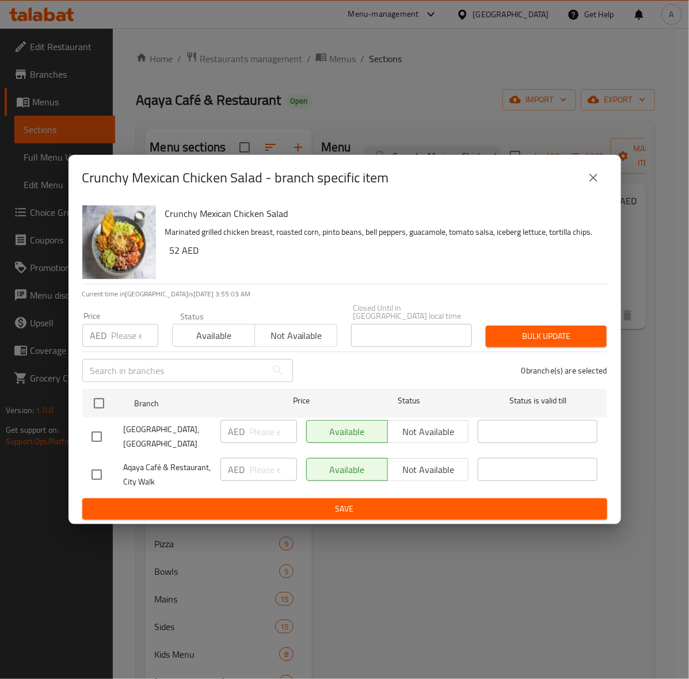
click at [96, 439] on input "checkbox" at bounding box center [97, 437] width 24 height 24
checkbox input "true"
click at [105, 340] on p "AED" at bounding box center [98, 336] width 17 height 14
click at [118, 340] on input "number" at bounding box center [135, 335] width 47 height 23
type input "55"
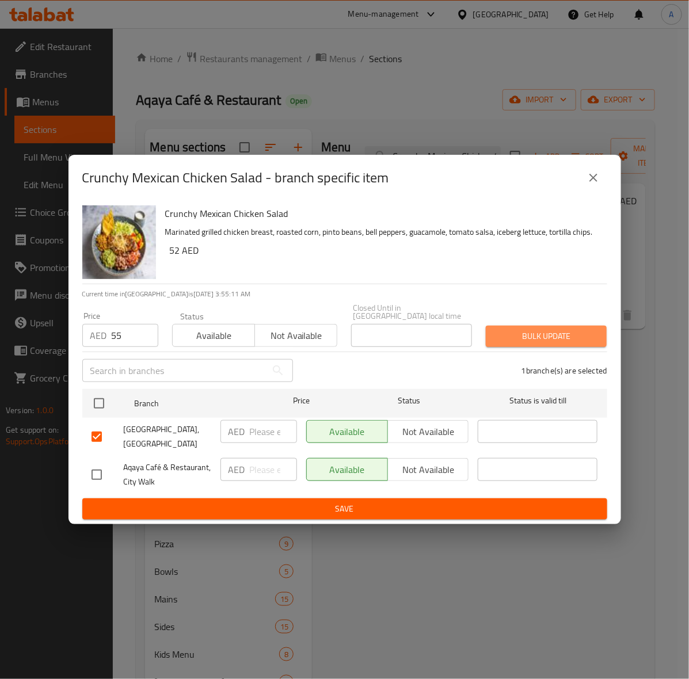
click at [544, 329] on span "Bulk update" at bounding box center [546, 336] width 102 height 14
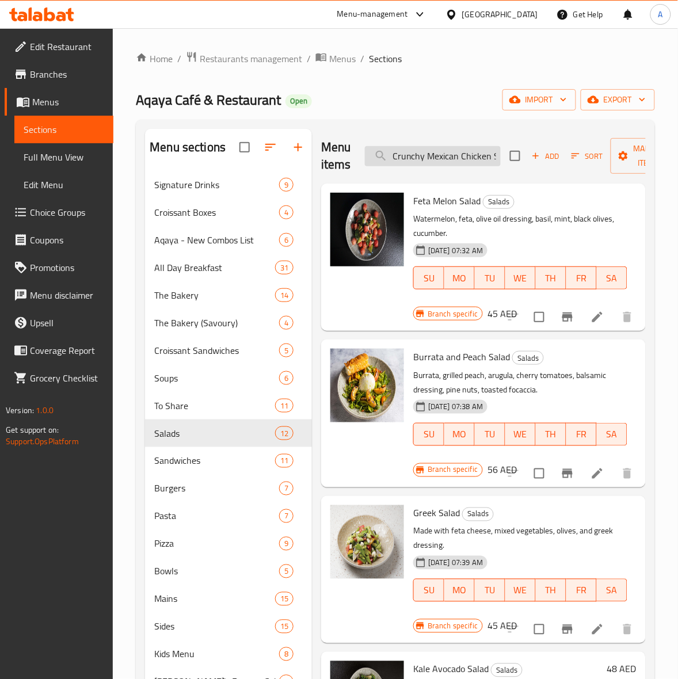
click at [463, 151] on input "Crunchy Mexican Chicken Salad" at bounding box center [433, 156] width 136 height 20
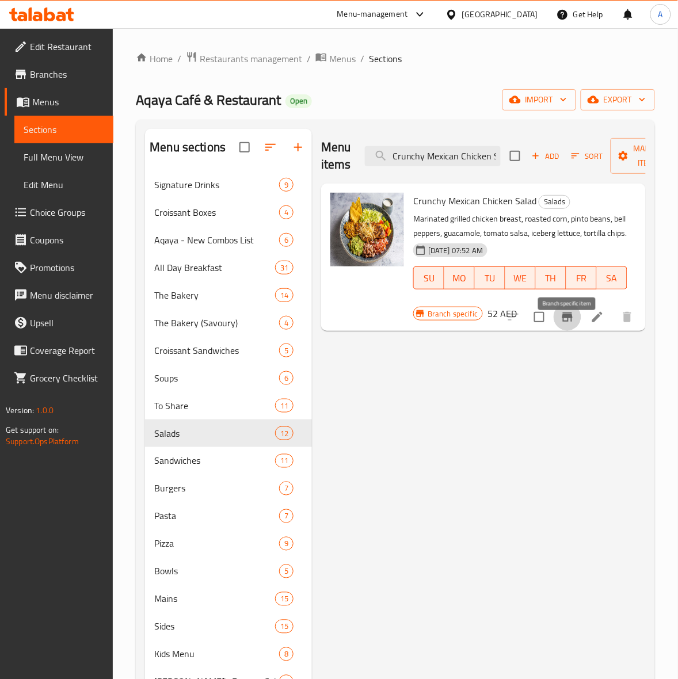
click at [568, 324] on button "Branch-specific-item" at bounding box center [568, 317] width 28 height 28
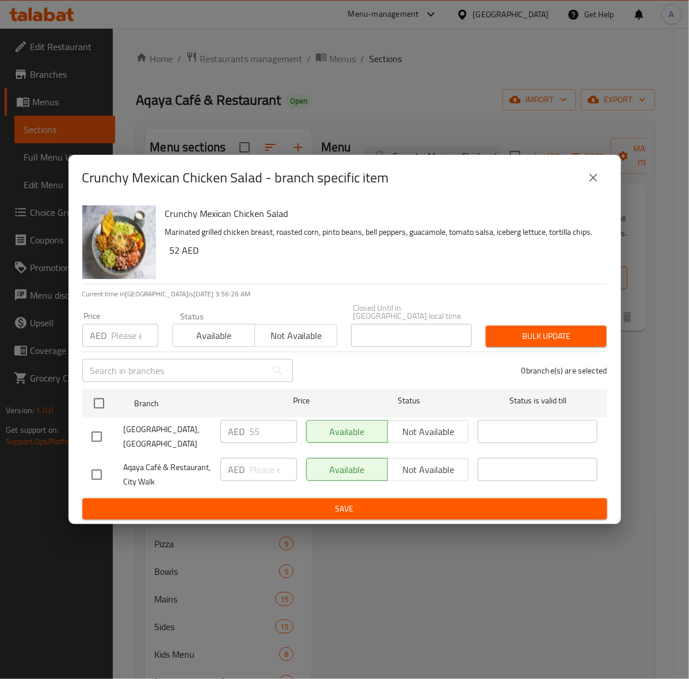
click at [593, 177] on icon "close" at bounding box center [593, 178] width 8 height 8
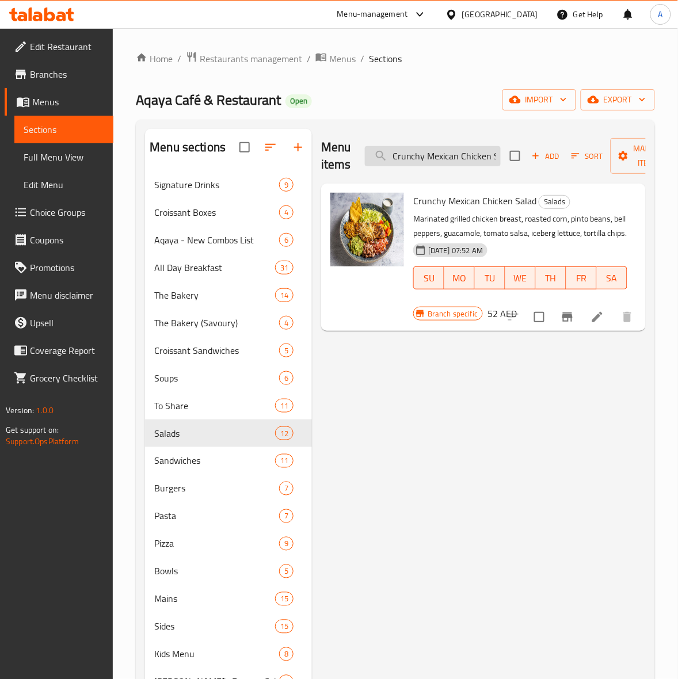
click at [431, 156] on input "Crunchy Mexican Chicken Salad" at bounding box center [433, 156] width 136 height 20
paste input "[PERSON_NAME] Ranch Chopped"
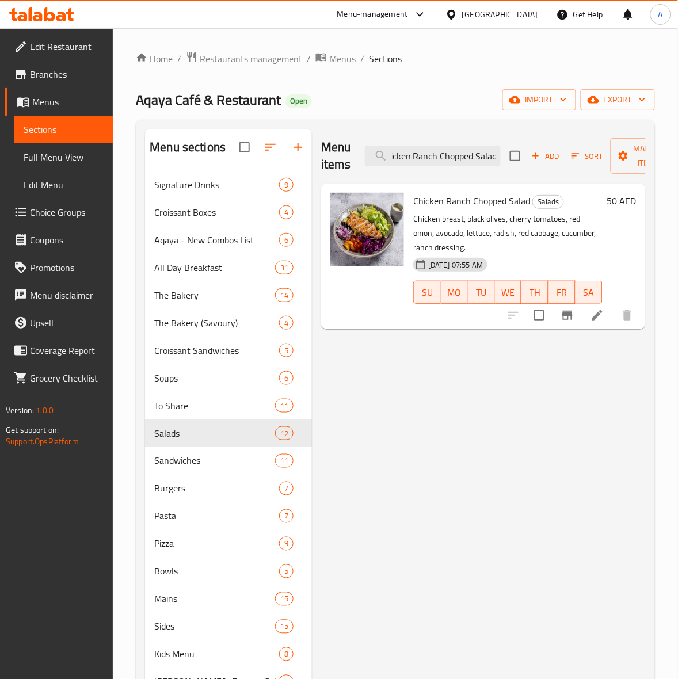
type input "Chicken Ranch Chopped Salad"
click at [568, 313] on icon "Branch-specific-item" at bounding box center [568, 316] width 14 height 14
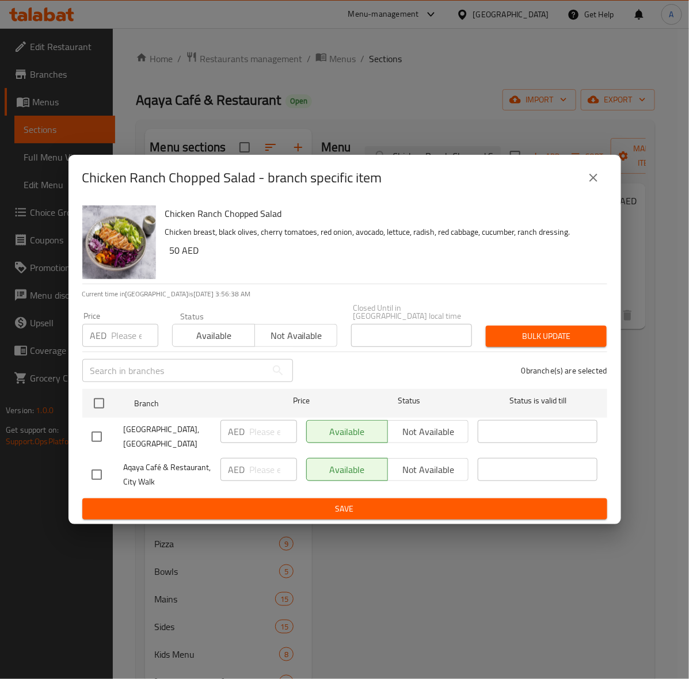
click at [91, 435] on input "checkbox" at bounding box center [97, 437] width 24 height 24
checkbox input "true"
click at [119, 340] on input "number" at bounding box center [135, 335] width 47 height 23
type input "55"
click at [530, 327] on button "Bulk update" at bounding box center [546, 336] width 121 height 21
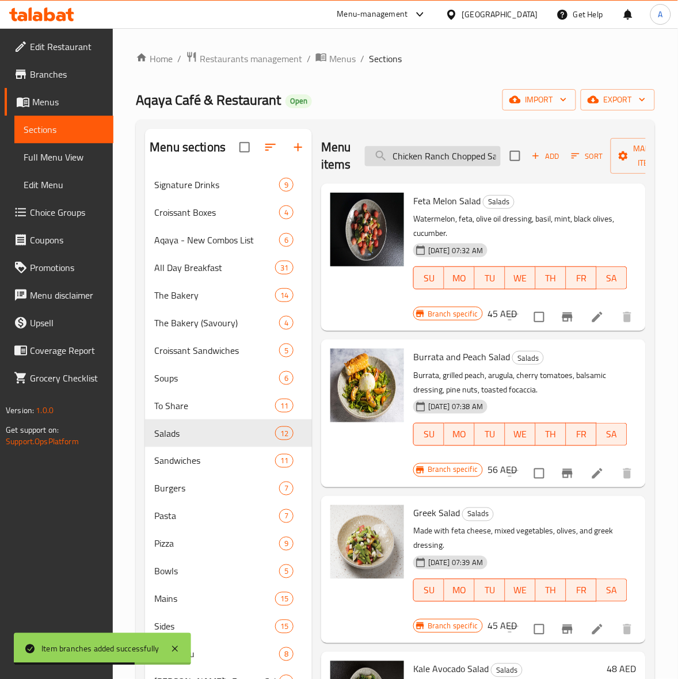
click at [446, 150] on input "Chicken Ranch Chopped Salad" at bounding box center [433, 156] width 136 height 20
paste input "Zaatar Chicken Caesar"
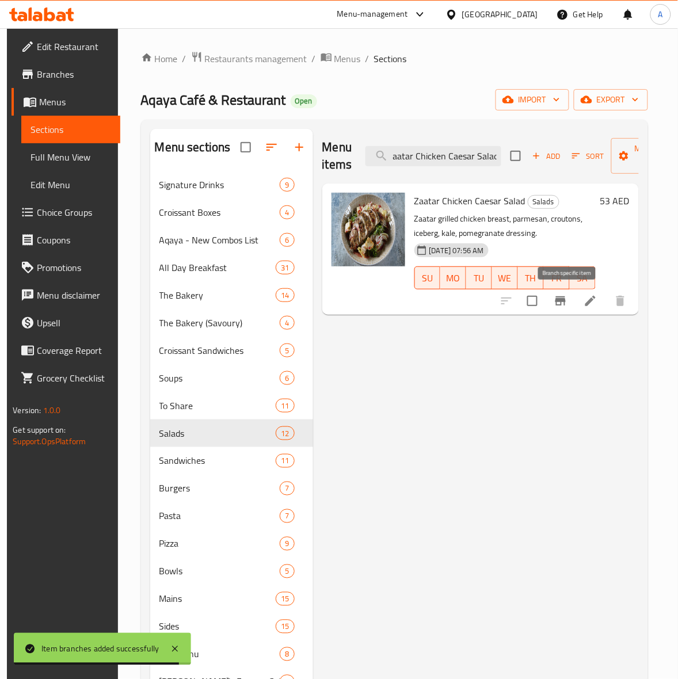
type input "Zaatar Chicken Caesar Salad"
click at [563, 298] on icon "Branch-specific-item" at bounding box center [561, 301] width 14 height 14
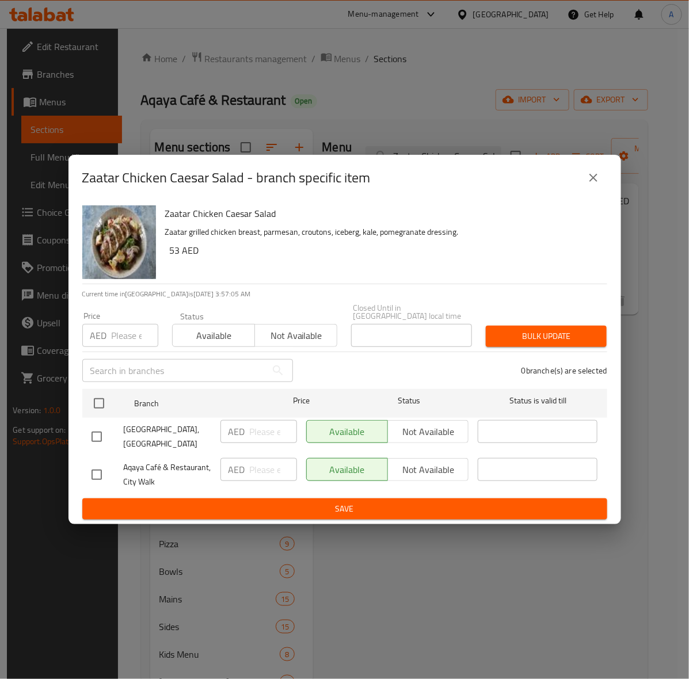
click at [94, 437] on input "checkbox" at bounding box center [97, 437] width 24 height 24
checkbox input "true"
click at [127, 342] on input "number" at bounding box center [135, 335] width 47 height 23
type input "55"
click at [539, 340] on span "Bulk update" at bounding box center [546, 336] width 102 height 14
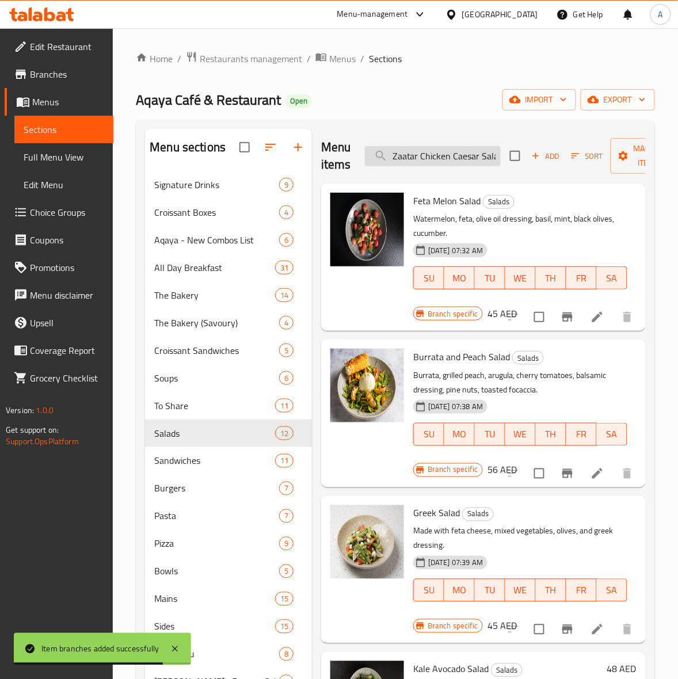
click at [450, 153] on input "Zaatar Chicken Caesar Salad" at bounding box center [433, 156] width 136 height 20
paste input "Steak"
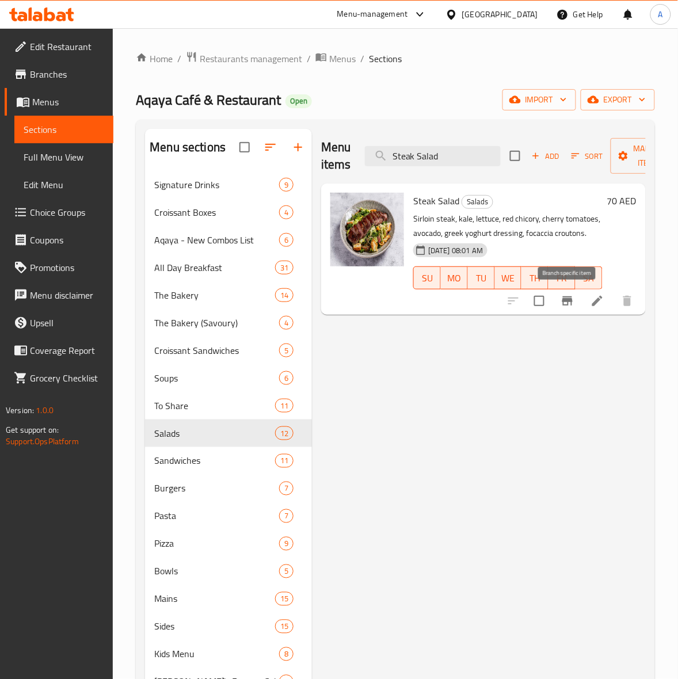
type input "Steak Salad"
click at [570, 306] on icon "Branch-specific-item" at bounding box center [568, 301] width 14 height 14
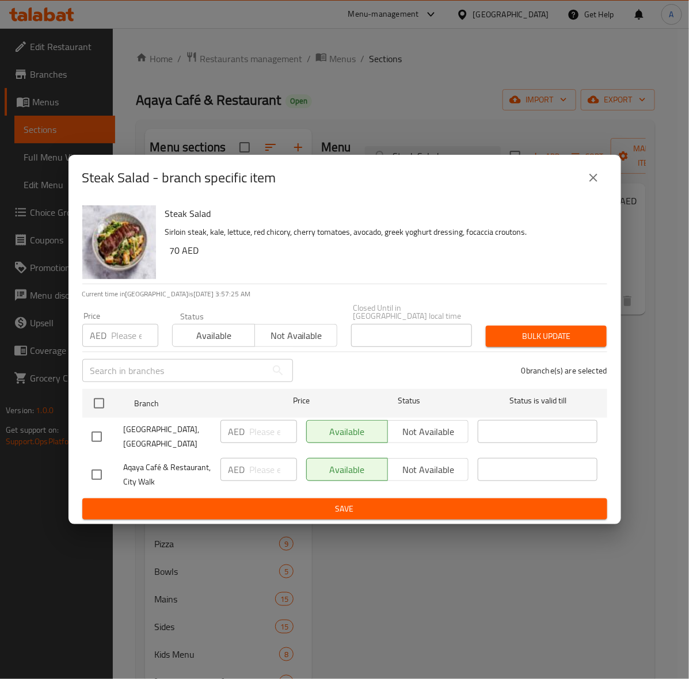
click at [97, 436] on input "checkbox" at bounding box center [97, 437] width 24 height 24
checkbox input "true"
click at [116, 334] on input "number" at bounding box center [135, 335] width 47 height 23
type input "79"
click at [528, 340] on span "Bulk update" at bounding box center [546, 336] width 102 height 14
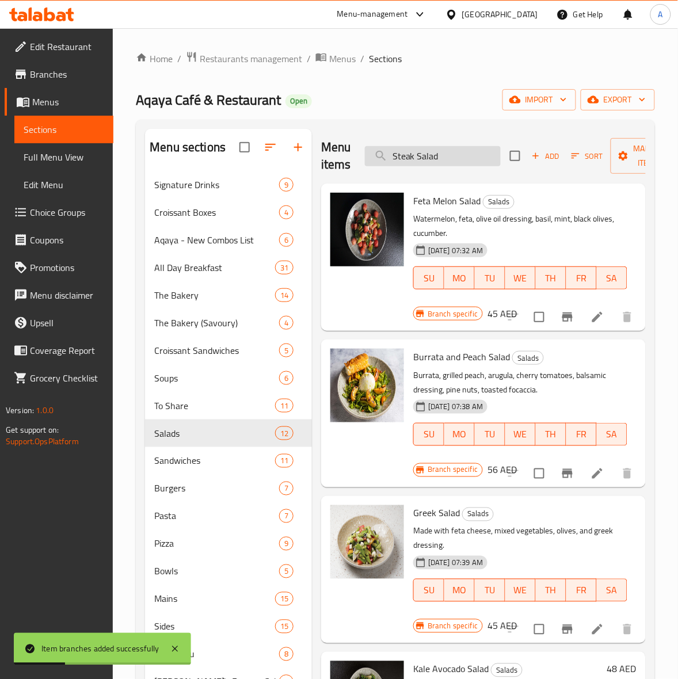
click at [445, 156] on input "Steak Salad" at bounding box center [433, 156] width 136 height 20
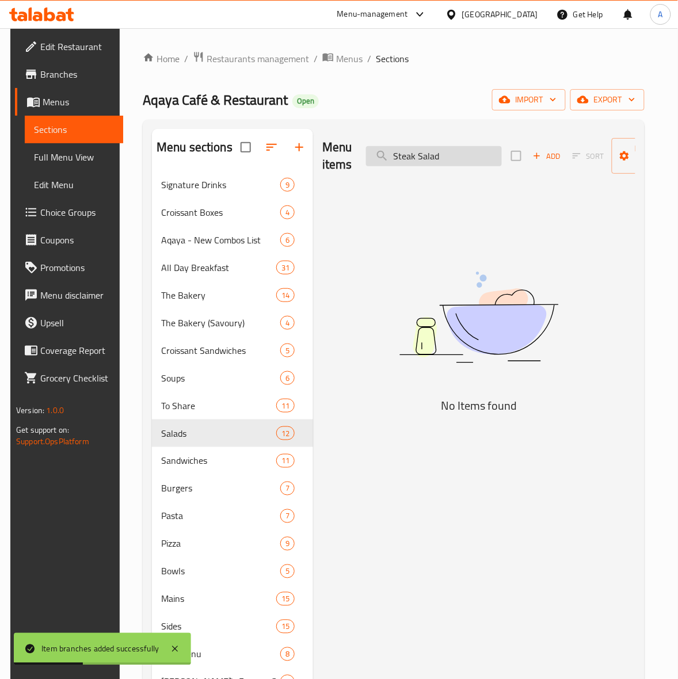
type input "Steak Salad"
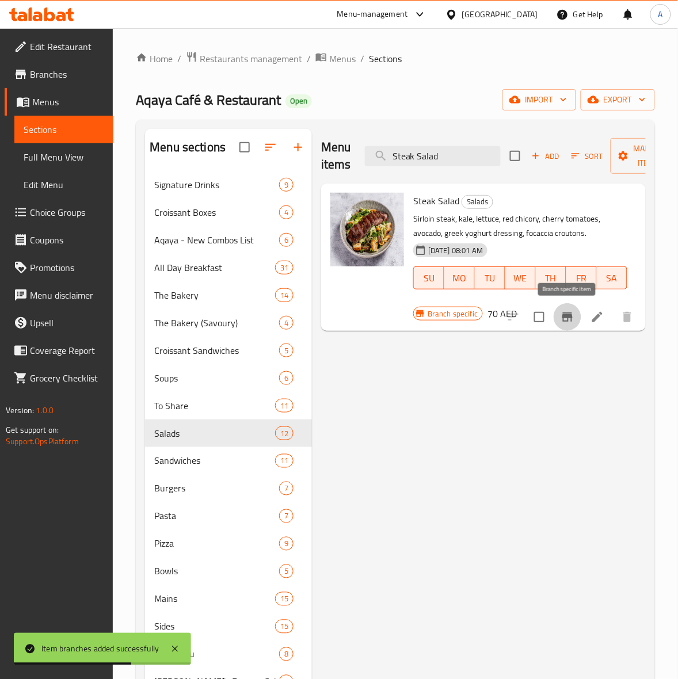
click at [565, 322] on icon "Branch-specific-item" at bounding box center [567, 317] width 10 height 9
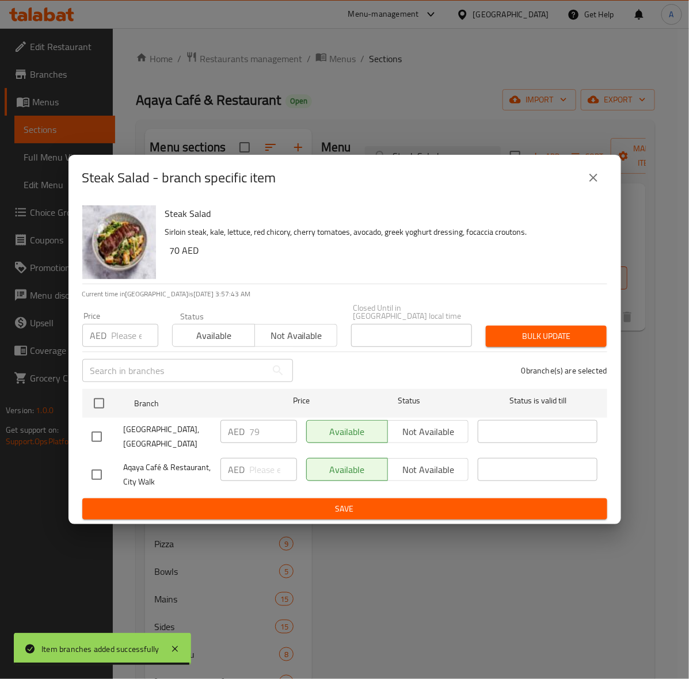
click at [589, 180] on icon "close" at bounding box center [594, 178] width 14 height 14
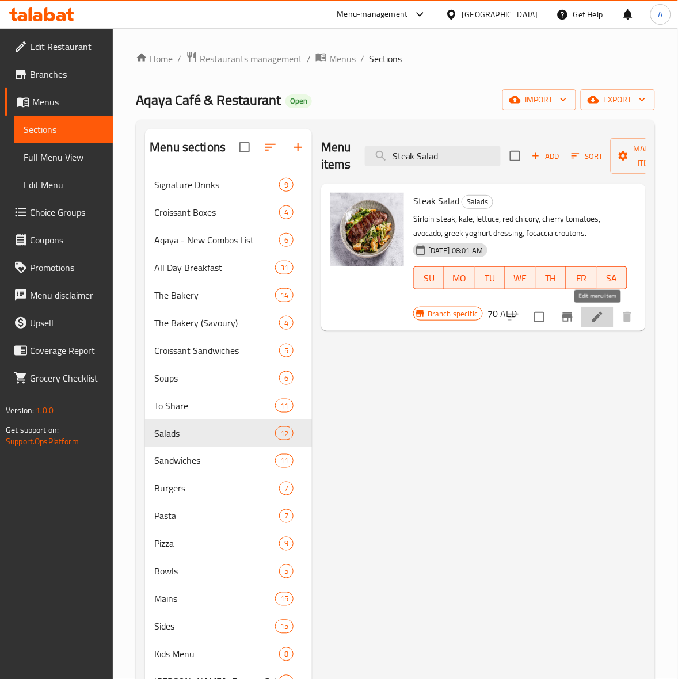
click at [591, 315] on icon at bounding box center [598, 317] width 14 height 14
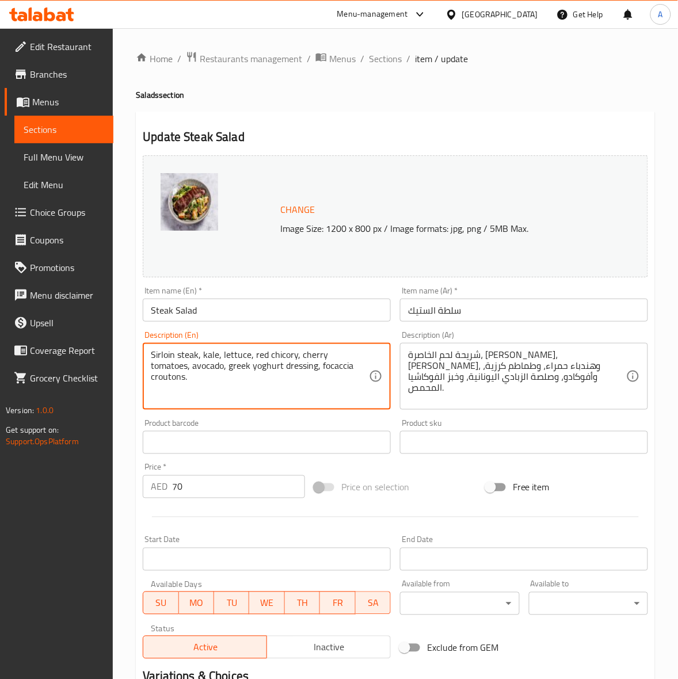
click at [318, 372] on textarea "Sirloin steak, kale, lettuce, red chicory, cherry tomatoes, avocado, greek yogh…" at bounding box center [260, 376] width 218 height 55
paste textarea "150 day grain fed Black Angus Sirloin, kale, lettuce, red chicory, cherry tomat…"
type textarea "150 day grain fed Black Angus Sirloin, kale, lettuce, red chicory, cherry tomat…"
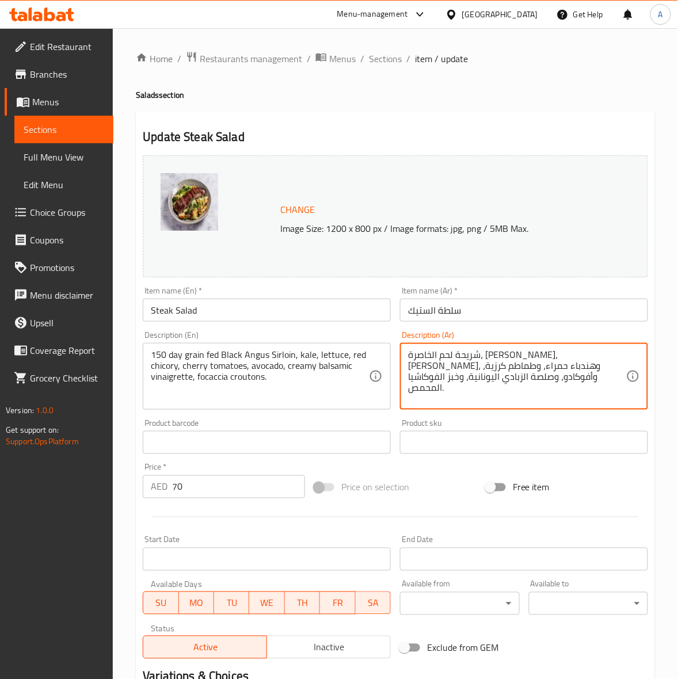
click at [454, 378] on textarea "شريحة لحم الخاصرة، [PERSON_NAME]، [PERSON_NAME]، وهندباء حمراء، وطماطم كرزية، و…" at bounding box center [517, 376] width 218 height 55
paste textarea "قري من لحم الجوس الأسود تتغذى على الحبوب لمدة ١٥٠ [PERSON_NAME]، حسن، هندياء حم…"
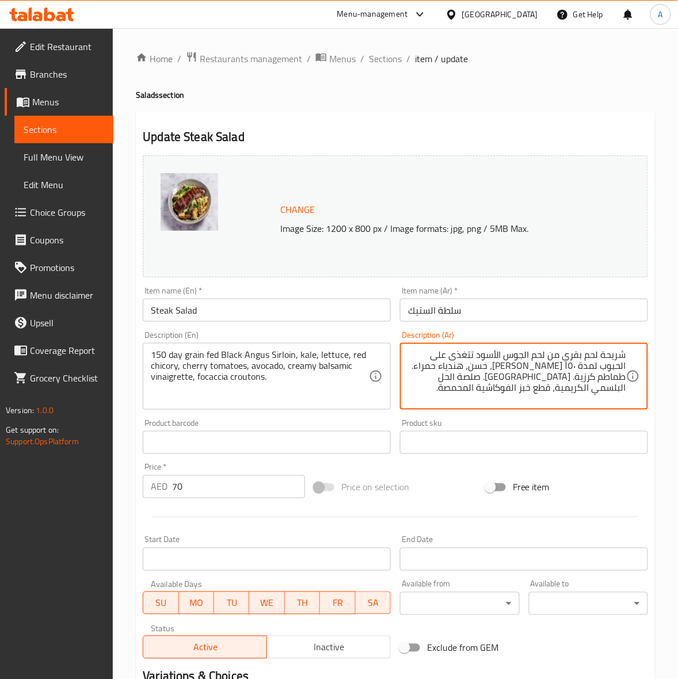
type textarea "شريحة لحم بقري من لحم الجوس الأسود تتغذى على الحبوب لمدة ١٥٠ [PERSON_NAME]، حسن…"
click at [618, 486] on div "Free item" at bounding box center [567, 487] width 172 height 31
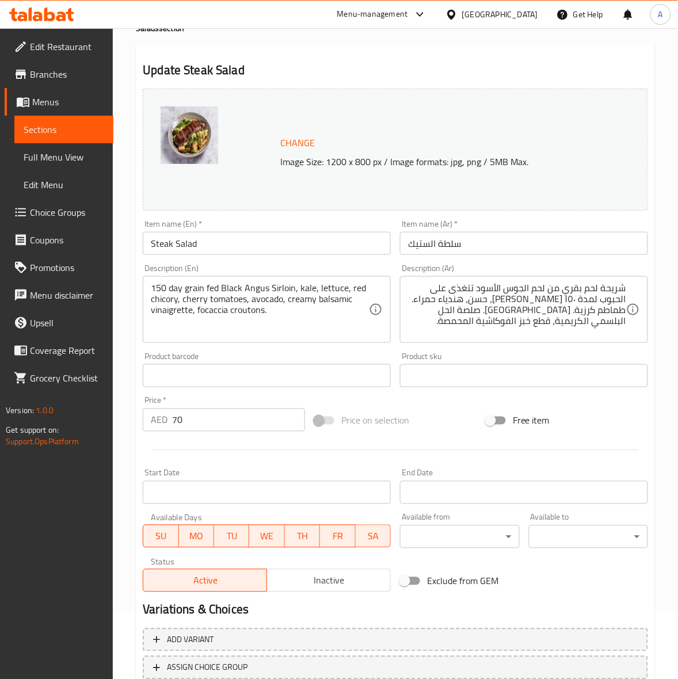
scroll to position [150, 0]
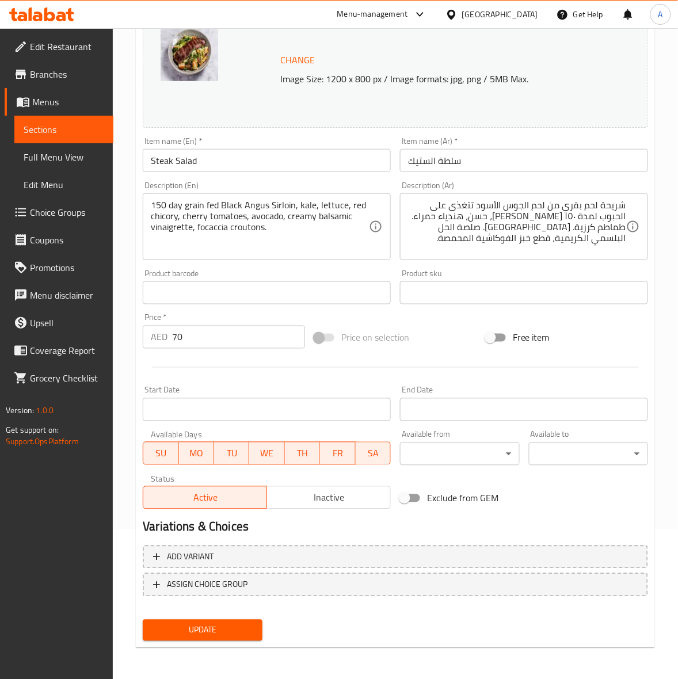
click at [216, 633] on span "Update" at bounding box center [202, 630] width 101 height 14
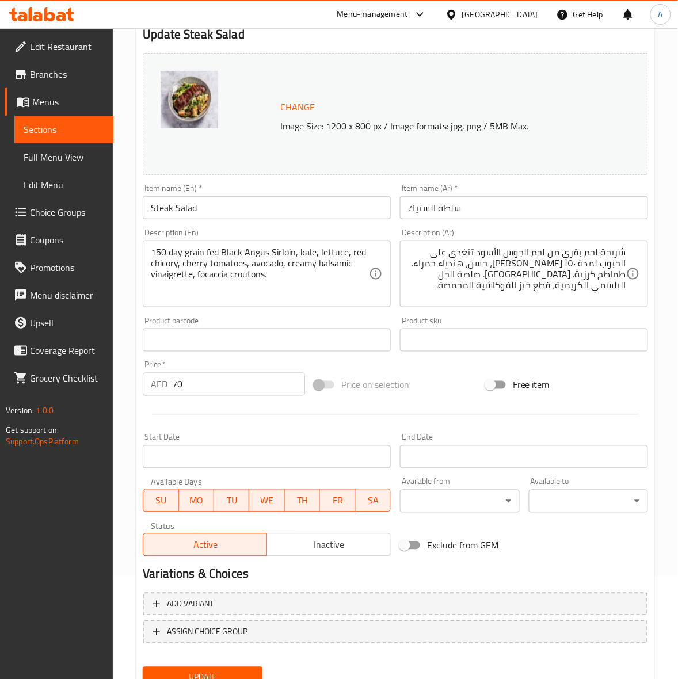
scroll to position [0, 0]
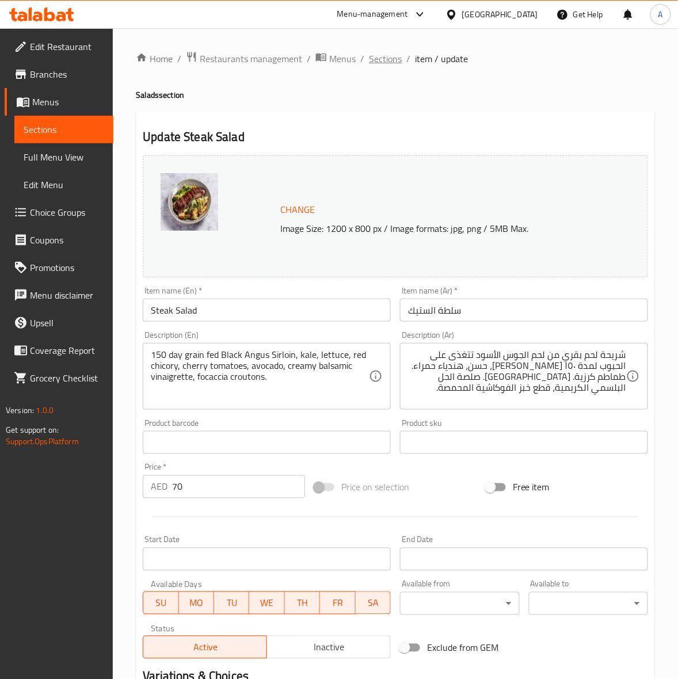
click at [382, 64] on span "Sections" at bounding box center [385, 59] width 33 height 14
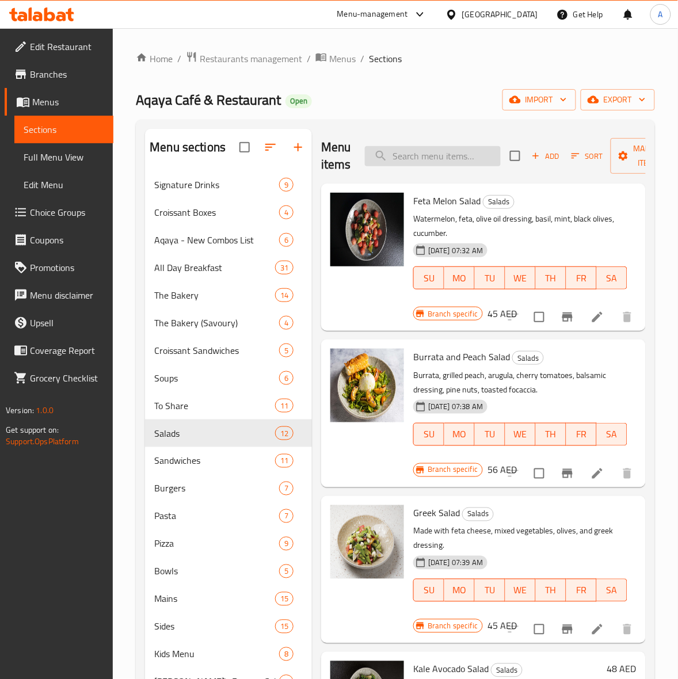
click at [438, 157] on input "search" at bounding box center [433, 156] width 136 height 20
paste input "شريحة لحم بقري من لحم الجوس الأسود تتغذى على الحبوب لمدة ١٥٠ [PERSON_NAME]، حسن…"
type input "شريحة لحم بقري من لحم الجوس الأسود تتغذى على الحبوب لمدة ١٥٠ [PERSON_NAME]، حسن…"
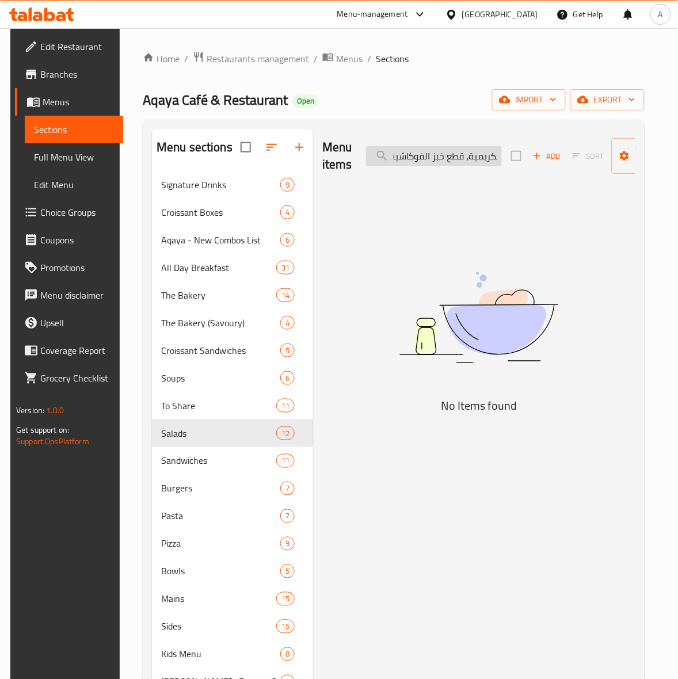
click at [458, 151] on input "شريحة لحم بقري من لحم الجوس الأسود تتغذى على الحبوب لمدة ١٥٠ [PERSON_NAME]، حسن…" at bounding box center [434, 156] width 136 height 20
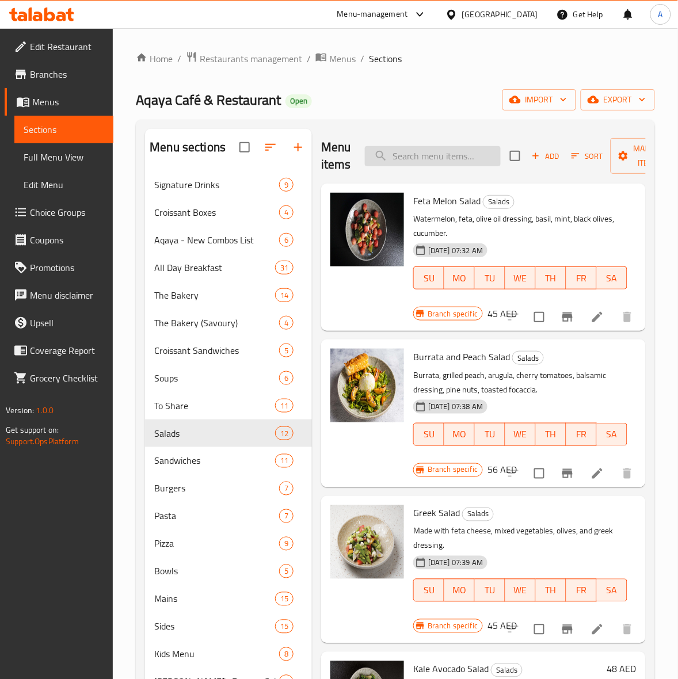
click at [400, 153] on input "search" at bounding box center [433, 156] width 136 height 20
paste input "Steak Salad"
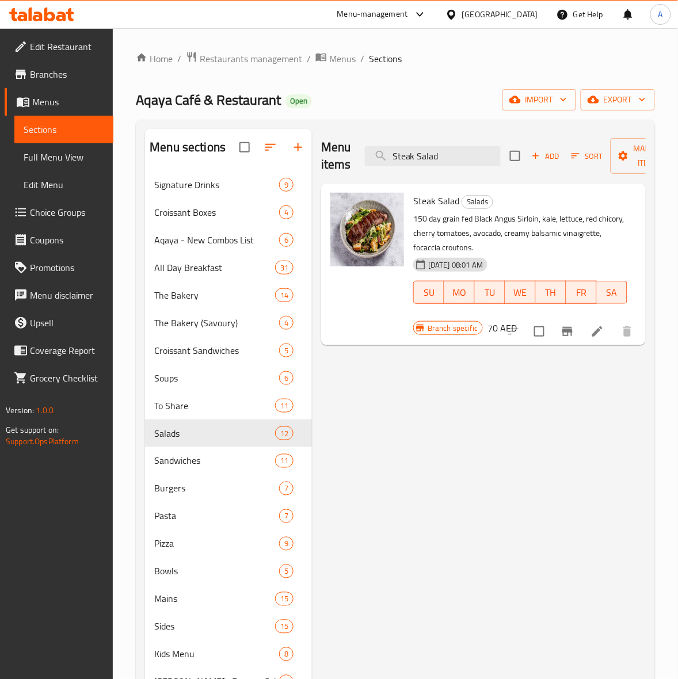
click at [565, 338] on icon "Branch-specific-item" at bounding box center [568, 332] width 14 height 14
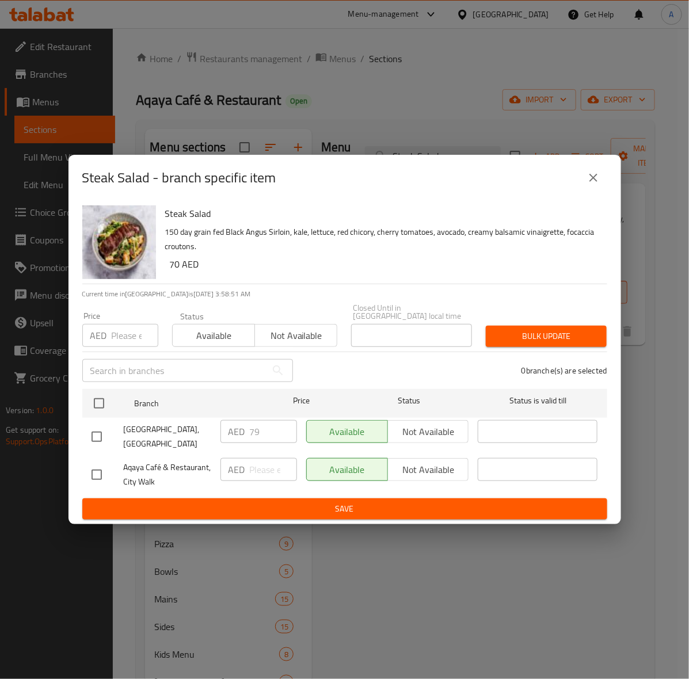
click at [585, 179] on button "close" at bounding box center [594, 178] width 28 height 28
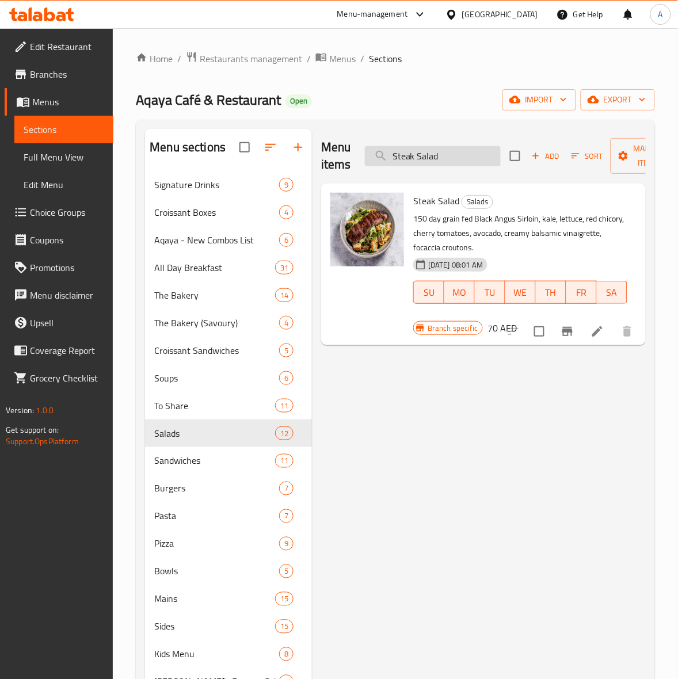
click at [407, 155] on input "Steak Salad" at bounding box center [433, 156] width 136 height 20
paste input "Maple Chicken Sourdough"
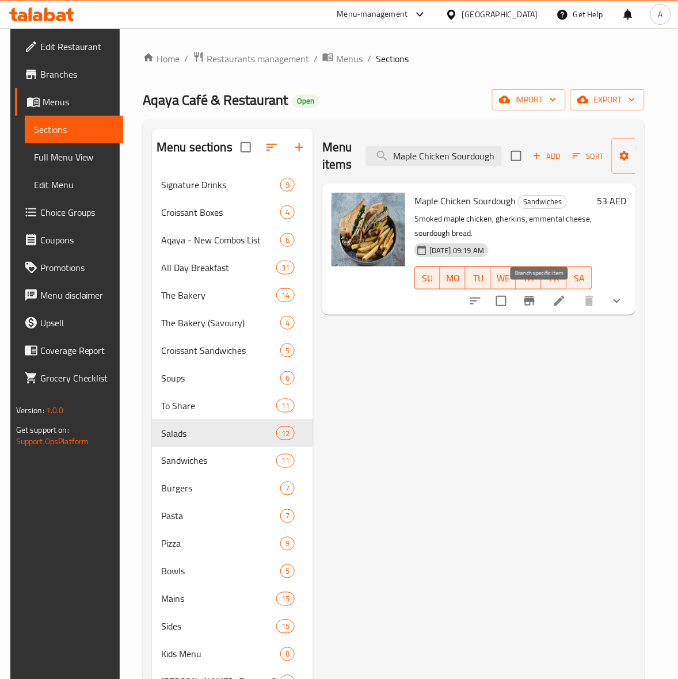
type input "Maple Chicken Sourdough"
click at [543, 309] on button "Branch-specific-item" at bounding box center [530, 301] width 28 height 28
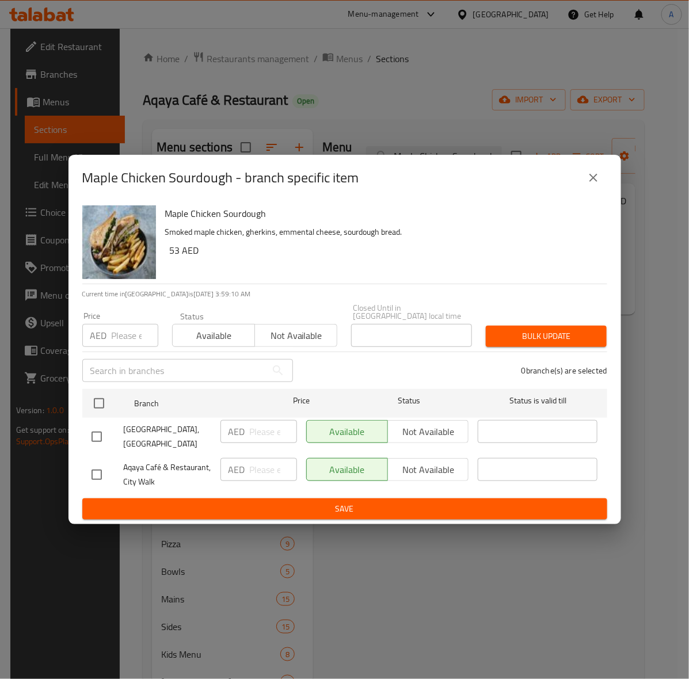
click at [98, 439] on input "checkbox" at bounding box center [97, 437] width 24 height 24
checkbox input "true"
click at [117, 337] on input "number" at bounding box center [135, 335] width 47 height 23
type input "58"
click at [545, 338] on span "Bulk update" at bounding box center [546, 336] width 102 height 14
